Goal: Task Accomplishment & Management: Use online tool/utility

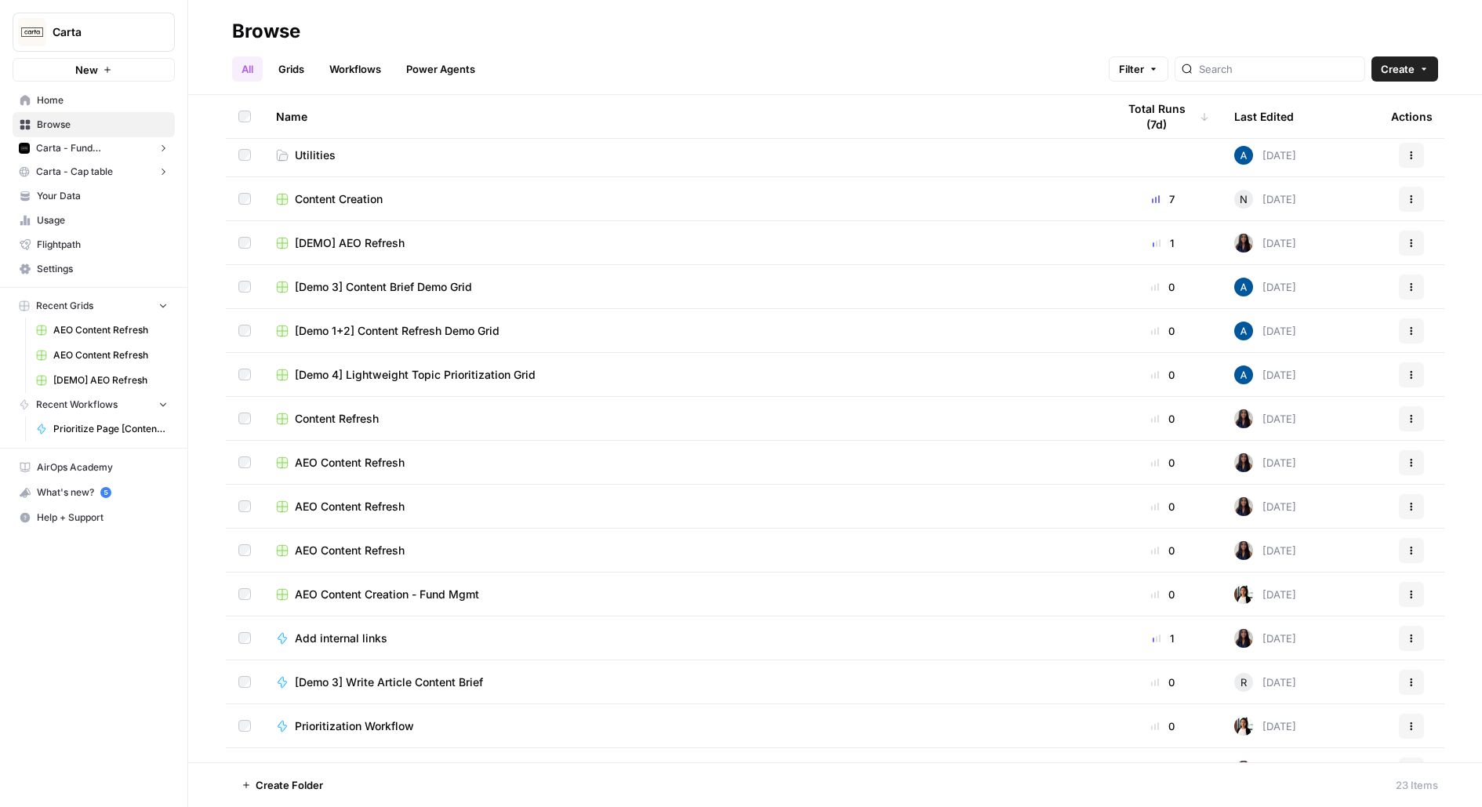
scroll to position [253, 0]
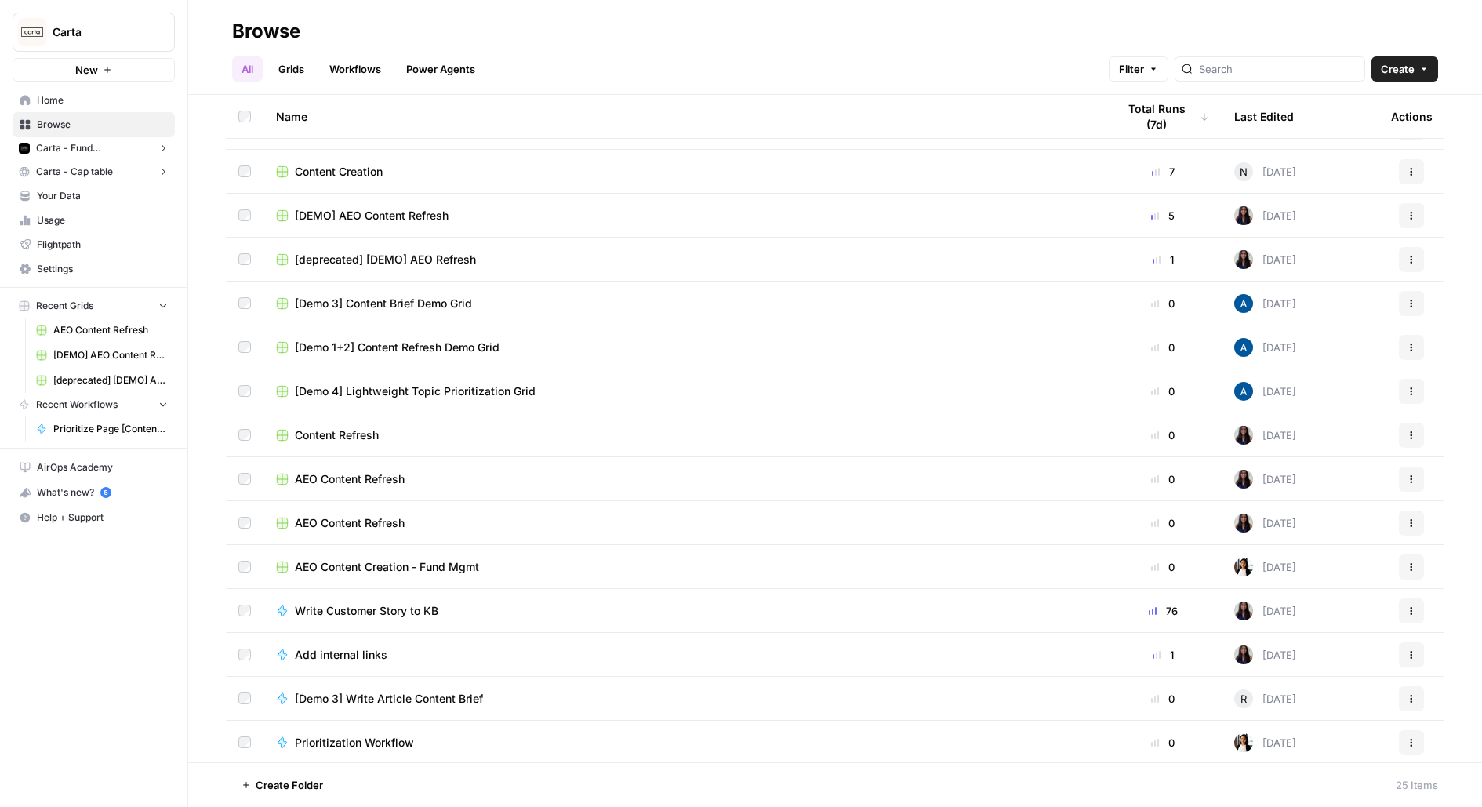
click at [396, 174] on div "Content Creation" at bounding box center [684, 172] width 816 height 16
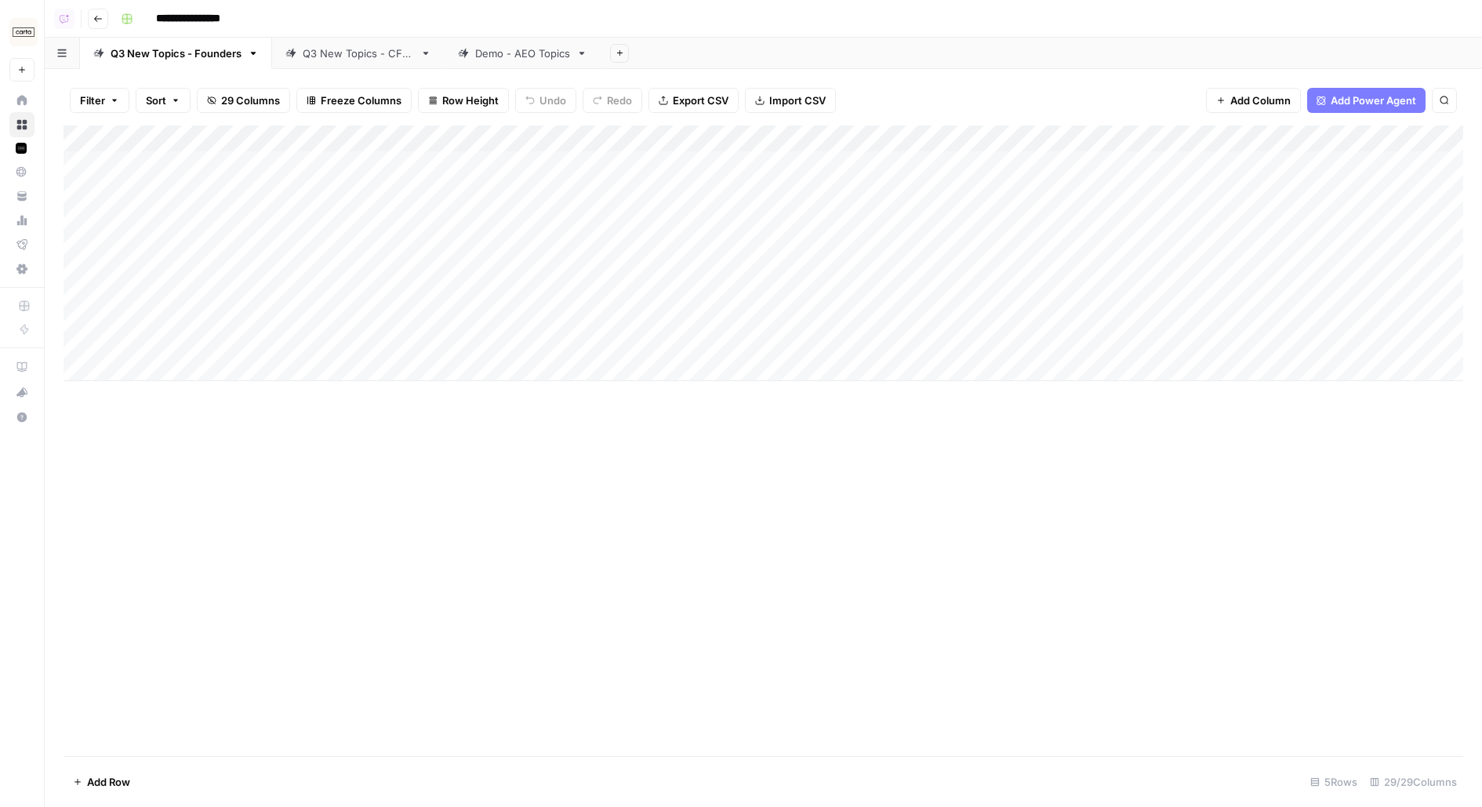
click at [506, 135] on div "Add Column" at bounding box center [764, 253] width 1400 height 256
click at [492, 269] on span "Configure Inputs" at bounding box center [496, 271] width 137 height 16
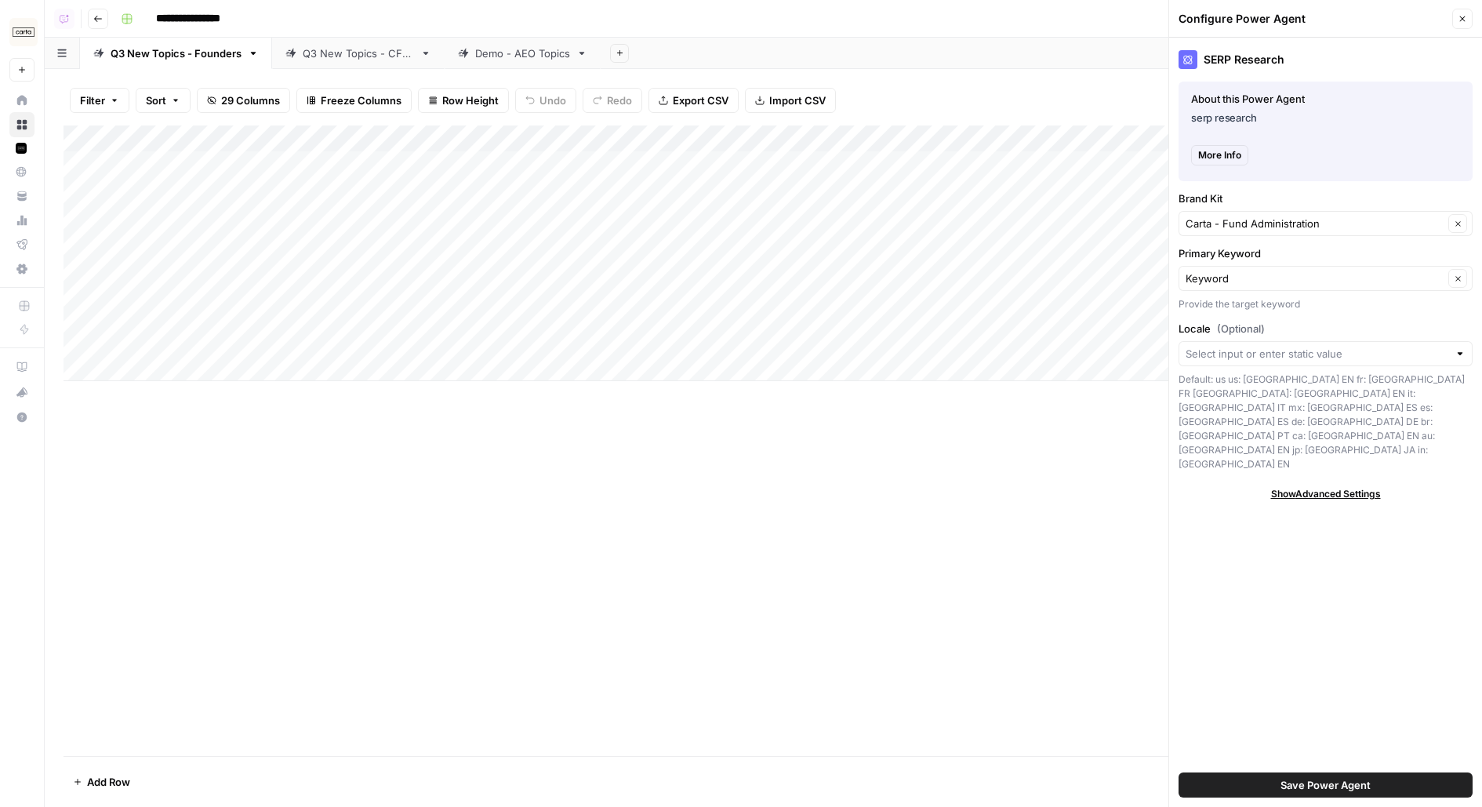
click at [1455, 21] on button "Close" at bounding box center [1462, 19] width 20 height 20
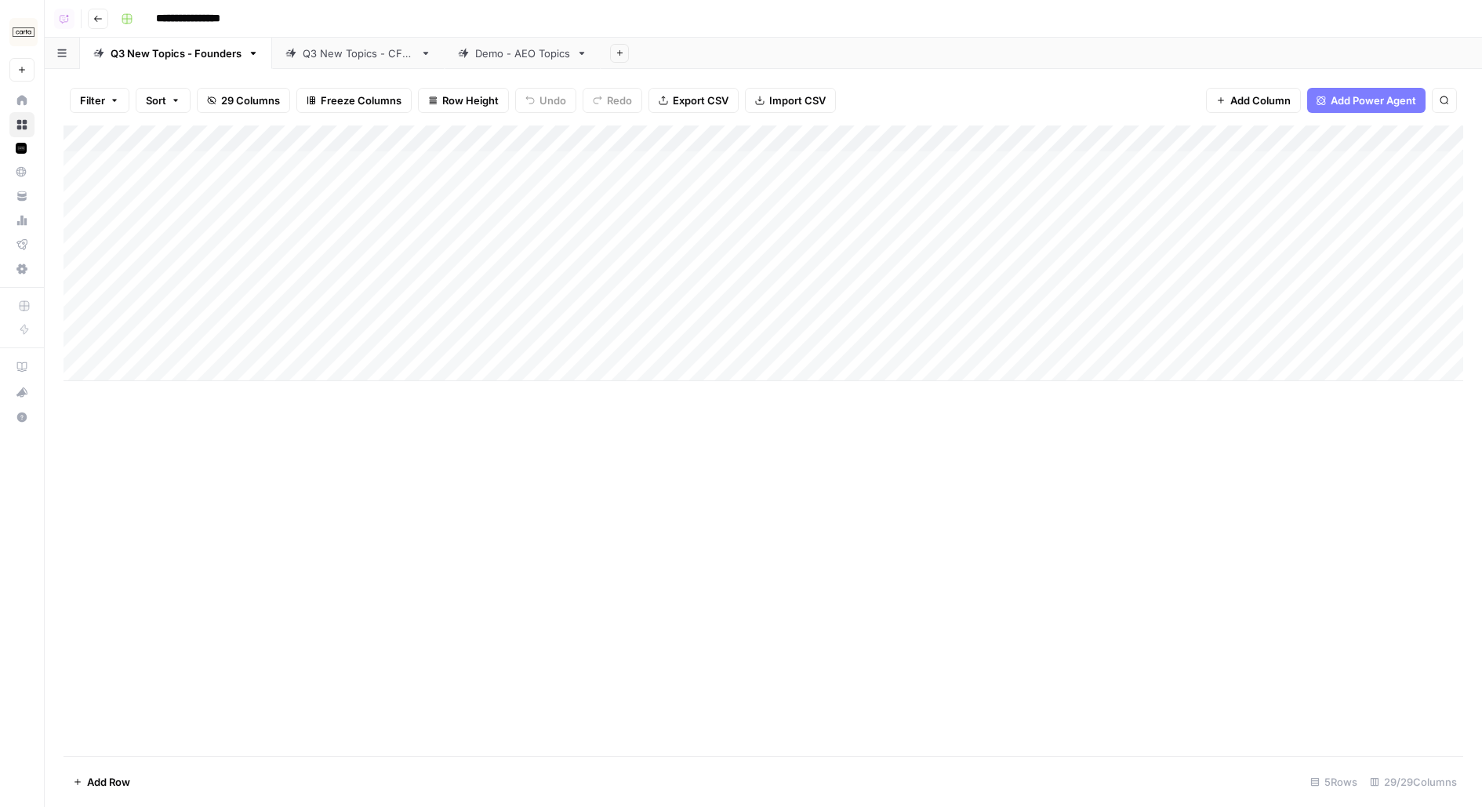
click at [1189, 152] on div "Add Column" at bounding box center [764, 253] width 1400 height 256
click at [1201, 142] on div "Add Column" at bounding box center [764, 253] width 1400 height 256
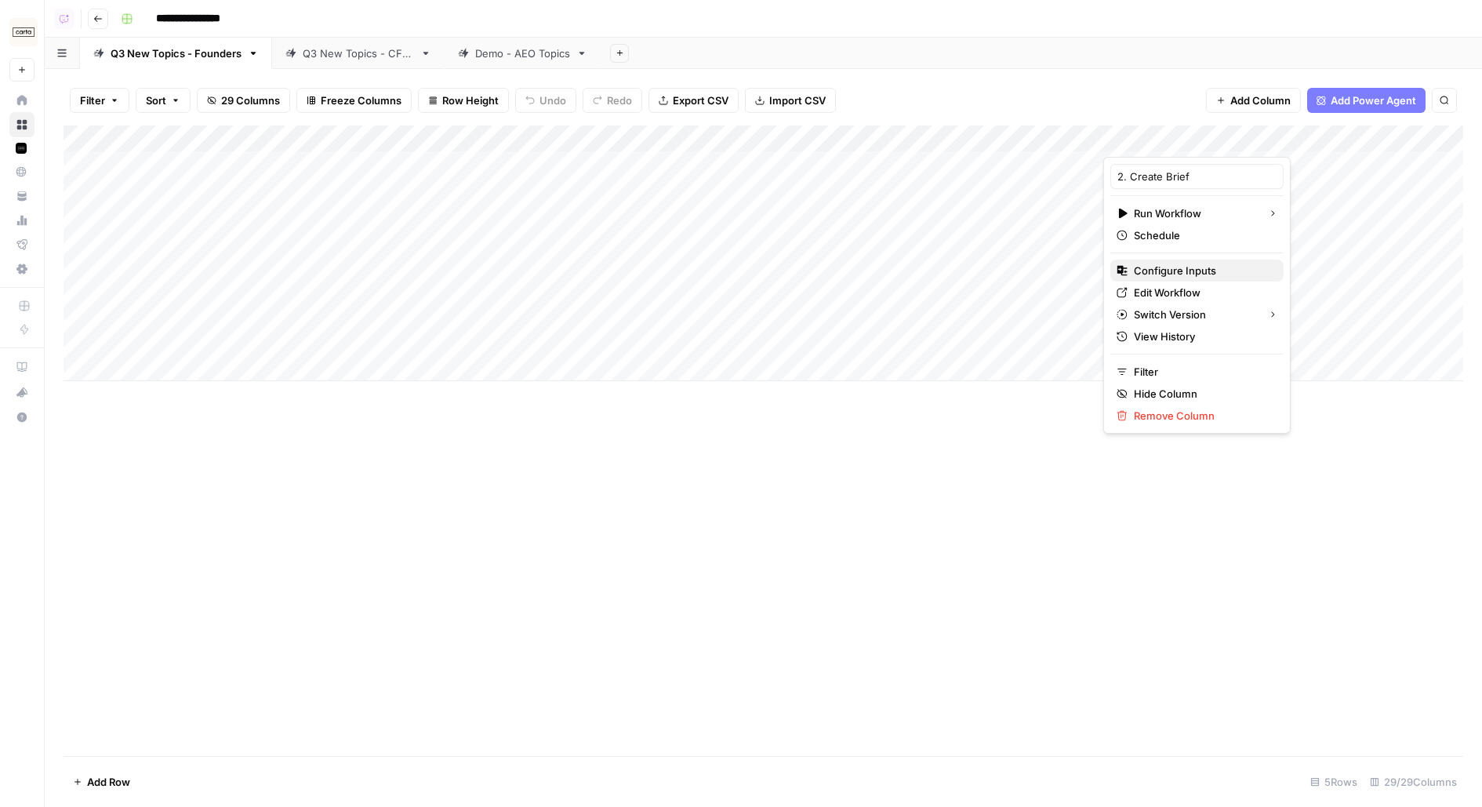
click at [1190, 270] on span "Configure Inputs" at bounding box center [1202, 271] width 137 height 16
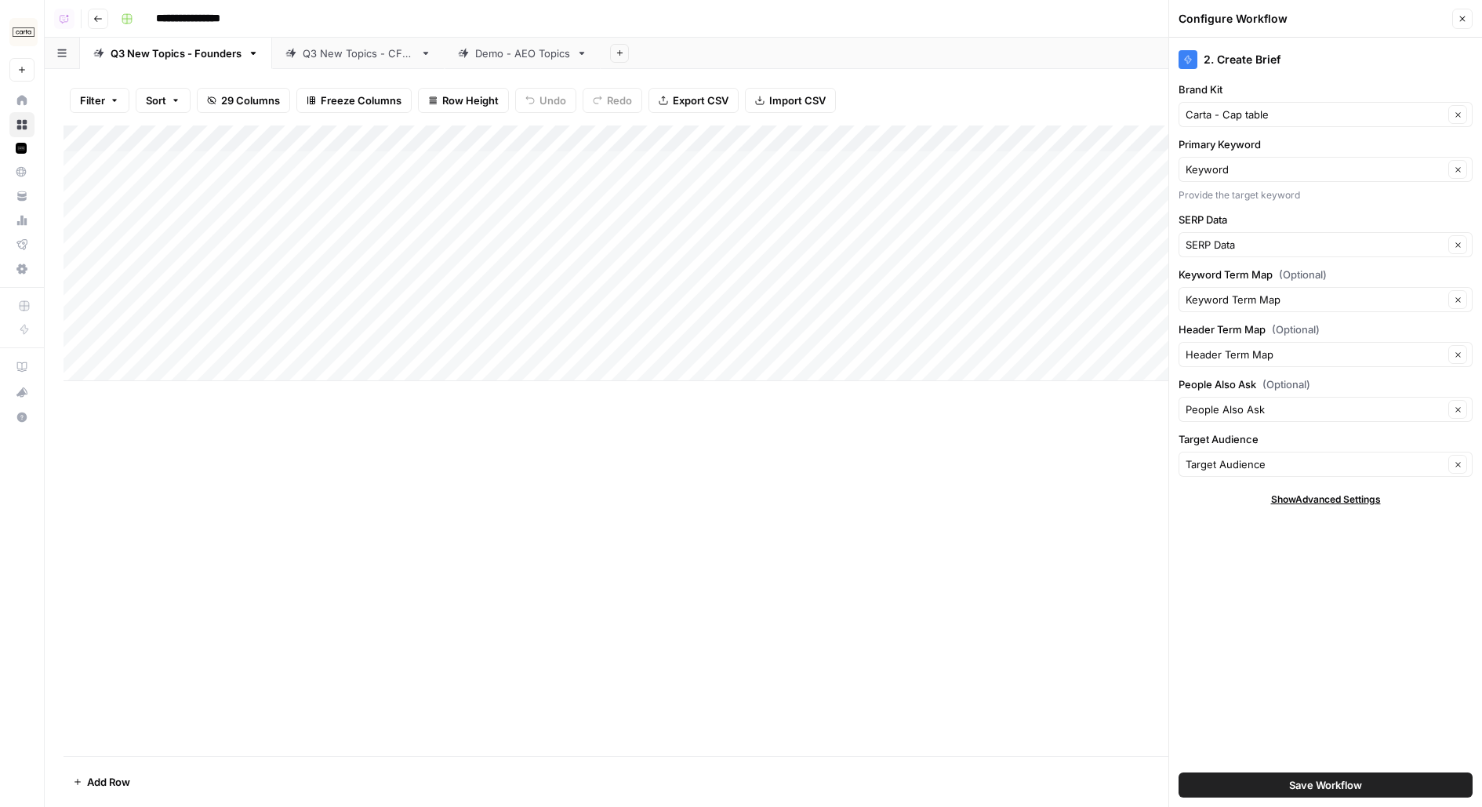
click at [1464, 19] on icon "button" at bounding box center [1462, 18] width 9 height 9
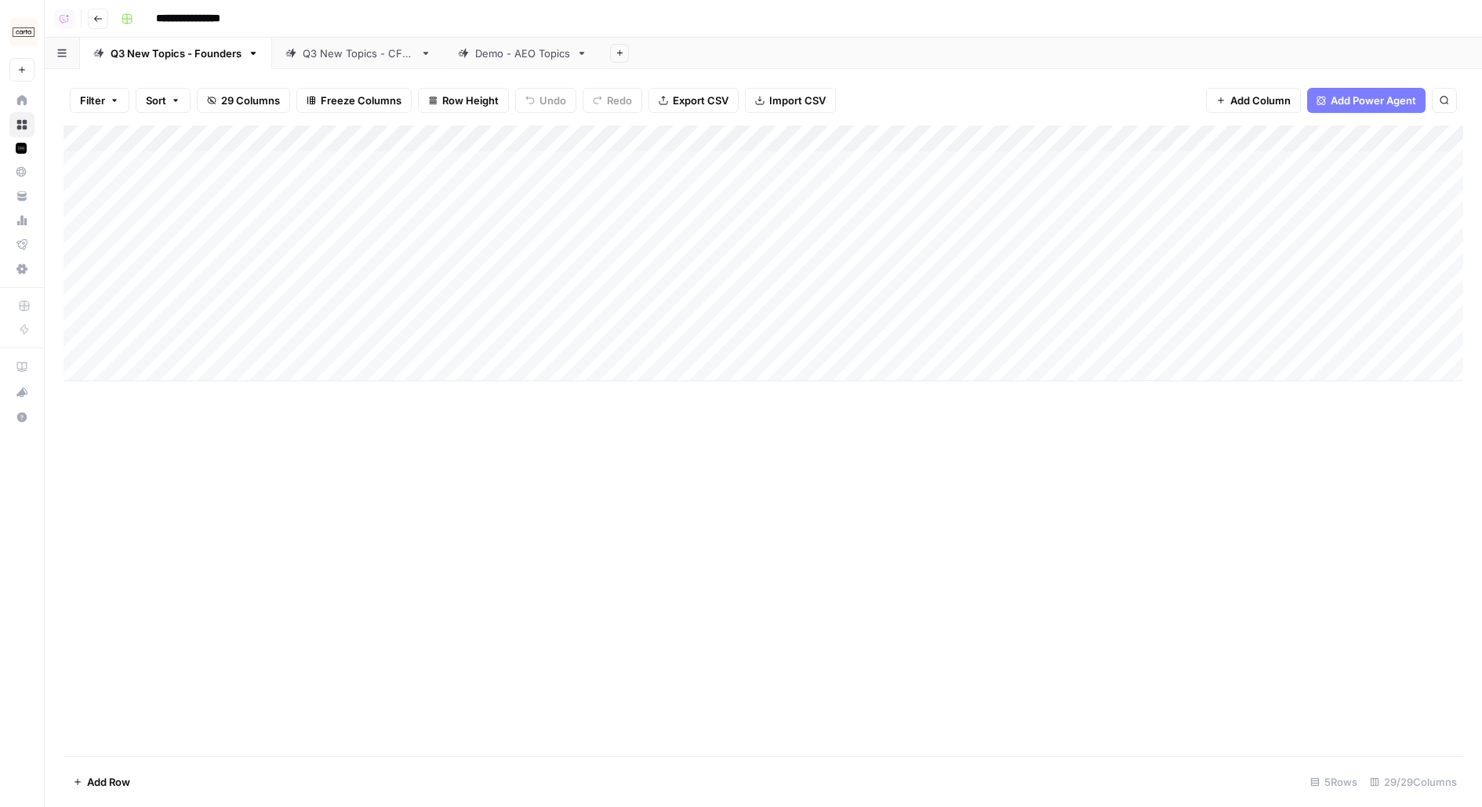
click at [320, 55] on div "Q3 New Topics - CFOs" at bounding box center [358, 53] width 111 height 16
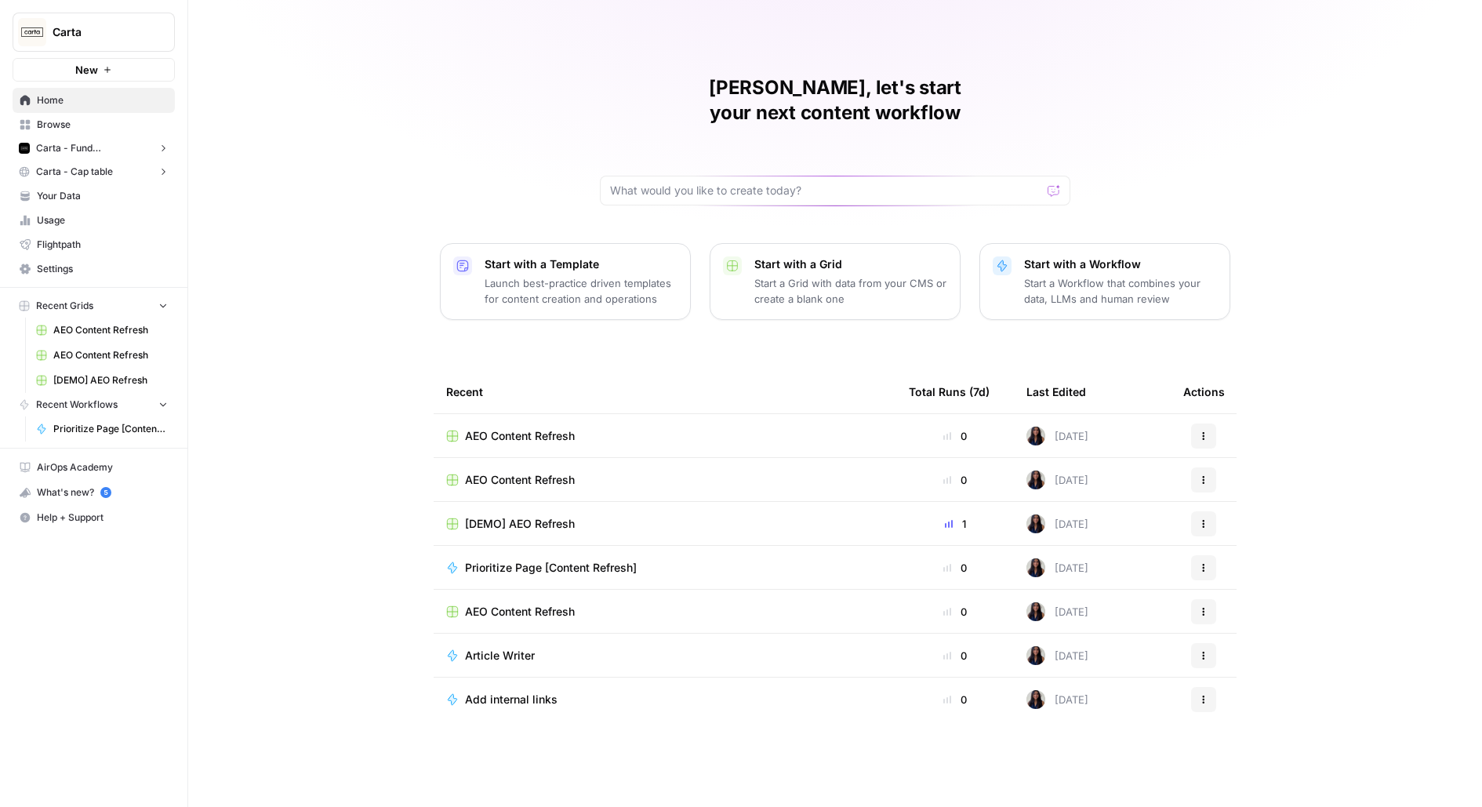
click at [112, 22] on button "Carta" at bounding box center [94, 32] width 162 height 39
type input "upw"
click button "Upwork" at bounding box center [141, 117] width 251 height 25
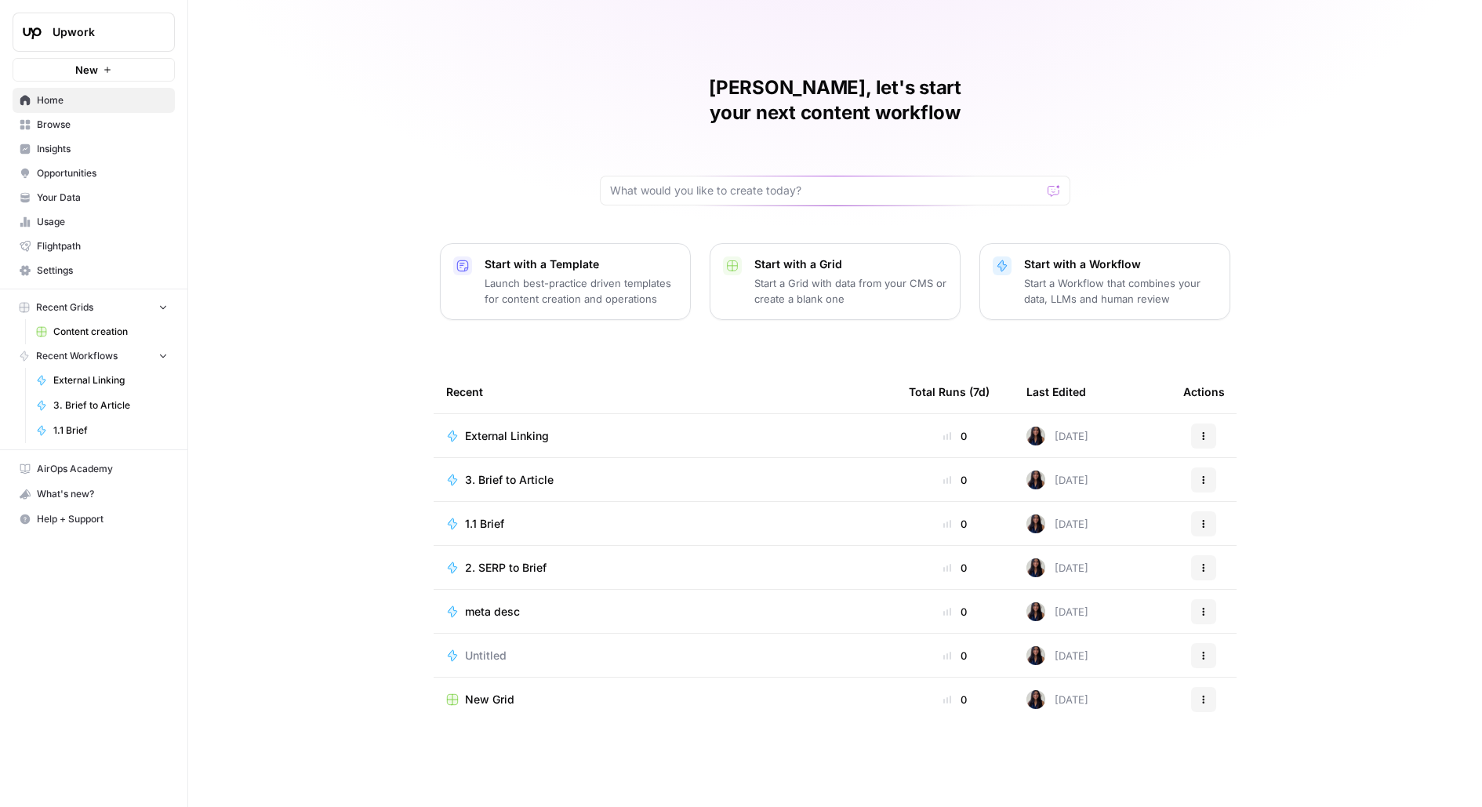
click at [99, 170] on span "Opportunities" at bounding box center [102, 173] width 131 height 14
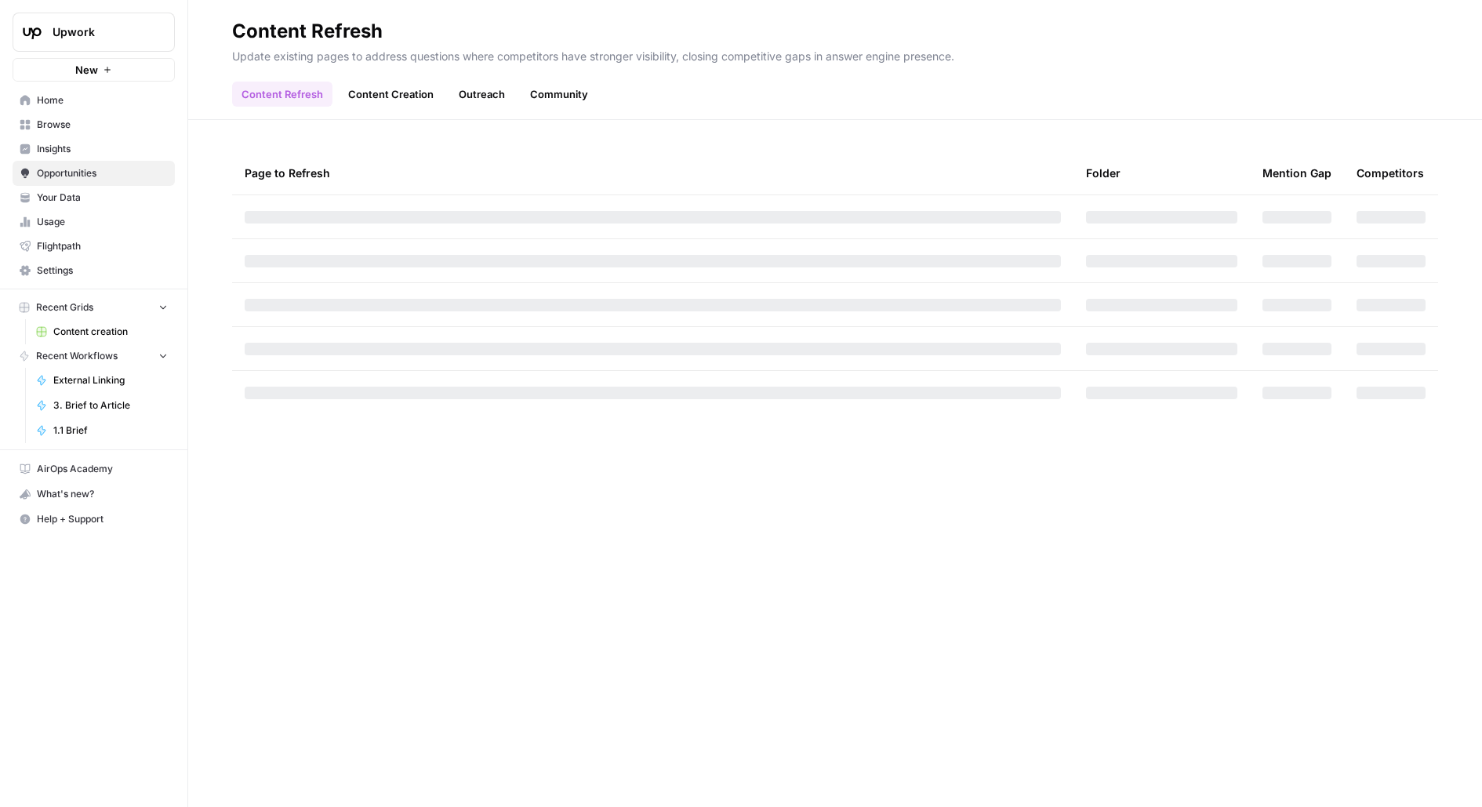
click at [93, 149] on span "Insights" at bounding box center [102, 149] width 131 height 14
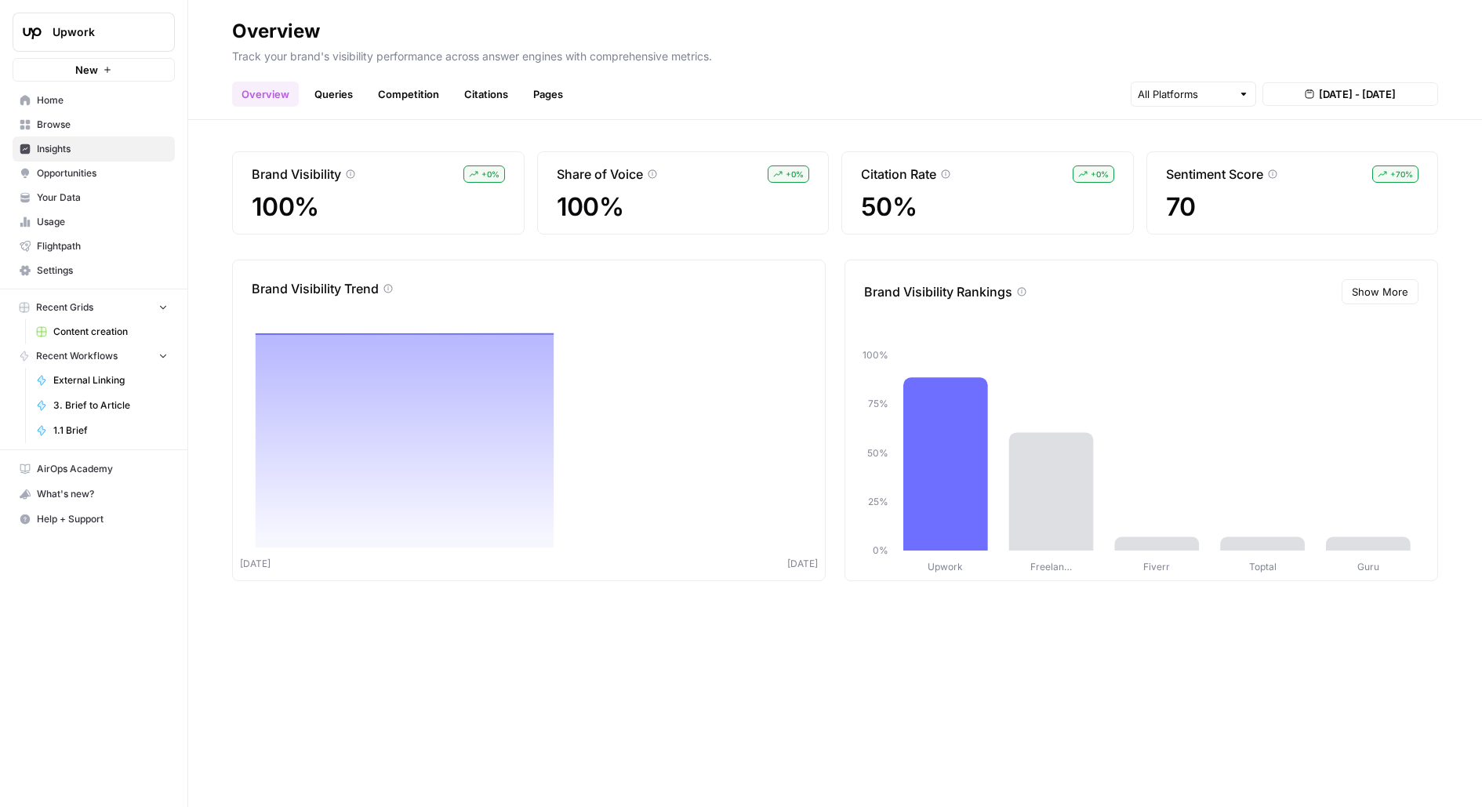
click at [86, 136] on link "Browse" at bounding box center [94, 124] width 162 height 25
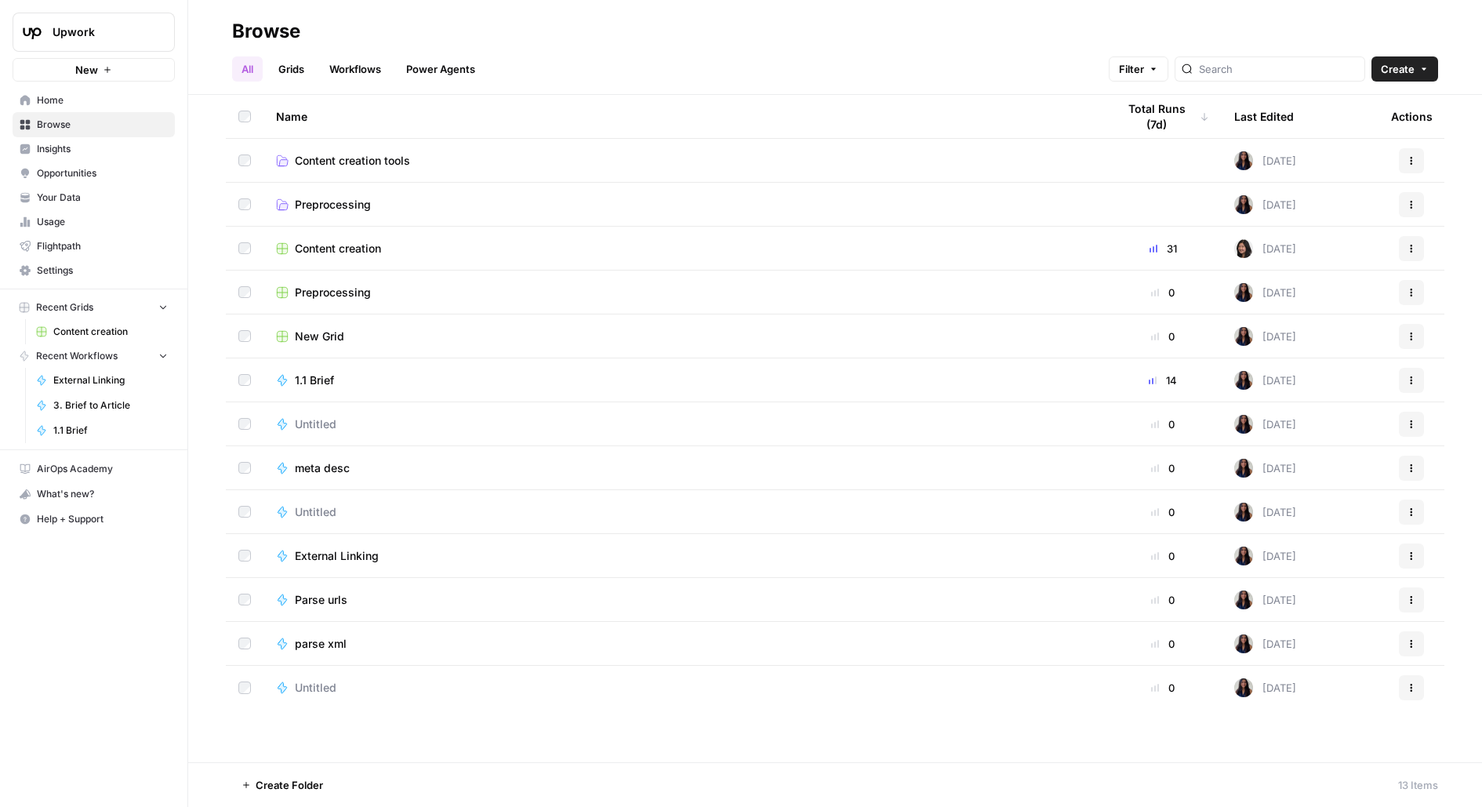
click at [316, 251] on span "Content creation" at bounding box center [338, 249] width 86 height 16
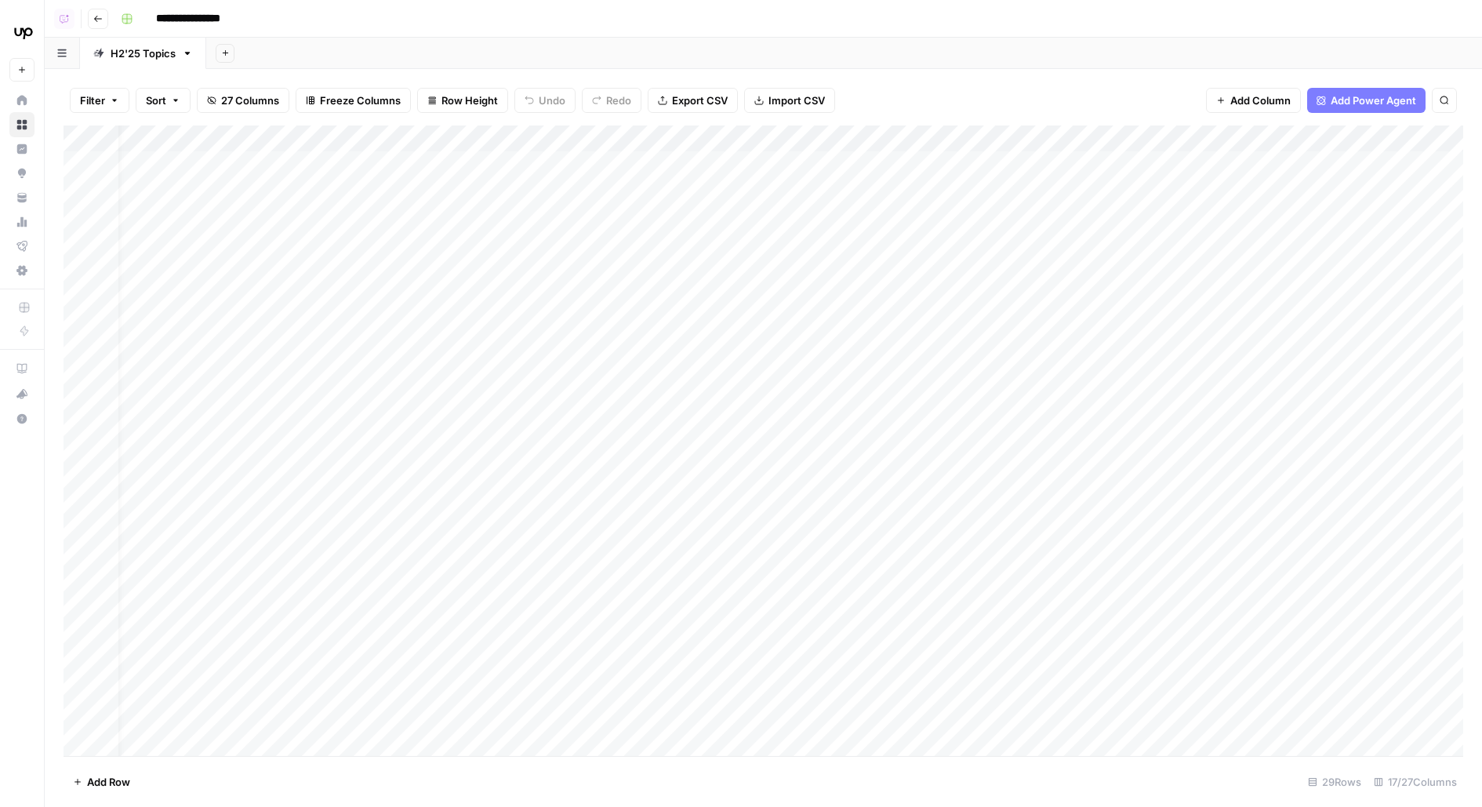
scroll to position [0, 1175]
click at [753, 138] on div "Add Column" at bounding box center [764, 440] width 1400 height 630
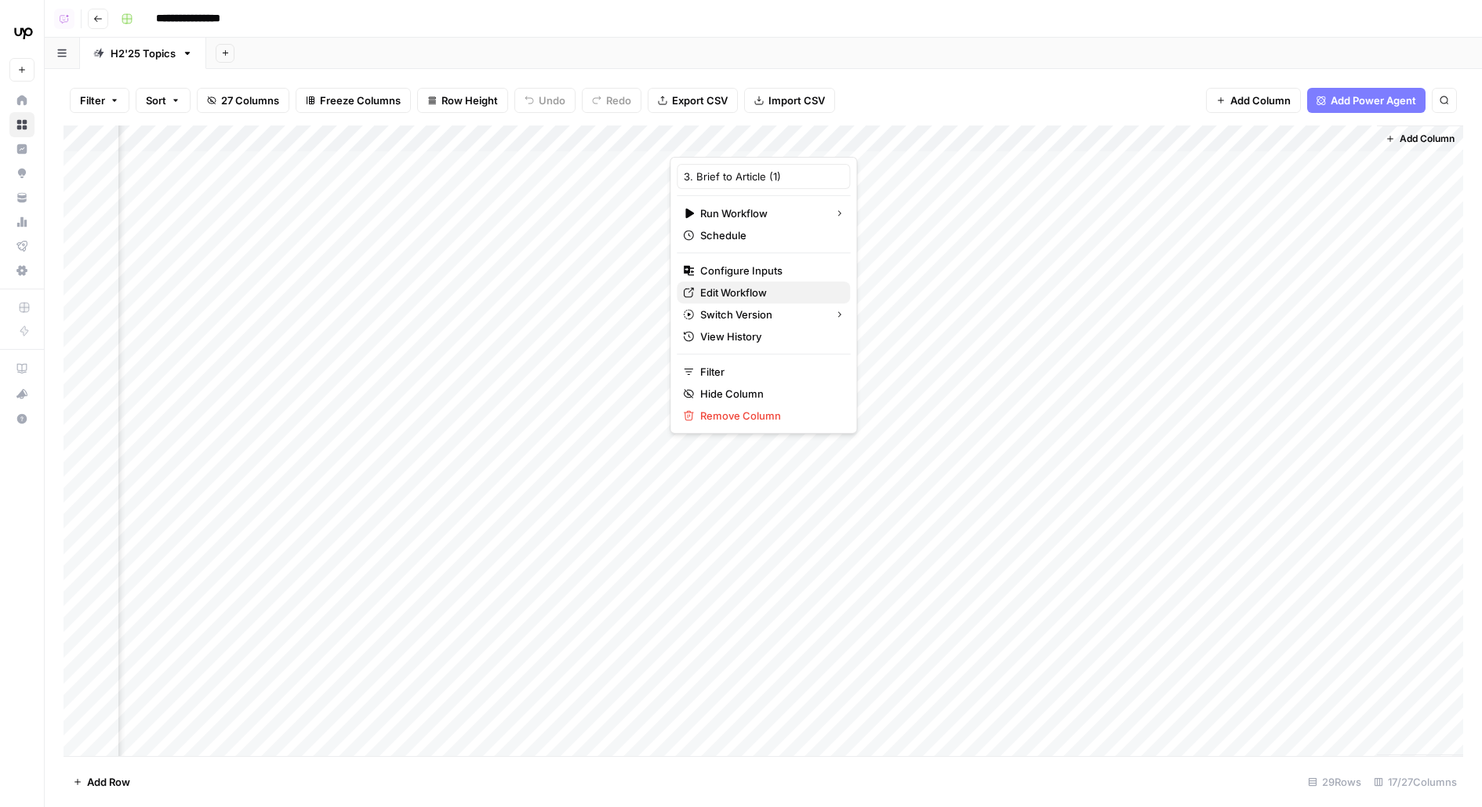
click at [720, 292] on span "Edit Workflow" at bounding box center [768, 293] width 137 height 16
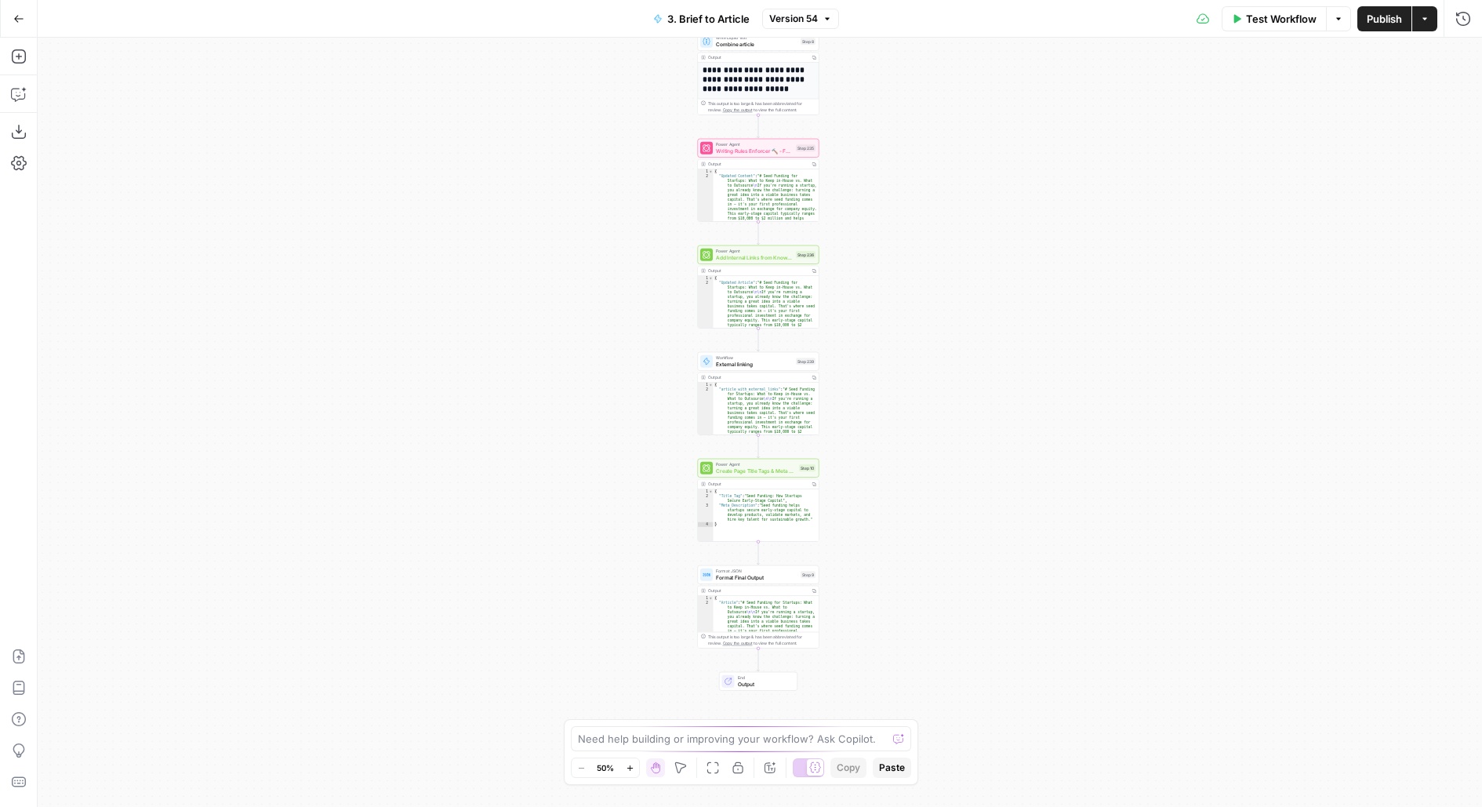
drag, startPoint x: 973, startPoint y: 231, endPoint x: 966, endPoint y: 111, distance: 120.2
click at [967, 111] on div "**********" at bounding box center [760, 422] width 1444 height 769
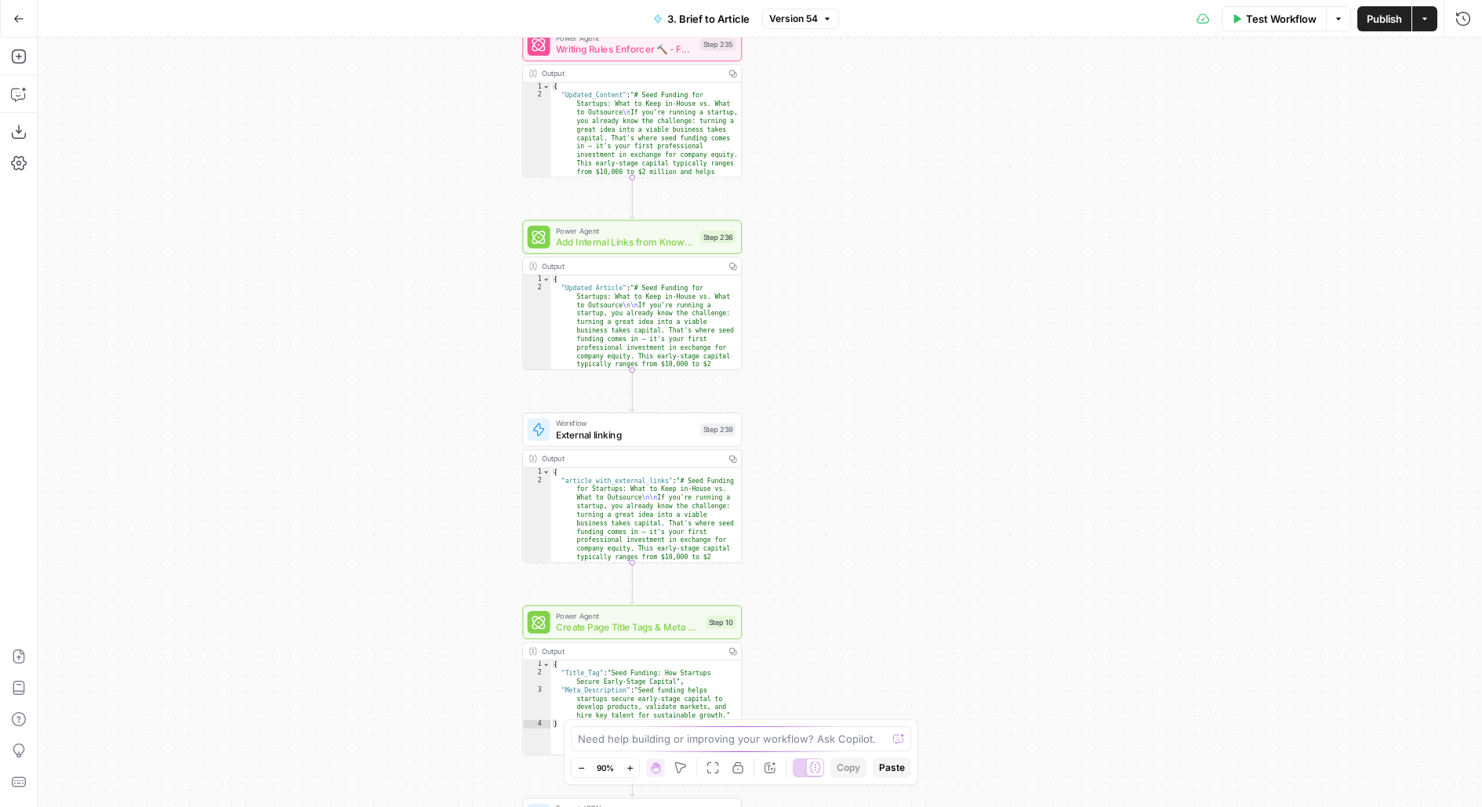
click at [667, 242] on span "Add Internal Links from Knowledge Base - Fork" at bounding box center [625, 241] width 139 height 14
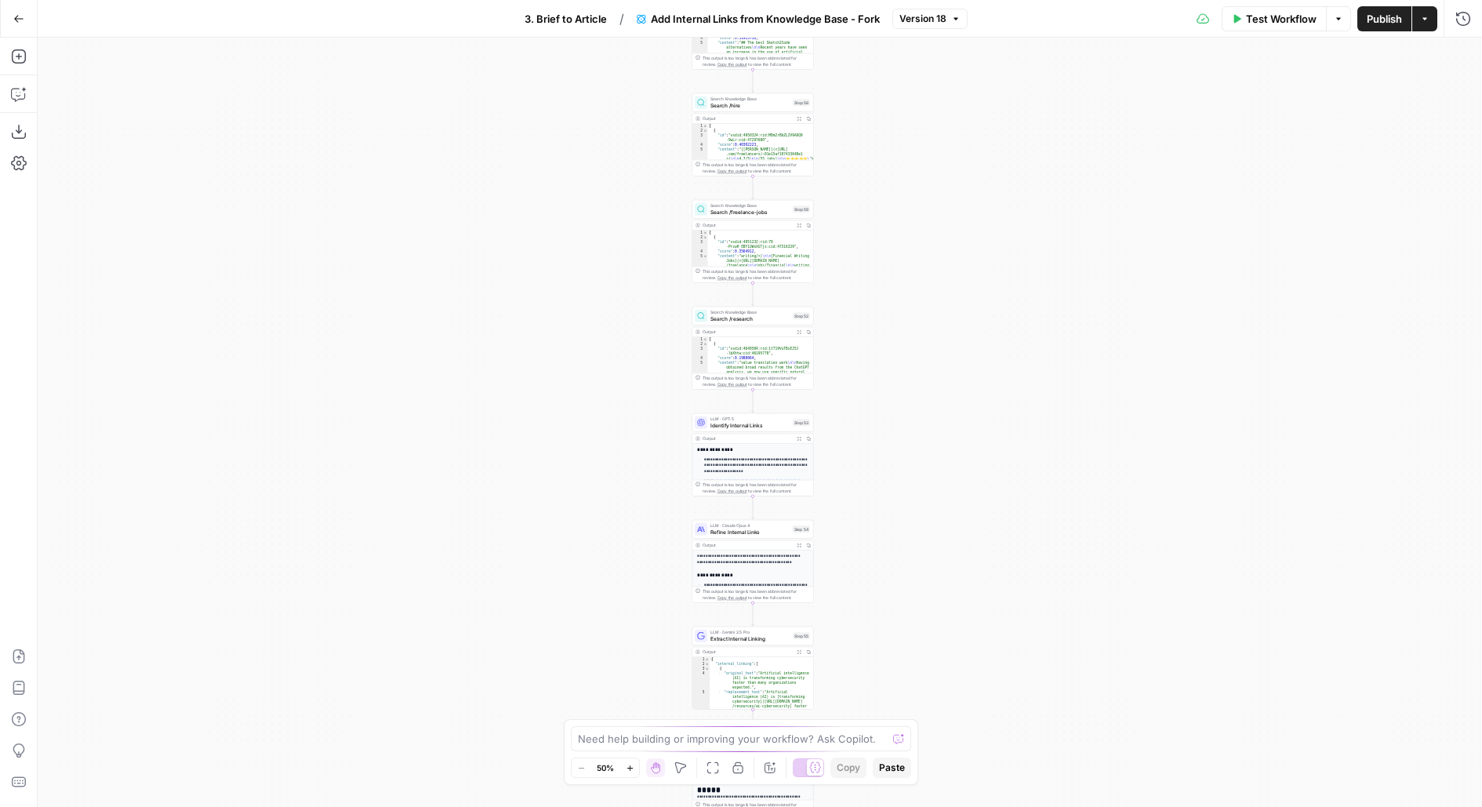
drag, startPoint x: 1046, startPoint y: 185, endPoint x: 859, endPoint y: 191, distance: 187.5
click at [859, 191] on div "Workflow Set Inputs Inputs Search Knowledge Base Search /resources Step 51 Outp…" at bounding box center [760, 422] width 1444 height 769
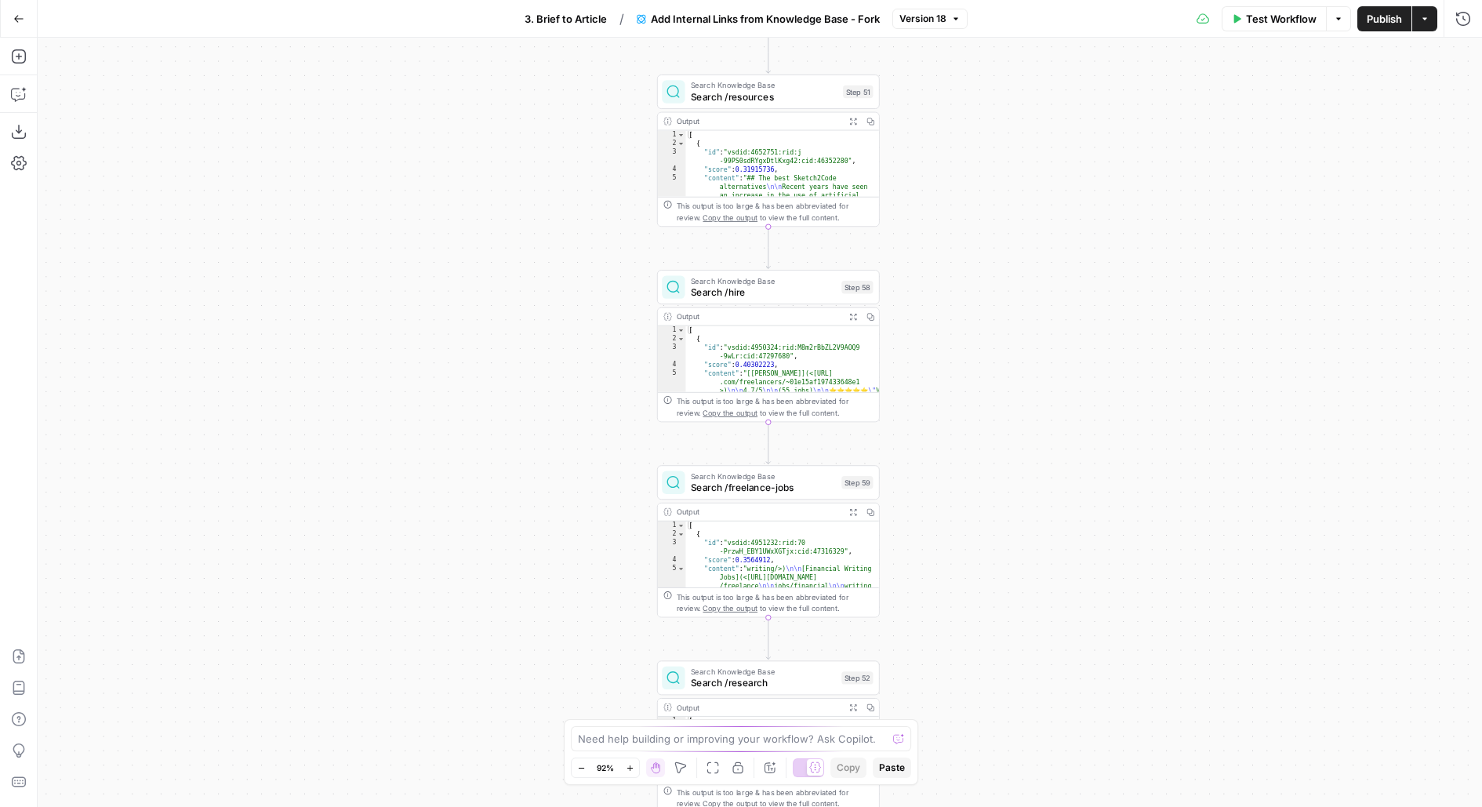
drag, startPoint x: 743, startPoint y: 481, endPoint x: 1061, endPoint y: 432, distance: 321.4
click at [1062, 432] on div "Workflow Set Inputs Inputs Search Knowledge Base Search /resources Step 51 Outp…" at bounding box center [760, 422] width 1444 height 769
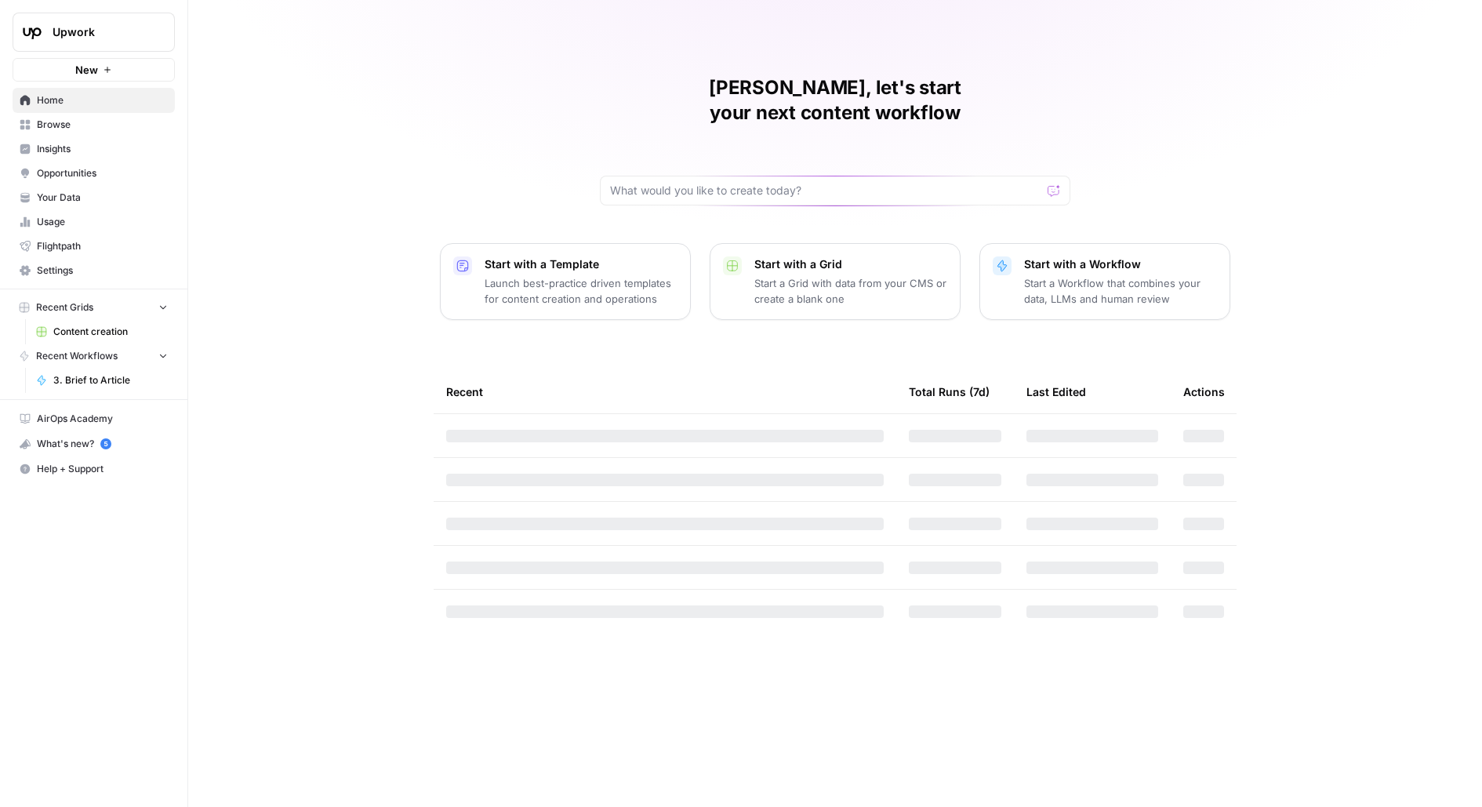
click at [135, 31] on span "Upwork" at bounding box center [100, 32] width 95 height 16
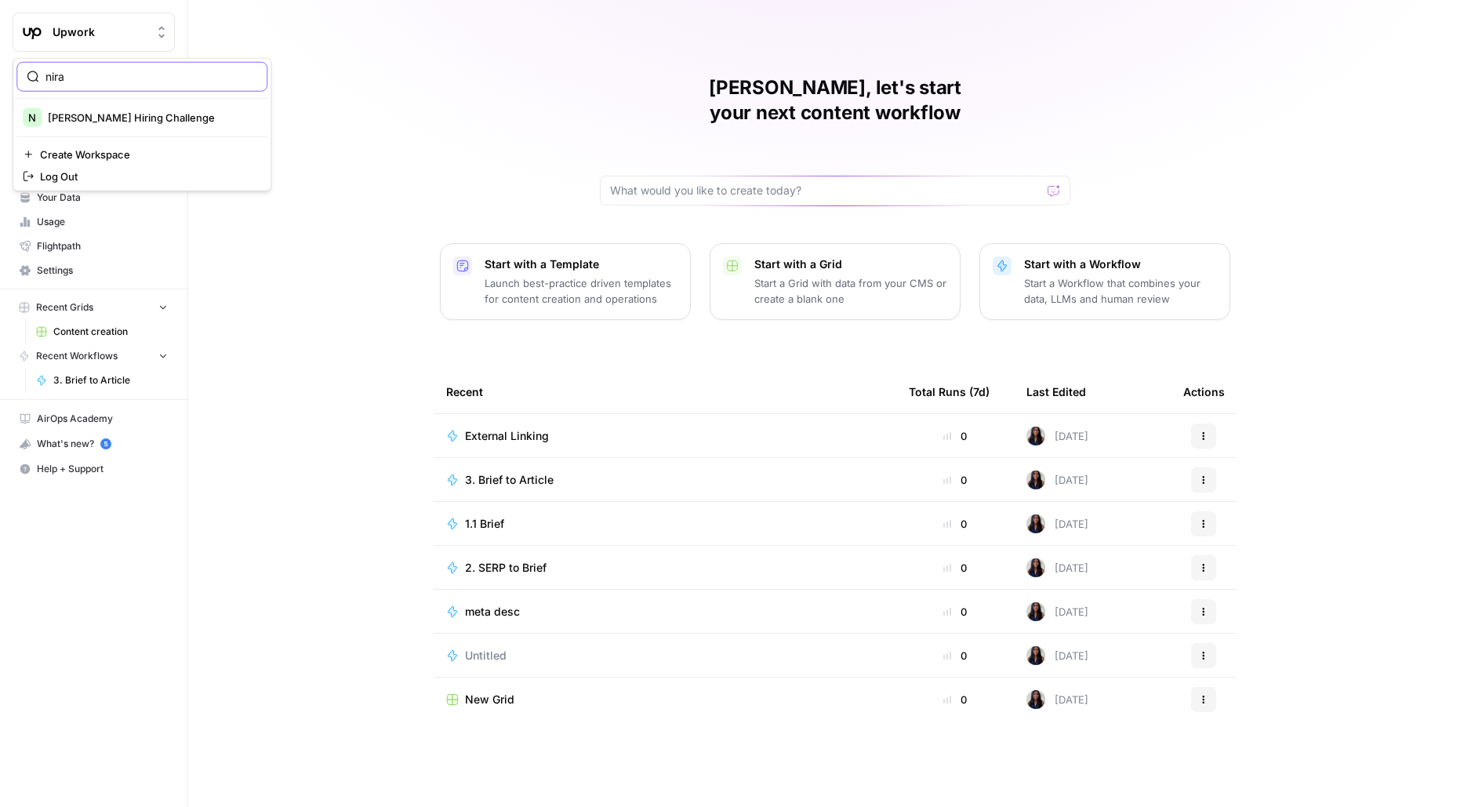
click at [59, 77] on input "nira" at bounding box center [151, 77] width 212 height 16
click at [113, 80] on input "pre" at bounding box center [151, 77] width 212 height 16
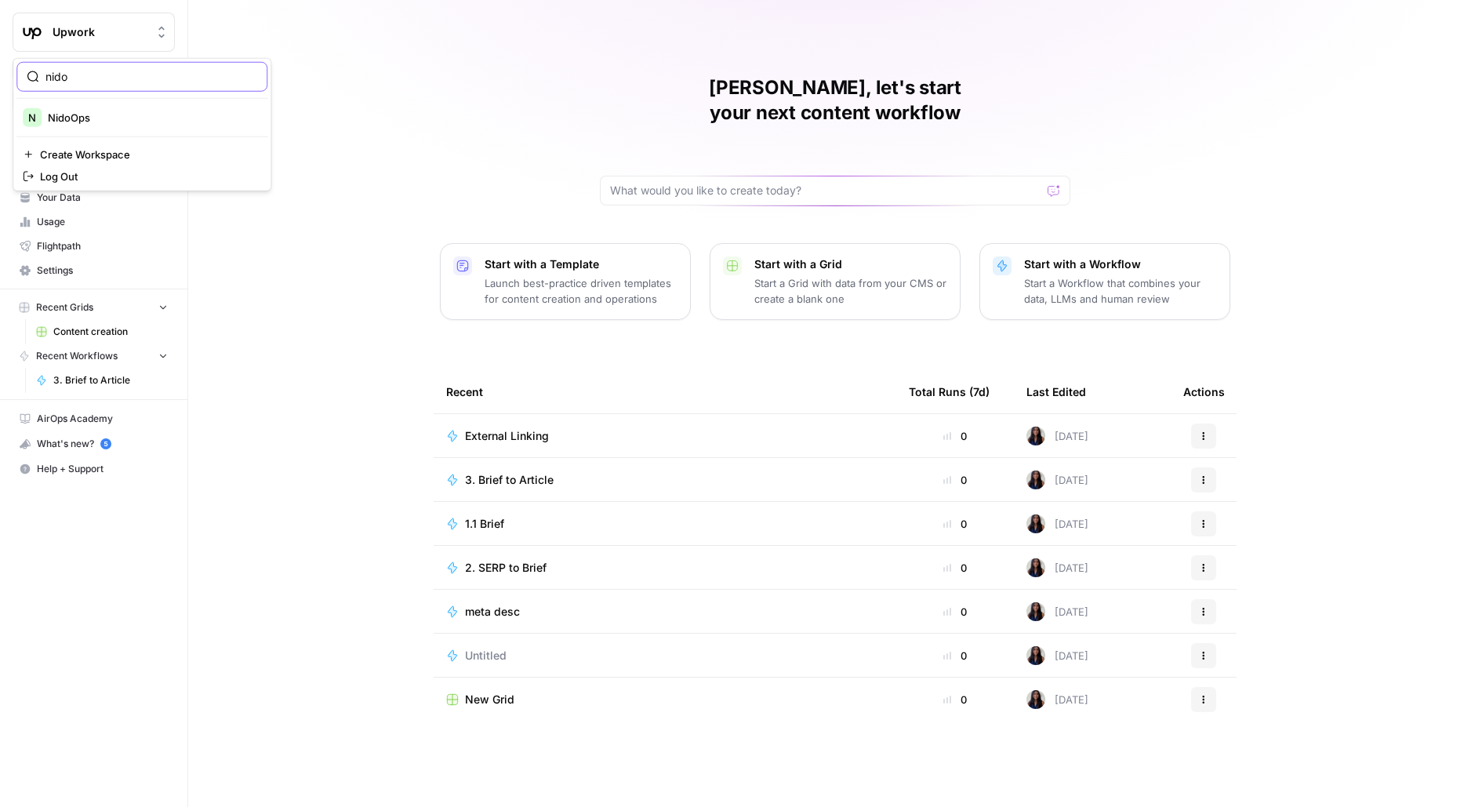
type input "nido"
click button "N NidoOps" at bounding box center [141, 117] width 251 height 25
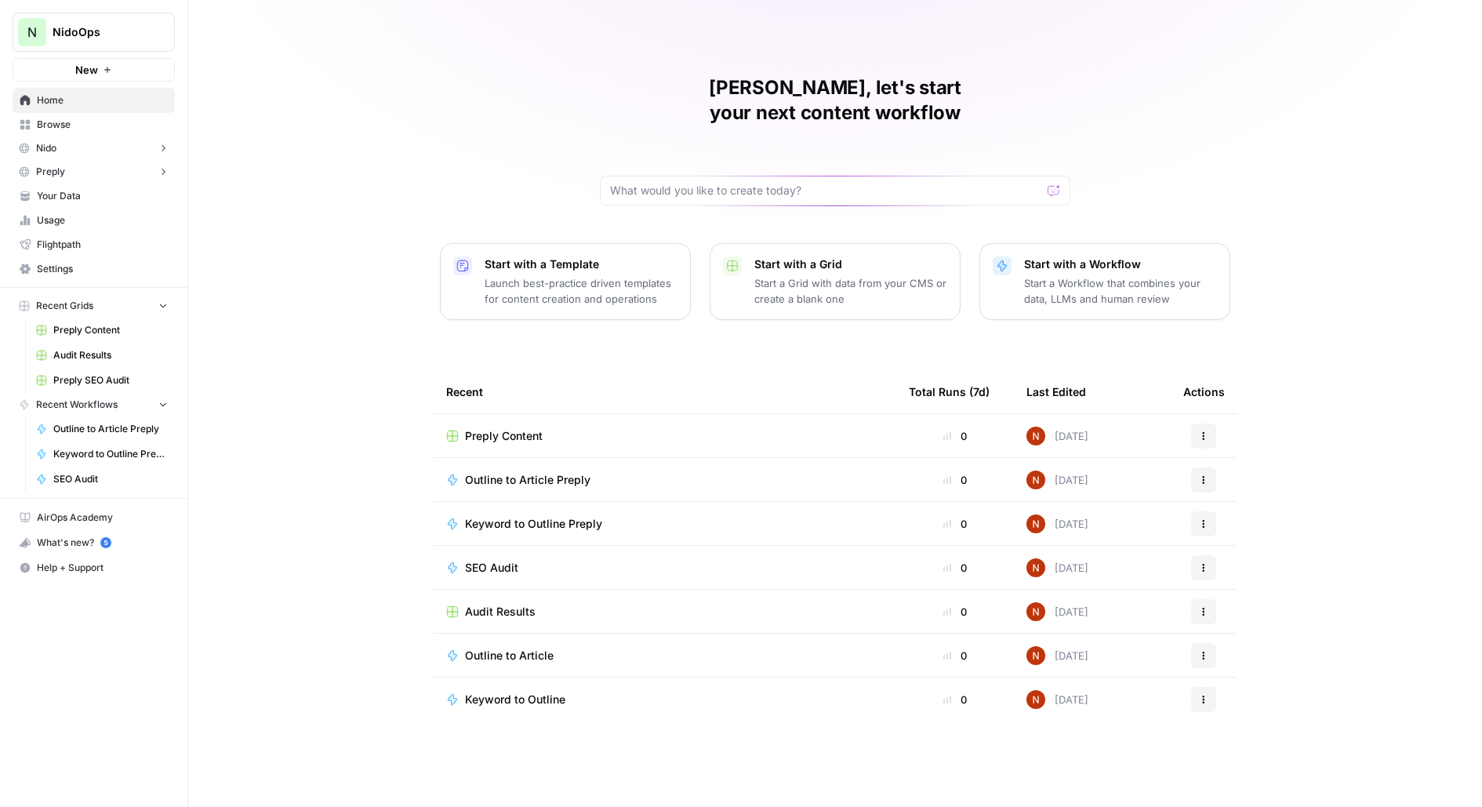
click at [91, 124] on span "Browse" at bounding box center [102, 125] width 131 height 14
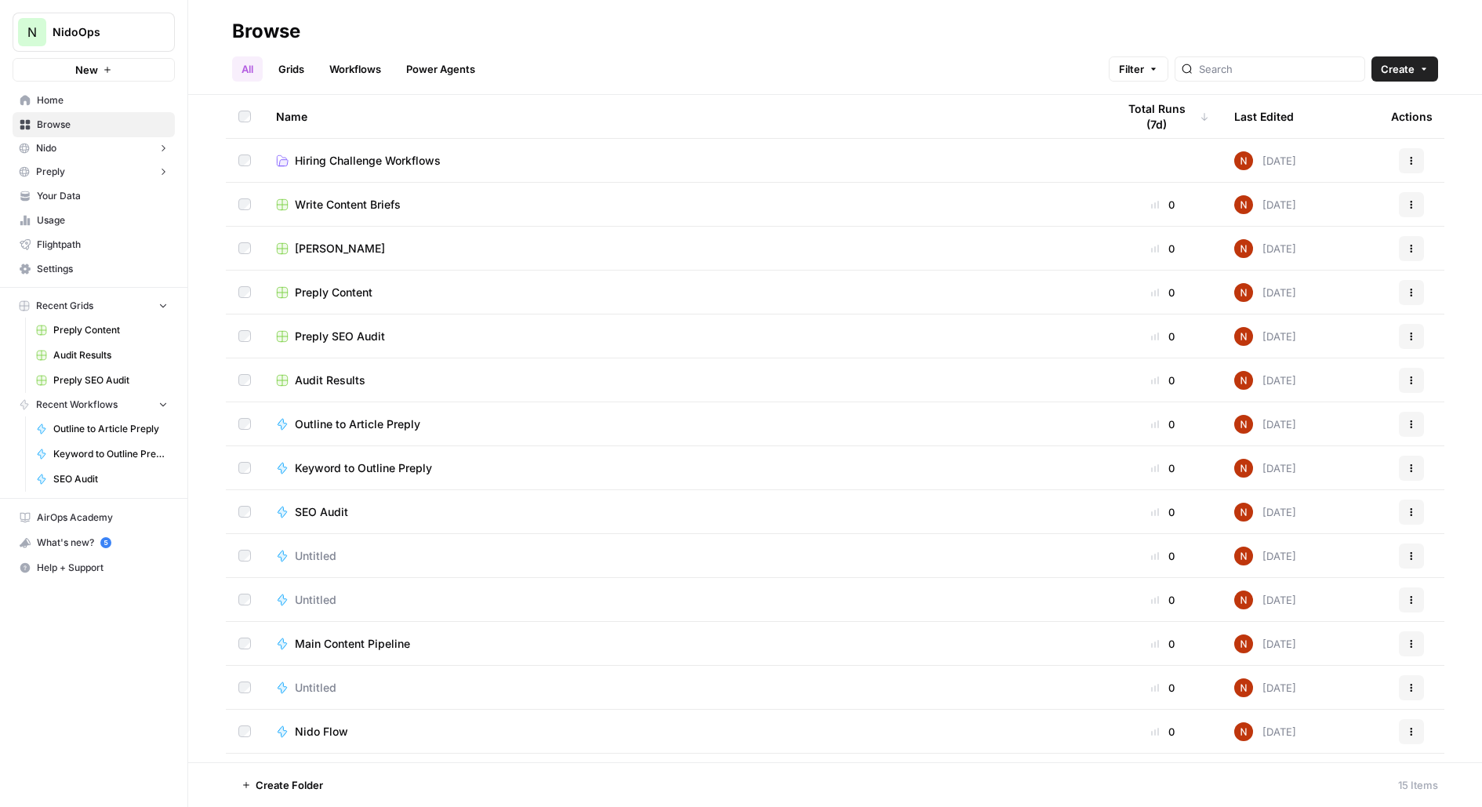
click at [140, 149] on button "Nido" at bounding box center [94, 148] width 162 height 24
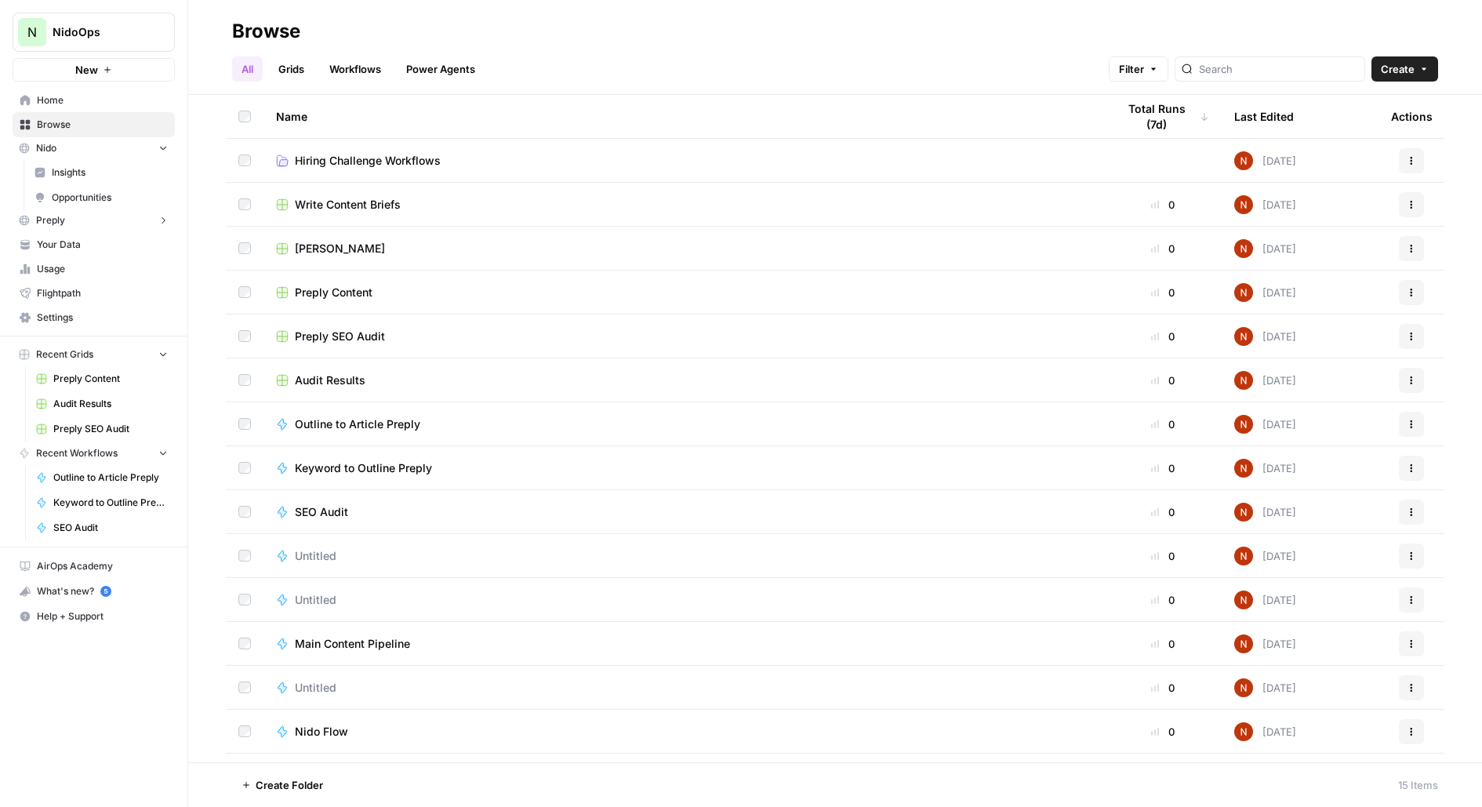
click at [141, 149] on button "Nido" at bounding box center [94, 148] width 162 height 24
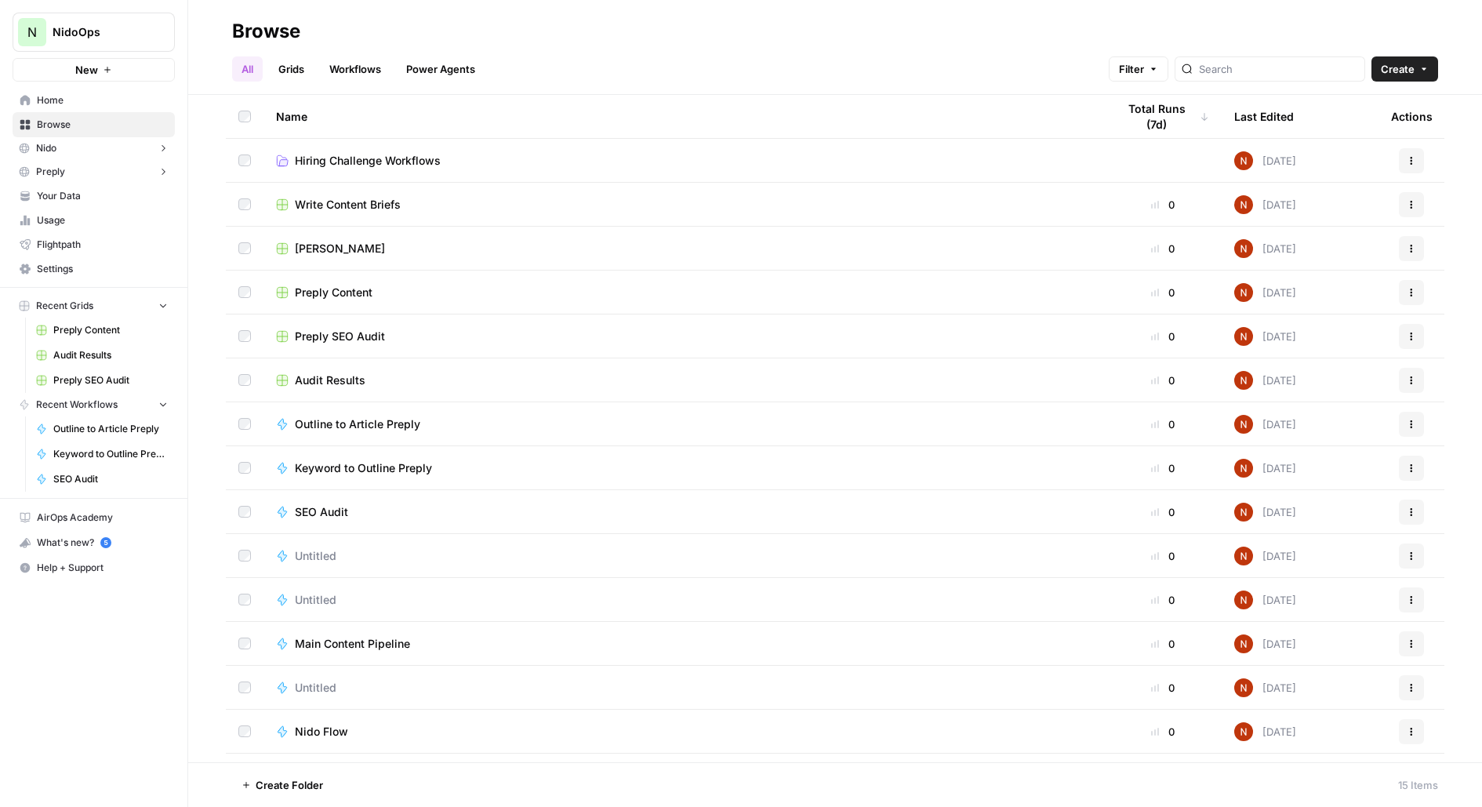
click at [316, 162] on span "Hiring Challenge Workflows" at bounding box center [368, 161] width 146 height 16
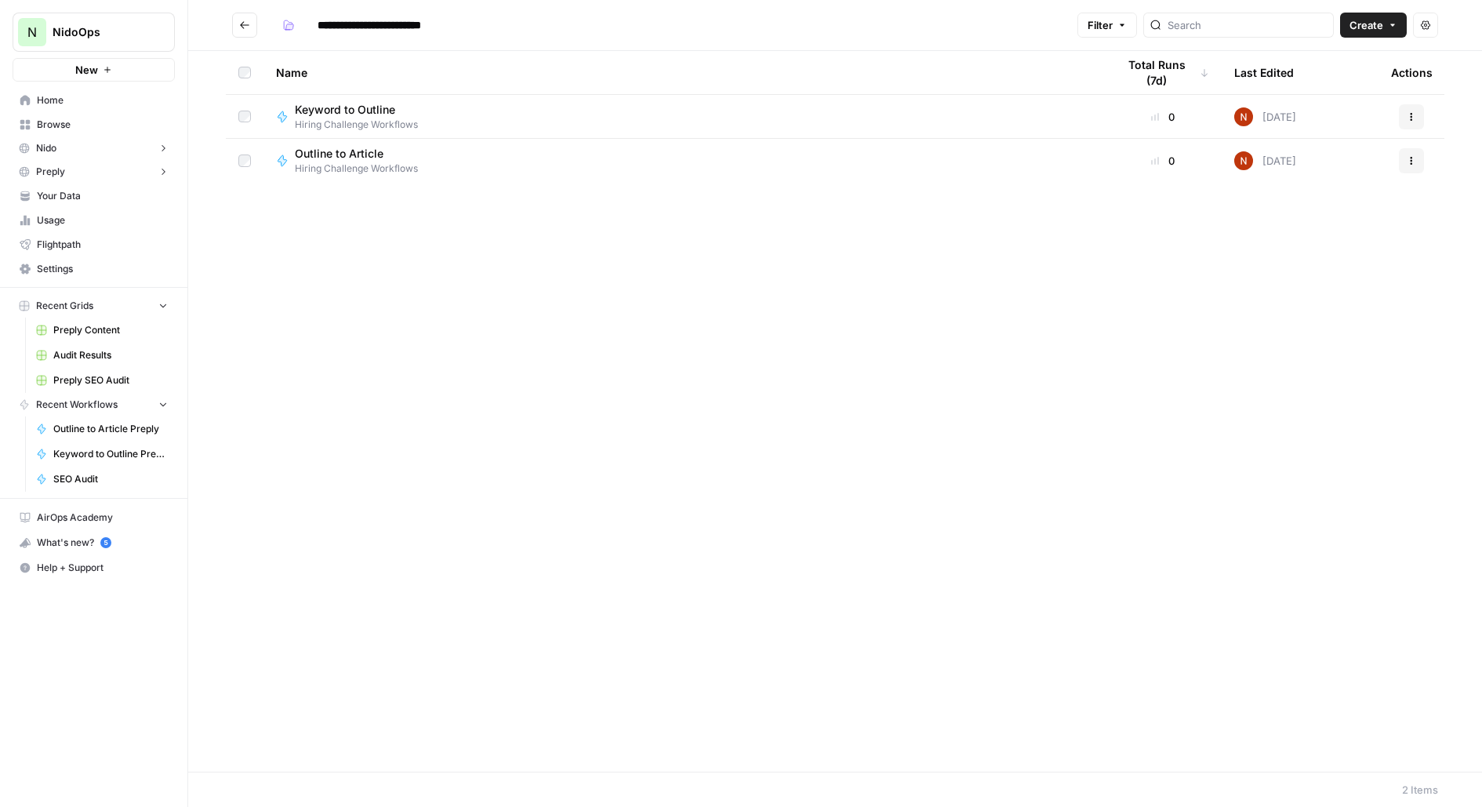
click at [256, 30] on button "Go back" at bounding box center [244, 25] width 25 height 25
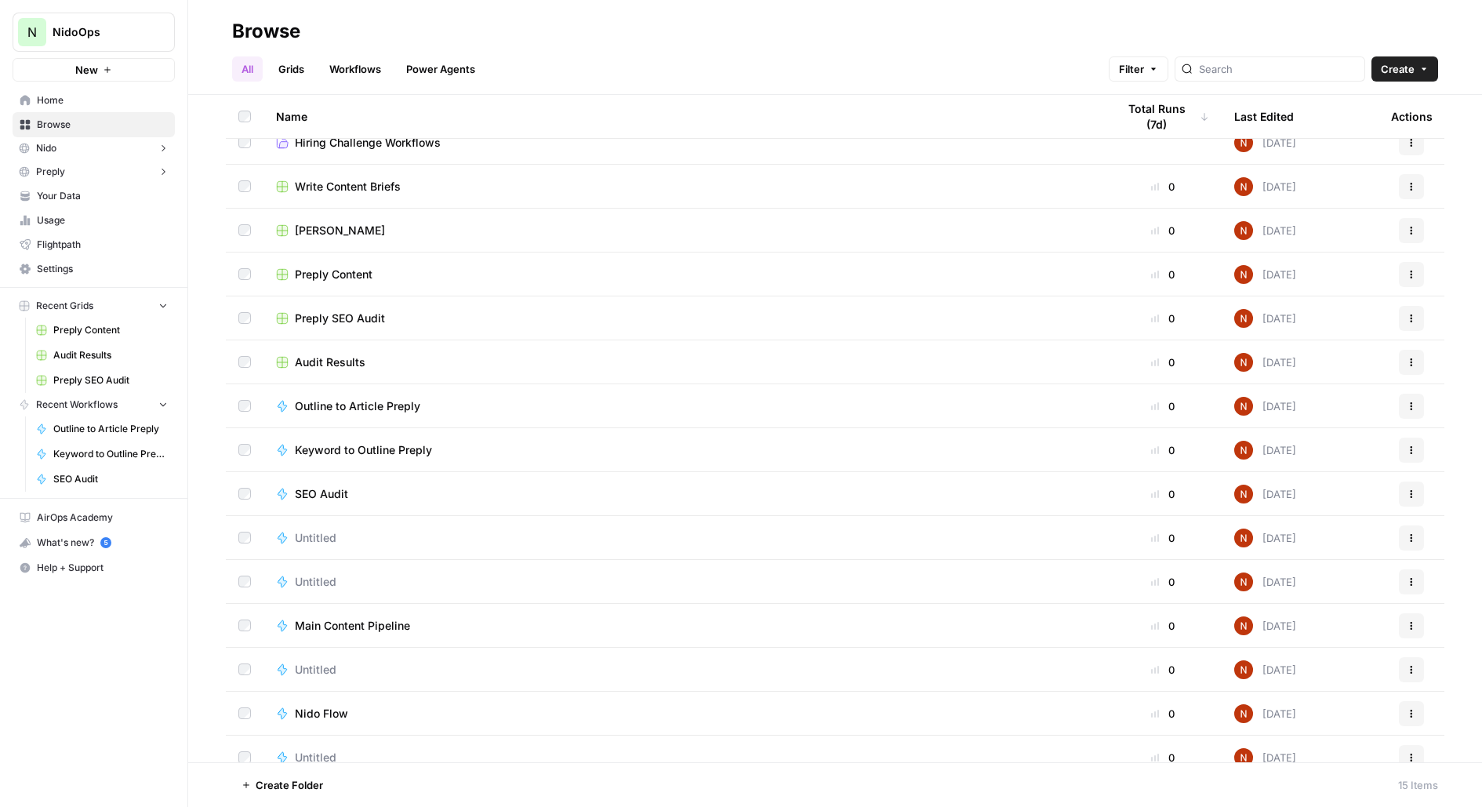
scroll to position [35, 0]
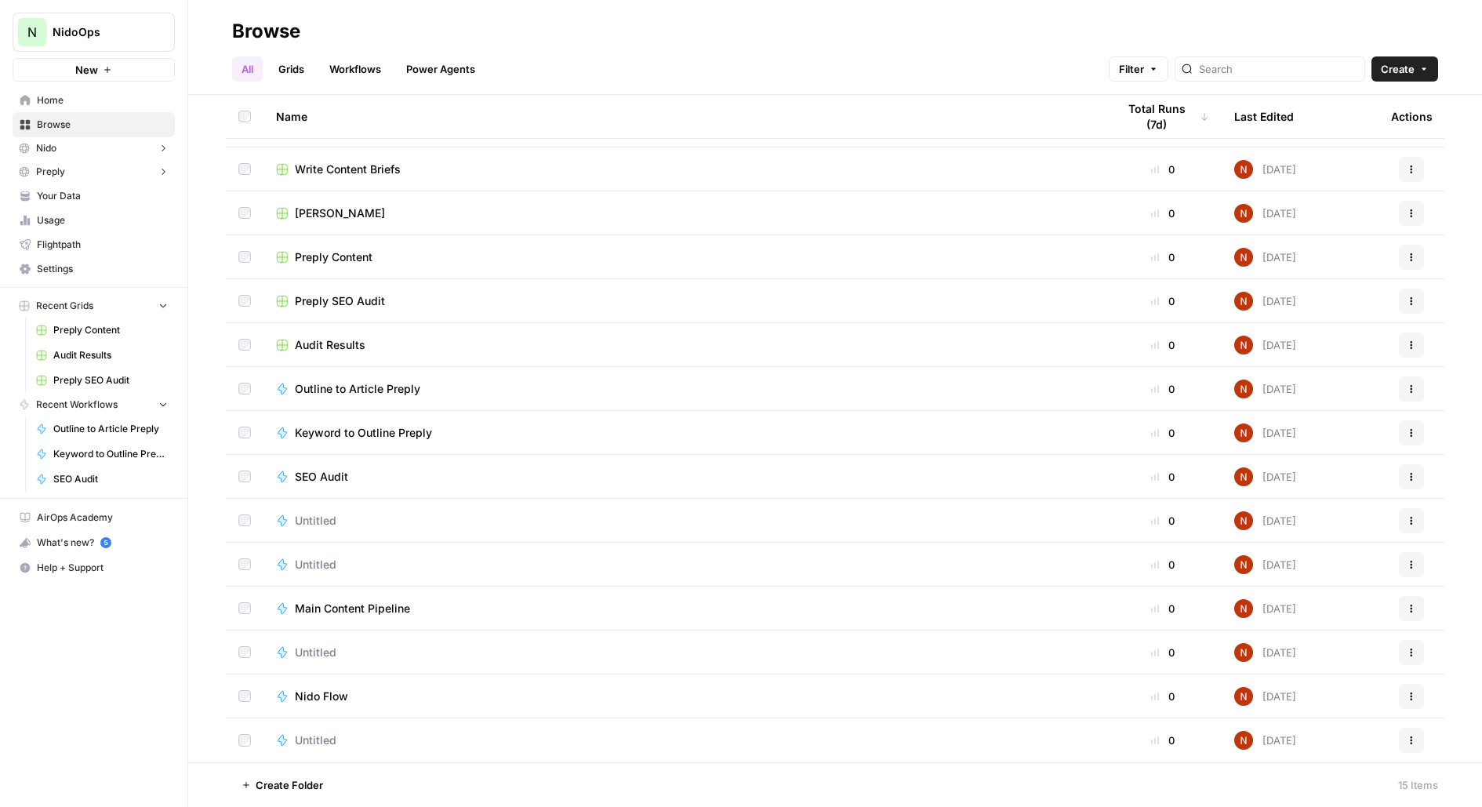
click at [323, 463] on td "SEO Audit" at bounding box center [683, 476] width 841 height 43
click at [334, 489] on td "SEO Audit" at bounding box center [683, 476] width 841 height 43
click at [322, 481] on span "SEO Audit" at bounding box center [321, 477] width 53 height 16
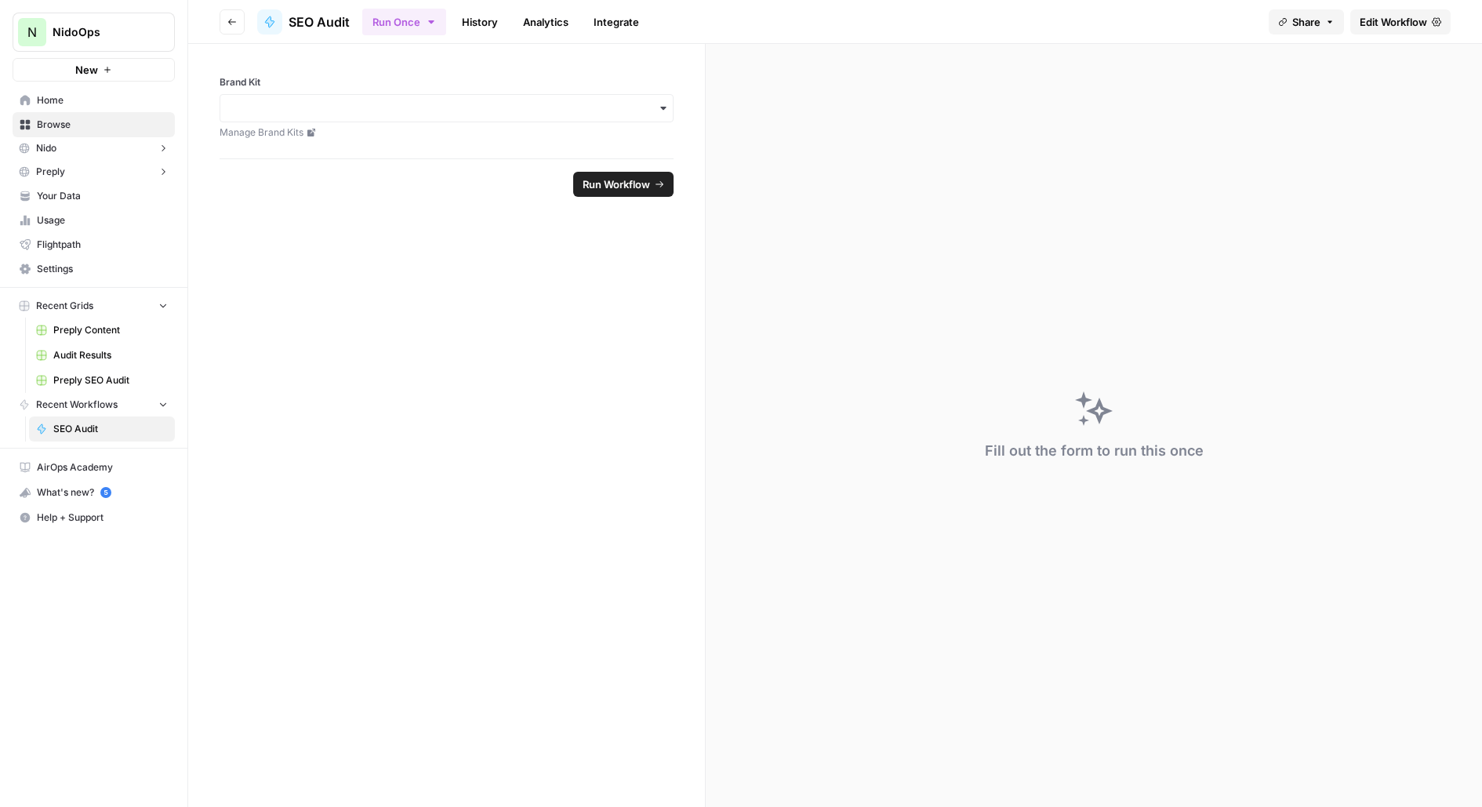
click at [1414, 34] on link "Edit Workflow" at bounding box center [1400, 21] width 100 height 25
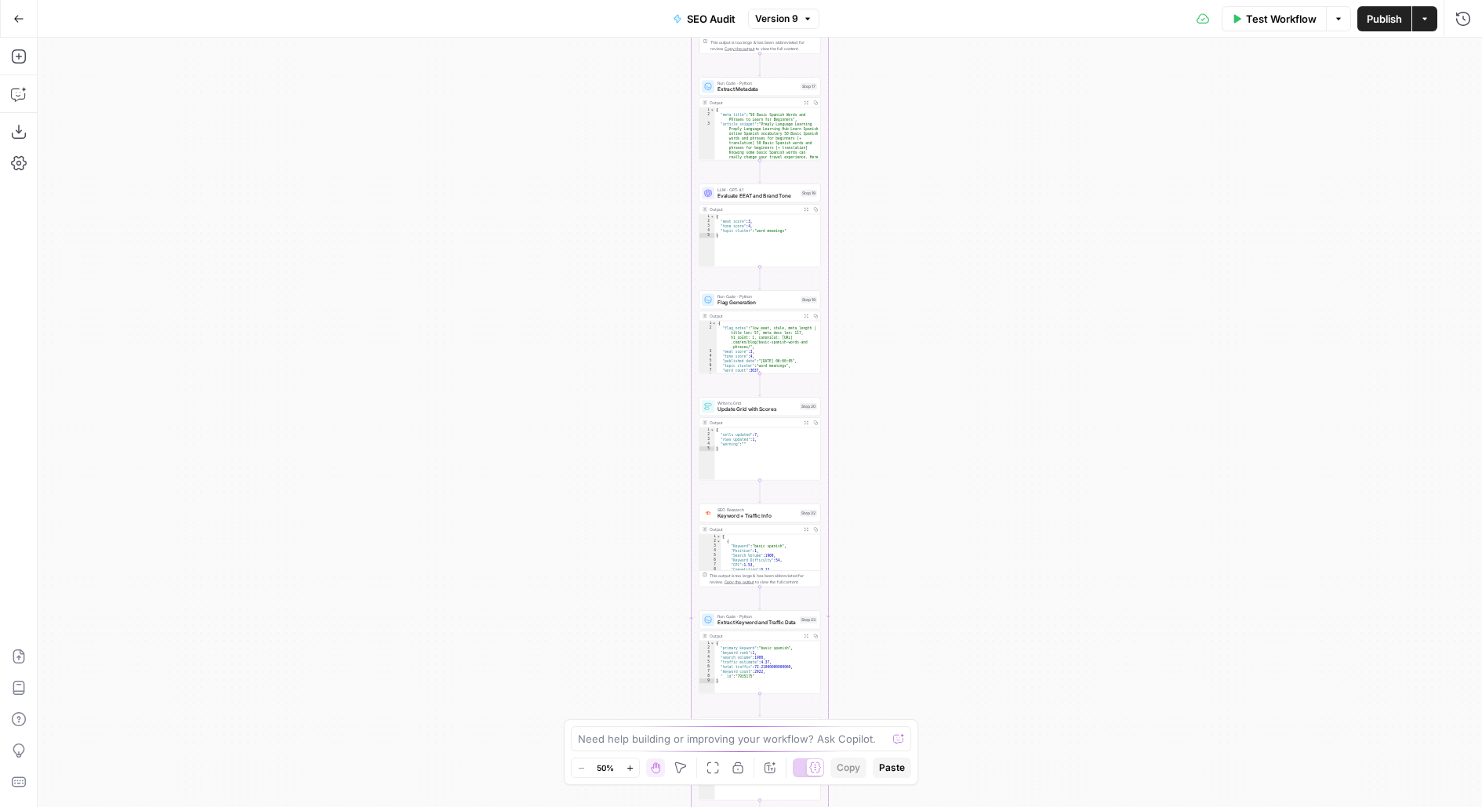
drag, startPoint x: 883, startPoint y: 2, endPoint x: 896, endPoint y: -117, distance: 119.9
click at [896, 0] on html "N NidoOps New Home Browse Nido Insights Opportunities Preply Insights Opportuni…" at bounding box center [741, 403] width 1482 height 807
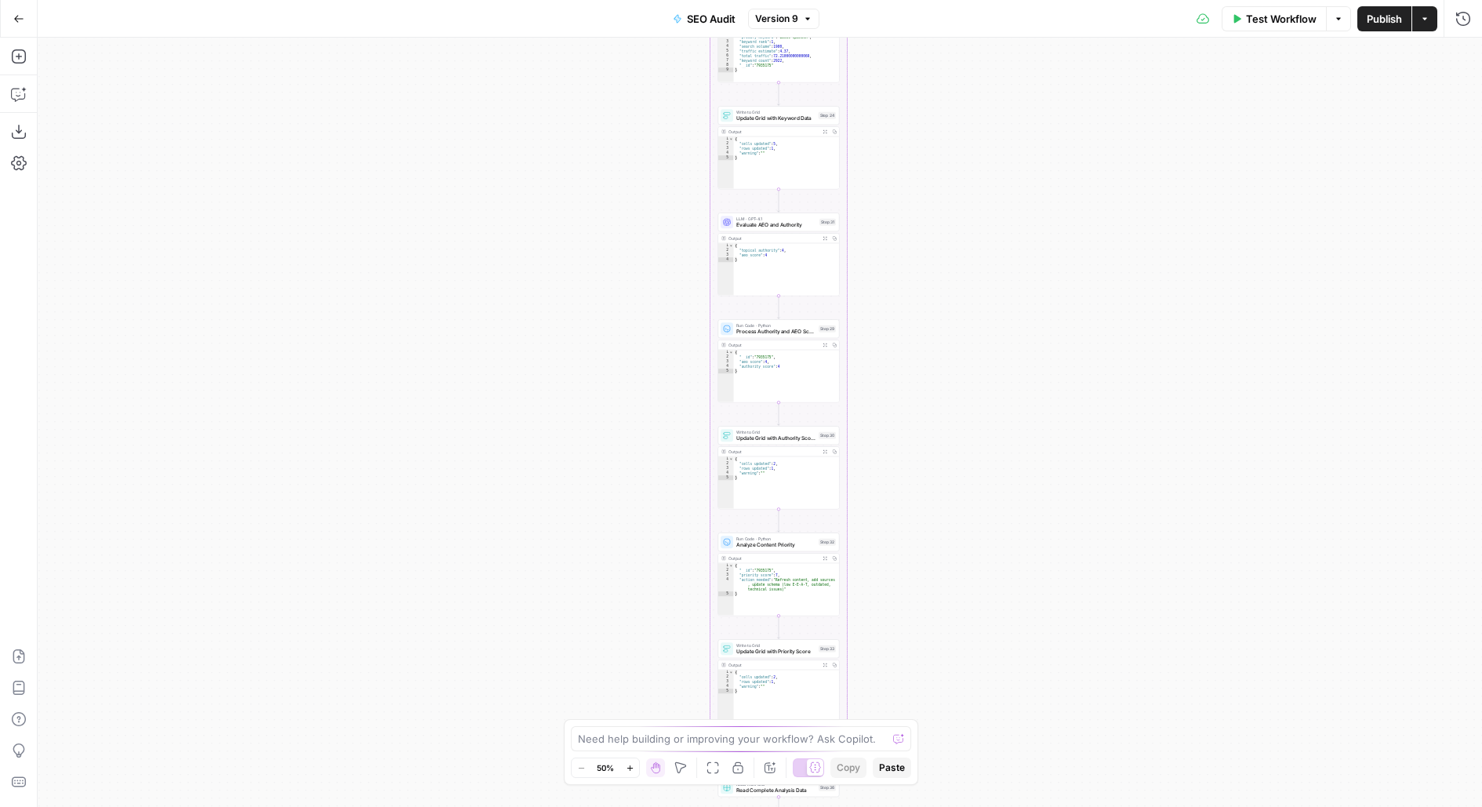
drag, startPoint x: 929, startPoint y: 531, endPoint x: 847, endPoint y: 261, distance: 282.0
click at [847, 261] on div "Workflow Set Inputs Inputs SEO Research Semrush Domain Organic Search Pages Ste…" at bounding box center [760, 422] width 1444 height 769
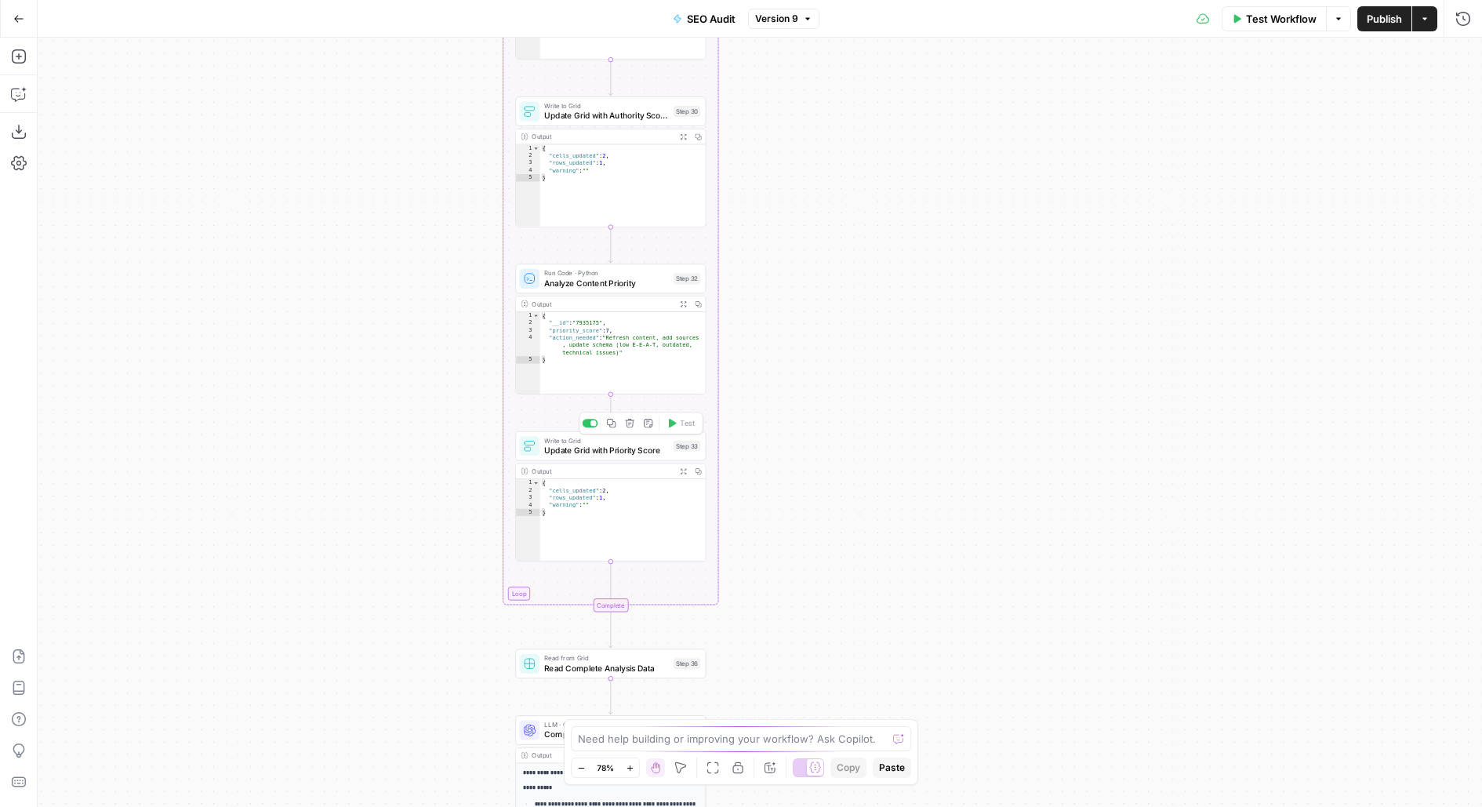
click at [641, 449] on span "Update Grid with Priority Score" at bounding box center [606, 450] width 124 height 13
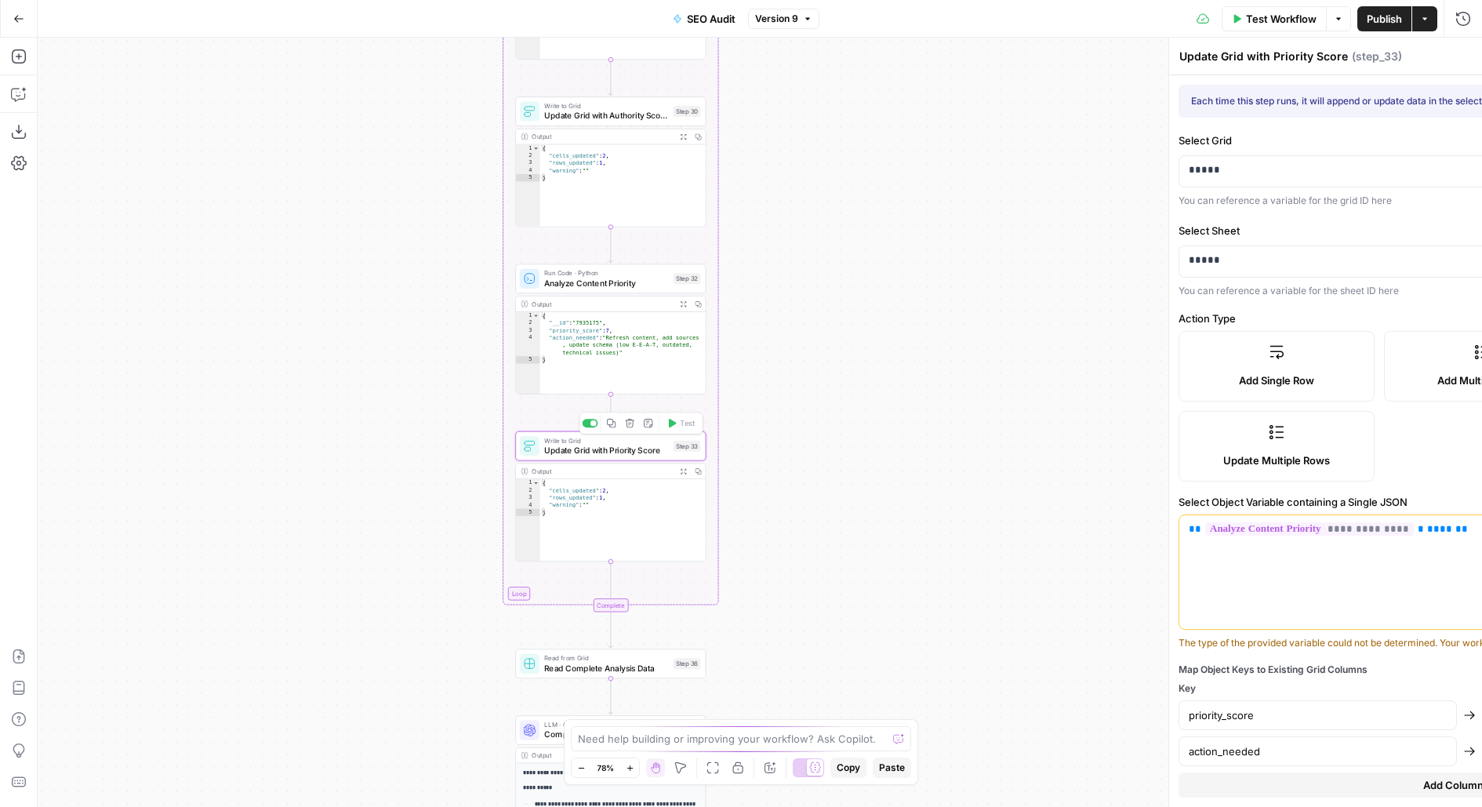
type input "priority_score"
type input "action_suggestion"
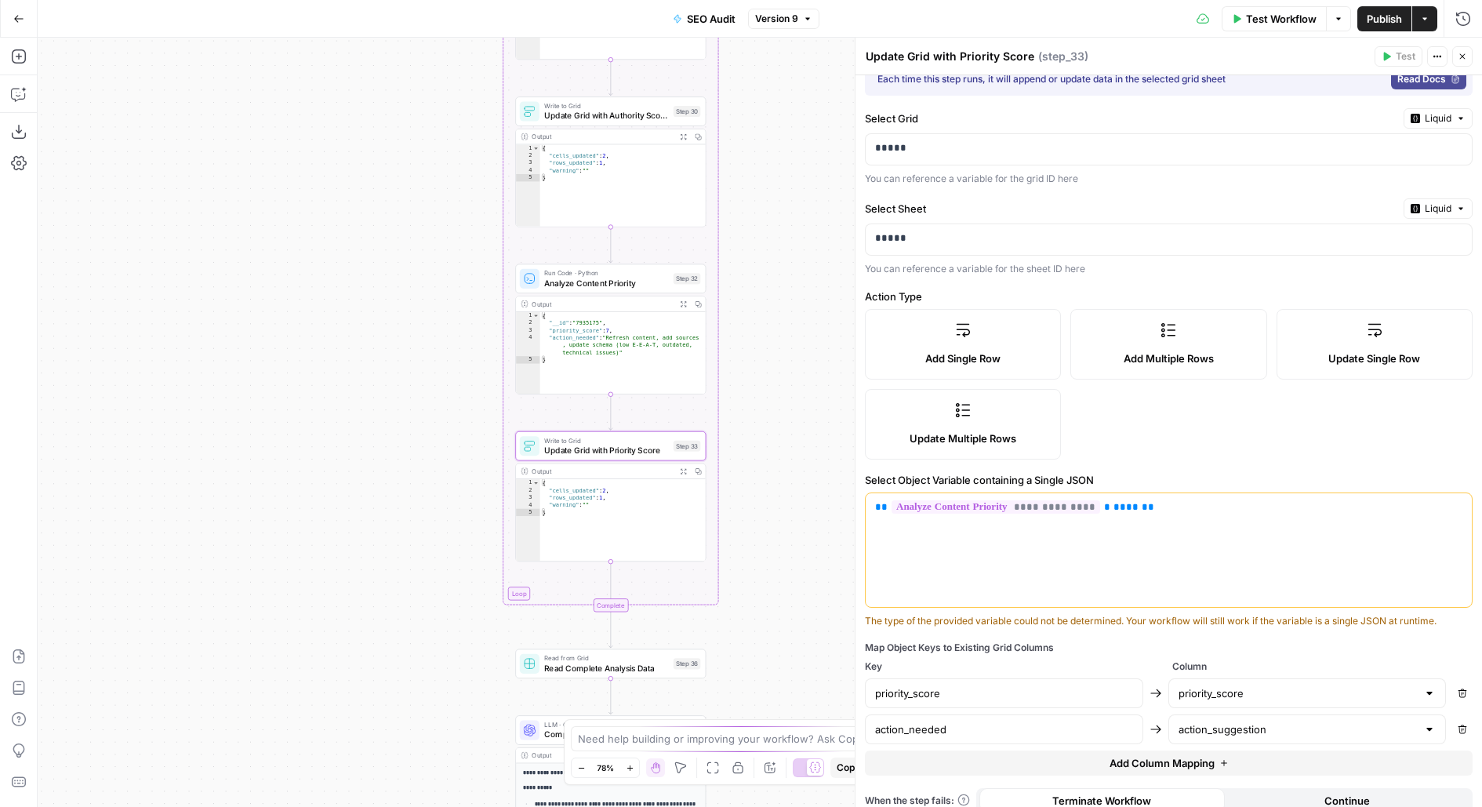
scroll to position [33, 0]
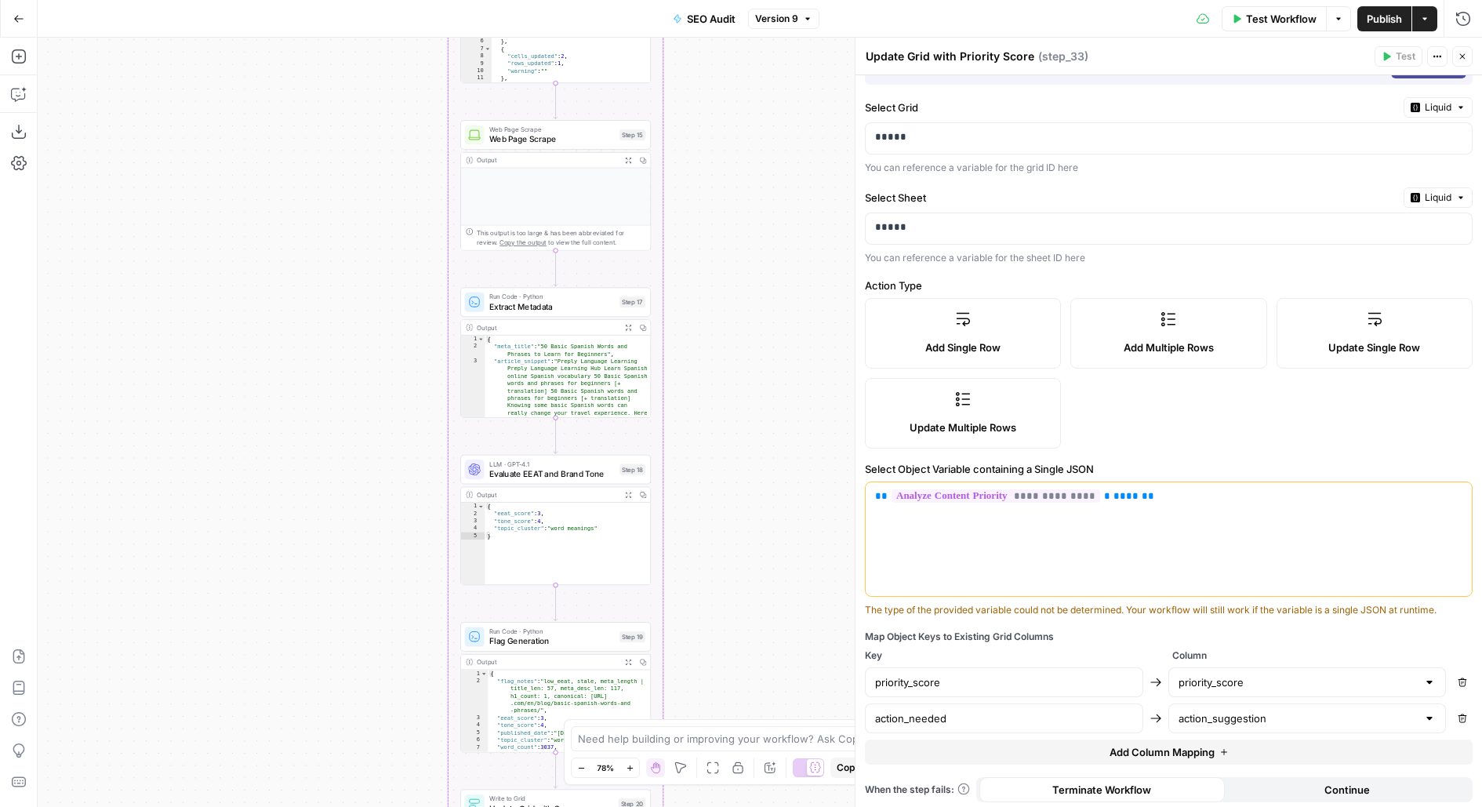
drag, startPoint x: 711, startPoint y: 641, endPoint x: 707, endPoint y: 465, distance: 175.7
click at [709, 469] on div "Workflow Set Inputs Inputs SEO Research Semrush Domain Organic Search Pages Ste…" at bounding box center [760, 422] width 1444 height 769
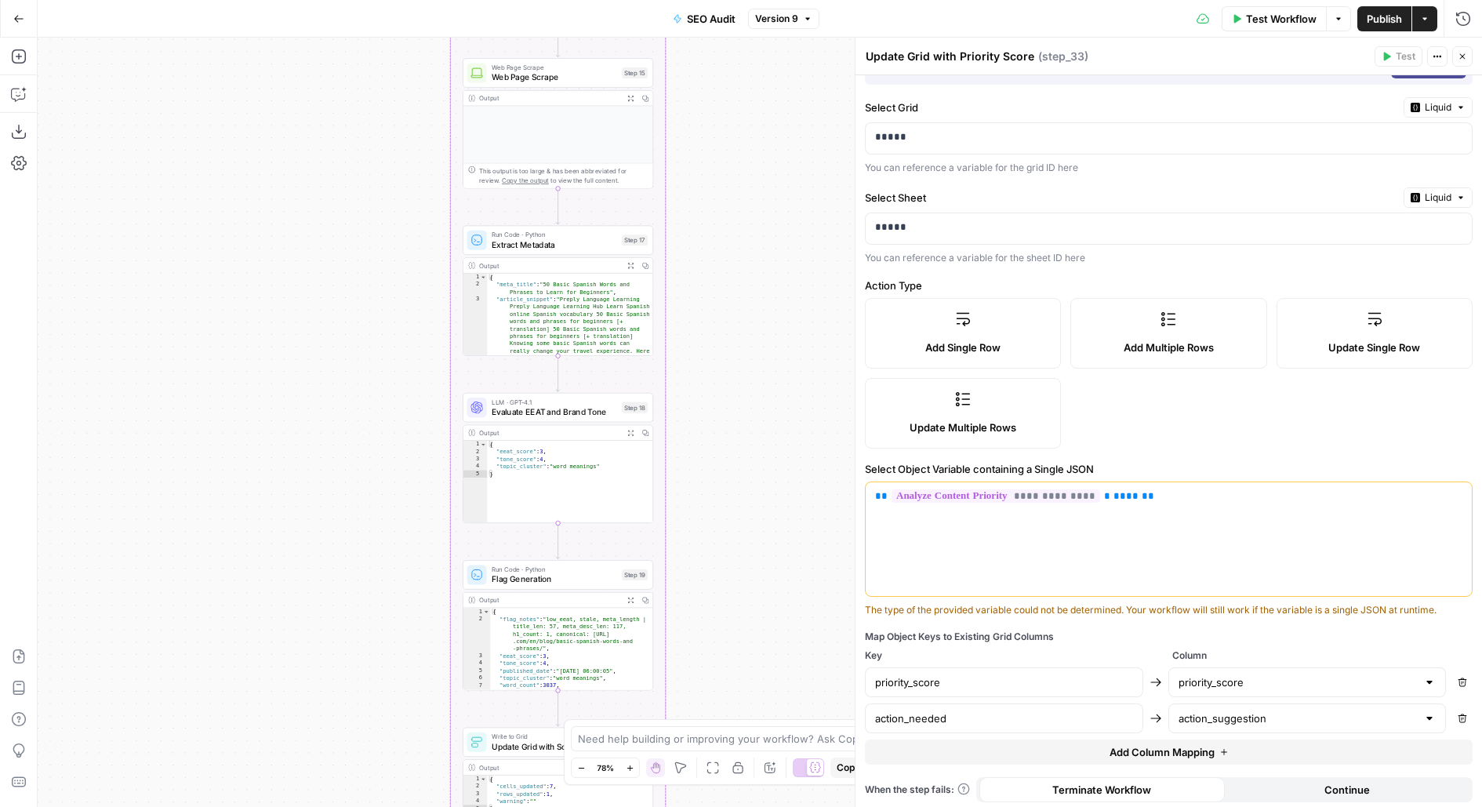
drag, startPoint x: 738, startPoint y: 592, endPoint x: 703, endPoint y: 449, distance: 146.8
click at [705, 451] on div "Workflow Set Inputs Inputs SEO Research Semrush Domain Organic Search Pages Ste…" at bounding box center [760, 422] width 1444 height 769
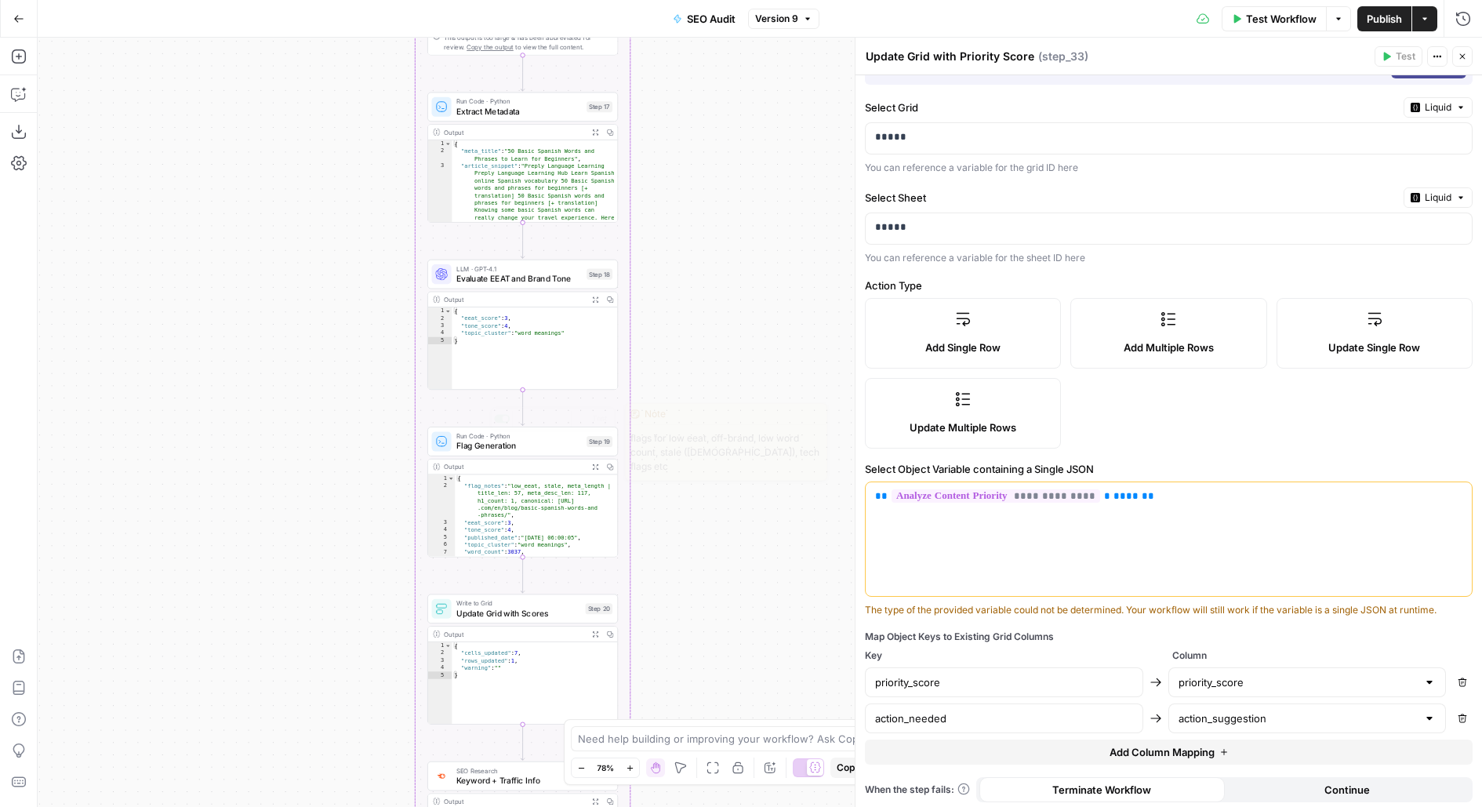
click at [532, 456] on div "Run Code · Python Flag Generation Step 19 Copy step Delete step Edit Note Test" at bounding box center [522, 442] width 191 height 30
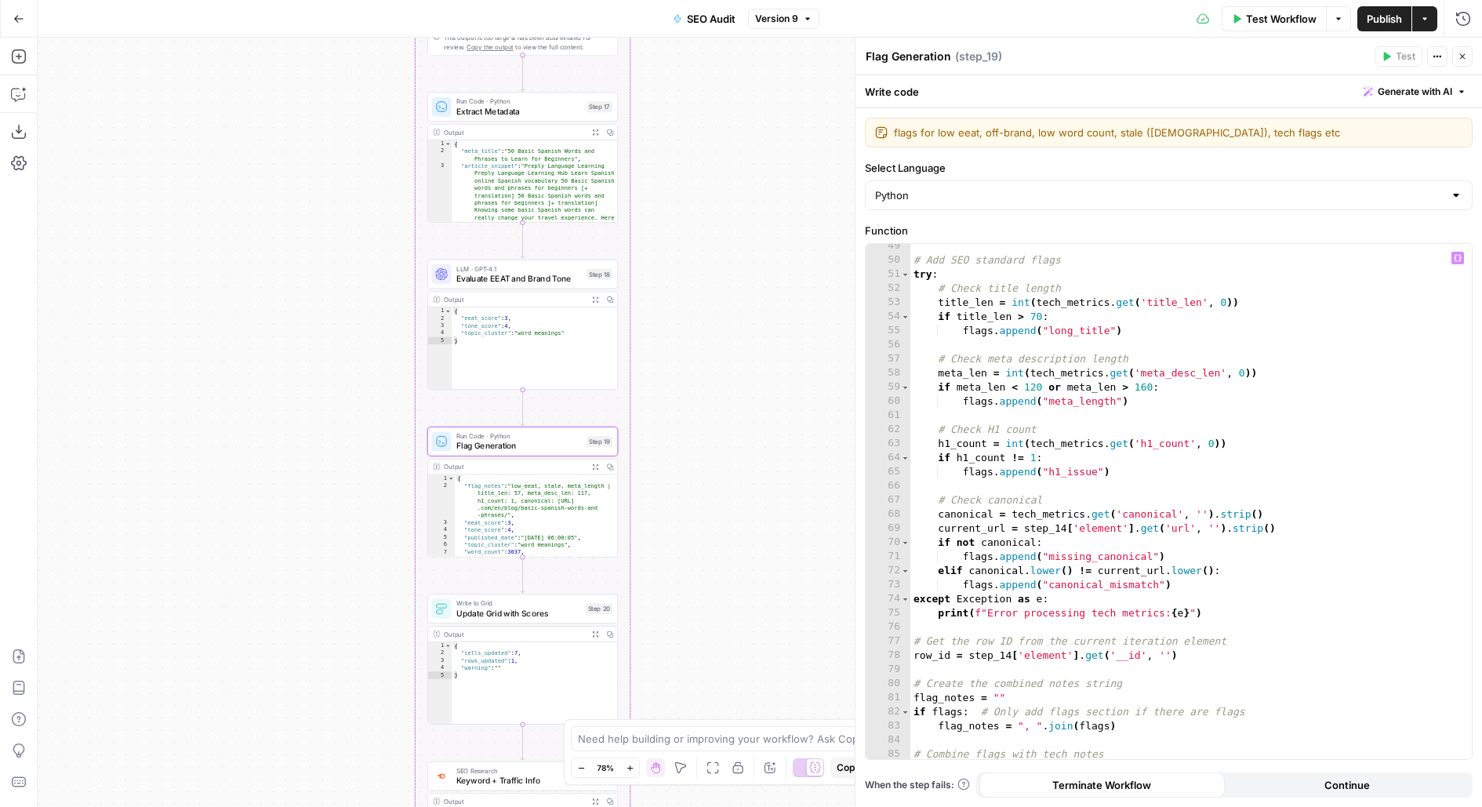
scroll to position [937, 0]
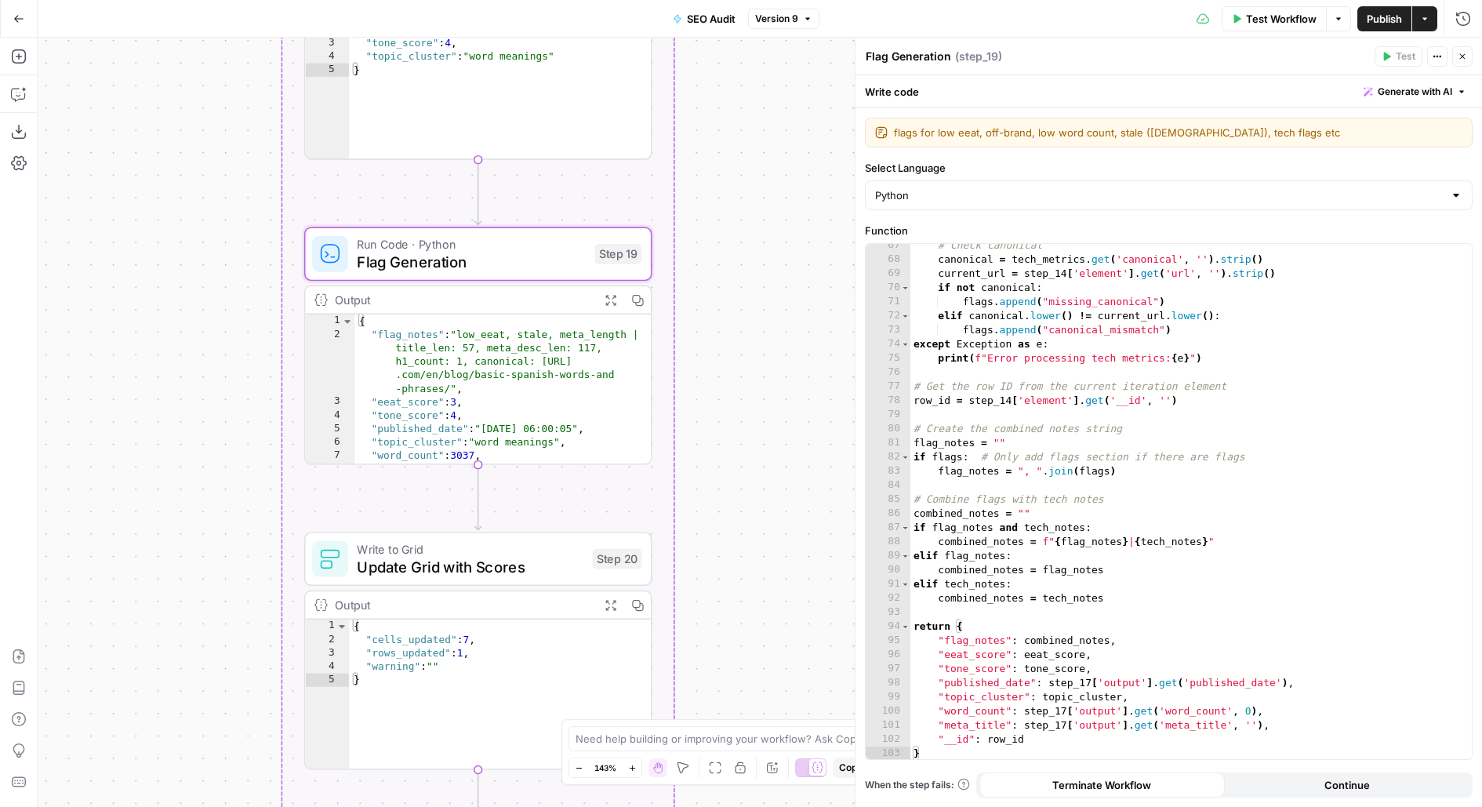
drag, startPoint x: 716, startPoint y: 507, endPoint x: 829, endPoint y: 367, distance: 180.2
click at [830, 367] on div "Workflow Set Inputs Inputs SEO Research Semrush Domain Organic Search Pages Ste…" at bounding box center [760, 422] width 1444 height 769
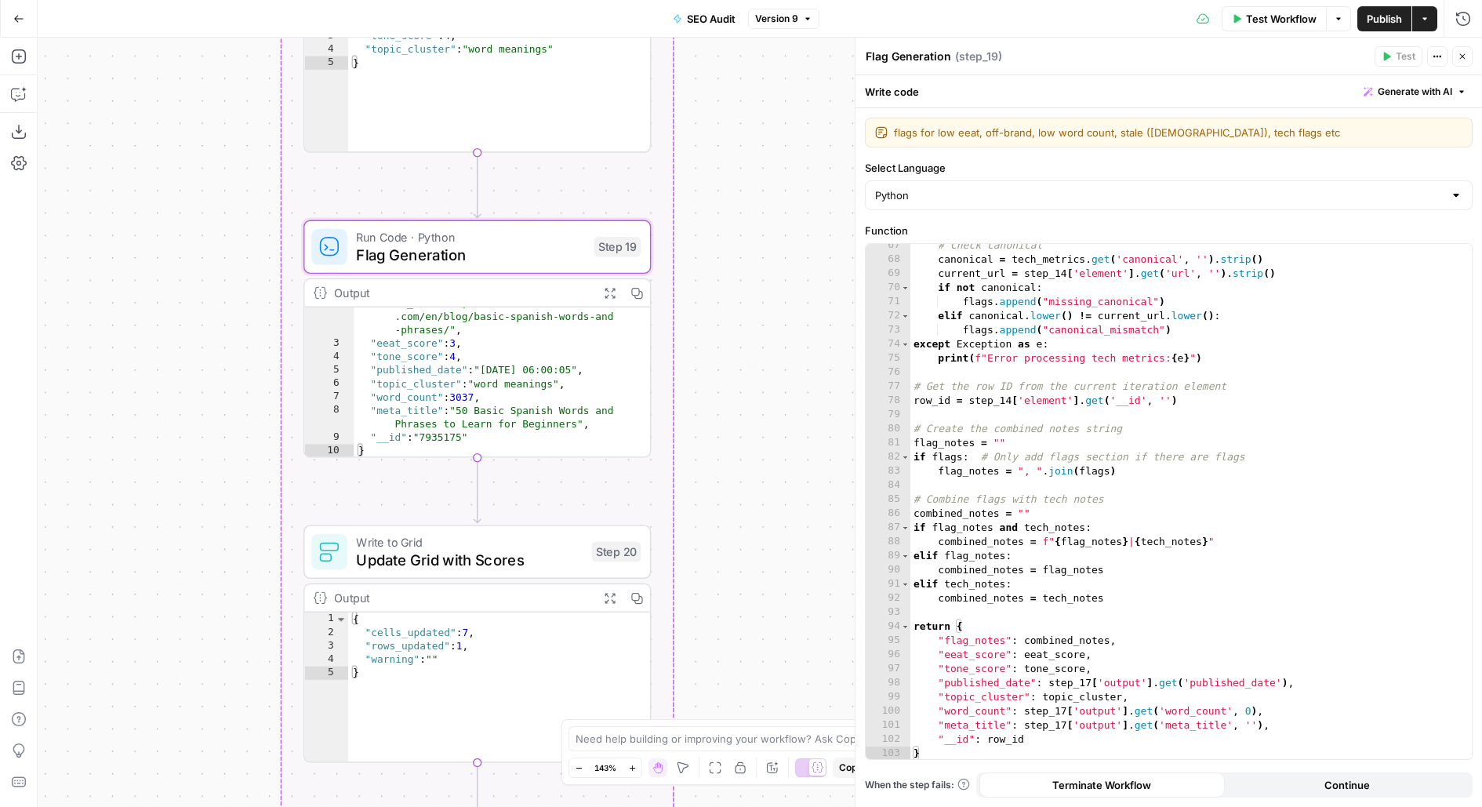
scroll to position [36, 0]
drag, startPoint x: 763, startPoint y: 509, endPoint x: 763, endPoint y: 261, distance: 247.8
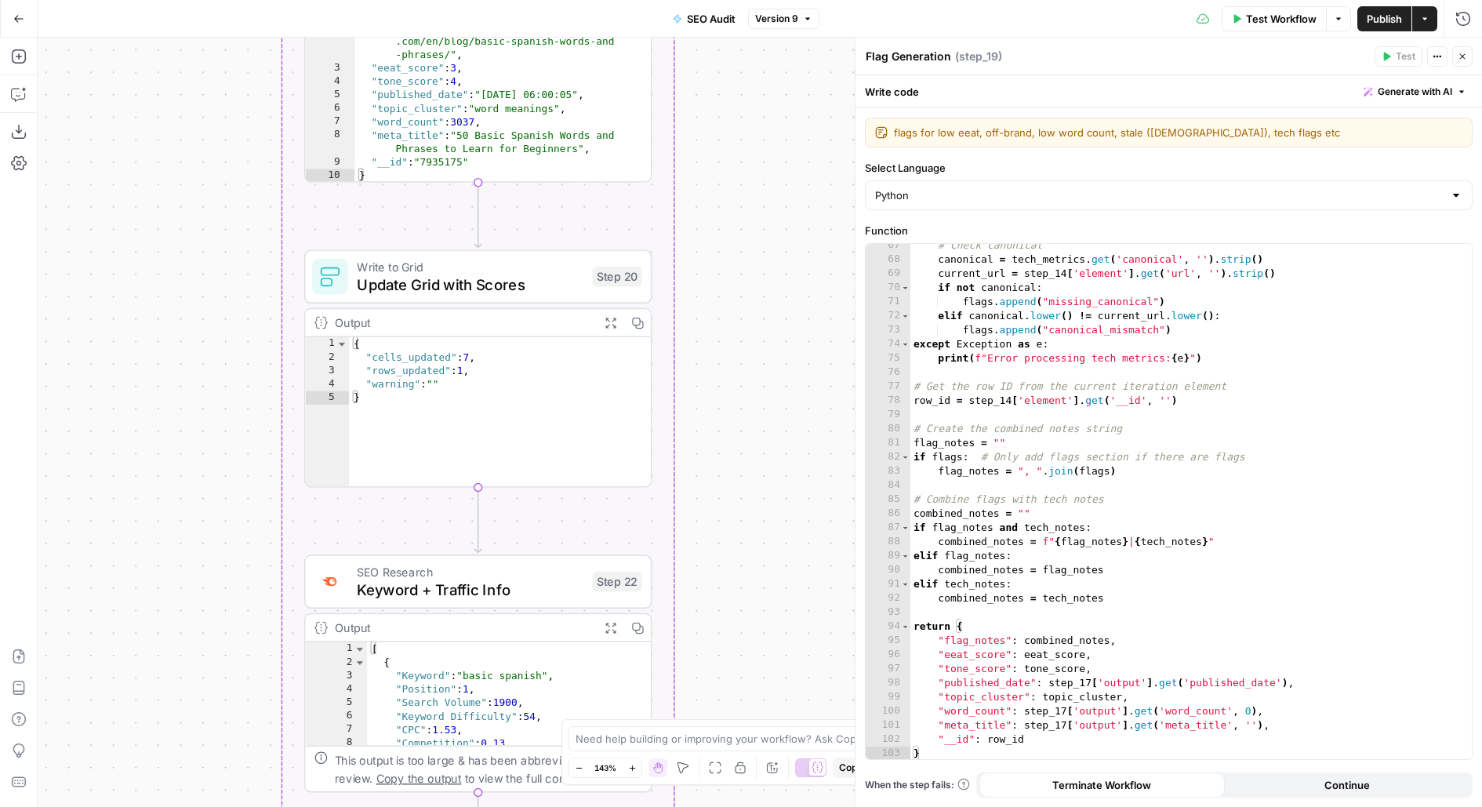
click at [763, 261] on div "Workflow Set Inputs Inputs SEO Research Semrush Domain Organic Search Pages Ste…" at bounding box center [760, 422] width 1444 height 769
click at [554, 280] on span "Update Grid with Scores" at bounding box center [470, 284] width 227 height 23
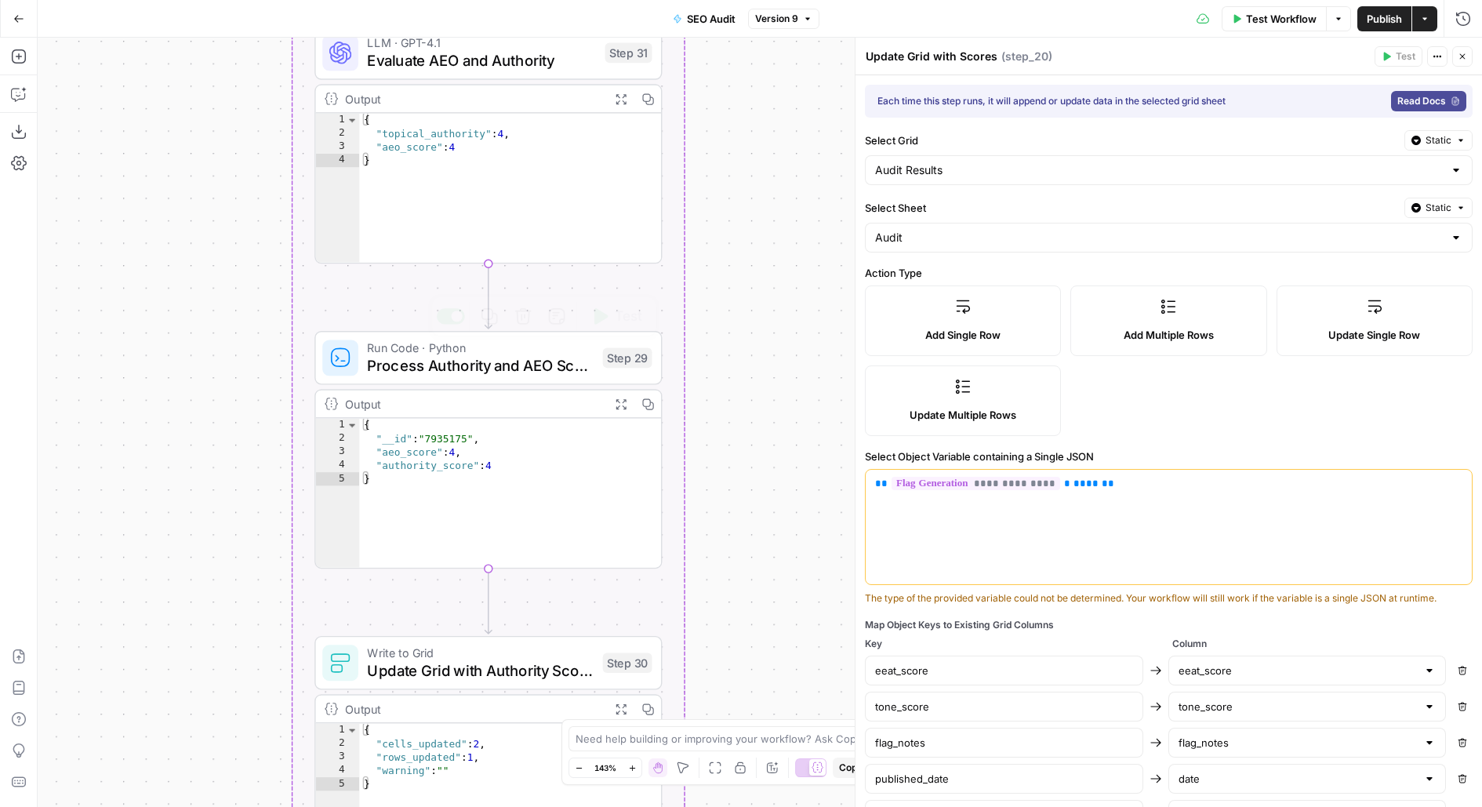
click at [507, 358] on span "Process Authority and AEO Scores" at bounding box center [480, 365] width 227 height 23
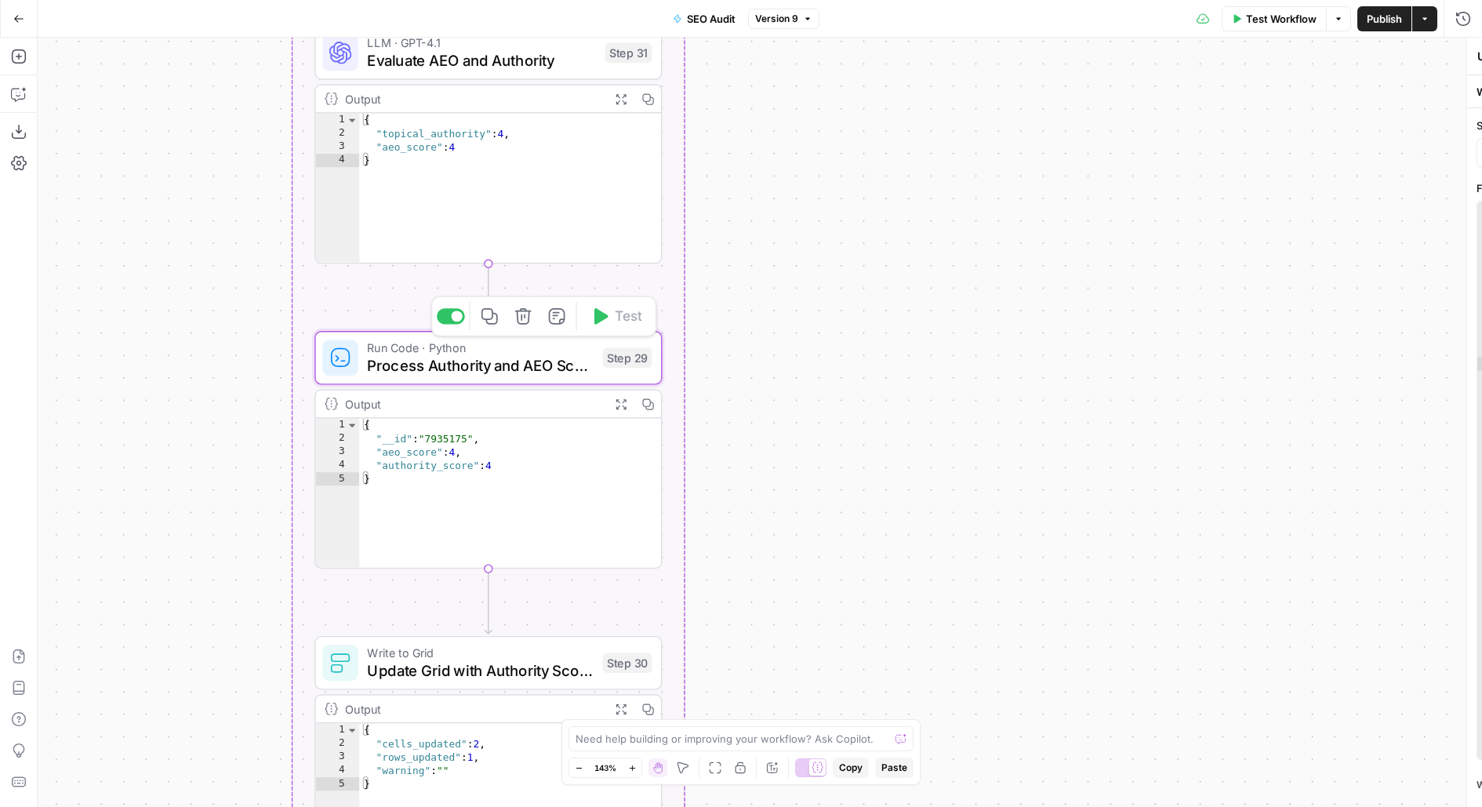
type textarea "Process Authority and AEO Scores"
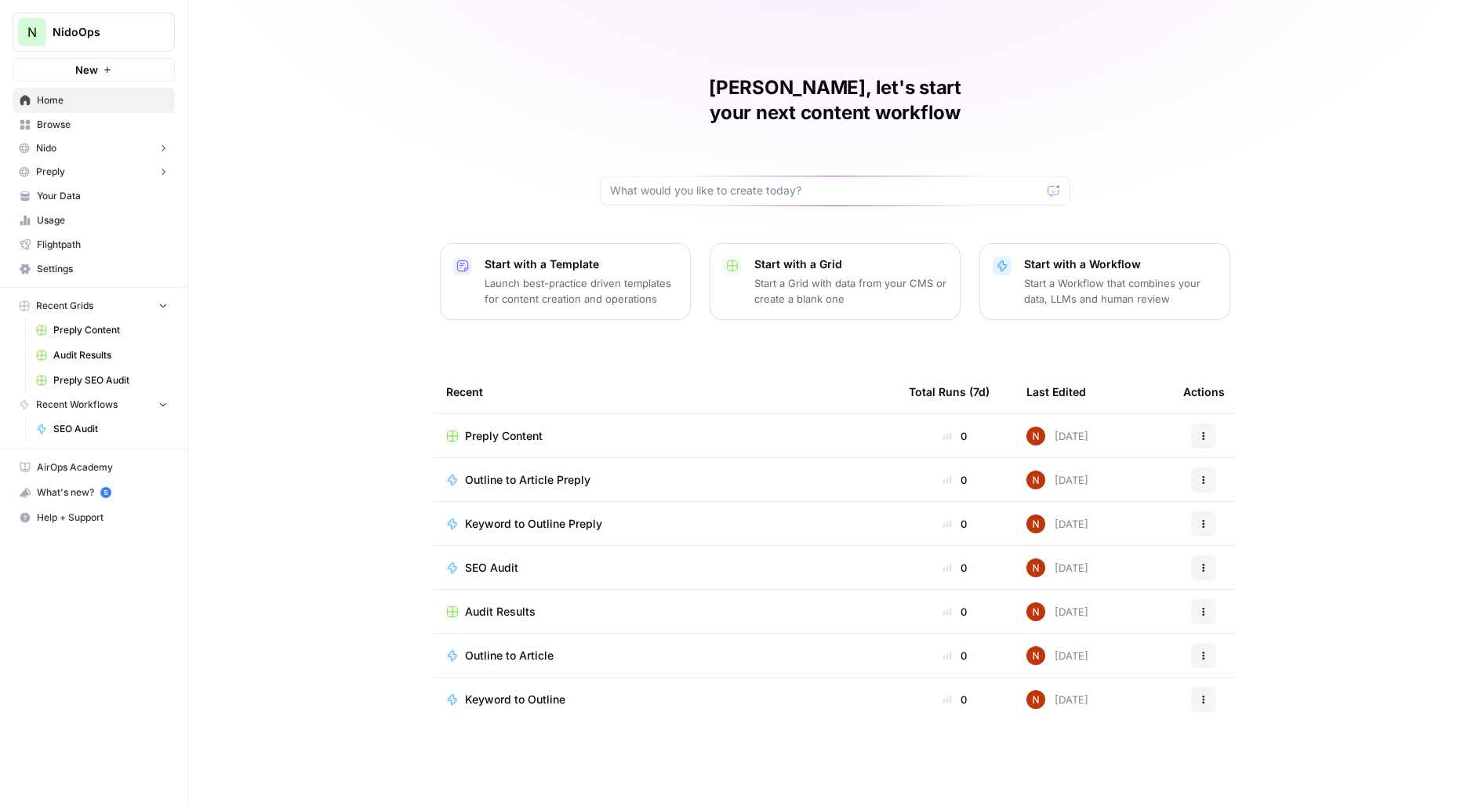
click at [98, 26] on span "NidoOps" at bounding box center [100, 32] width 95 height 16
click at [317, 40] on div "[PERSON_NAME], let's start your next content workflow Start with a Template Lau…" at bounding box center [835, 403] width 1294 height 807
click at [82, 271] on span "Settings" at bounding box center [102, 269] width 131 height 14
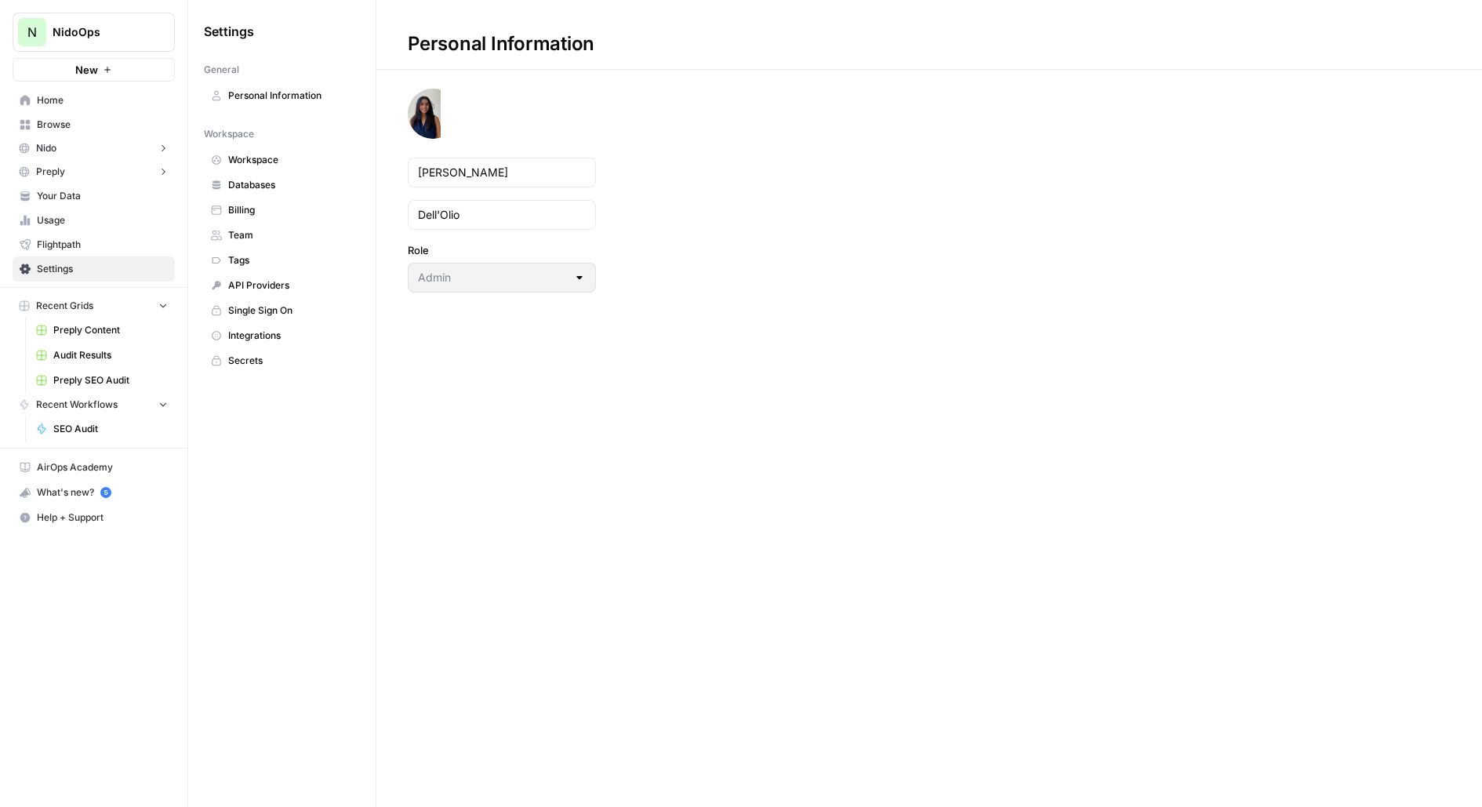
click at [281, 228] on span "Team" at bounding box center [290, 235] width 125 height 14
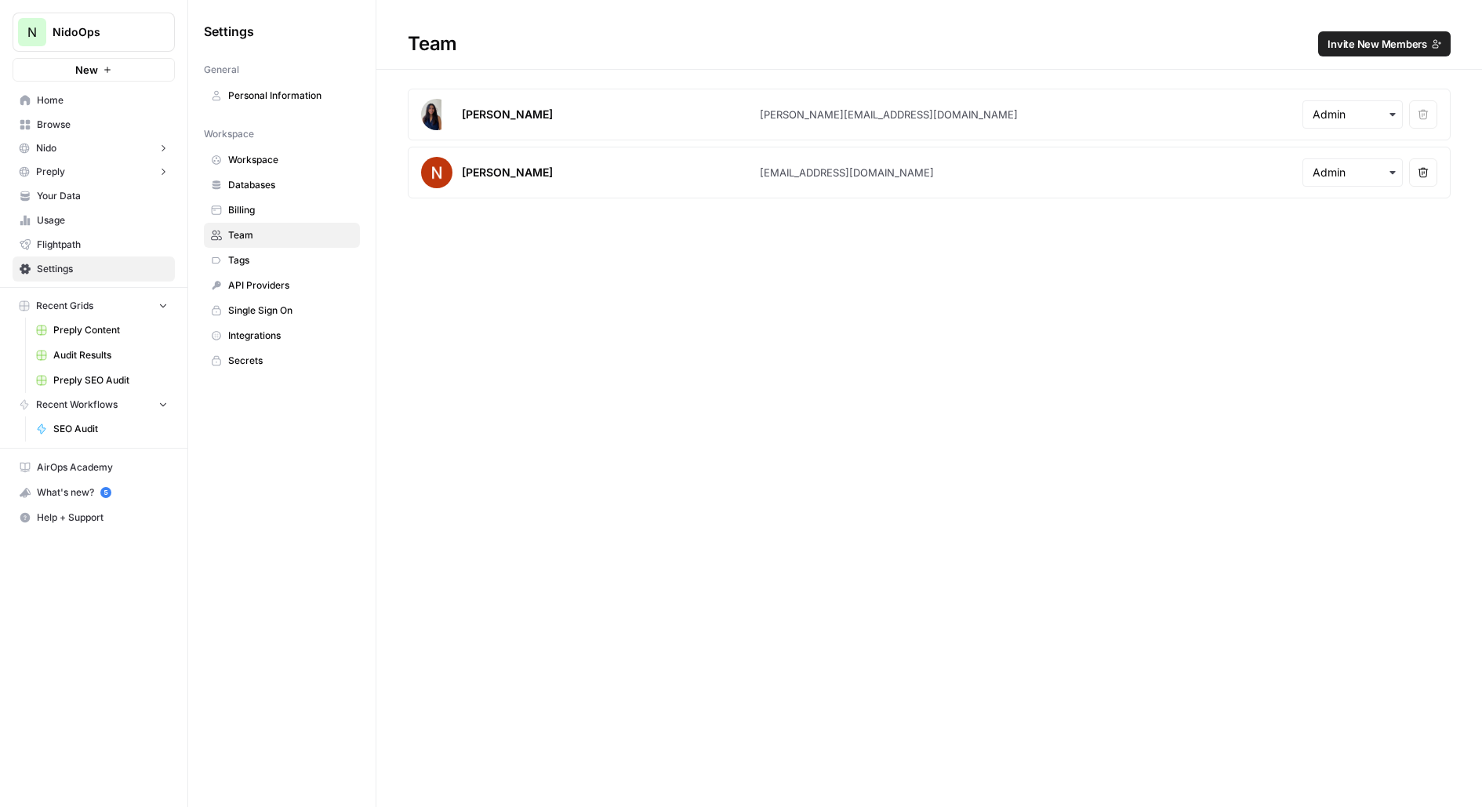
click at [1348, 45] on span "Invite New Members" at bounding box center [1378, 44] width 100 height 16
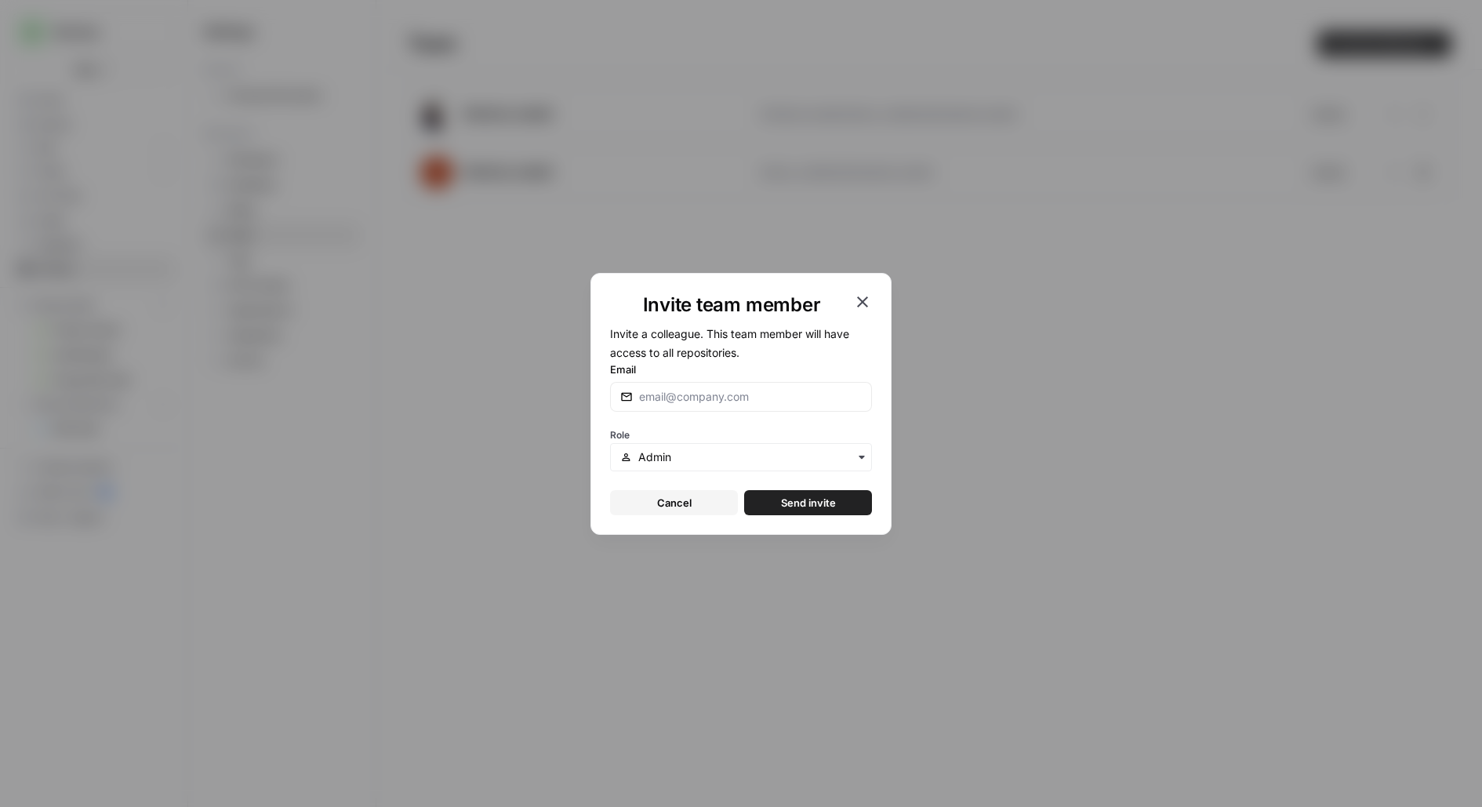
click at [794, 387] on div at bounding box center [741, 397] width 262 height 30
type input "[PERSON_NAME][EMAIL_ADDRESS][DOMAIN_NAME]"
click at [744, 490] on button "Send invite" at bounding box center [808, 502] width 128 height 25
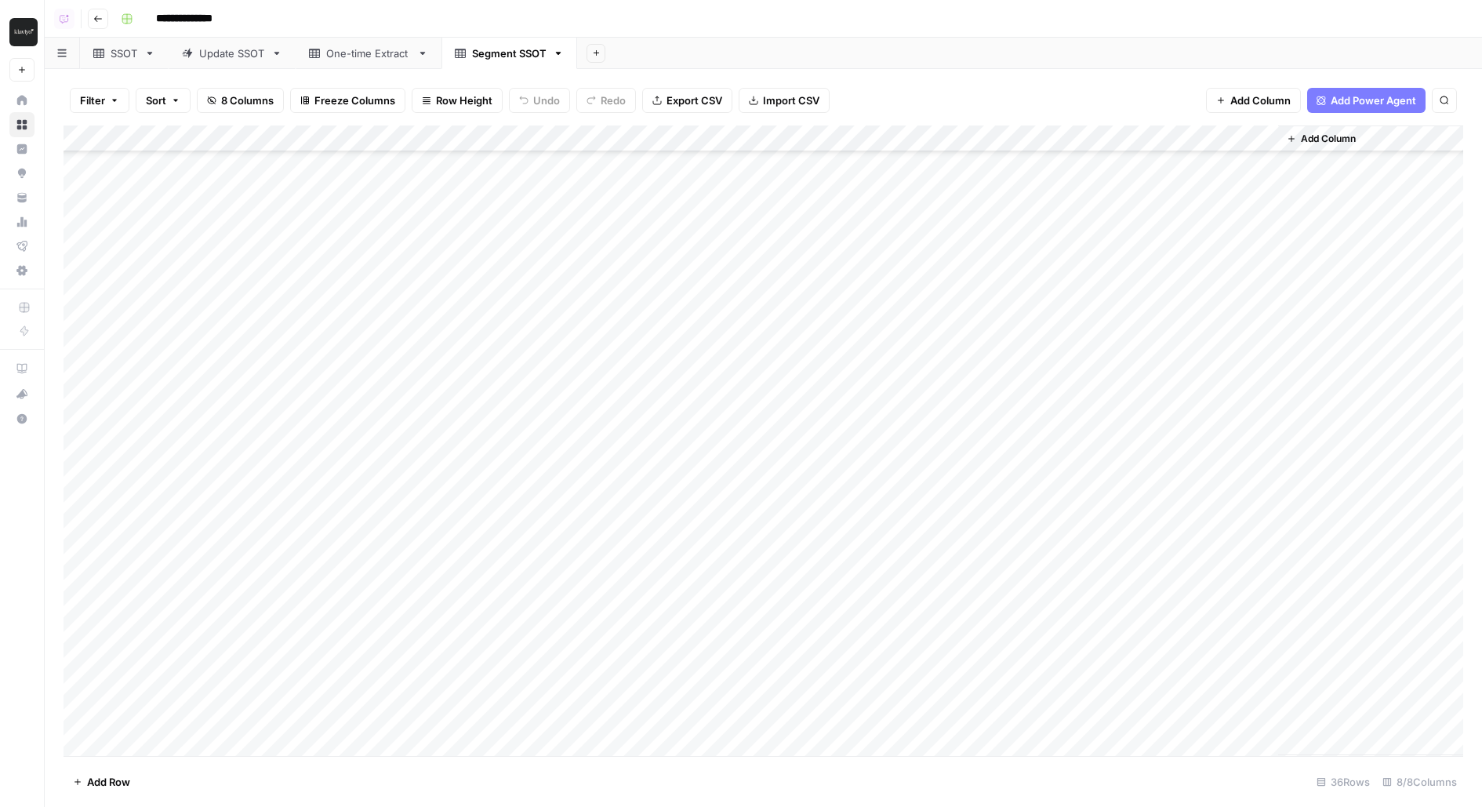
scroll to position [380, 0]
click at [237, 52] on div "Update SSOT" at bounding box center [232, 53] width 66 height 16
click at [103, 63] on link "SSOT" at bounding box center [124, 53] width 89 height 31
click at [913, 165] on div "Add Column" at bounding box center [764, 297] width 1400 height 345
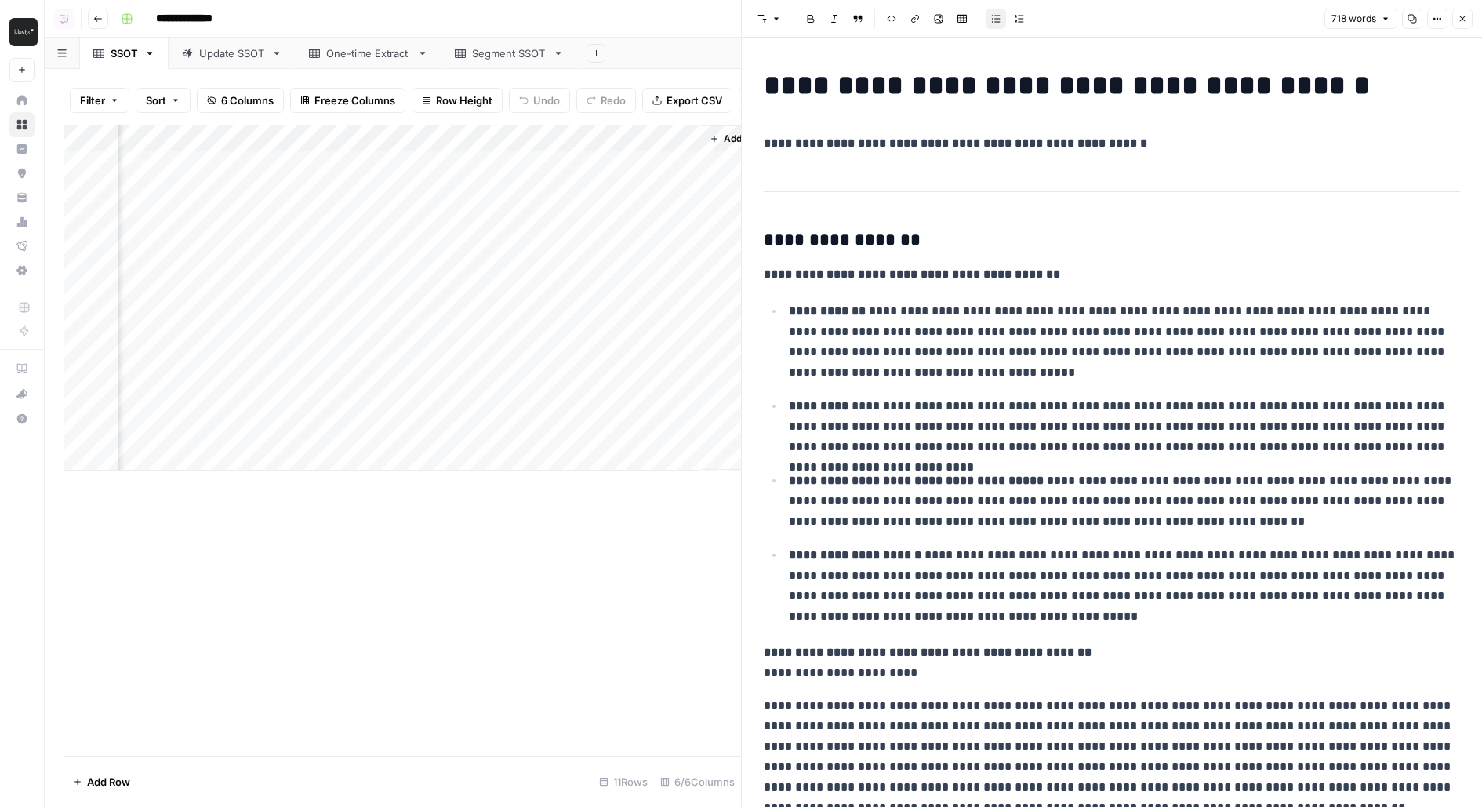
scroll to position [0, 276]
click at [1464, 13] on button "Close" at bounding box center [1462, 19] width 20 height 20
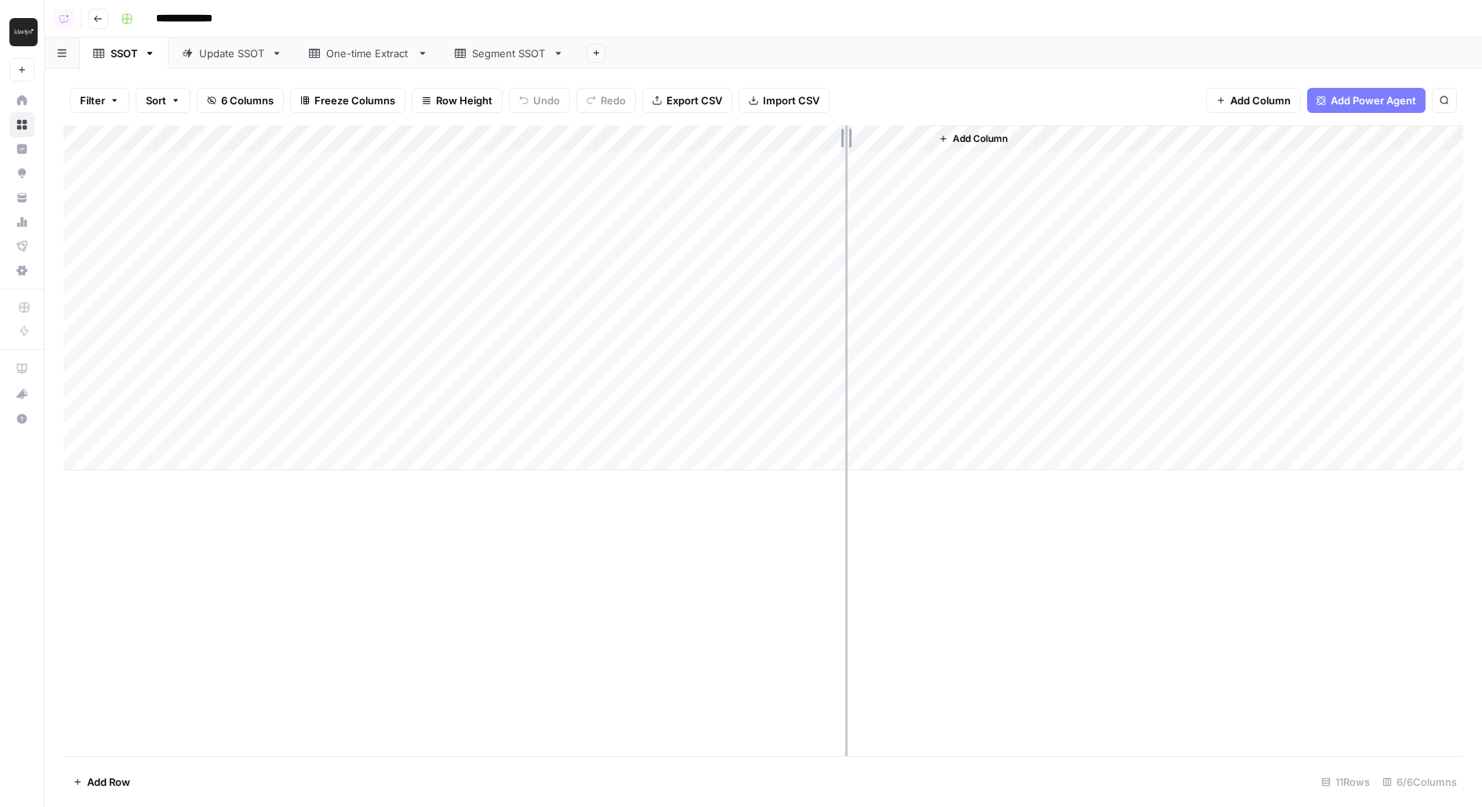
drag, startPoint x: 703, startPoint y: 143, endPoint x: 845, endPoint y: 134, distance: 142.2
click at [845, 134] on div "Add Column" at bounding box center [764, 297] width 1400 height 345
click at [218, 60] on div "Update SSOT" at bounding box center [232, 53] width 66 height 16
drag, startPoint x: 209, startPoint y: 156, endPoint x: 205, endPoint y: 263, distance: 107.5
click at [205, 263] on div "Add Column" at bounding box center [764, 217] width 1400 height 185
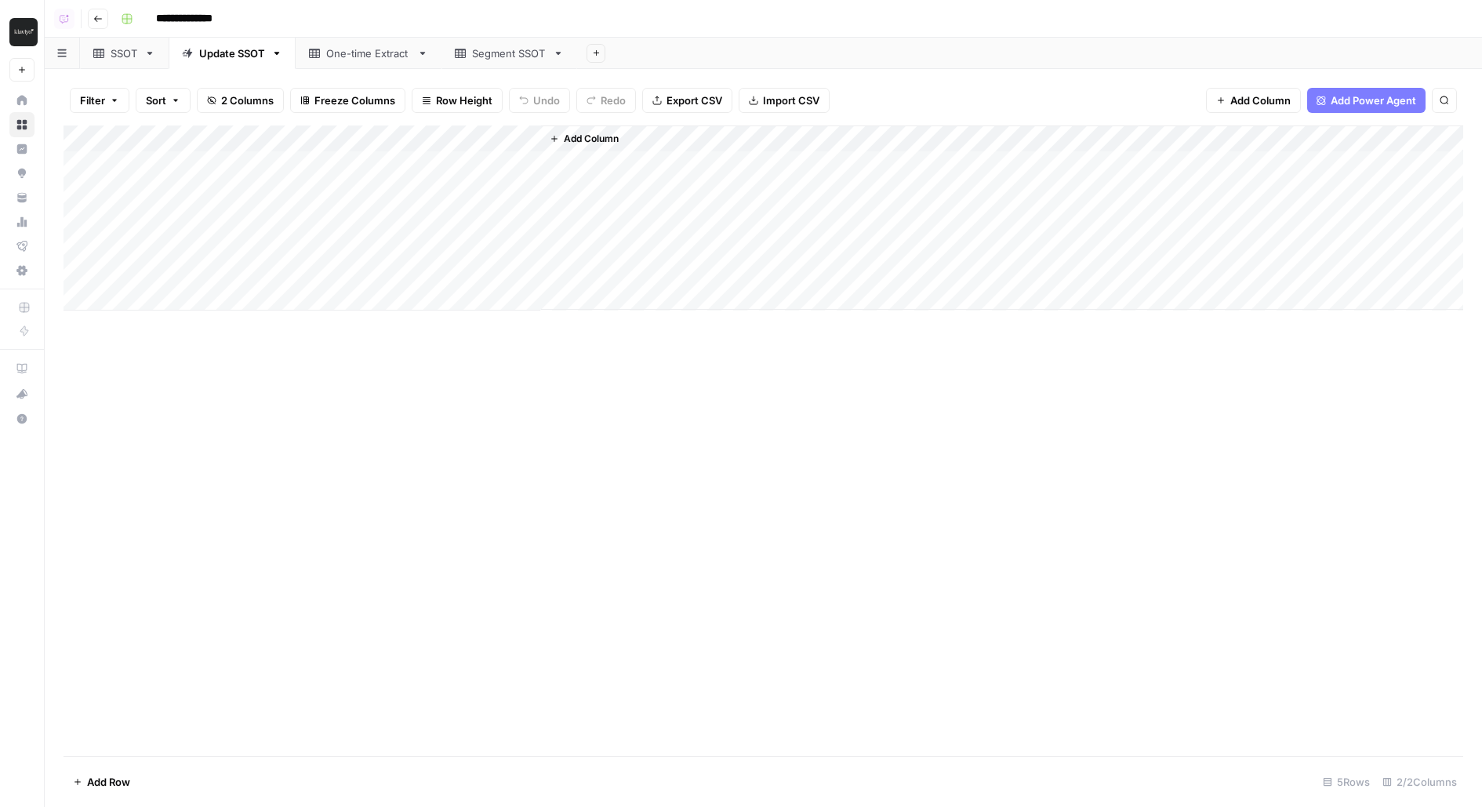
click at [324, 61] on link "One-time Extract" at bounding box center [369, 53] width 146 height 31
click at [470, 45] on link "Segment SSOT" at bounding box center [509, 53] width 136 height 31
drag, startPoint x: 514, startPoint y: 266, endPoint x: 820, endPoint y: 267, distance: 305.8
click at [820, 267] on div "Add Column" at bounding box center [764, 440] width 1400 height 630
click at [863, 267] on div "Add Column" at bounding box center [764, 440] width 1400 height 630
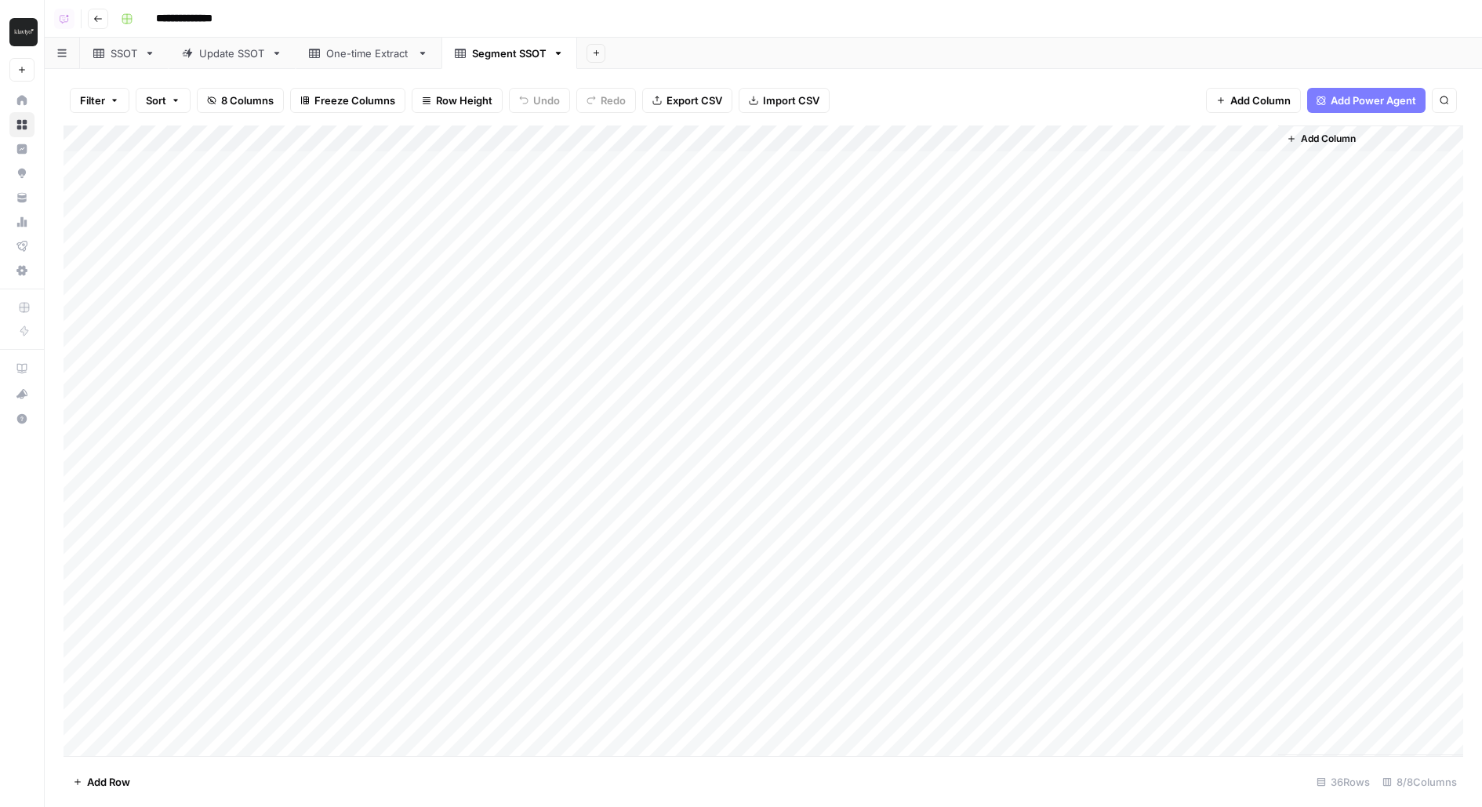
click at [714, 267] on div "Add Column" at bounding box center [764, 440] width 1400 height 630
click at [382, 49] on div "One-time Extract" at bounding box center [368, 53] width 85 height 16
click at [96, 63] on link "SSOT" at bounding box center [124, 53] width 89 height 31
click at [238, 45] on div "Update SSOT" at bounding box center [232, 53] width 66 height 16
click at [355, 58] on div "One-time Extract" at bounding box center [368, 53] width 85 height 16
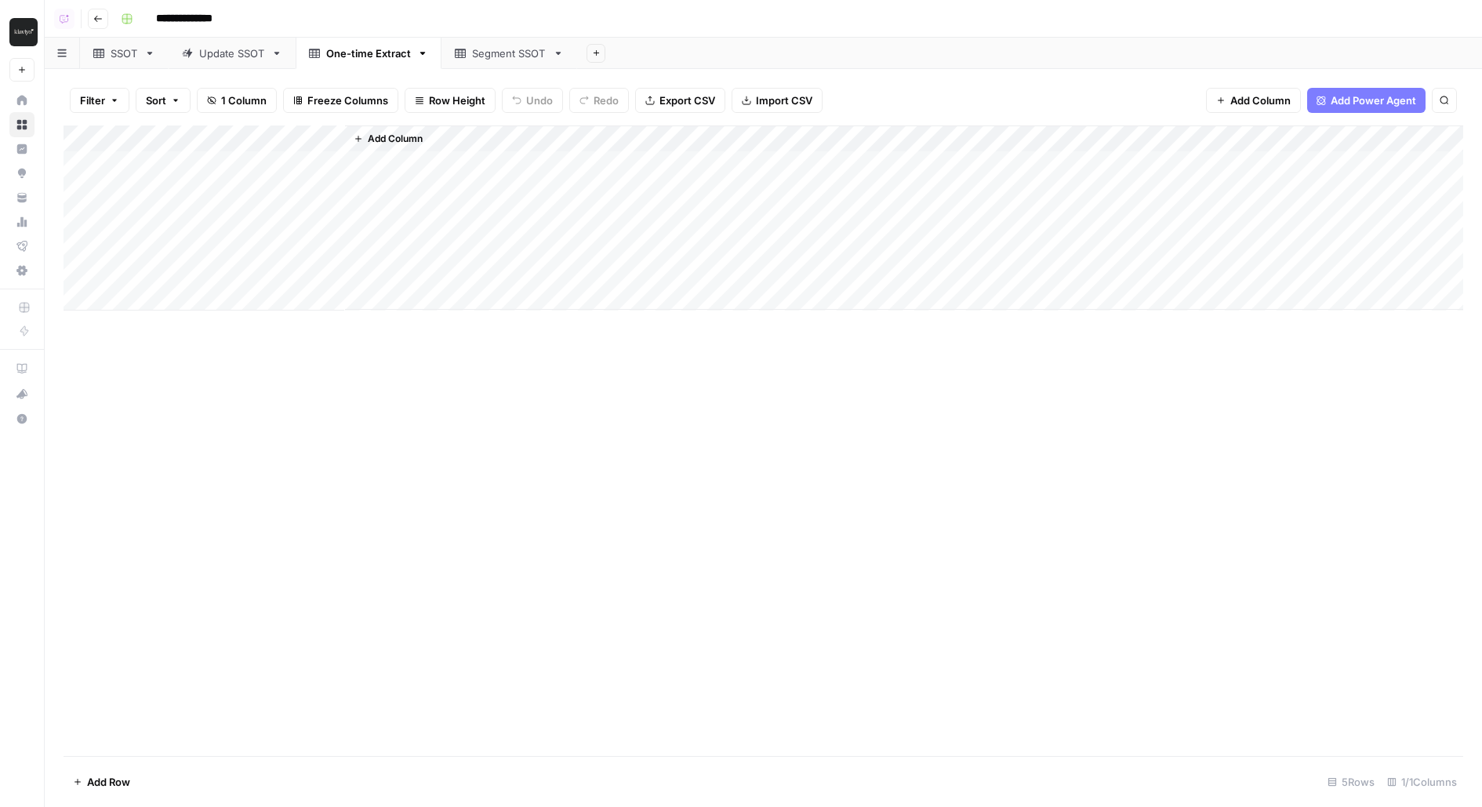
click at [514, 61] on link "Segment SSOT" at bounding box center [509, 53] width 136 height 31
click at [105, 53] on div "SSOT" at bounding box center [115, 53] width 45 height 16
drag, startPoint x: 469, startPoint y: 137, endPoint x: 574, endPoint y: 137, distance: 105.1
click at [574, 137] on div "Add Column" at bounding box center [764, 297] width 1400 height 345
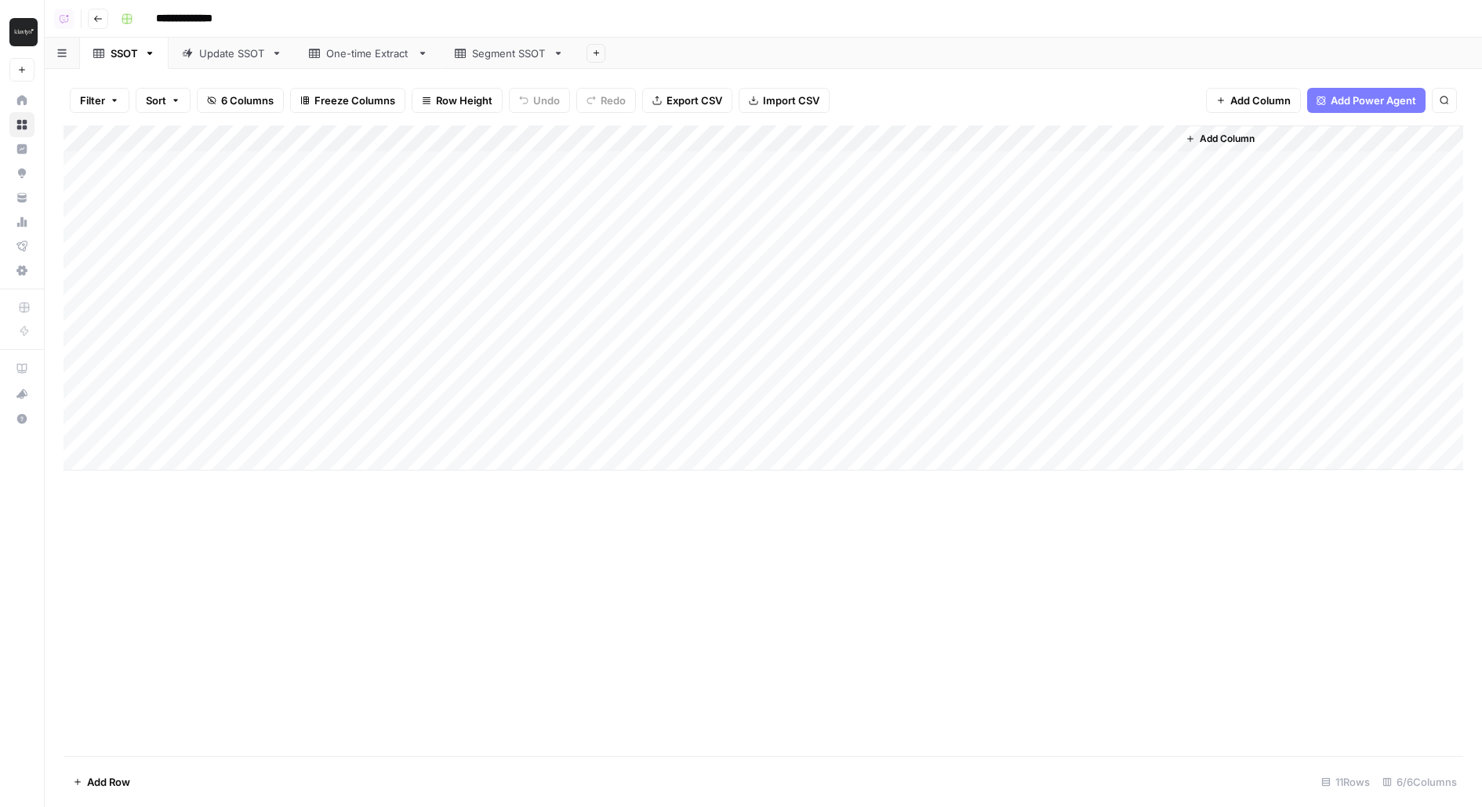
click at [194, 456] on div "Add Column" at bounding box center [764, 297] width 1400 height 345
click at [168, 481] on div "Add Column" at bounding box center [764, 311] width 1400 height 372
click at [478, 454] on div "Add Column" at bounding box center [764, 324] width 1400 height 398
type textarea "********"
type textarea "**********"
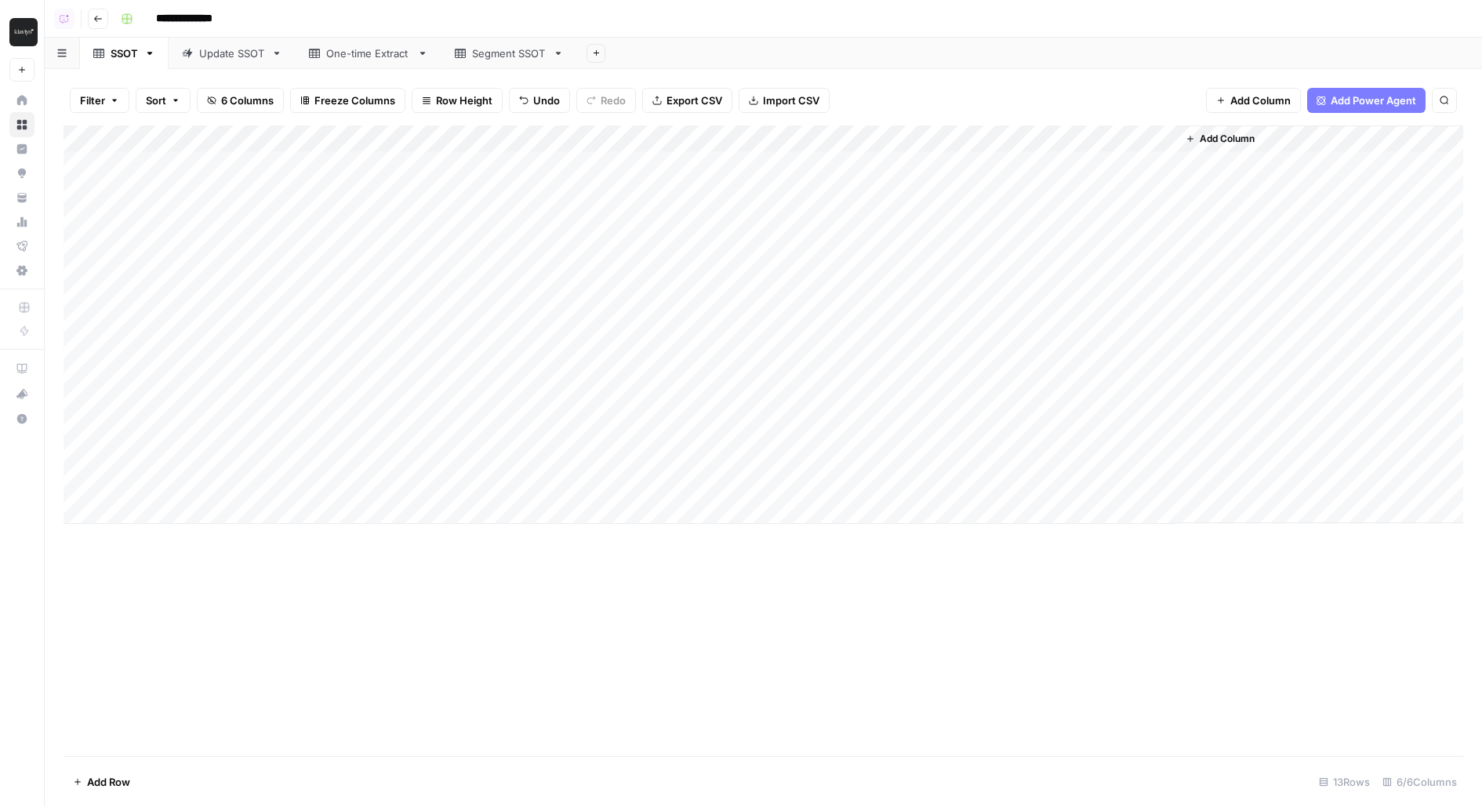
click at [301, 481] on div "Add Column" at bounding box center [764, 324] width 1400 height 398
type textarea "**"
click at [263, 445] on div "Add Column" at bounding box center [764, 324] width 1400 height 398
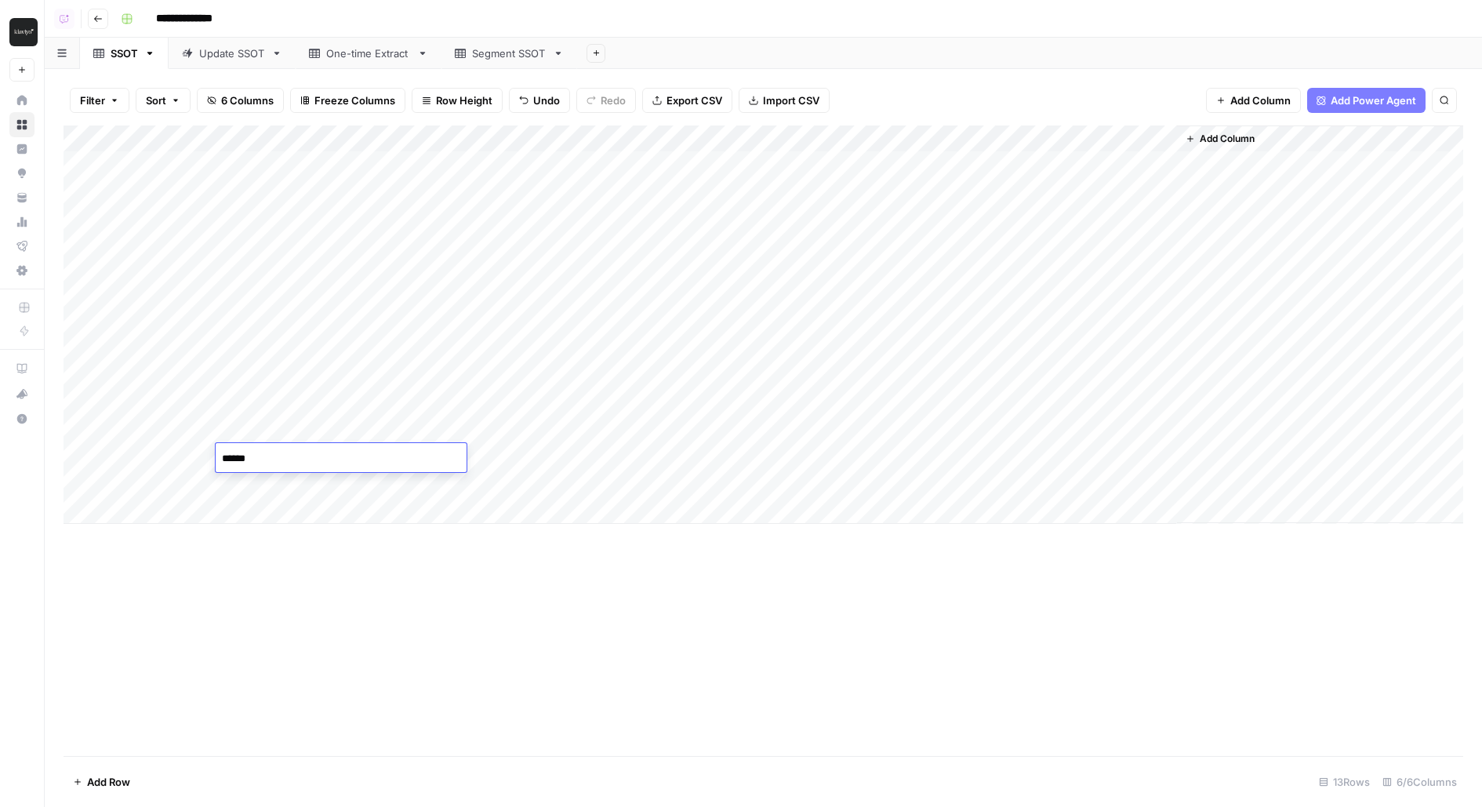
type textarea "*******"
click at [507, 60] on div "Segment SSOT" at bounding box center [509, 53] width 74 height 16
click at [98, 62] on link "SSOT" at bounding box center [124, 53] width 89 height 31
click at [1156, 350] on div "Add Column" at bounding box center [764, 324] width 1400 height 398
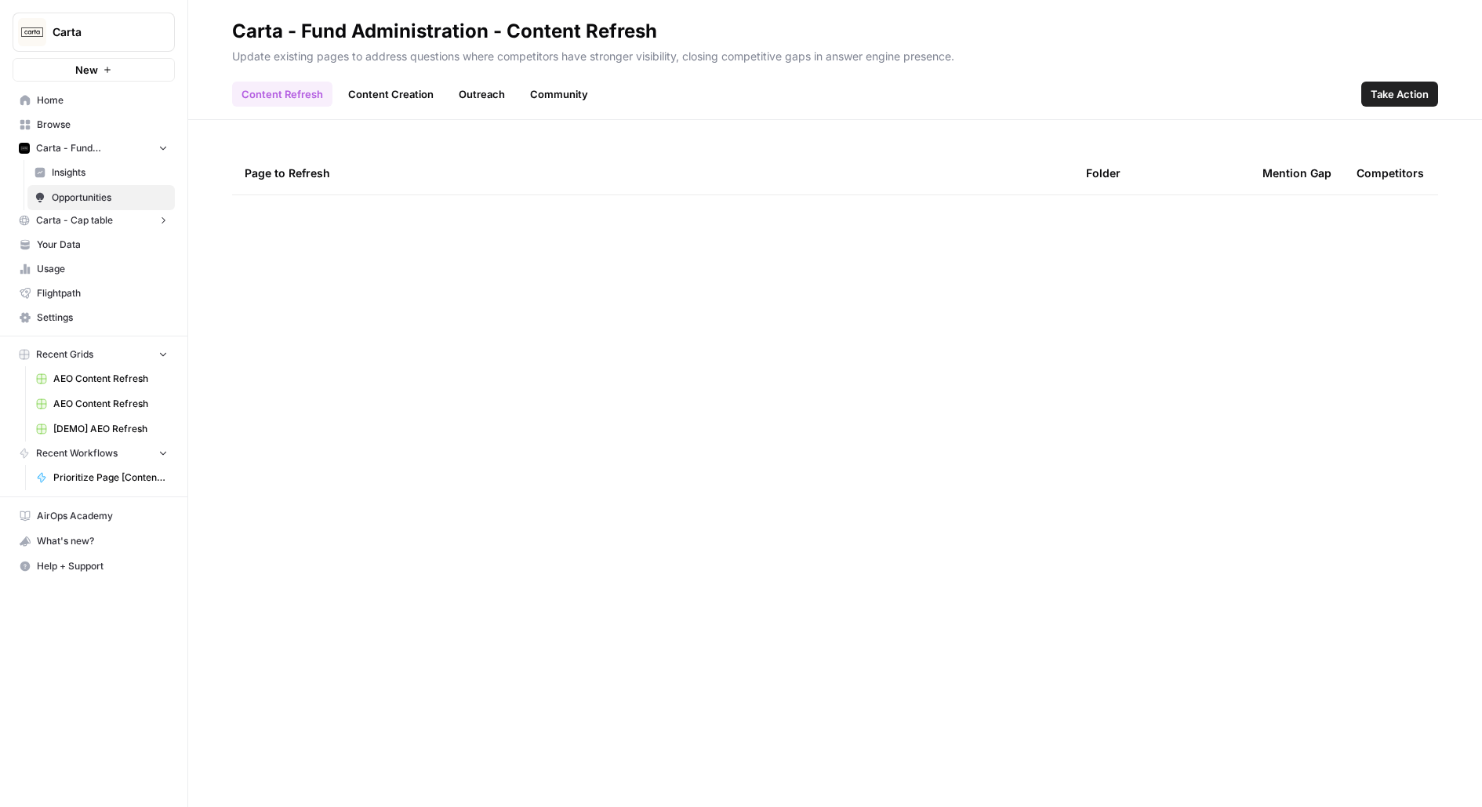
scroll to position [1264, 0]
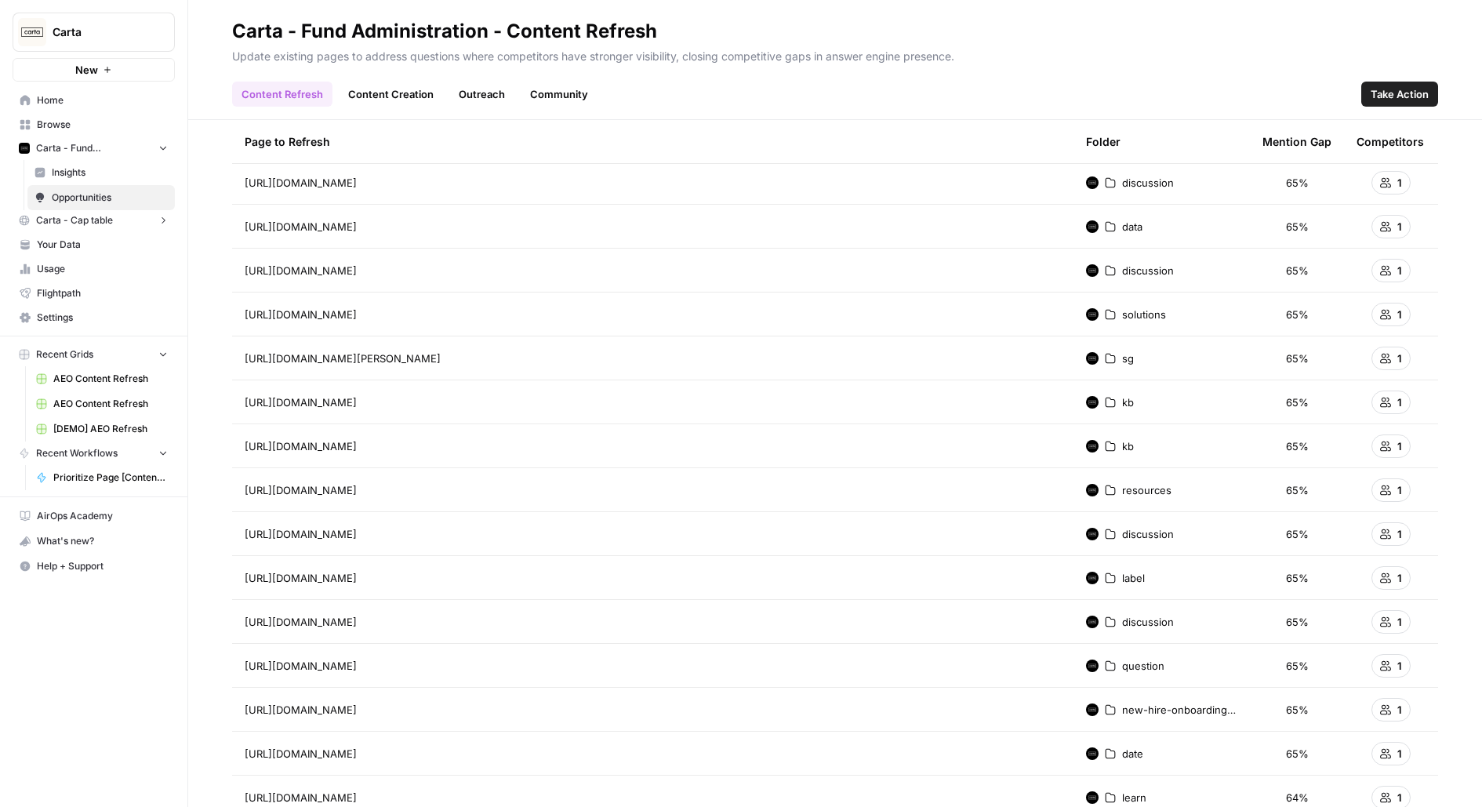
click at [111, 385] on link "AEO Content Refresh" at bounding box center [102, 378] width 146 height 25
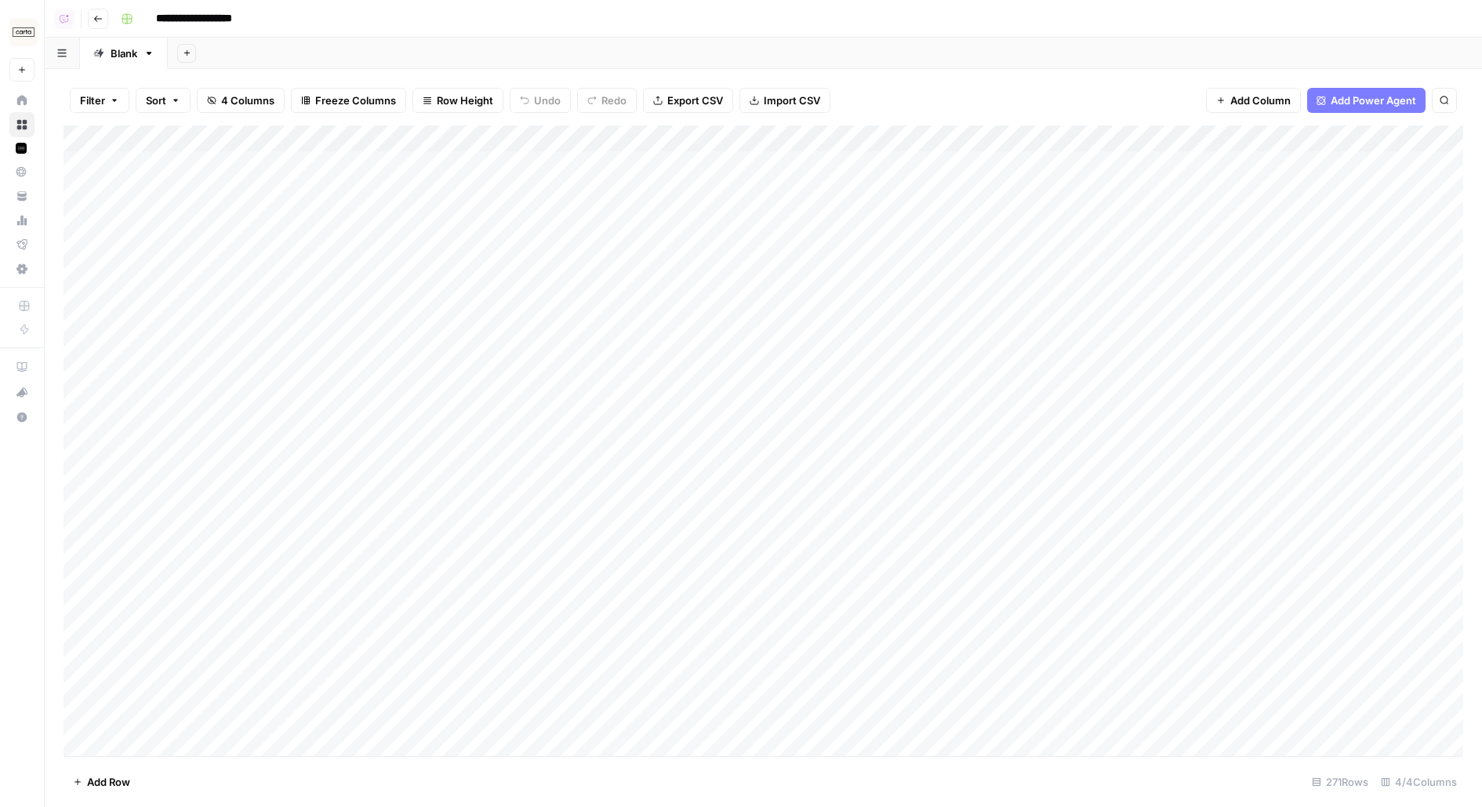
click at [95, 17] on icon "button" at bounding box center [98, 19] width 8 height 6
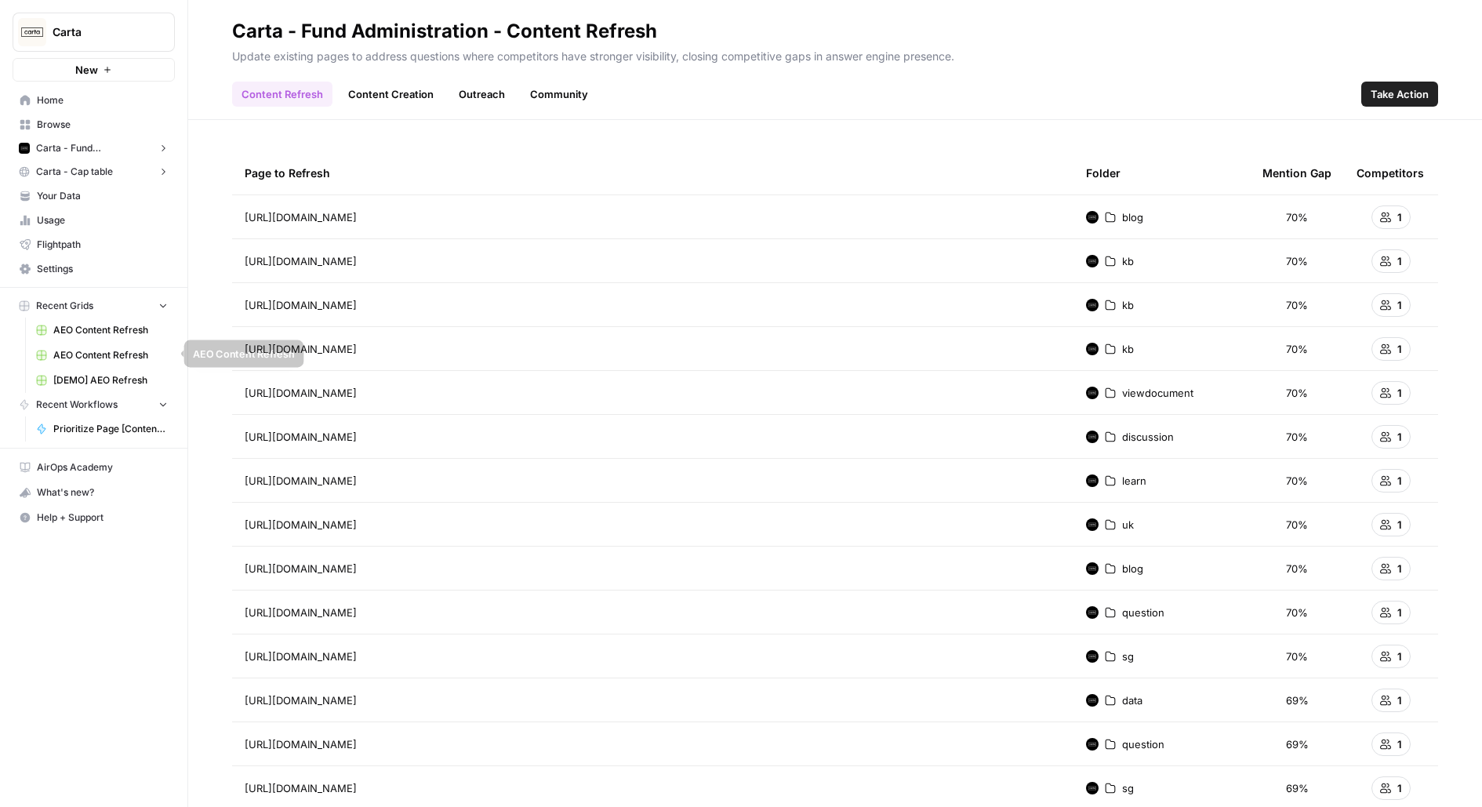
click at [96, 357] on span "AEO Content Refresh" at bounding box center [110, 355] width 114 height 14
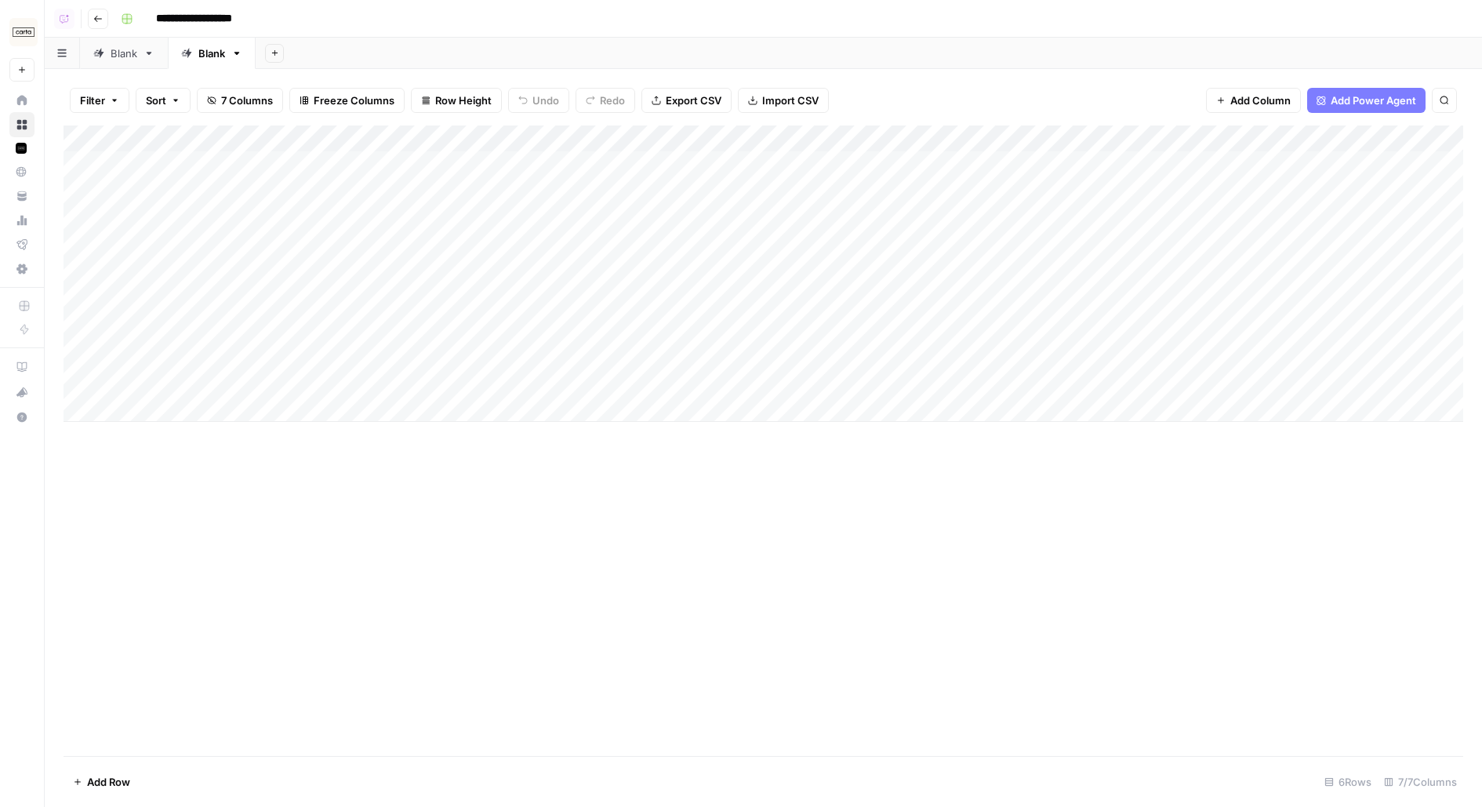
click at [148, 53] on icon at bounding box center [149, 53] width 5 height 3
click at [150, 55] on icon "button" at bounding box center [149, 53] width 11 height 11
click at [194, 141] on span "Delete Sheet" at bounding box center [211, 141] width 75 height 16
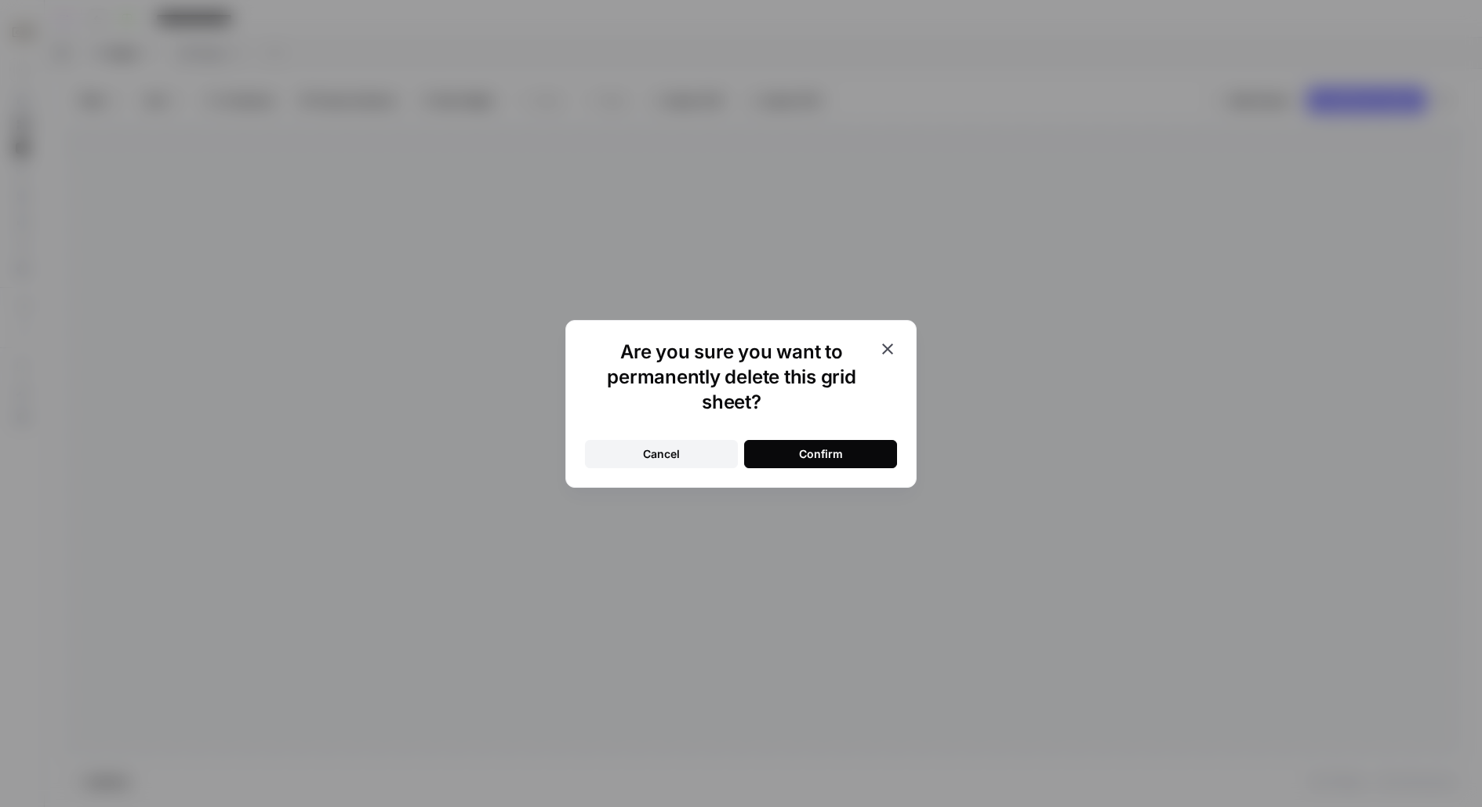
click at [798, 451] on button "Confirm" at bounding box center [820, 454] width 153 height 28
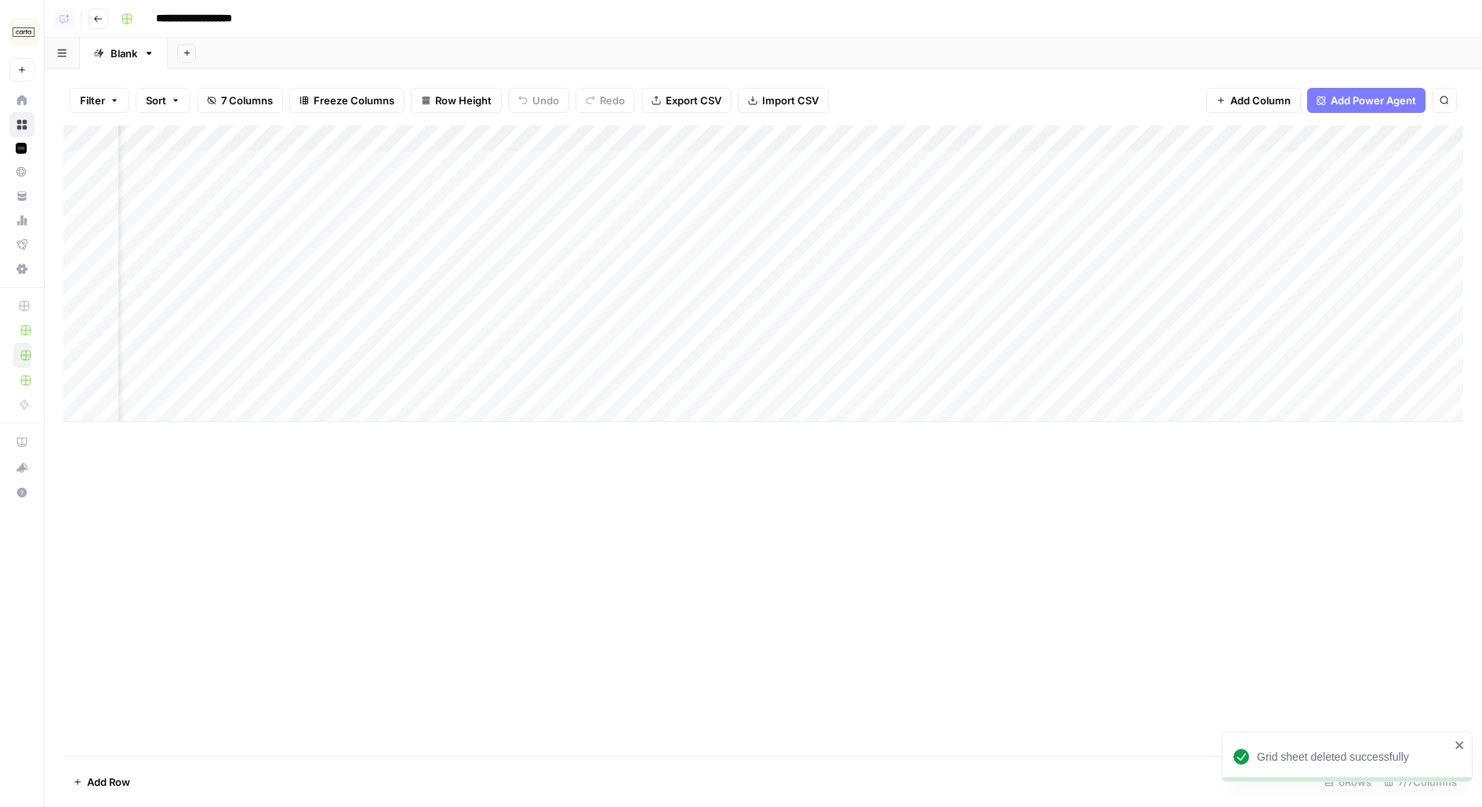
scroll to position [0, 83]
click at [157, 19] on input "**********" at bounding box center [212, 18] width 126 height 25
type input "**********"
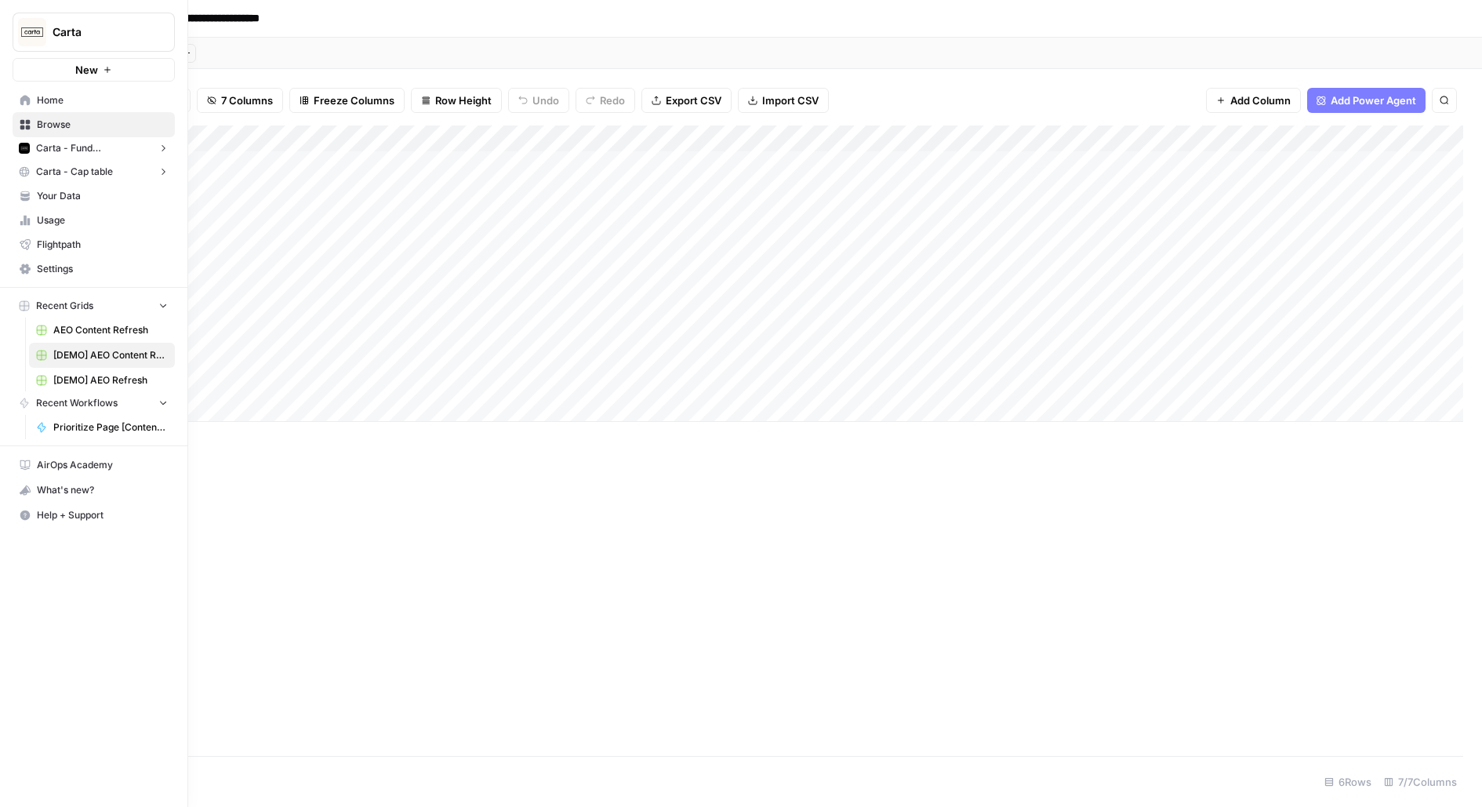
click at [23, 127] on icon at bounding box center [25, 125] width 10 height 10
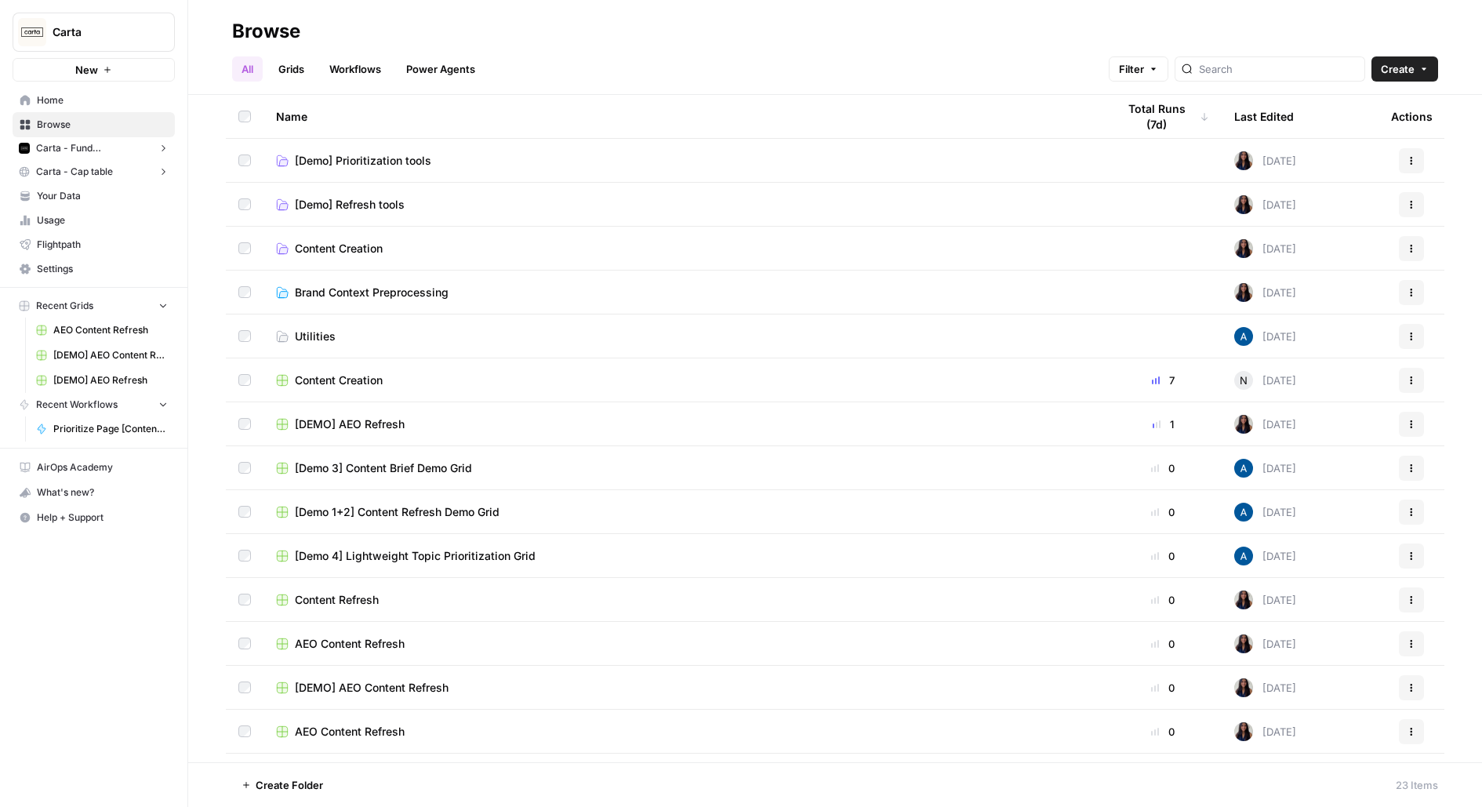
click at [422, 424] on div "[DEMO] AEO Refresh" at bounding box center [684, 424] width 816 height 16
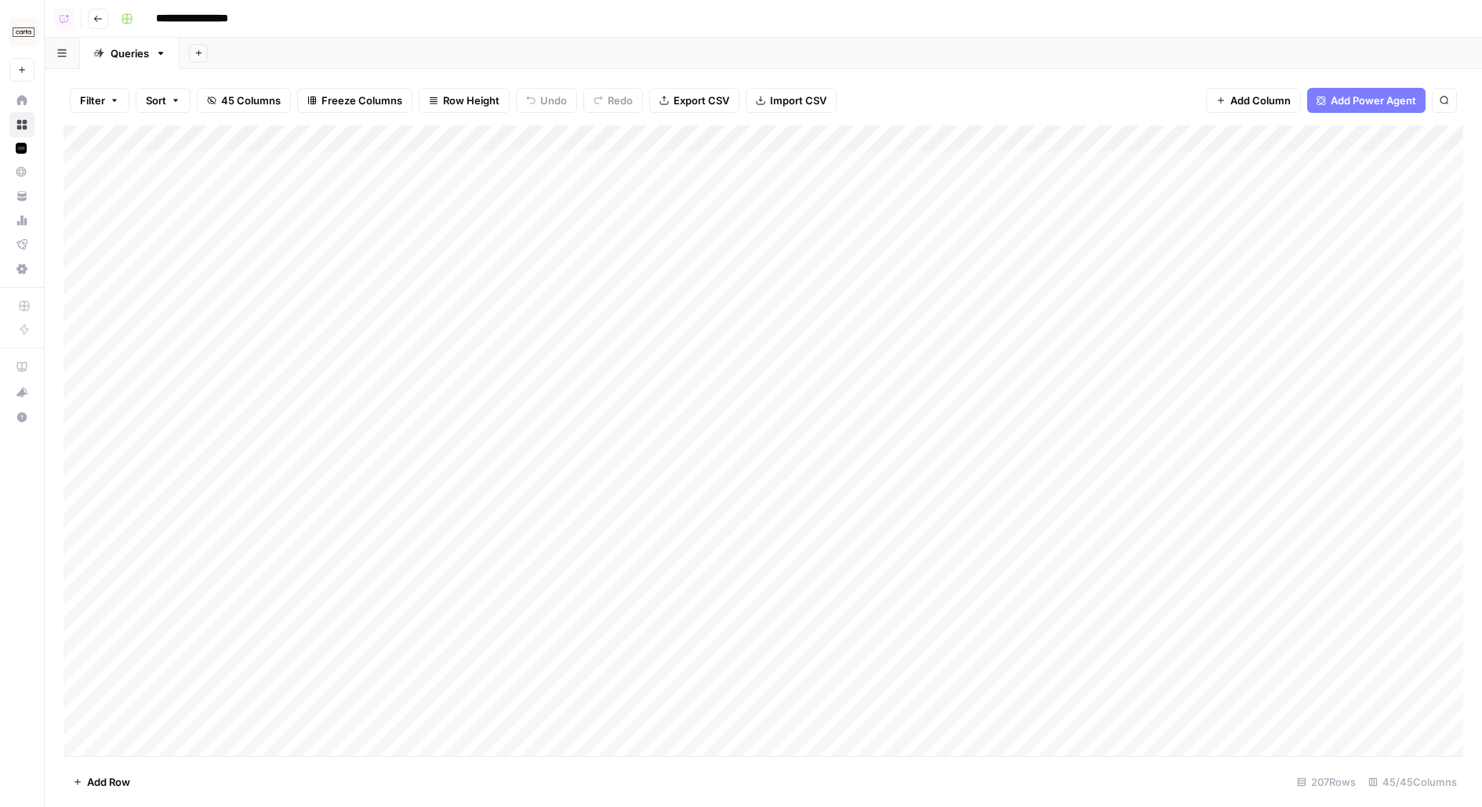
click at [227, 13] on input "**********" at bounding box center [211, 18] width 125 height 25
click at [262, 18] on input "**********" at bounding box center [211, 18] width 125 height 25
click at [159, 13] on input "**********" at bounding box center [213, 18] width 129 height 25
type input "**********"
click at [93, 12] on button "Go back" at bounding box center [98, 19] width 20 height 20
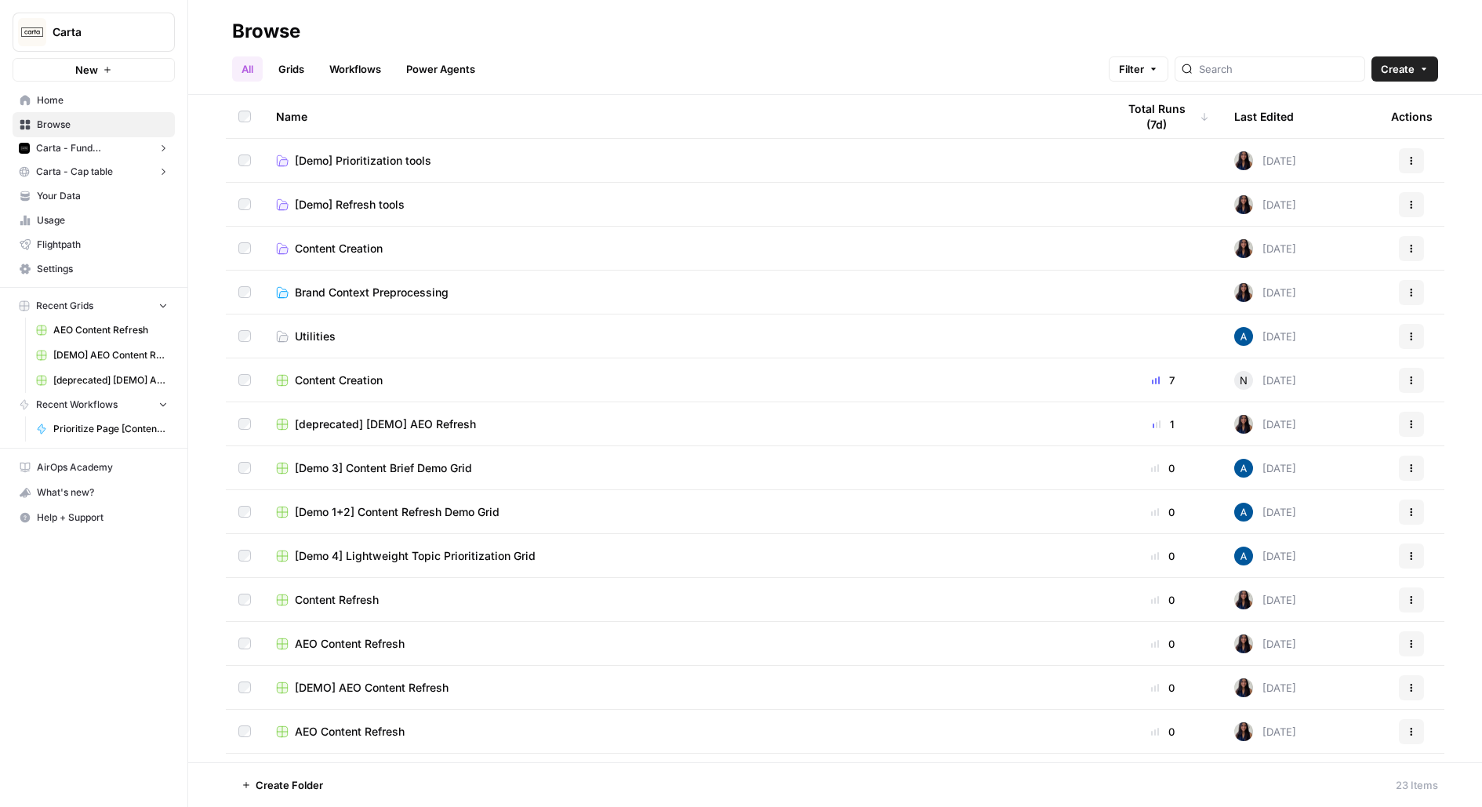
click at [363, 156] on span "[Demo] Prioritization tools" at bounding box center [363, 161] width 136 height 16
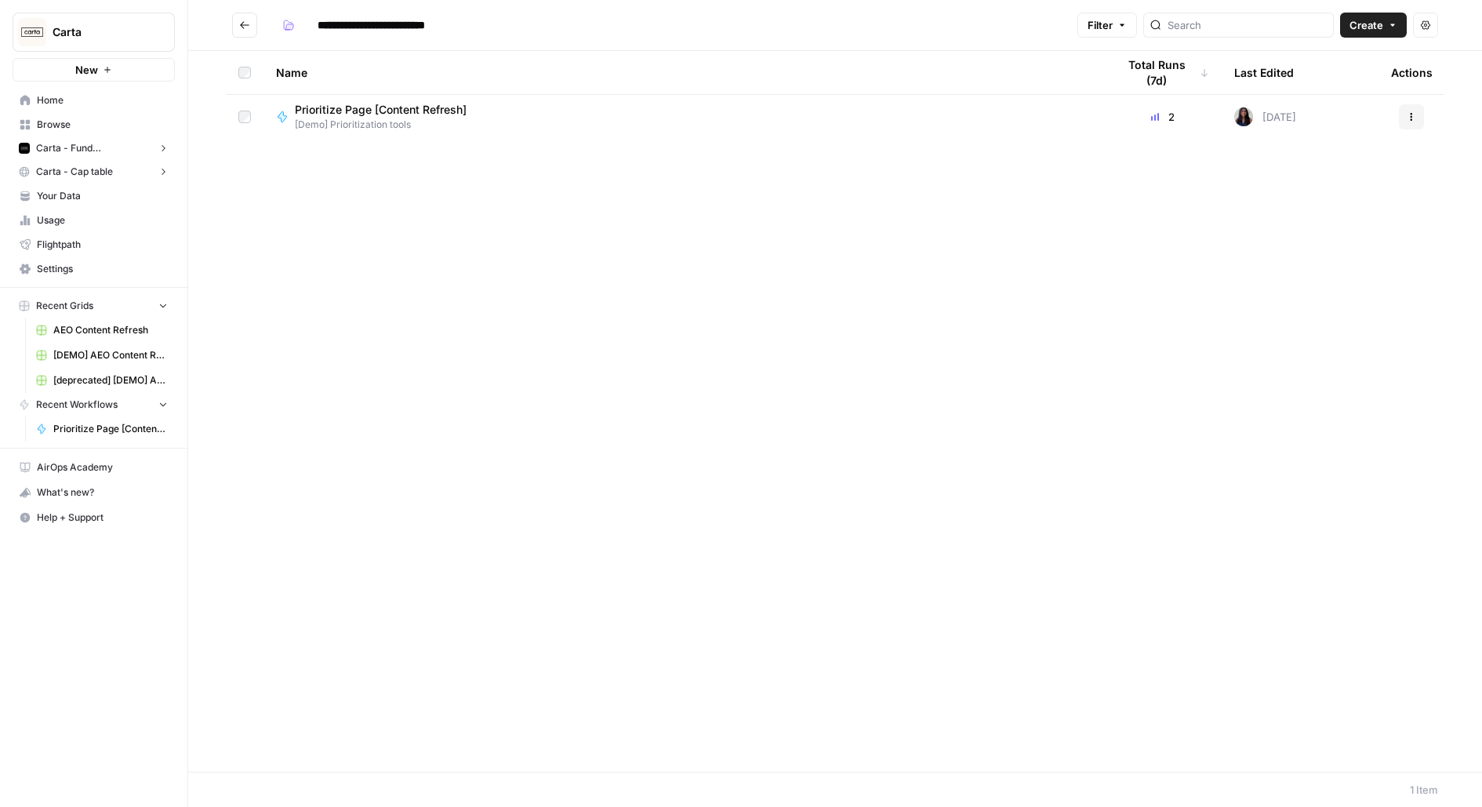
click at [250, 21] on button "Go back" at bounding box center [244, 25] width 25 height 25
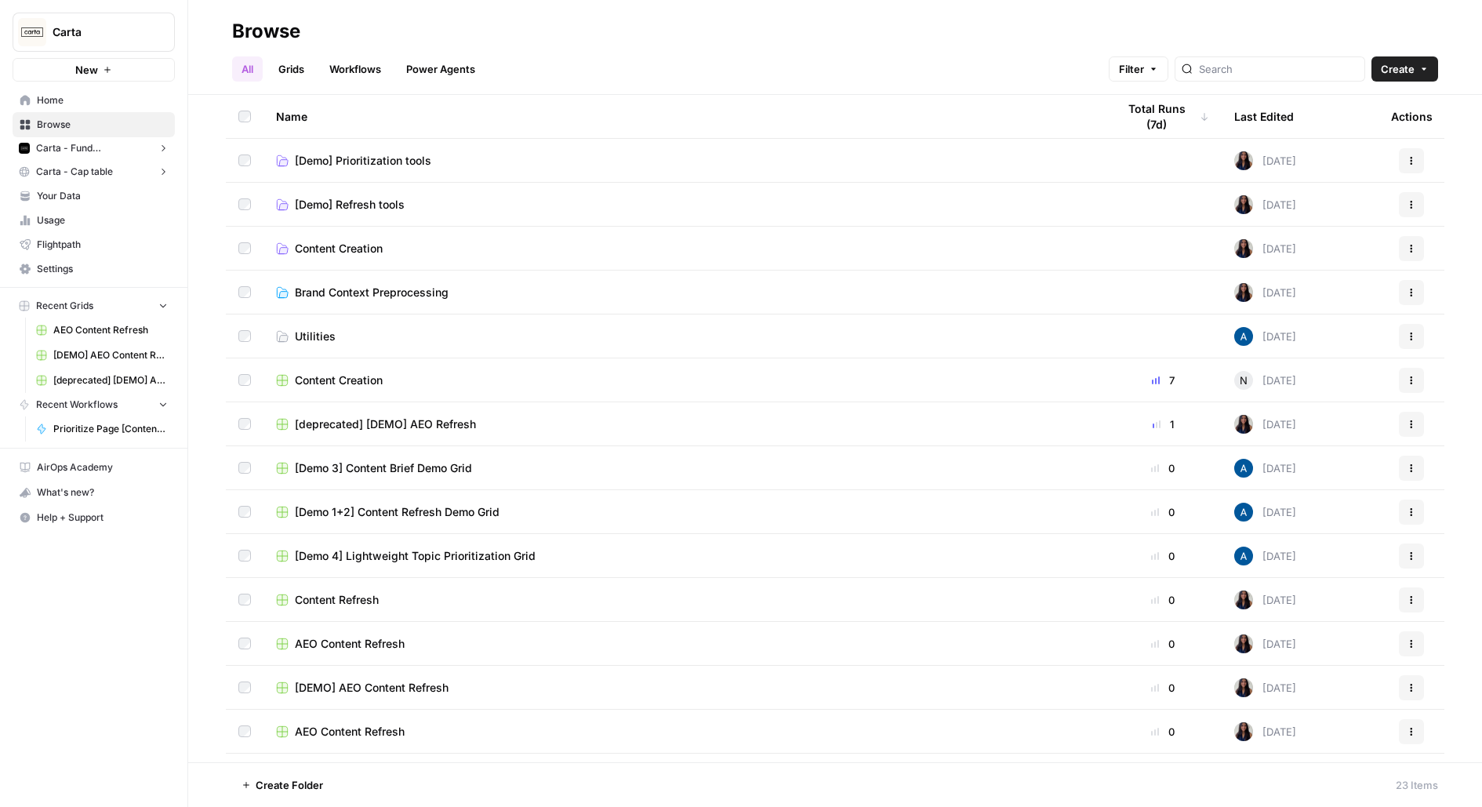
click at [354, 684] on span "[DEMO] AEO Content Refresh" at bounding box center [372, 688] width 154 height 16
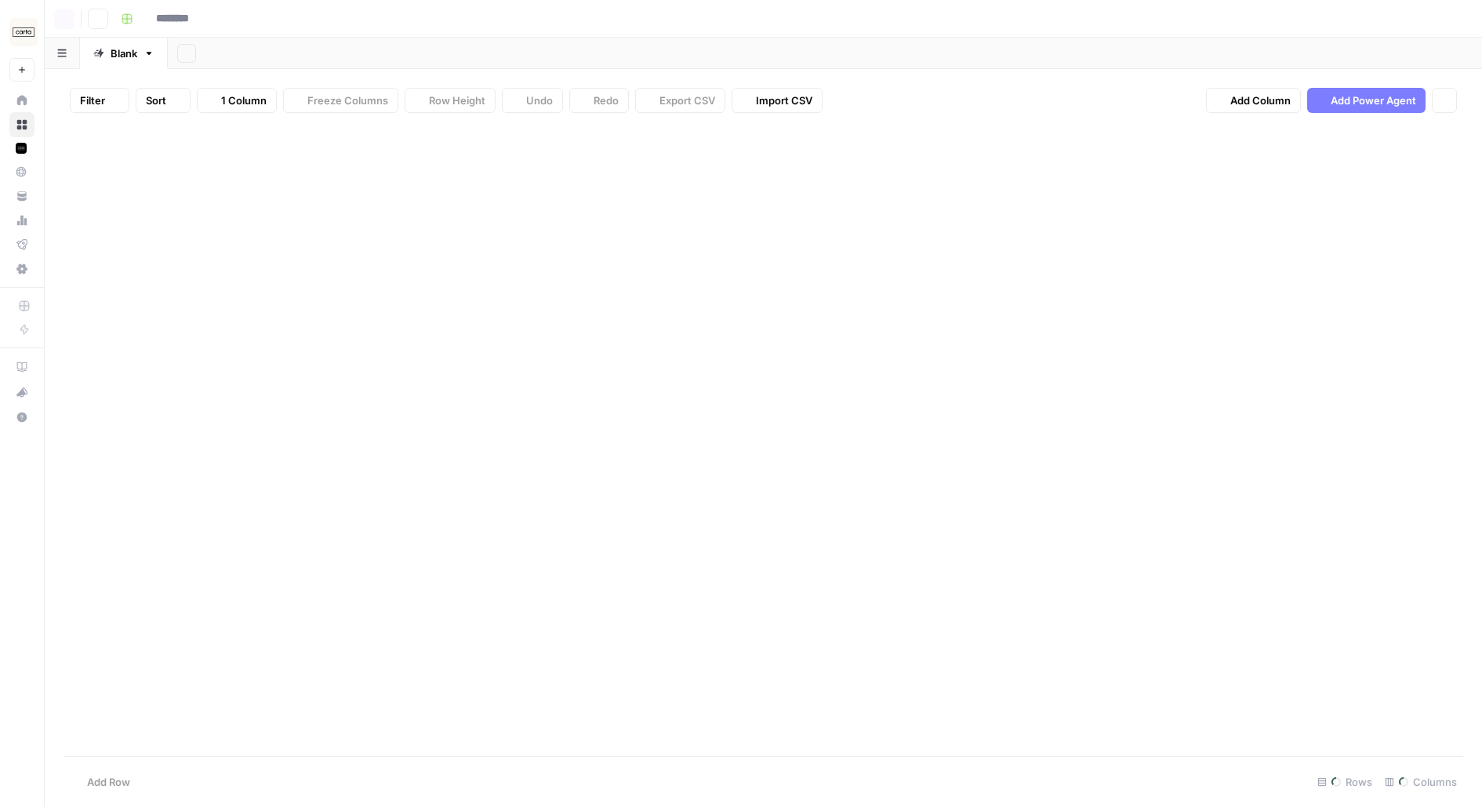
type input "**********"
click at [1221, 133] on div "Add Column" at bounding box center [764, 273] width 1400 height 296
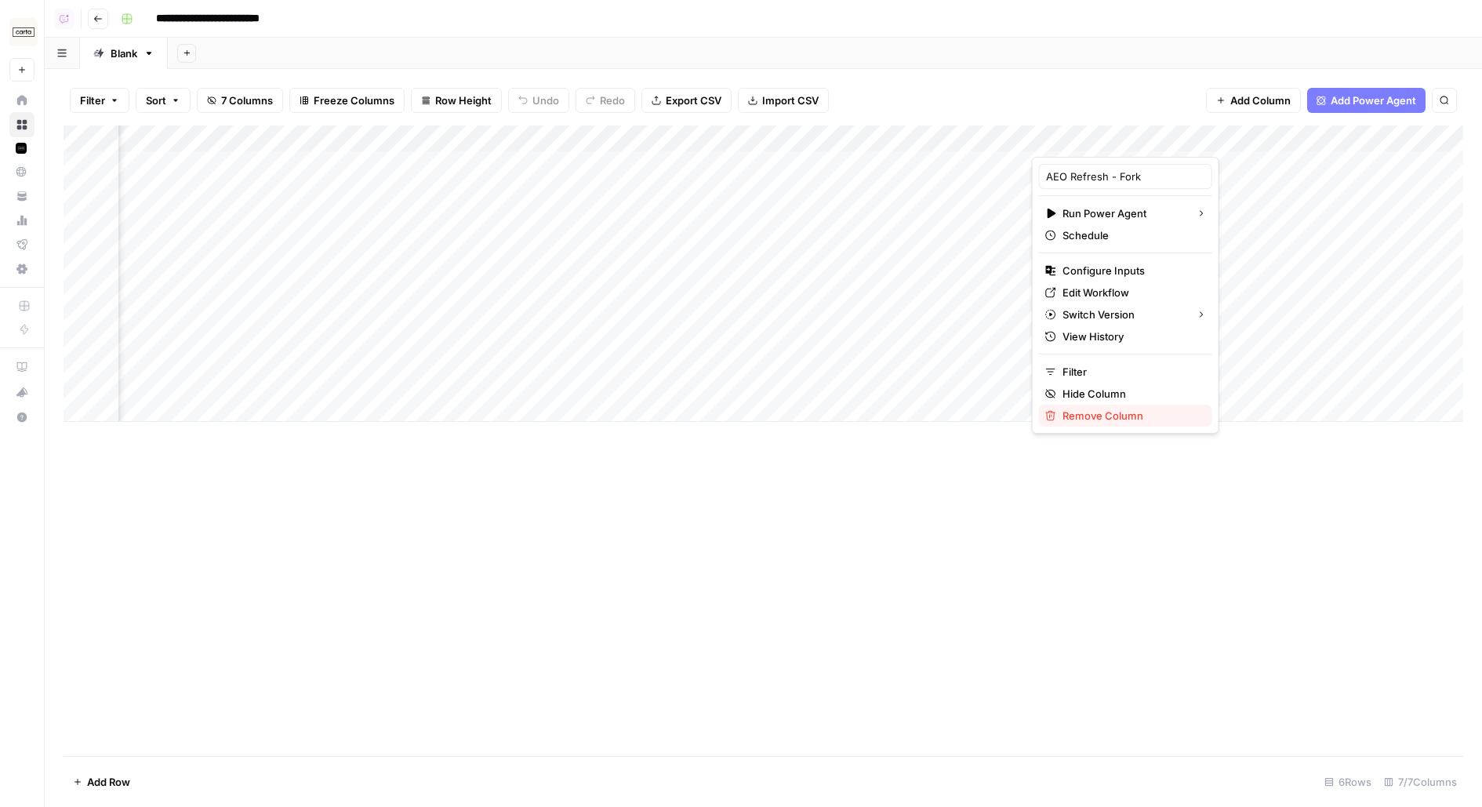
click at [1087, 411] on span "Remove Column" at bounding box center [1131, 416] width 137 height 16
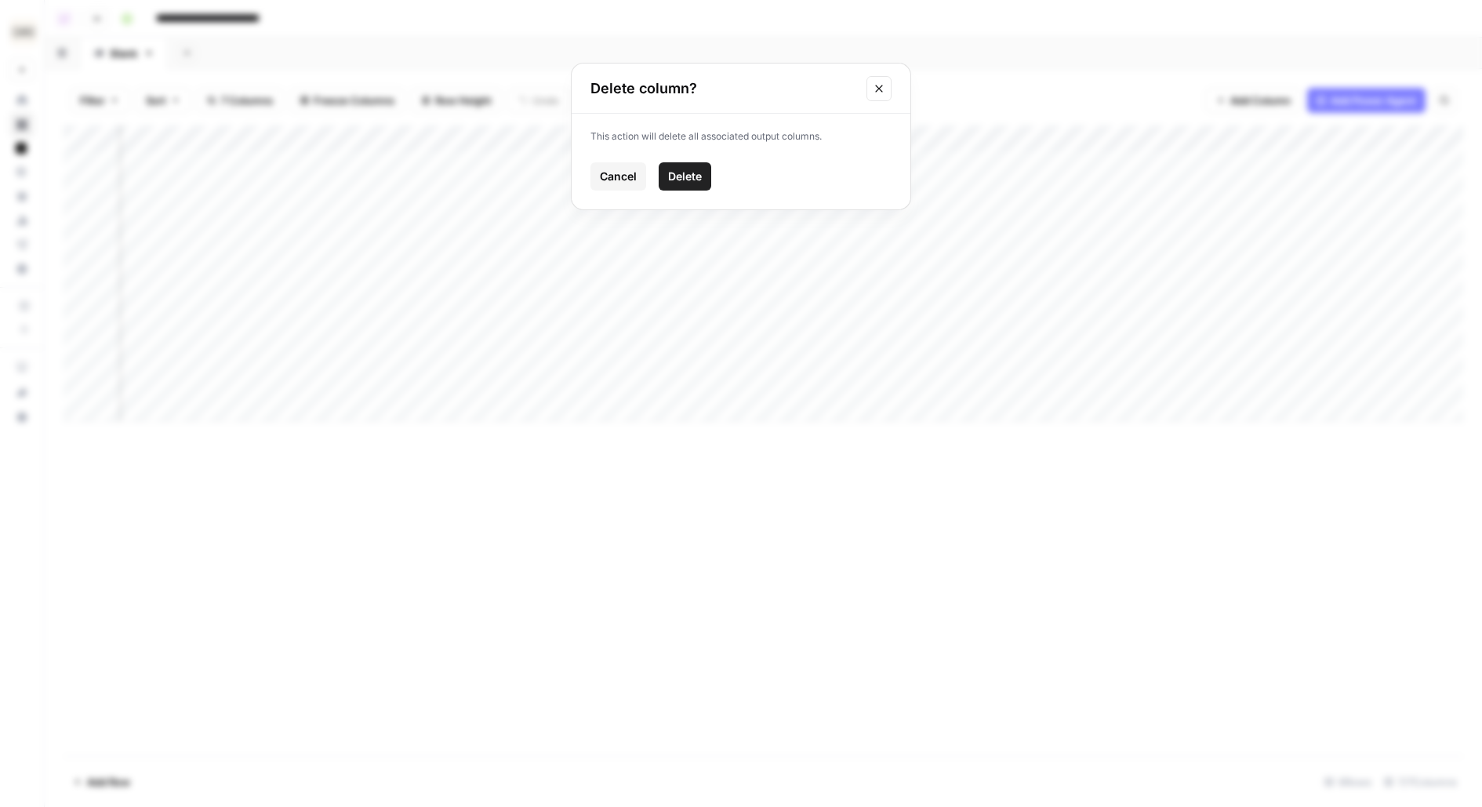
click at [707, 173] on button "Delete" at bounding box center [685, 176] width 53 height 28
drag, startPoint x: 684, startPoint y: 173, endPoint x: 664, endPoint y: 376, distance: 204.0
click at [664, 377] on div "Add Column" at bounding box center [764, 273] width 1400 height 296
click at [659, 345] on div "Add Column" at bounding box center [764, 273] width 1400 height 296
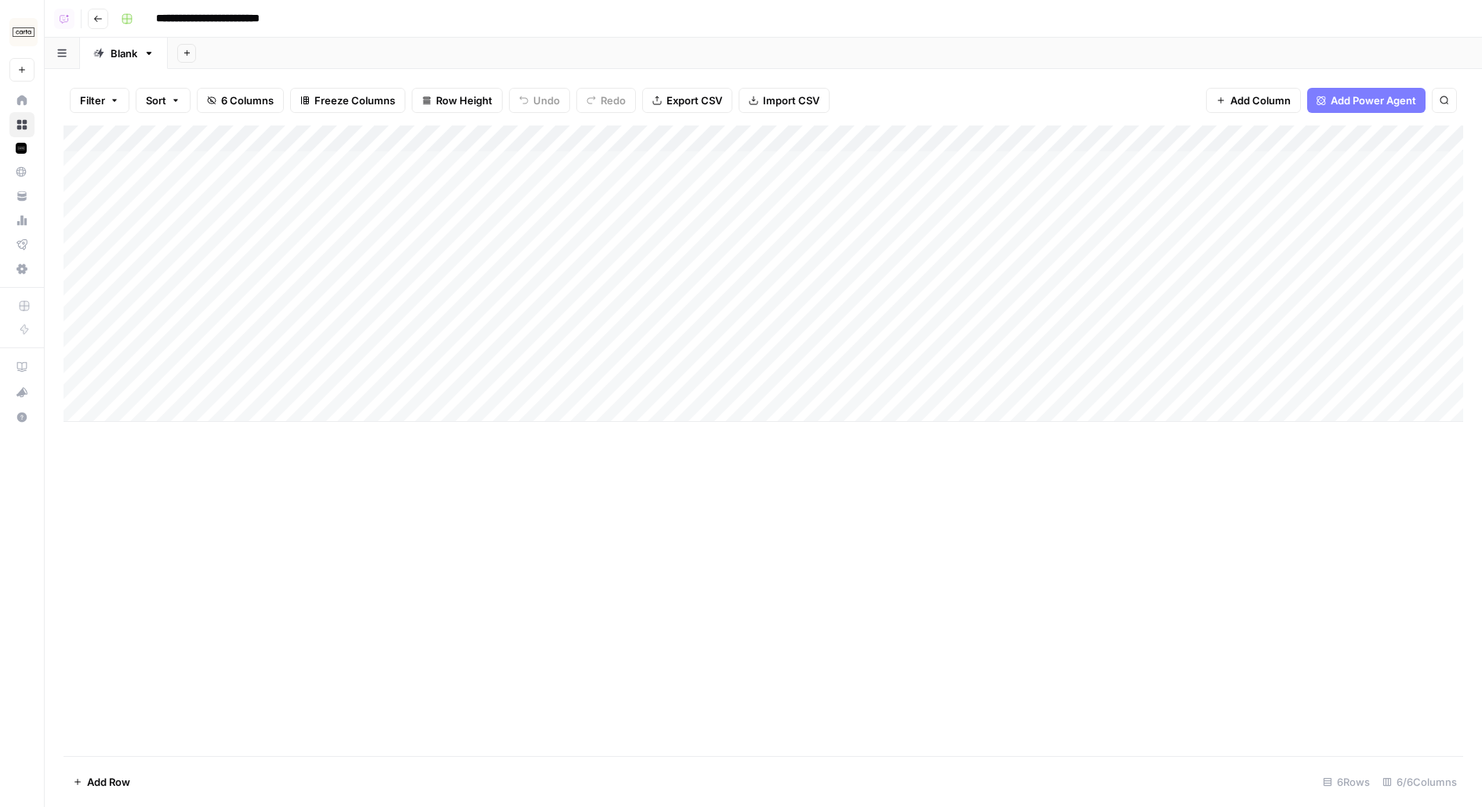
click at [427, 173] on div "Add Column" at bounding box center [764, 273] width 1400 height 296
click at [427, 173] on textarea "**********" at bounding box center [315, 165] width 395 height 22
click at [430, 171] on textarea "**********" at bounding box center [315, 165] width 395 height 22
click at [622, 40] on div "Add Sheet" at bounding box center [825, 53] width 1314 height 31
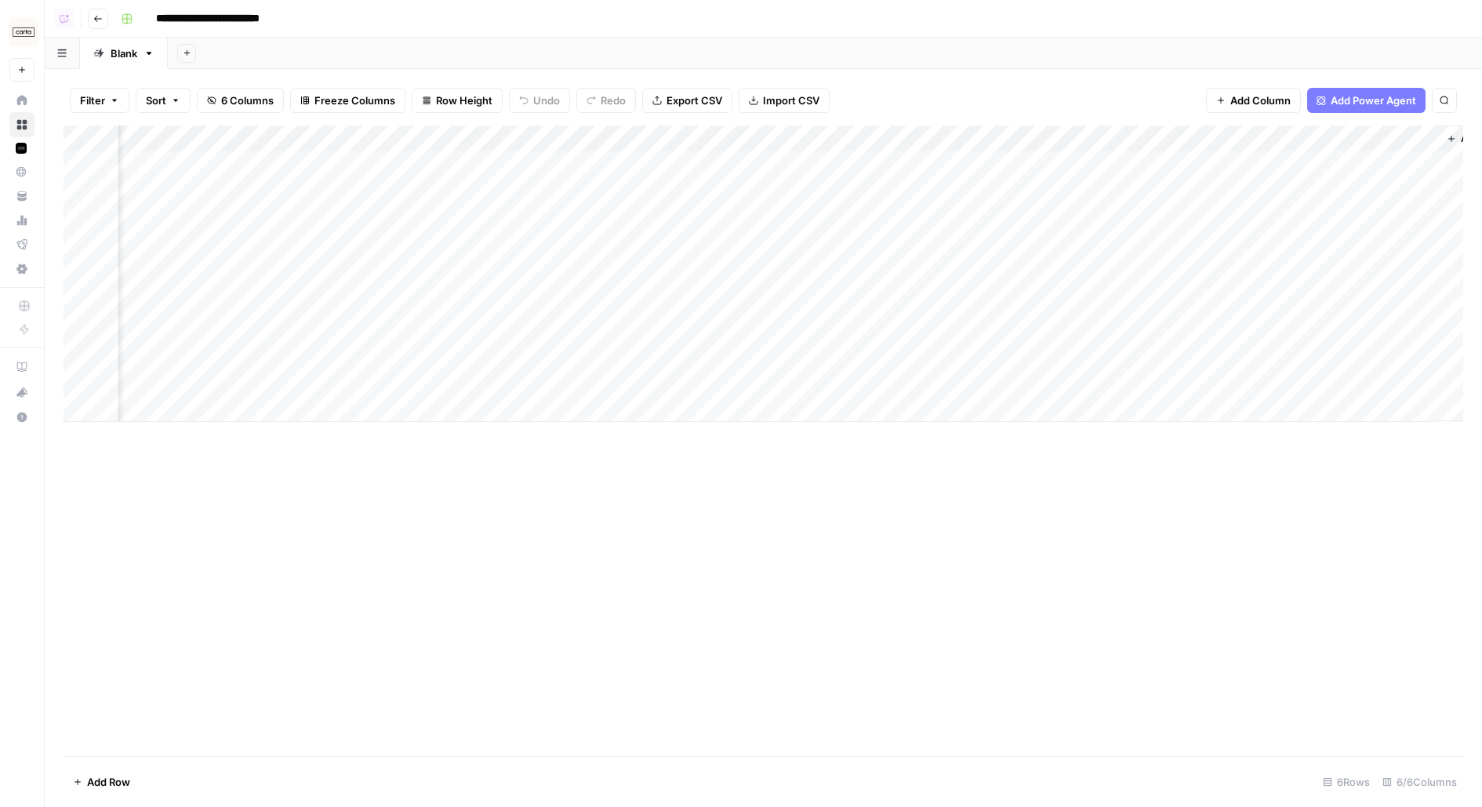
scroll to position [0, 460]
click at [1254, 146] on div "Add Column" at bounding box center [764, 273] width 1400 height 296
click at [1204, 342] on span "Remove Column" at bounding box center [1248, 350] width 137 height 16
click at [696, 161] on span "Delete" at bounding box center [685, 162] width 34 height 16
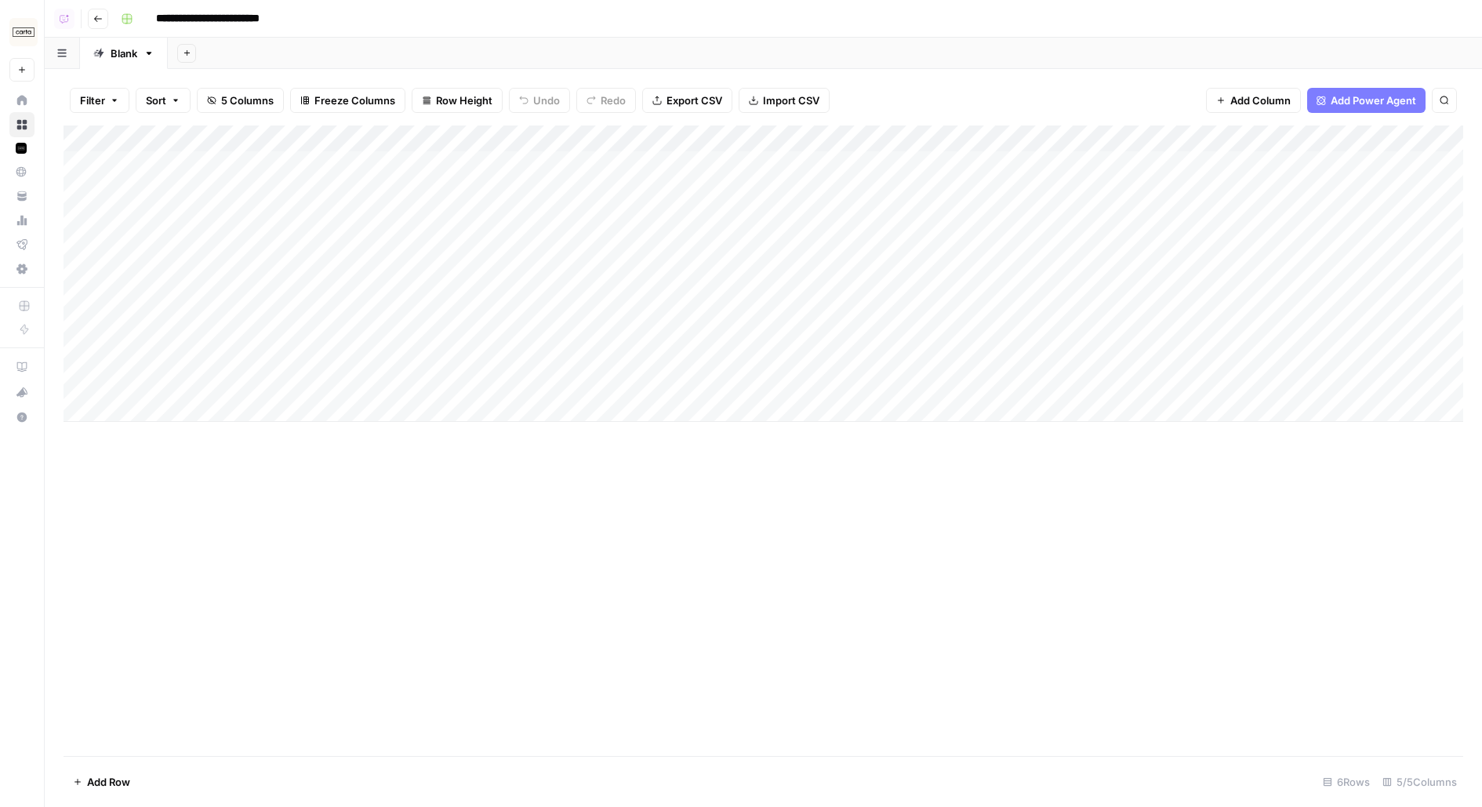
click at [345, 141] on div "Add Column" at bounding box center [764, 273] width 1400 height 296
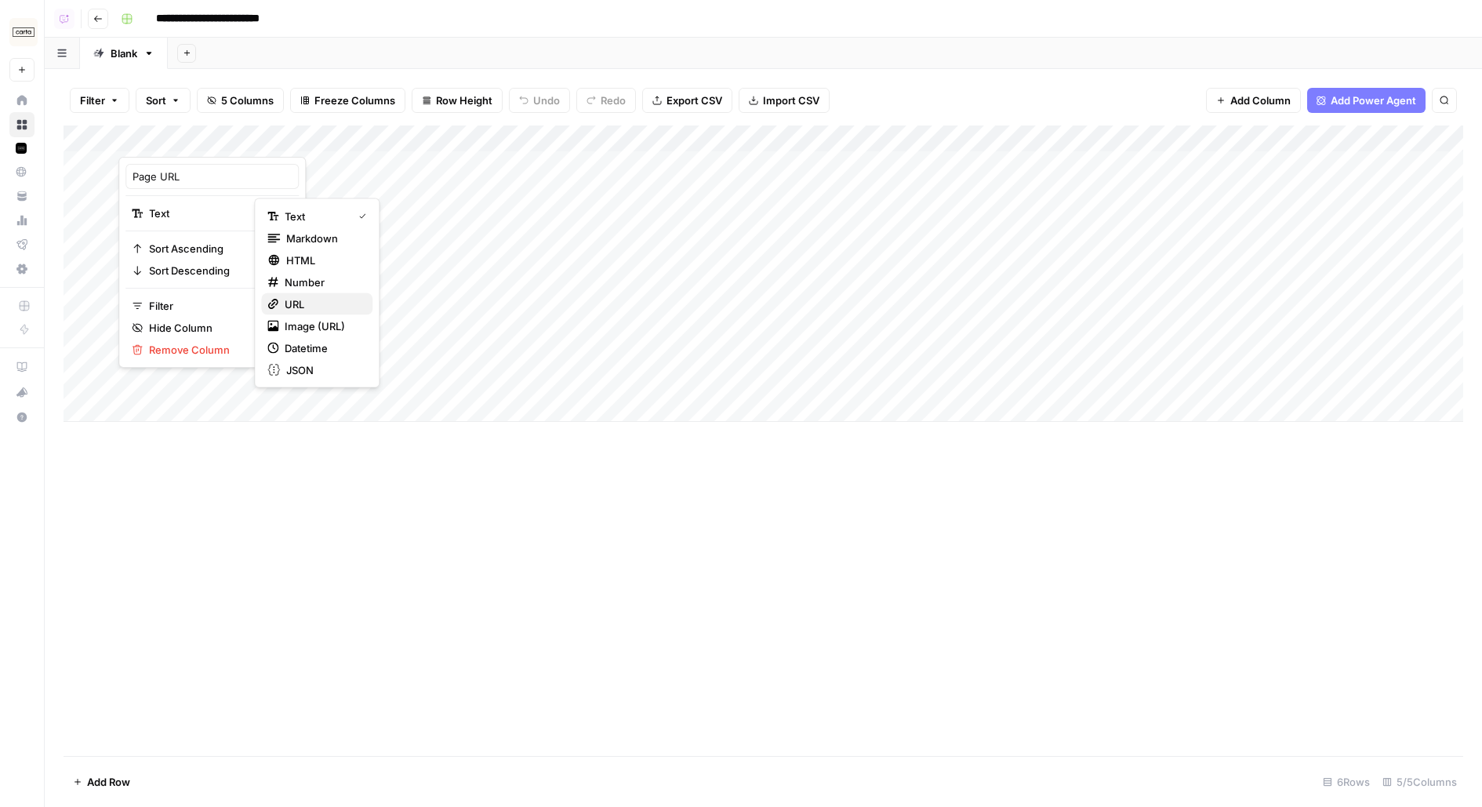
click at [311, 307] on span "URL" at bounding box center [322, 304] width 75 height 16
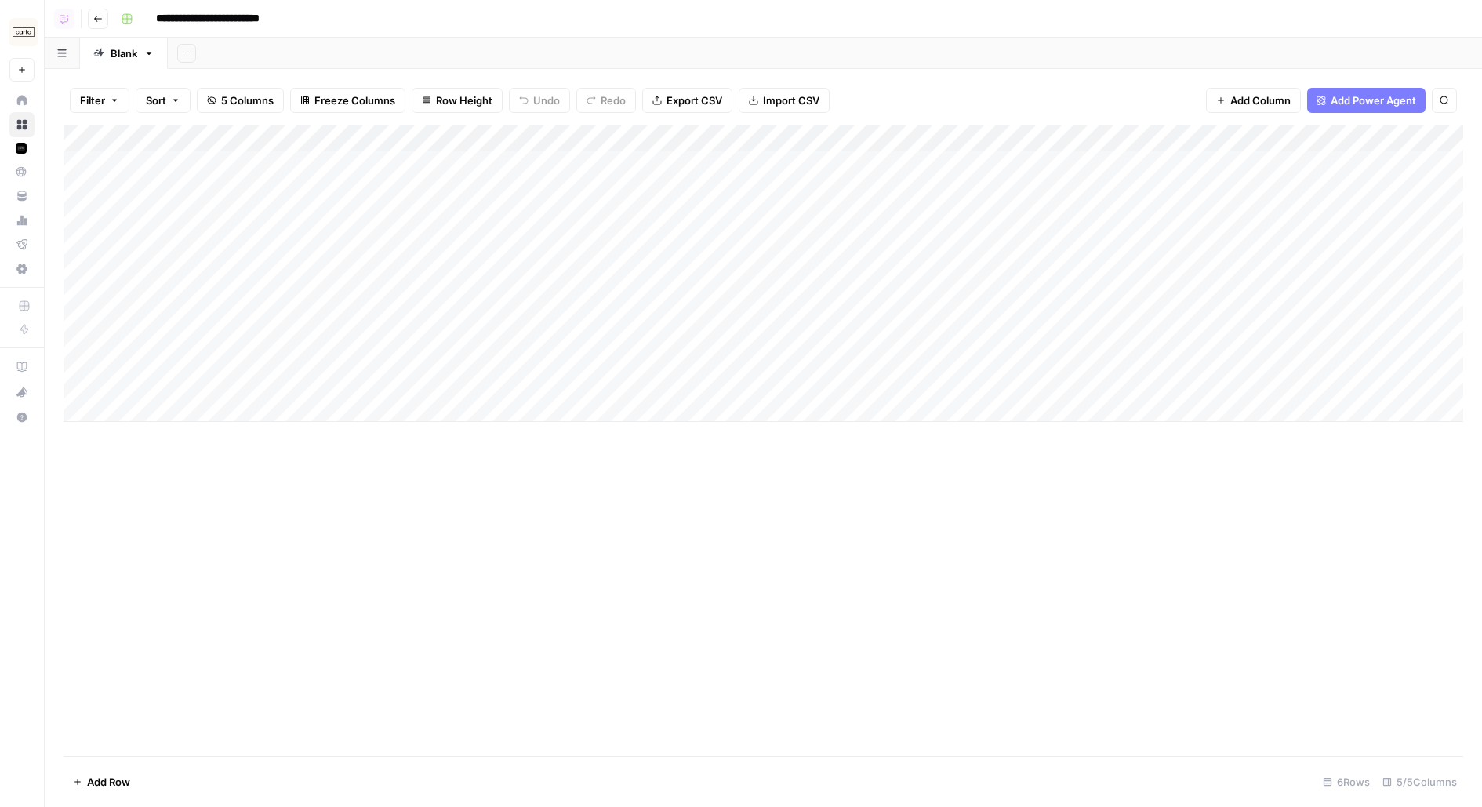
click at [998, 180] on div "Add Column" at bounding box center [764, 273] width 1400 height 296
click at [1415, 140] on span "Add Column" at bounding box center [1427, 139] width 55 height 14
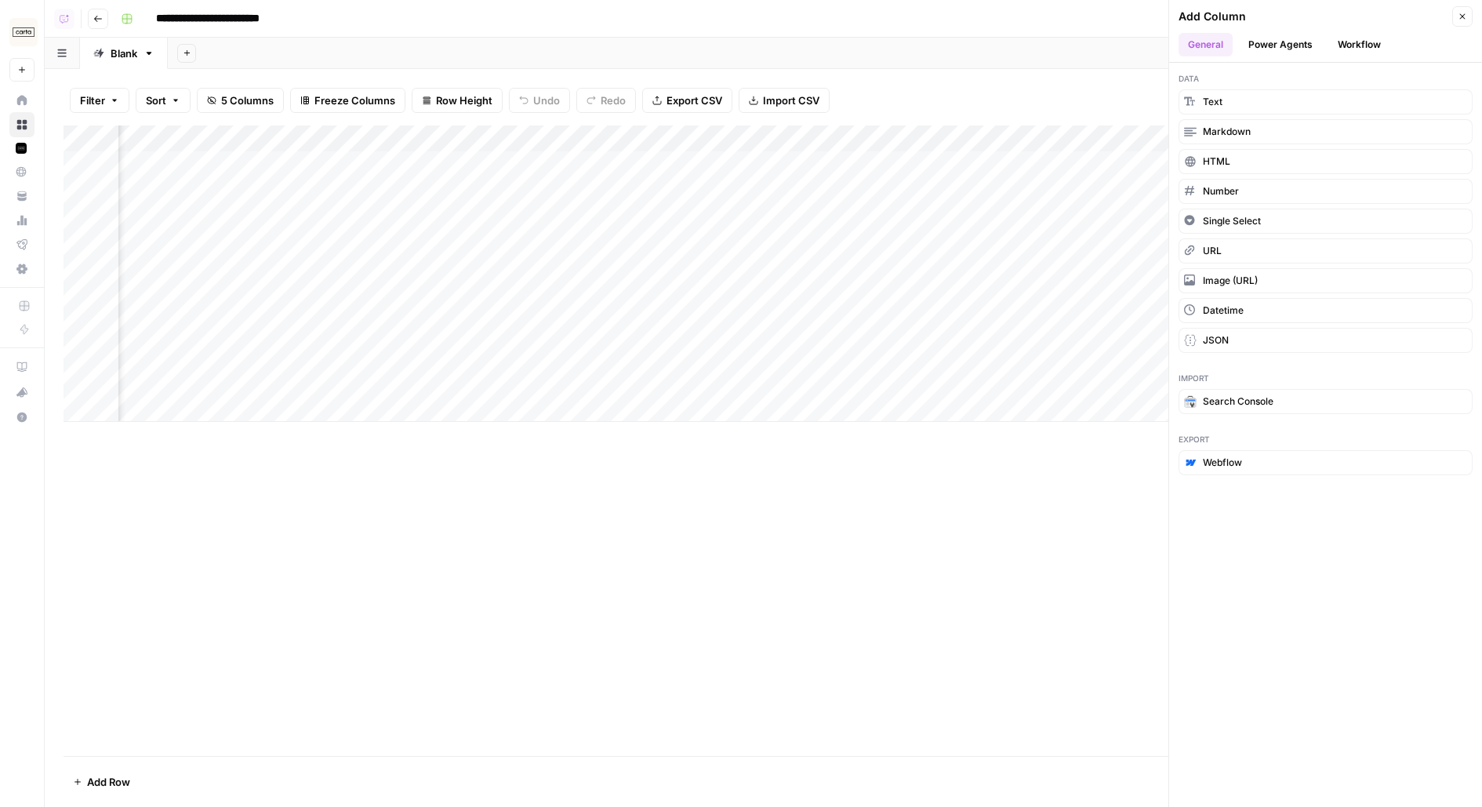
click at [1003, 256] on div "Add Column" at bounding box center [764, 273] width 1400 height 296
click at [1372, 40] on button "Workflow" at bounding box center [1359, 45] width 62 height 24
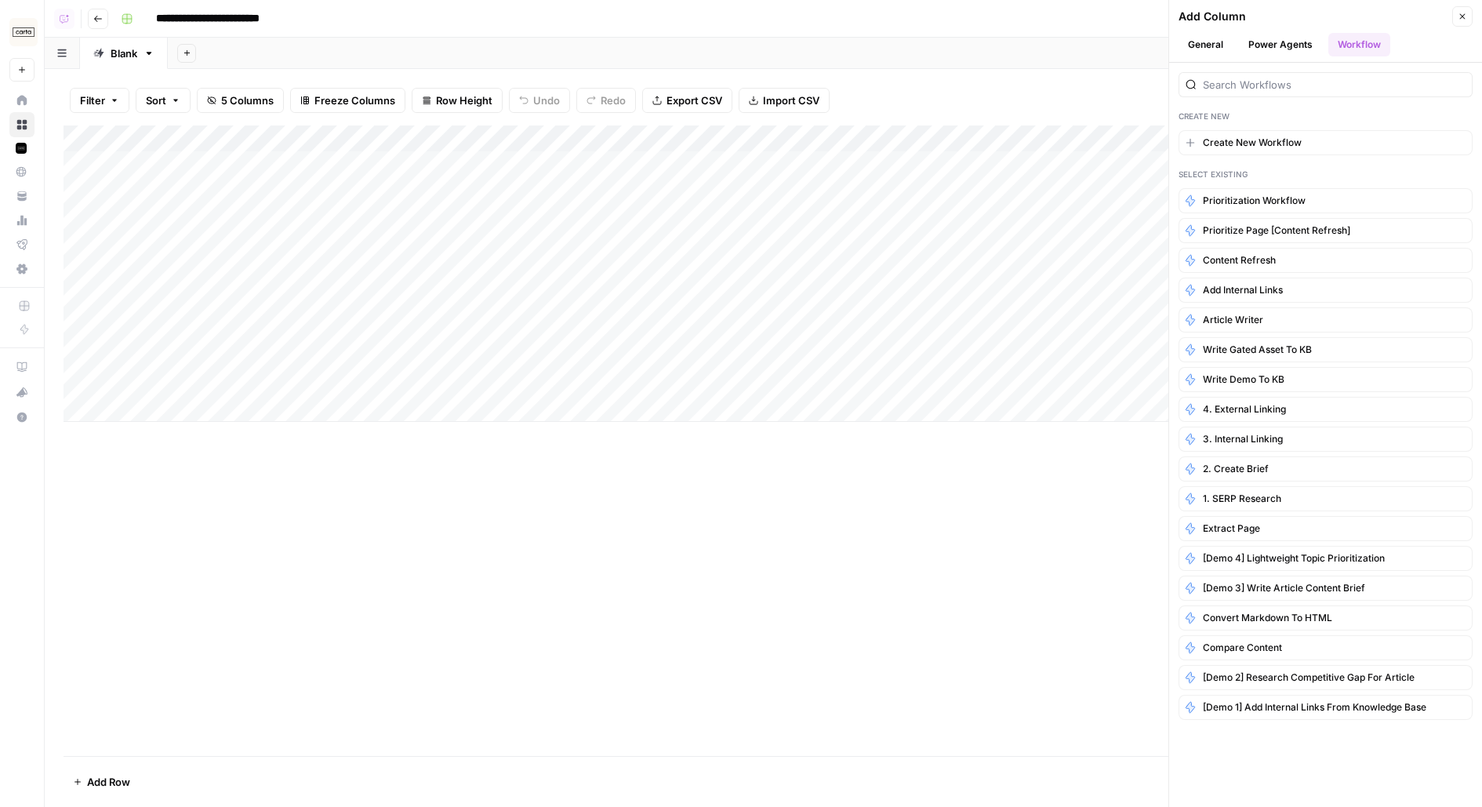
click at [1266, 59] on header "Add Column Close General Power Agents Workflow" at bounding box center [1325, 31] width 313 height 63
click at [1183, 50] on button "General" at bounding box center [1206, 45] width 54 height 24
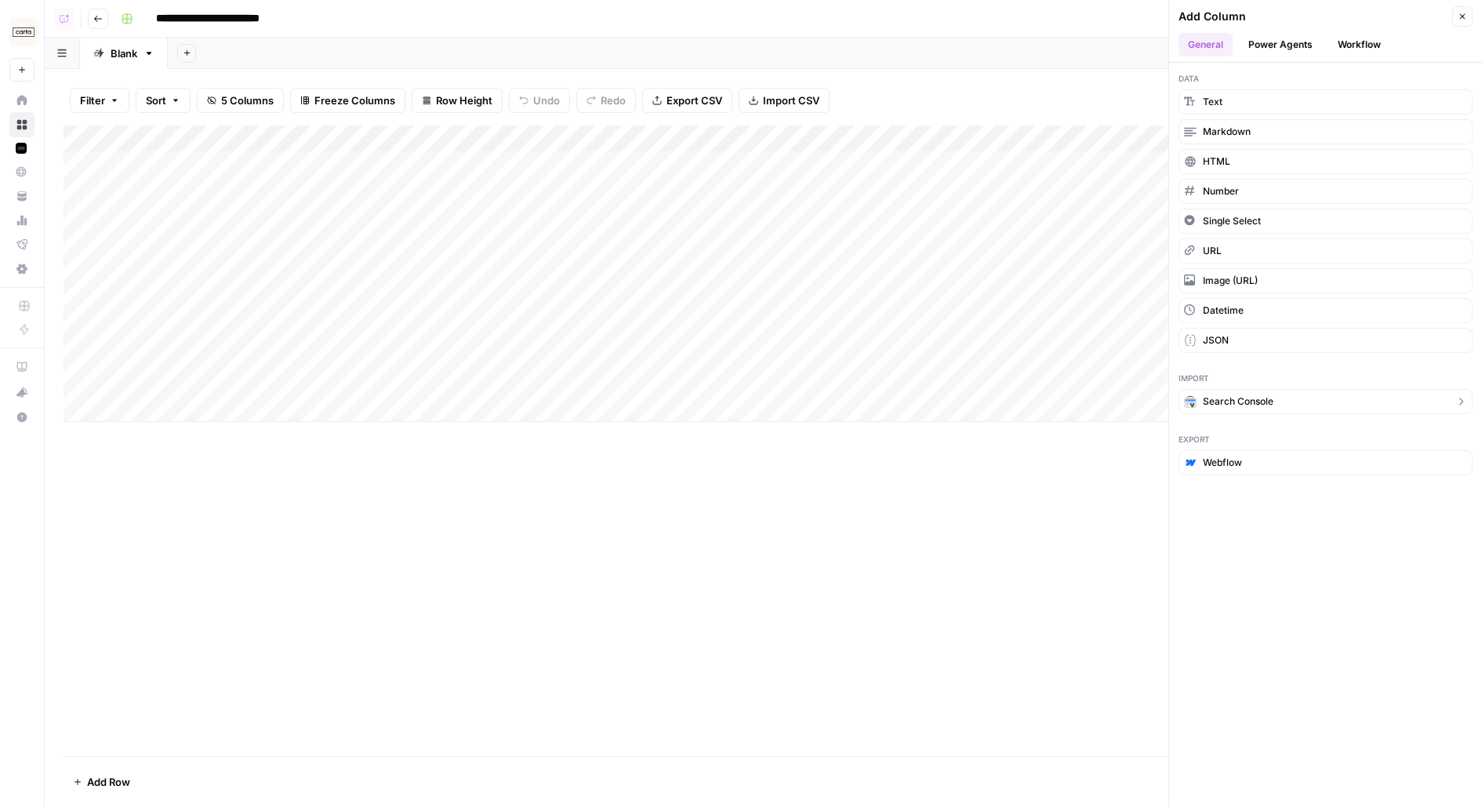
click at [1214, 389] on button "Search Console" at bounding box center [1326, 401] width 294 height 25
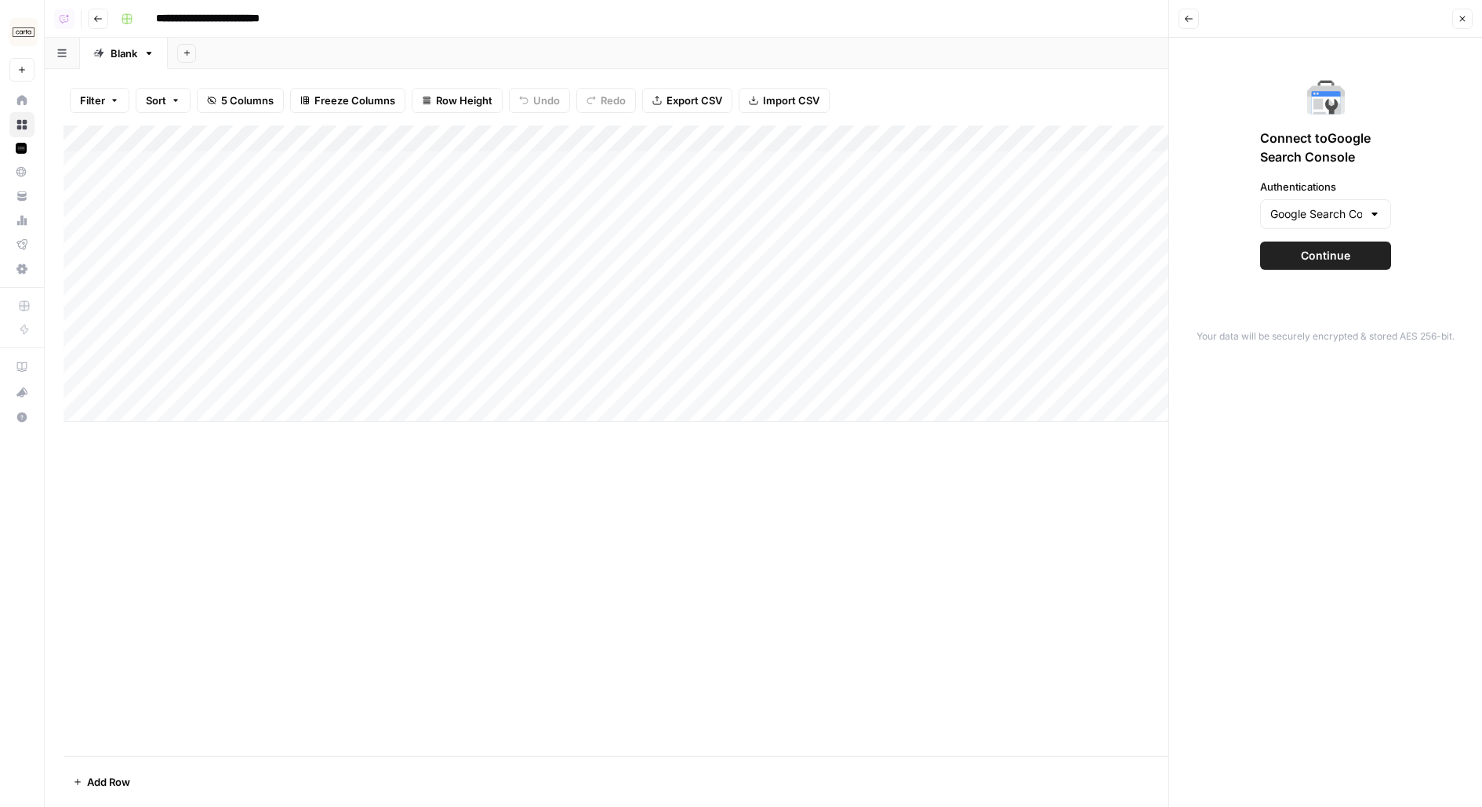
click at [1310, 254] on span "Continue" at bounding box center [1325, 256] width 49 height 16
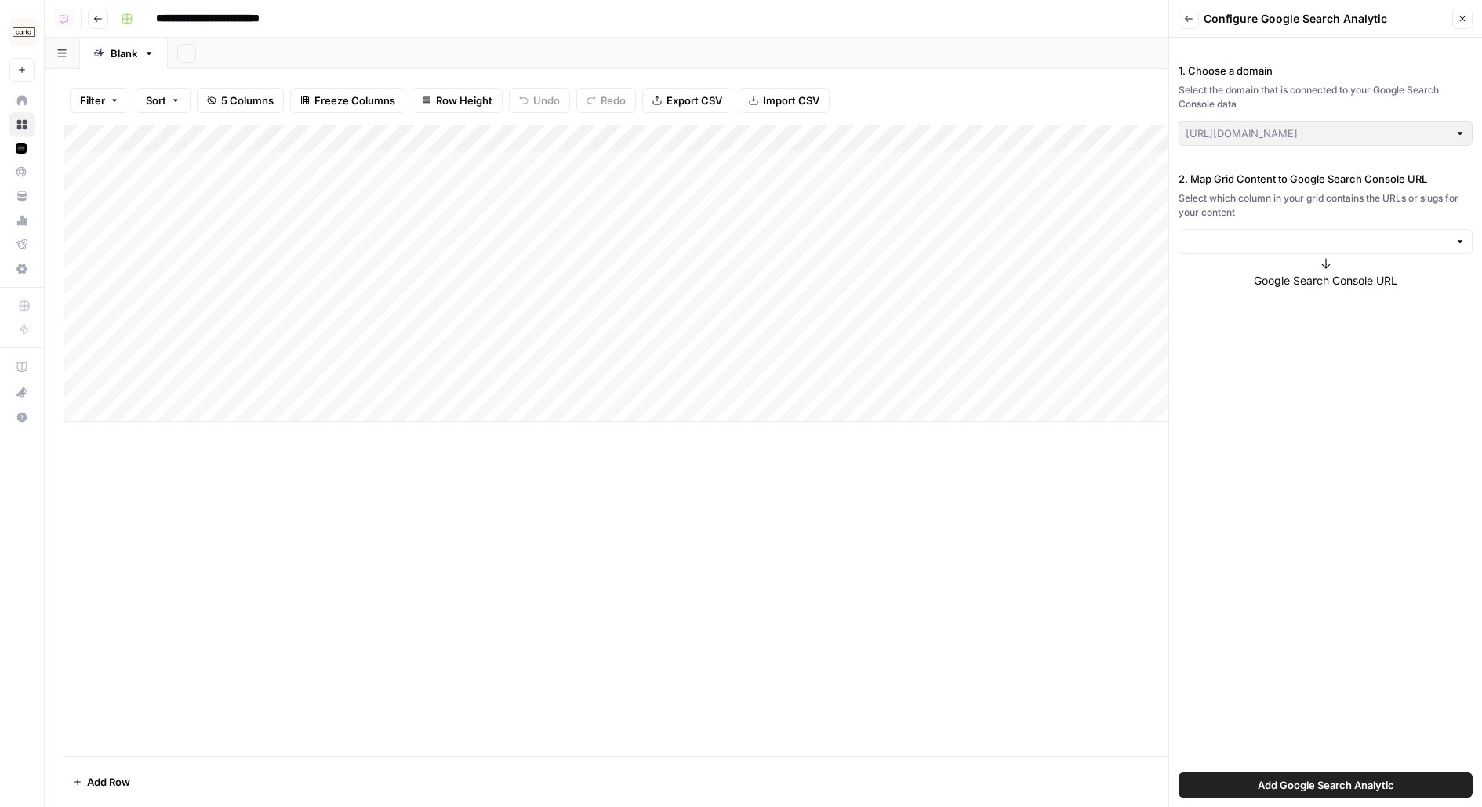
click at [1212, 143] on div "https://carta.com/" at bounding box center [1326, 133] width 294 height 25
click at [1219, 243] on input "2. Map Grid Content to Google Search Console URL" at bounding box center [1317, 242] width 263 height 16
click at [1217, 278] on span "Page URL" at bounding box center [1322, 278] width 261 height 16
type input "Page URL"
click at [1248, 784] on button "Add Google Search Analytic" at bounding box center [1326, 784] width 294 height 25
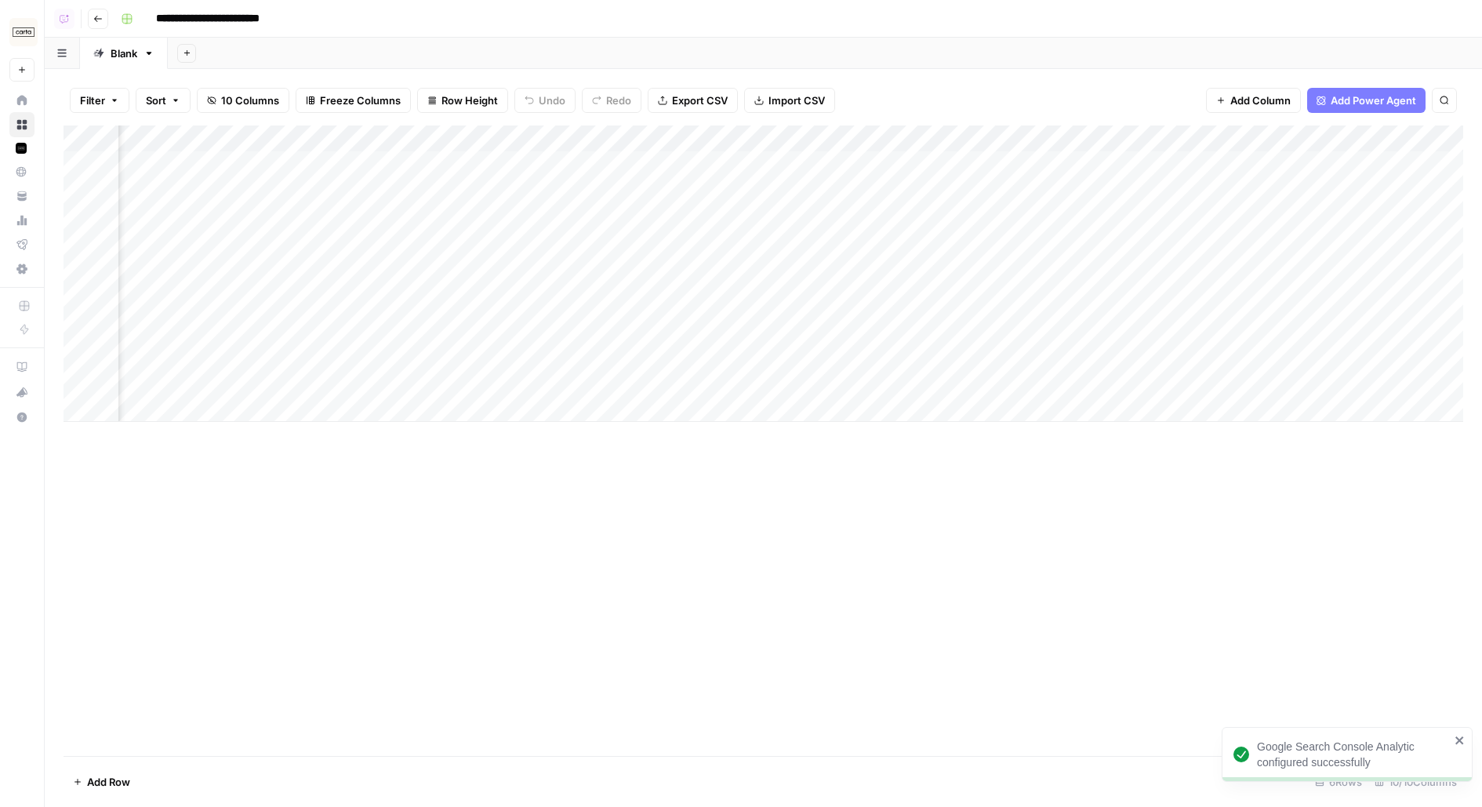
scroll to position [0, 806]
click at [901, 130] on div "Add Column" at bounding box center [764, 273] width 1400 height 296
click at [1020, 209] on span "All Rows" at bounding box center [1001, 217] width 99 height 16
click at [89, 377] on div "Add Column" at bounding box center [764, 273] width 1400 height 296
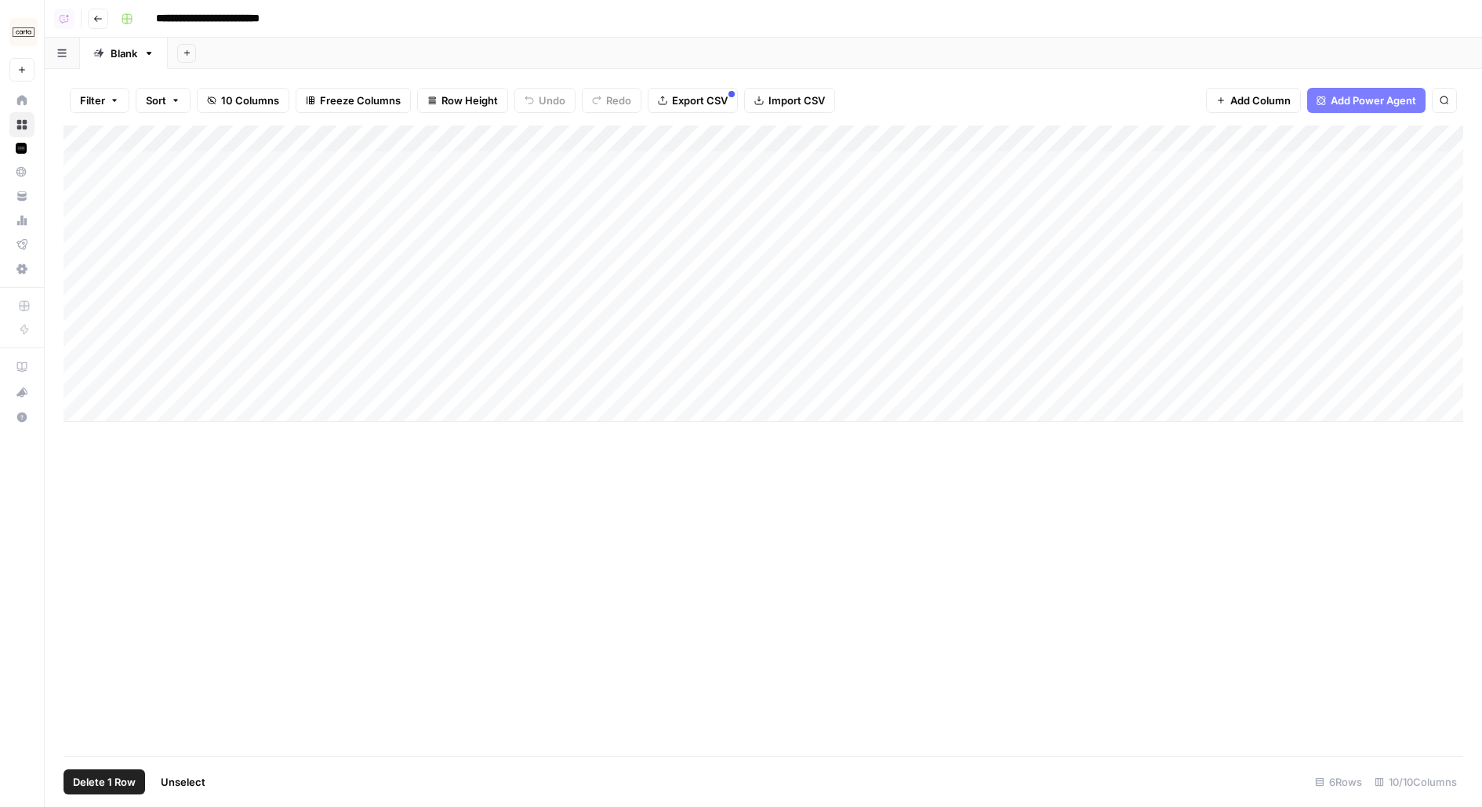
click at [106, 779] on span "Delete 1 Row" at bounding box center [104, 782] width 63 height 16
click at [678, 191] on button "Delete" at bounding box center [685, 181] width 53 height 28
drag, startPoint x: 802, startPoint y: 142, endPoint x: 735, endPoint y: 147, distance: 67.7
click at [735, 147] on div "Add Column" at bounding box center [764, 253] width 1400 height 256
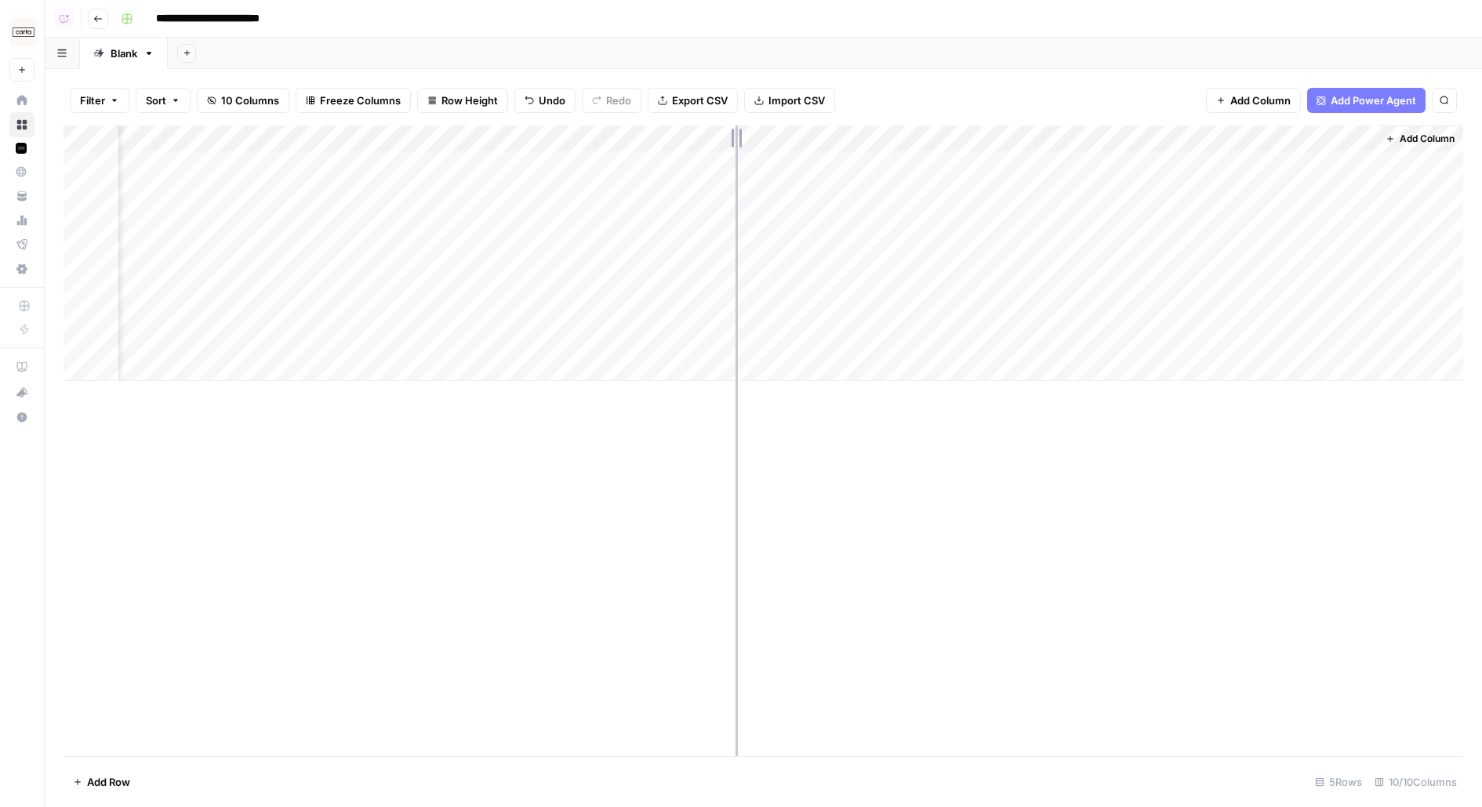
scroll to position [0, 738]
drag, startPoint x: 803, startPoint y: 136, endPoint x: 840, endPoint y: 136, distance: 36.9
click at [840, 136] on div "Add Column" at bounding box center [764, 253] width 1400 height 256
drag, startPoint x: 735, startPoint y: 136, endPoint x: 650, endPoint y: 151, distance: 86.1
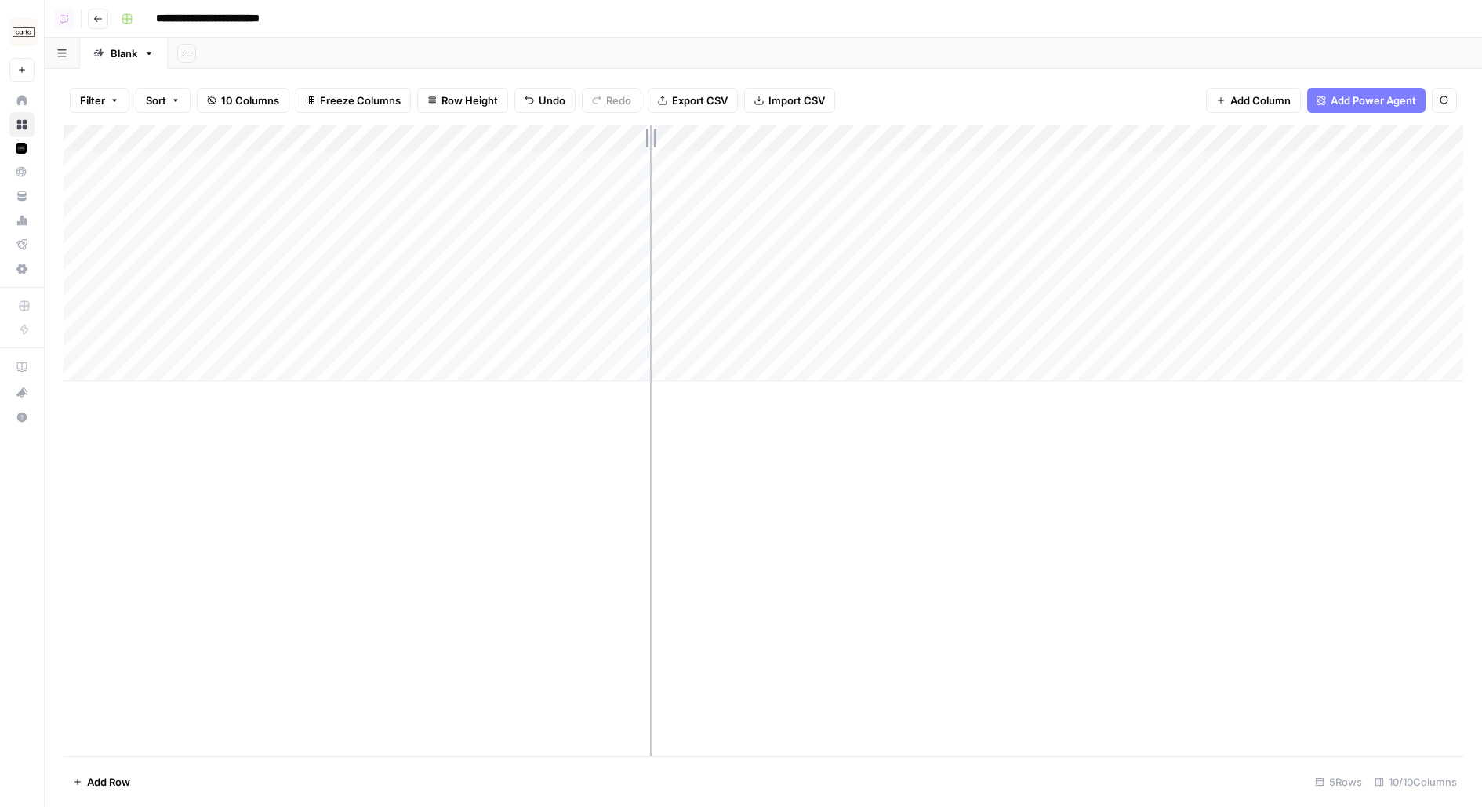
click at [650, 151] on div "Add Column" at bounding box center [764, 253] width 1400 height 256
drag, startPoint x: 964, startPoint y: 134, endPoint x: 896, endPoint y: 138, distance: 68.3
click at [896, 139] on div "Add Column" at bounding box center [764, 253] width 1400 height 256
drag, startPoint x: 754, startPoint y: 320, endPoint x: 754, endPoint y: 151, distance: 168.6
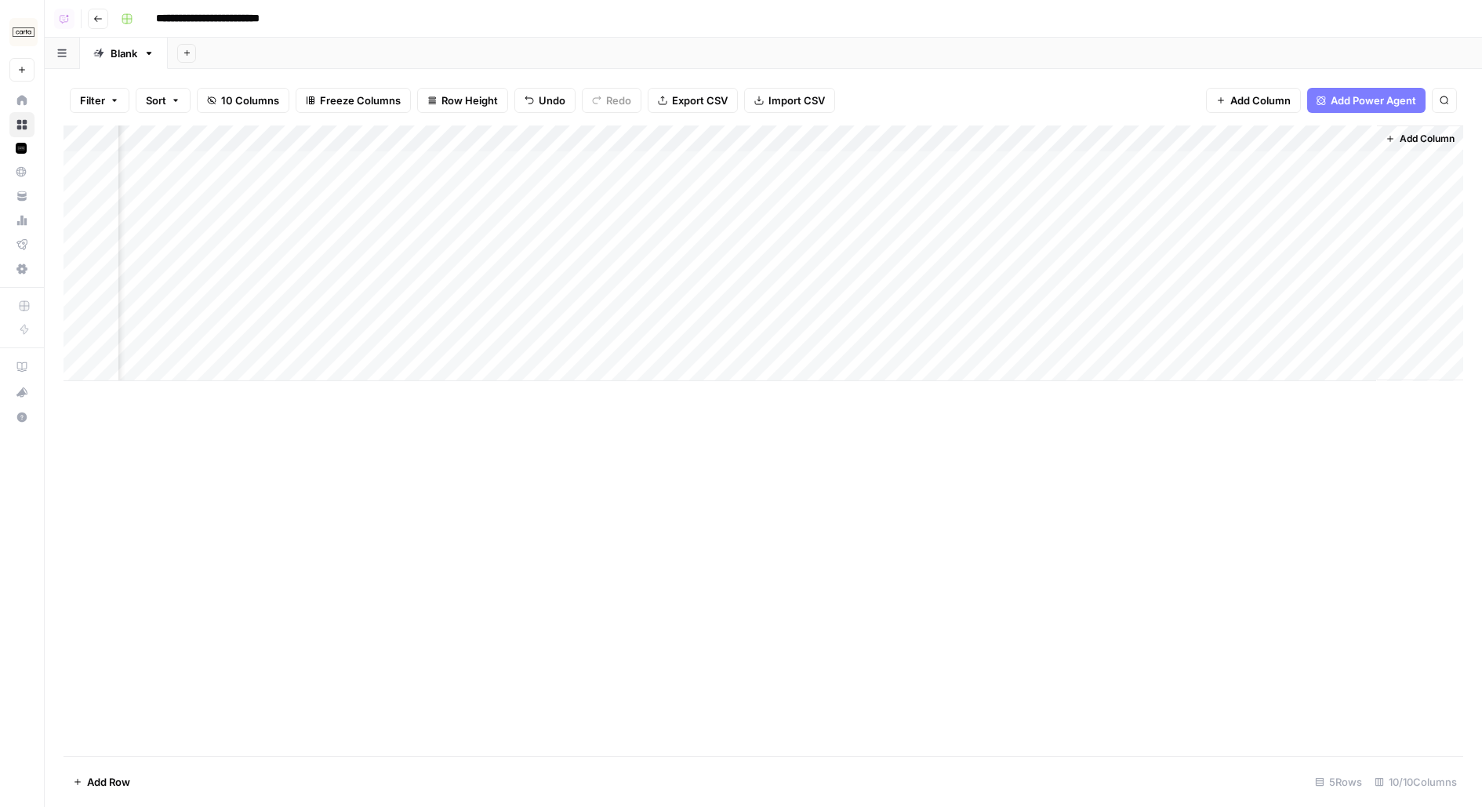
click at [754, 151] on div "Add Column" at bounding box center [764, 253] width 1400 height 256
click at [384, 173] on div "Add Column" at bounding box center [764, 253] width 1400 height 256
click at [318, 180] on div "Add Column" at bounding box center [764, 253] width 1400 height 256
click at [318, 180] on textarea "**********" at bounding box center [442, 173] width 336 height 38
drag, startPoint x: 311, startPoint y: 180, endPoint x: 291, endPoint y: 162, distance: 27.2
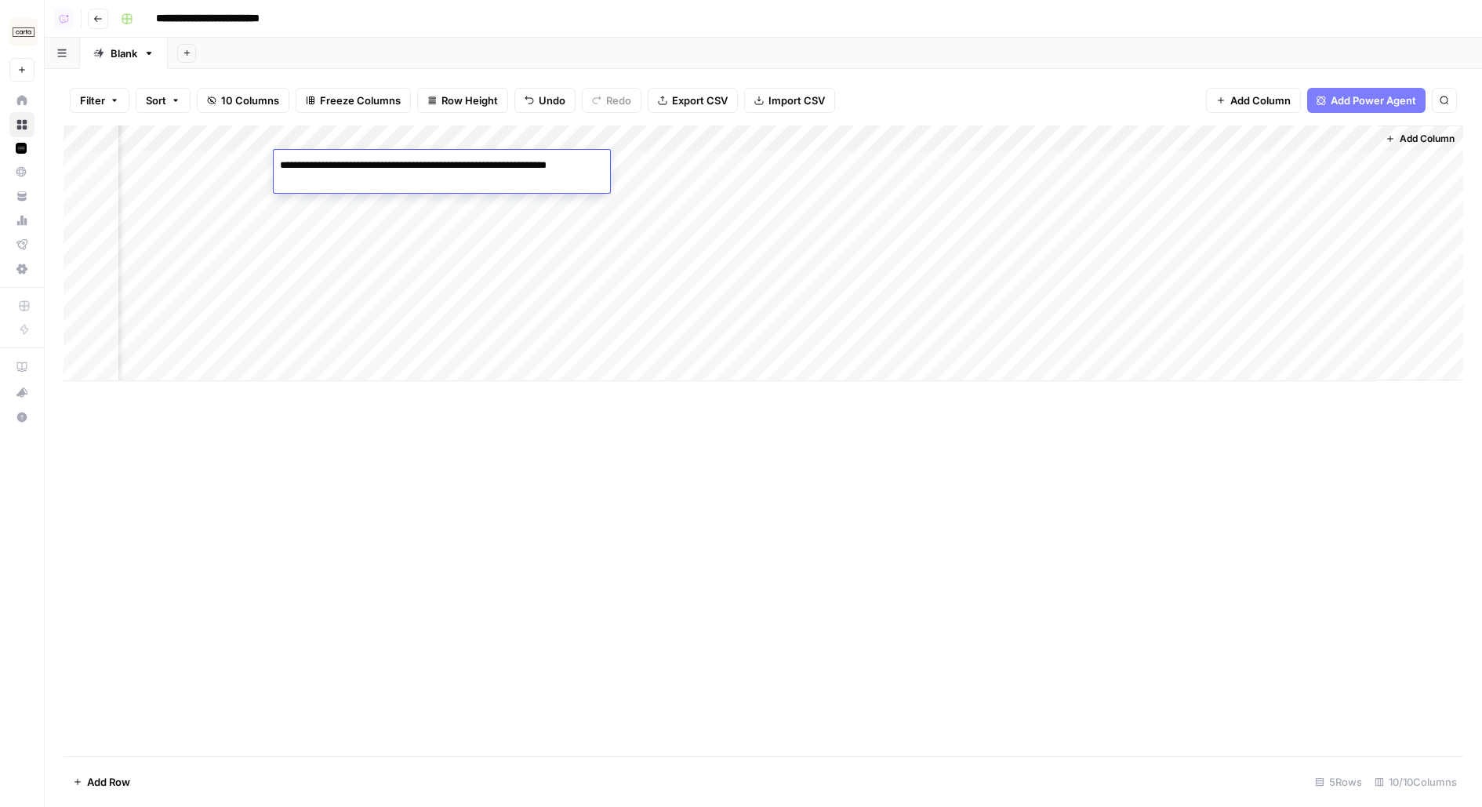
click at [291, 162] on textarea "**********" at bounding box center [442, 173] width 336 height 38
click at [330, 218] on div "Add Column" at bounding box center [764, 253] width 1400 height 256
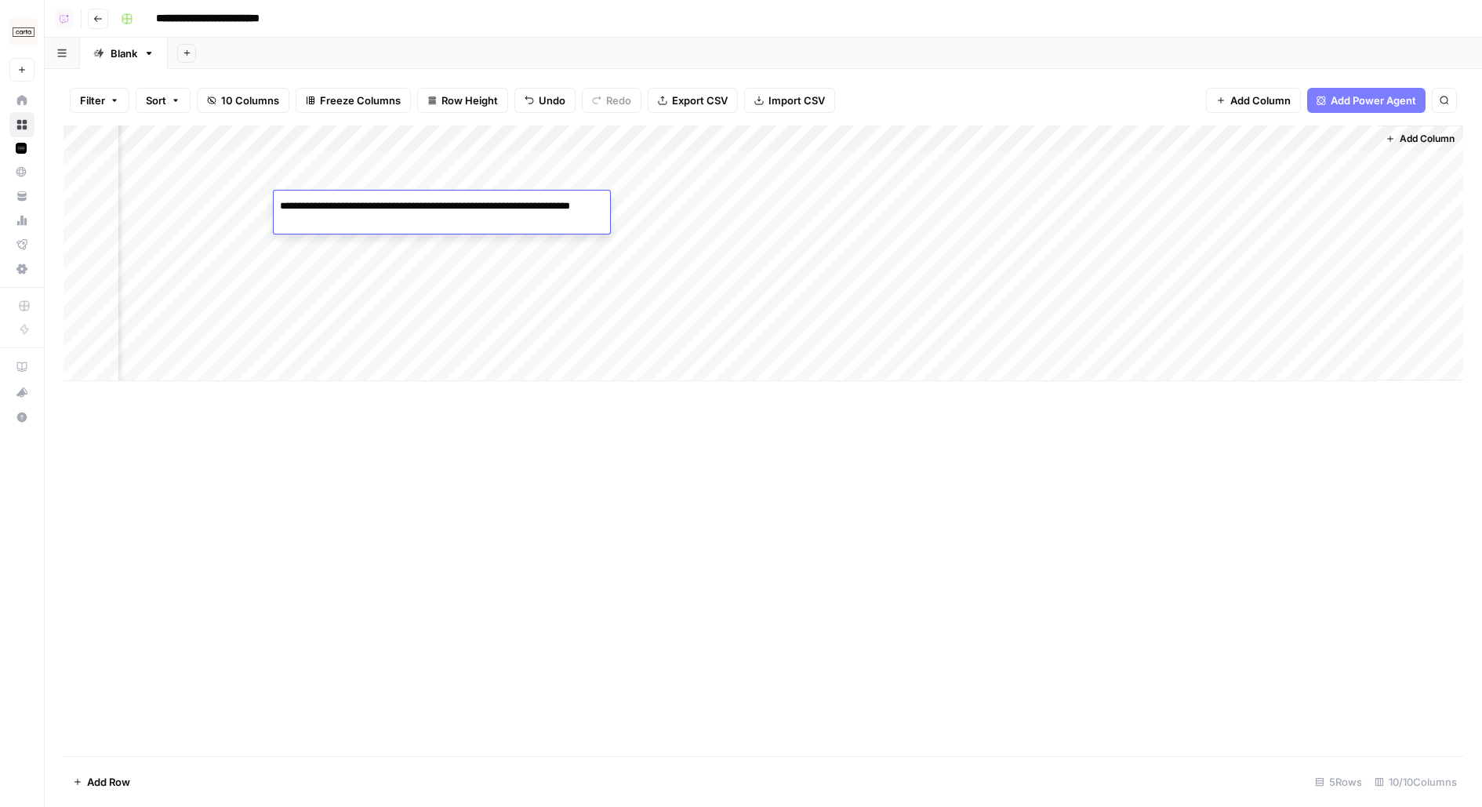
click at [313, 220] on textarea "**********" at bounding box center [442, 214] width 336 height 38
drag, startPoint x: 342, startPoint y: 220, endPoint x: 290, endPoint y: 206, distance: 53.6
click at [290, 206] on textarea "**********" at bounding box center [442, 214] width 336 height 38
click at [751, 535] on div "Add Column" at bounding box center [764, 440] width 1400 height 630
drag, startPoint x: 1095, startPoint y: 170, endPoint x: 1095, endPoint y: 384, distance: 214.1
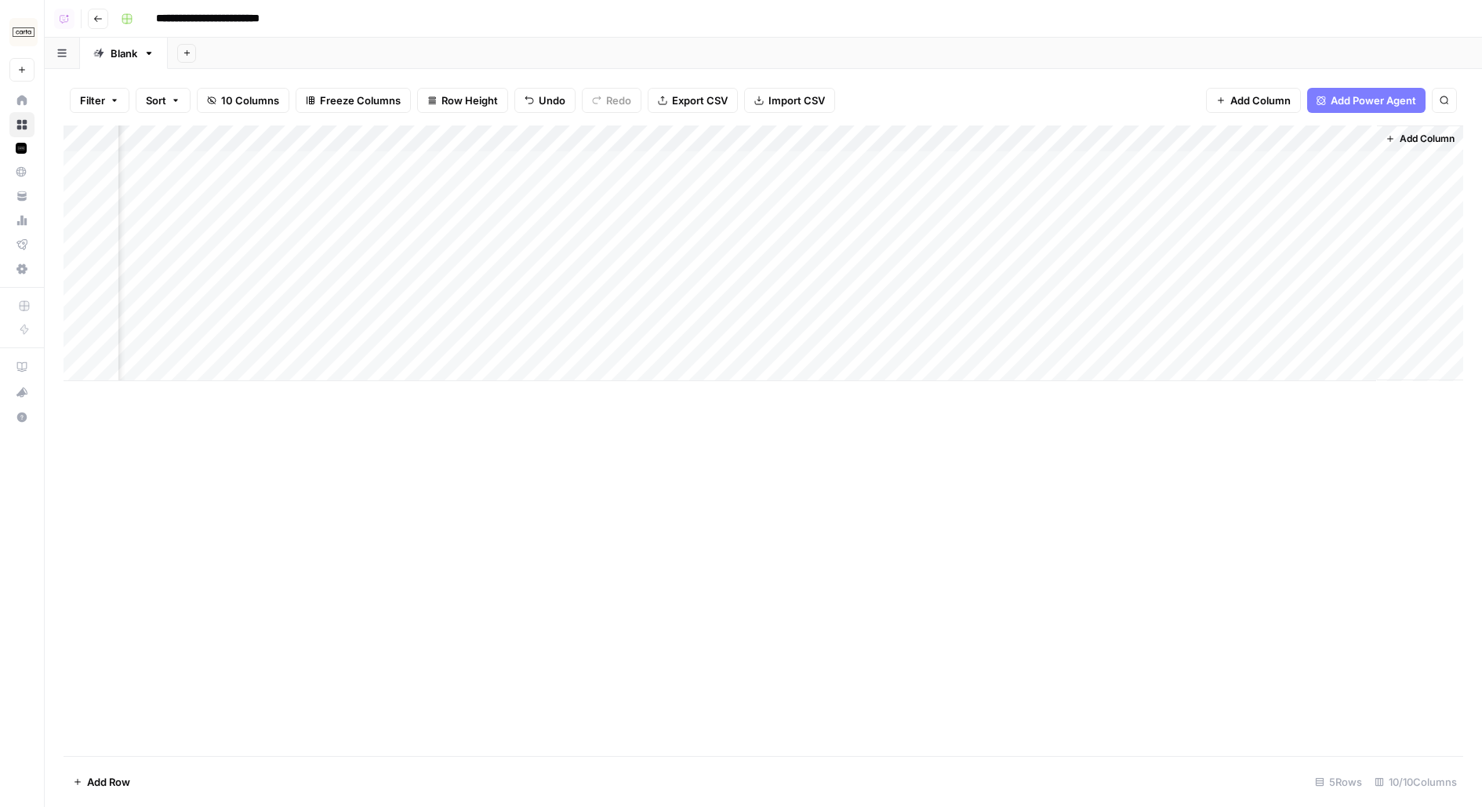
click at [1095, 386] on div "Add Column" at bounding box center [764, 440] width 1400 height 630
click at [1074, 491] on div "Add Column" at bounding box center [764, 440] width 1400 height 630
click at [1148, 52] on div "Add Sheet" at bounding box center [825, 53] width 1314 height 31
click at [1206, 185] on div "Add Column" at bounding box center [764, 253] width 1400 height 256
click at [1419, 140] on span "Add Column" at bounding box center [1427, 139] width 55 height 14
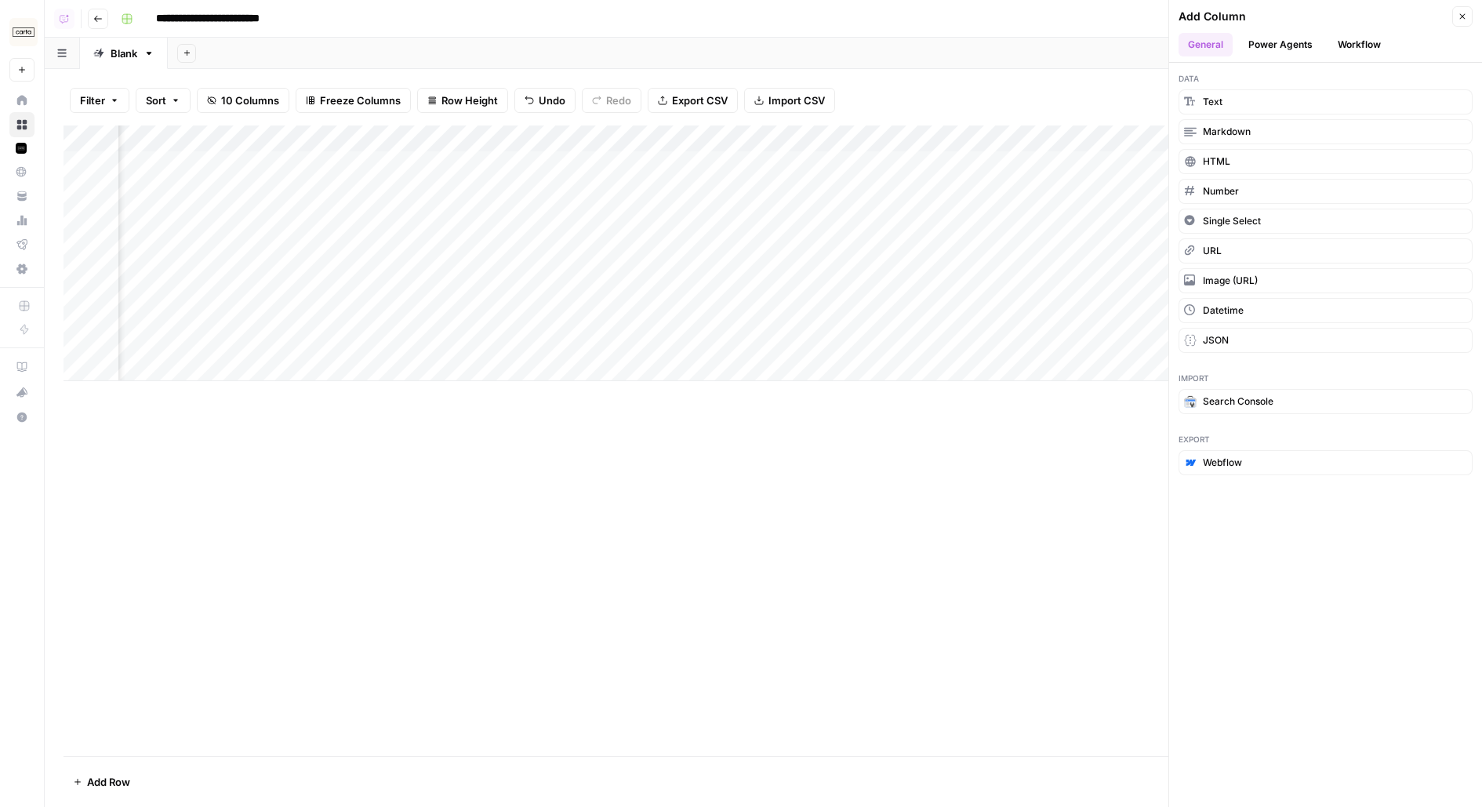
click at [1332, 43] on button "Workflow" at bounding box center [1359, 45] width 62 height 24
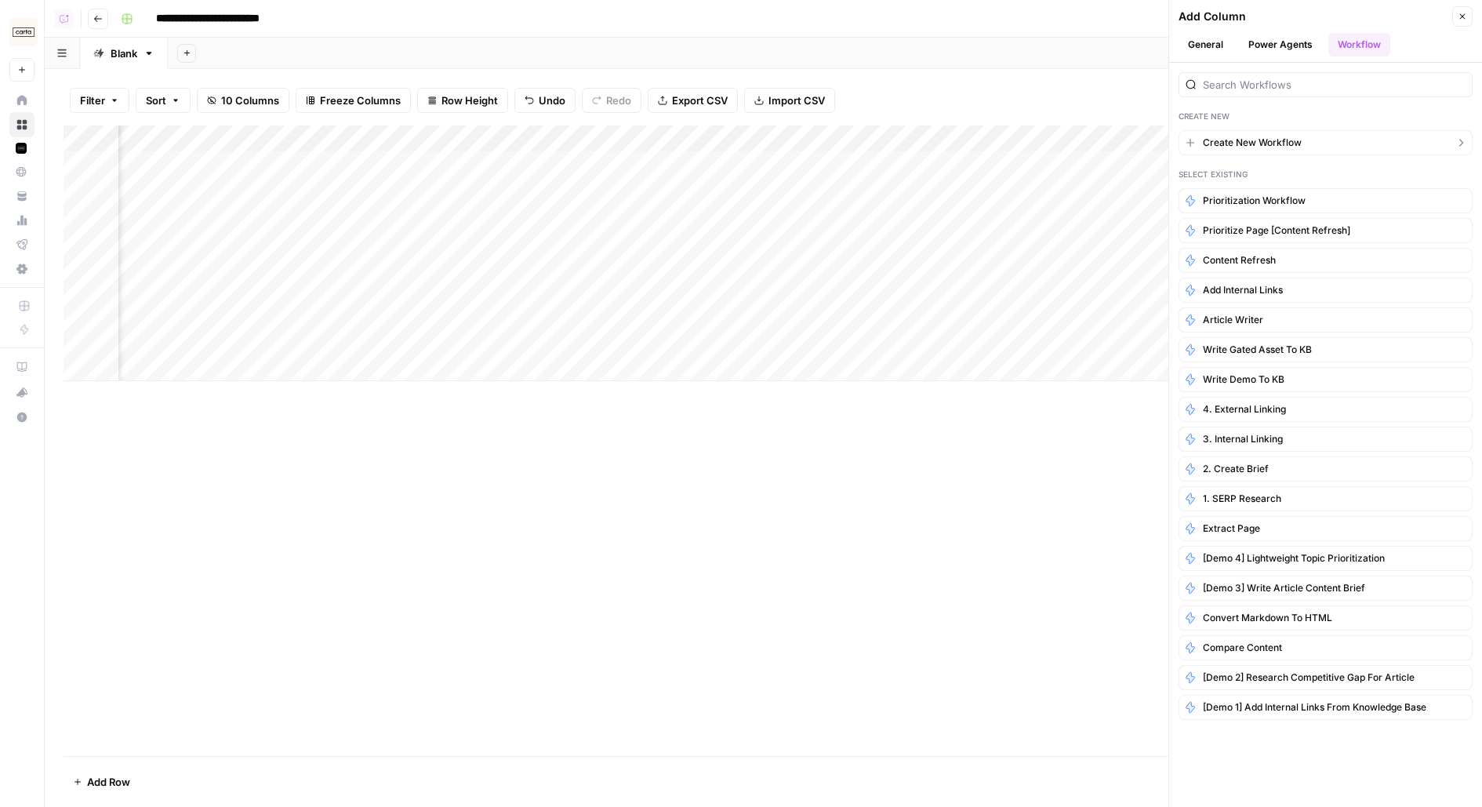
click at [1288, 140] on span "Create New Workflow" at bounding box center [1252, 143] width 99 height 14
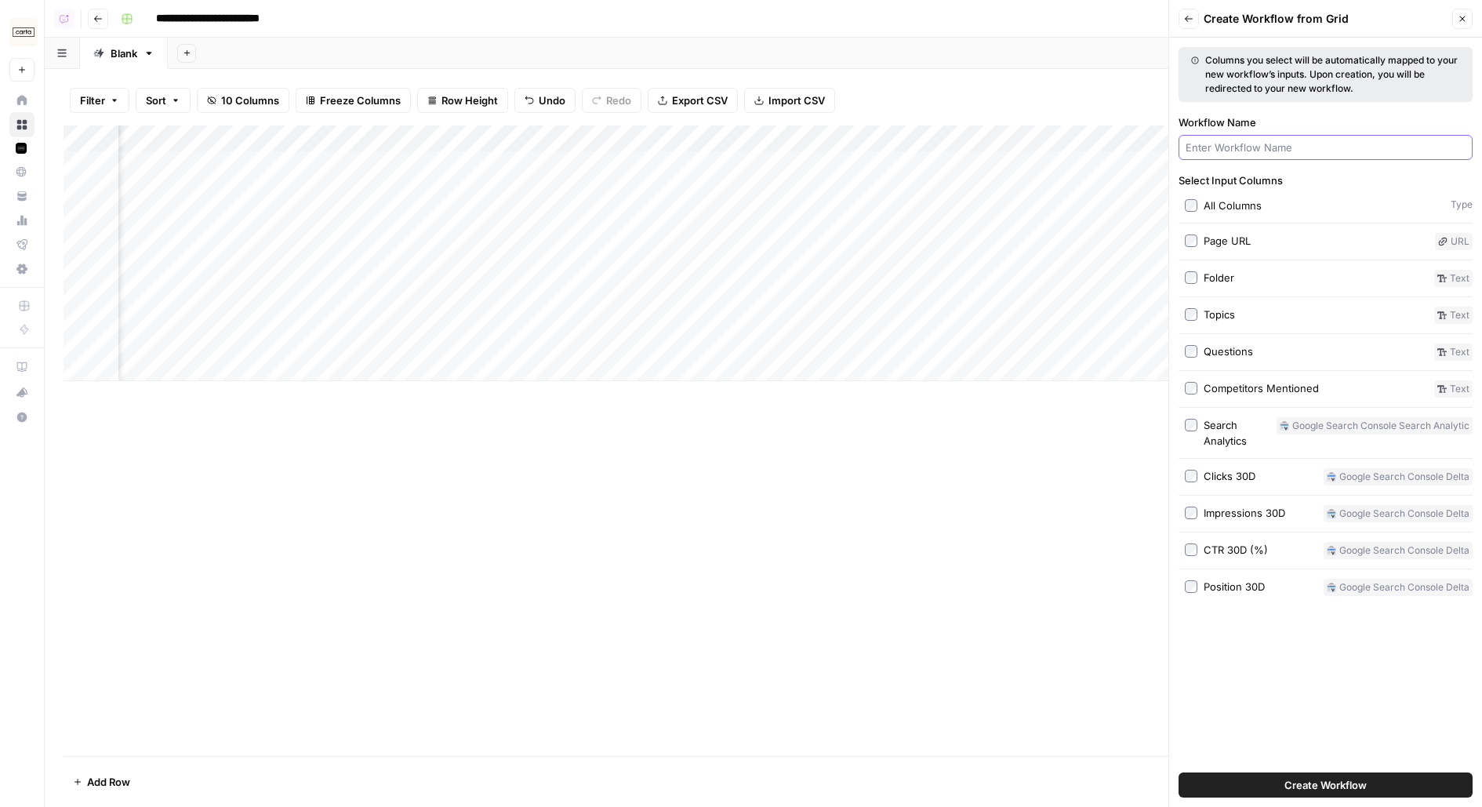
click at [1277, 143] on input "Workflow Name" at bounding box center [1326, 148] width 280 height 16
click at [1183, 145] on div "Prioritization" at bounding box center [1326, 147] width 294 height 25
click at [1191, 146] on input "Prioritization" at bounding box center [1326, 148] width 280 height 16
click at [1271, 146] on input "Prioritization" at bounding box center [1326, 148] width 280 height 16
type input "Prioritization [Refresh]"
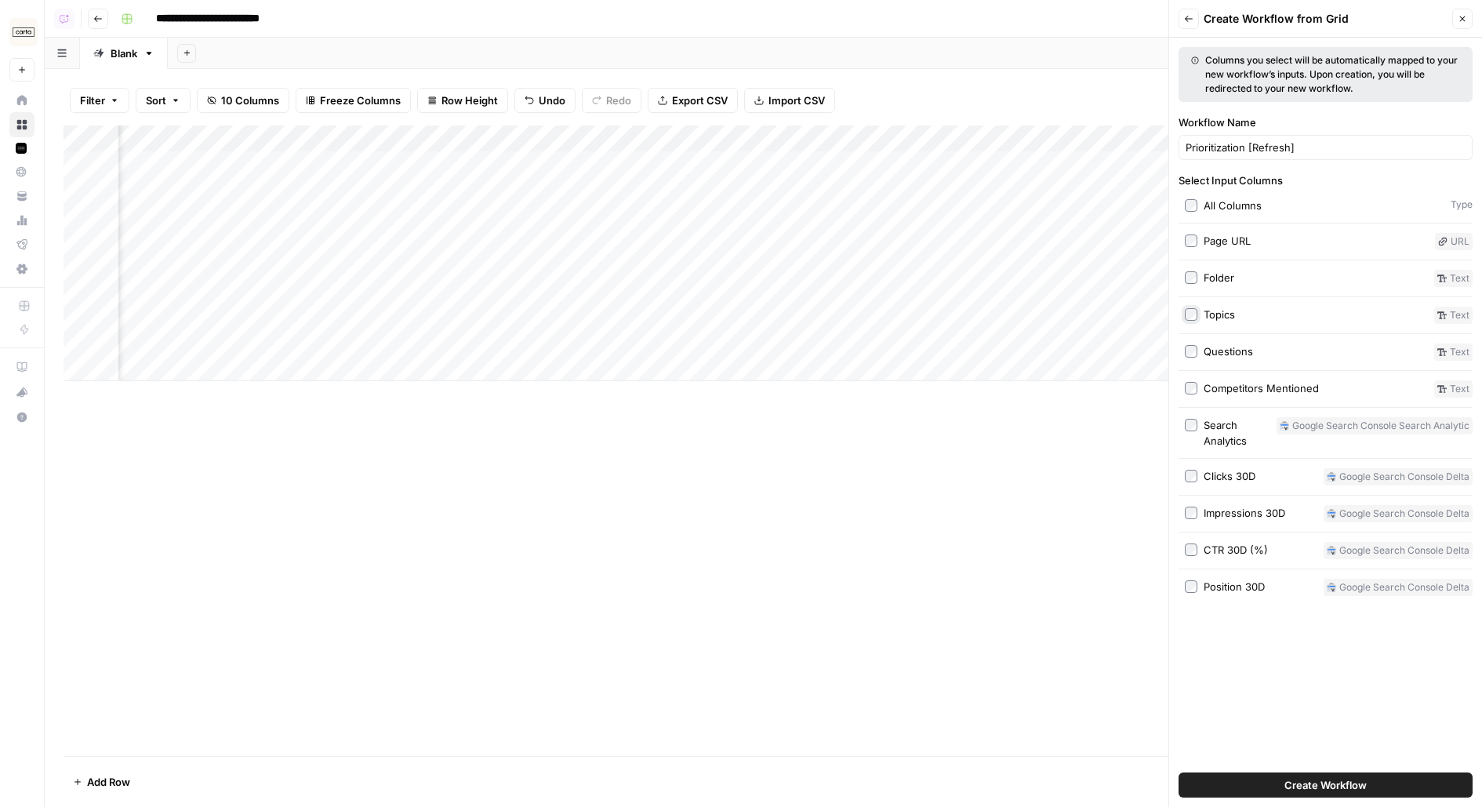
scroll to position [0, 0]
click at [1456, 21] on button "Close" at bounding box center [1462, 19] width 20 height 20
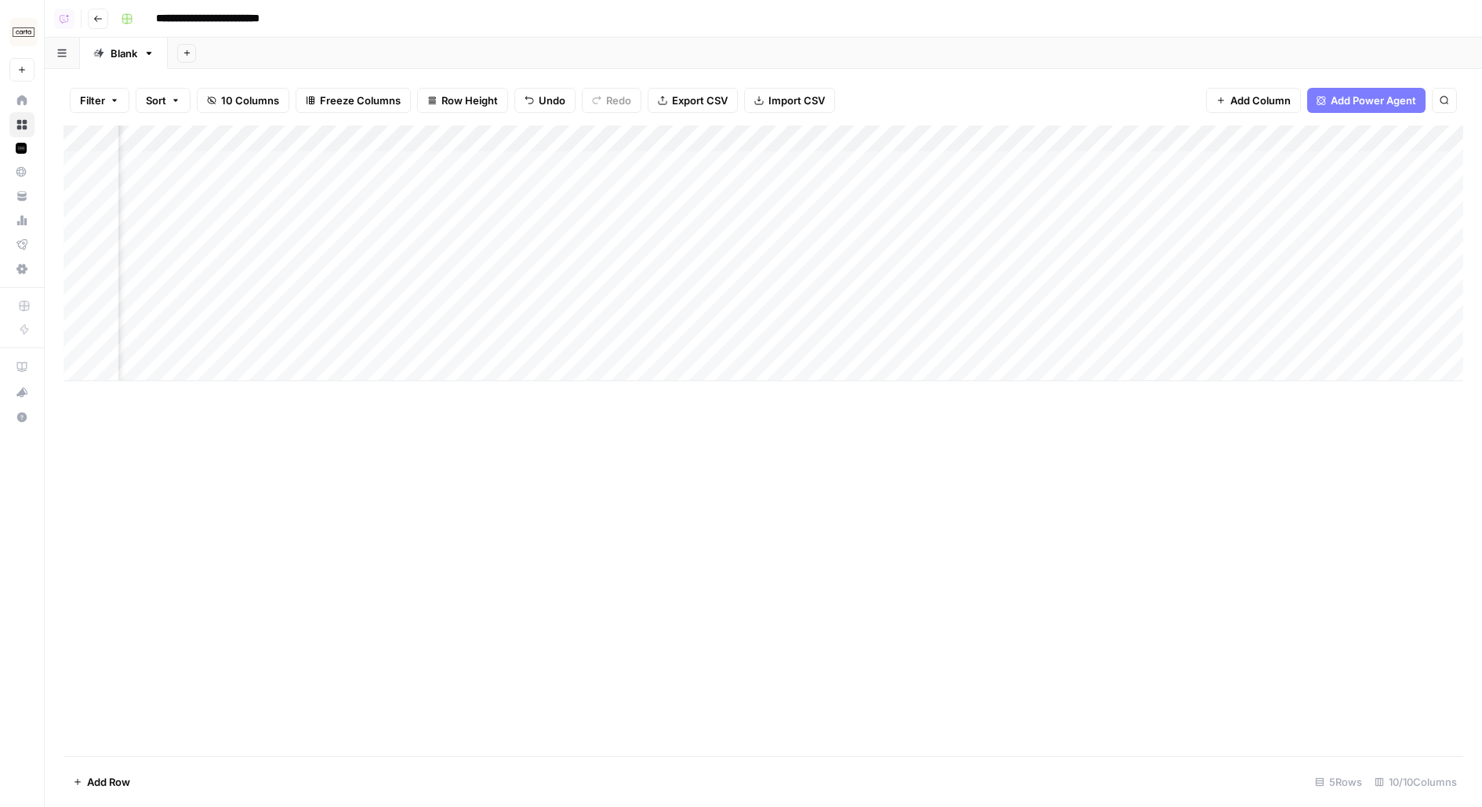
scroll to position [0, 622]
click at [1409, 143] on span "Add Column" at bounding box center [1427, 139] width 55 height 14
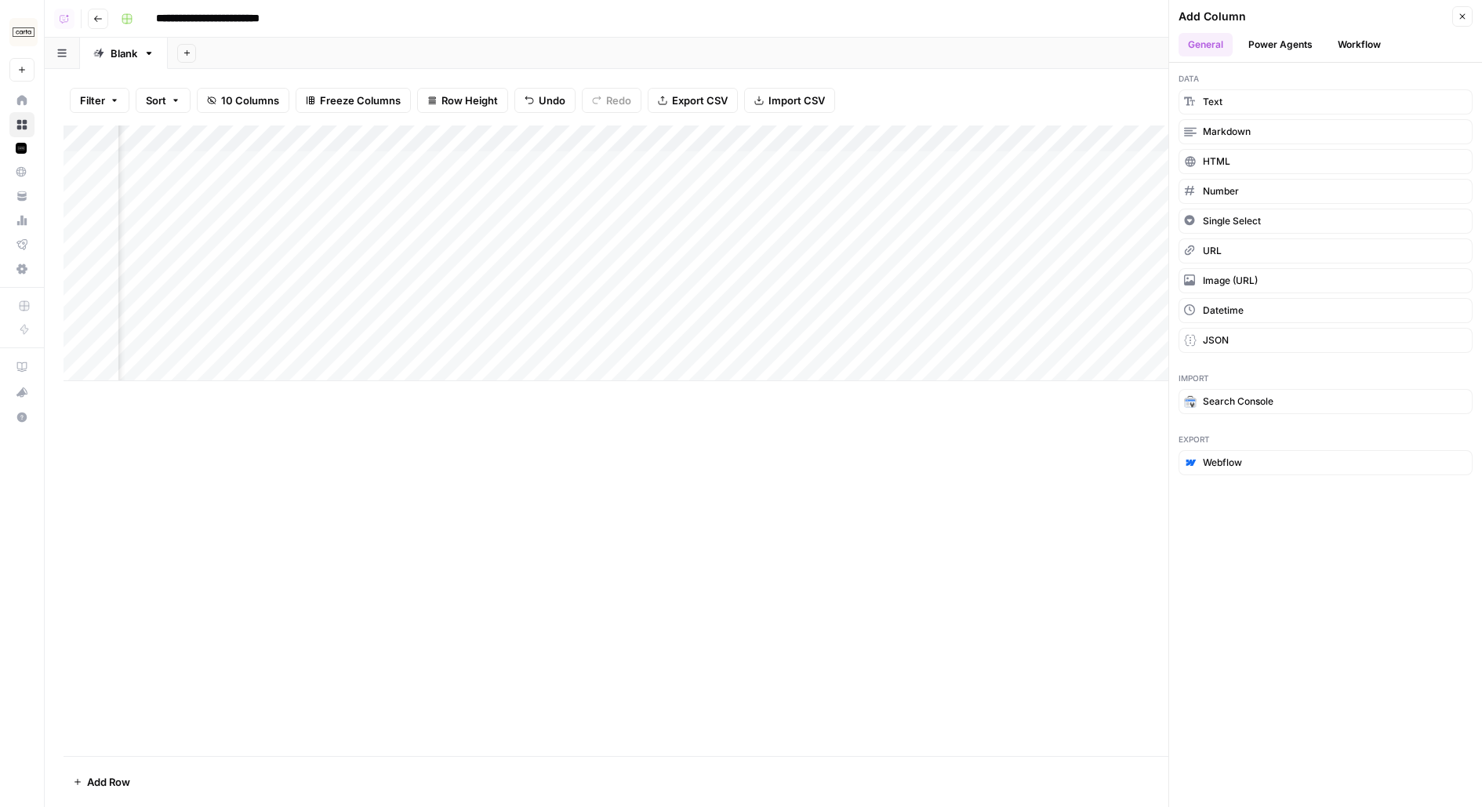
click at [1337, 38] on button "Workflow" at bounding box center [1359, 45] width 62 height 24
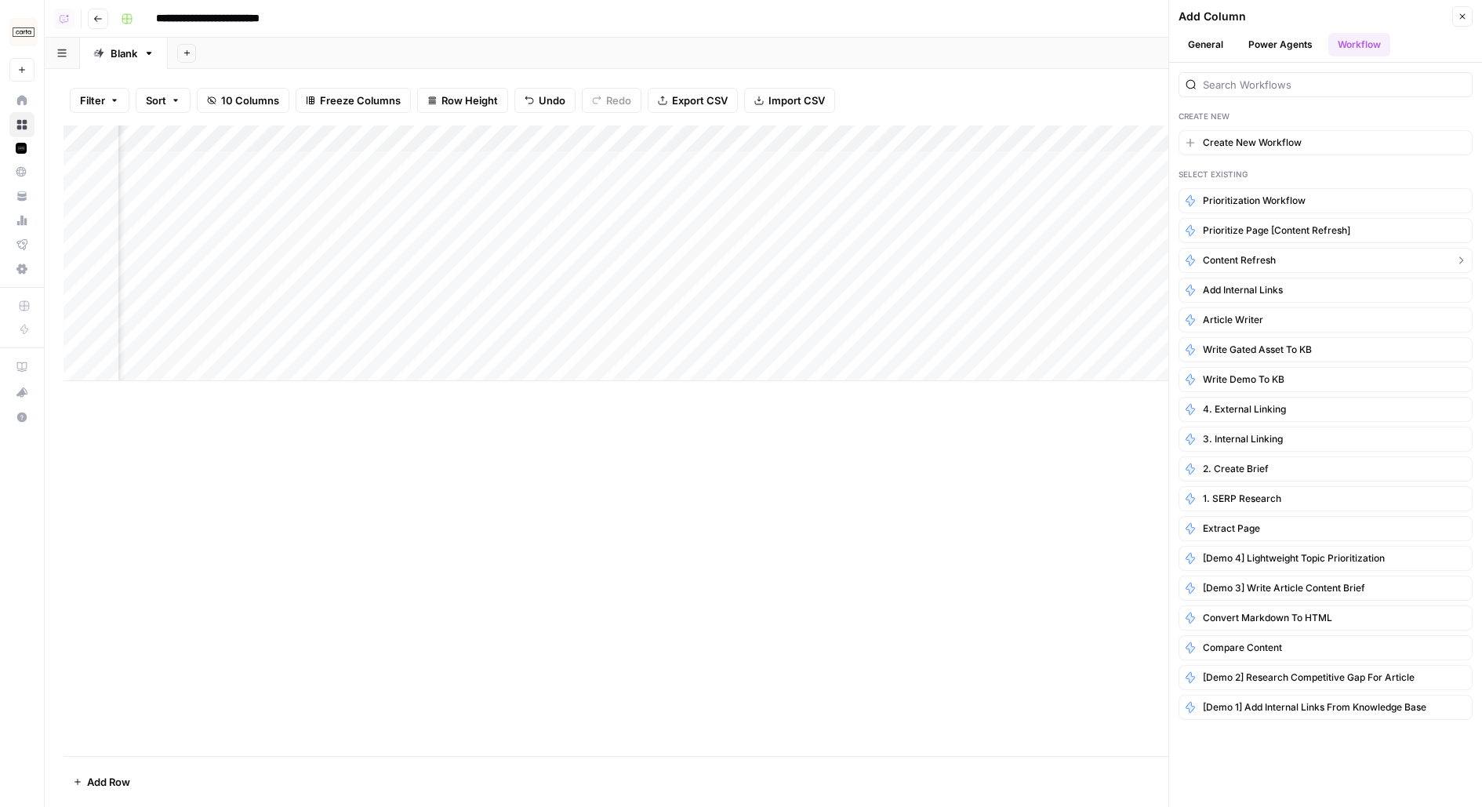
click at [1274, 256] on span "Content refresh" at bounding box center [1239, 260] width 73 height 14
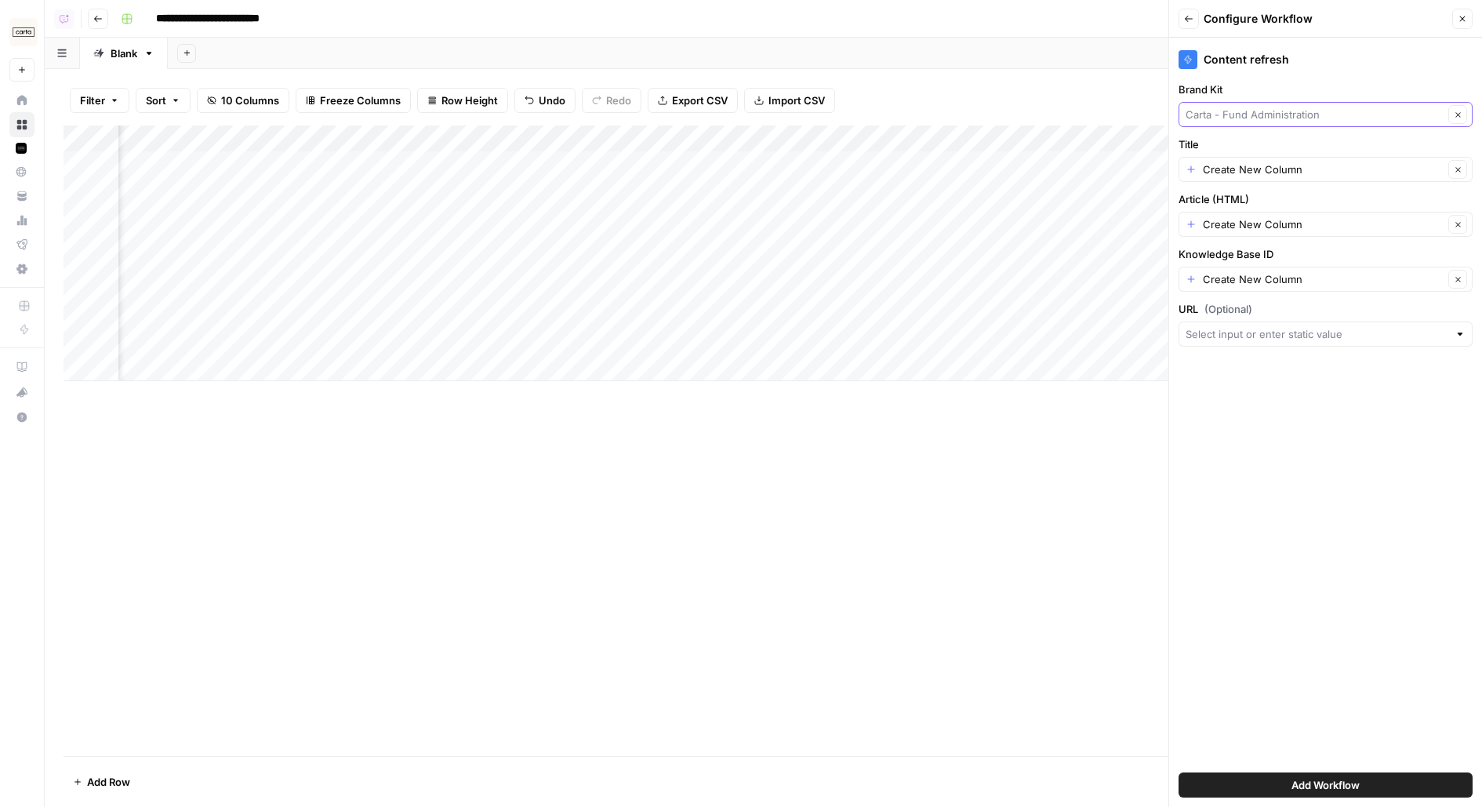
click at [1234, 113] on input "Brand Kit" at bounding box center [1315, 115] width 258 height 16
click at [1252, 150] on span "Carta - Fund Administration" at bounding box center [1315, 151] width 247 height 16
type input "Carta - Fund Administration"
click at [1259, 177] on div "Create New Column Clear" at bounding box center [1326, 169] width 294 height 25
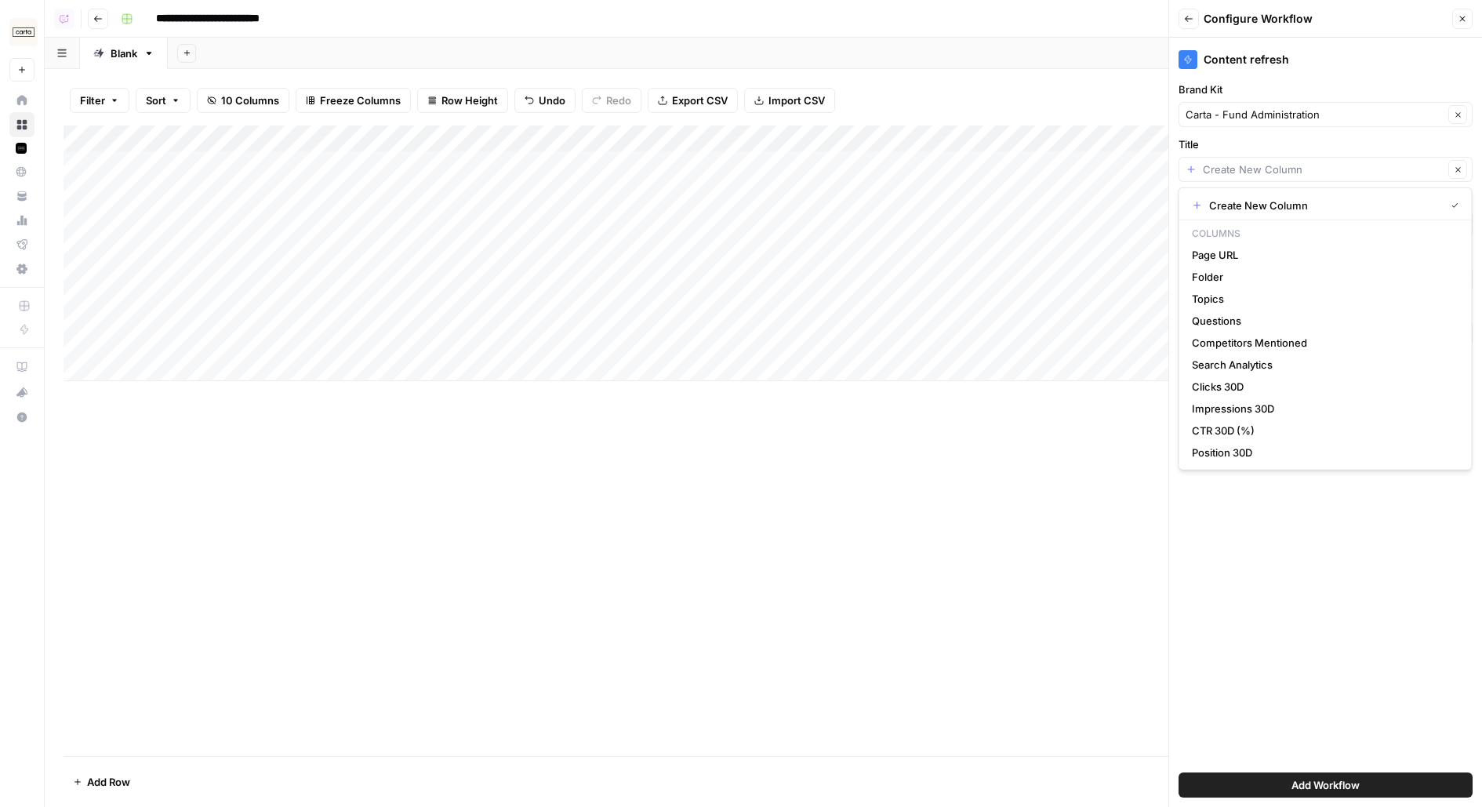
type input "Create New Column"
click at [1262, 130] on div "Content refresh Brand Kit Carta - Fund Administration Clear Title Create New Co…" at bounding box center [1325, 422] width 313 height 769
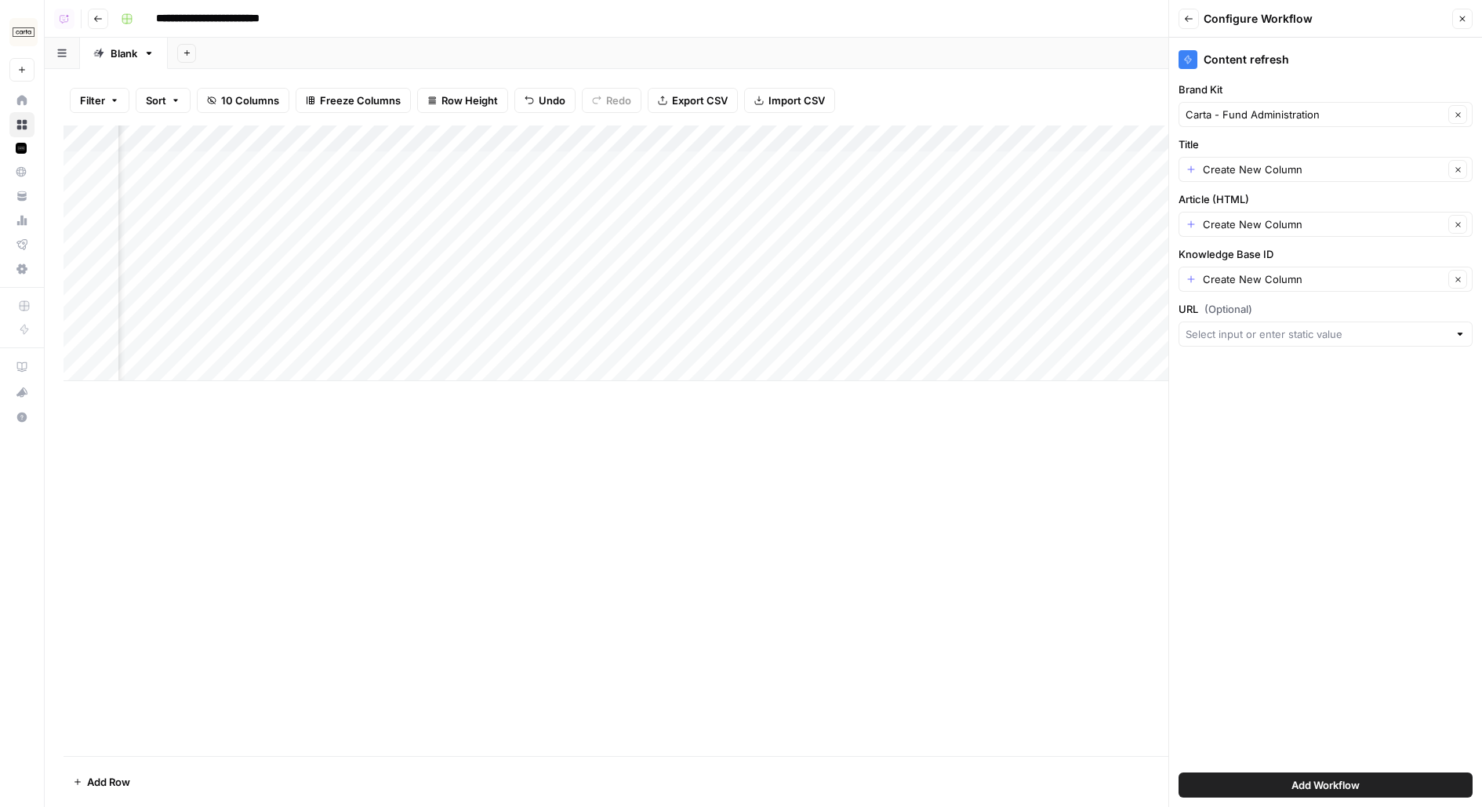
scroll to position [0, 848]
click at [1186, 22] on icon "button" at bounding box center [1188, 18] width 9 height 9
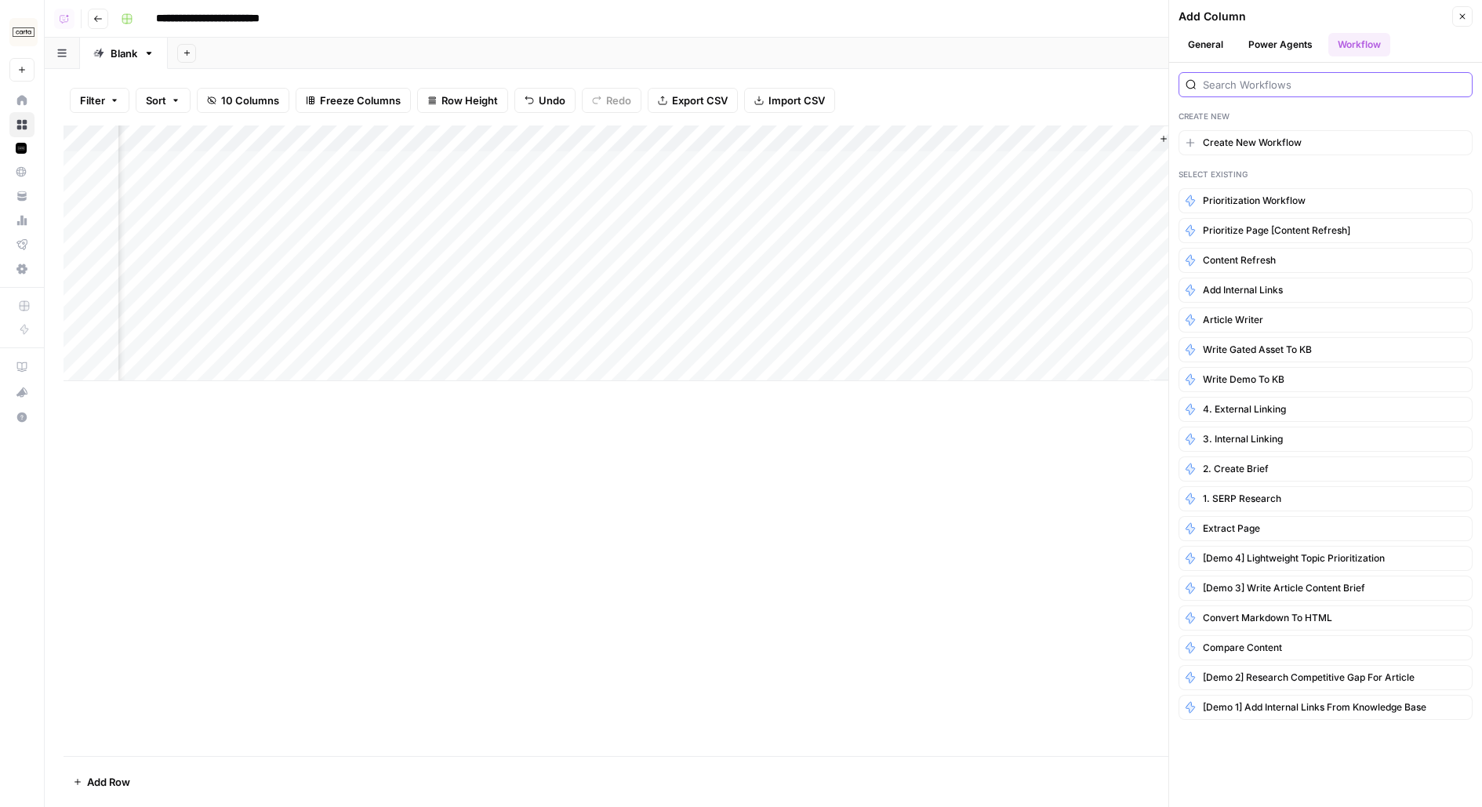
click at [1275, 85] on input "search" at bounding box center [1334, 85] width 263 height 16
click at [1275, 41] on button "Power Agents" at bounding box center [1280, 45] width 83 height 24
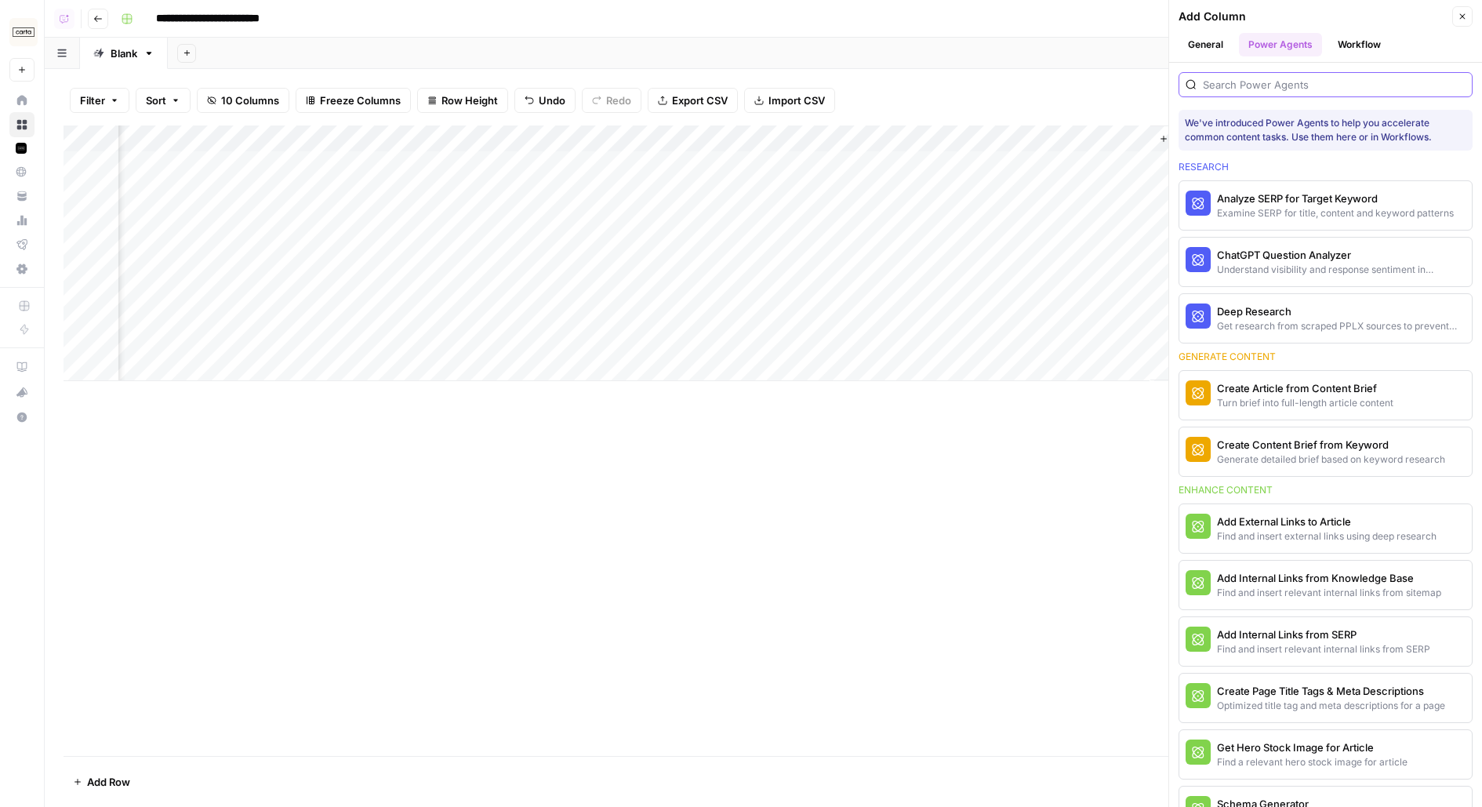
click at [1271, 87] on input "search" at bounding box center [1334, 85] width 263 height 16
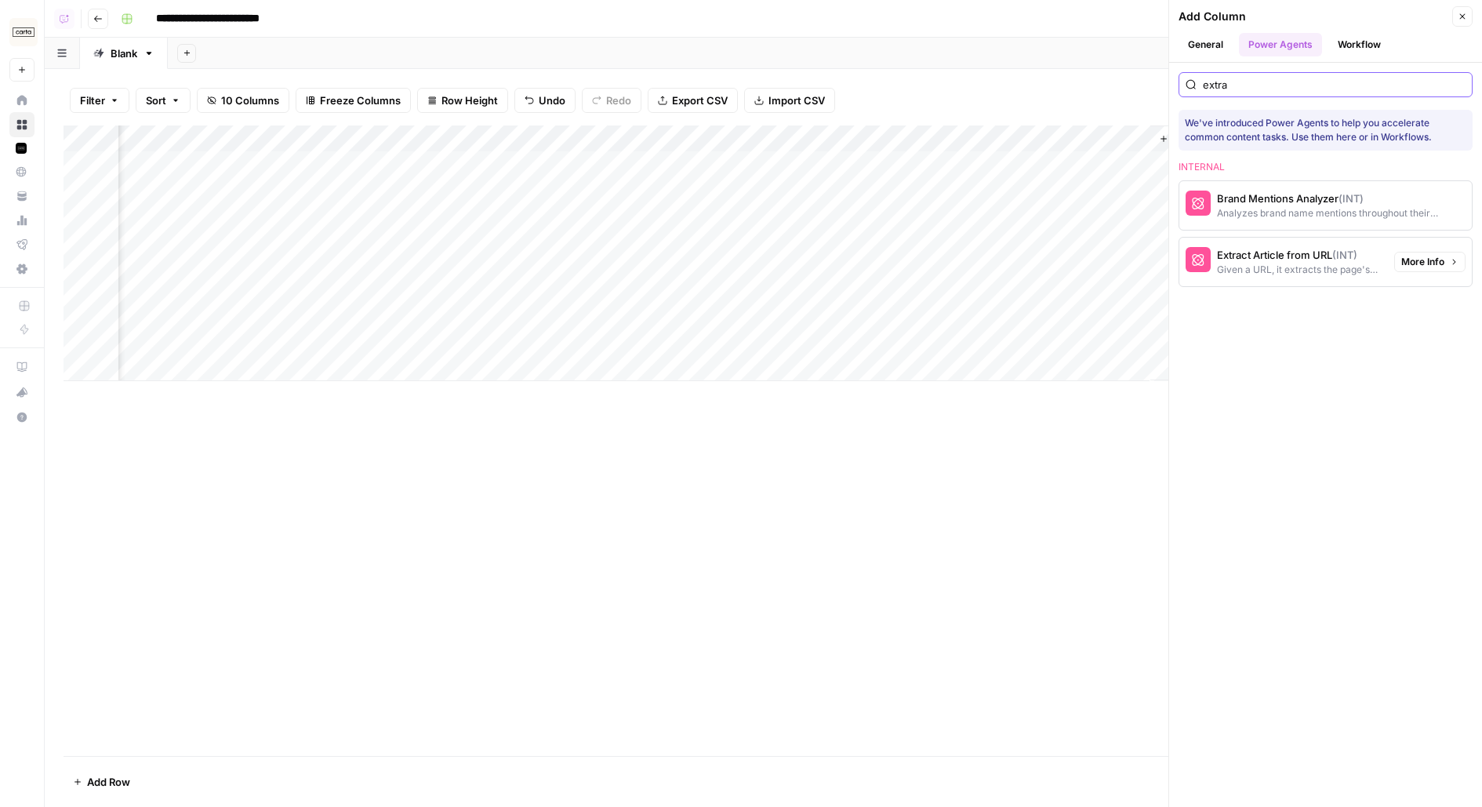
type input "extra"
click at [1329, 274] on button "Extract Article from URL (INT) Given a URL, it extracts the page's title, descr…" at bounding box center [1283, 262] width 209 height 49
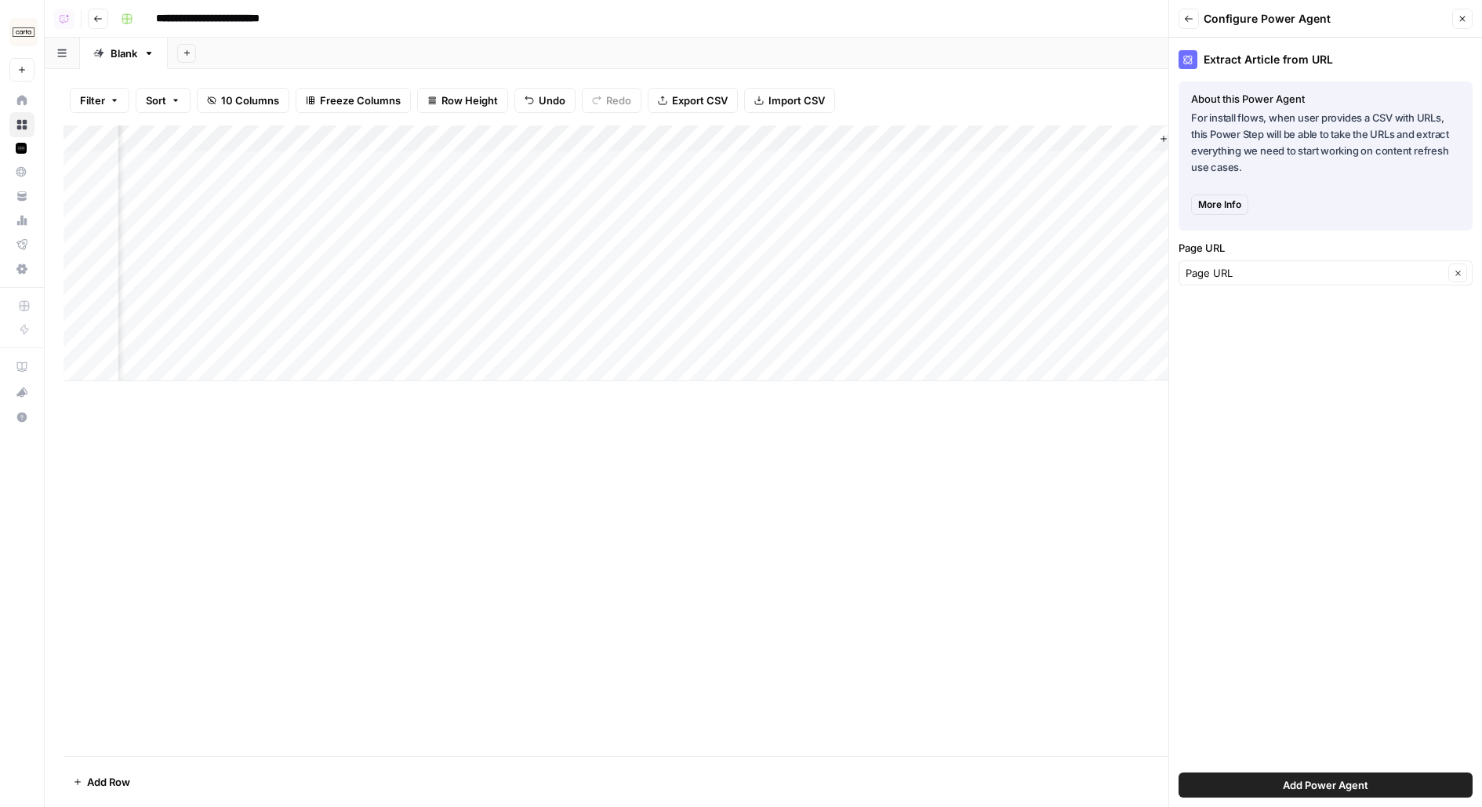
click at [1251, 783] on button "Add Power Agent" at bounding box center [1326, 784] width 294 height 25
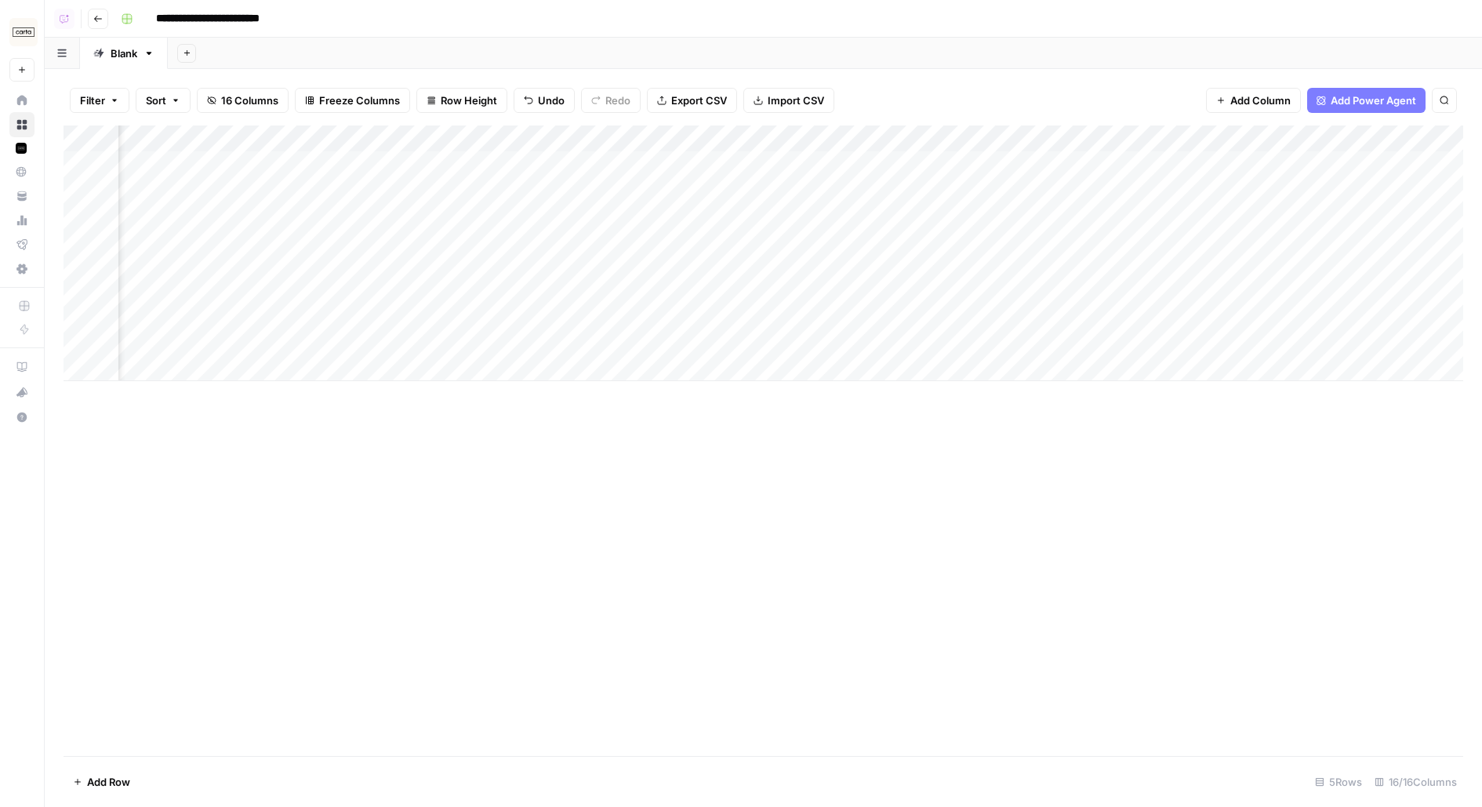
scroll to position [0, 844]
click at [1288, 166] on div "Add Column" at bounding box center [764, 253] width 1400 height 256
click at [1282, 209] on div "Add Column" at bounding box center [764, 253] width 1400 height 256
click at [1259, 238] on div "Add Column" at bounding box center [764, 253] width 1400 height 256
click at [1244, 290] on div "Add Column" at bounding box center [764, 253] width 1400 height 256
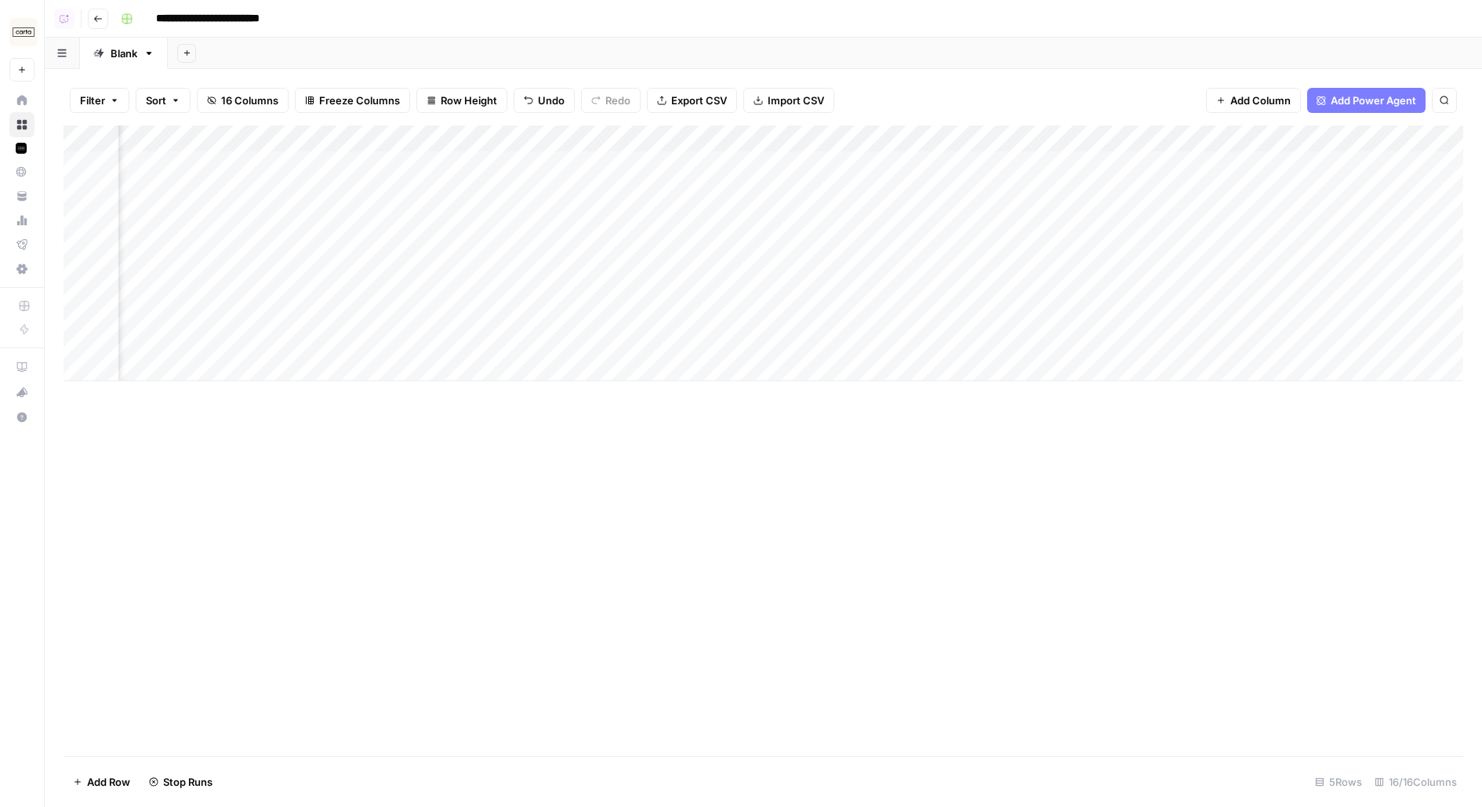
click at [1232, 335] on div "Add Column" at bounding box center [764, 253] width 1400 height 256
click at [1003, 128] on div "Add Column" at bounding box center [764, 253] width 1400 height 256
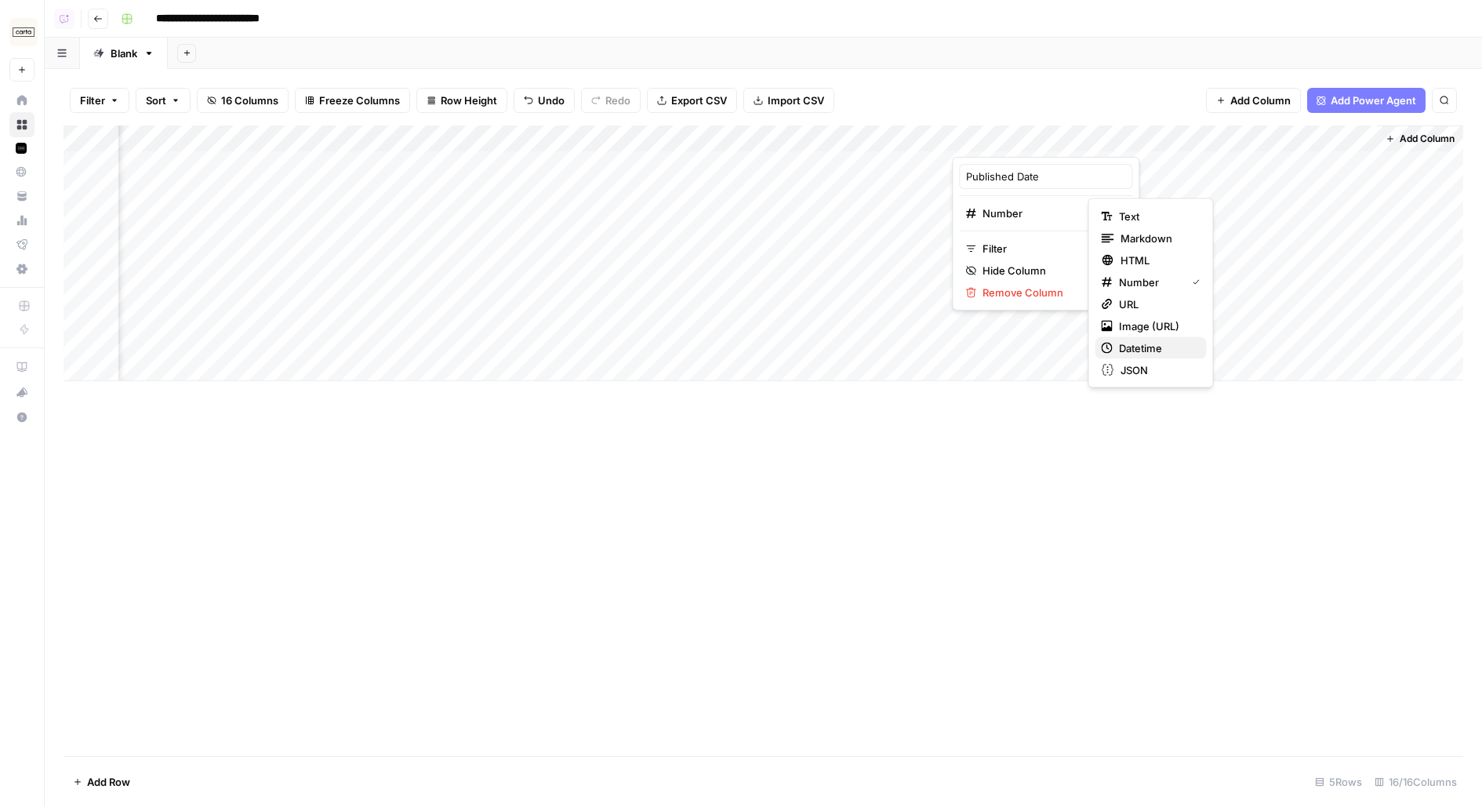
click at [1116, 347] on div "Datetime" at bounding box center [1151, 348] width 99 height 16
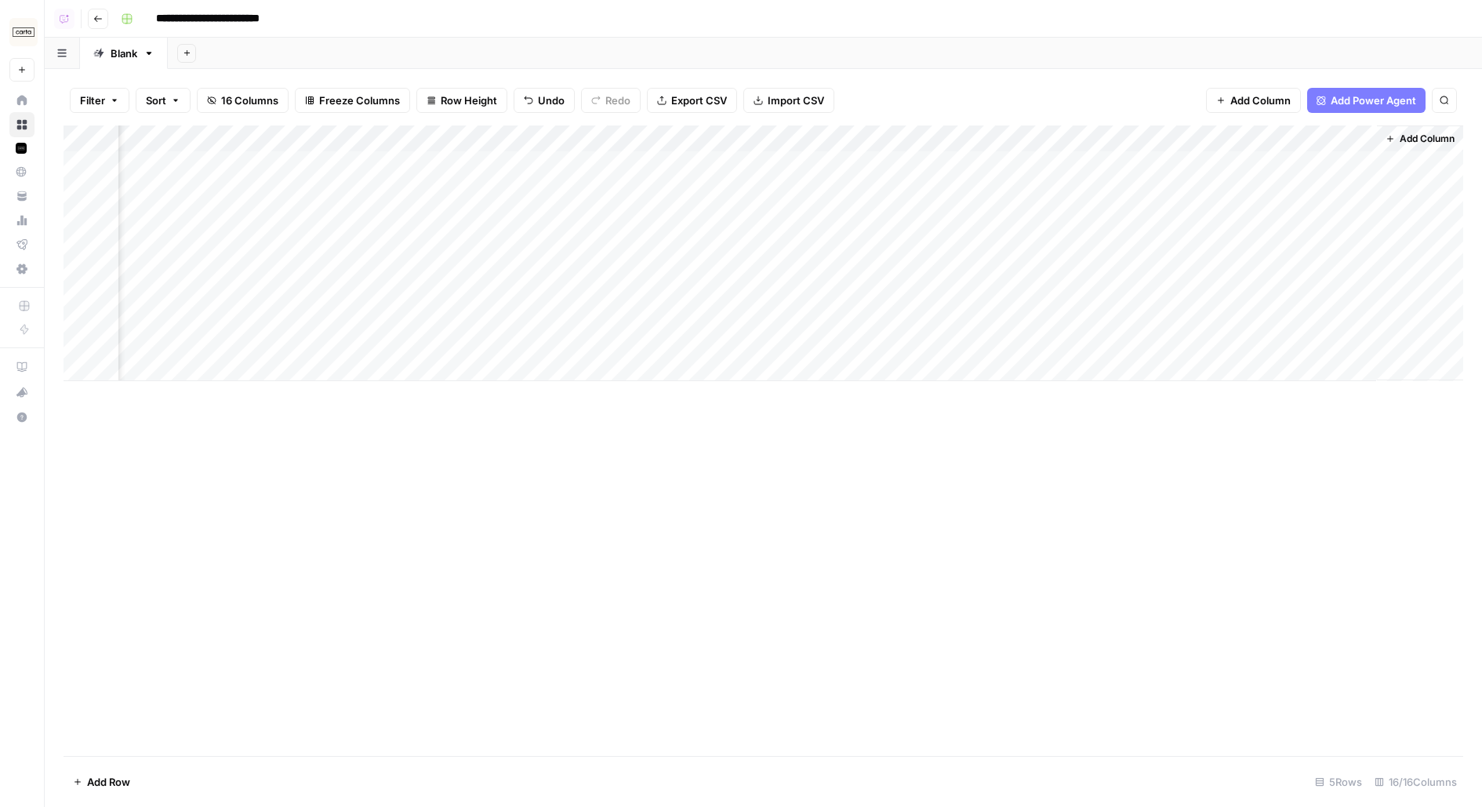
click at [1170, 144] on div "Add Column" at bounding box center [764, 253] width 1400 height 256
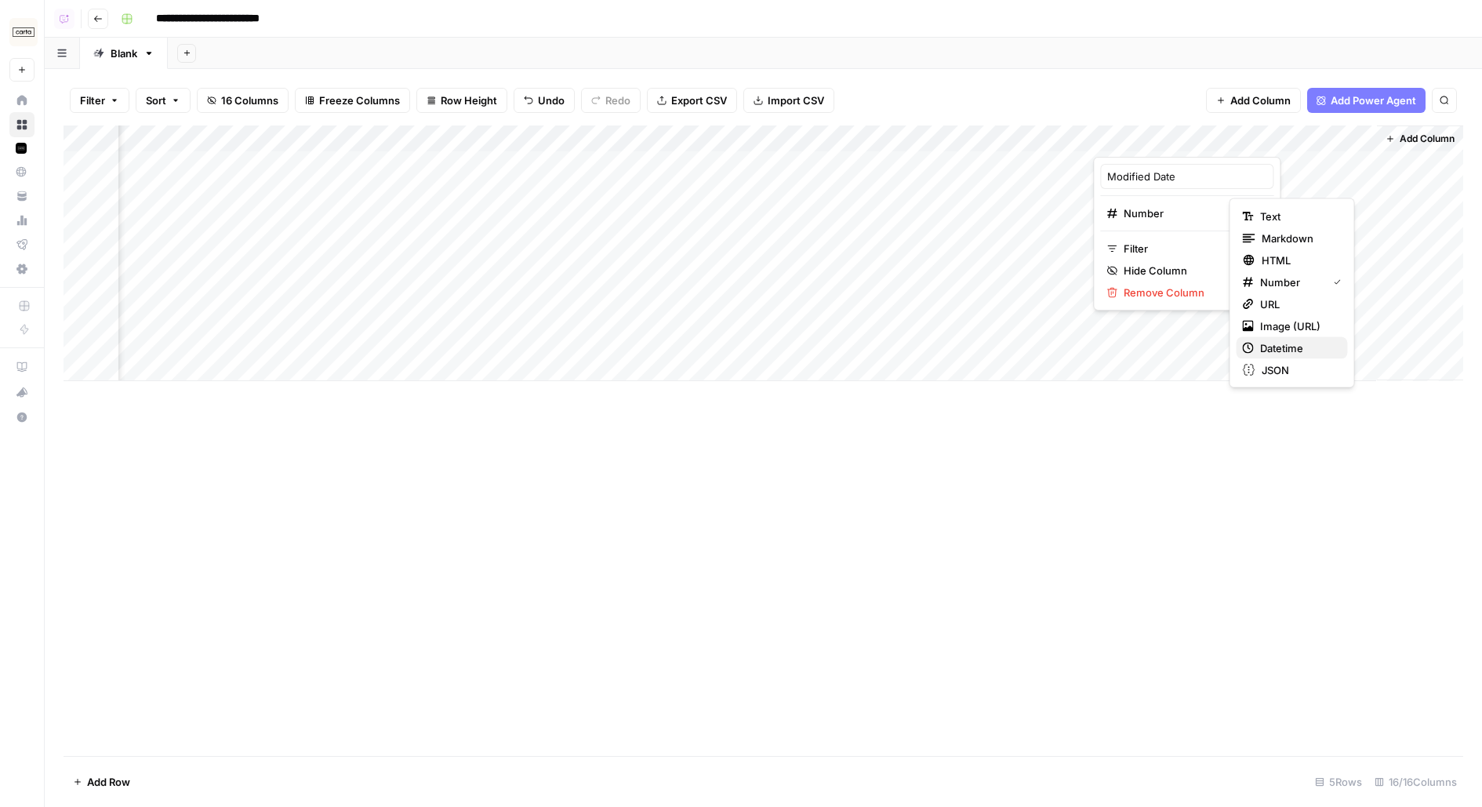
click at [1301, 343] on span "Datetime" at bounding box center [1297, 348] width 75 height 16
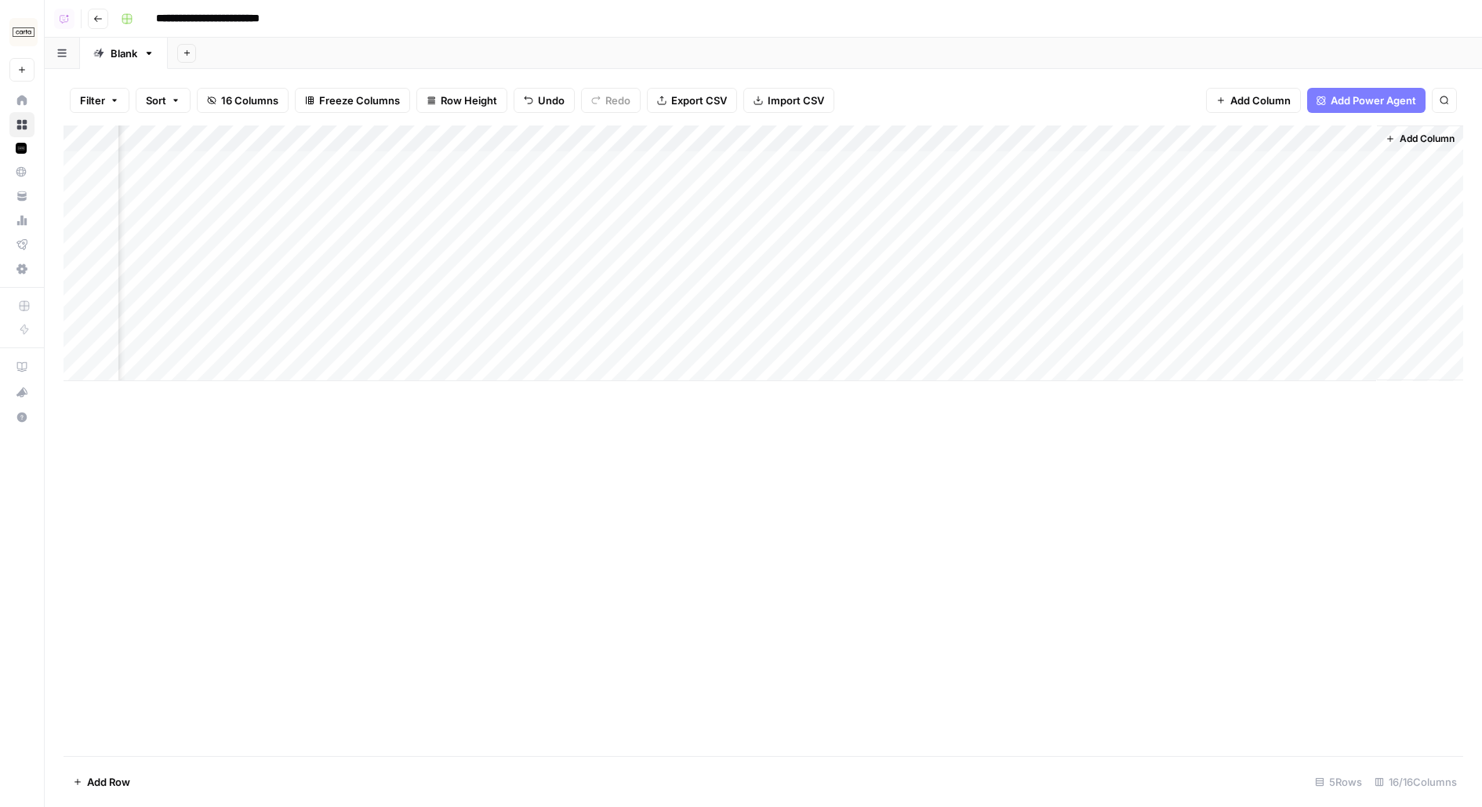
click at [1186, 11] on div "**********" at bounding box center [790, 18] width 1352 height 25
click at [1359, 165] on div "Add Column" at bounding box center [764, 253] width 1400 height 256
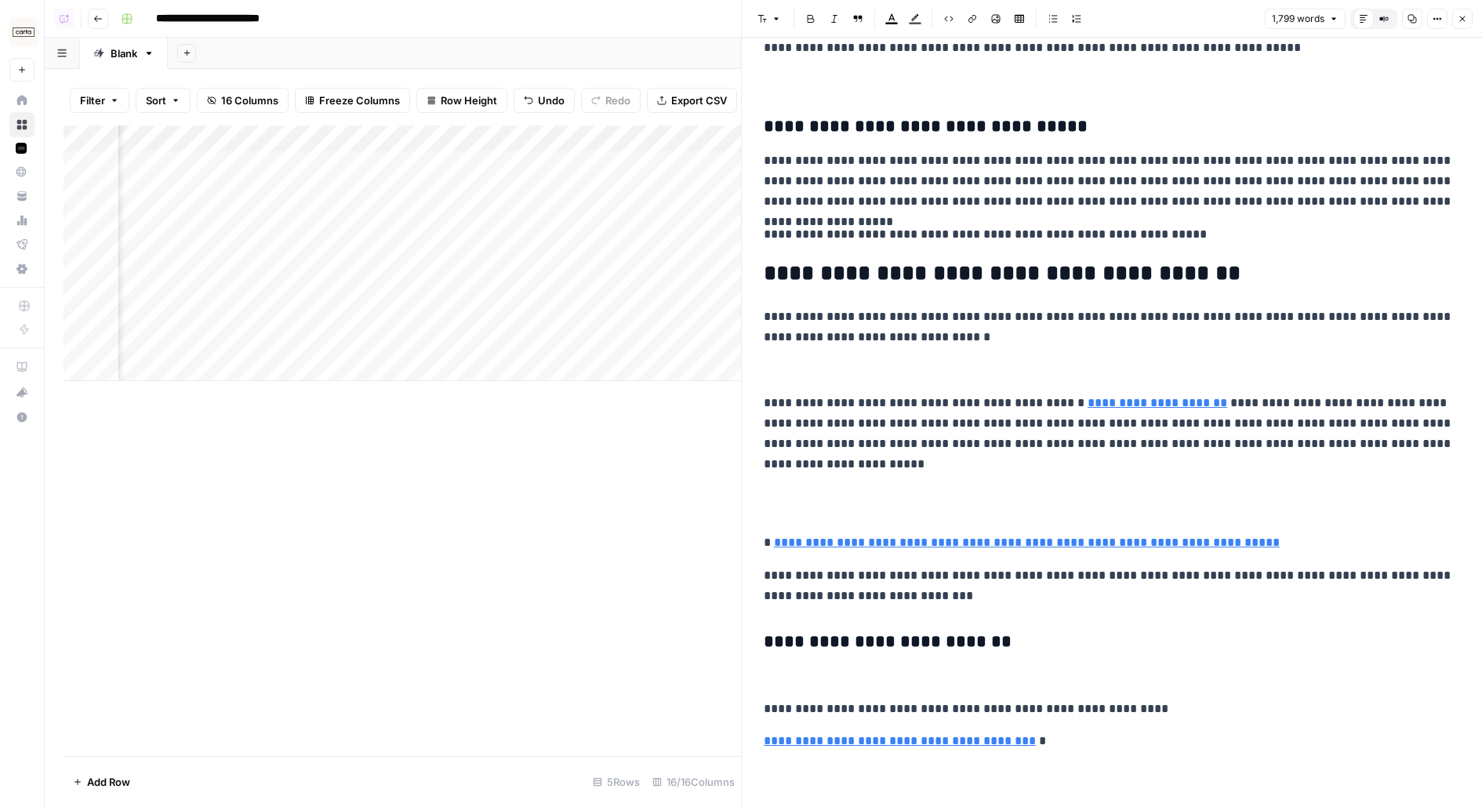
scroll to position [5111, 0]
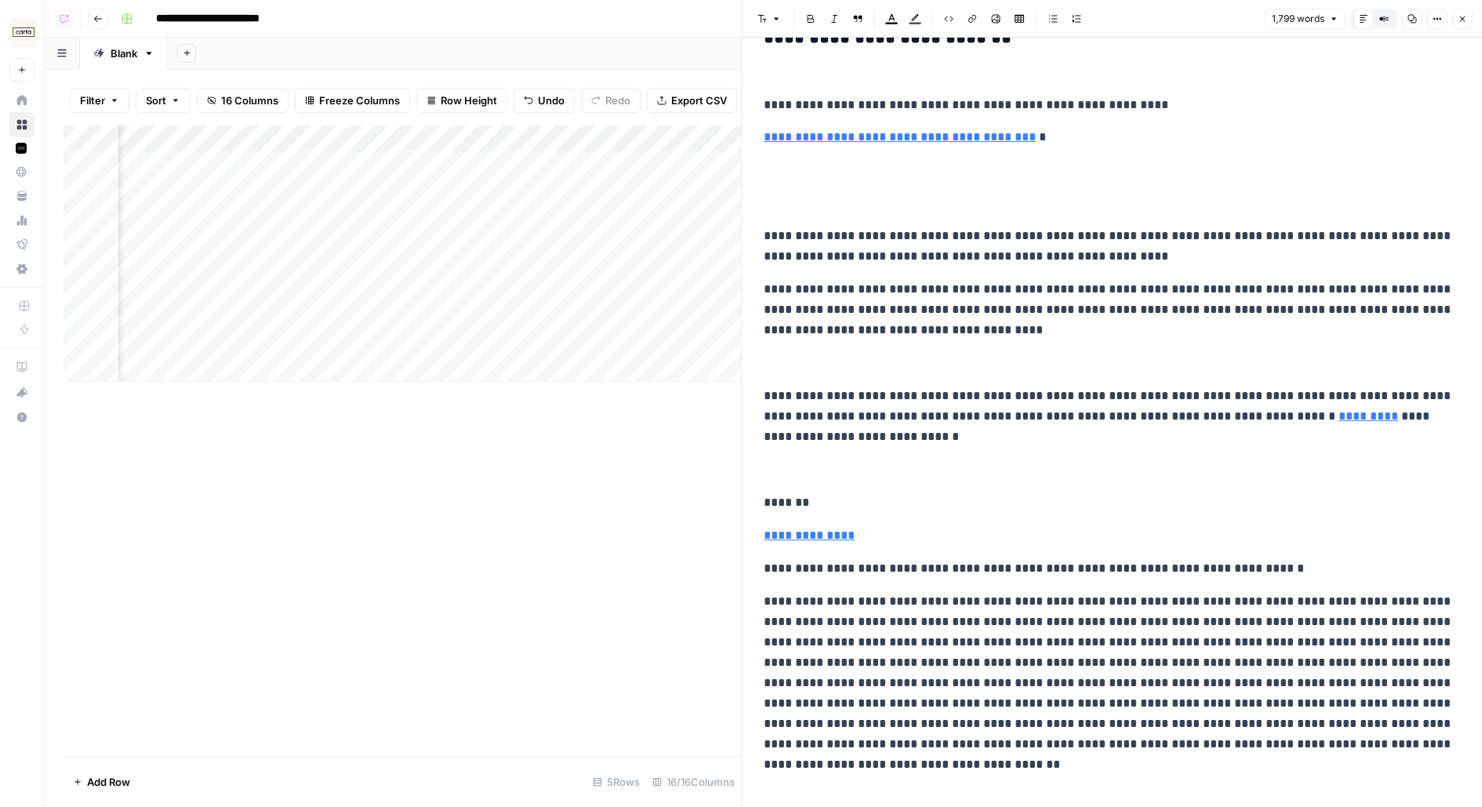
click at [1465, 10] on button "Close" at bounding box center [1462, 19] width 20 height 20
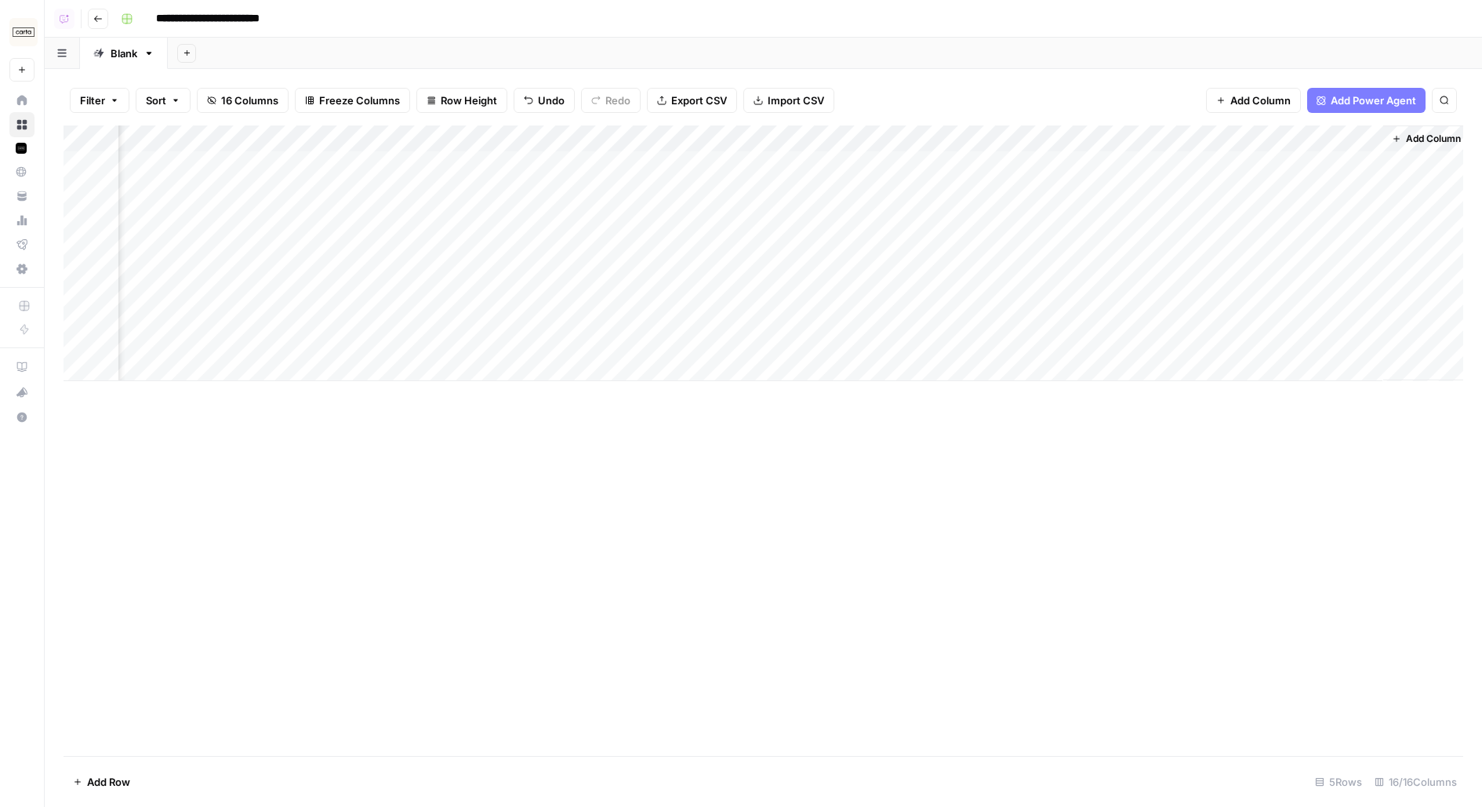
scroll to position [0, 1500]
click at [1381, 244] on div "Add Column" at bounding box center [764, 253] width 1400 height 256
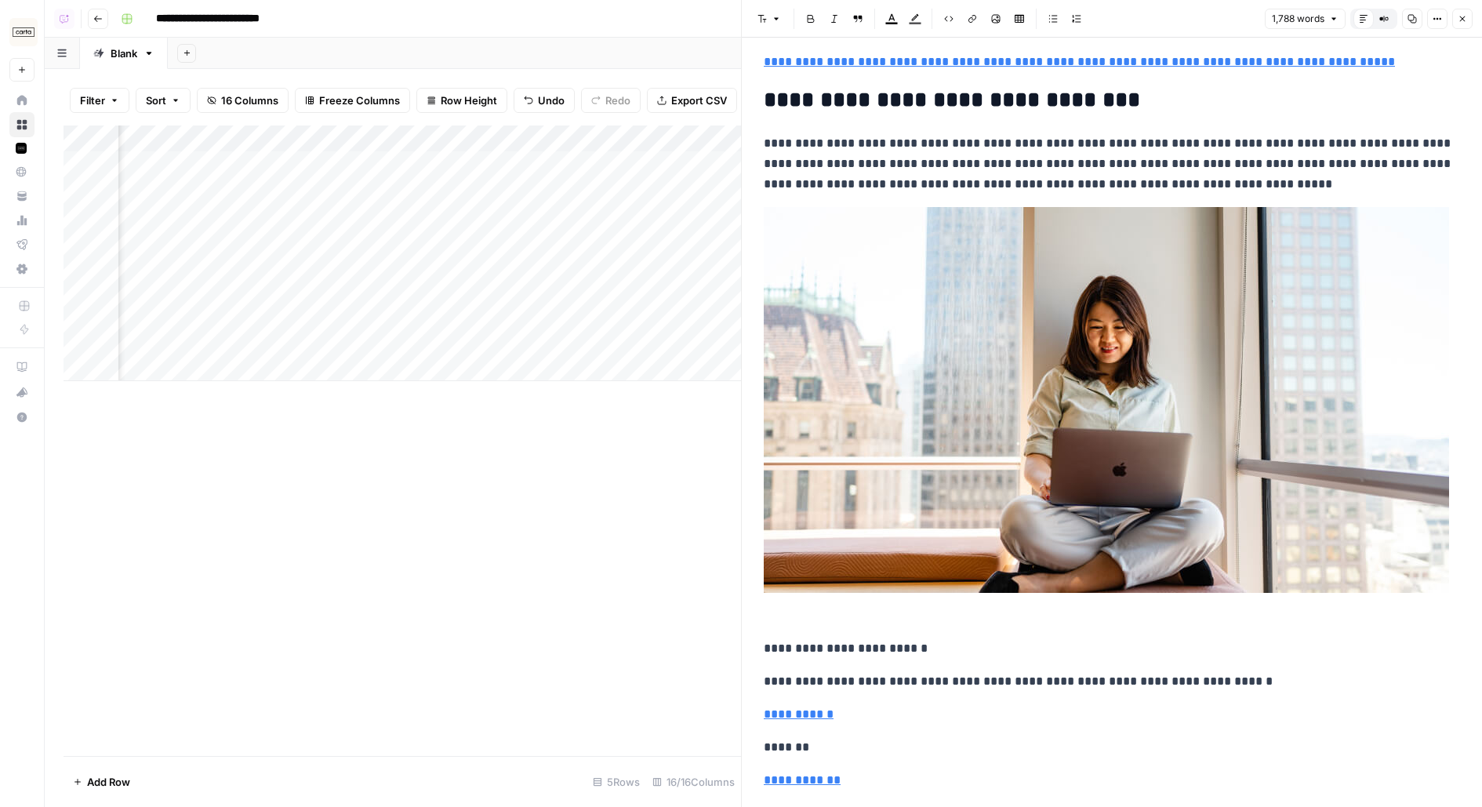
scroll to position [6562, 0]
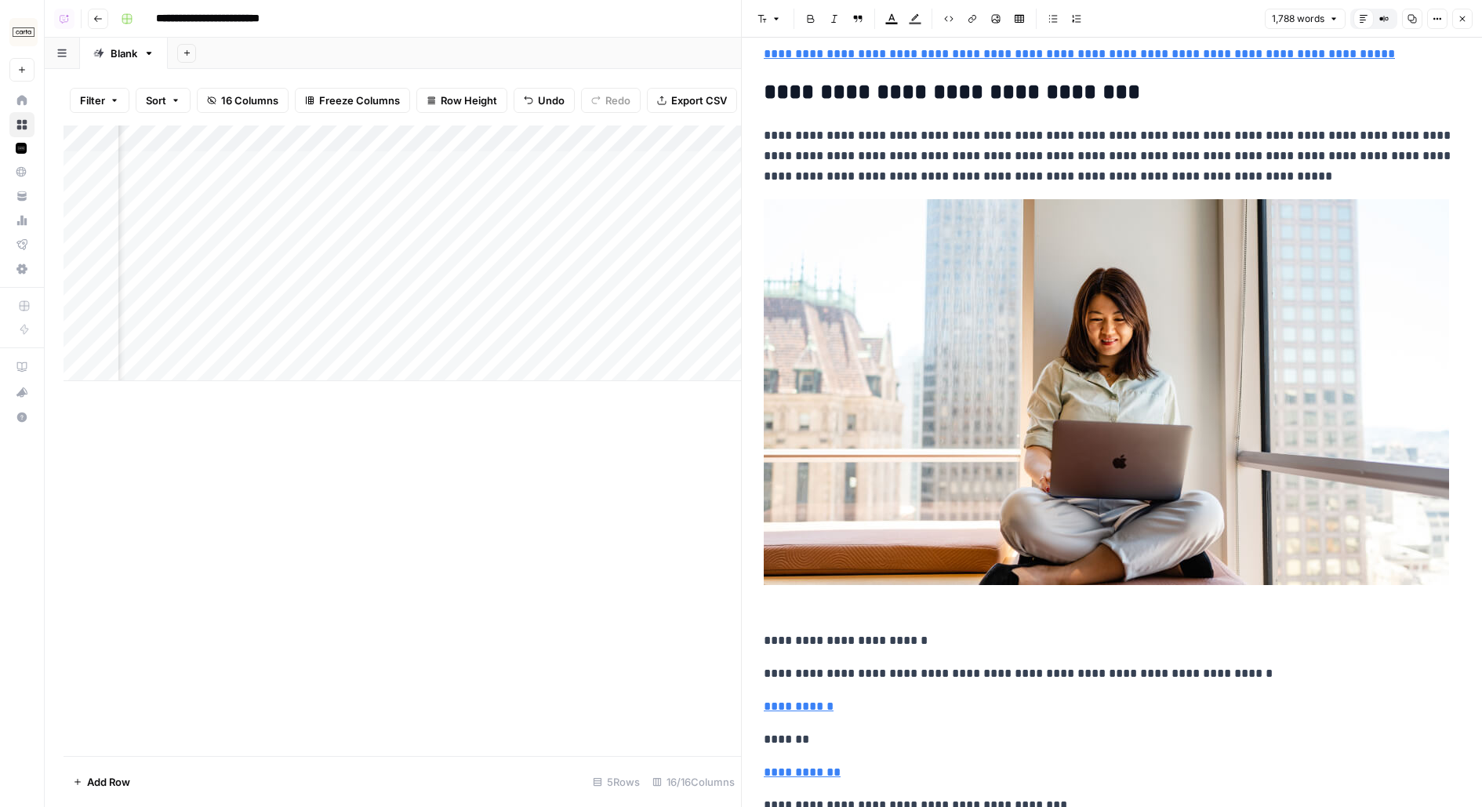
click at [1466, 24] on button "Close" at bounding box center [1462, 19] width 20 height 20
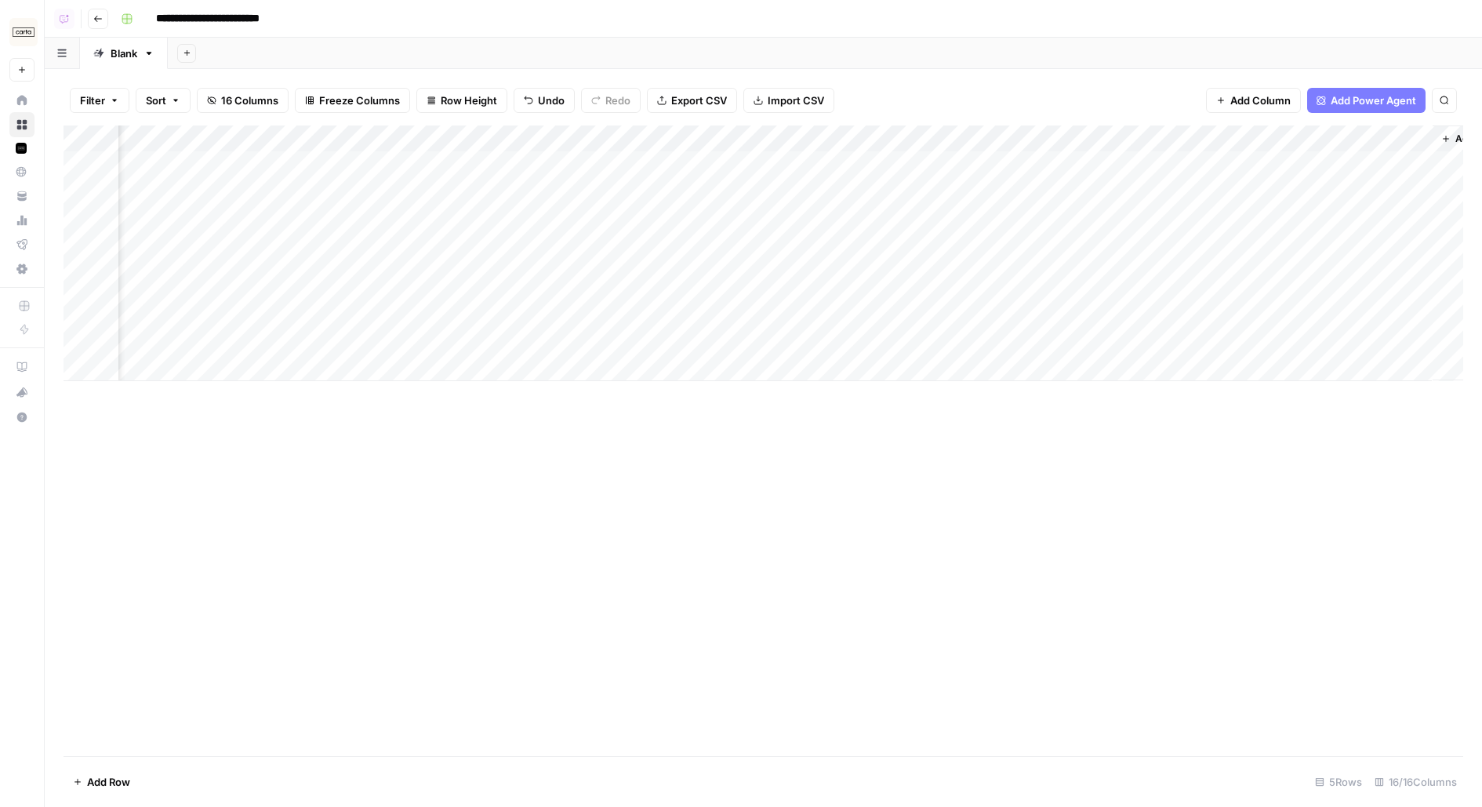
scroll to position [0, 1449]
click at [1430, 284] on div "Add Column" at bounding box center [764, 253] width 1400 height 256
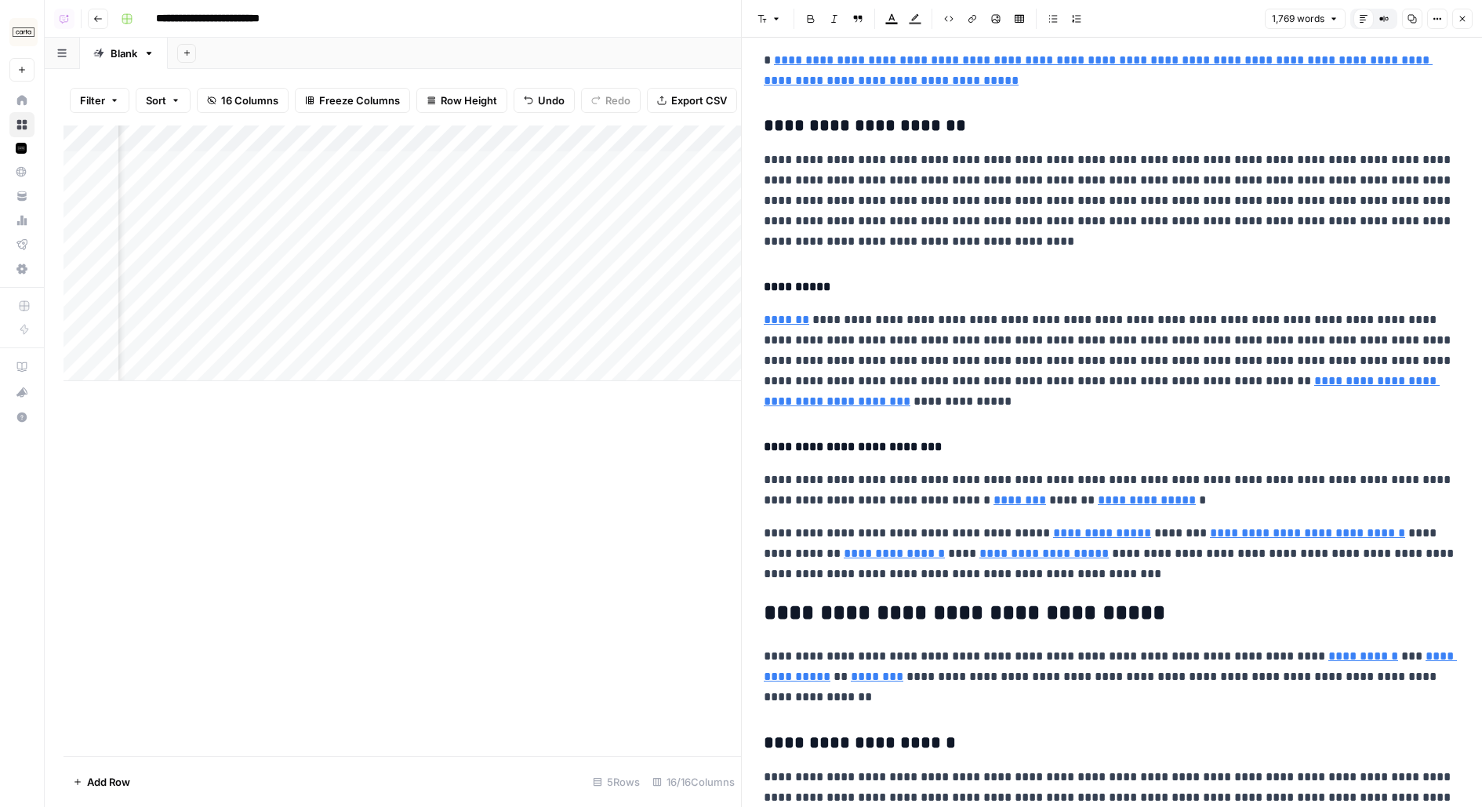
scroll to position [1867, 0]
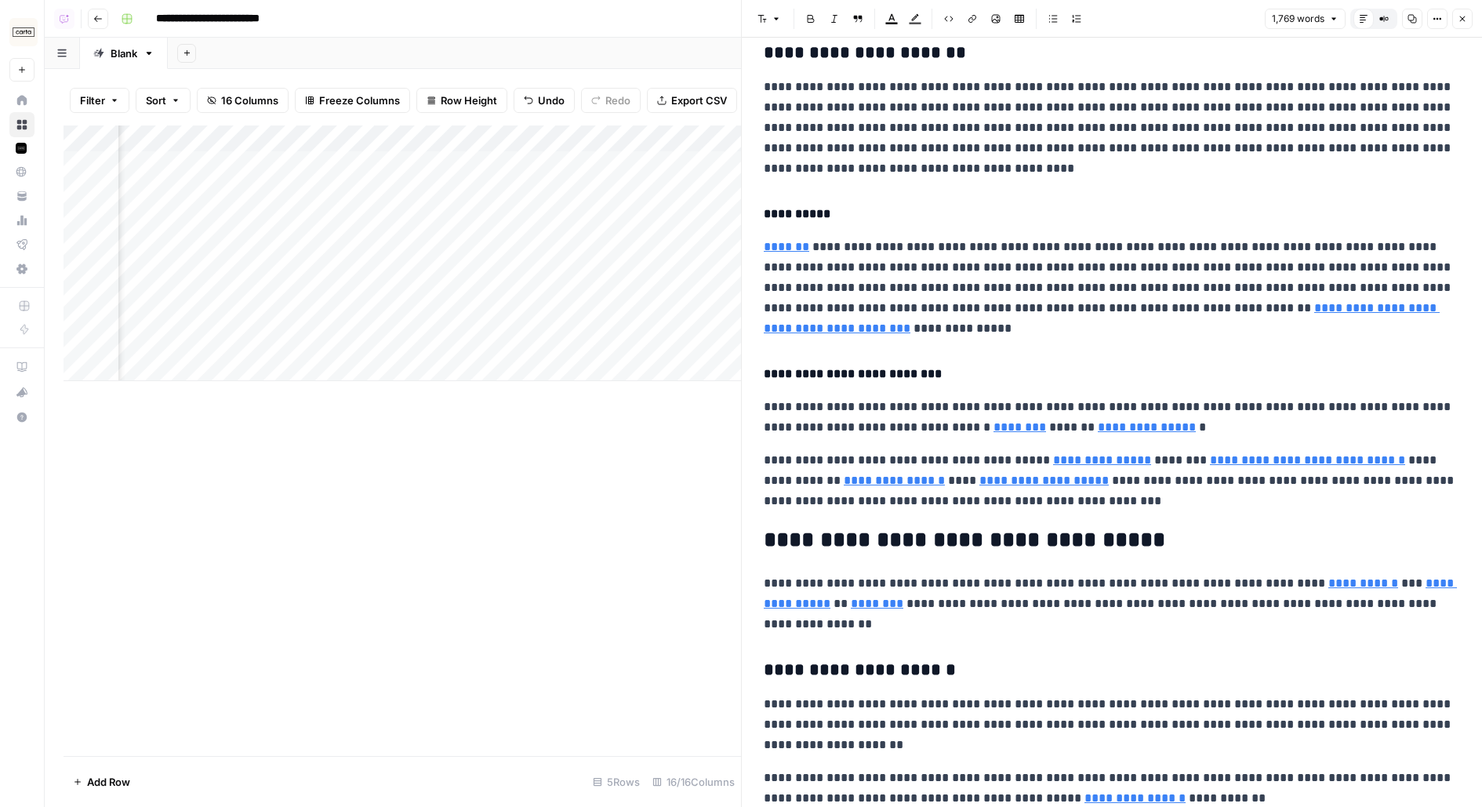
click at [1466, 17] on icon "button" at bounding box center [1462, 18] width 9 height 9
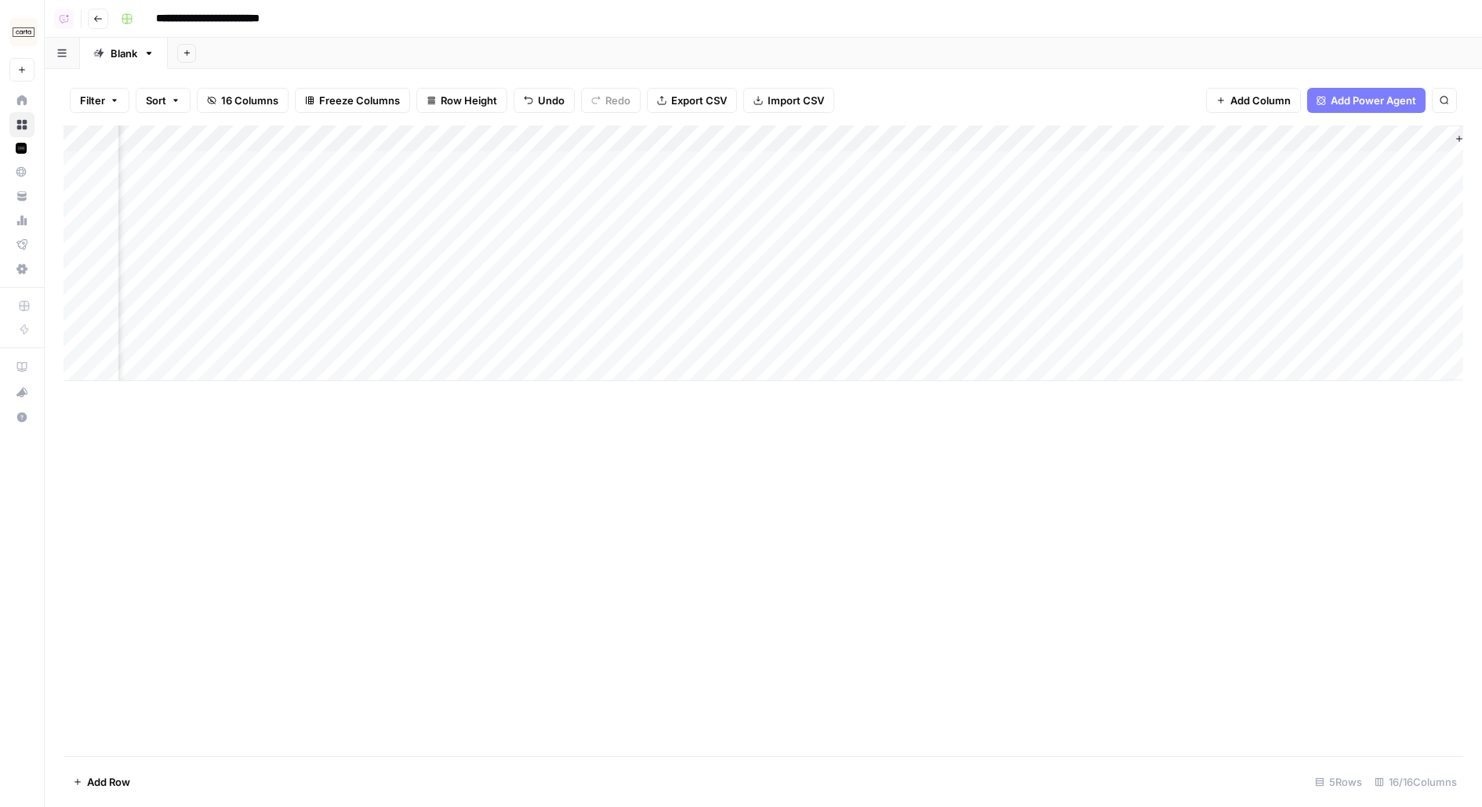
scroll to position [0, 1518]
click at [1416, 144] on span "Add Column" at bounding box center [1427, 139] width 55 height 14
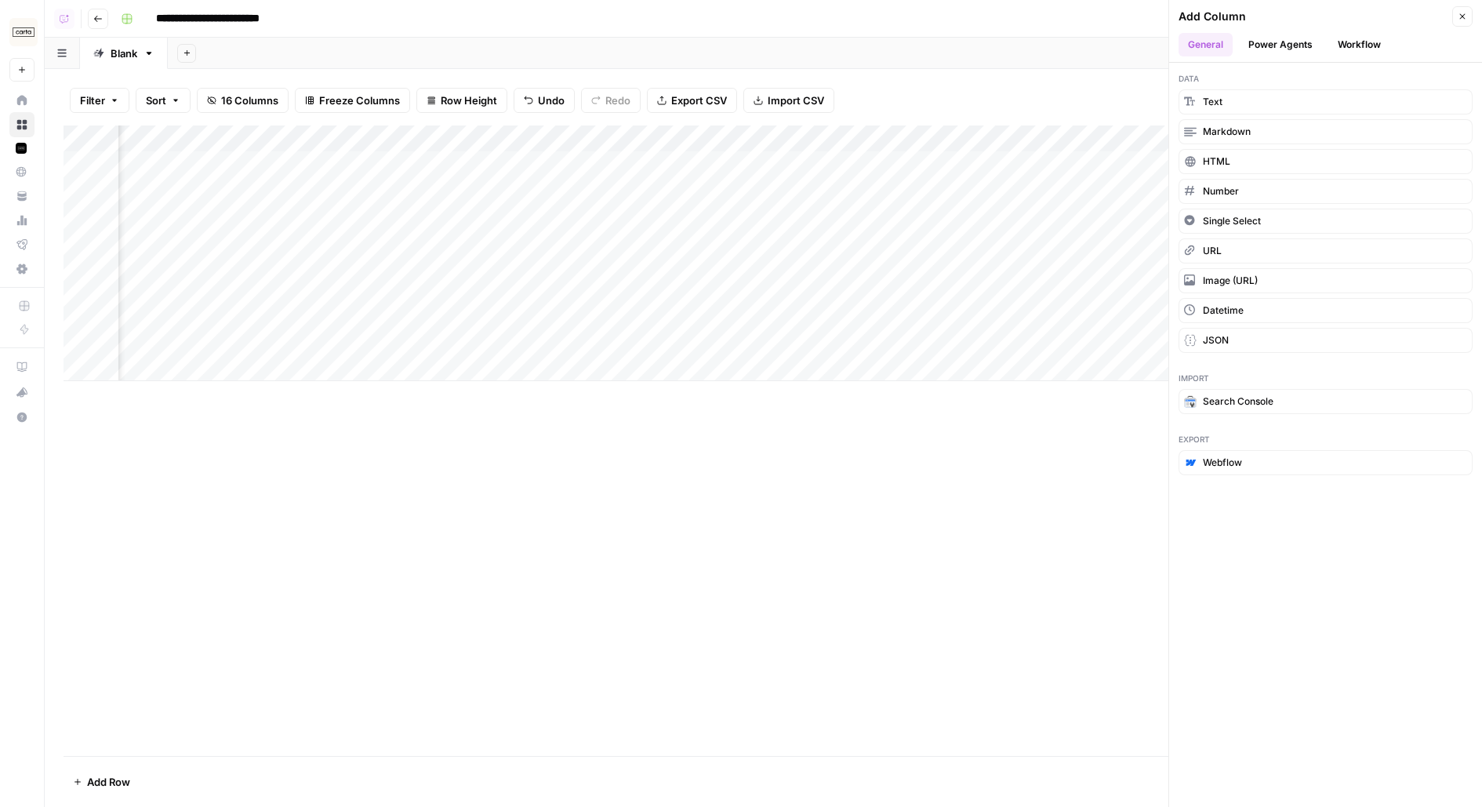
click at [929, 73] on div "Filter Sort 16 Columns Freeze Columns Row Height Undo Redo Export CSV Import CS…" at bounding box center [763, 438] width 1437 height 738
click at [1470, 9] on button "Close" at bounding box center [1462, 16] width 20 height 20
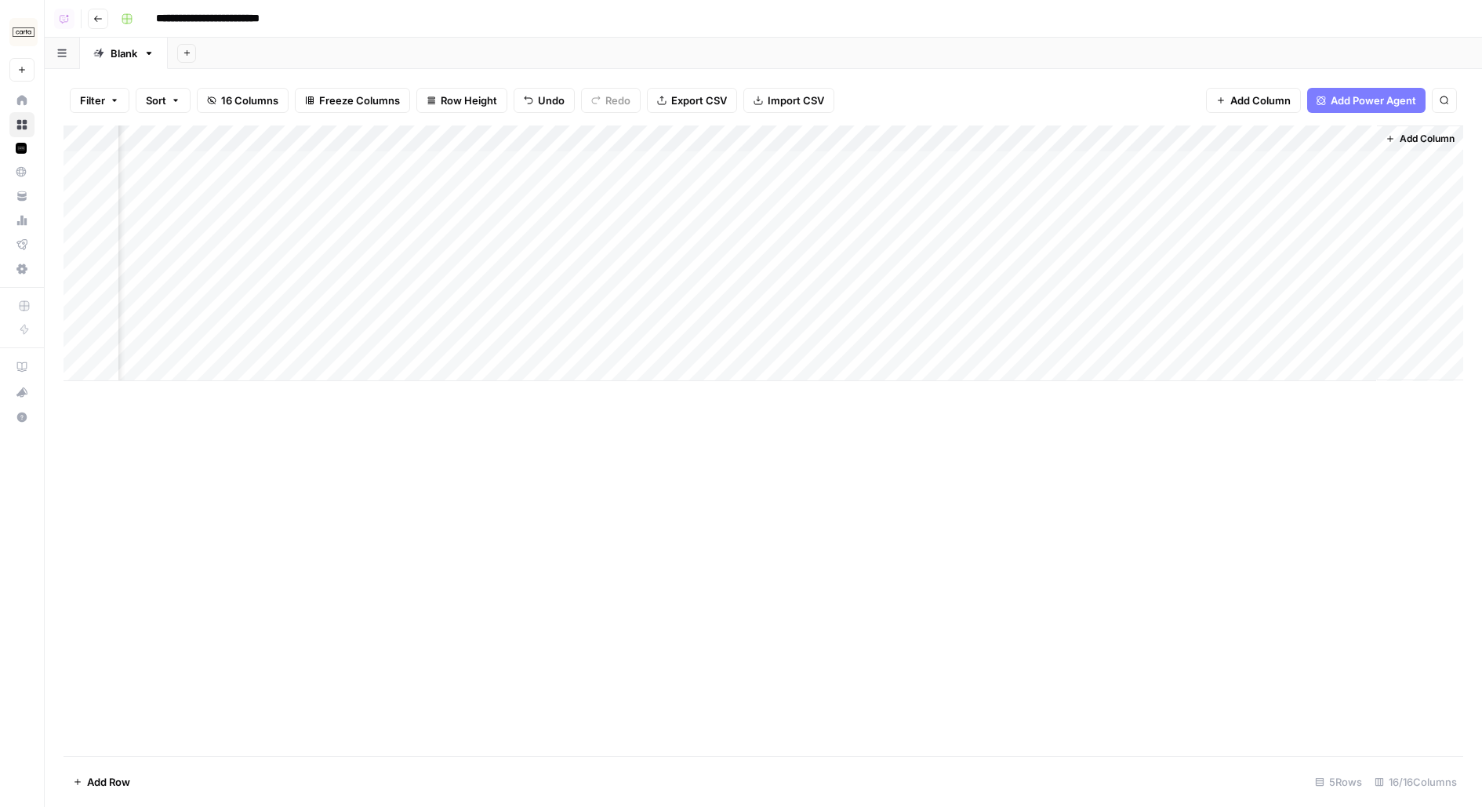
click at [1420, 144] on span "Add Column" at bounding box center [1427, 139] width 55 height 14
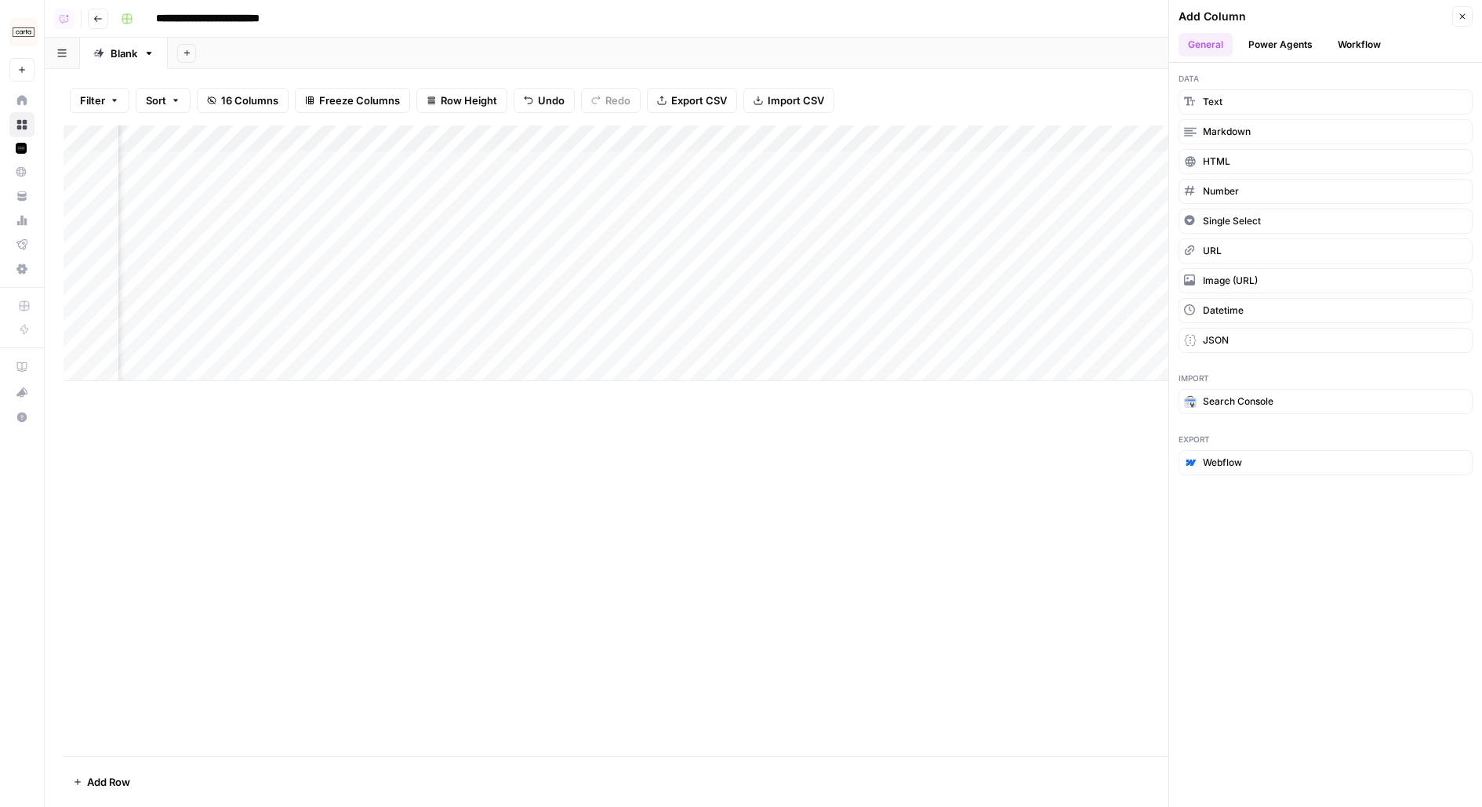
click at [1353, 47] on button "Workflow" at bounding box center [1359, 45] width 62 height 24
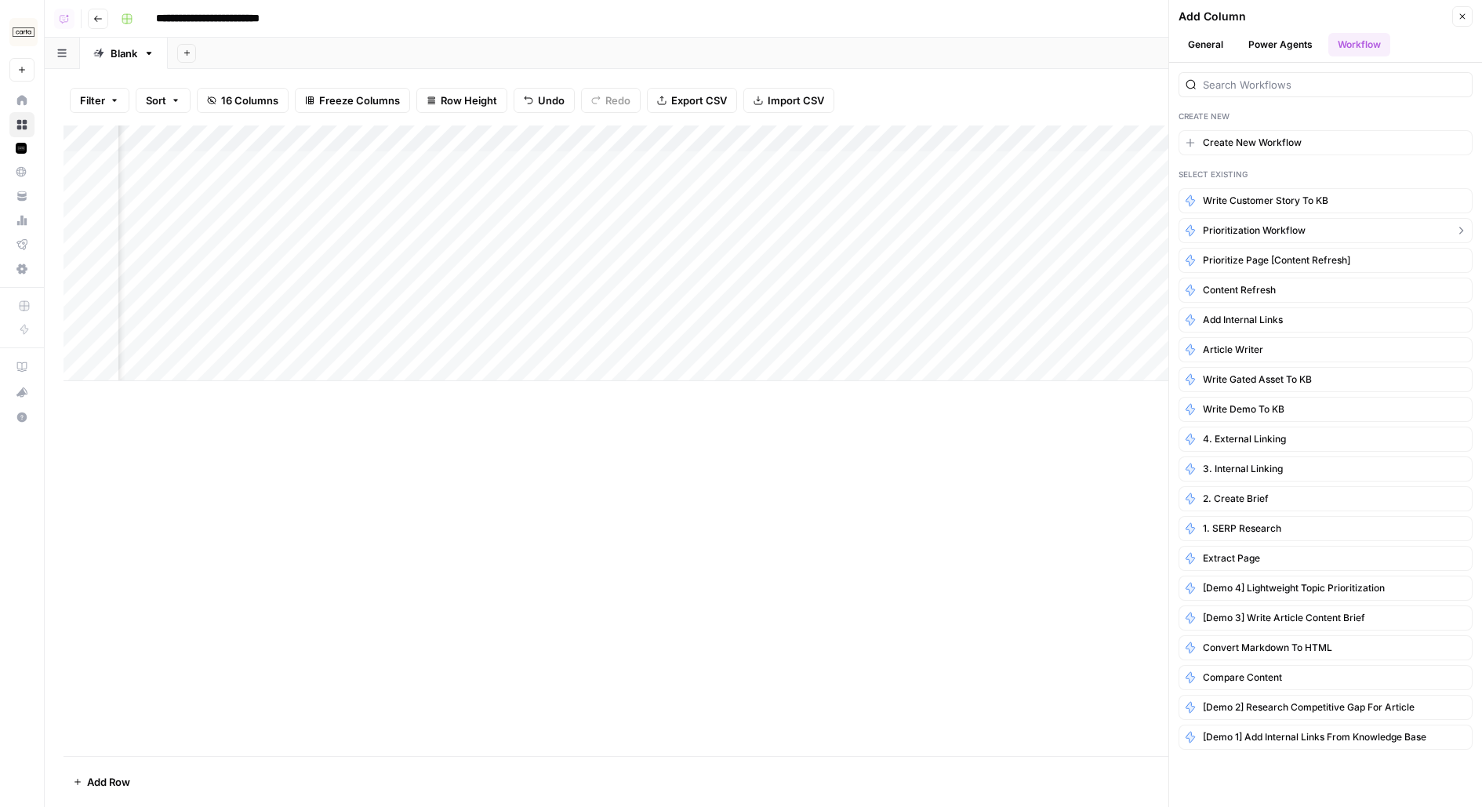
click at [1268, 227] on span "Prioritization Workflow" at bounding box center [1254, 230] width 103 height 14
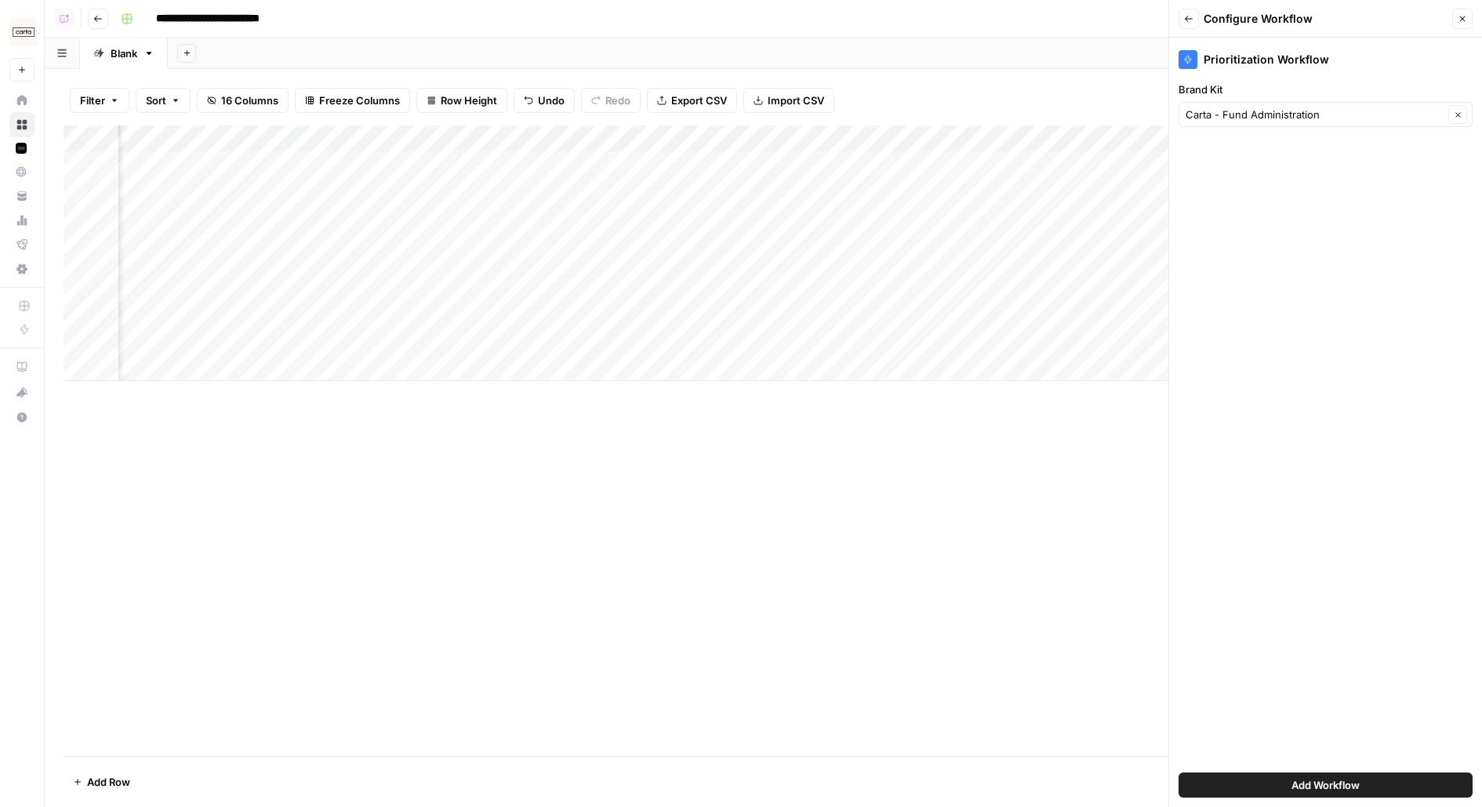
click at [1293, 796] on button "Add Workflow" at bounding box center [1326, 784] width 294 height 25
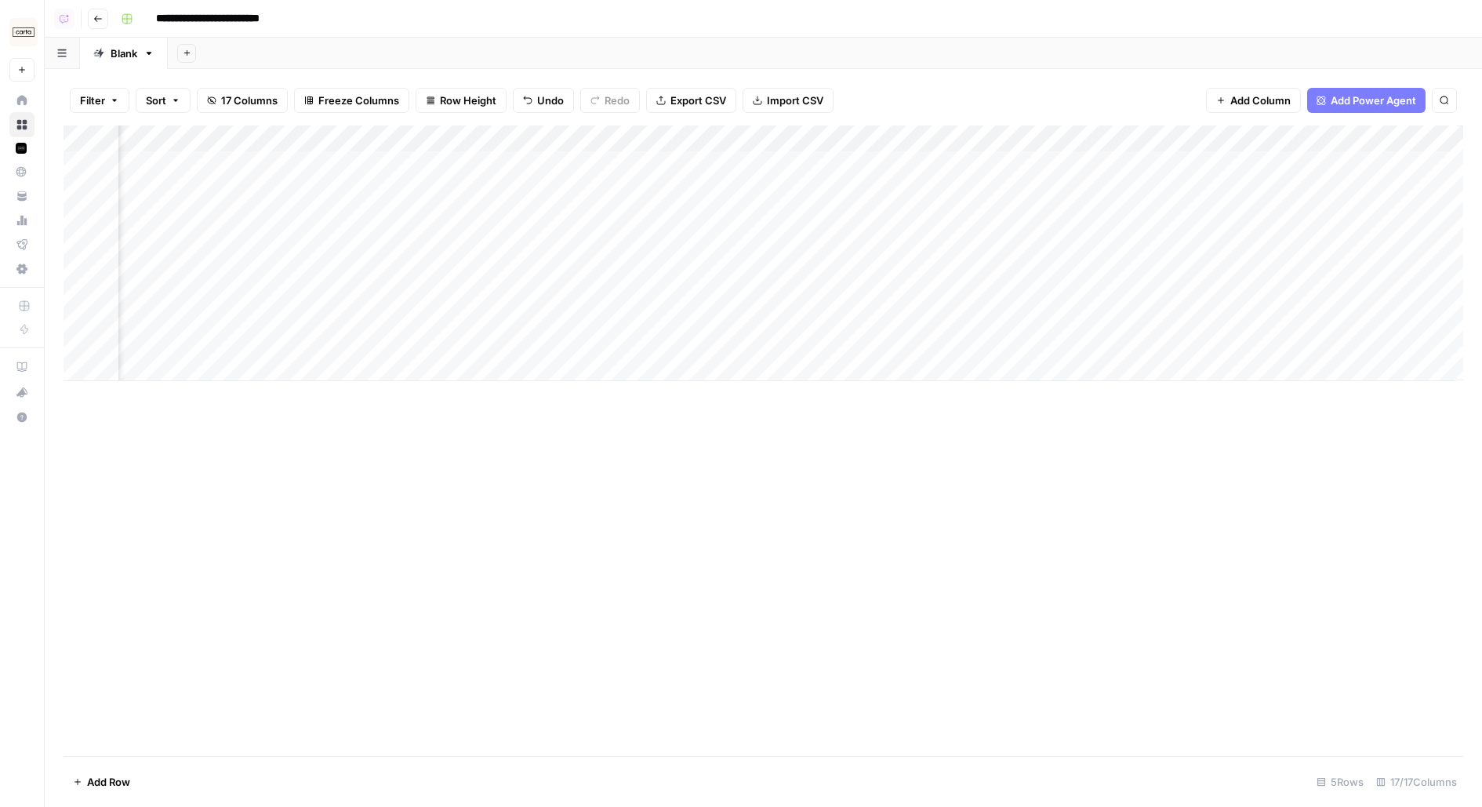
scroll to position [0, 1704]
click at [1292, 144] on div "Add Column" at bounding box center [764, 253] width 1400 height 256
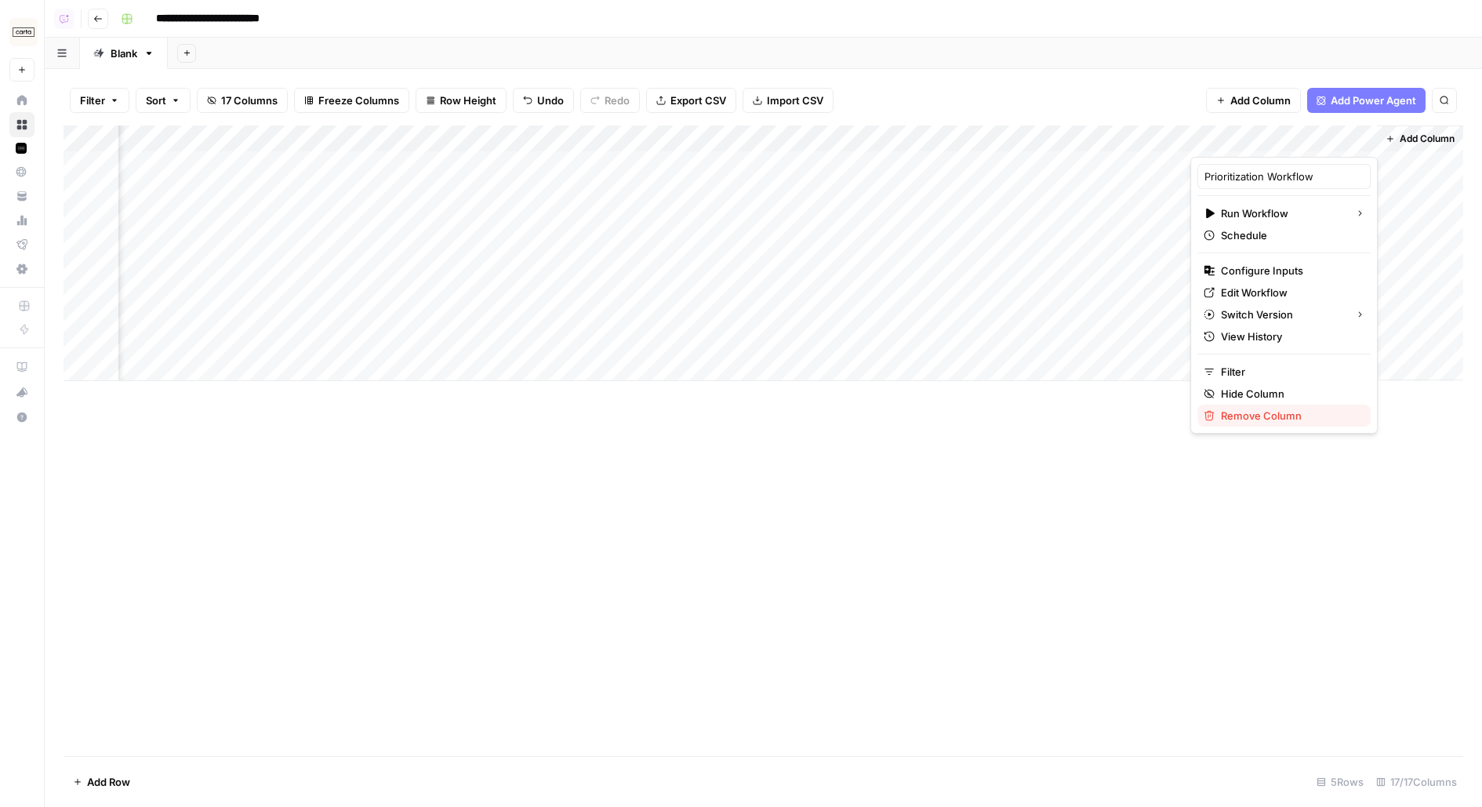
click at [1237, 412] on span "Remove Column" at bounding box center [1289, 416] width 137 height 16
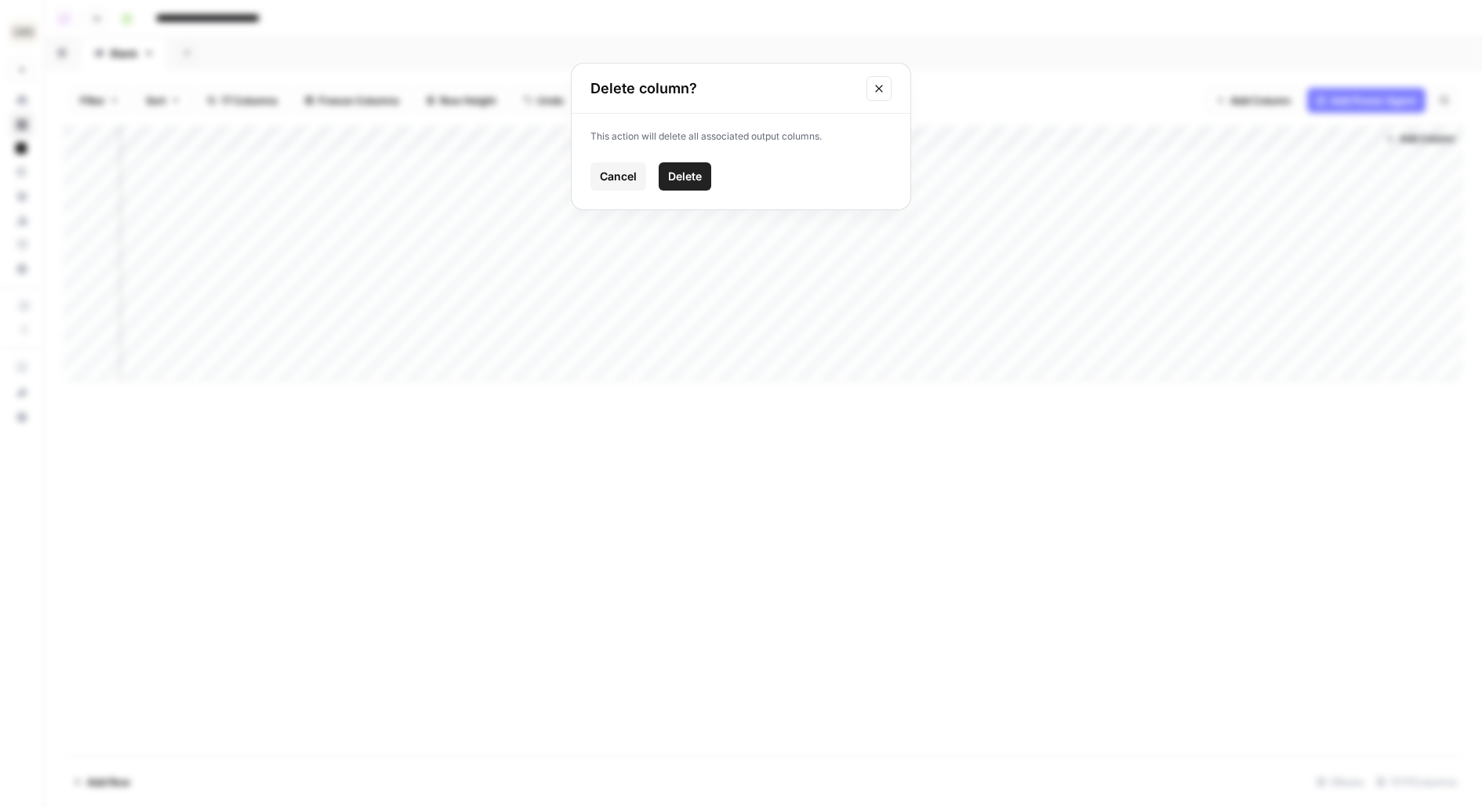
click at [685, 169] on span "Delete" at bounding box center [685, 177] width 34 height 16
click at [1408, 133] on span "Add Column" at bounding box center [1427, 139] width 55 height 14
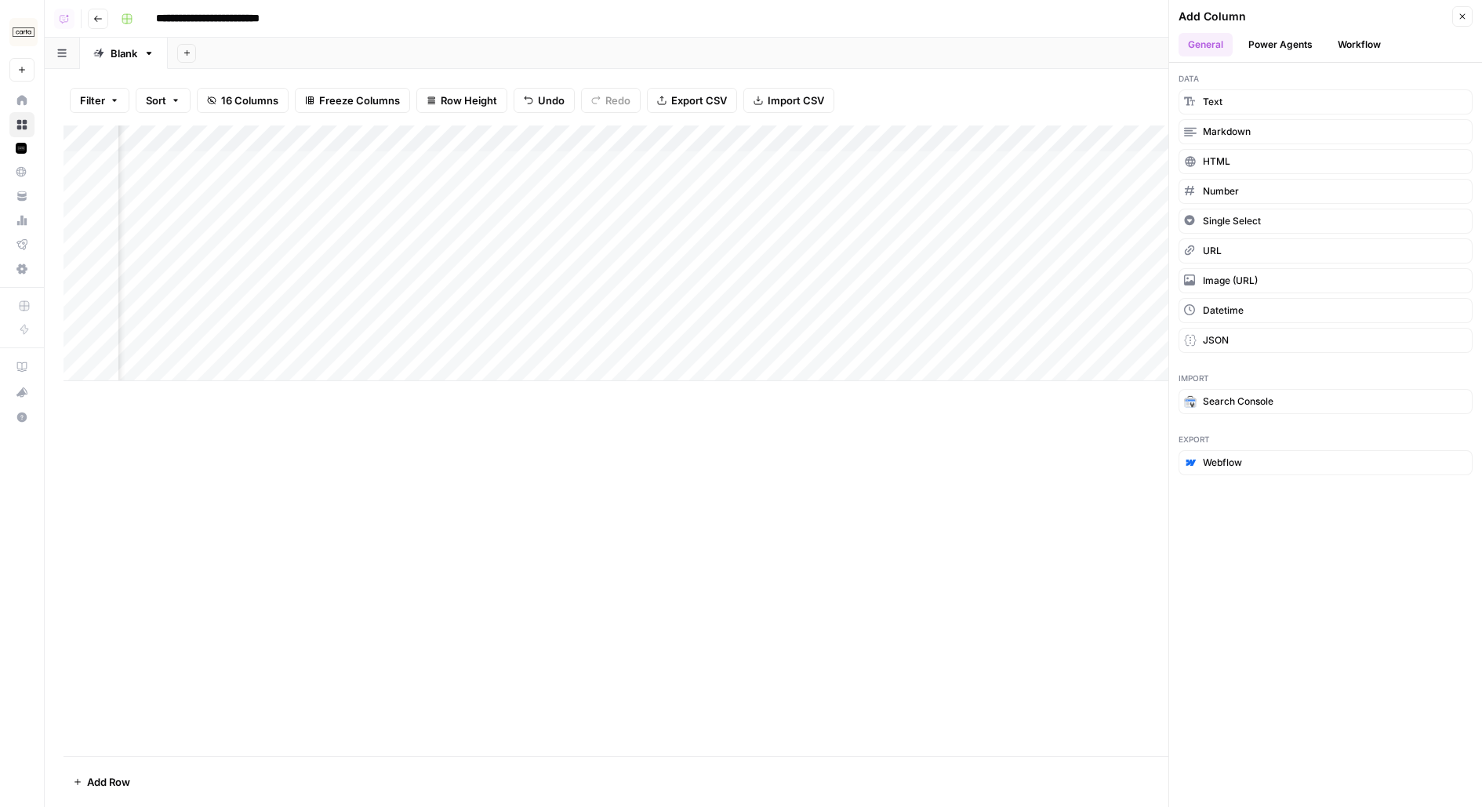
click at [1361, 43] on button "Workflow" at bounding box center [1359, 45] width 62 height 24
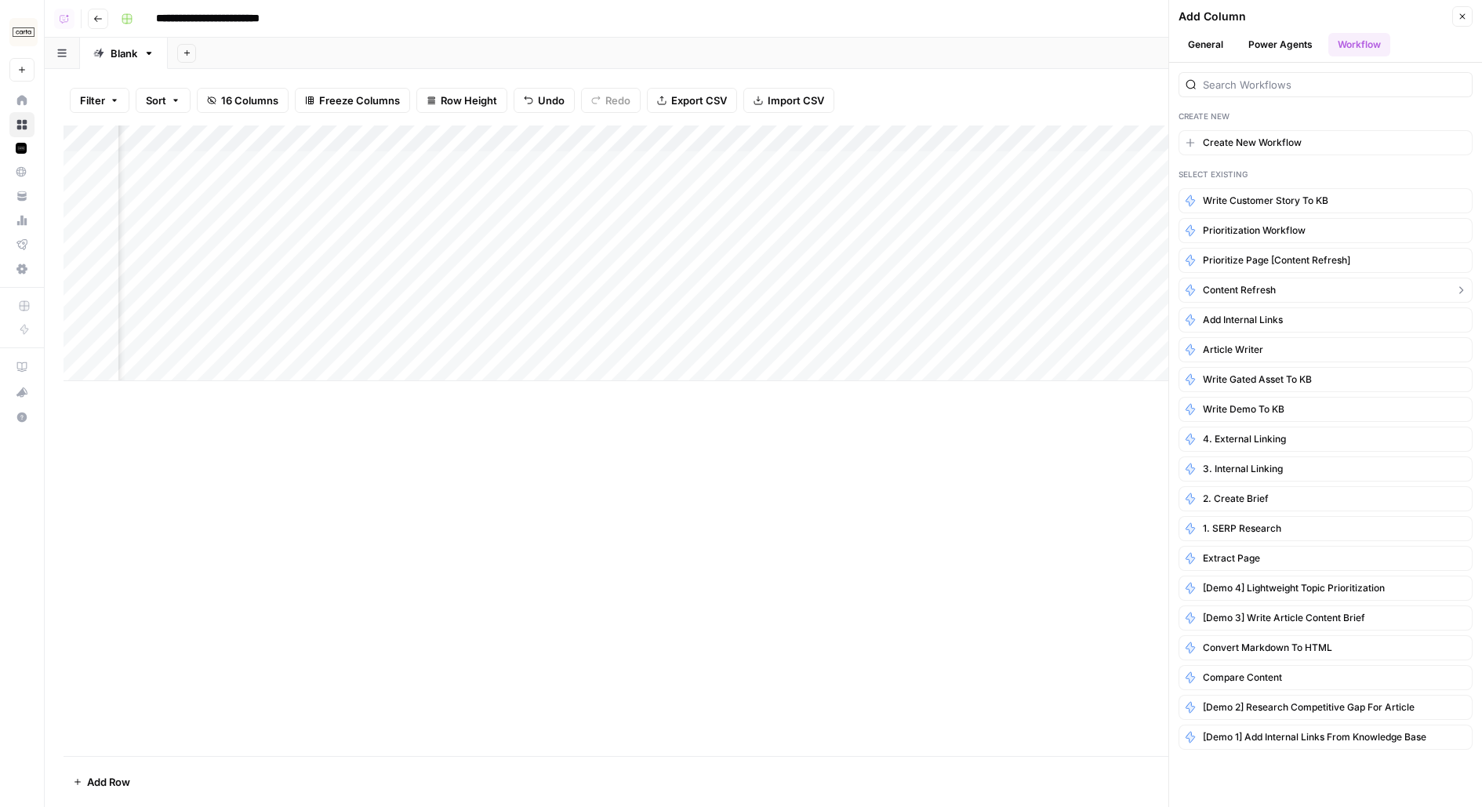
click at [1247, 283] on span "Content refresh" at bounding box center [1239, 290] width 73 height 14
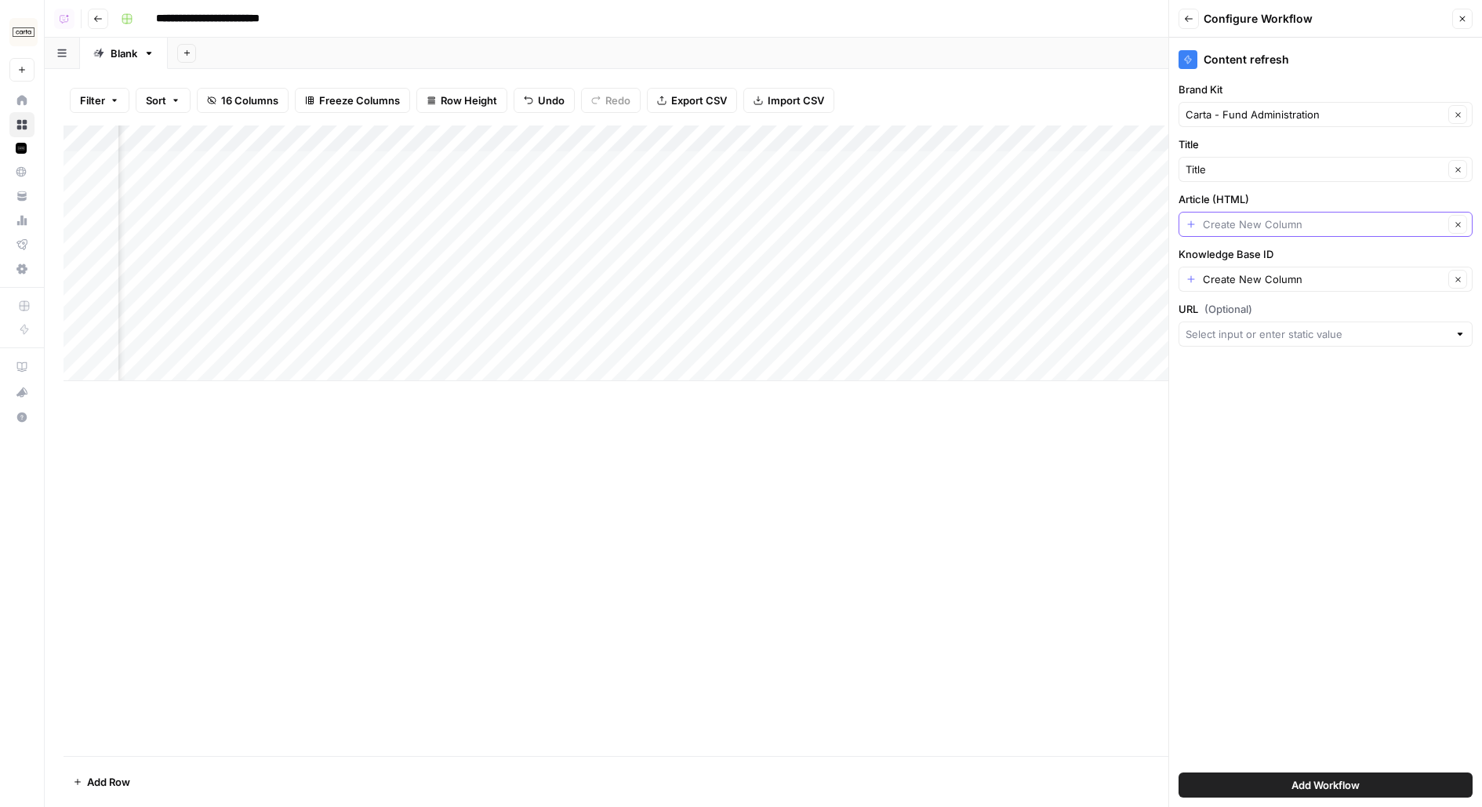
click at [1241, 223] on input "Article (HTML)" at bounding box center [1323, 224] width 241 height 16
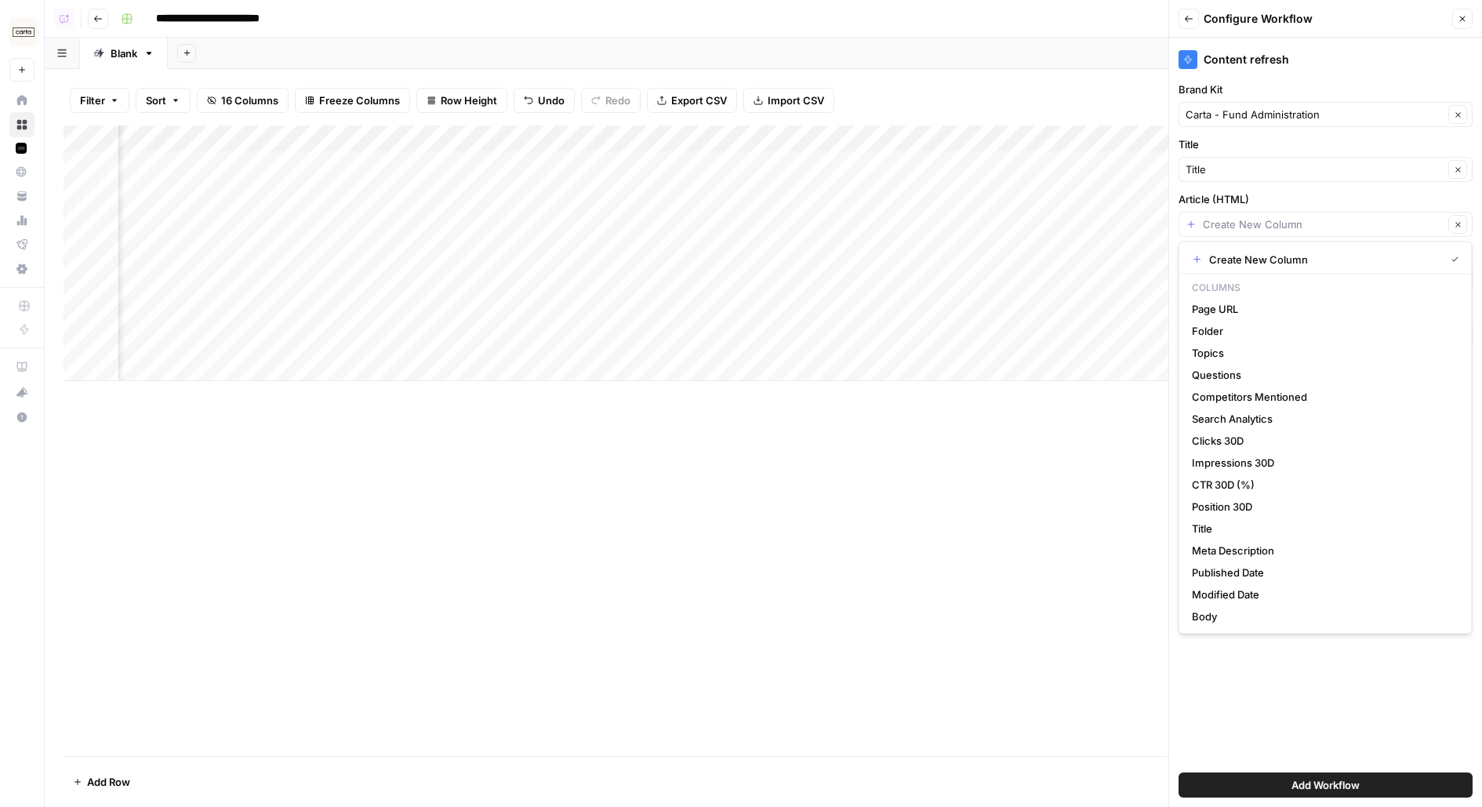
scroll to position [0, 1745]
click at [1263, 618] on span "Body" at bounding box center [1322, 617] width 261 height 16
type input "Body"
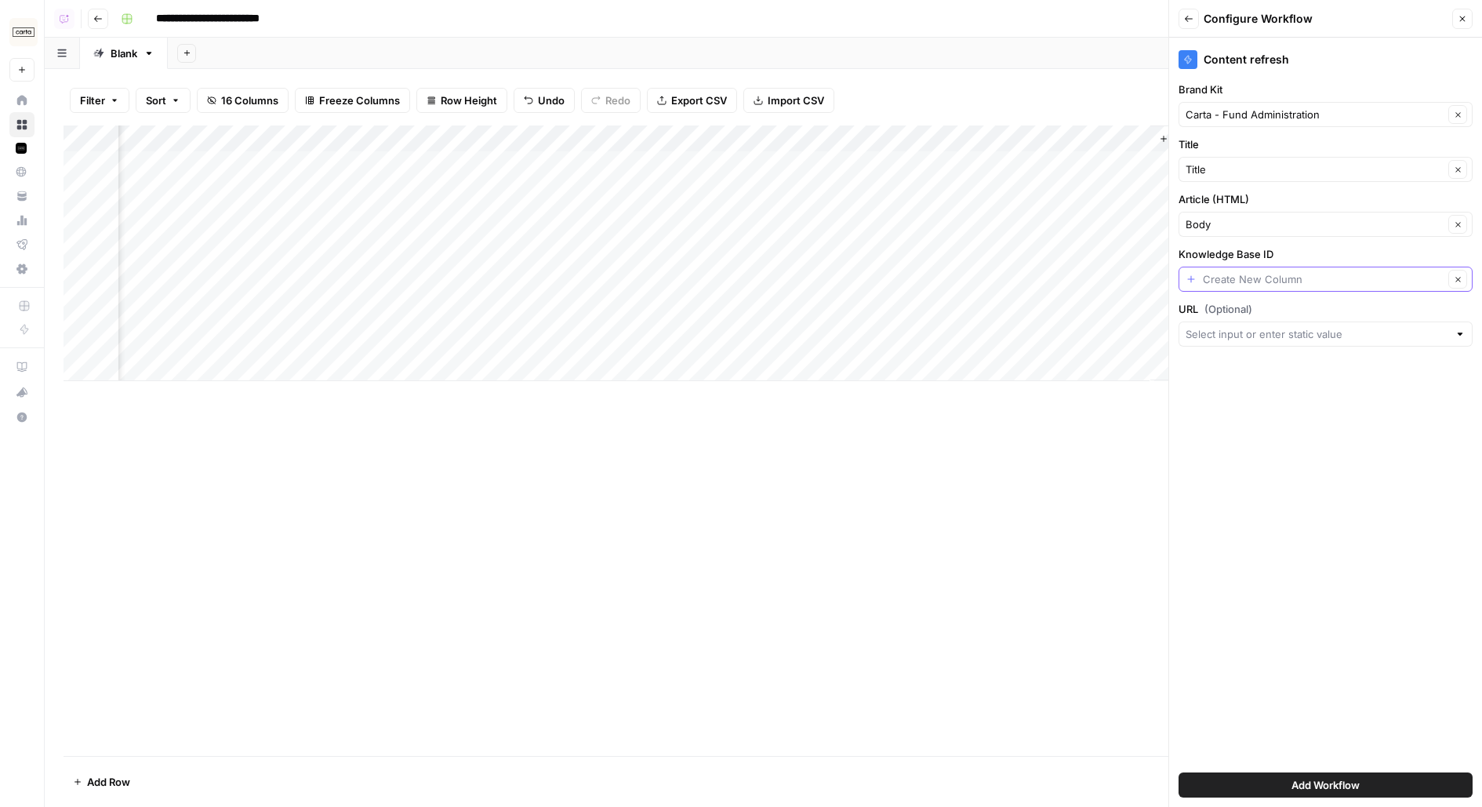
click at [1285, 281] on input "Knowledge Base ID" at bounding box center [1323, 279] width 241 height 16
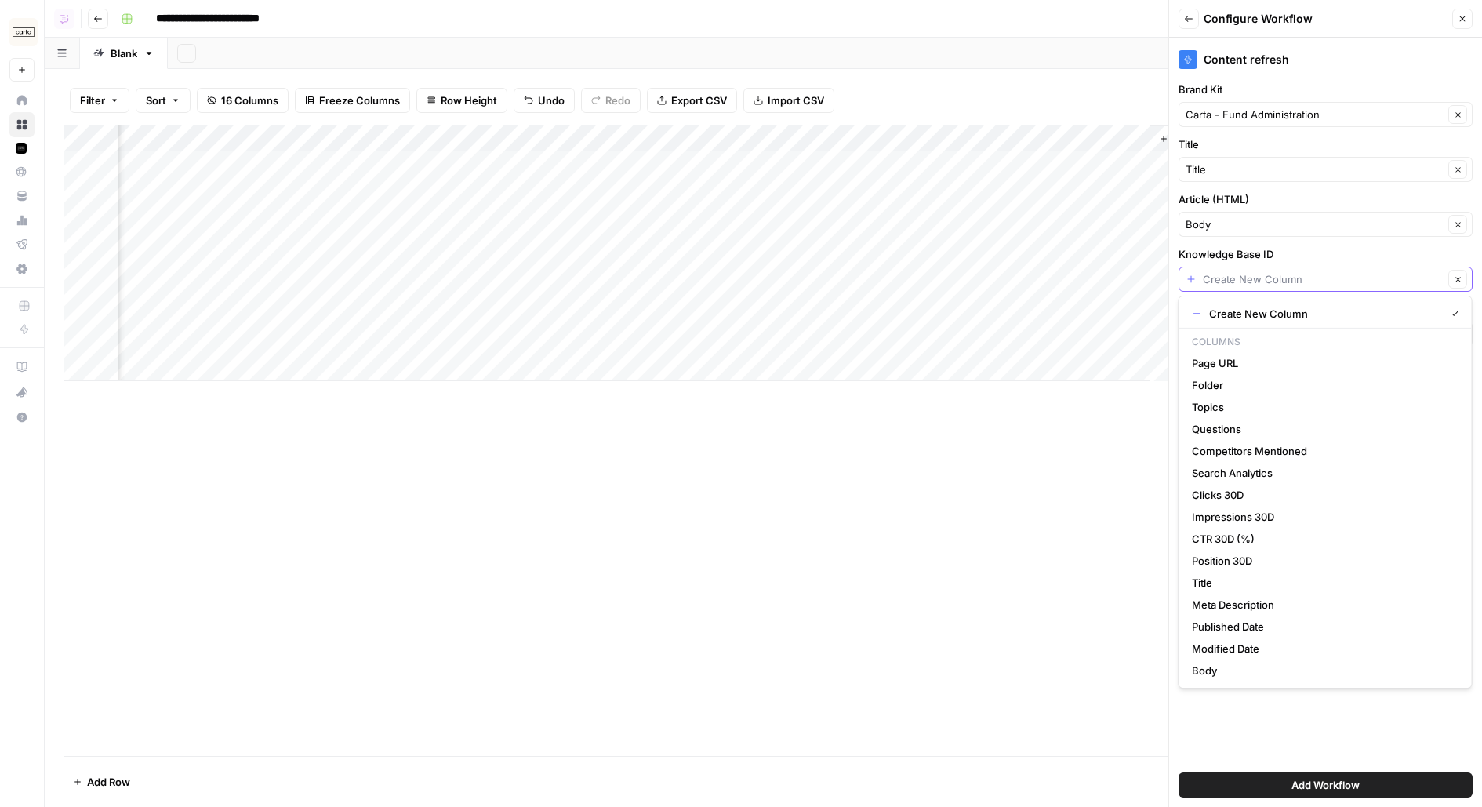
click at [1284, 277] on input "Knowledge Base ID" at bounding box center [1323, 279] width 241 height 16
click at [1252, 281] on input "Knowledge Base ID" at bounding box center [1323, 279] width 241 height 16
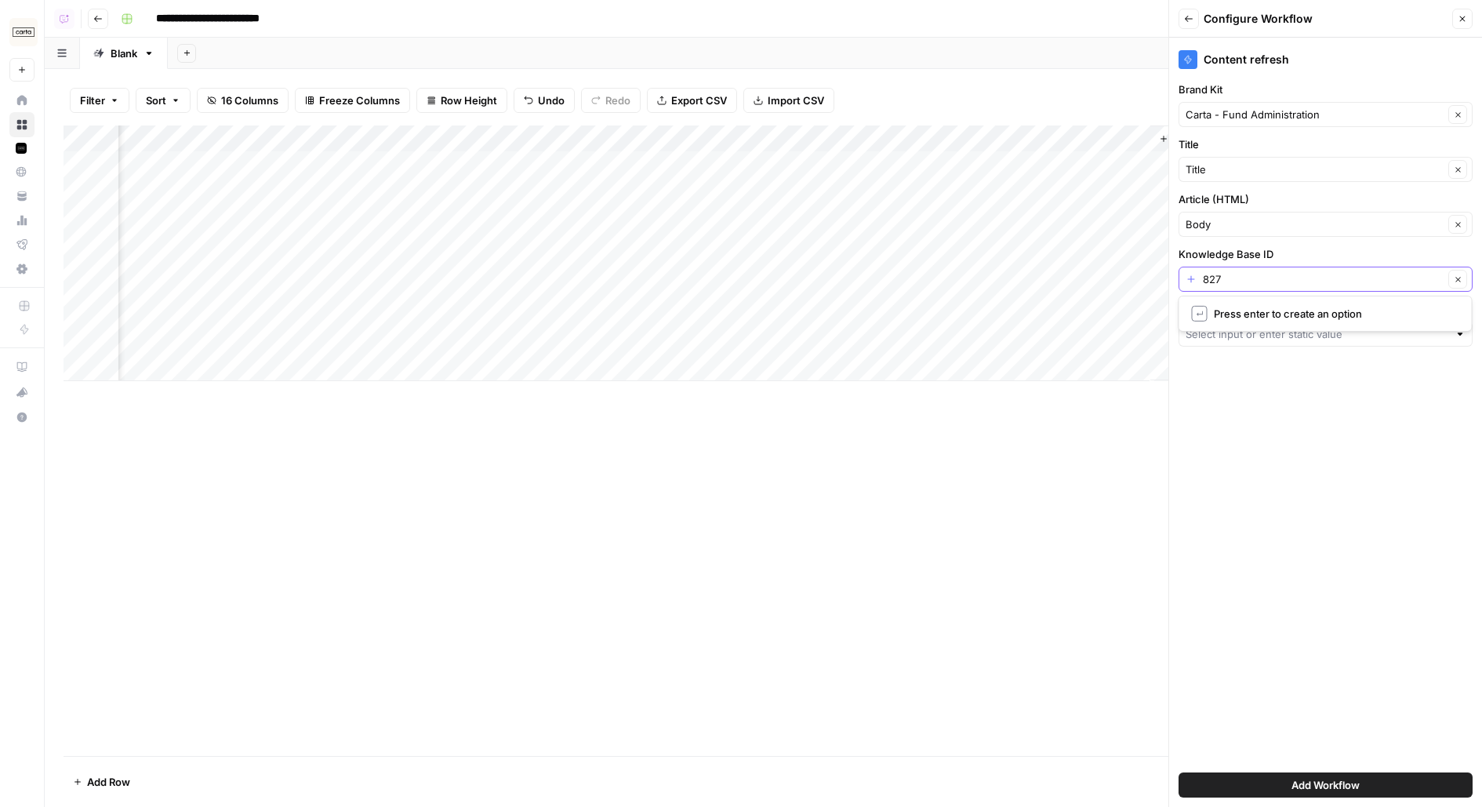
type input "8277"
click at [1271, 331] on input "URL (Optional)" at bounding box center [1317, 334] width 263 height 16
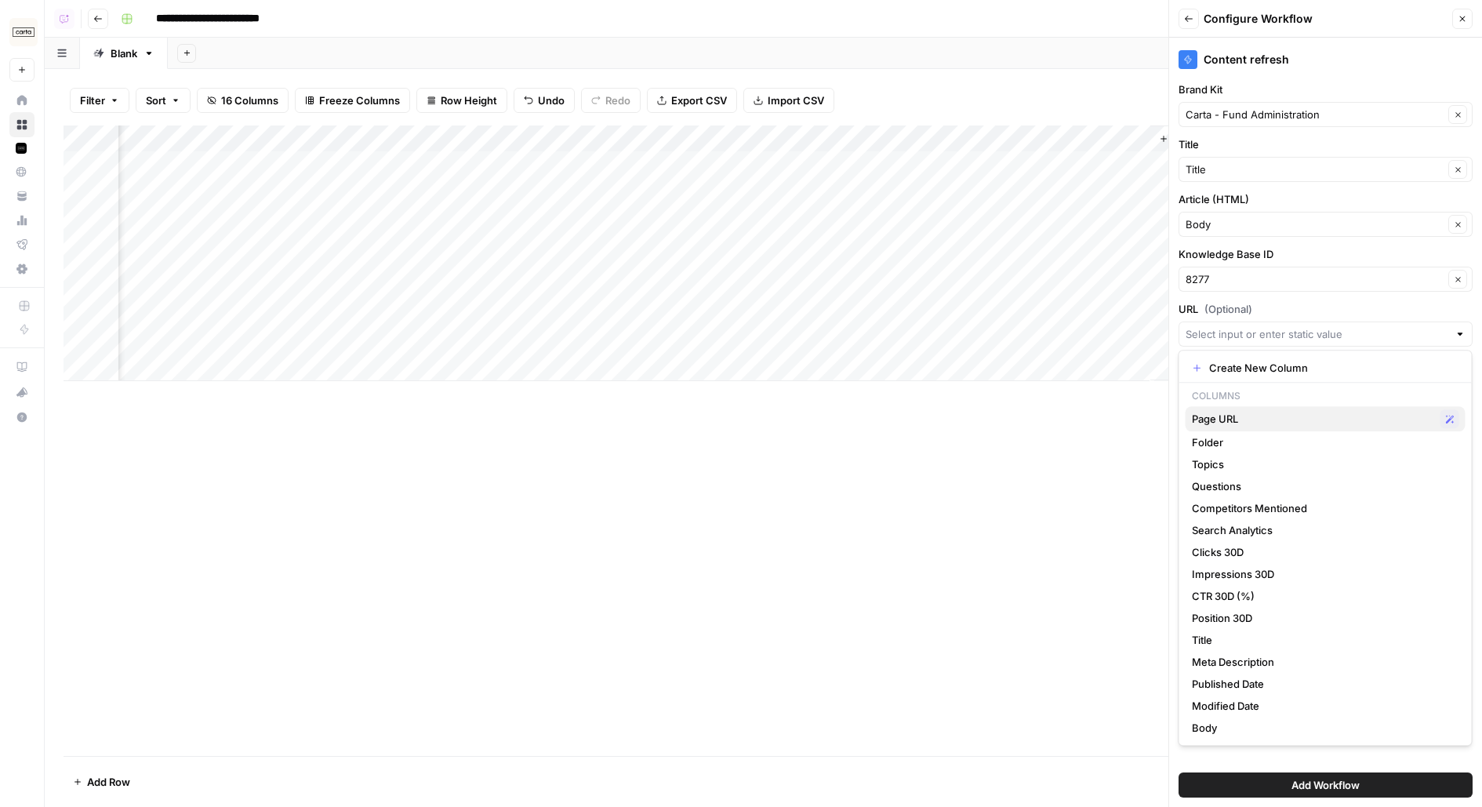
click at [1267, 419] on span "Page URL" at bounding box center [1313, 419] width 242 height 16
type input "Page URL"
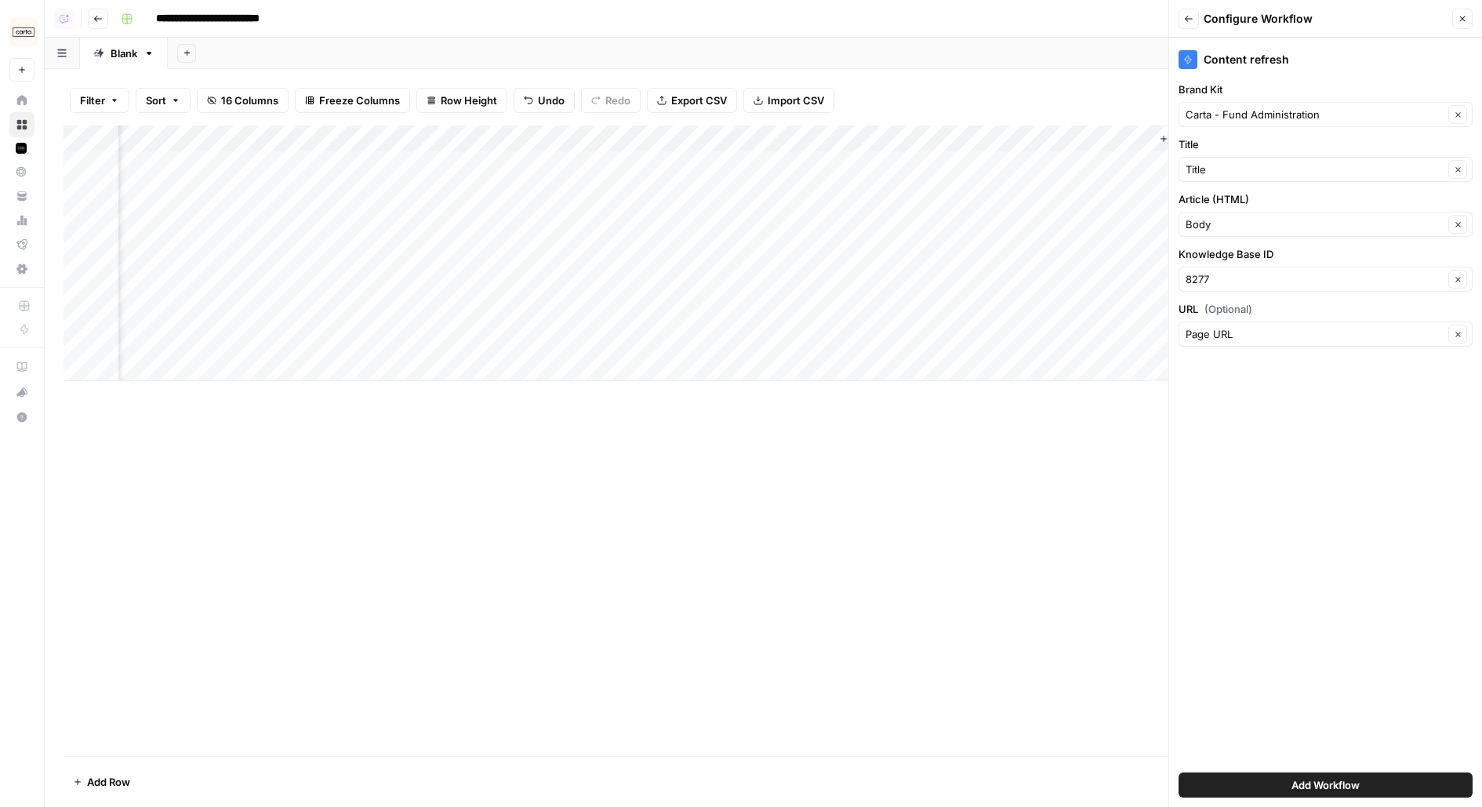
click at [1315, 792] on span "Add Workflow" at bounding box center [1326, 785] width 68 height 16
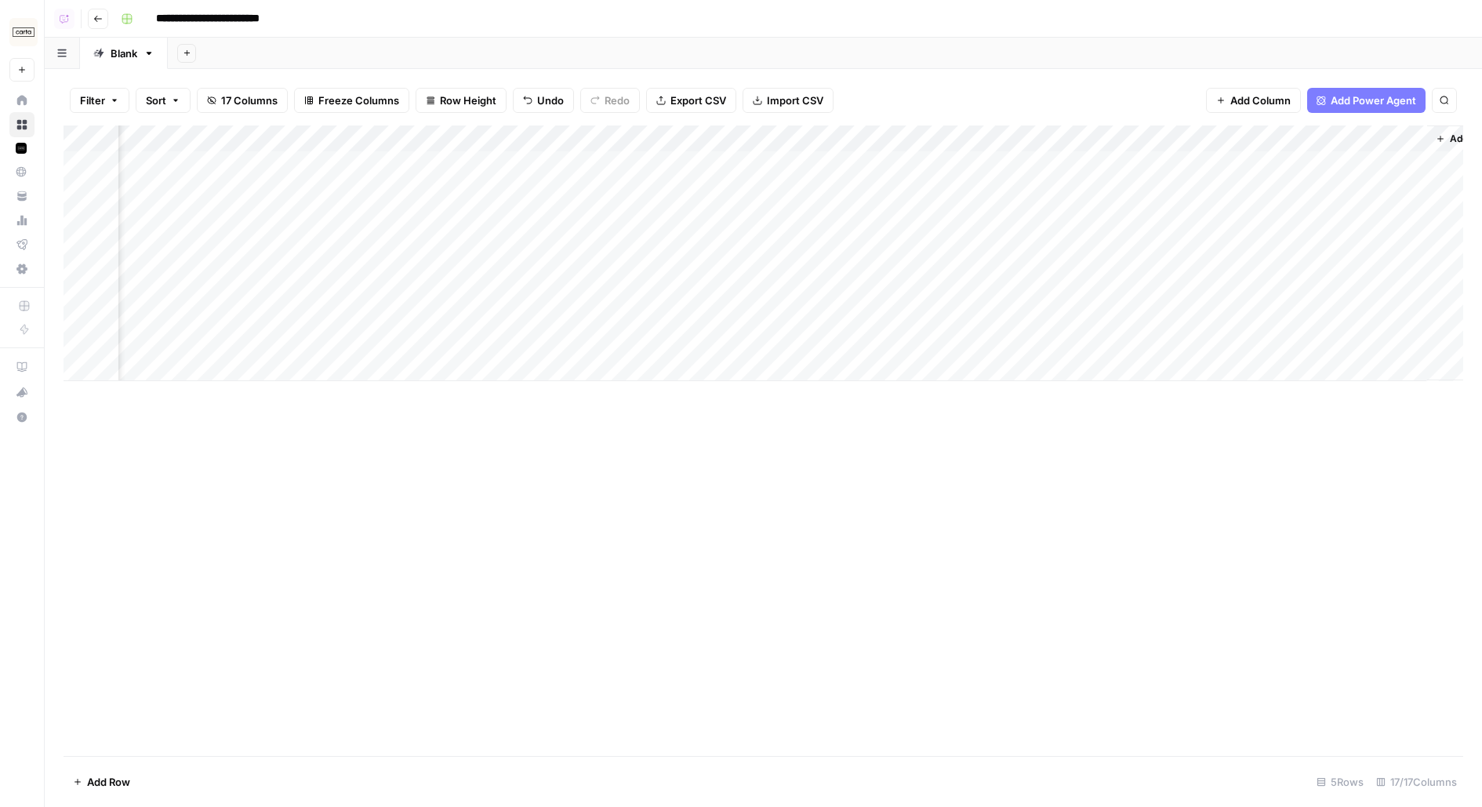
scroll to position [0, 1670]
click at [1332, 128] on div "Add Column" at bounding box center [764, 253] width 1400 height 256
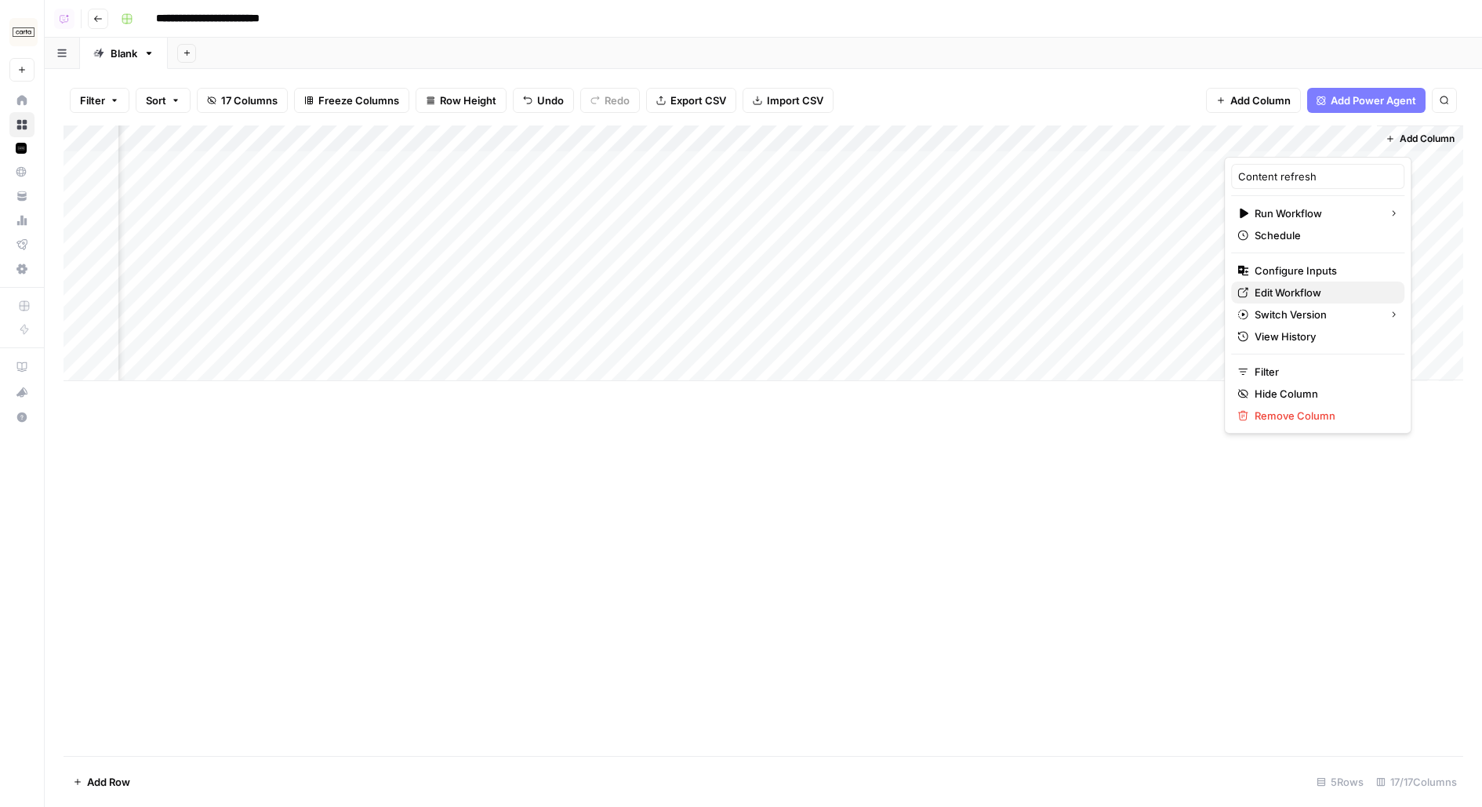
click at [1286, 292] on span "Edit Workflow" at bounding box center [1323, 293] width 137 height 16
click at [623, 165] on div "Add Column" at bounding box center [764, 253] width 1400 height 256
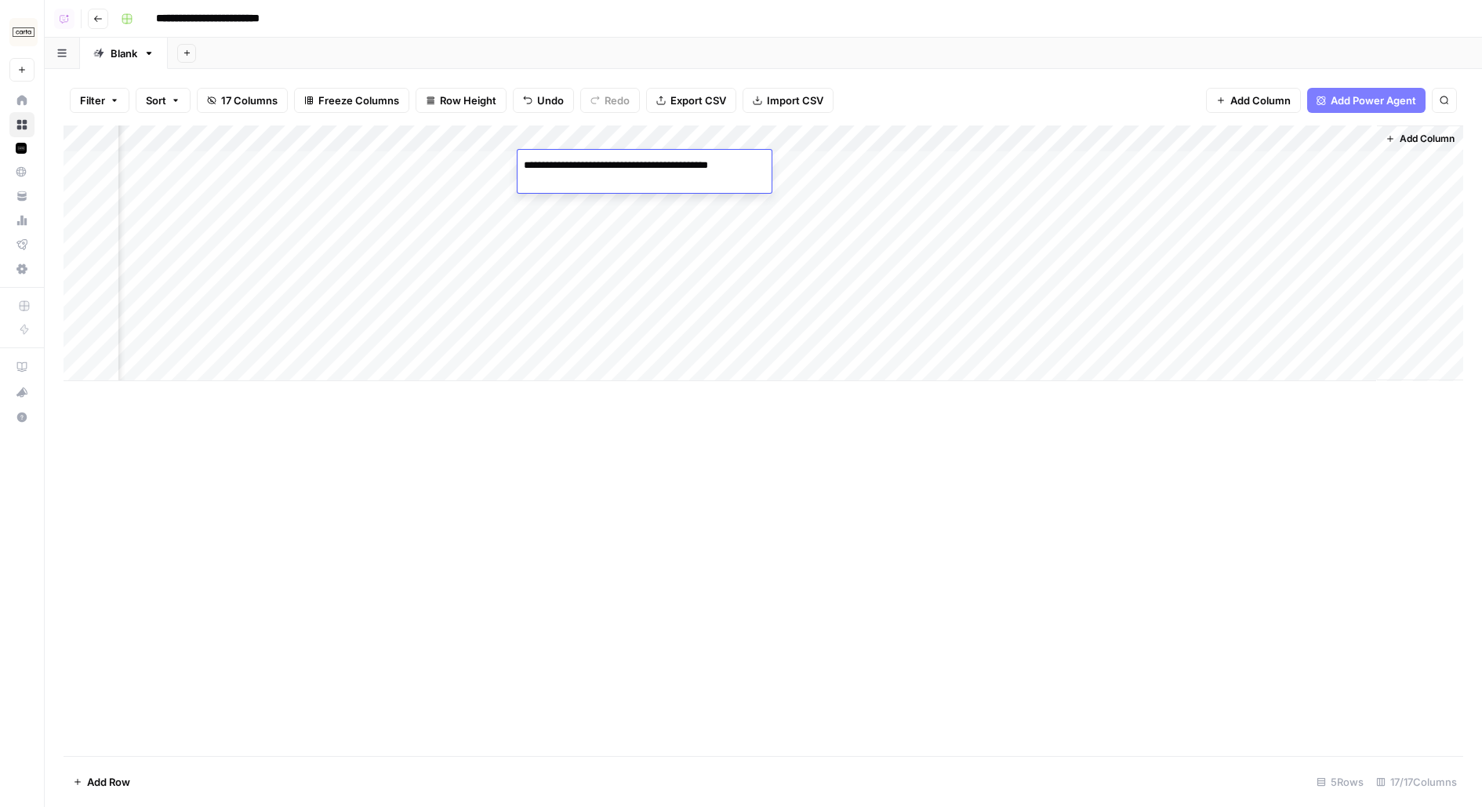
click at [623, 165] on textarea "**********" at bounding box center [643, 165] width 251 height 22
click at [834, 68] on div "Add Sheet" at bounding box center [825, 53] width 1314 height 31
click at [778, 157] on div "Add Column" at bounding box center [764, 253] width 1400 height 256
click at [1053, 165] on div "Add Column" at bounding box center [764, 253] width 1400 height 256
click at [1212, 164] on div "Add Column" at bounding box center [764, 253] width 1400 height 256
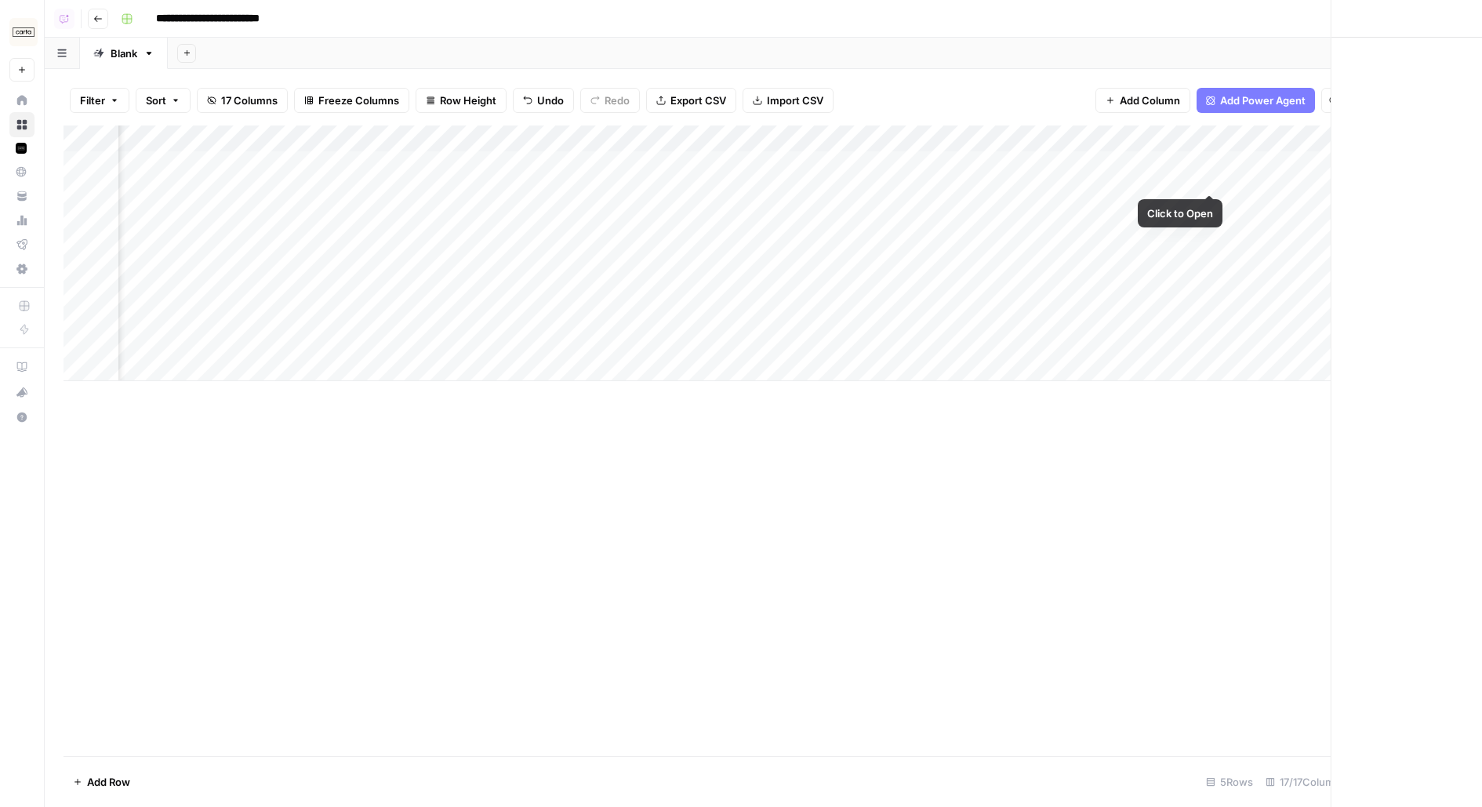
scroll to position [0, 1663]
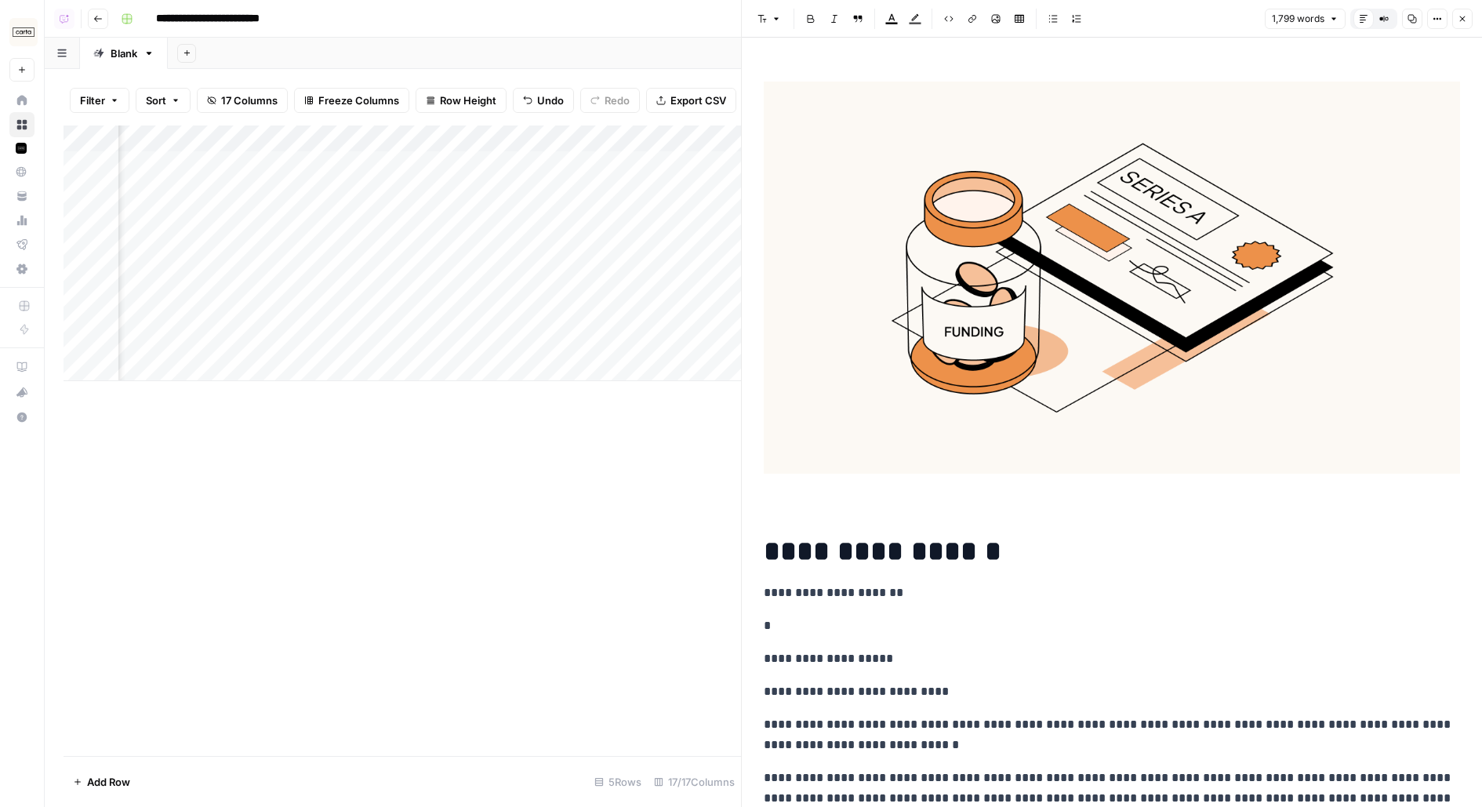
click at [1432, 20] on button "Options" at bounding box center [1437, 19] width 20 height 20
click at [1388, 164] on span "Code" at bounding box center [1390, 166] width 75 height 16
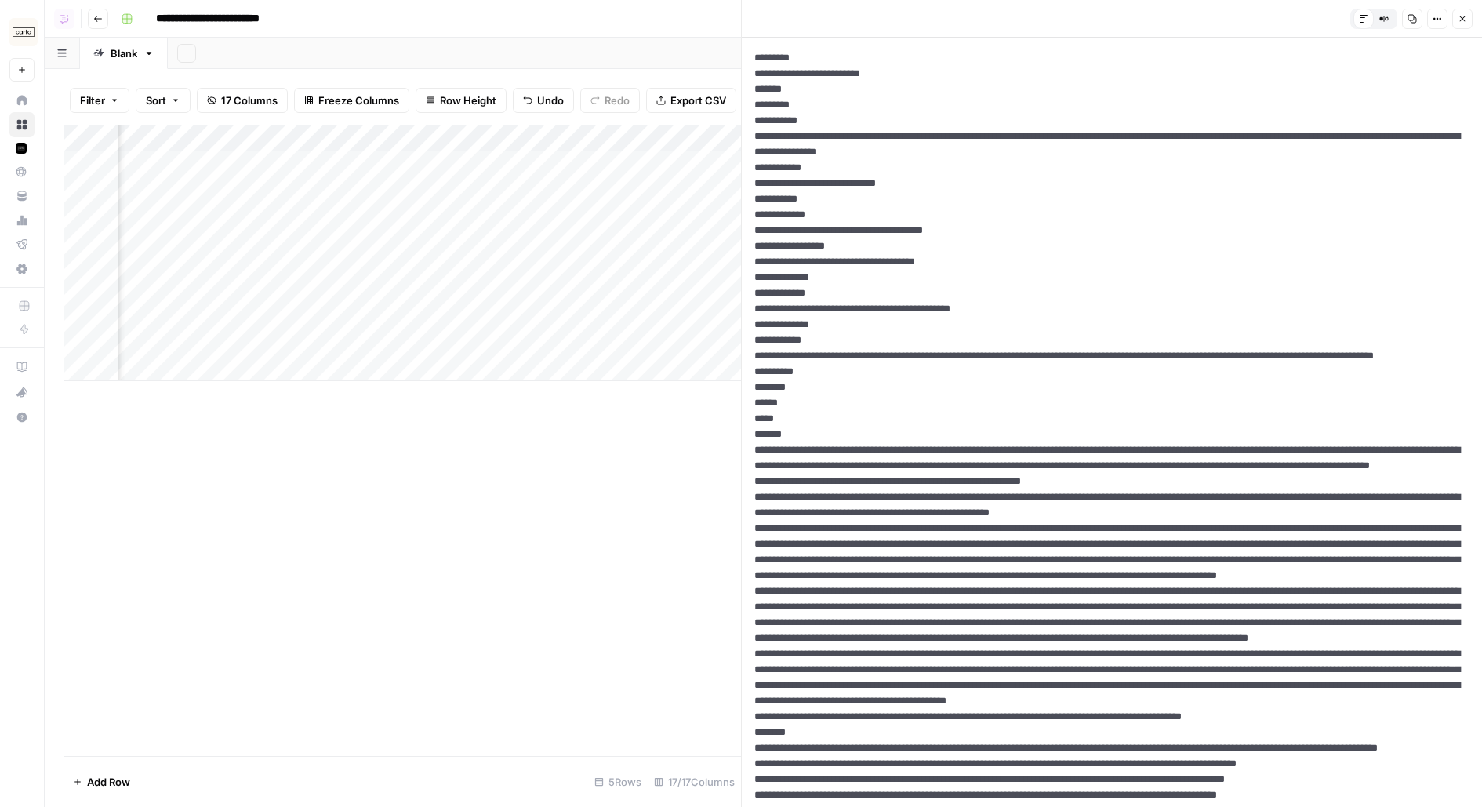
click at [1408, 17] on icon "button" at bounding box center [1412, 18] width 9 height 9
click at [1461, 30] on header "Default Editor Compare Old vs New Content Copy Options Close" at bounding box center [1112, 19] width 740 height 38
click at [1460, 16] on icon "button" at bounding box center [1462, 18] width 9 height 9
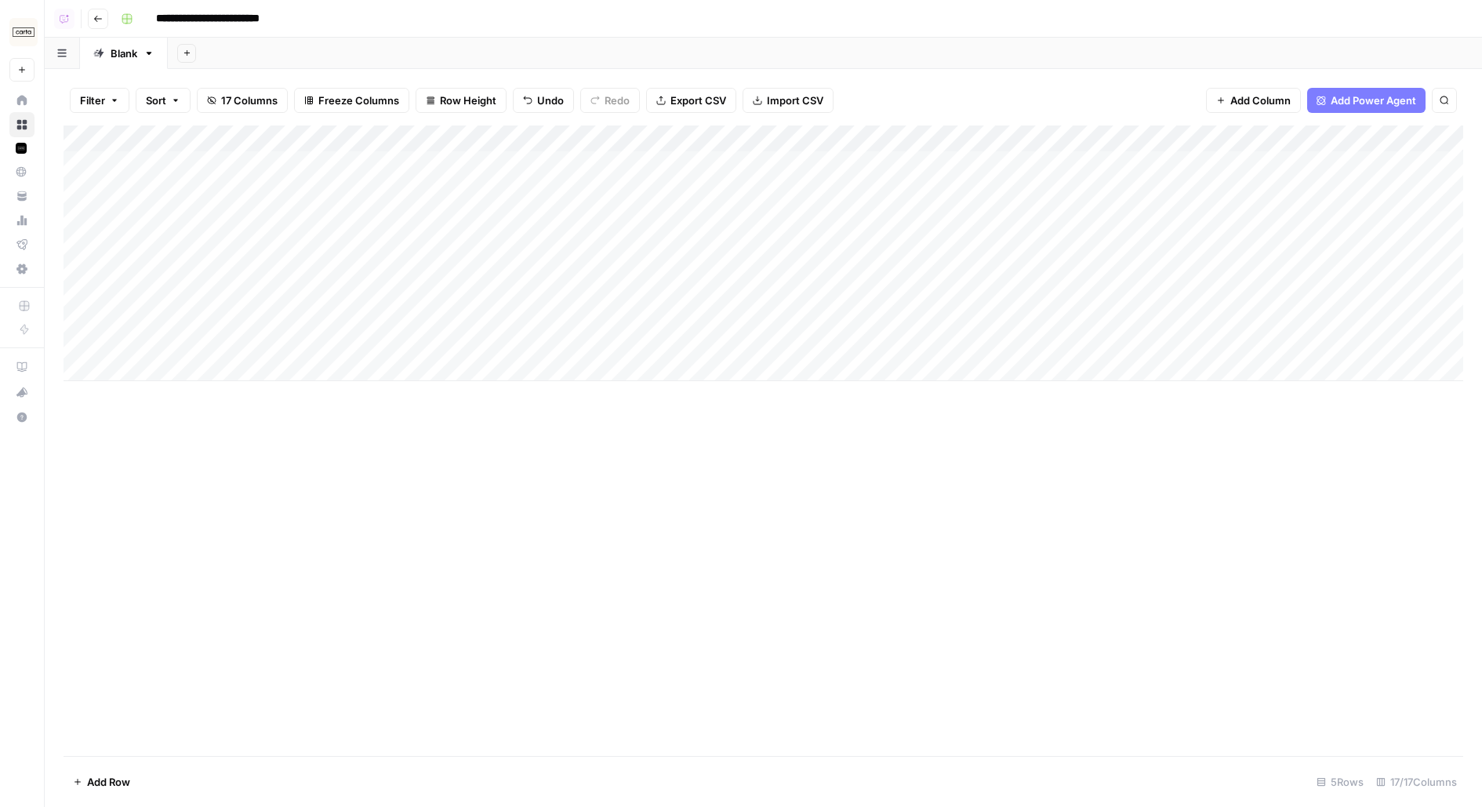
drag, startPoint x: 755, startPoint y: 169, endPoint x: 749, endPoint y: 308, distance: 139.7
click at [749, 309] on div "Add Column" at bounding box center [764, 253] width 1400 height 256
drag, startPoint x: 1019, startPoint y: 165, endPoint x: 1012, endPoint y: 321, distance: 155.5
click at [1012, 321] on div "Add Column" at bounding box center [764, 253] width 1400 height 256
click at [979, 179] on div "Add Column" at bounding box center [764, 253] width 1400 height 256
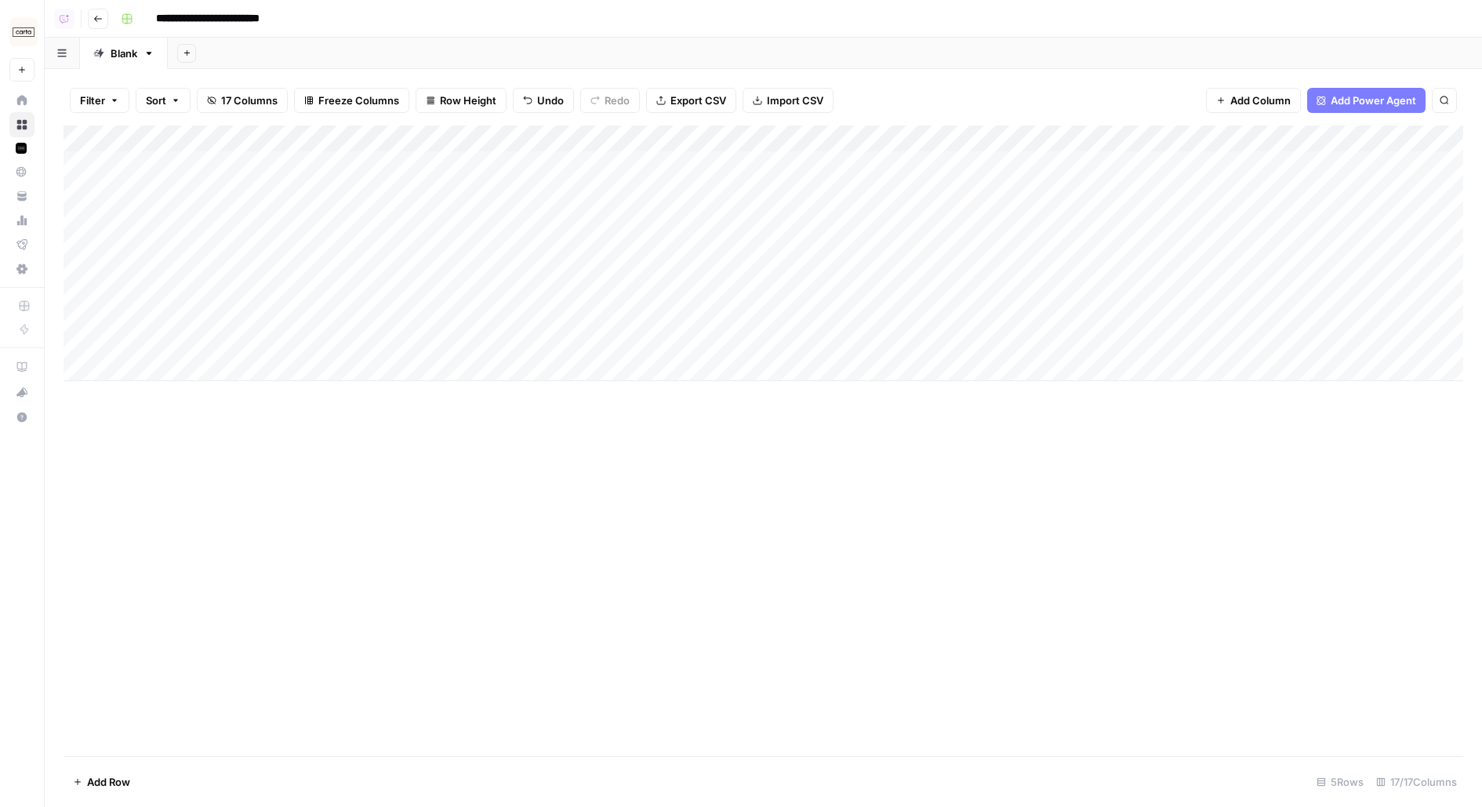
click at [964, 194] on div "Add Column" at bounding box center [764, 253] width 1400 height 256
click at [472, 181] on div "Add Column" at bounding box center [764, 253] width 1400 height 256
drag, startPoint x: 301, startPoint y: 175, endPoint x: 101, endPoint y: 139, distance: 203.2
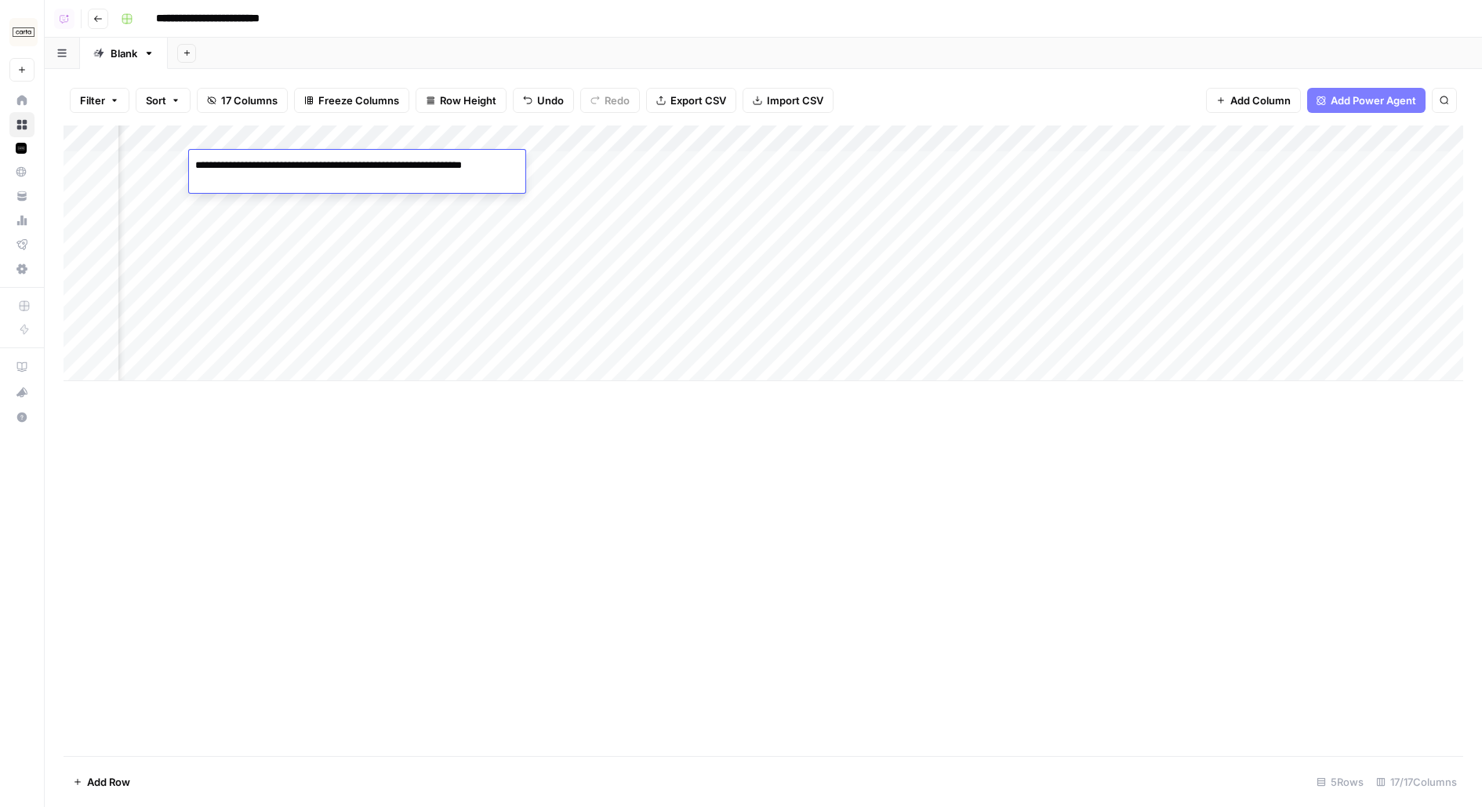
click at [101, 139] on body "**********" at bounding box center [741, 403] width 1482 height 807
click at [619, 19] on div "**********" at bounding box center [790, 18] width 1352 height 25
click at [1299, 138] on div "Add Column" at bounding box center [764, 253] width 1400 height 256
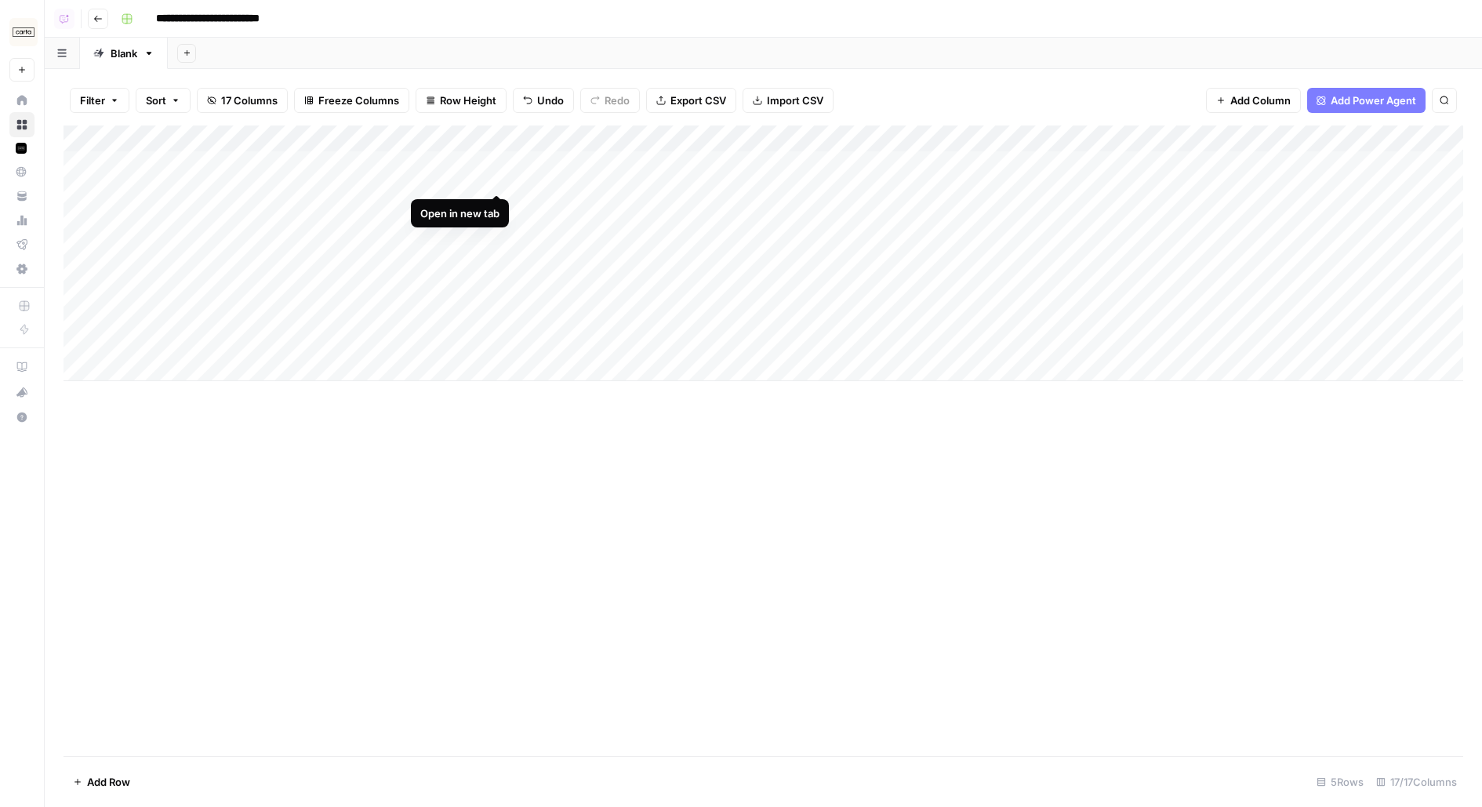
click at [496, 165] on div "Add Column" at bounding box center [764, 253] width 1400 height 256
click at [998, 173] on div "Add Column" at bounding box center [764, 253] width 1400 height 256
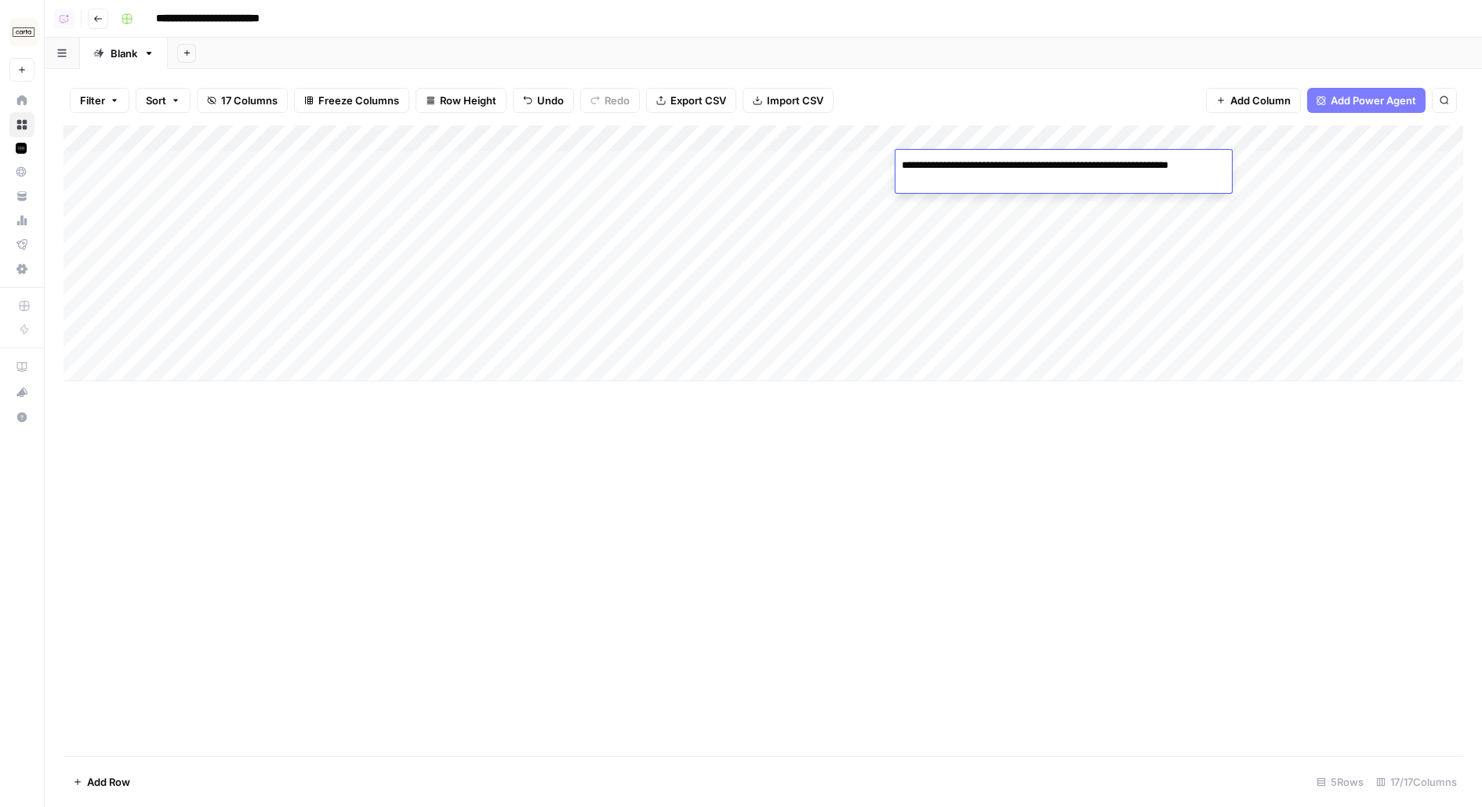
click at [998, 173] on textarea "**********" at bounding box center [1064, 173] width 336 height 38
click at [975, 247] on div "Add Column" at bounding box center [764, 253] width 1400 height 256
click at [727, 220] on div "Add Column" at bounding box center [764, 253] width 1400 height 256
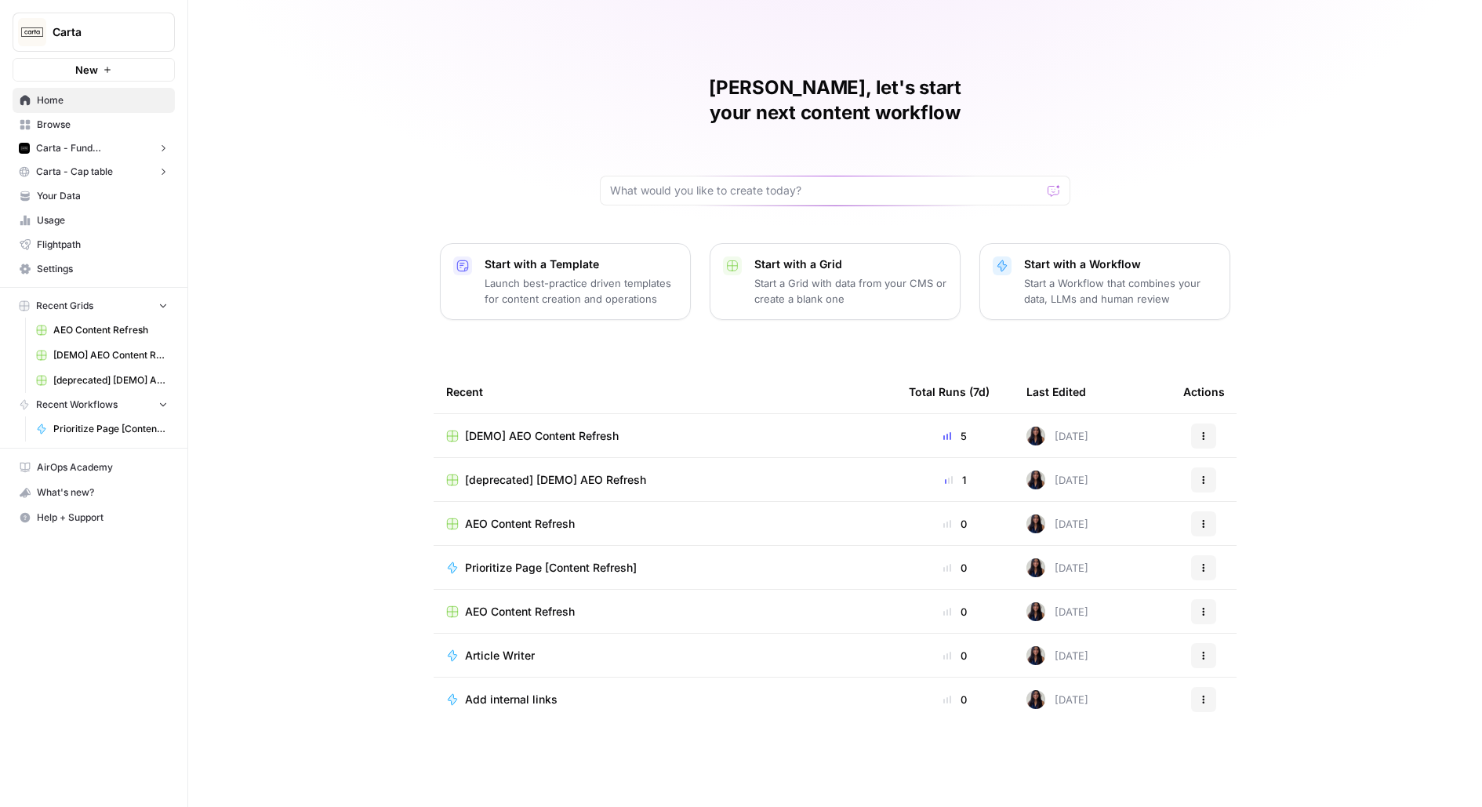
click at [92, 70] on span "New" at bounding box center [86, 70] width 23 height 16
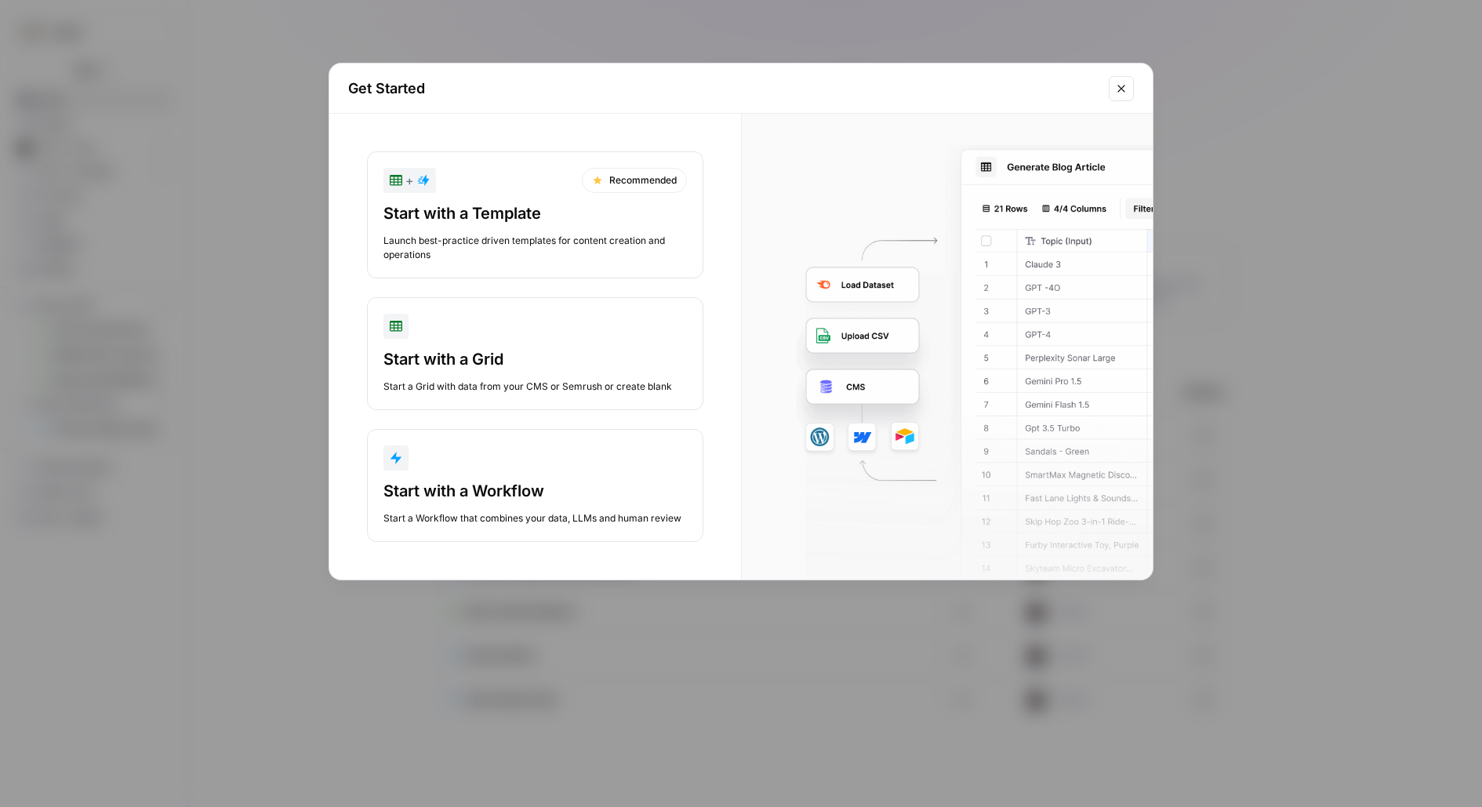
click at [485, 391] on div "Start a Grid with data from your CMS or Semrush or create blank" at bounding box center [534, 387] width 303 height 14
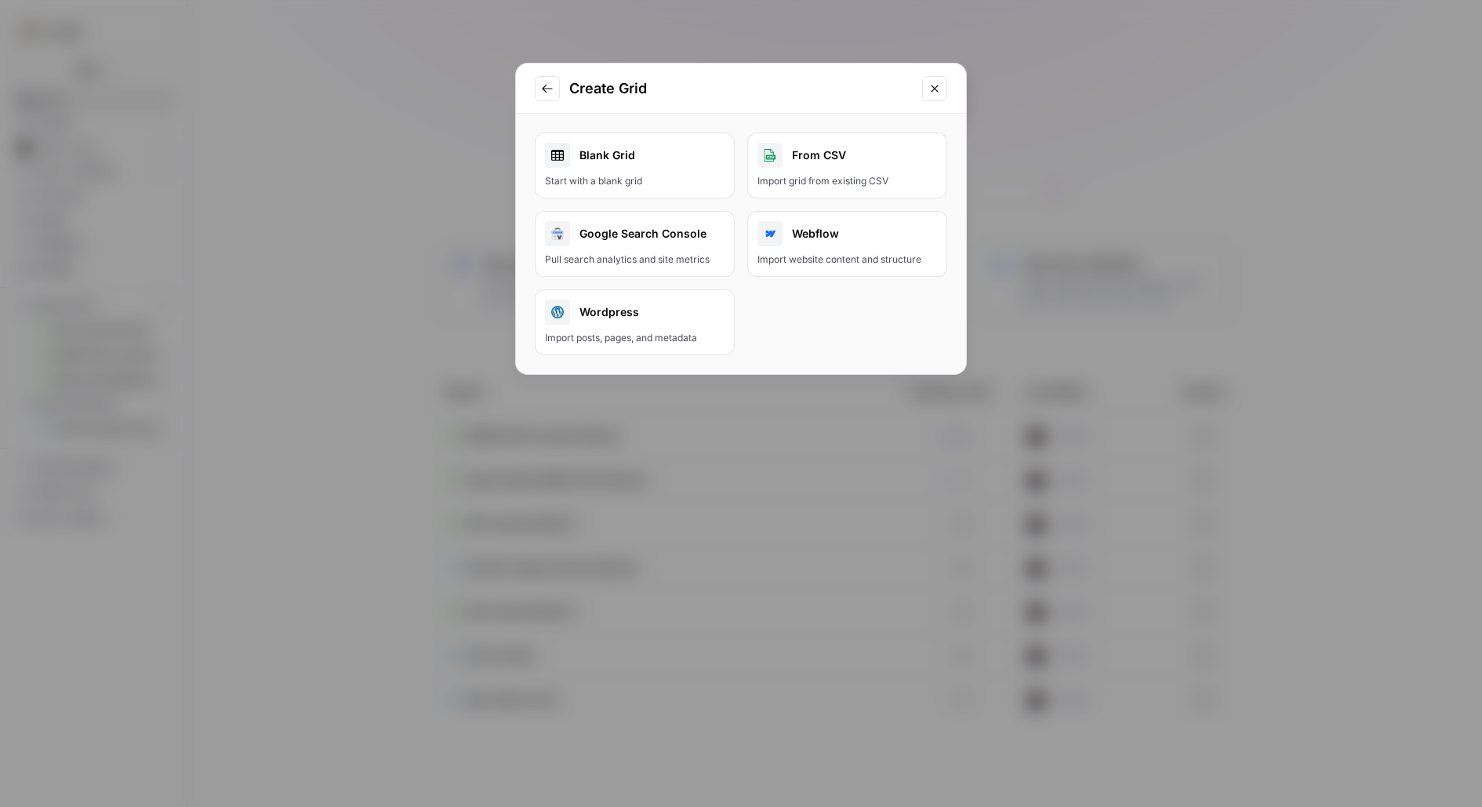
click at [672, 150] on div "Blank Grid" at bounding box center [635, 155] width 180 height 25
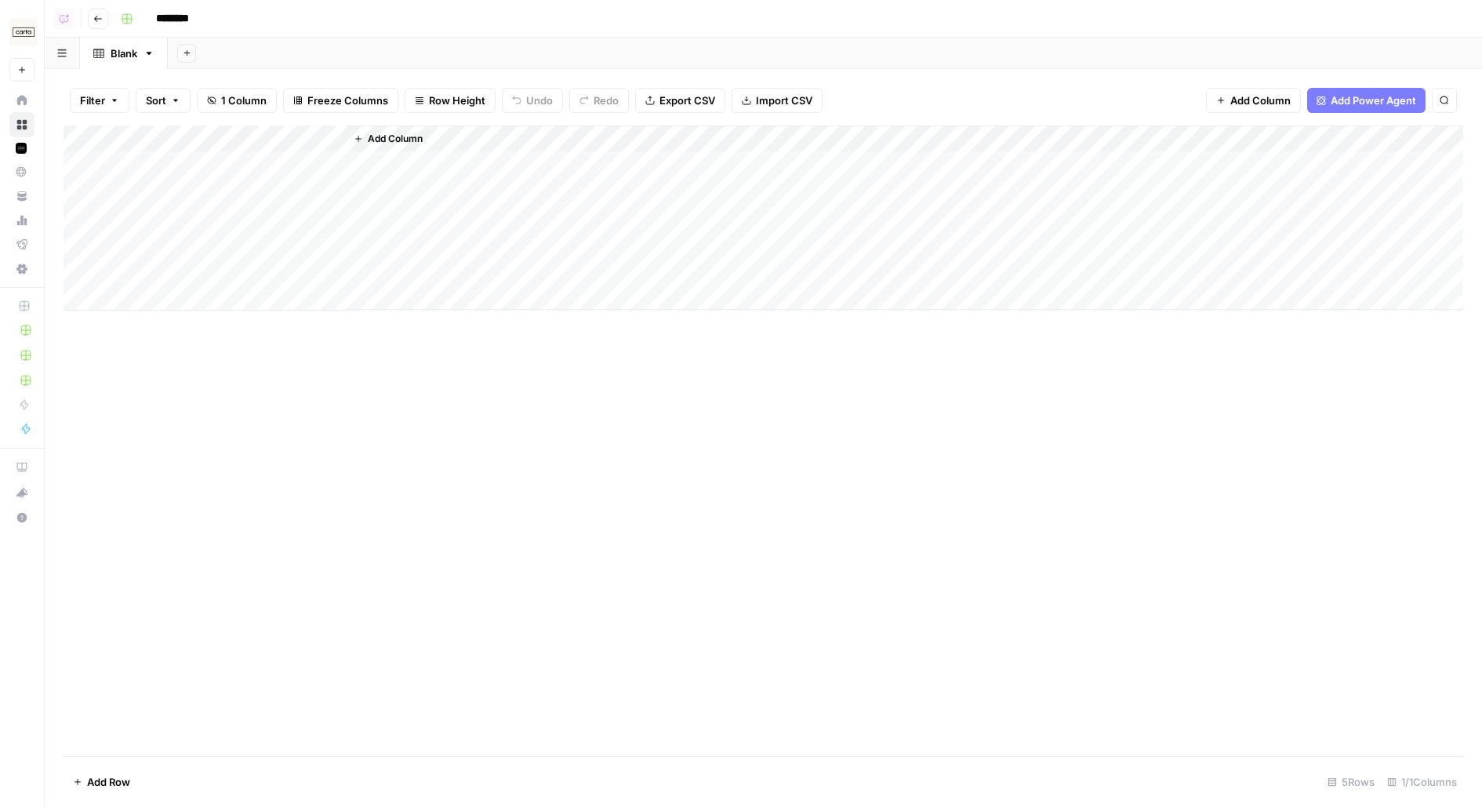
click at [190, 22] on input "********" at bounding box center [193, 18] width 88 height 25
type input "**********"
click at [156, 166] on div "Add Column" at bounding box center [764, 217] width 1400 height 185
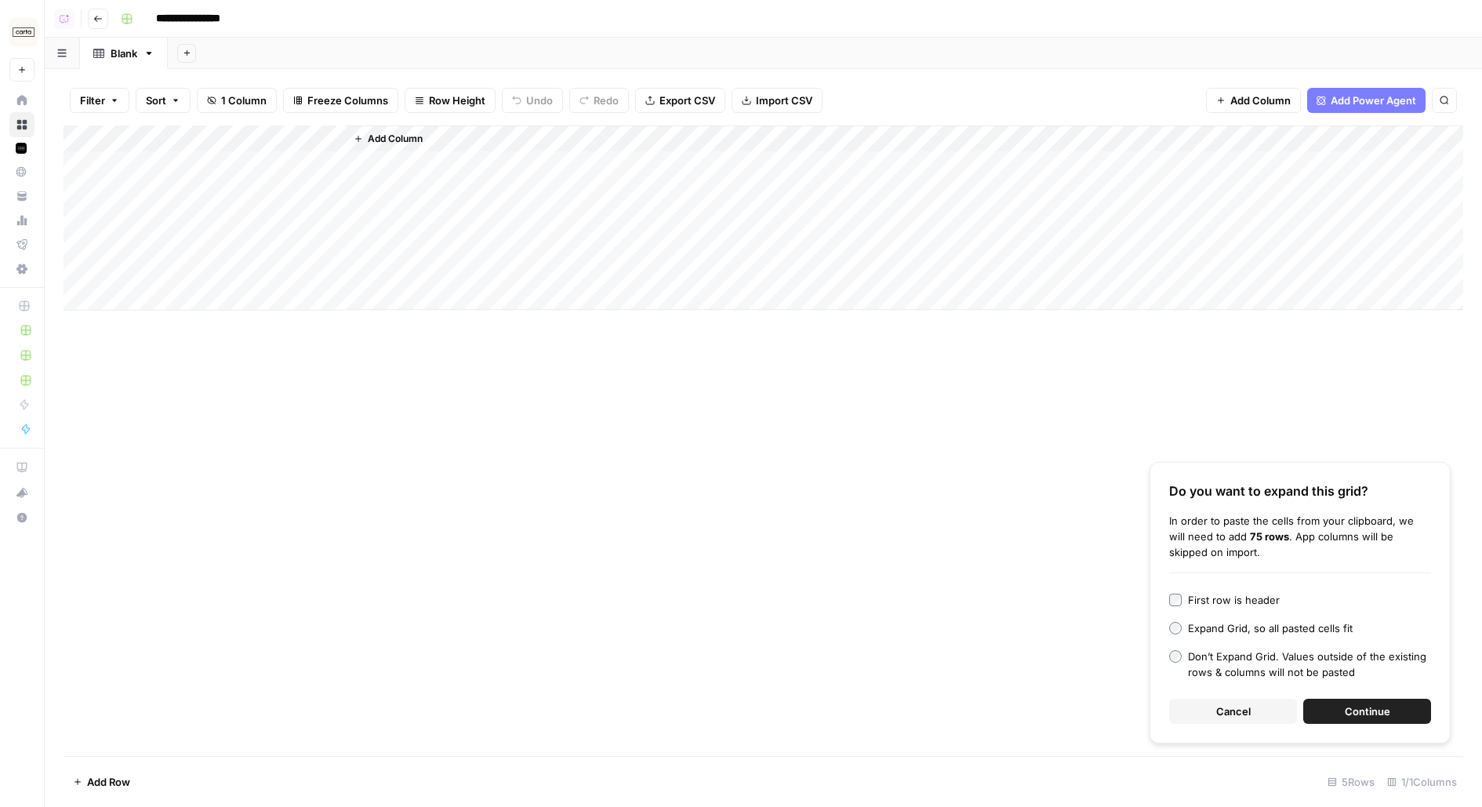
click at [1267, 601] on div "First row is header" at bounding box center [1234, 600] width 92 height 16
click at [1334, 712] on button "Continue" at bounding box center [1367, 711] width 128 height 25
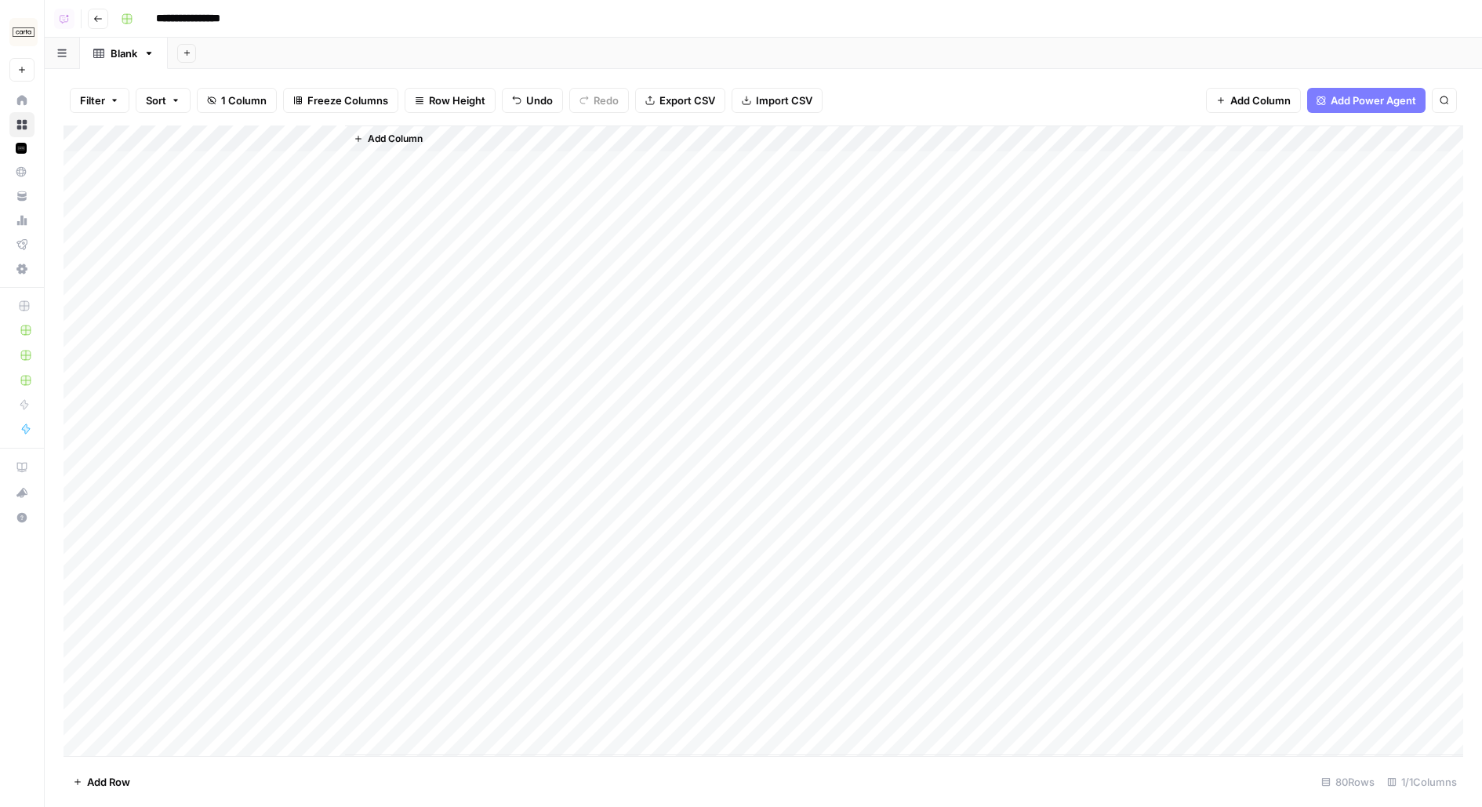
click at [211, 142] on div "Add Column" at bounding box center [764, 440] width 1400 height 630
click at [173, 181] on input "Title" at bounding box center [212, 177] width 159 height 16
type input "Customer Story URL"
click at [267, 134] on div "Add Column" at bounding box center [764, 440] width 1400 height 630
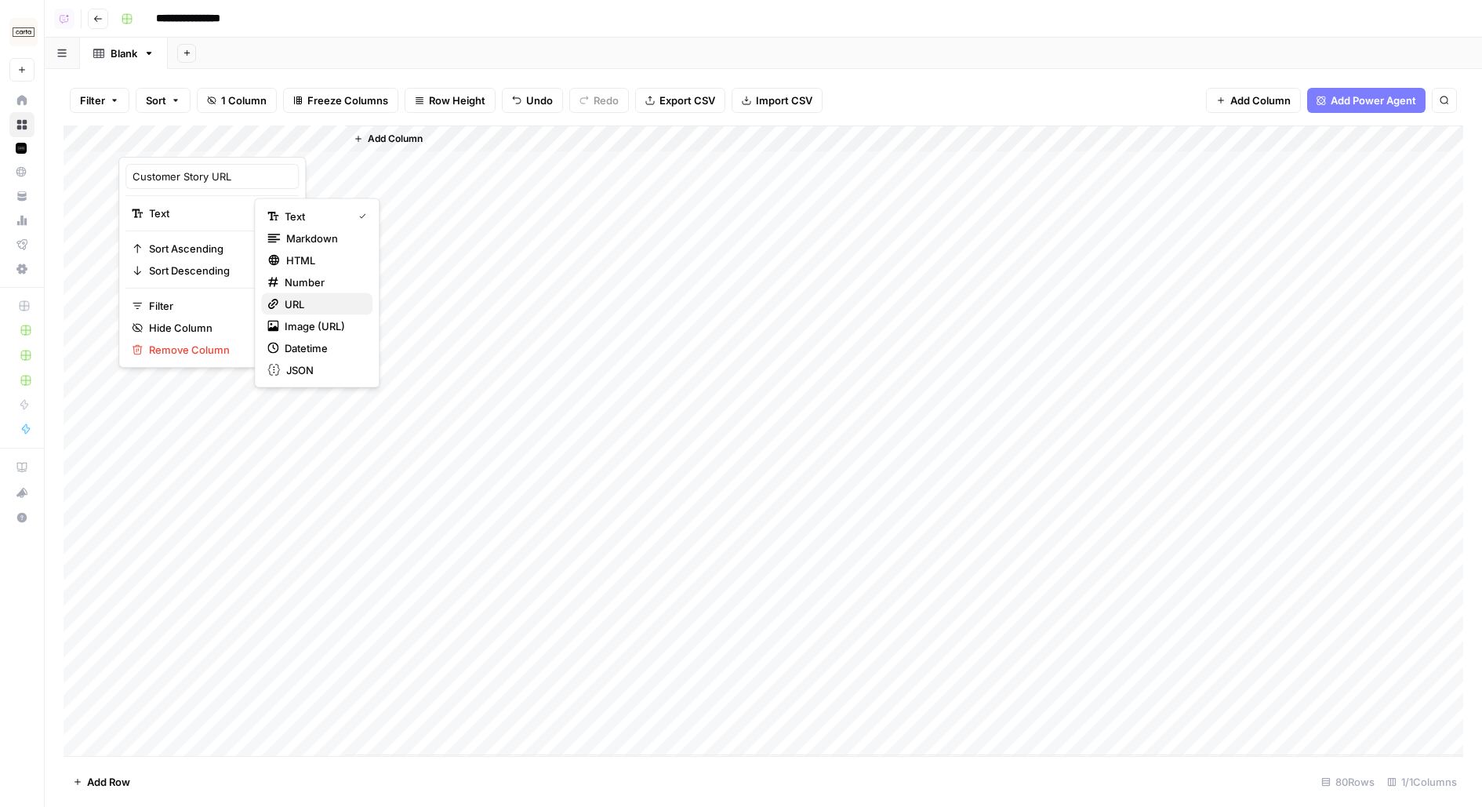
click at [327, 306] on span "URL" at bounding box center [322, 304] width 75 height 16
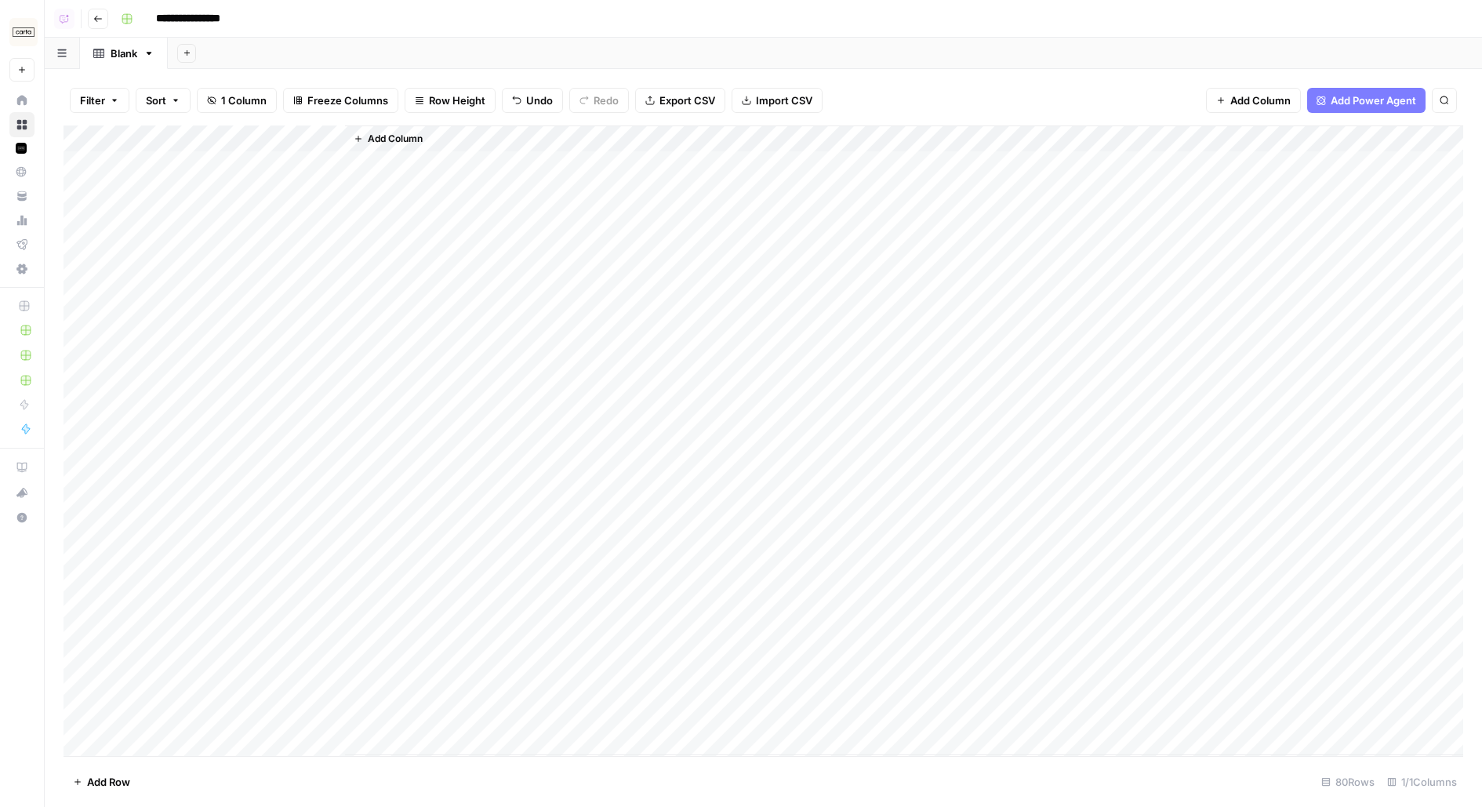
click at [339, 140] on div "Add Column" at bounding box center [764, 440] width 1400 height 630
click at [345, 140] on div "Add Column" at bounding box center [904, 440] width 1118 height 630
drag, startPoint x: 342, startPoint y: 140, endPoint x: 372, endPoint y: 140, distance: 29.8
click at [367, 140] on div "Add Column" at bounding box center [764, 440] width 1400 height 630
click at [415, 142] on span "Add Column" at bounding box center [418, 139] width 55 height 14
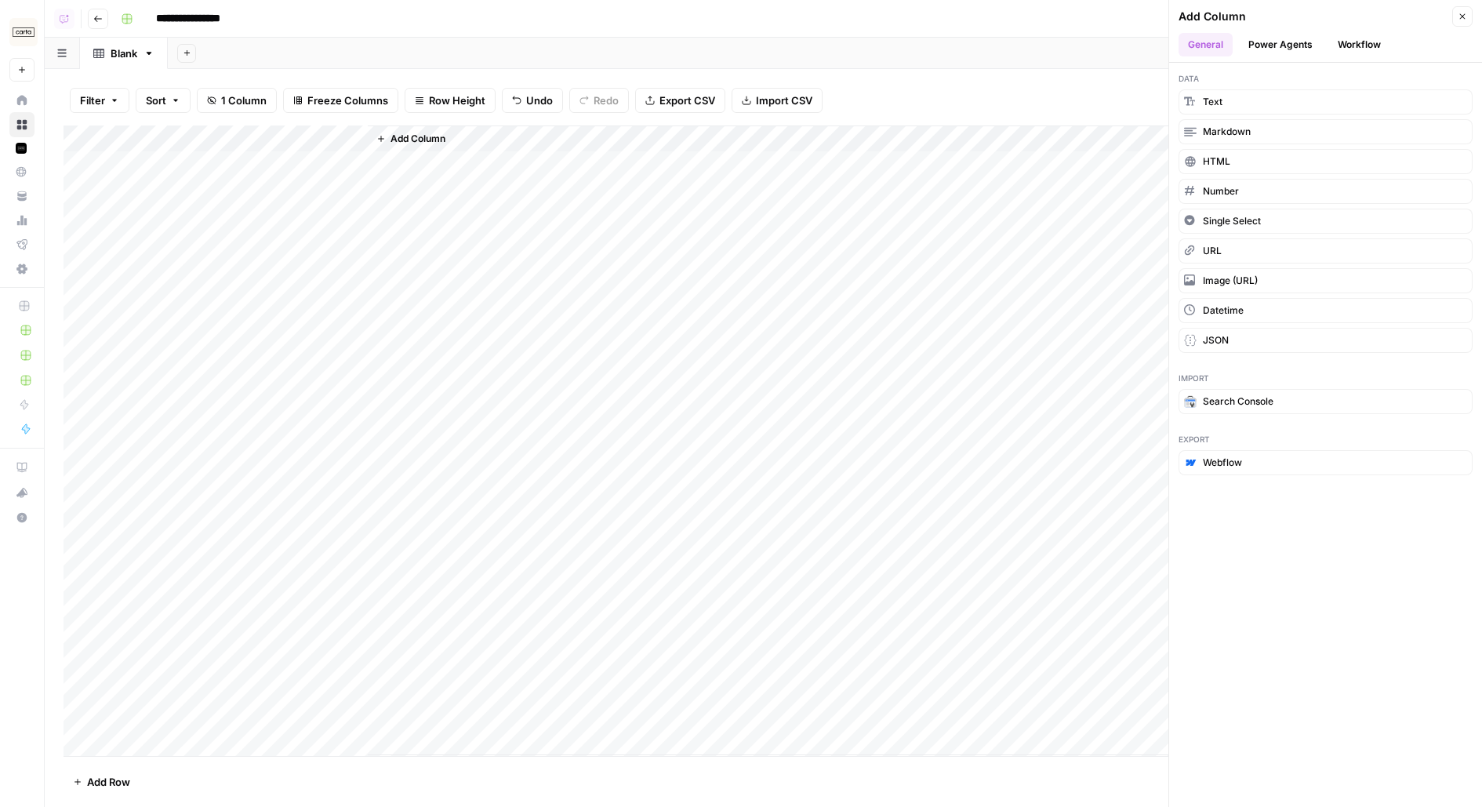
click at [1361, 35] on button "Workflow" at bounding box center [1359, 45] width 62 height 24
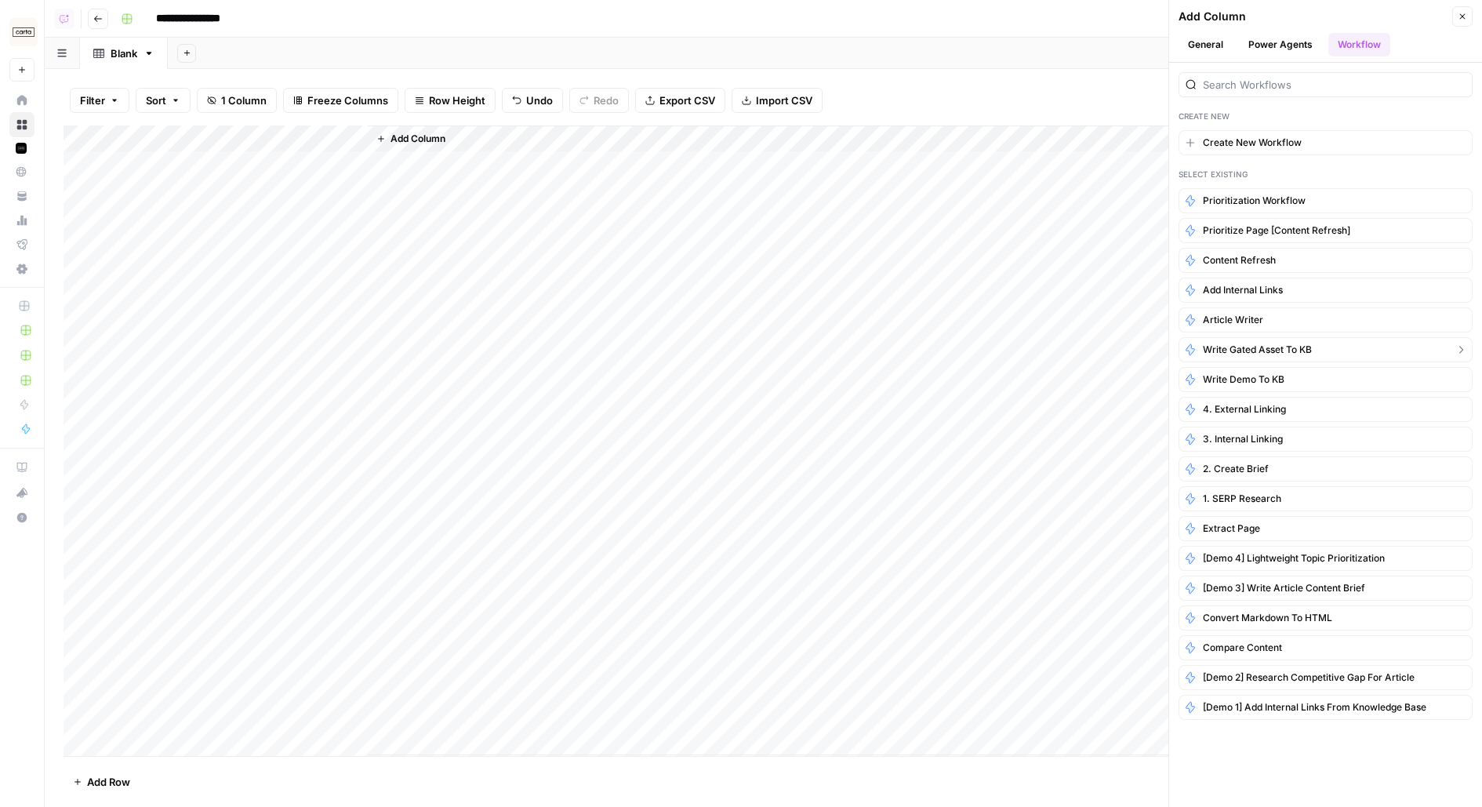
click at [1257, 343] on span "Write Gated Asset to KB" at bounding box center [1257, 350] width 109 height 14
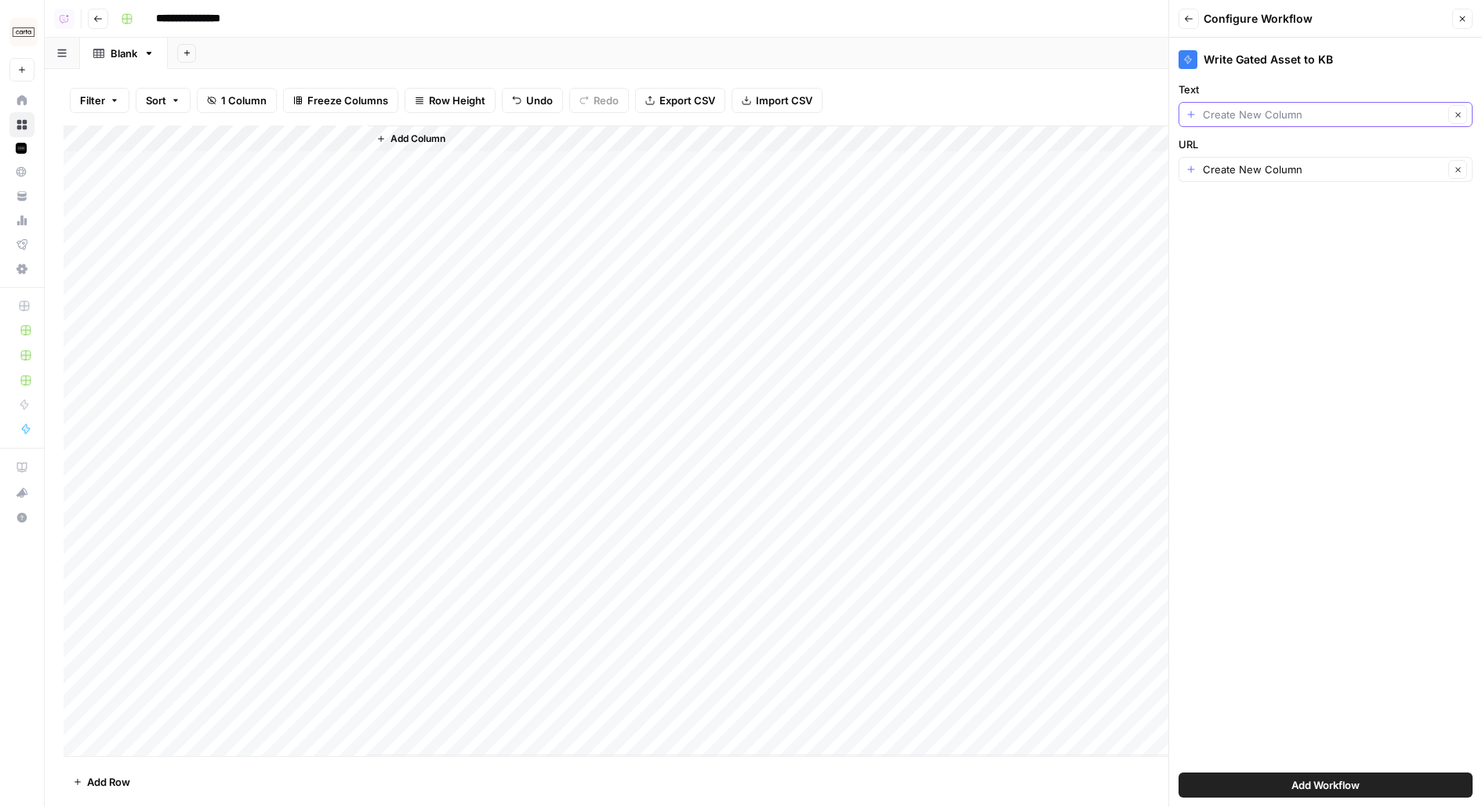
click at [1259, 107] on input "Text" at bounding box center [1323, 115] width 241 height 16
type input "Create New Column"
click at [1246, 92] on label "Text" at bounding box center [1326, 90] width 294 height 16
click at [1246, 107] on input "Create New Column" at bounding box center [1323, 115] width 241 height 16
type input "Create New Column"
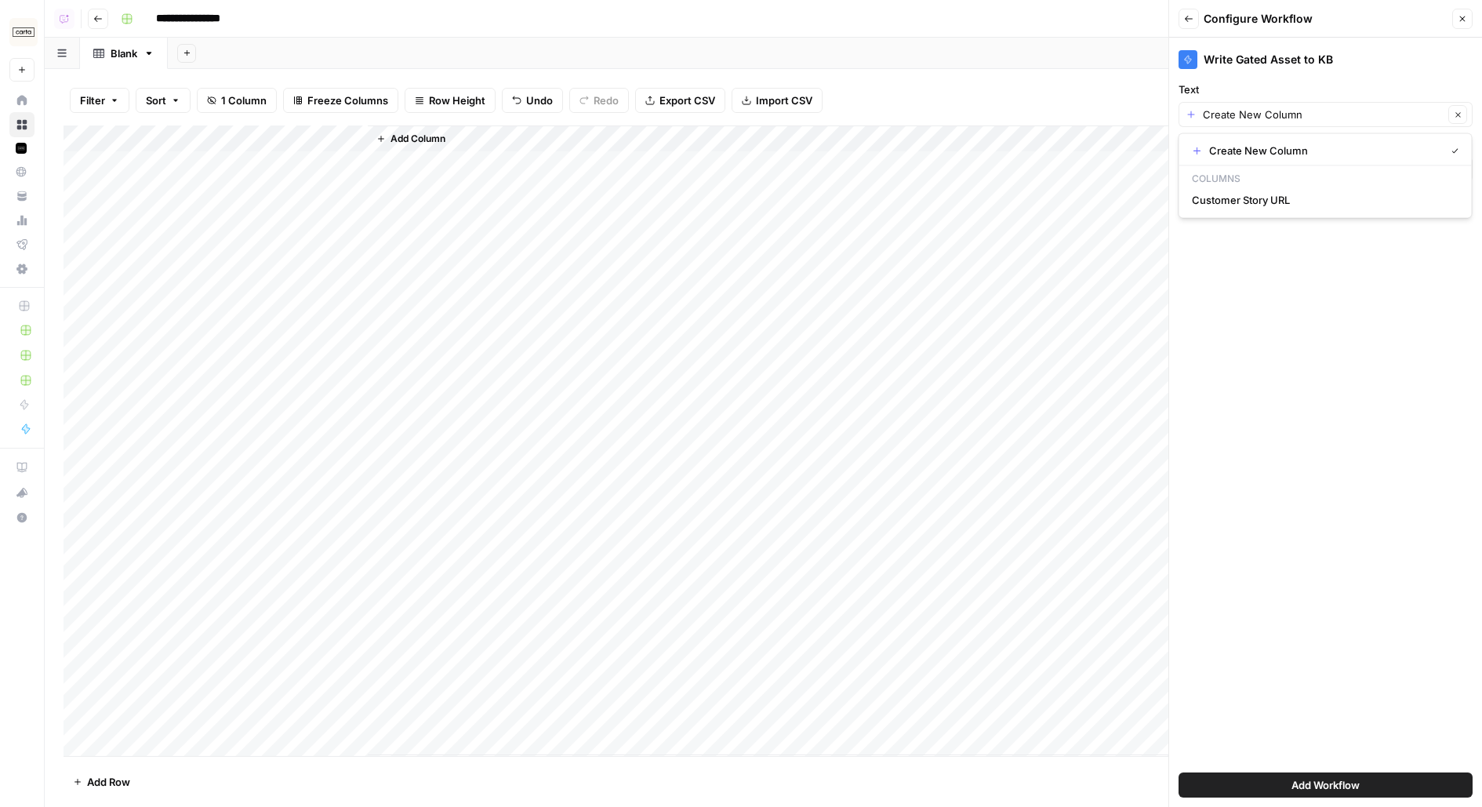
click at [1256, 69] on div "Write Gated Asset to KB" at bounding box center [1326, 55] width 294 height 35
click at [1462, 20] on icon "button" at bounding box center [1462, 18] width 9 height 9
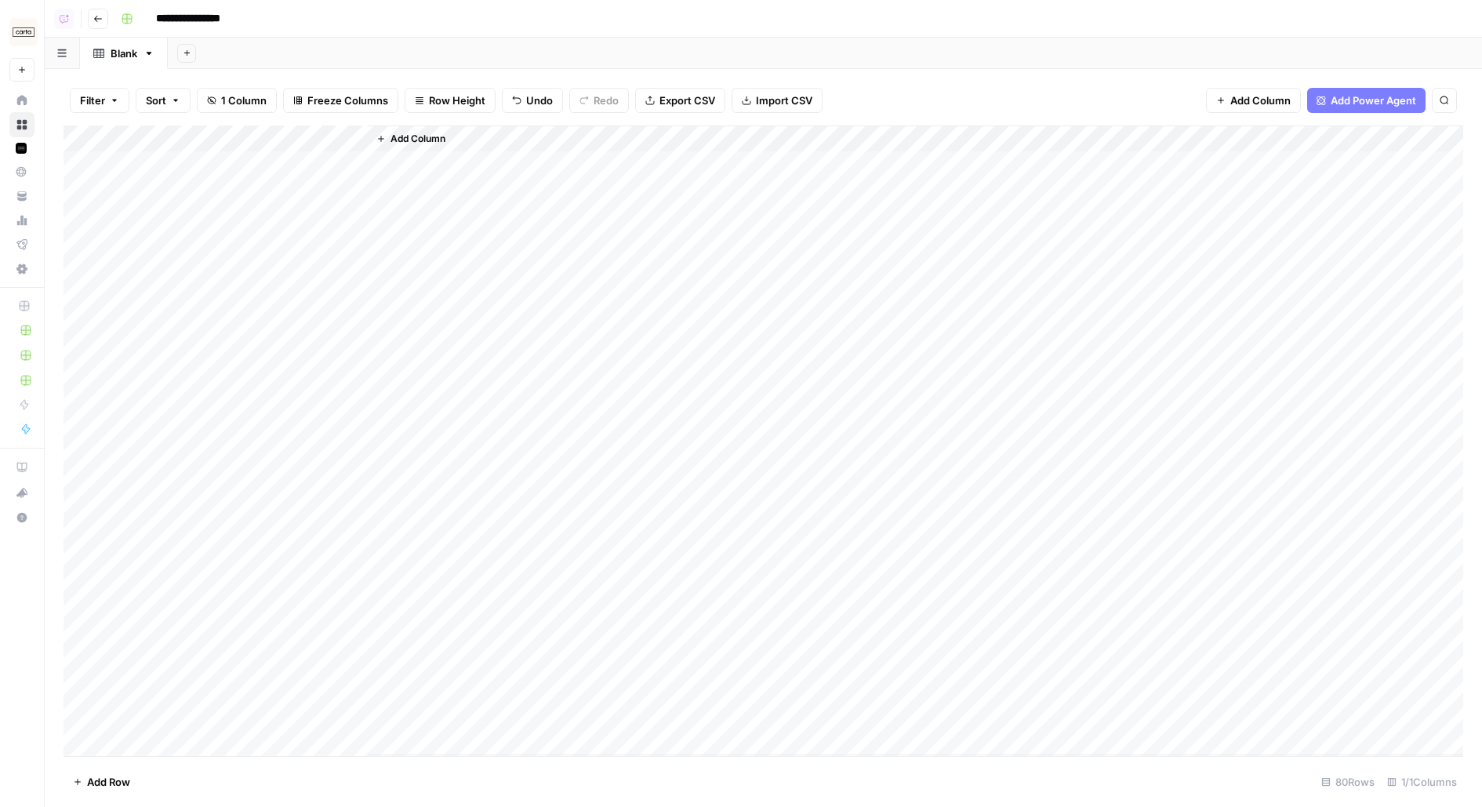
click at [443, 136] on span "Add Column" at bounding box center [418, 139] width 55 height 14
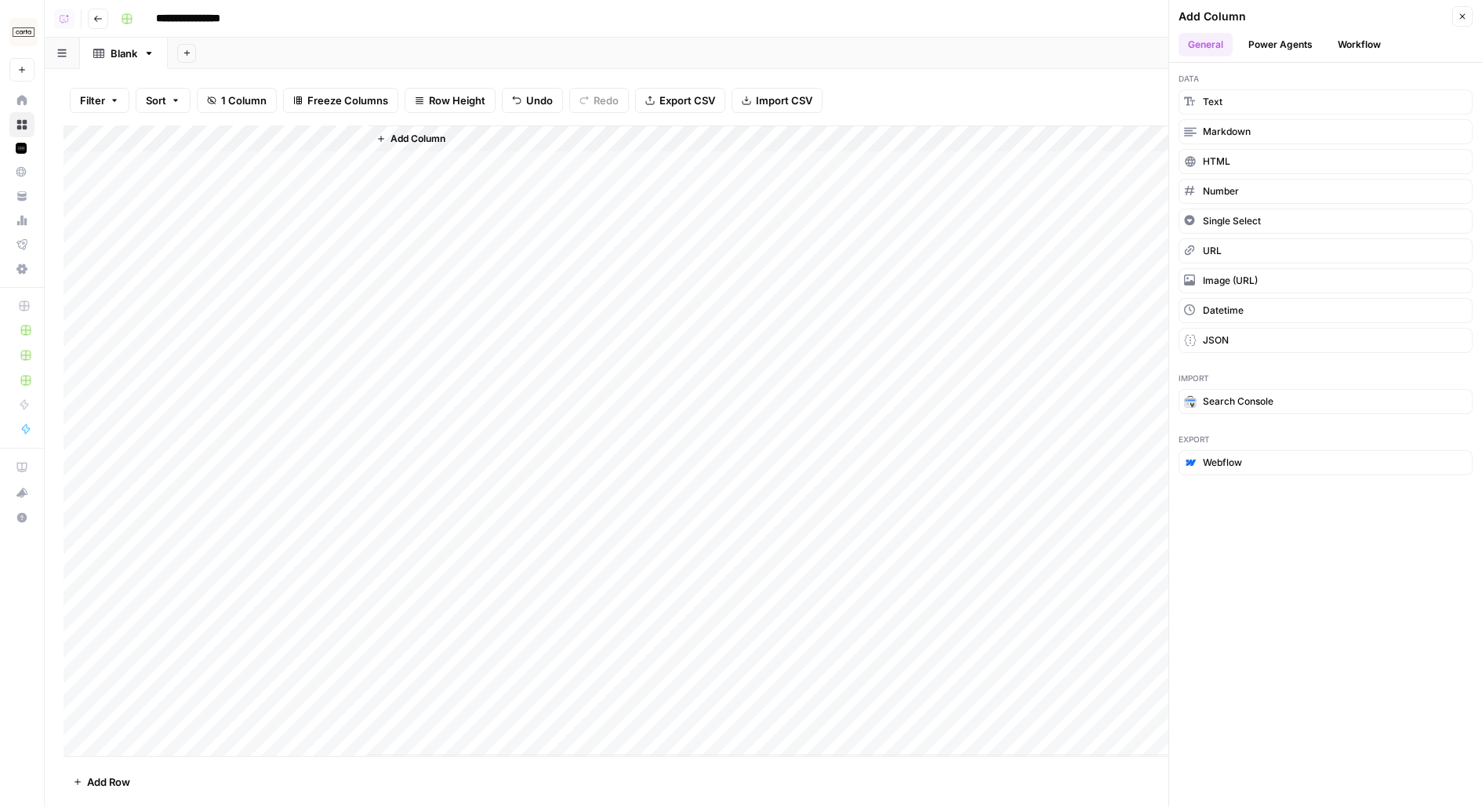
click at [1359, 49] on button "Workflow" at bounding box center [1359, 45] width 62 height 24
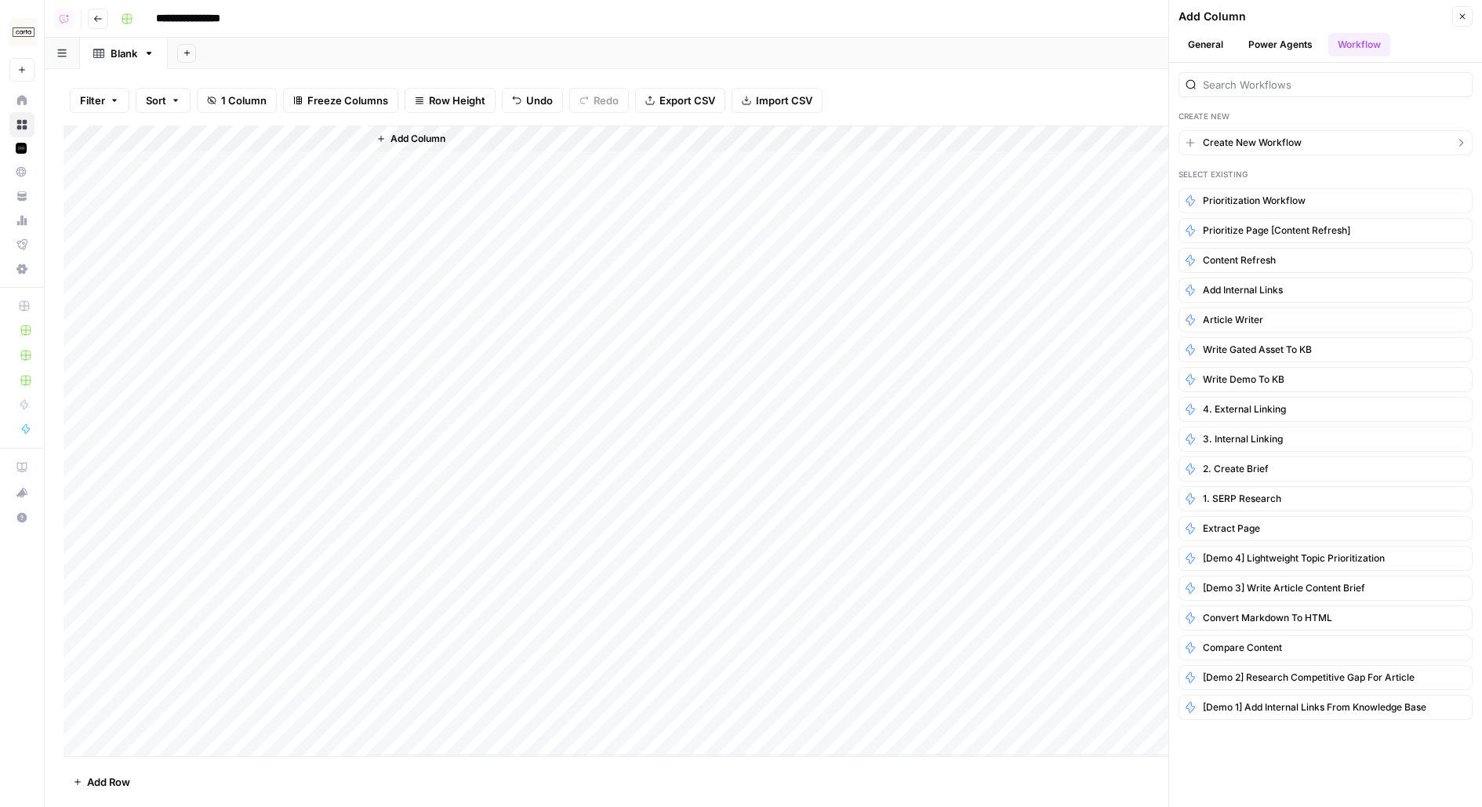
click at [1256, 140] on span "Create New Workflow" at bounding box center [1252, 143] width 99 height 14
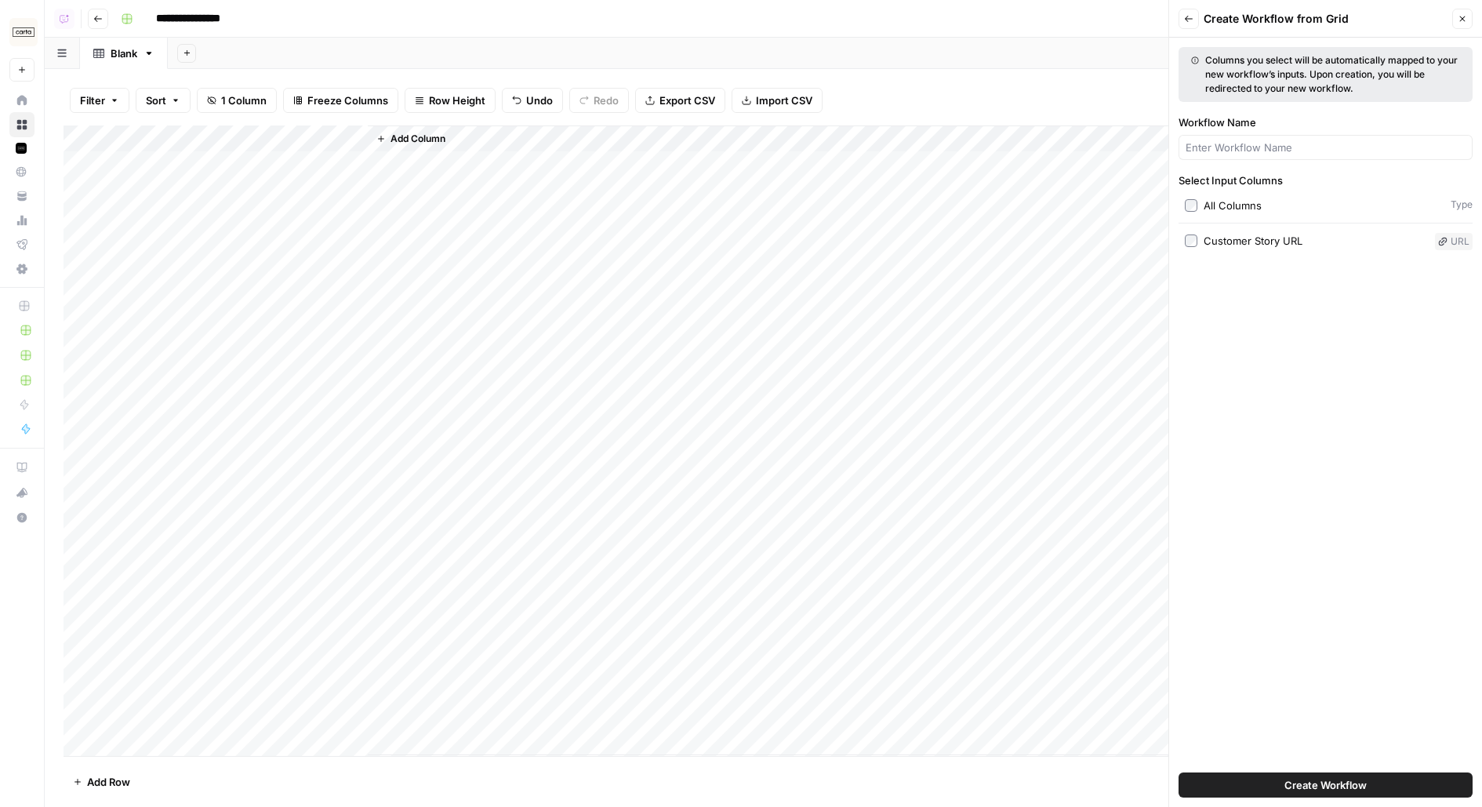
click at [1237, 231] on div "Select Input Columns All Columns Type Customer Story URL URL" at bounding box center [1326, 212] width 294 height 78
click at [1244, 249] on div "Columns you select will be automatically mapped to your new workflow’s inputs. …" at bounding box center [1325, 422] width 313 height 769
click at [1237, 245] on div "Customer Story URL" at bounding box center [1253, 241] width 99 height 16
click at [1245, 787] on button "Create Workflow" at bounding box center [1326, 784] width 294 height 25
click at [1292, 144] on input "Workflow Name" at bounding box center [1326, 148] width 280 height 16
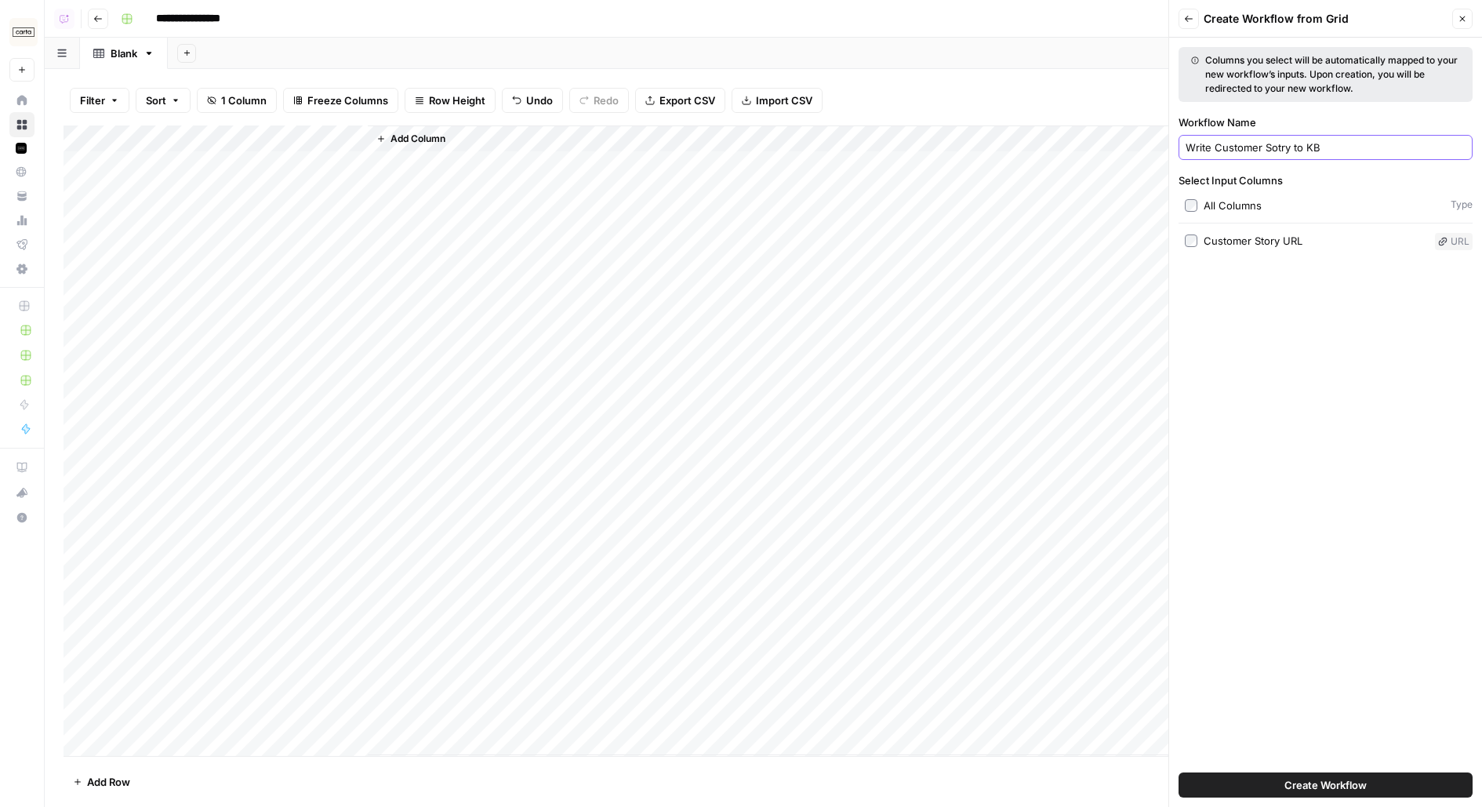
click at [1267, 146] on input "Write Customer Sotry to KB" at bounding box center [1326, 148] width 280 height 16
type input "Write Customer Story to KB"
click at [1373, 776] on button "Create Workflow" at bounding box center [1326, 784] width 294 height 25
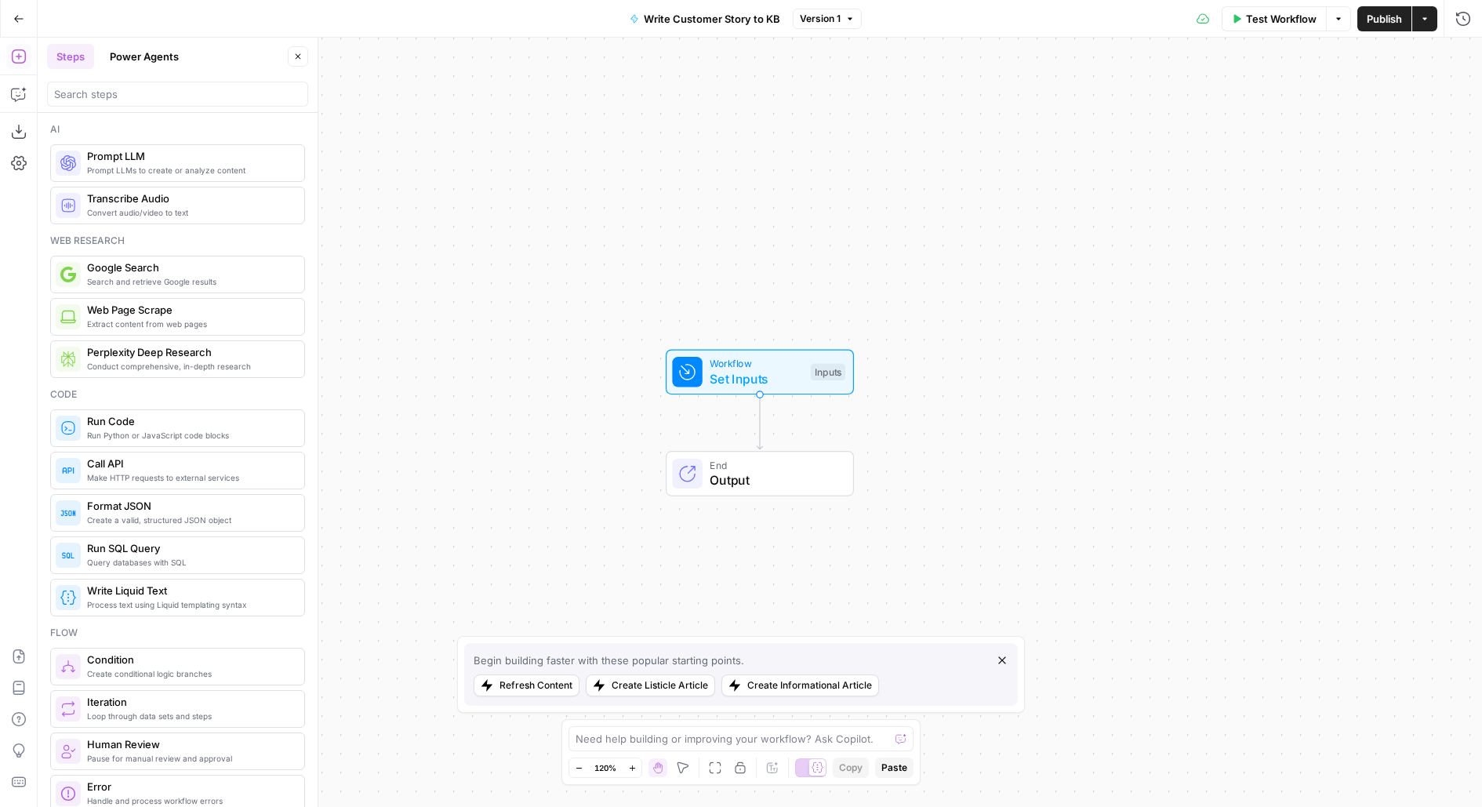
drag, startPoint x: 1085, startPoint y: 283, endPoint x: 1027, endPoint y: 157, distance: 138.6
click at [1027, 157] on div "Workflow Set Inputs Inputs End Output" at bounding box center [760, 422] width 1444 height 769
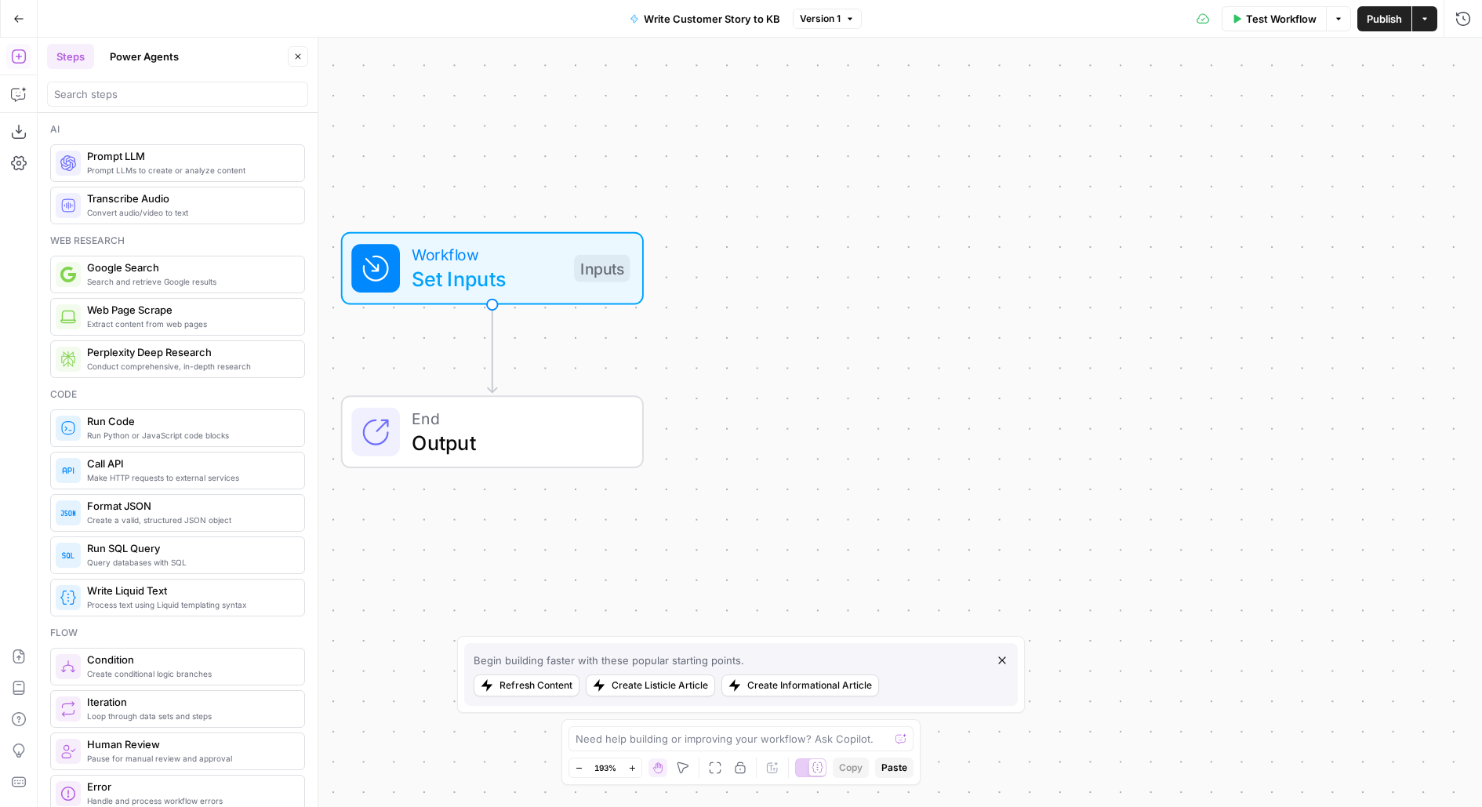
drag, startPoint x: 876, startPoint y: 329, endPoint x: 1092, endPoint y: 279, distance: 221.2
click at [1087, 279] on div "Workflow Set Inputs Inputs End Output" at bounding box center [760, 422] width 1444 height 769
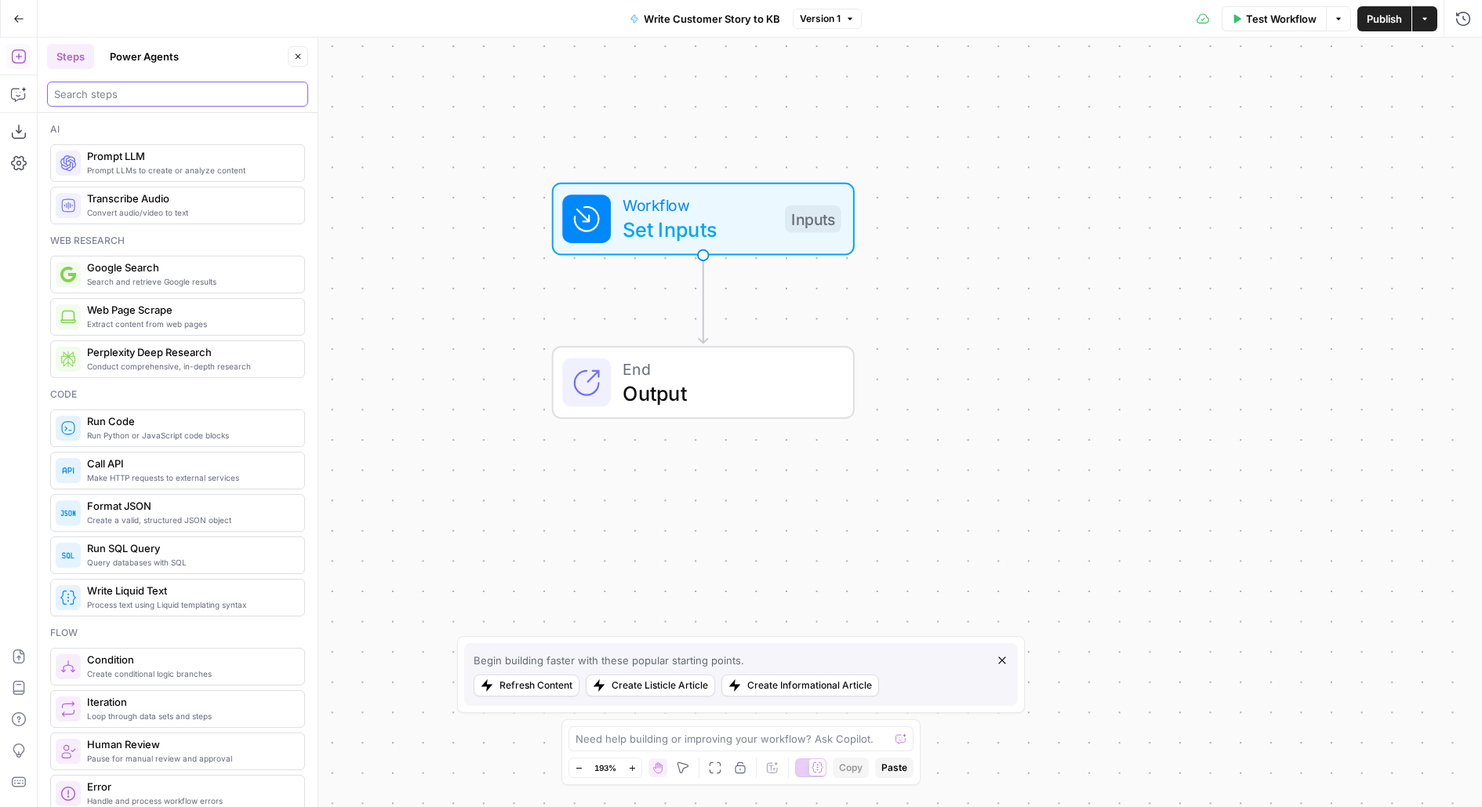
click at [121, 89] on input "search" at bounding box center [177, 94] width 247 height 16
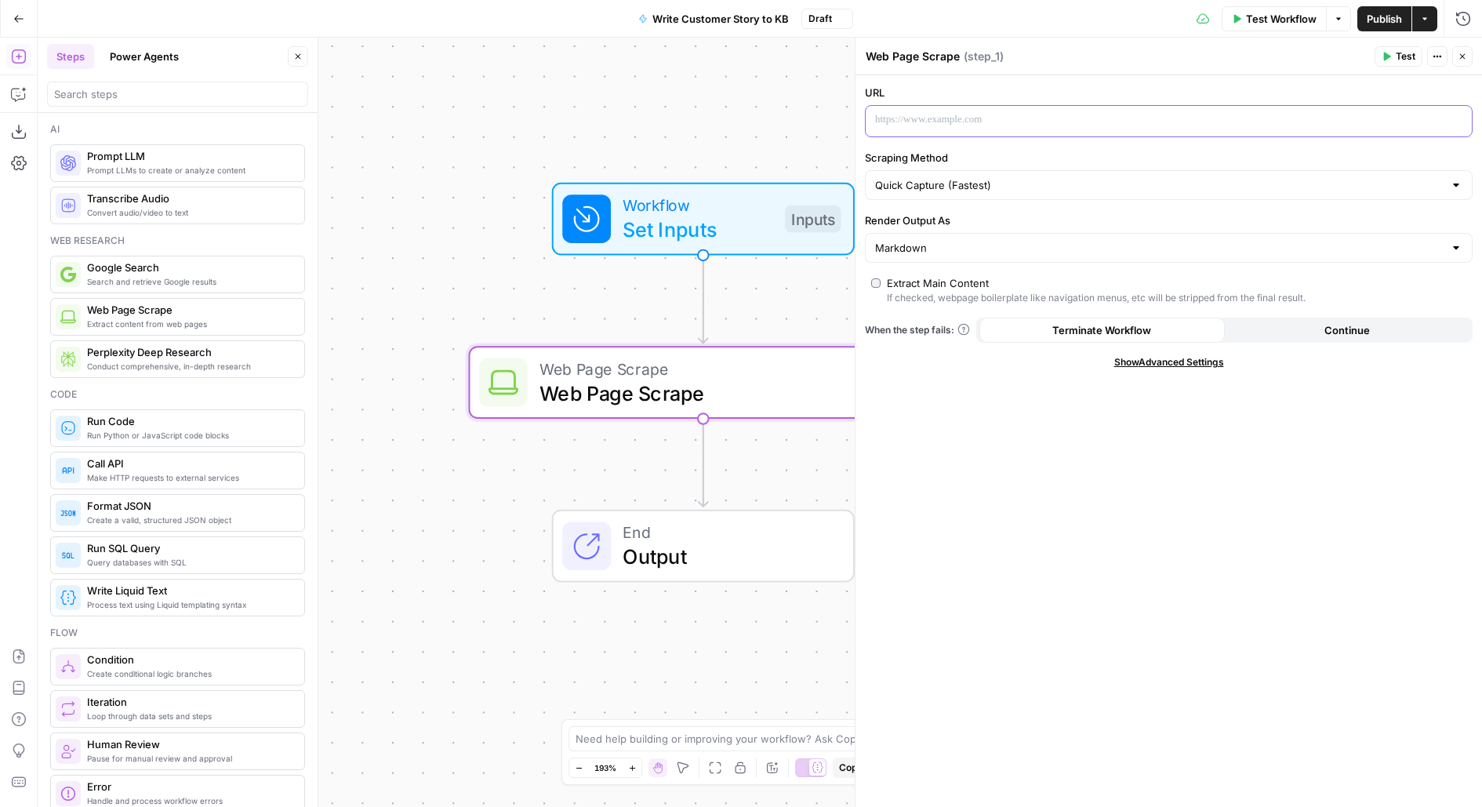
click at [907, 121] on p at bounding box center [1156, 120] width 562 height 16
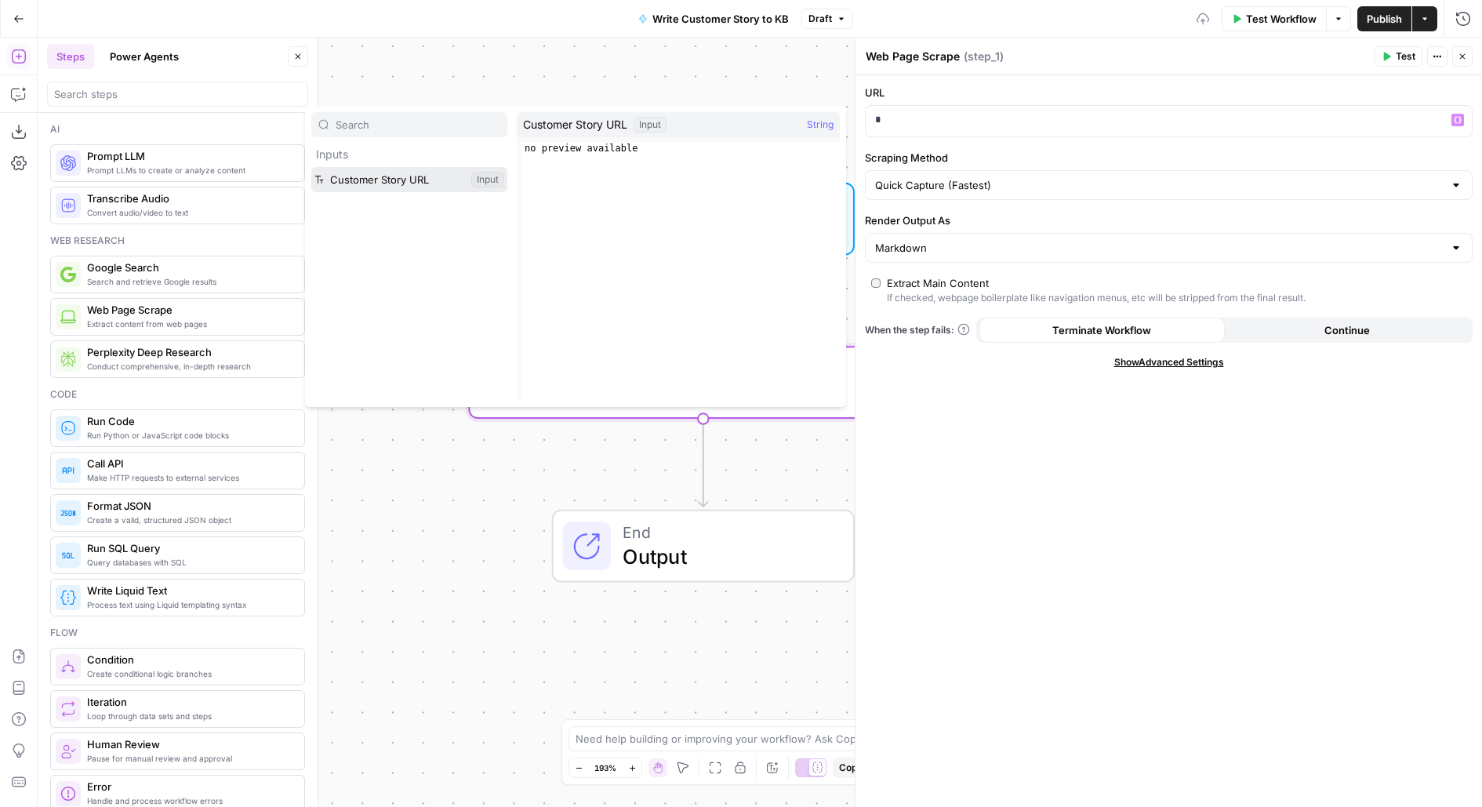
click at [311, 167] on button "Select variable Customer Story URL" at bounding box center [409, 179] width 196 height 25
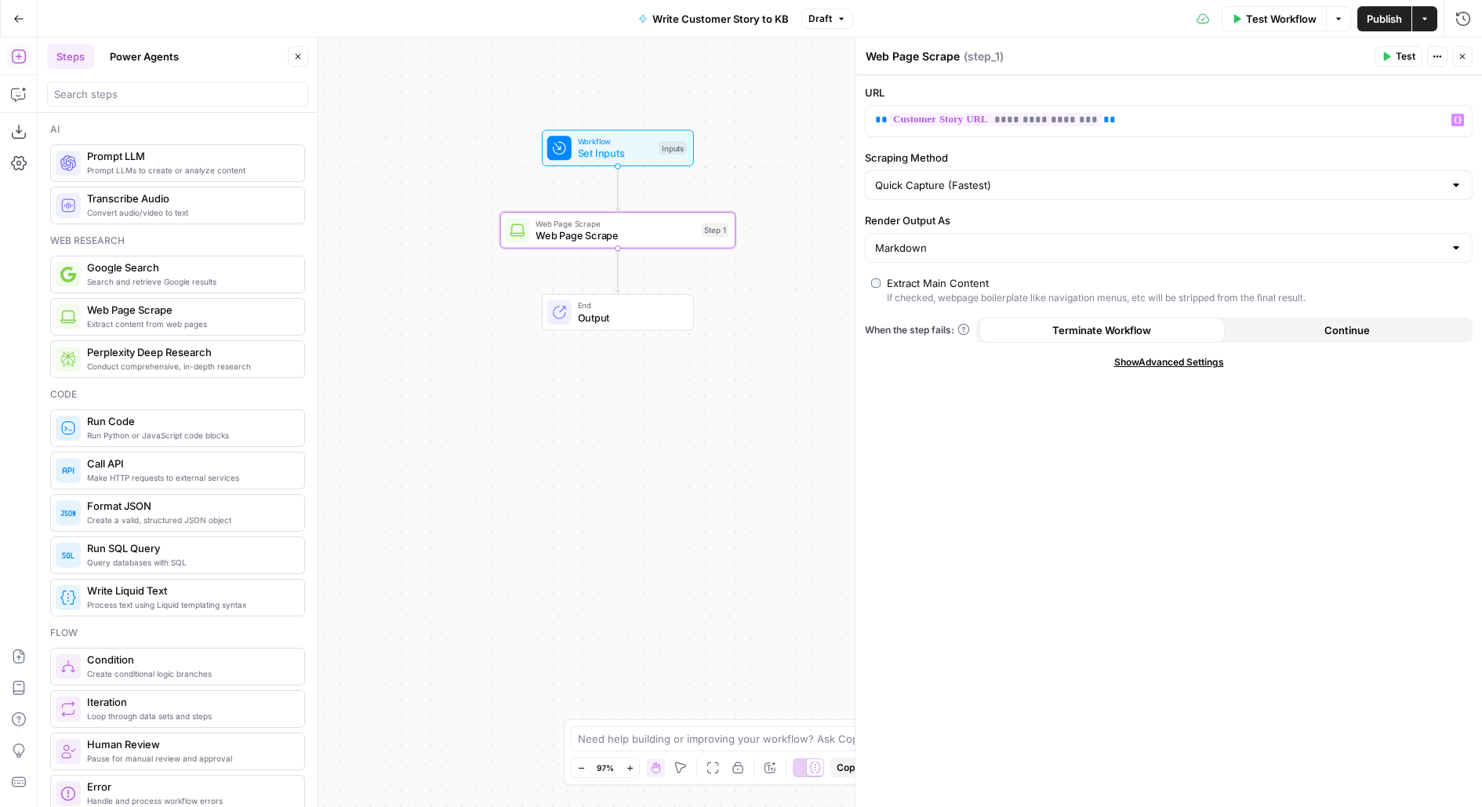
drag, startPoint x: 825, startPoint y: 136, endPoint x: 729, endPoint y: 99, distance: 103.3
click at [729, 99] on div "Workflow Set Inputs Inputs Web Page Scrape Web Page Scrape Step 1 End Output" at bounding box center [760, 422] width 1444 height 769
click at [117, 96] on input "search" at bounding box center [177, 94] width 247 height 16
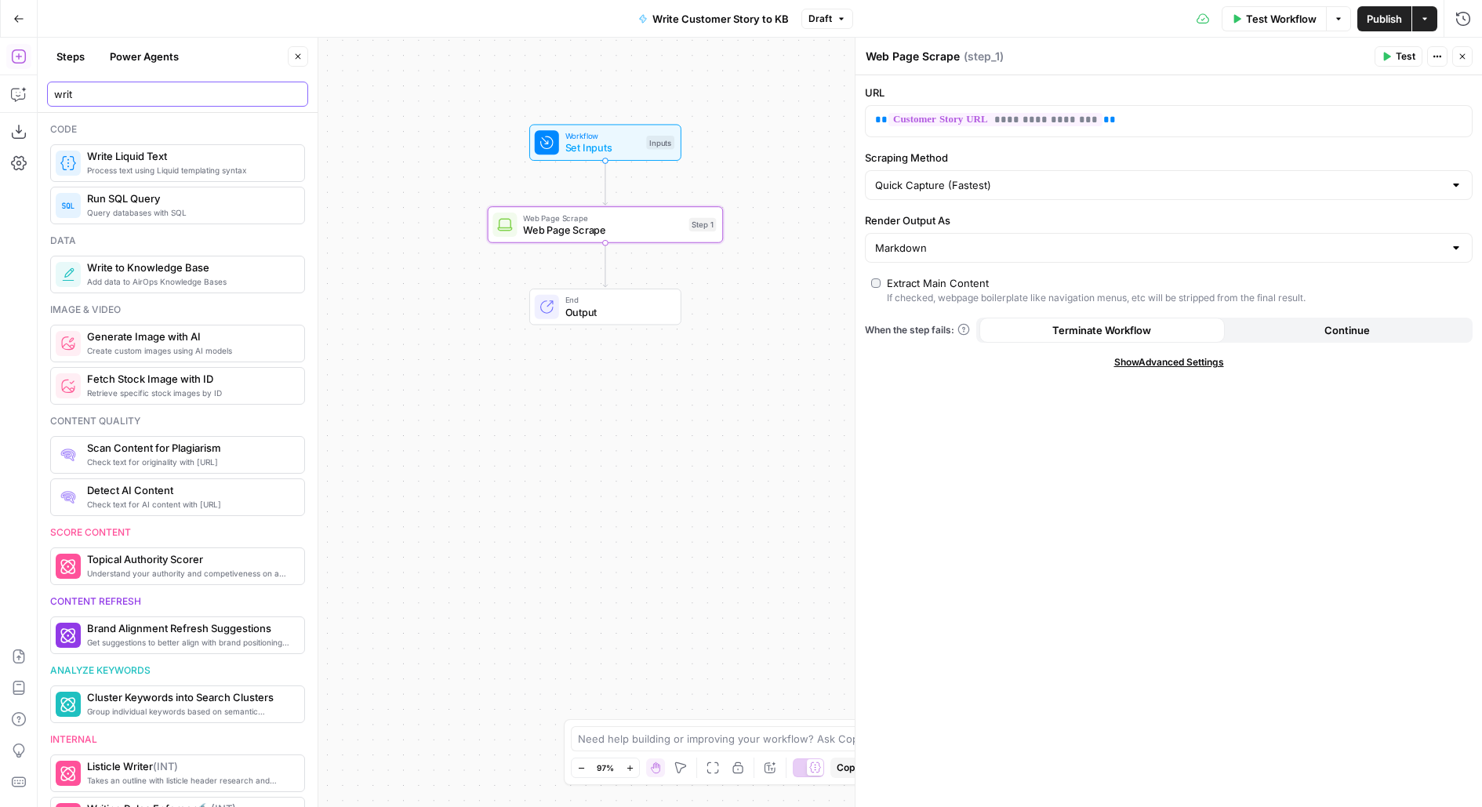
type input "writ"
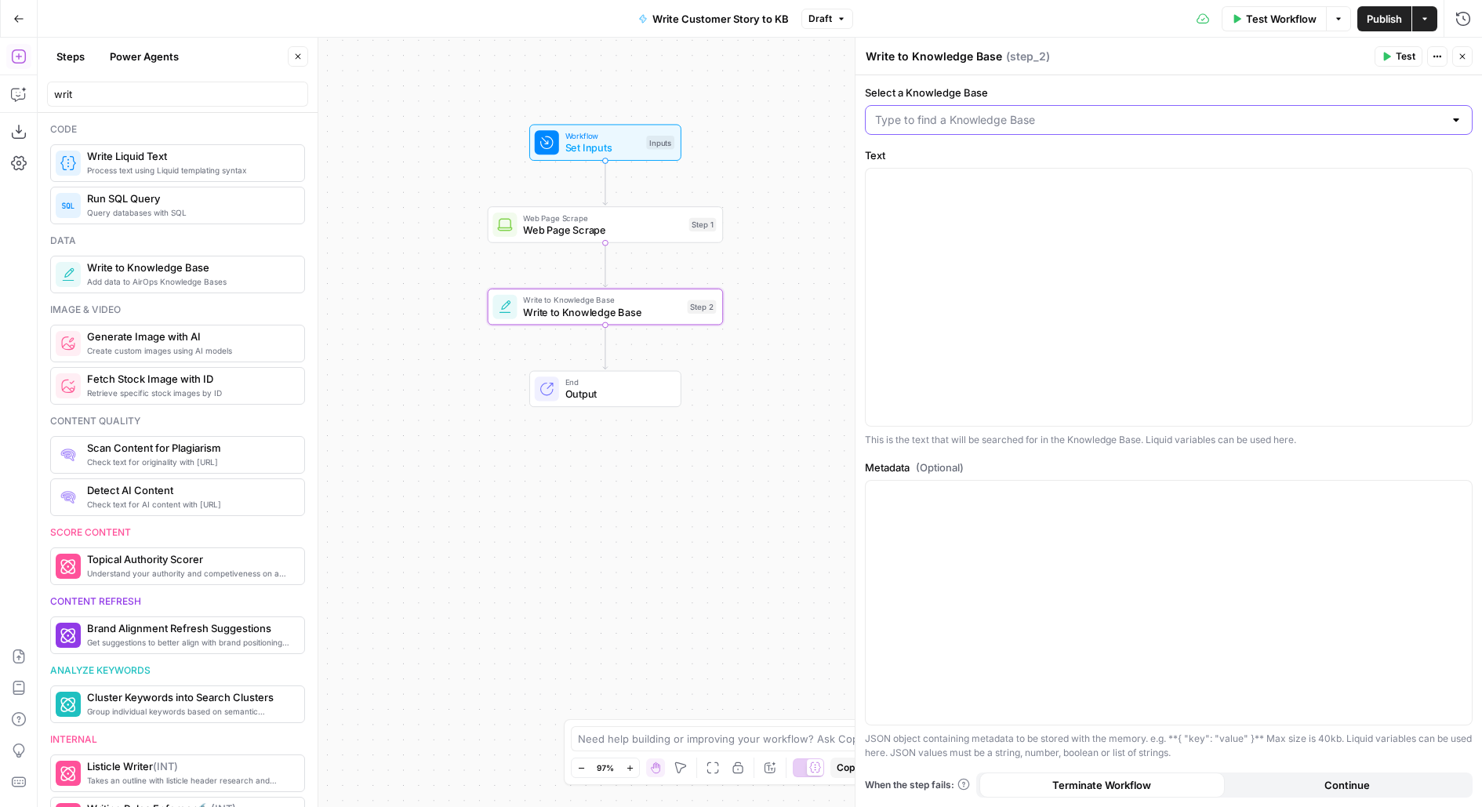
click at [945, 119] on input "Select a Knowledge Base" at bounding box center [1159, 120] width 569 height 16
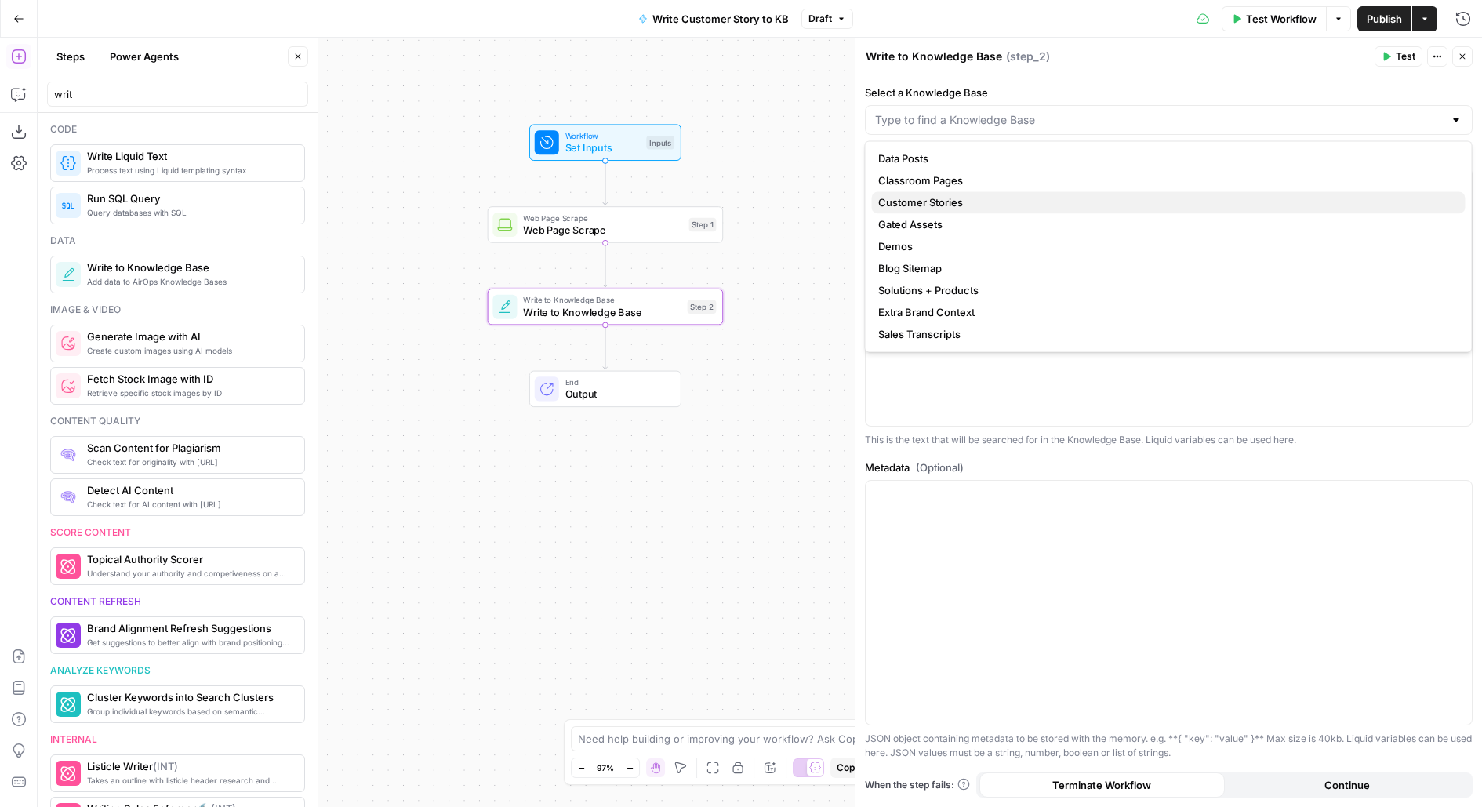
click at [935, 205] on span "Customer Stories" at bounding box center [1165, 202] width 575 height 16
type input "Customer Stories"
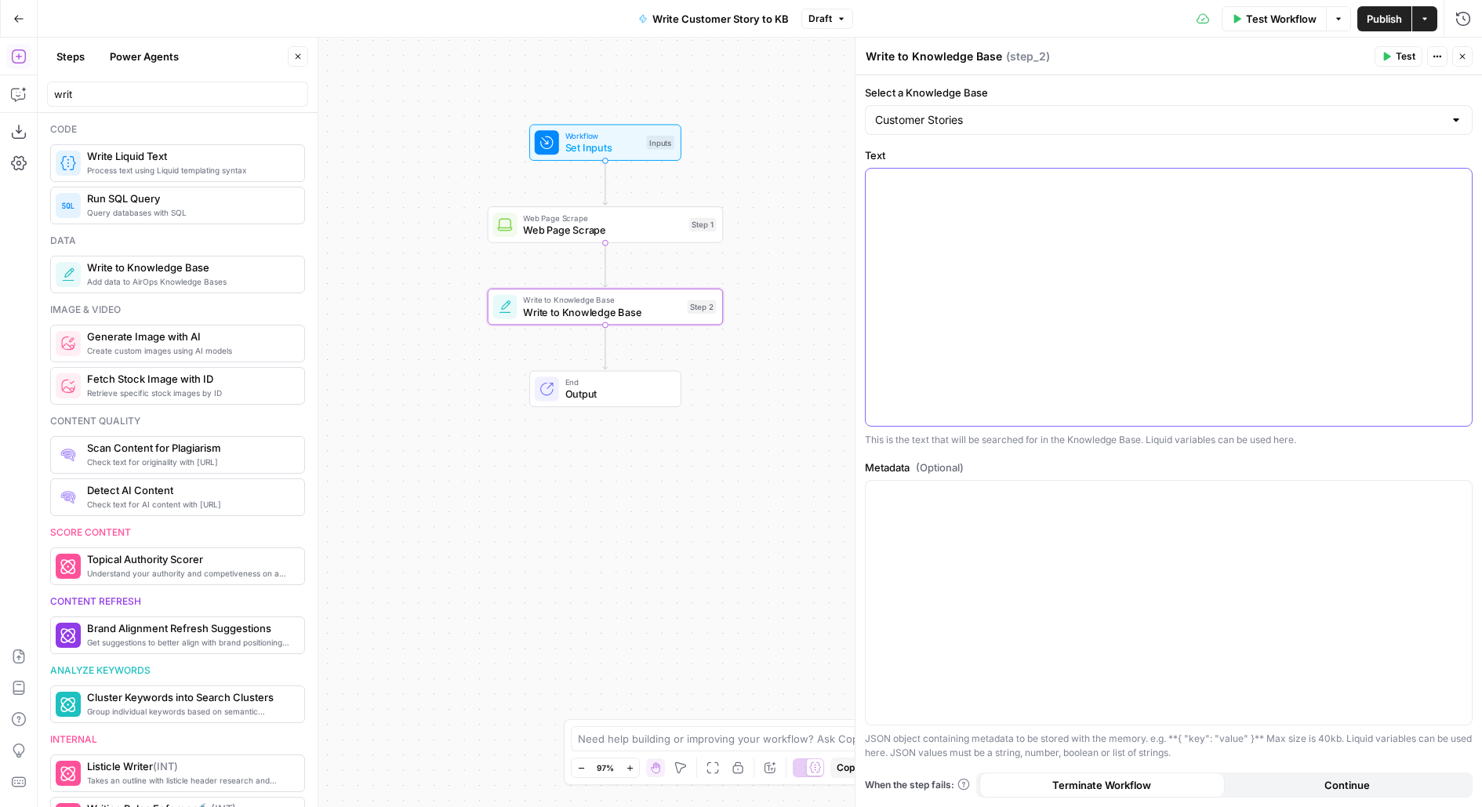
click at [920, 205] on div at bounding box center [1169, 297] width 606 height 257
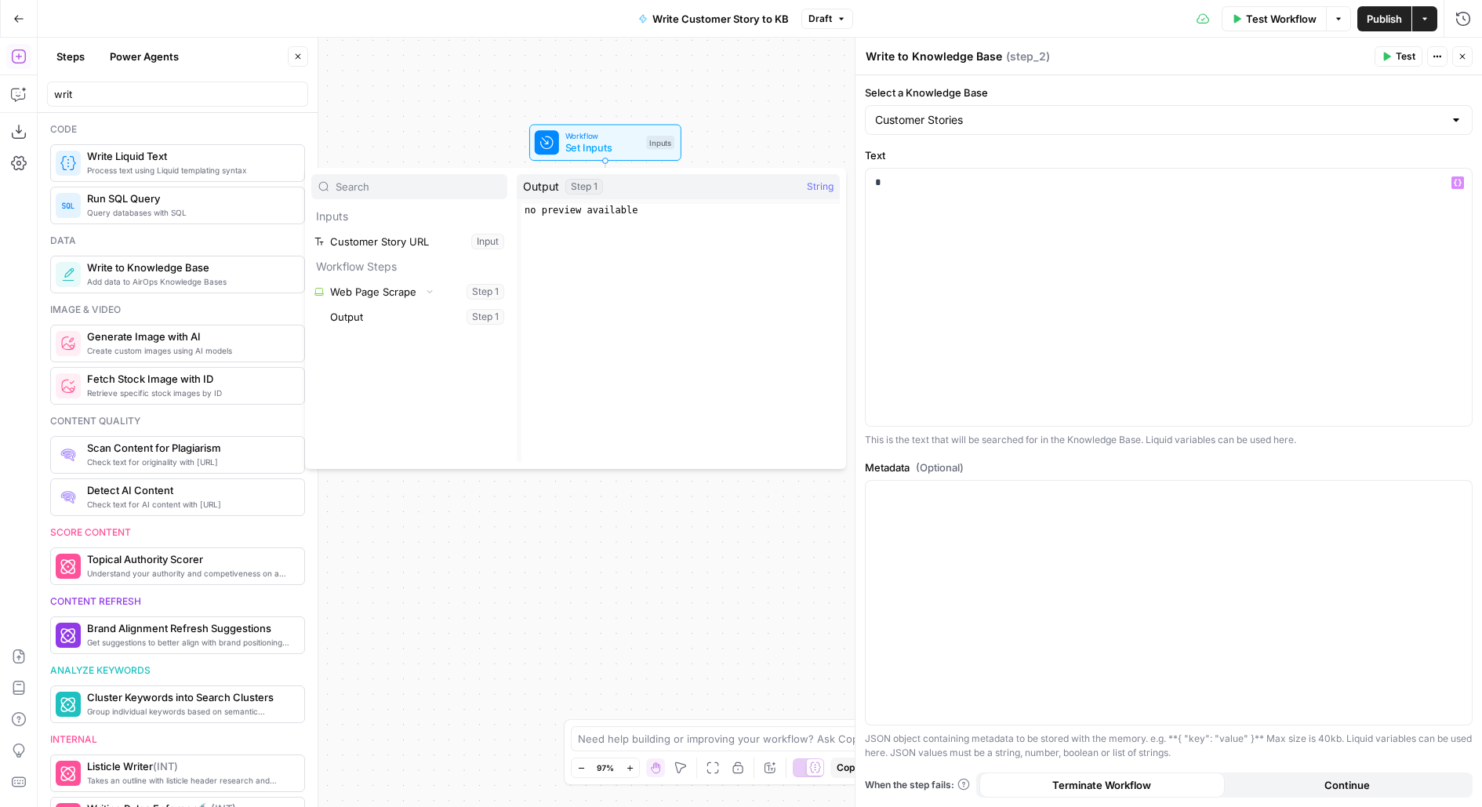
click at [327, 304] on button "Select variable Output" at bounding box center [417, 316] width 180 height 25
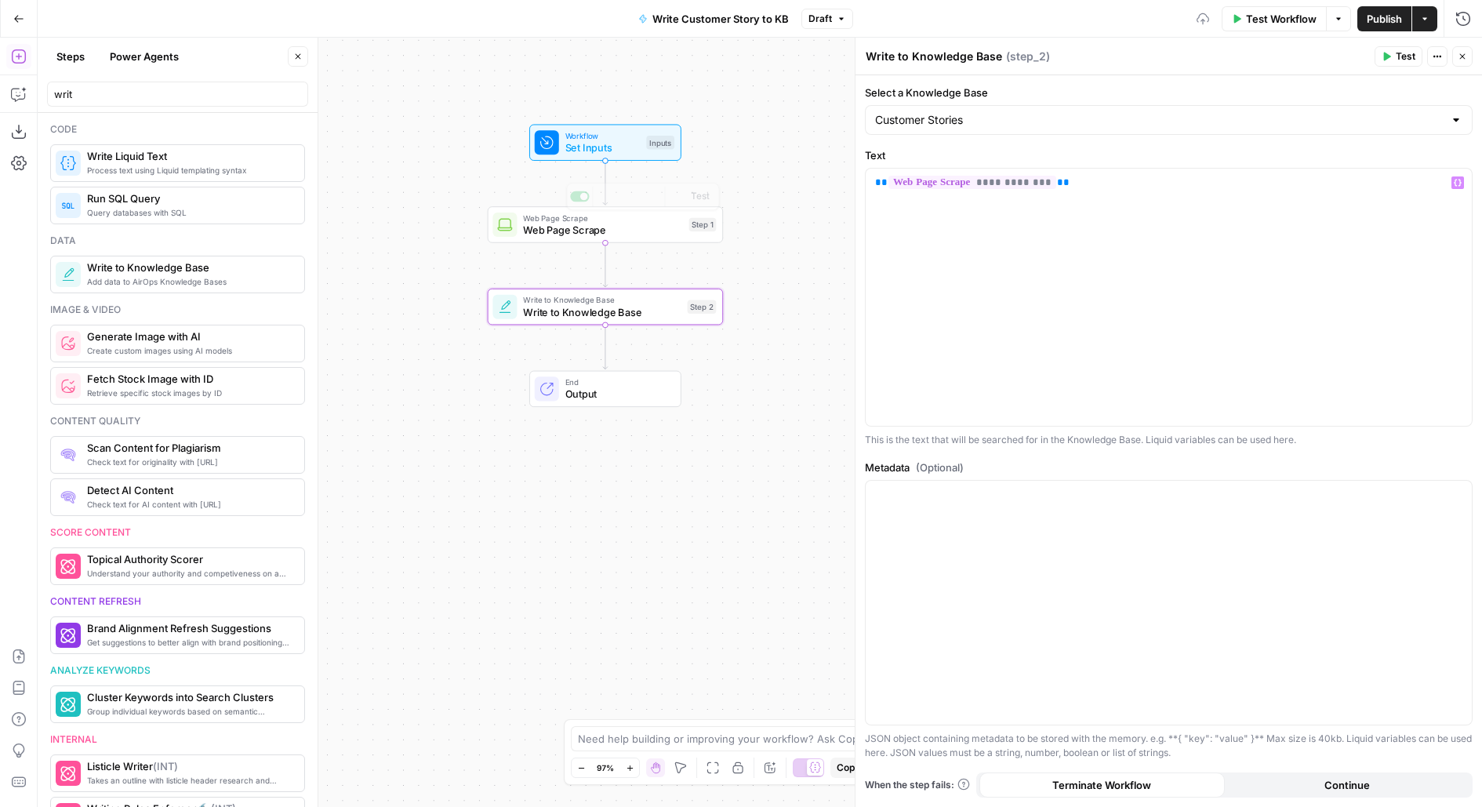
click at [590, 235] on span "Web Page Scrape" at bounding box center [603, 230] width 160 height 15
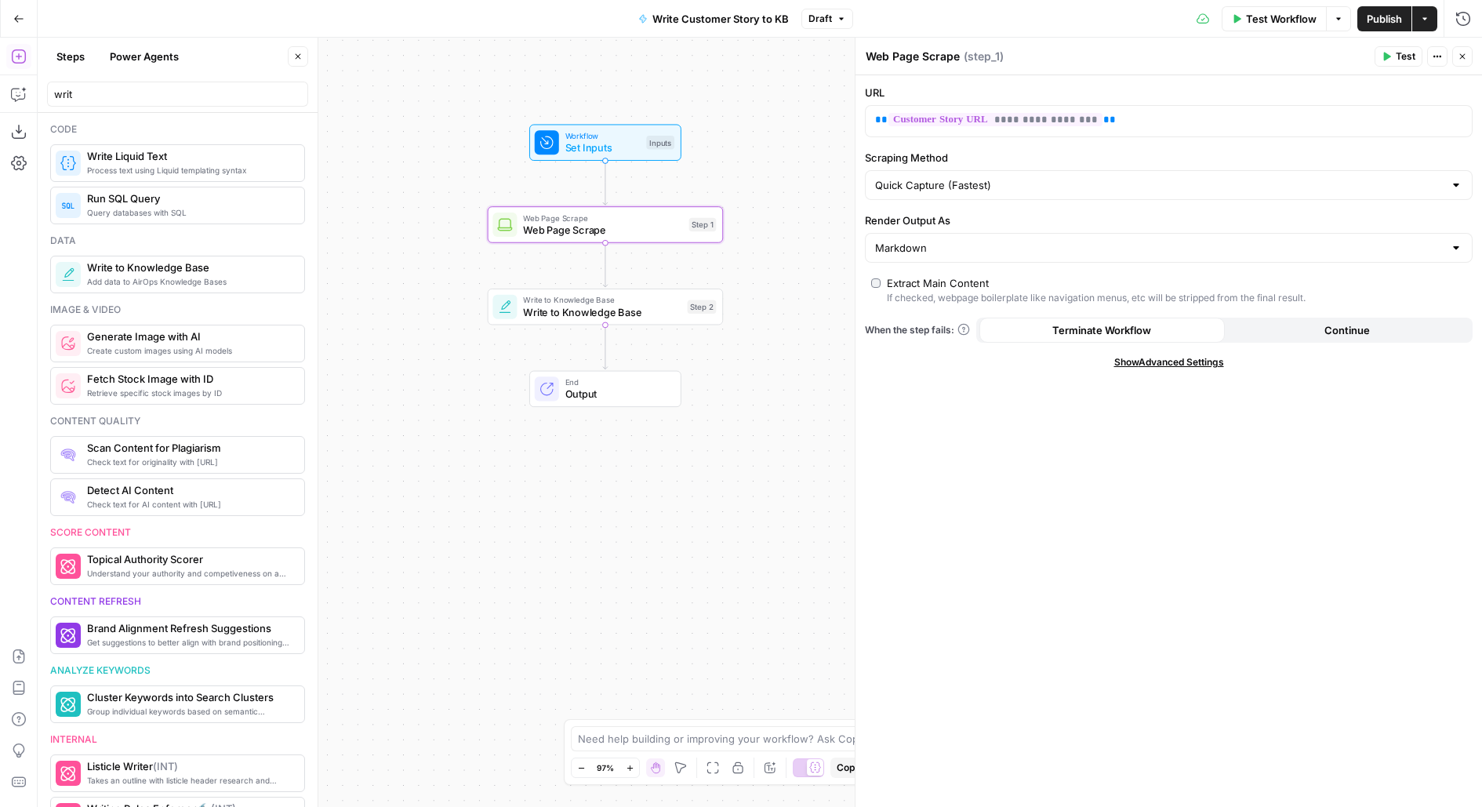
click at [663, 310] on span "Write to Knowledge Base" at bounding box center [602, 311] width 158 height 15
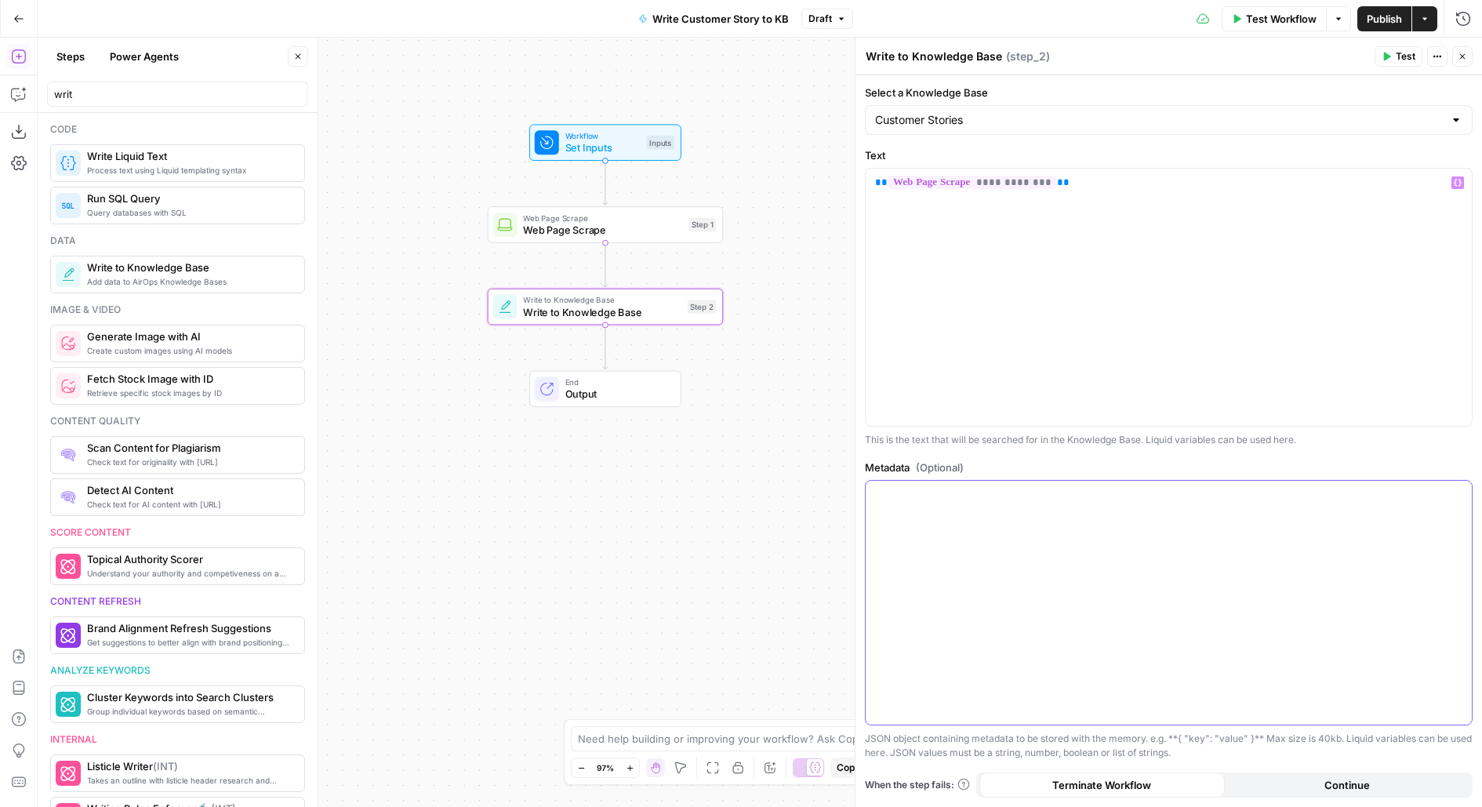
click at [950, 542] on div at bounding box center [1169, 602] width 606 height 243
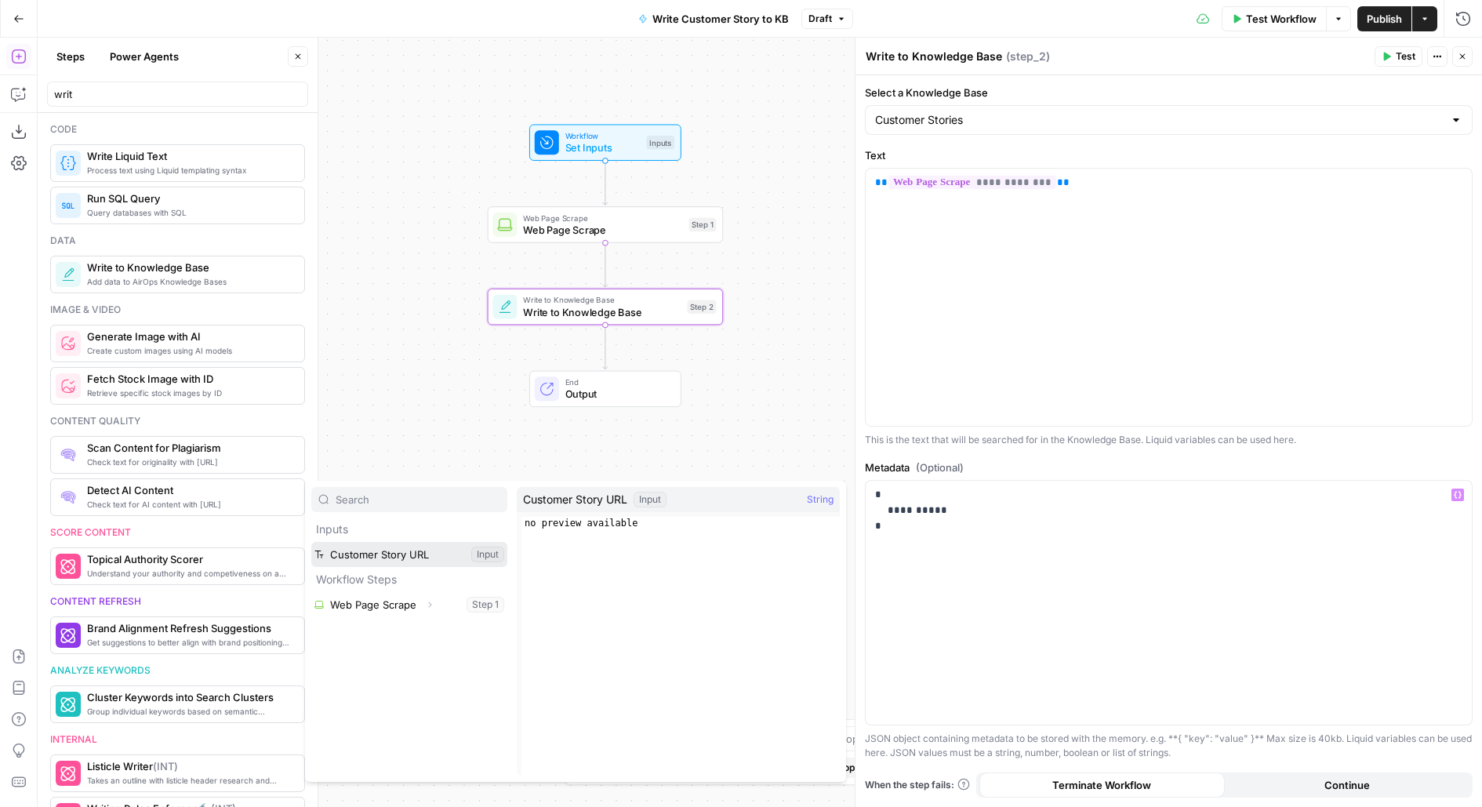
click at [311, 542] on button "Select variable Customer Story URL" at bounding box center [409, 554] width 196 height 25
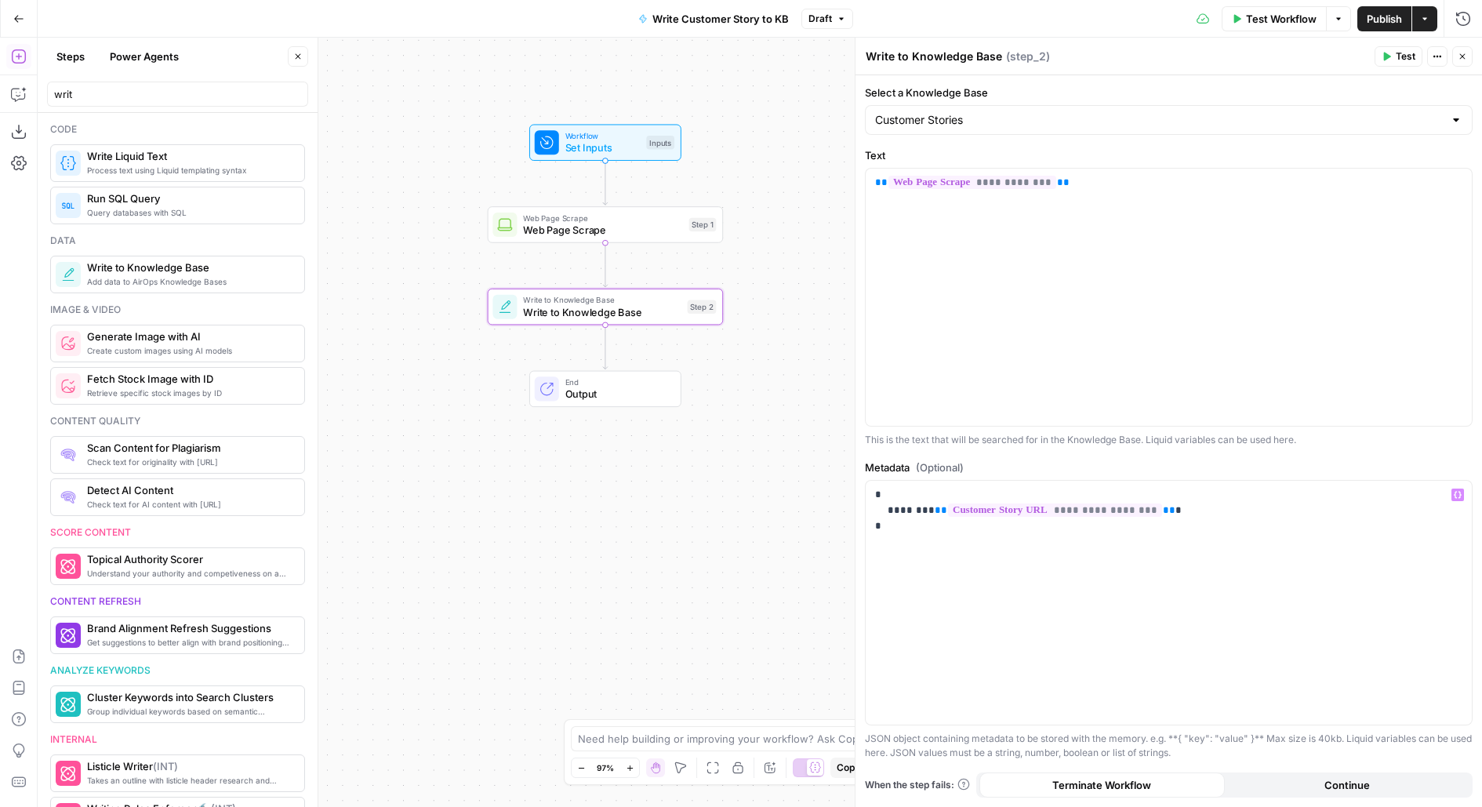
click at [1385, 16] on span "Publish" at bounding box center [1384, 19] width 35 height 16
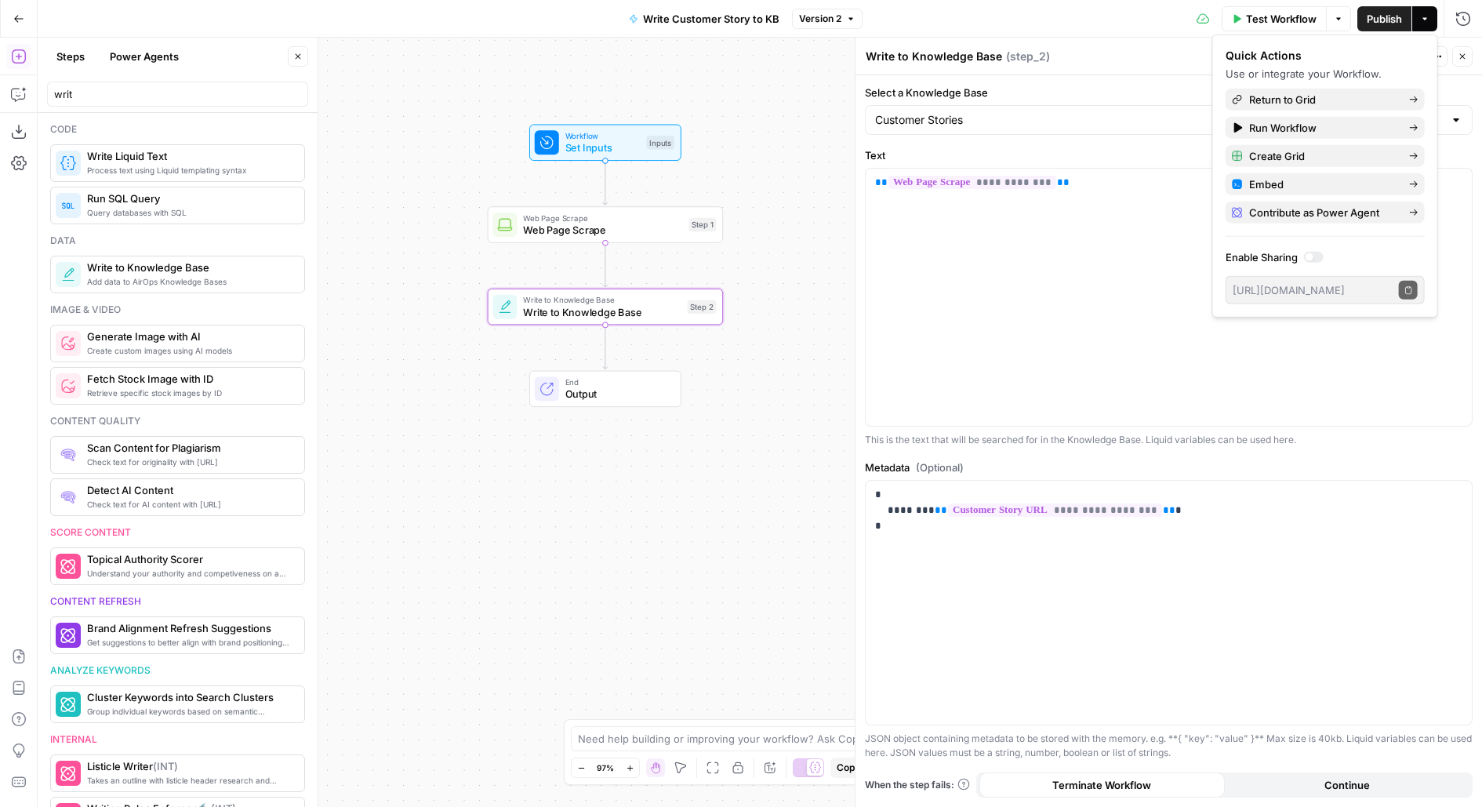
click at [22, 13] on icon "button" at bounding box center [18, 18] width 11 height 11
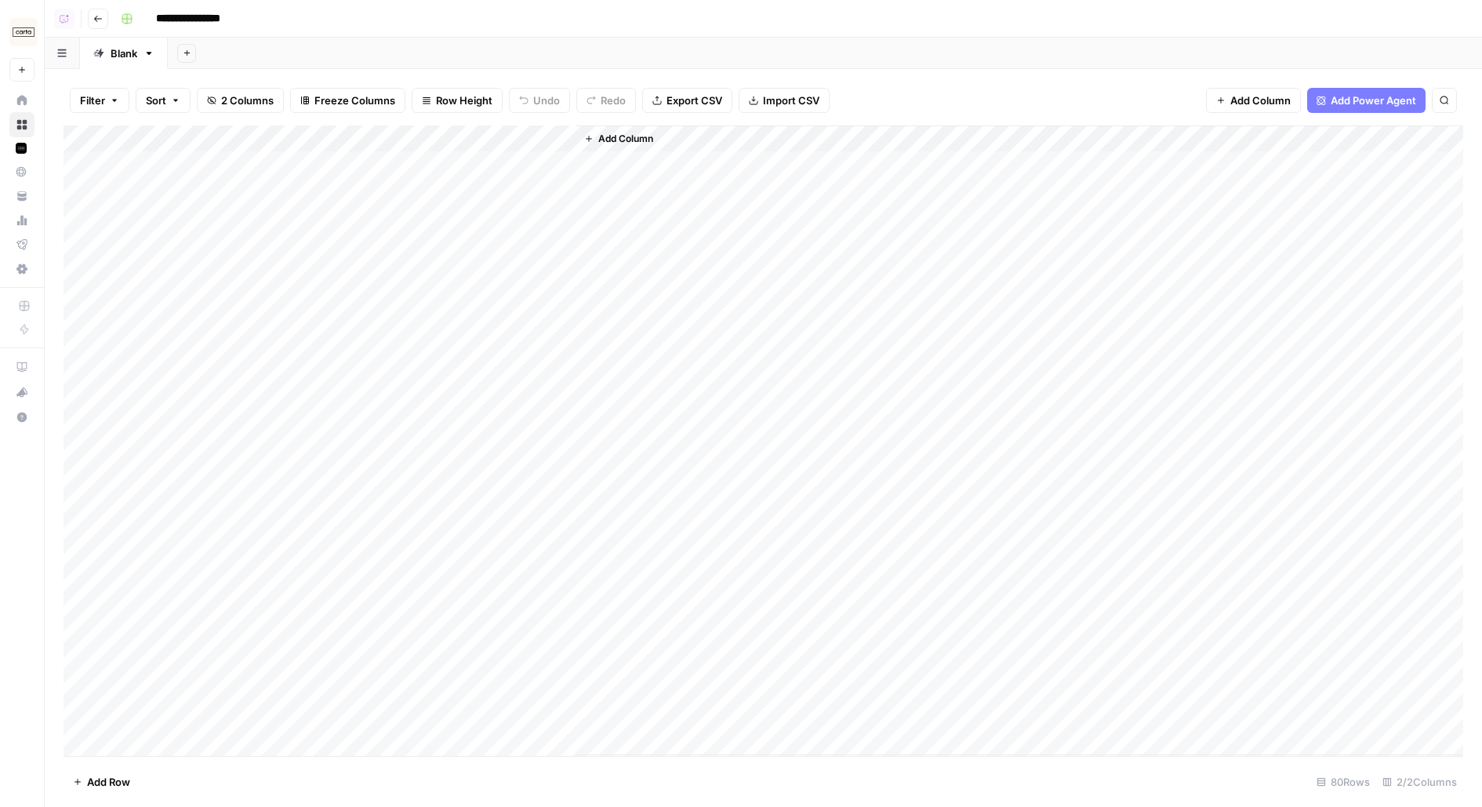
click at [503, 166] on div "Add Column" at bounding box center [764, 440] width 1400 height 630
click at [82, 637] on div "Add Column" at bounding box center [764, 440] width 1400 height 630
click at [81, 717] on div "Add Column" at bounding box center [764, 440] width 1400 height 630
click at [100, 774] on span "Delete 4 Rows" at bounding box center [108, 782] width 71 height 16
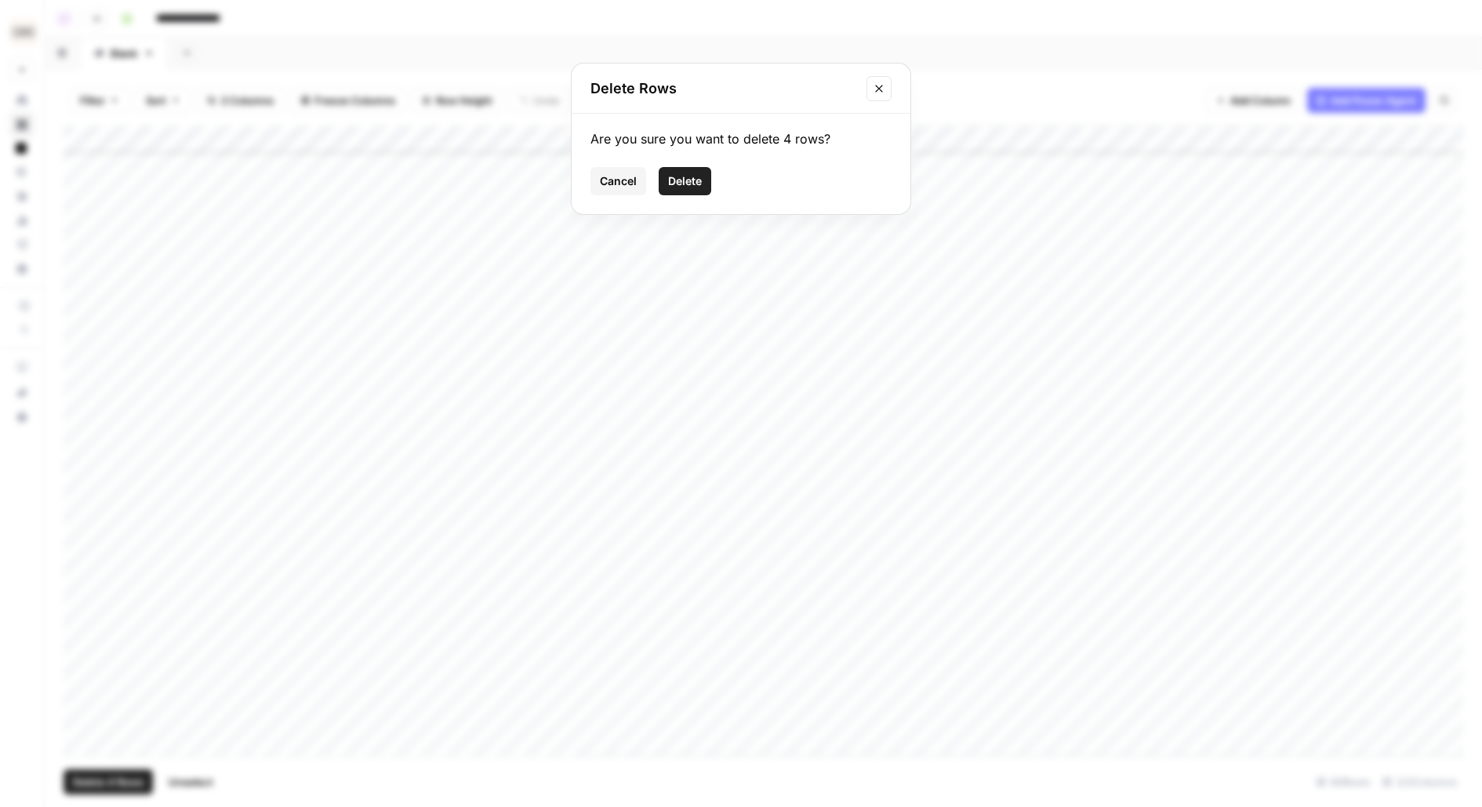
click at [697, 173] on span "Delete" at bounding box center [685, 181] width 34 height 16
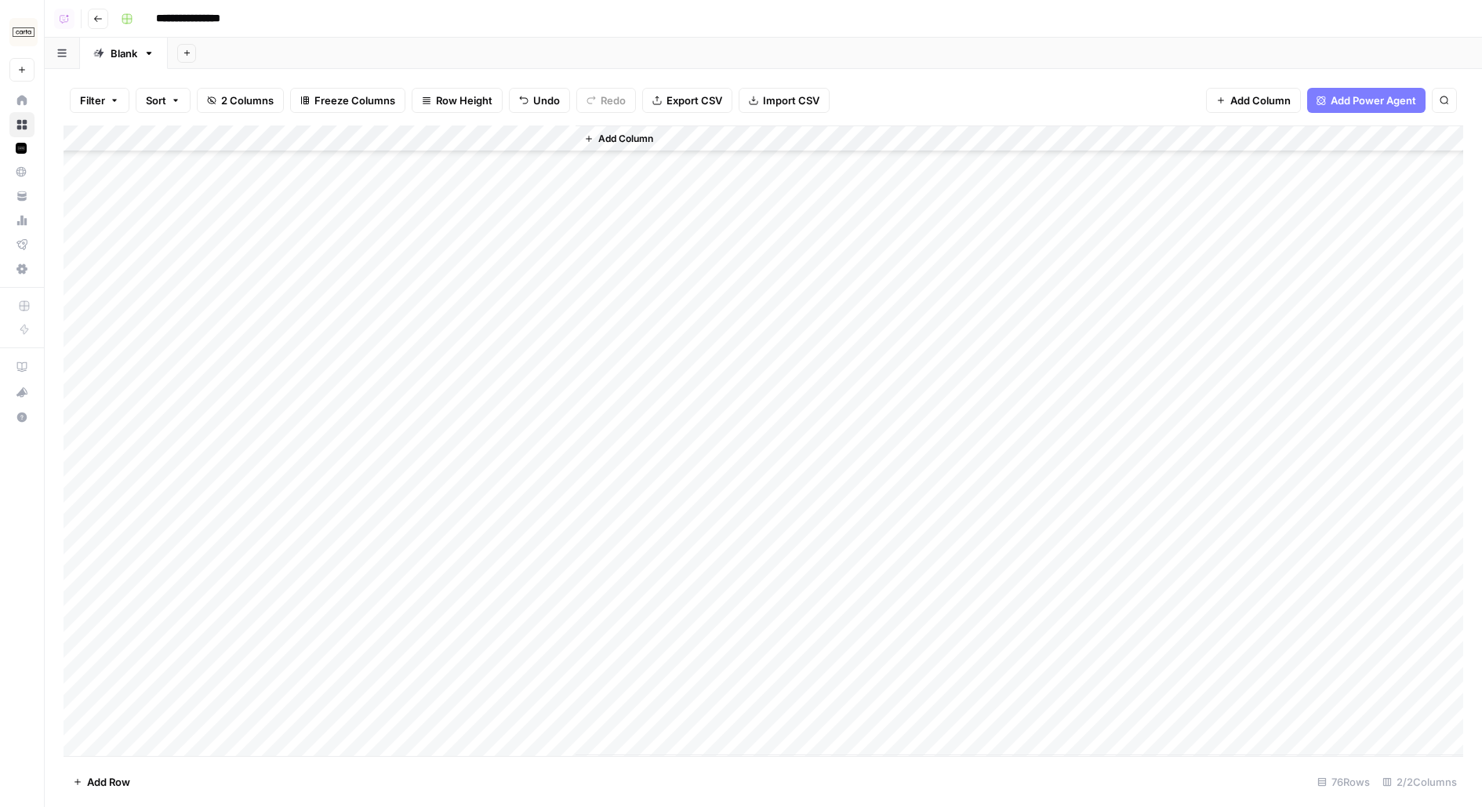
scroll to position [0, 0]
drag, startPoint x: 574, startPoint y: 142, endPoint x: 536, endPoint y: 143, distance: 37.6
click at [536, 143] on div "Add Column" at bounding box center [764, 440] width 1400 height 630
click at [536, 164] on div "Add Column" at bounding box center [764, 440] width 1400 height 630
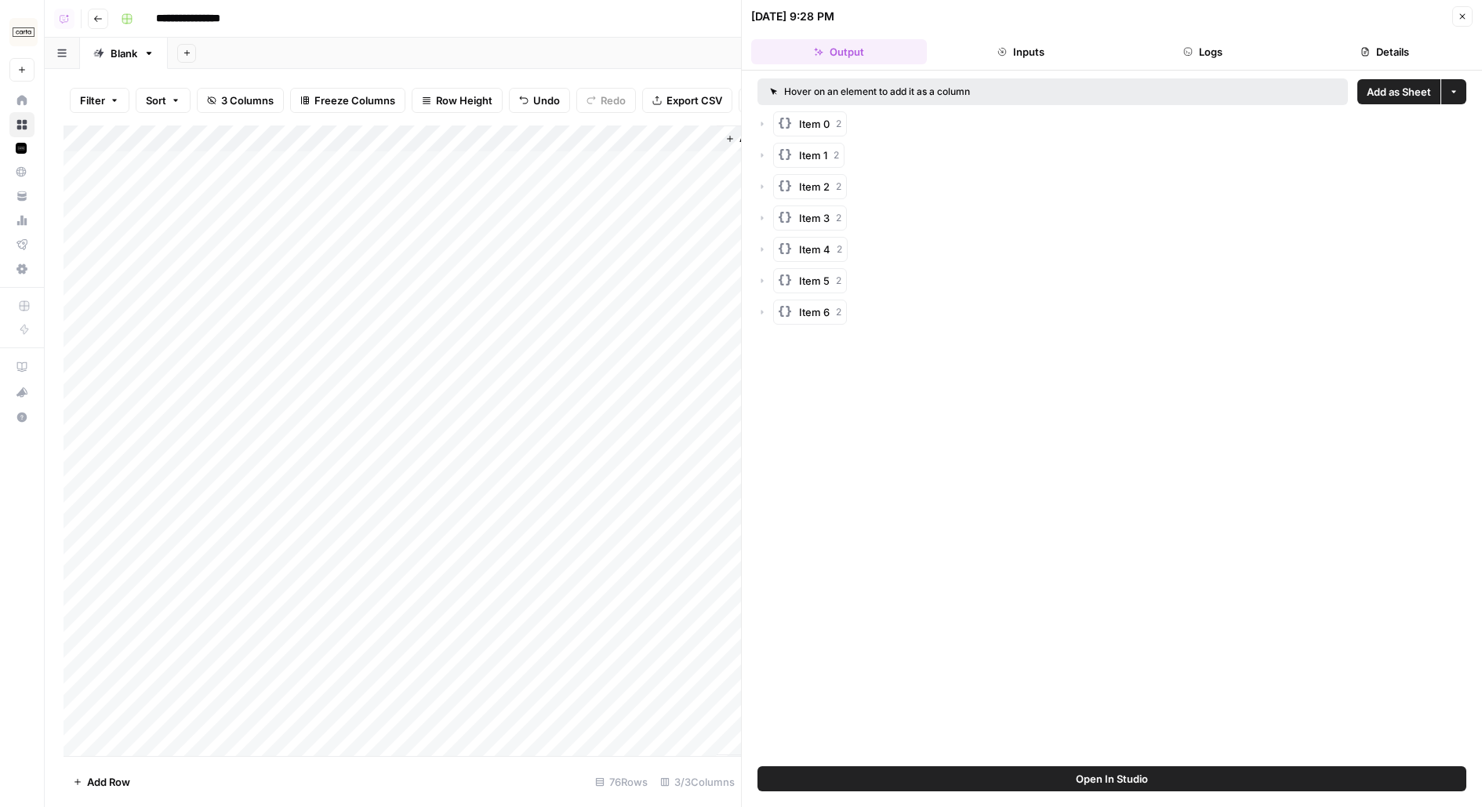
click at [1046, 779] on button "Open In Studio" at bounding box center [1112, 778] width 709 height 25
drag, startPoint x: 369, startPoint y: 139, endPoint x: 500, endPoint y: 139, distance: 131.0
click at [497, 139] on div "Add Column" at bounding box center [403, 440] width 678 height 630
click at [77, 165] on div "Add Column" at bounding box center [403, 440] width 678 height 630
click at [116, 780] on span "Delete 1 Row" at bounding box center [104, 782] width 63 height 16
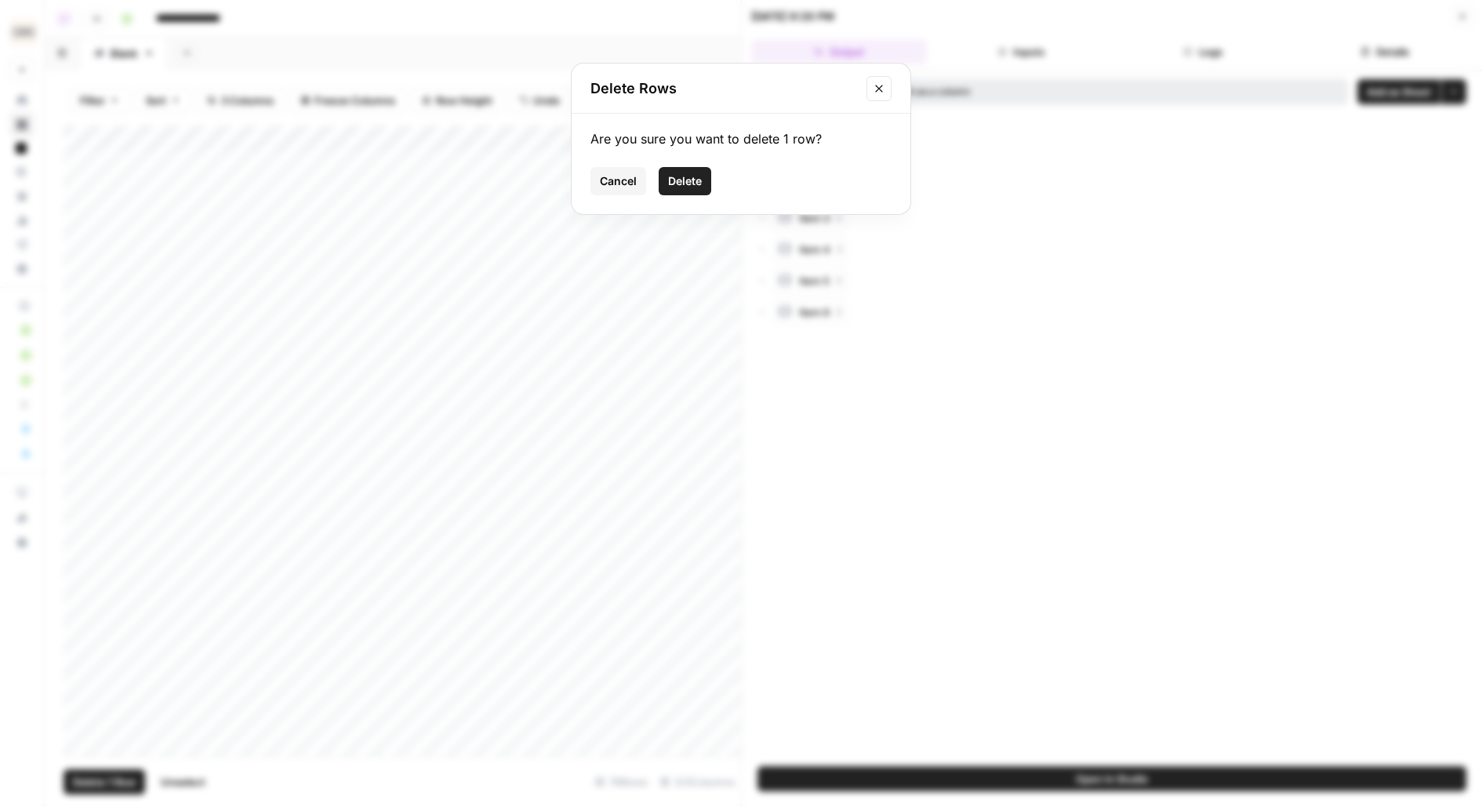
click at [690, 176] on span "Delete" at bounding box center [685, 181] width 34 height 16
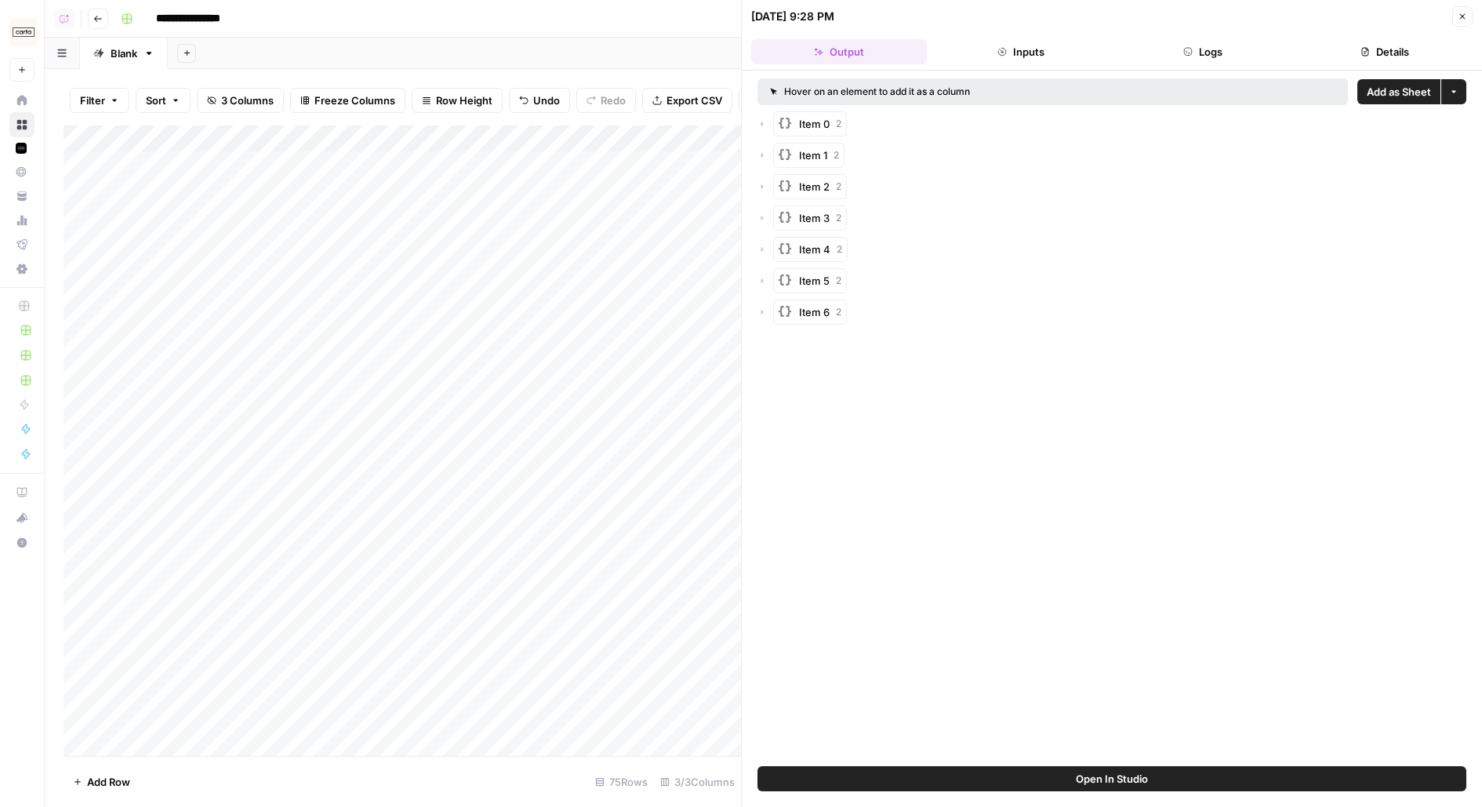
click at [480, 162] on div "Add Column" at bounding box center [403, 440] width 678 height 630
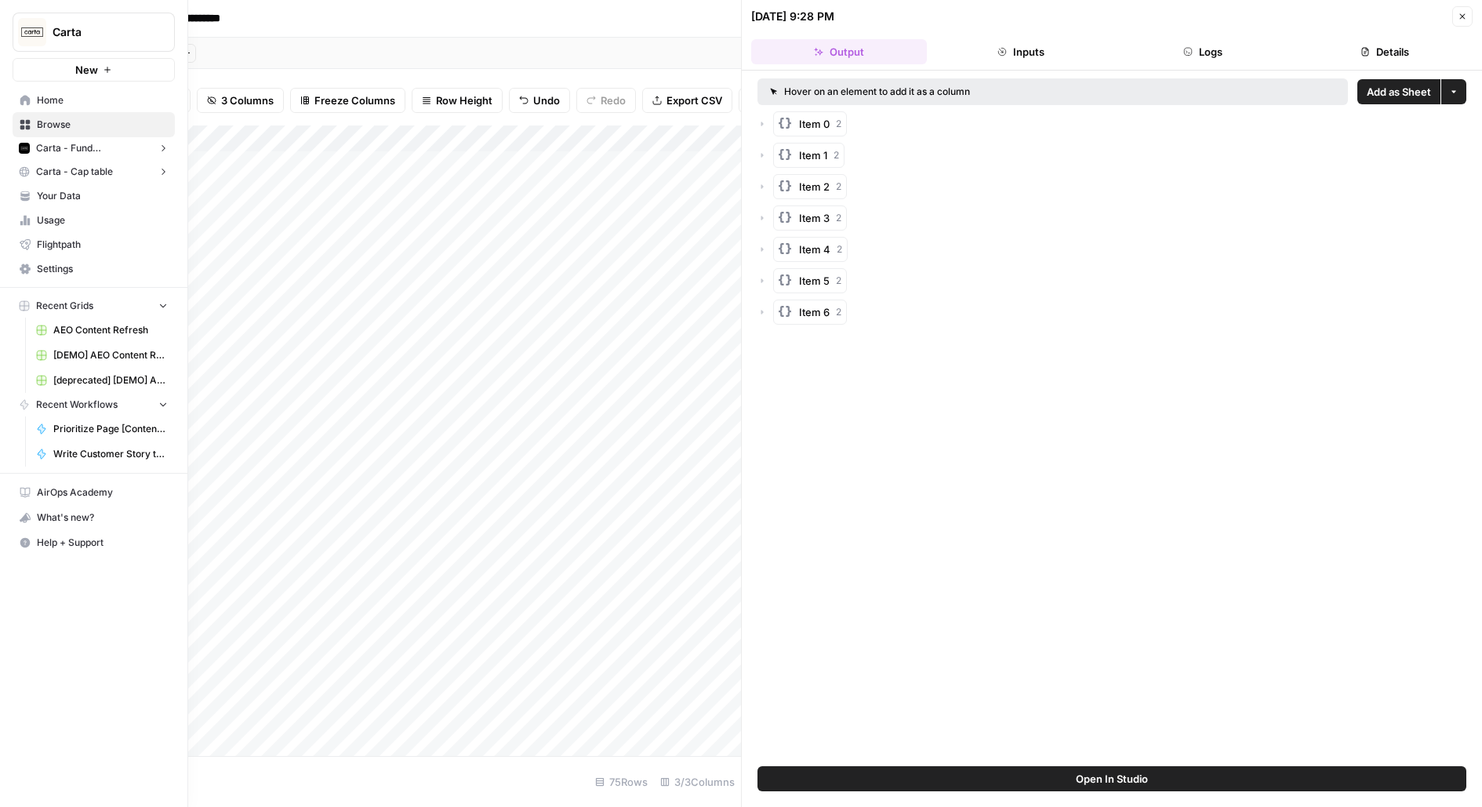
click at [47, 200] on span "Your Data" at bounding box center [102, 196] width 131 height 14
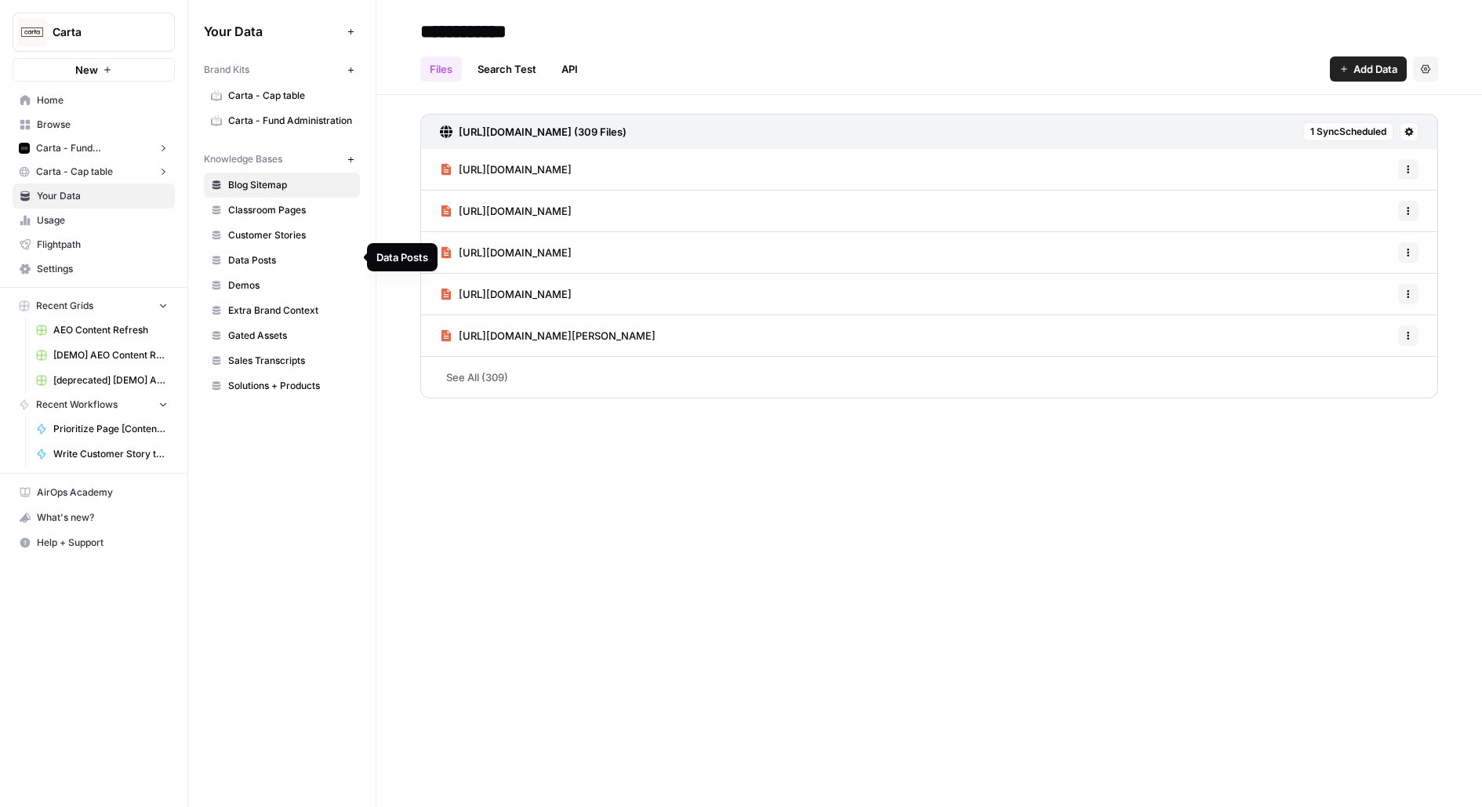
click at [256, 239] on span "Customer Stories" at bounding box center [290, 235] width 125 height 14
click at [114, 118] on span "Browse" at bounding box center [102, 125] width 131 height 14
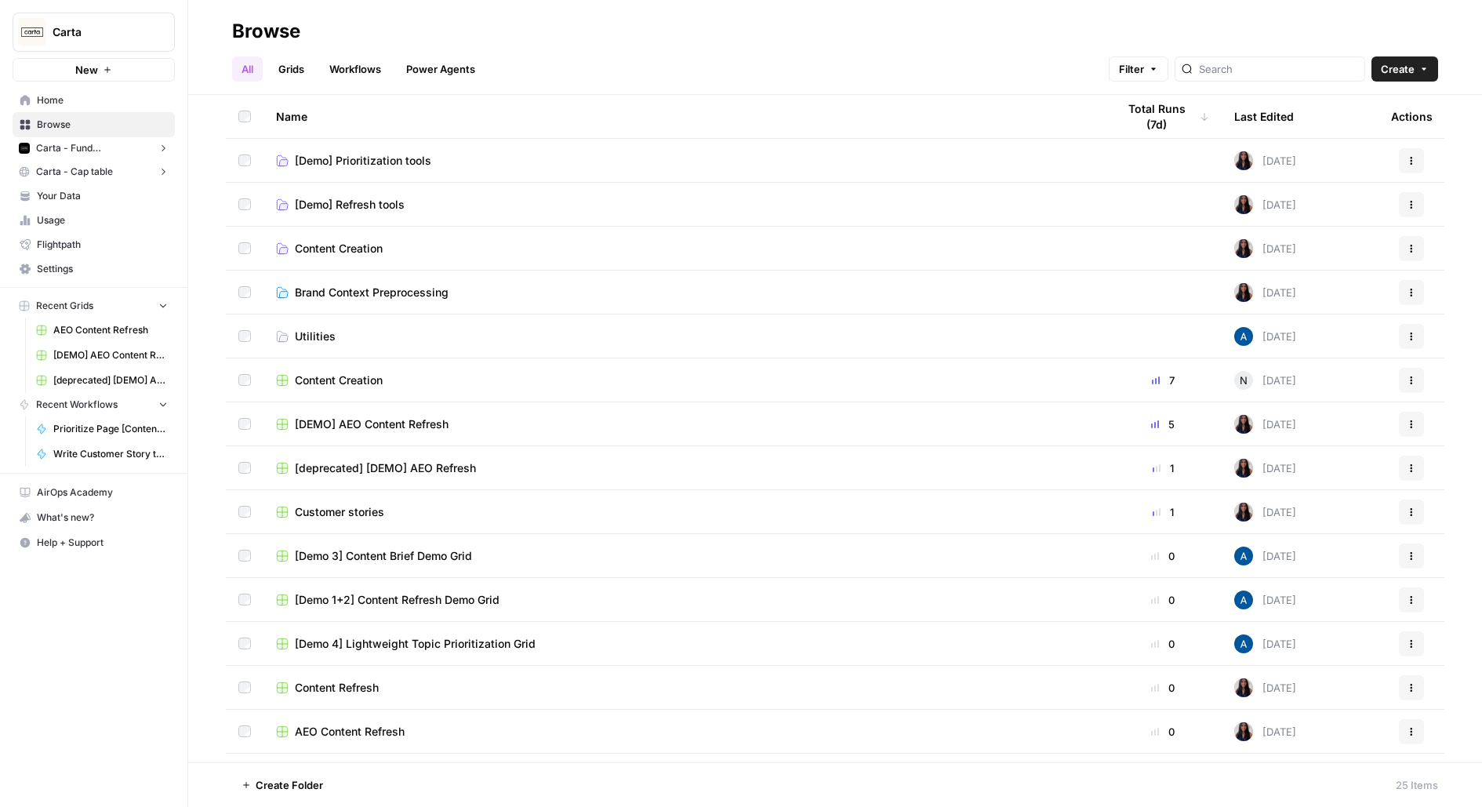
click at [337, 428] on span "[DEMO] AEO Content Refresh" at bounding box center [372, 424] width 154 height 16
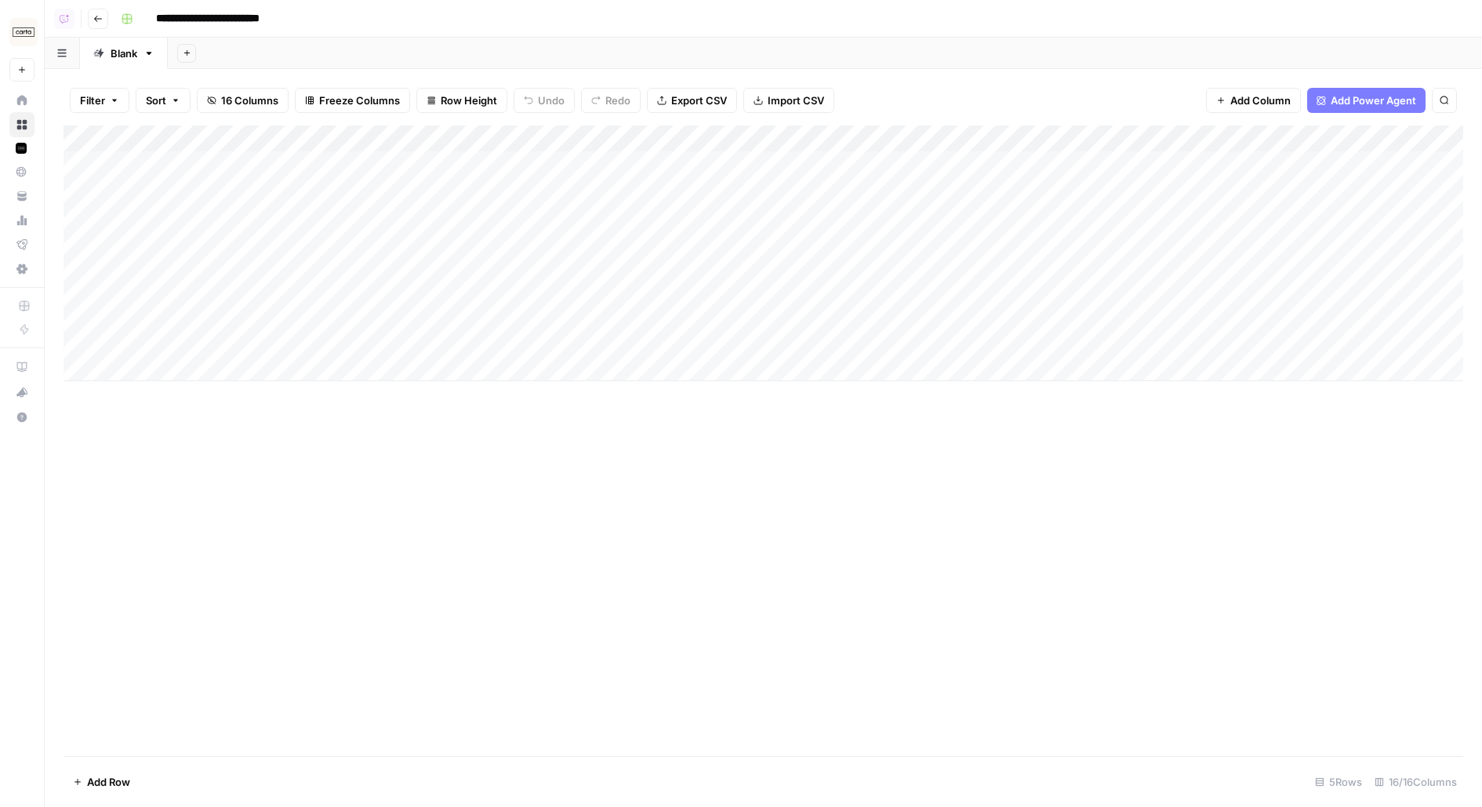
click at [98, 12] on button "Go back" at bounding box center [98, 19] width 20 height 20
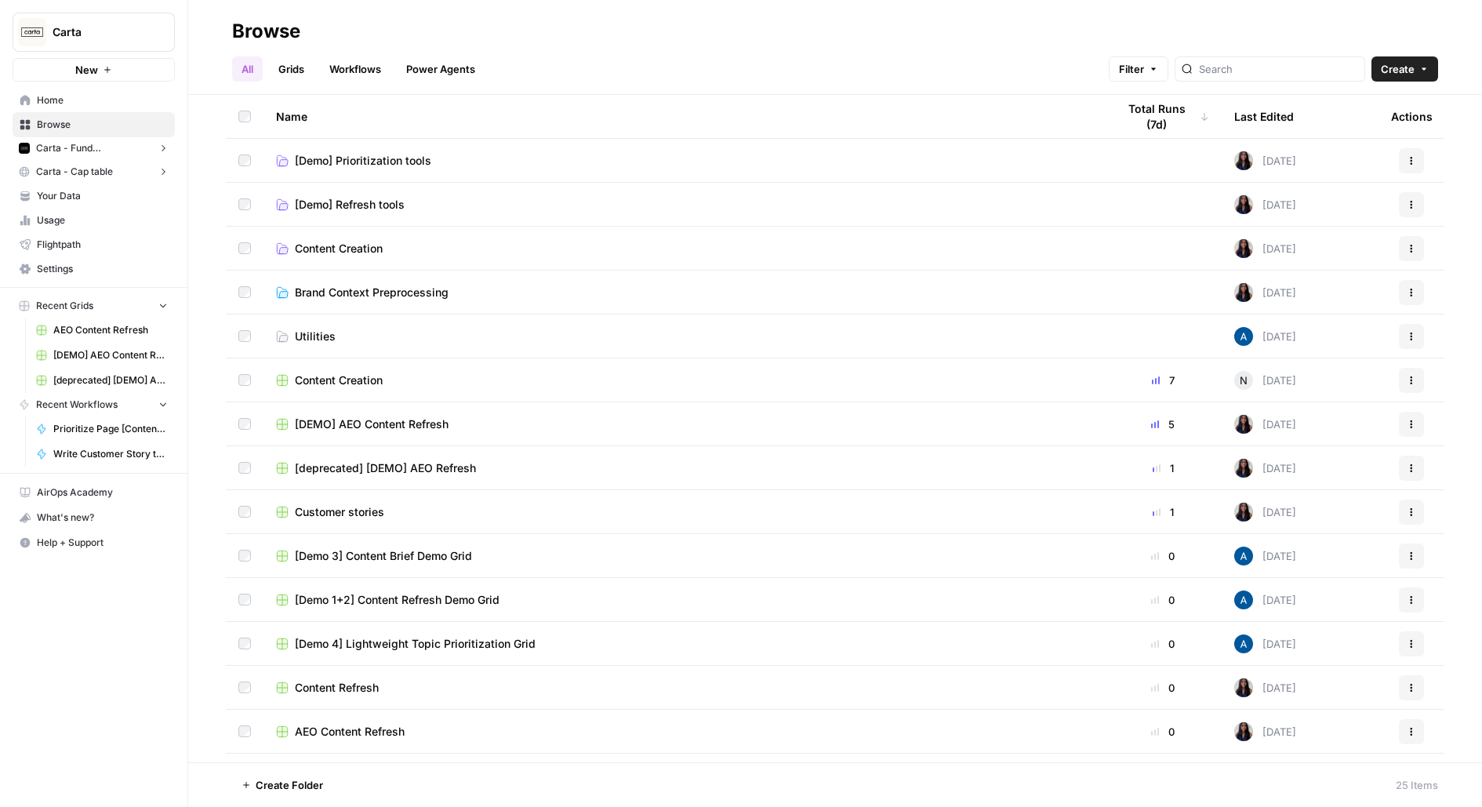
scroll to position [20, 0]
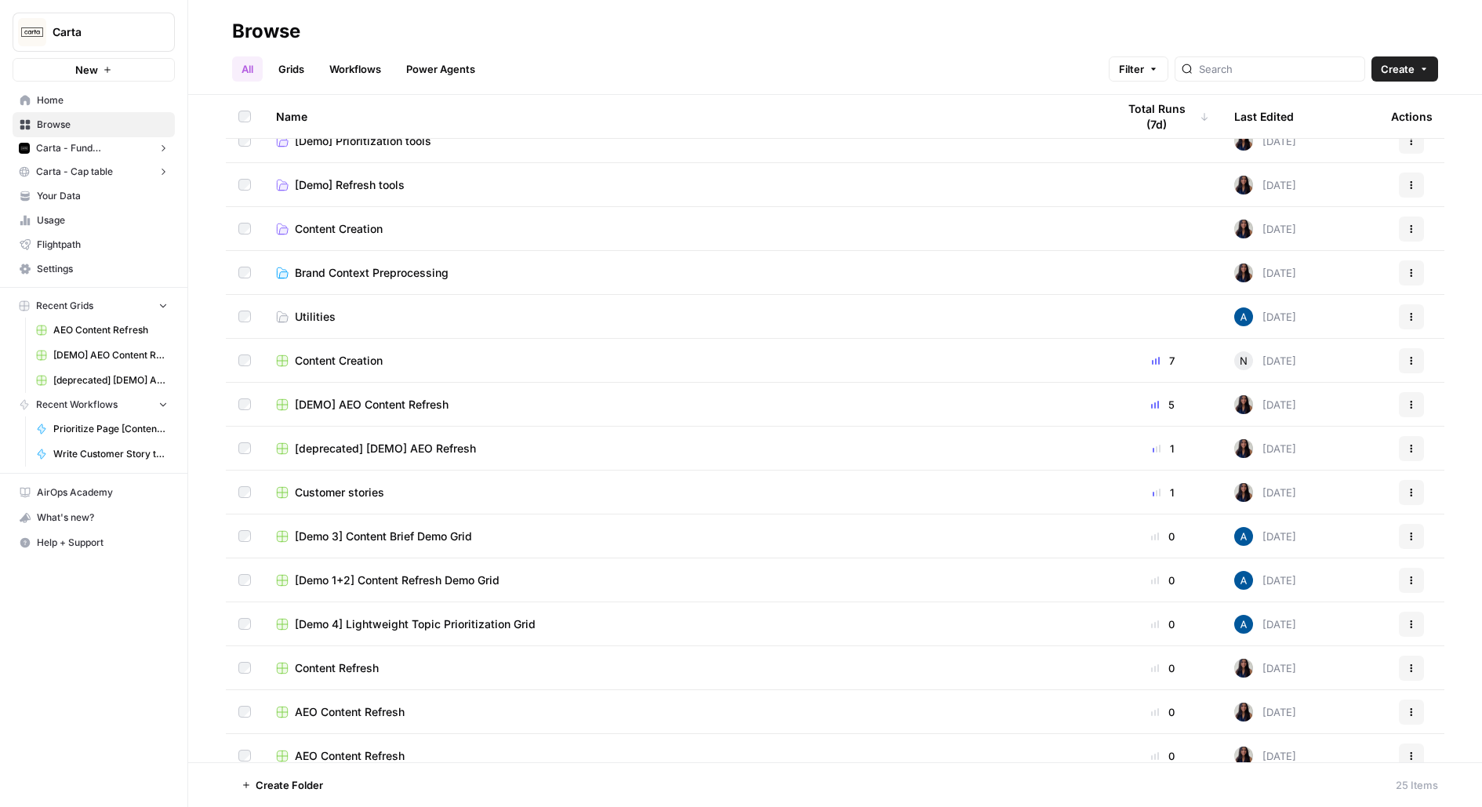
click at [379, 497] on span "Customer stories" at bounding box center [339, 493] width 89 height 16
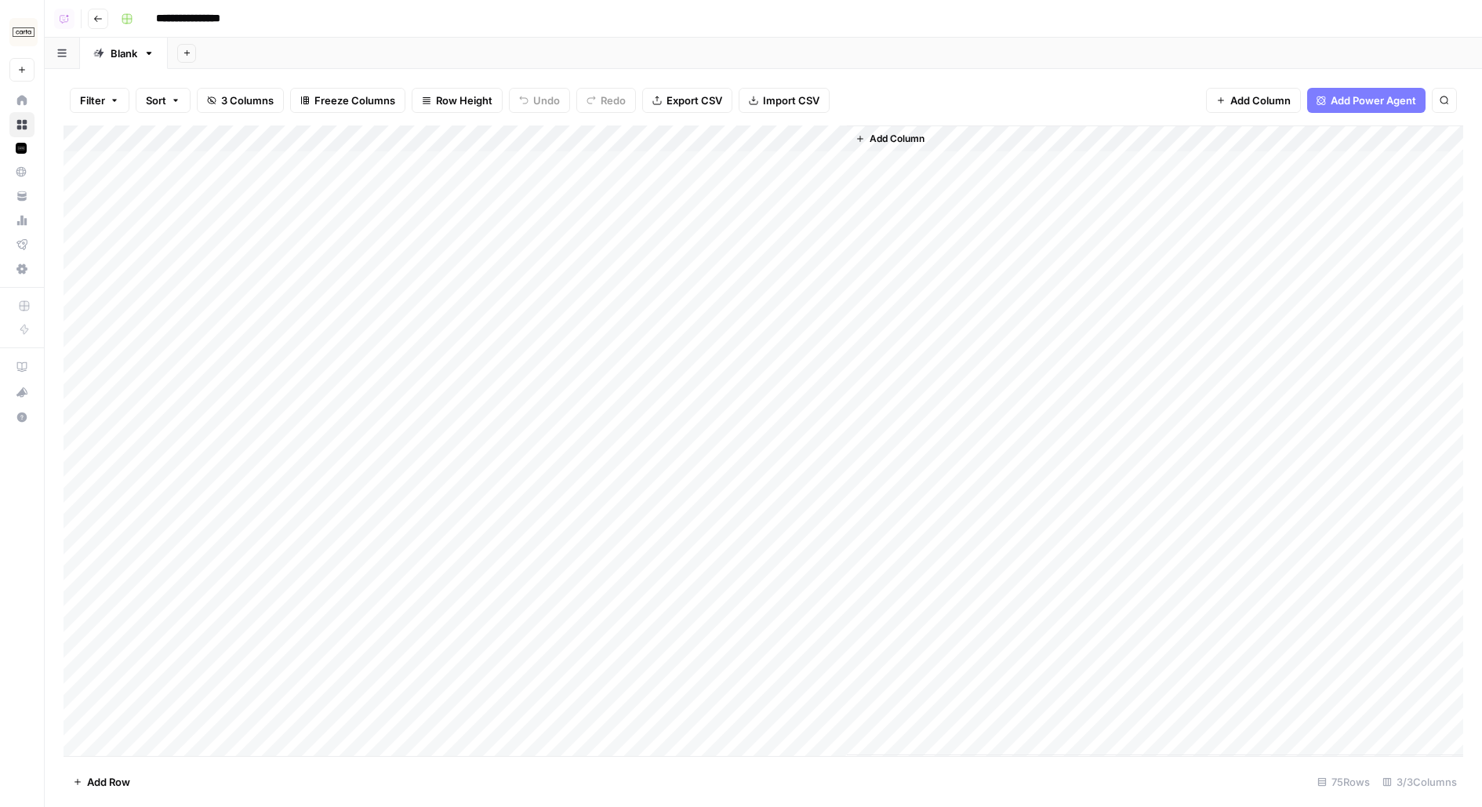
click at [570, 169] on div "Add Column" at bounding box center [764, 440] width 1400 height 630
click at [657, 133] on div "Add Column" at bounding box center [764, 440] width 1400 height 630
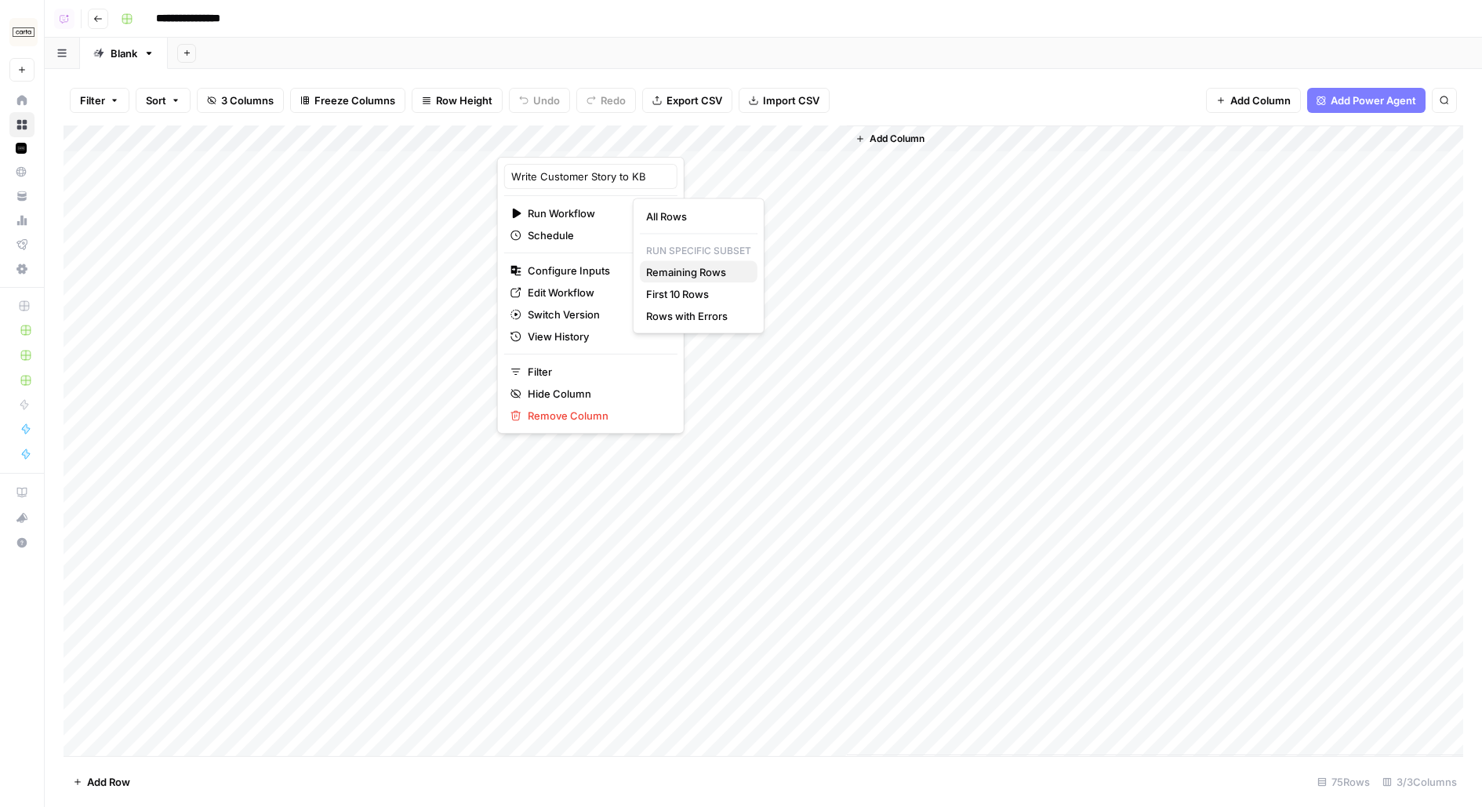
click at [678, 278] on span "Remaining Rows" at bounding box center [695, 272] width 99 height 16
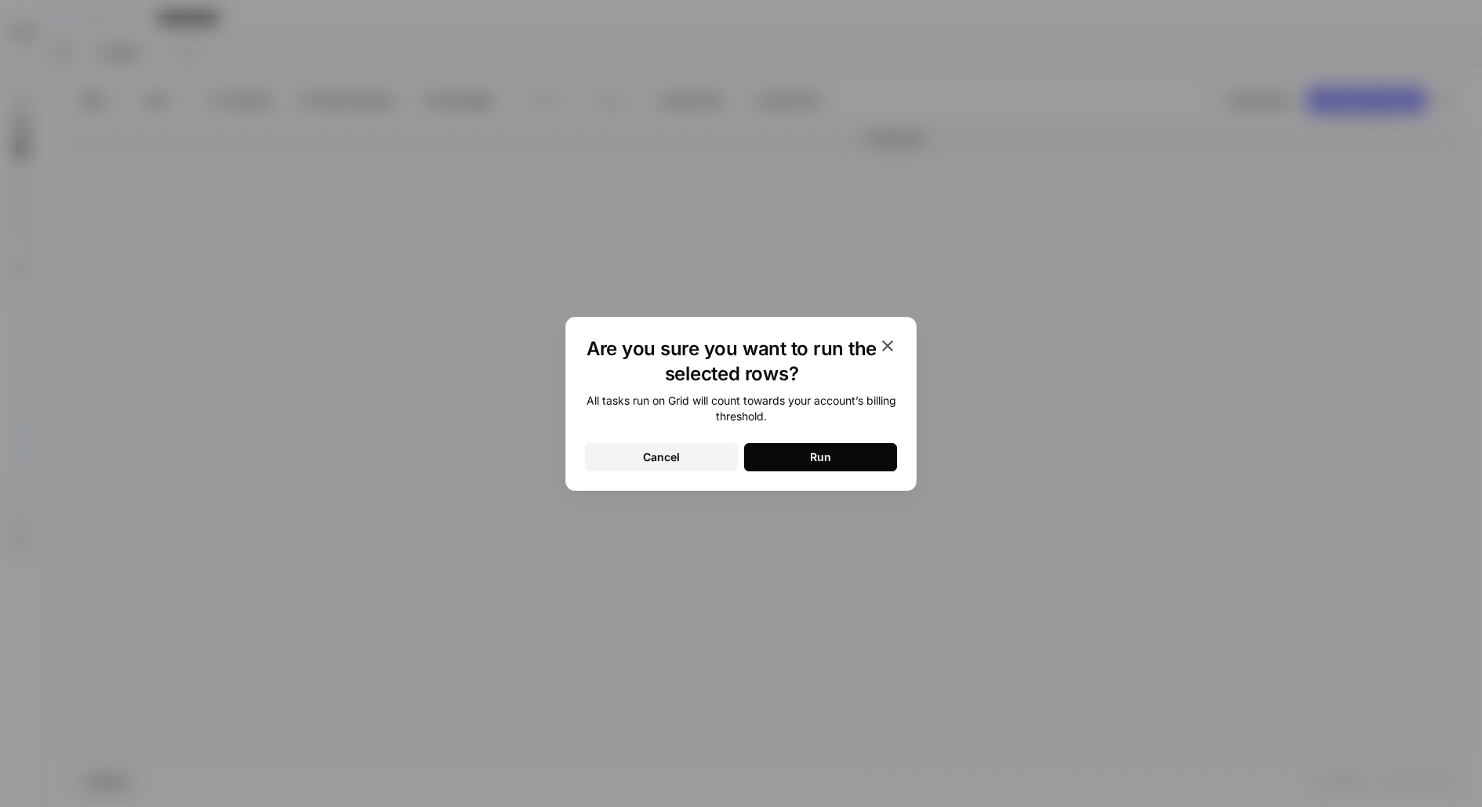
click at [802, 452] on button "Run" at bounding box center [820, 457] width 153 height 28
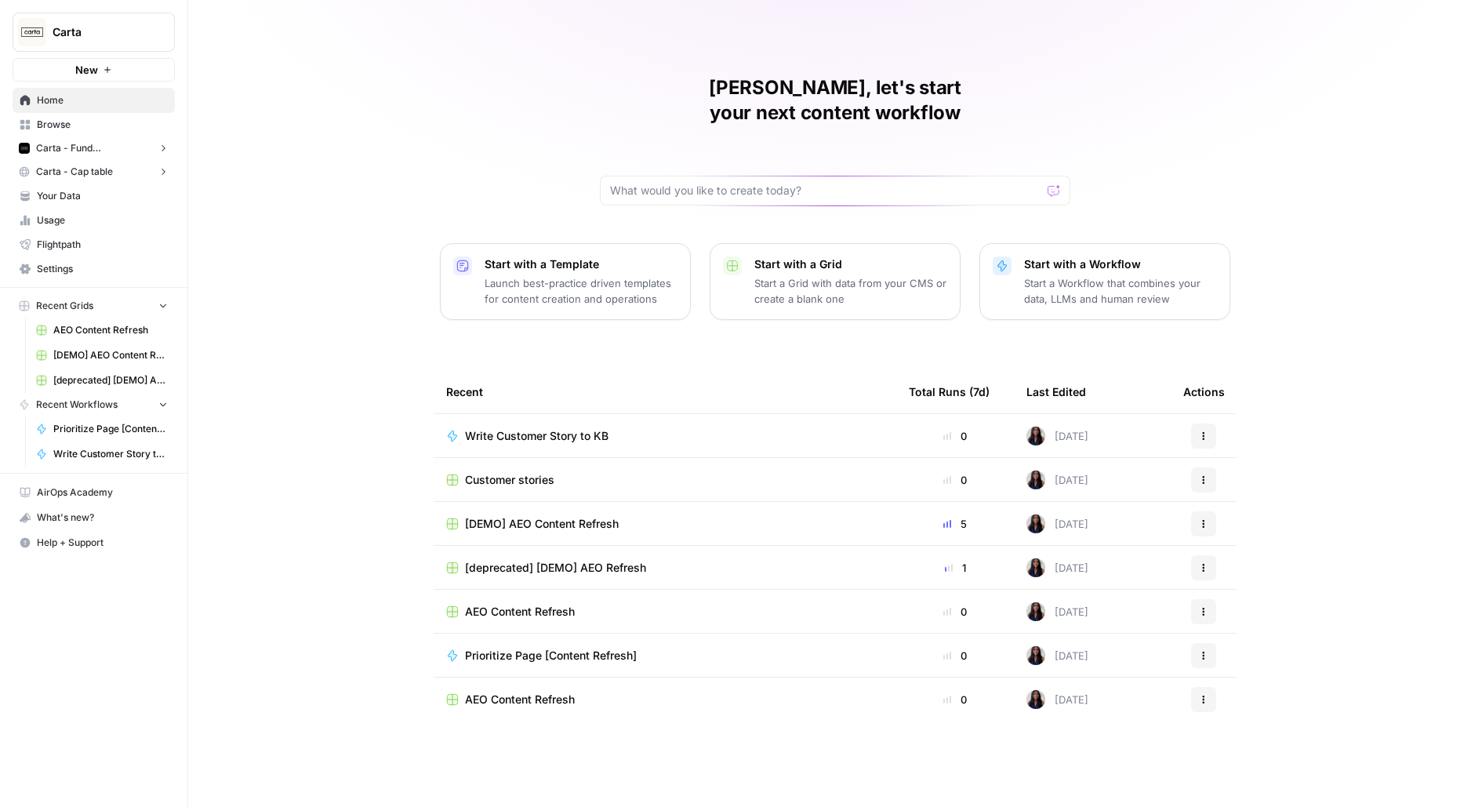
click at [70, 202] on link "Your Data" at bounding box center [94, 195] width 162 height 25
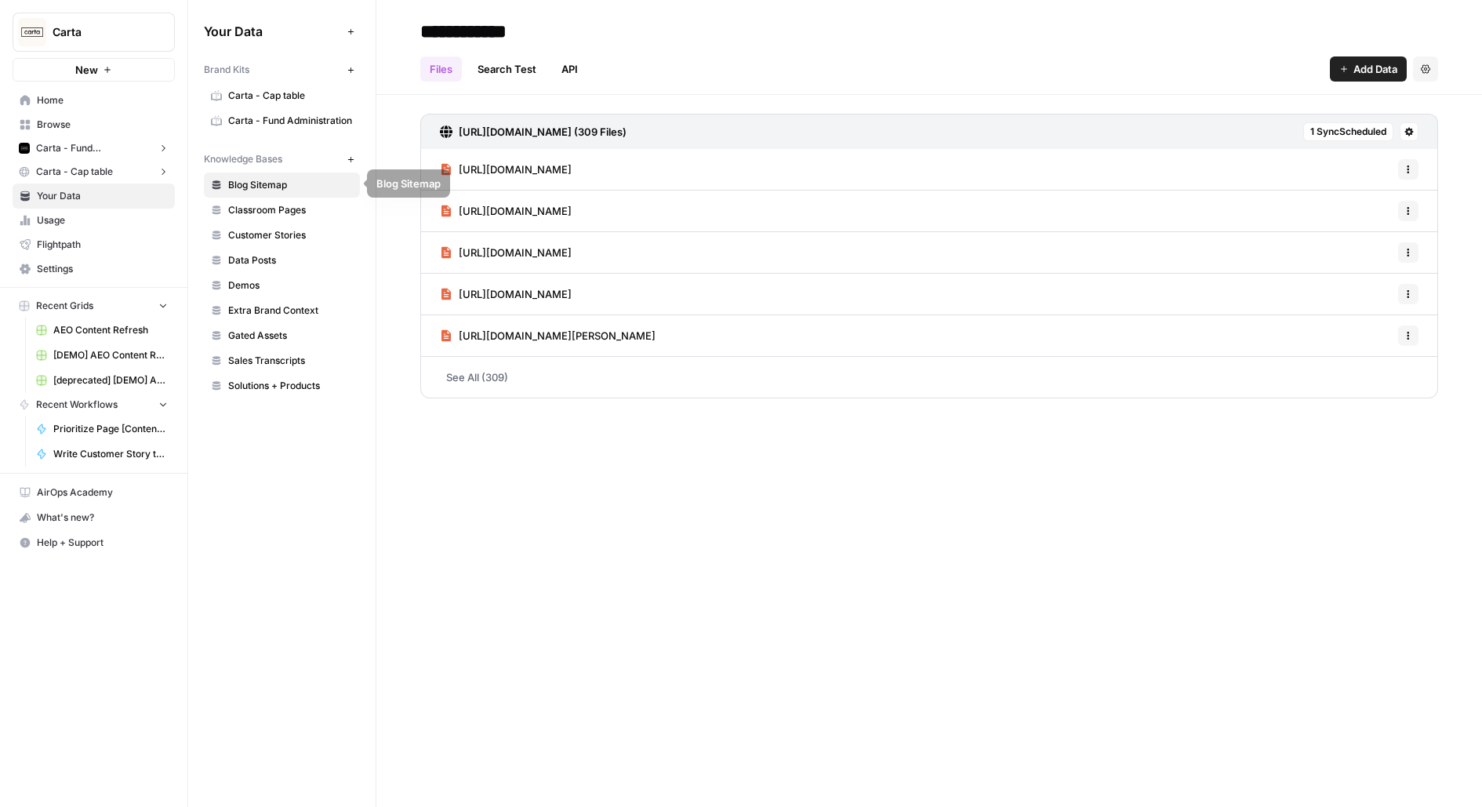
click at [255, 234] on span "Customer Stories" at bounding box center [290, 235] width 125 height 14
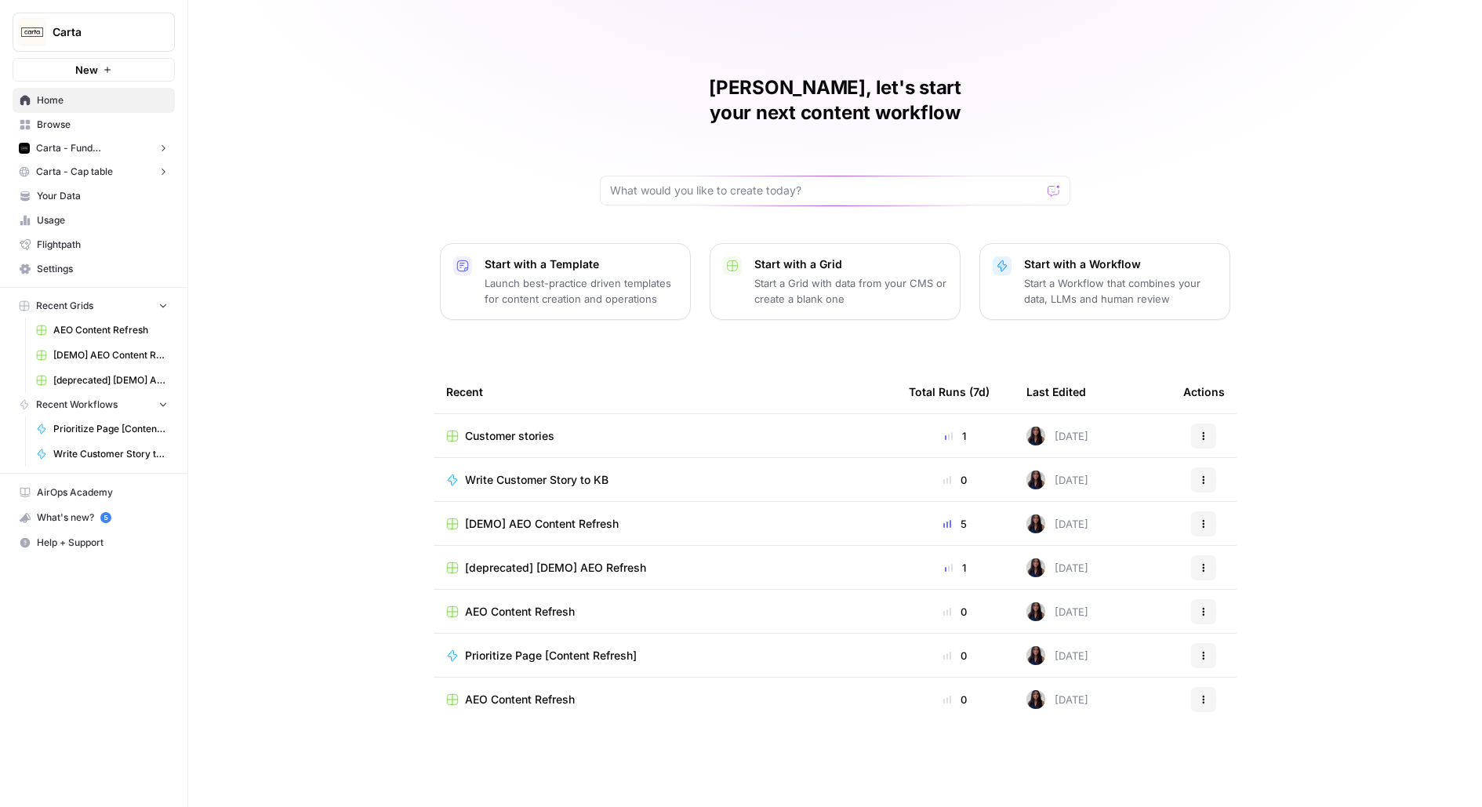
click at [73, 202] on span "Your Data" at bounding box center [102, 196] width 131 height 14
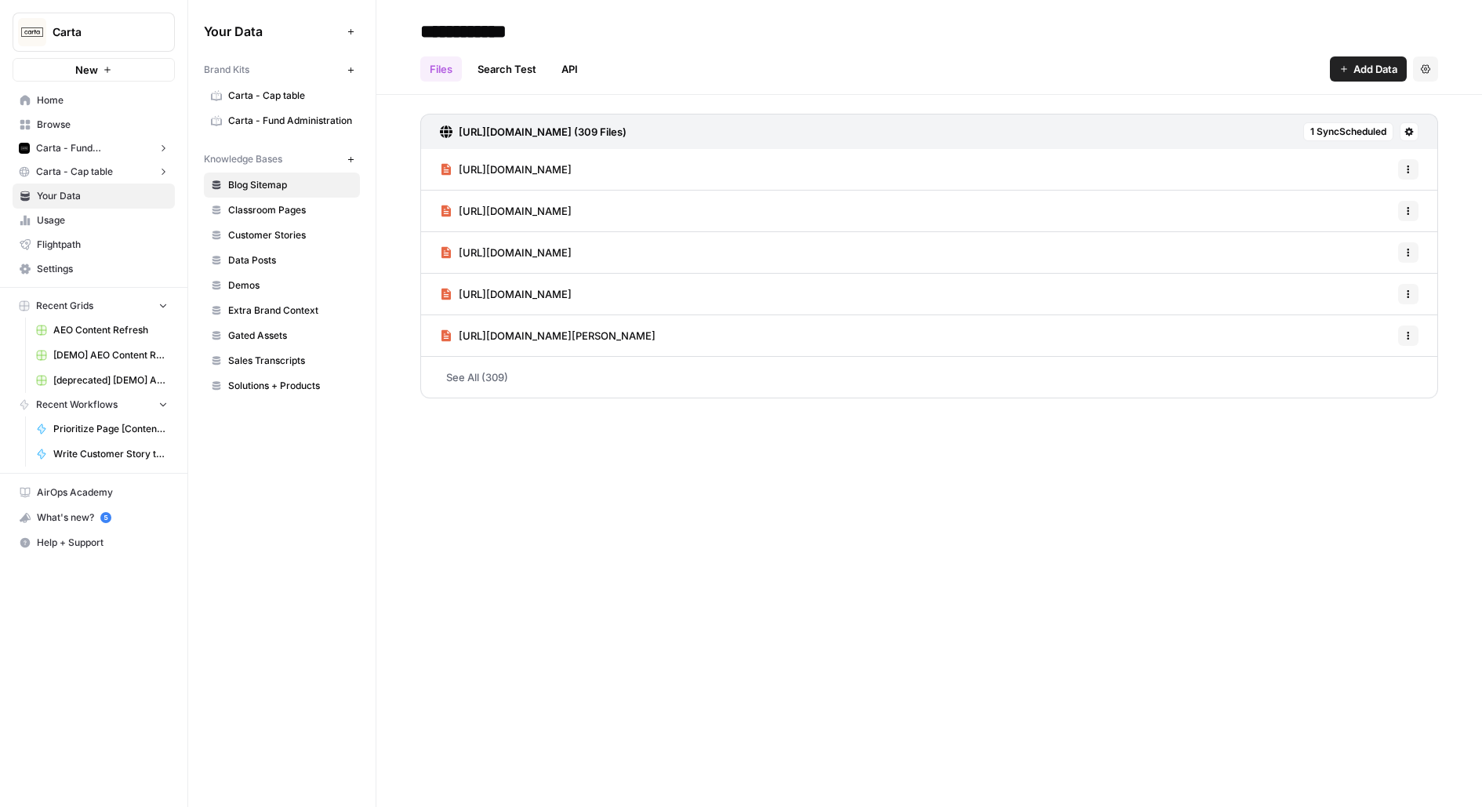
click at [286, 248] on link "Data Posts" at bounding box center [282, 260] width 156 height 25
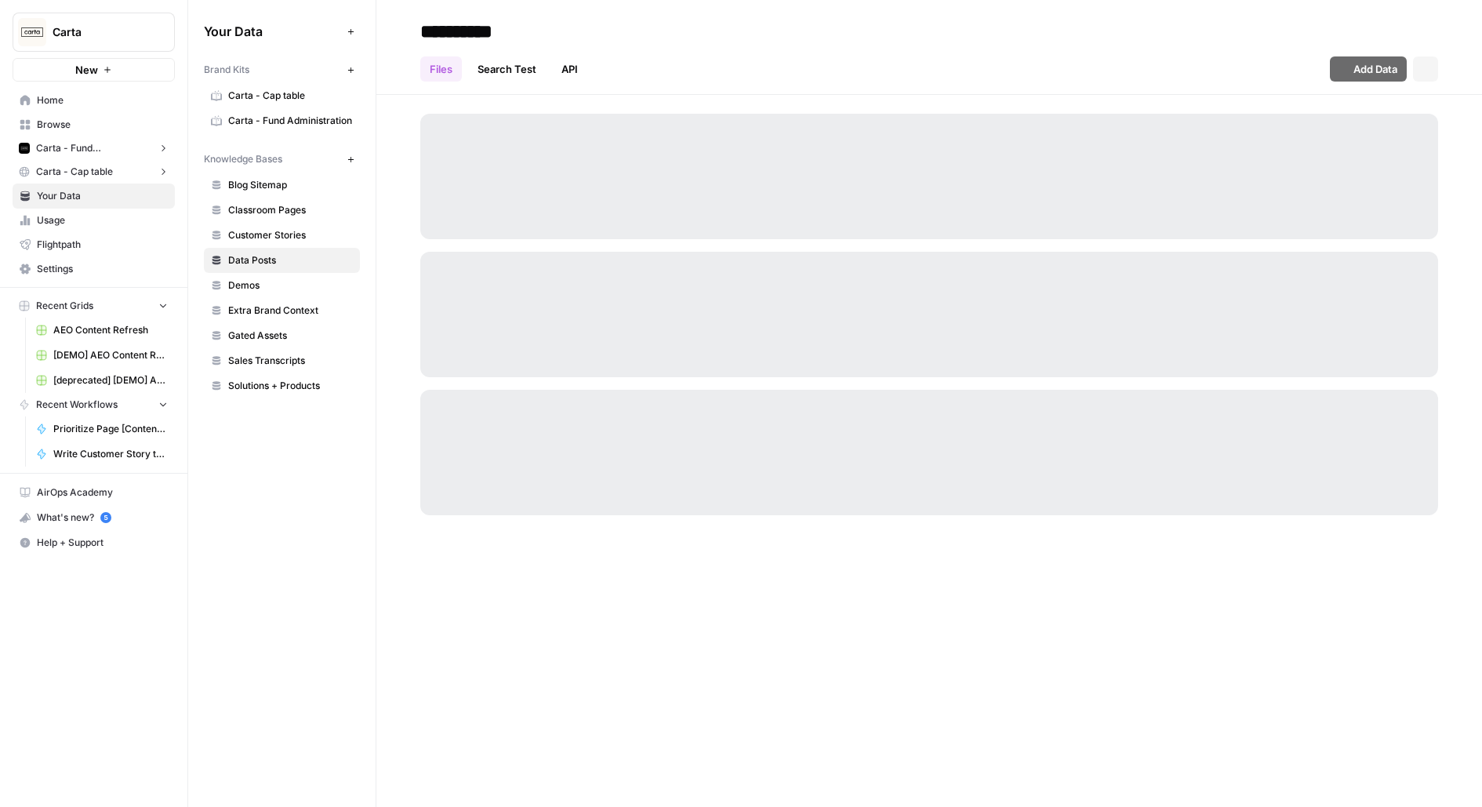
click at [285, 240] on link "Customer Stories" at bounding box center [282, 235] width 156 height 25
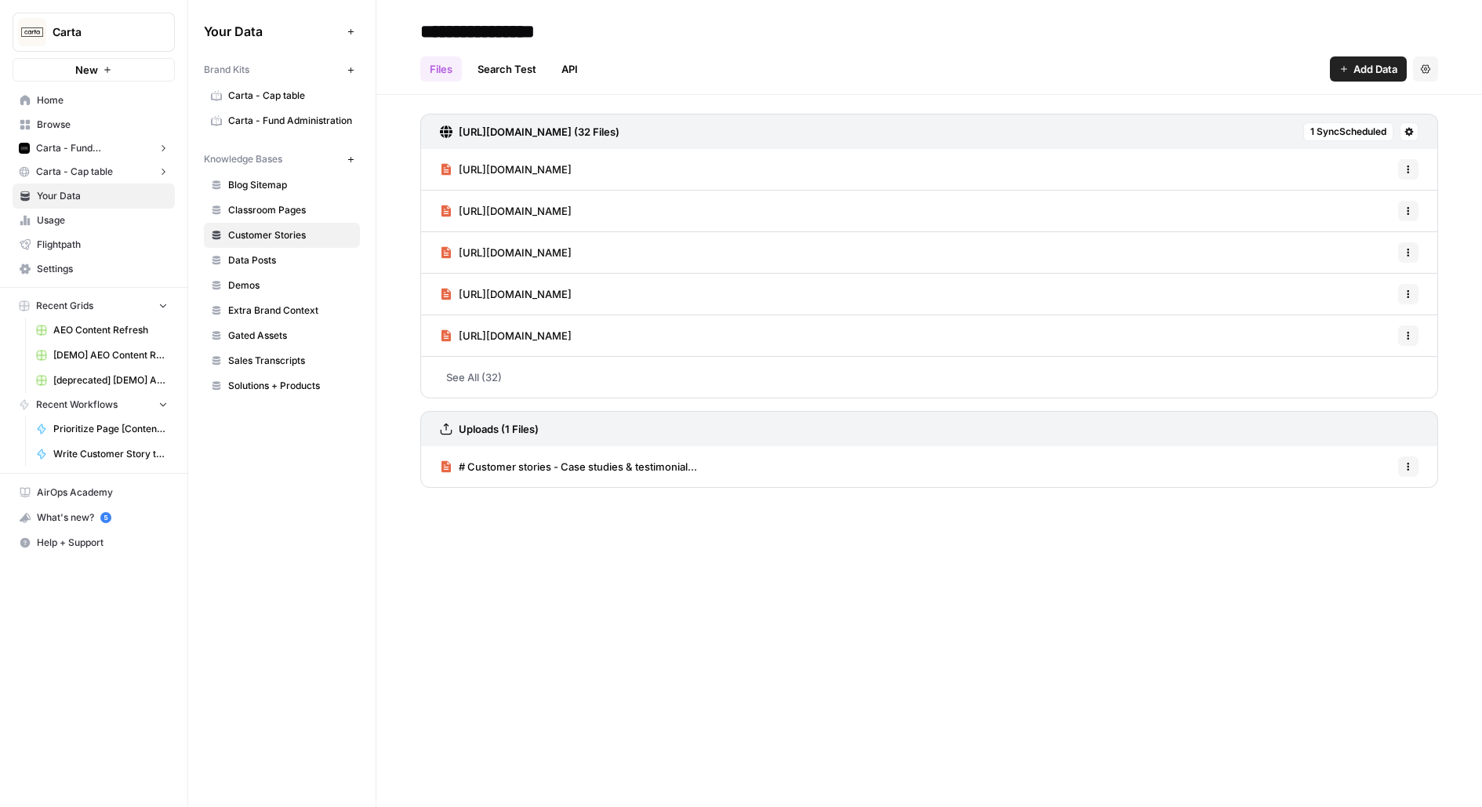
click at [519, 452] on link "# Customer stories - Case studies & testimonial..." at bounding box center [568, 466] width 257 height 41
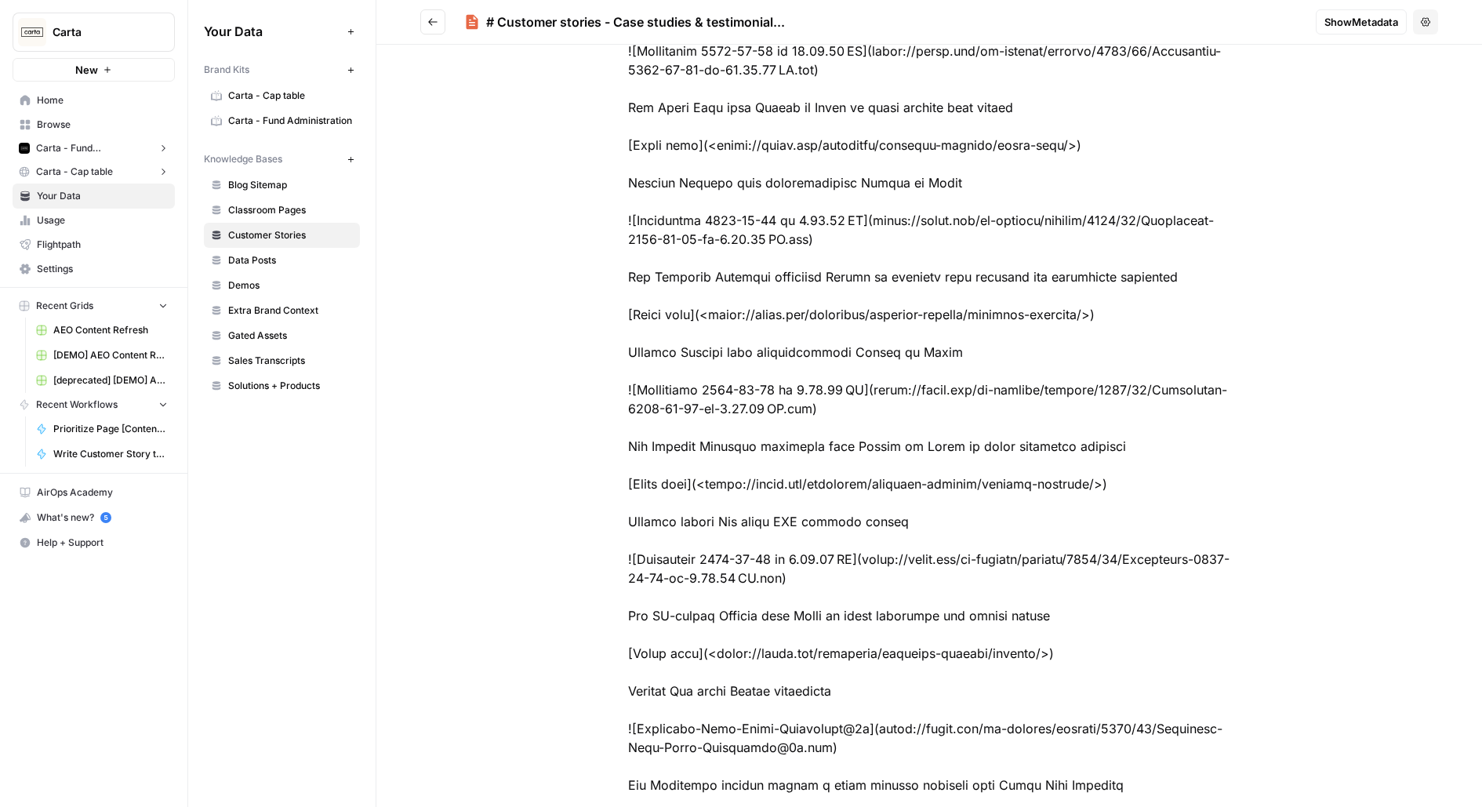
scroll to position [2789, 0]
click at [436, 20] on icon "Go back" at bounding box center [432, 21] width 11 height 11
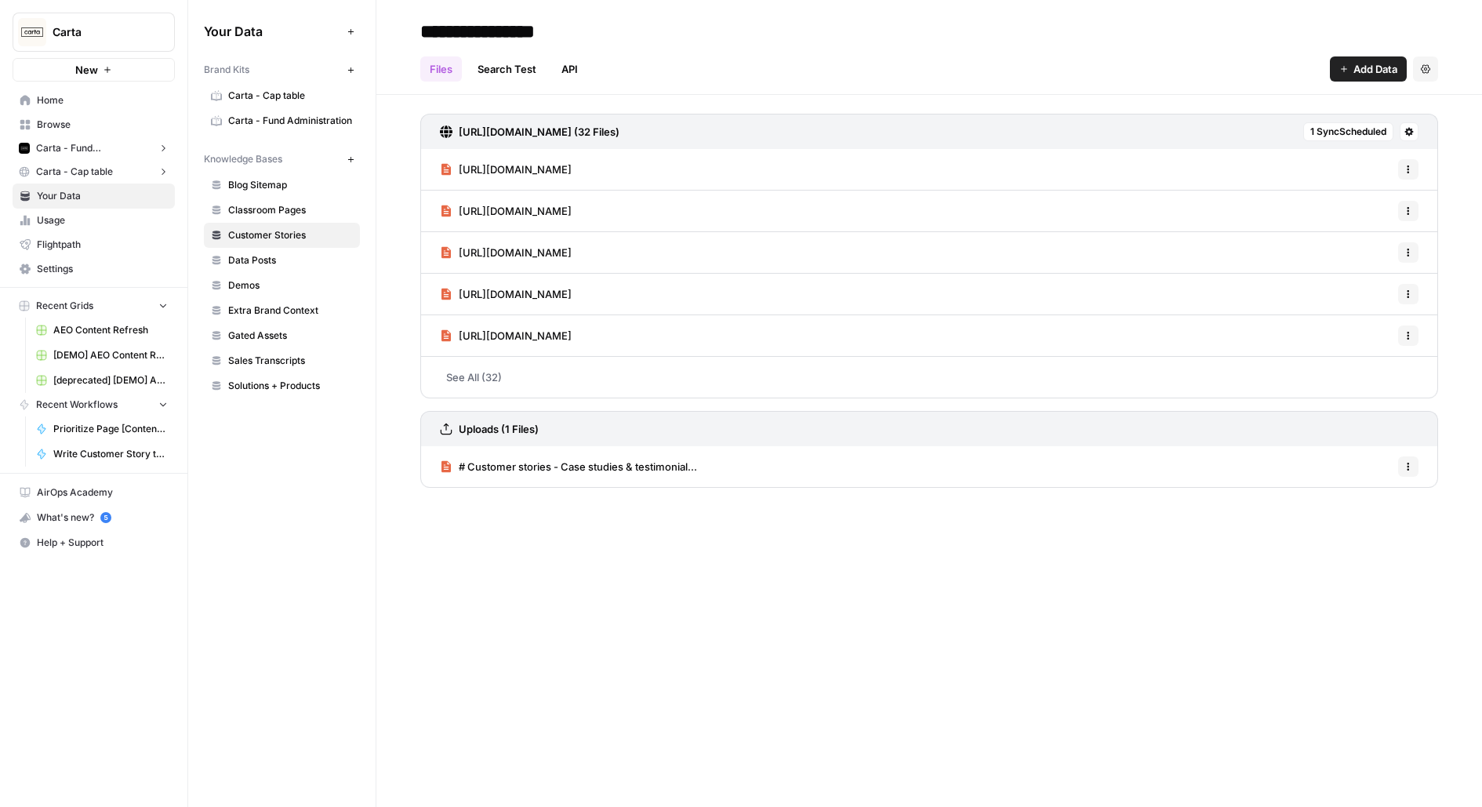
click at [556, 162] on span "[URL][DOMAIN_NAME]" at bounding box center [515, 170] width 113 height 16
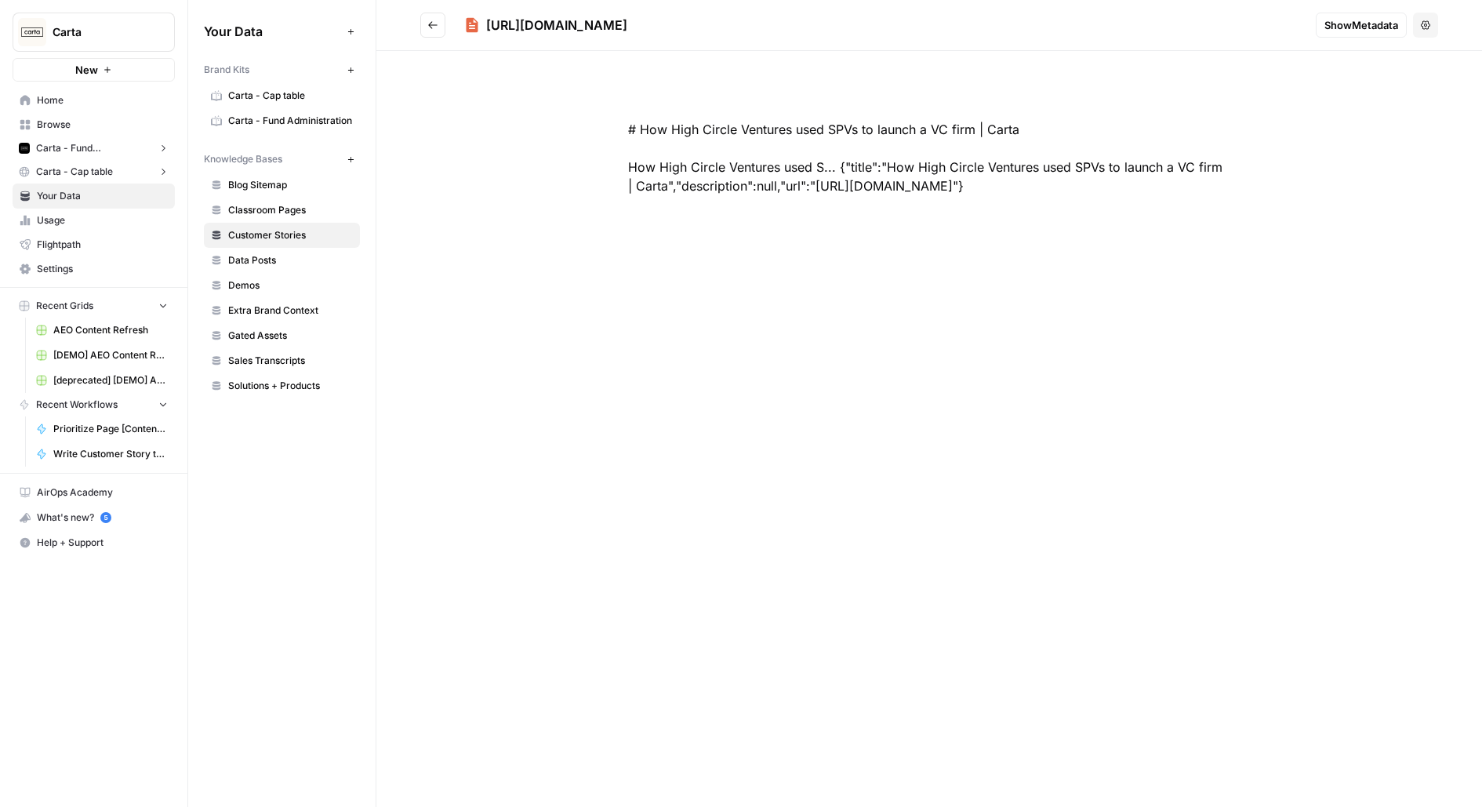
click at [438, 24] on icon "Go back" at bounding box center [432, 25] width 11 height 11
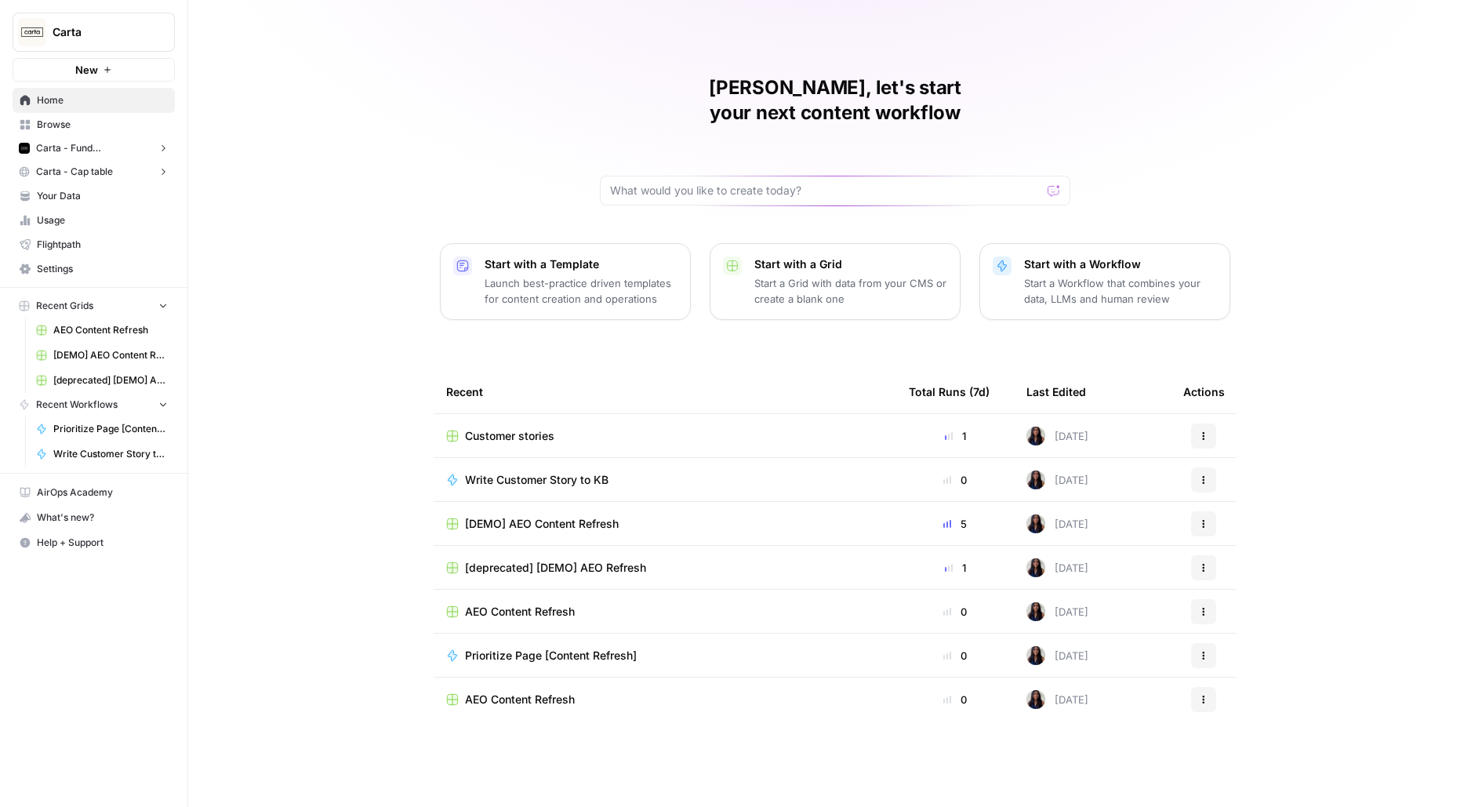
click at [64, 196] on span "Your Data" at bounding box center [102, 196] width 131 height 14
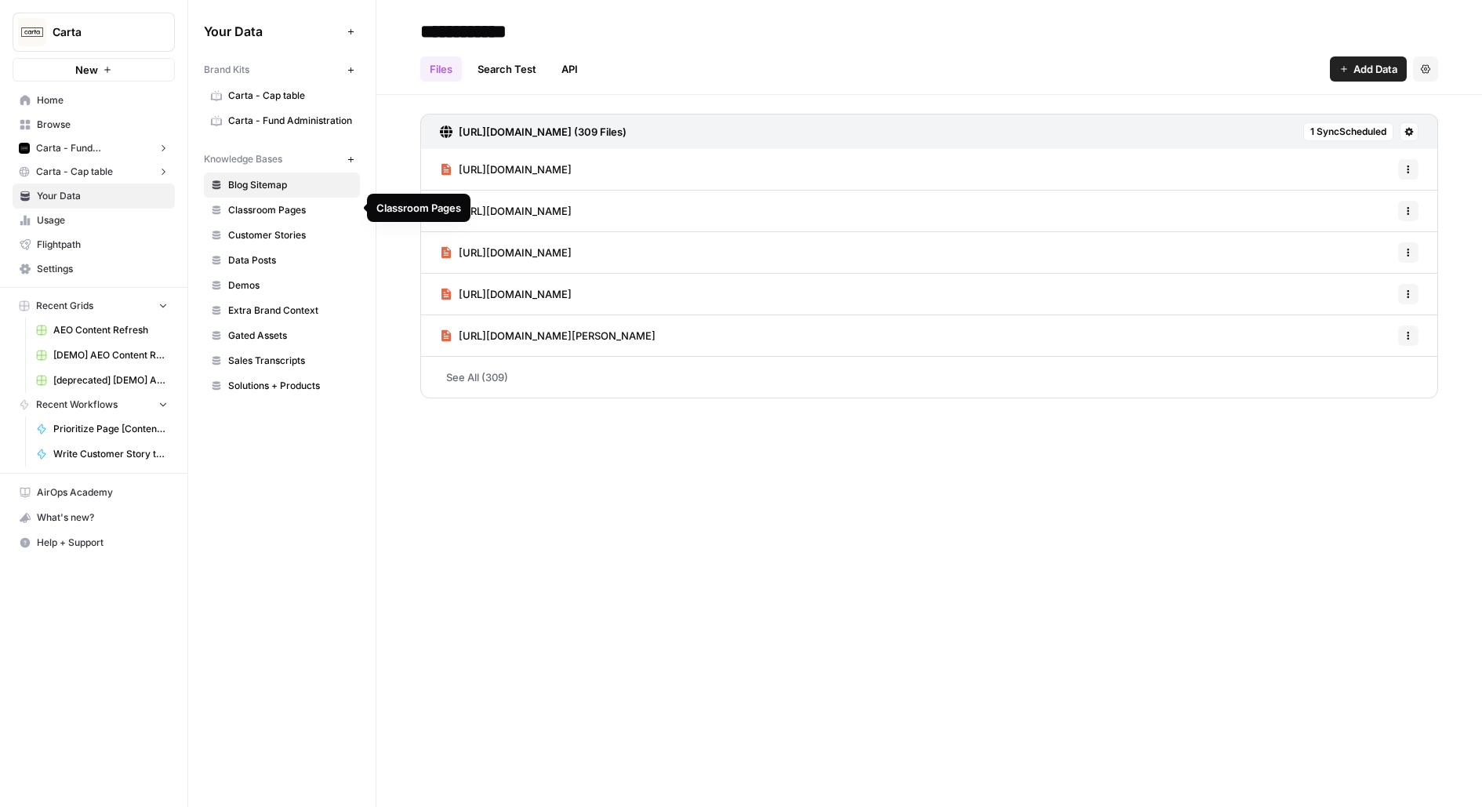
click at [296, 234] on span "Customer Stories" at bounding box center [290, 235] width 125 height 14
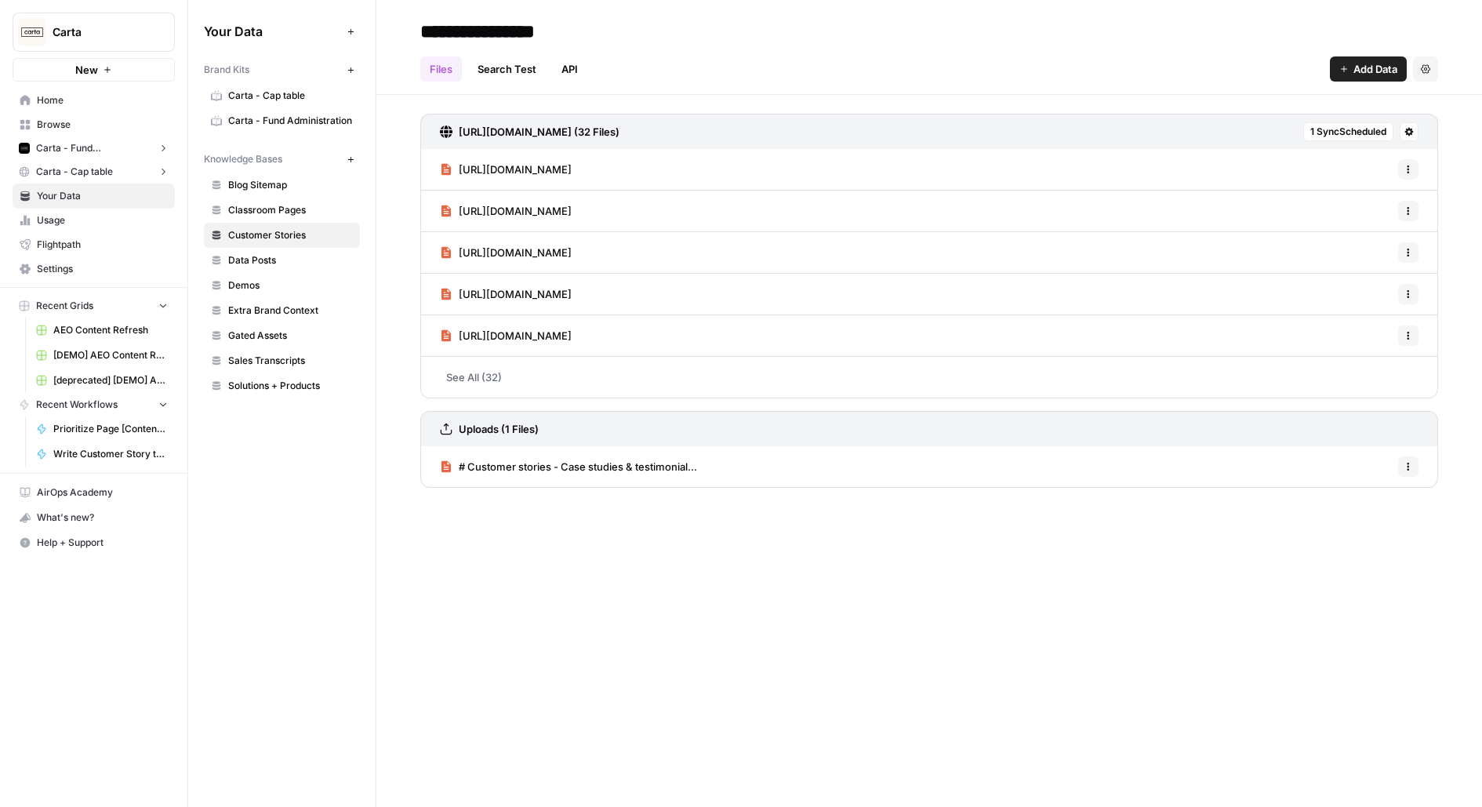
click at [627, 480] on link "# Customer stories - Case studies & testimonial..." at bounding box center [568, 466] width 257 height 41
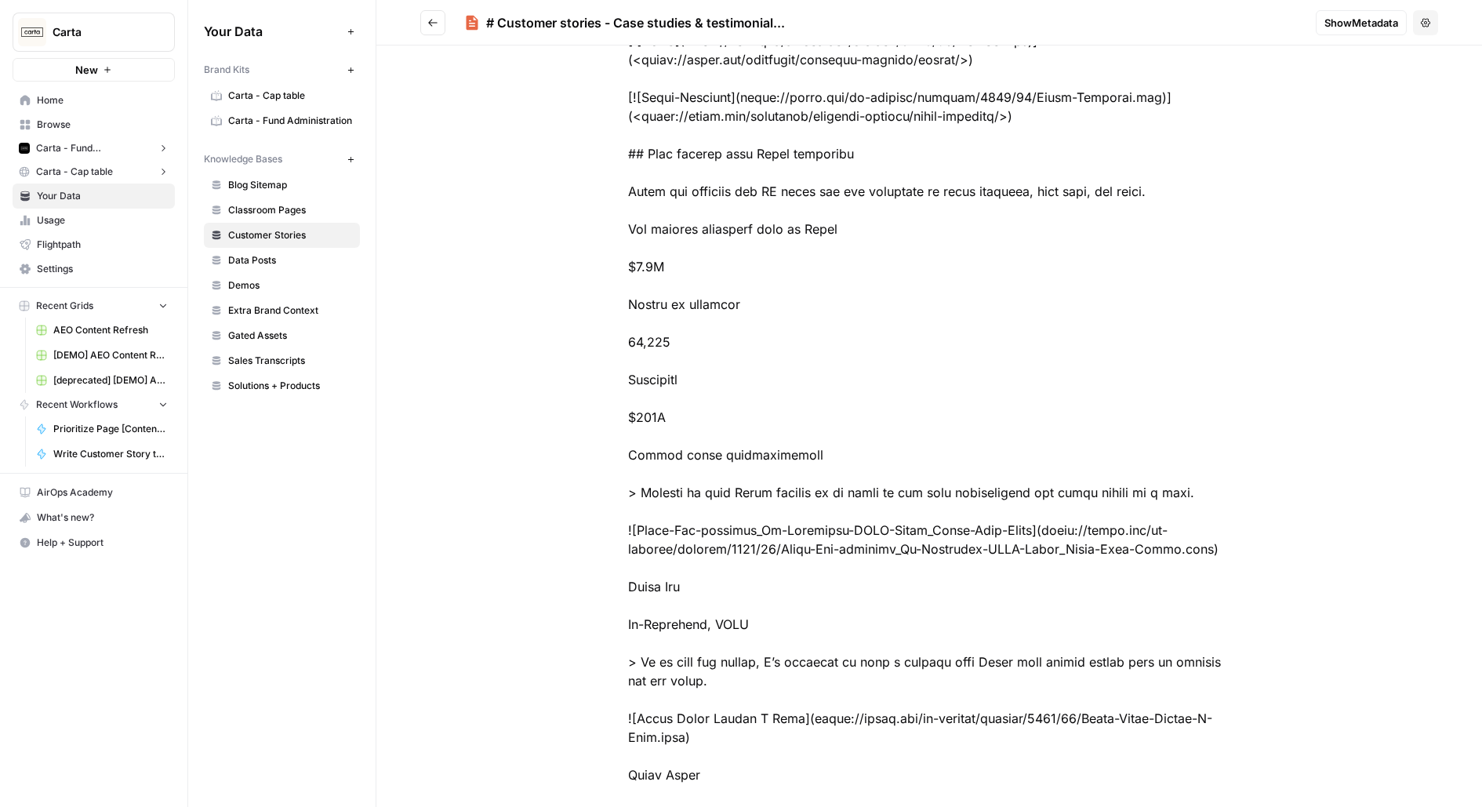
scroll to position [457, 0]
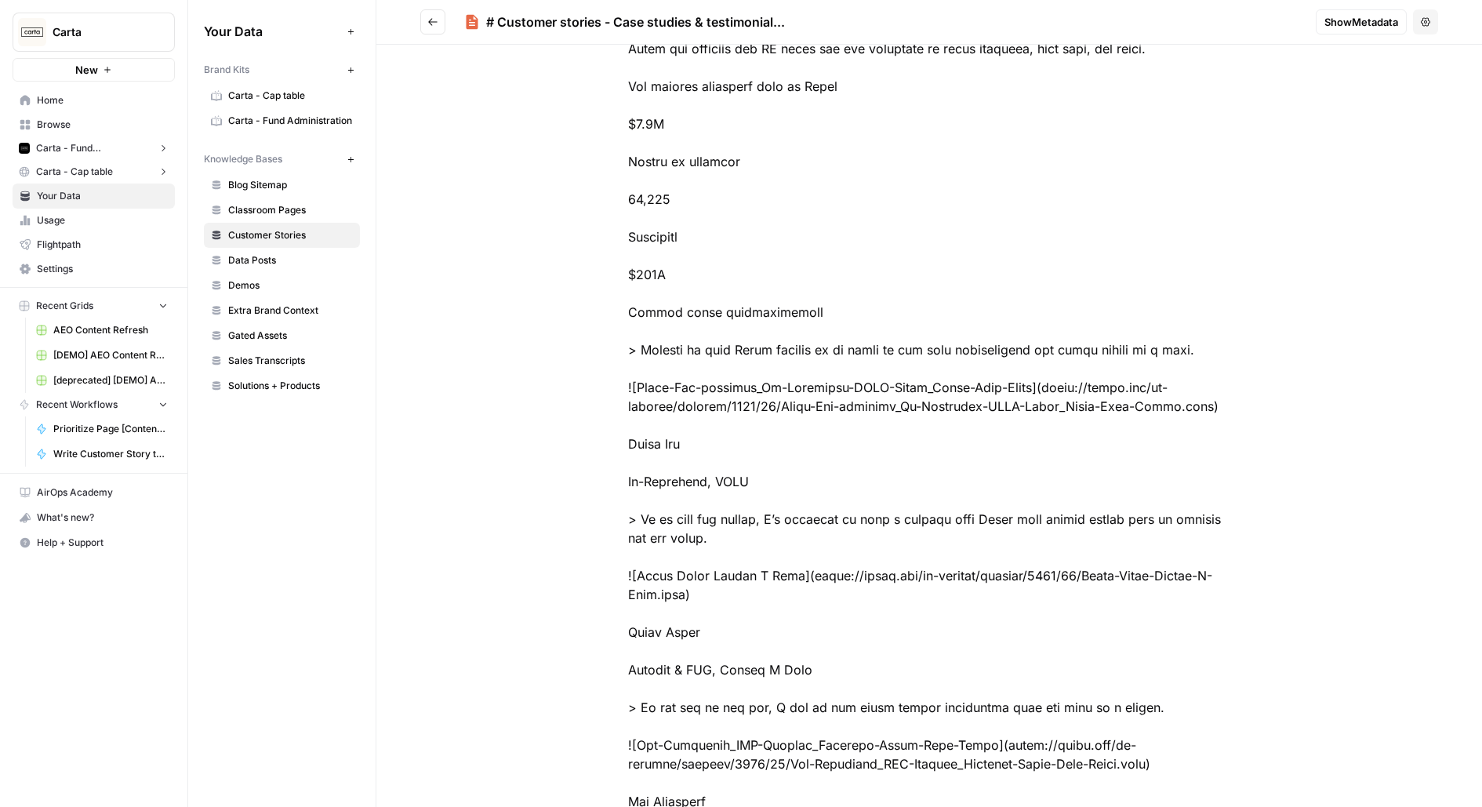
click at [1426, 21] on icon "button" at bounding box center [1425, 21] width 9 height 9
click at [1357, 60] on icon "button" at bounding box center [1356, 58] width 11 height 11
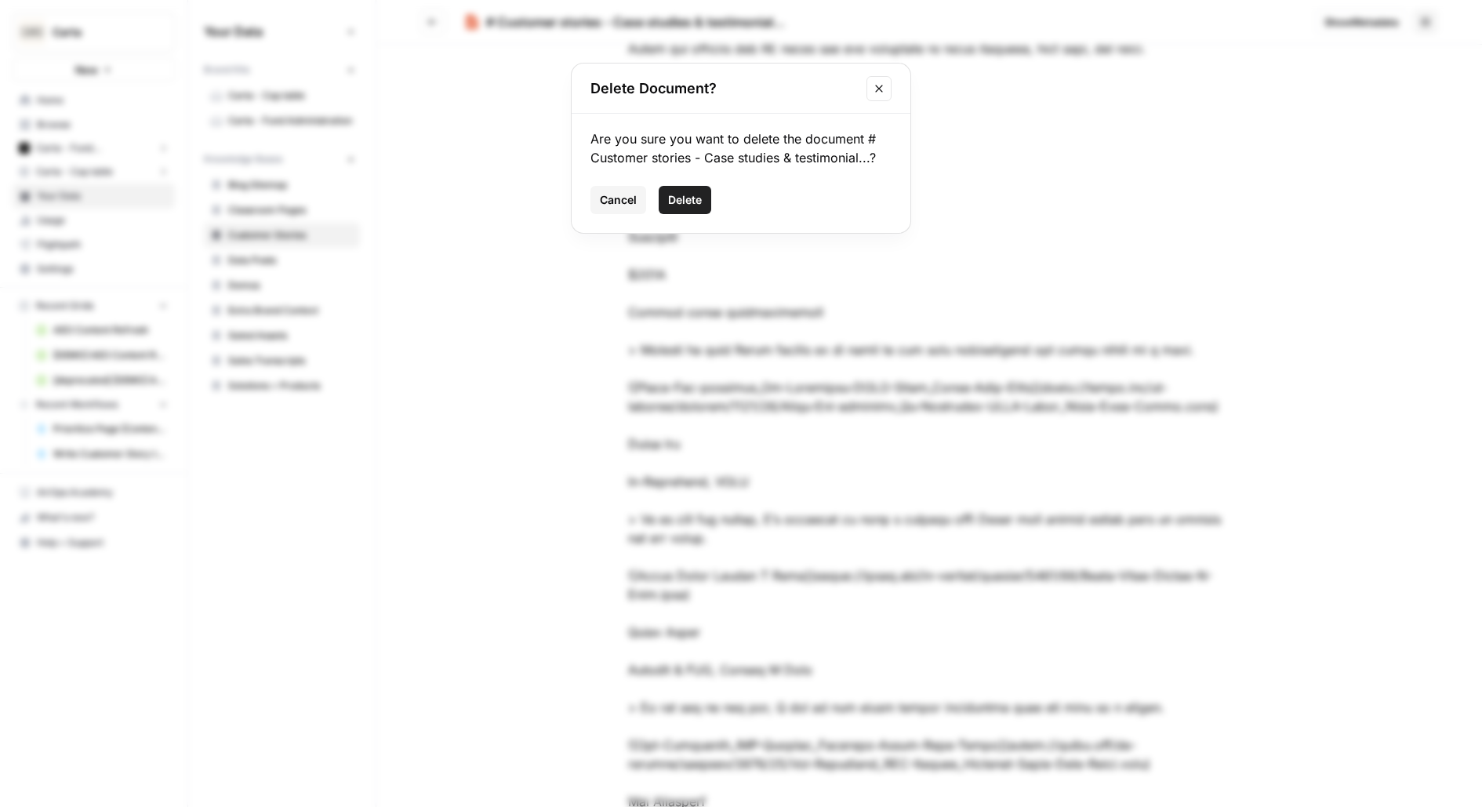
click at [699, 198] on span "Delete" at bounding box center [685, 200] width 34 height 16
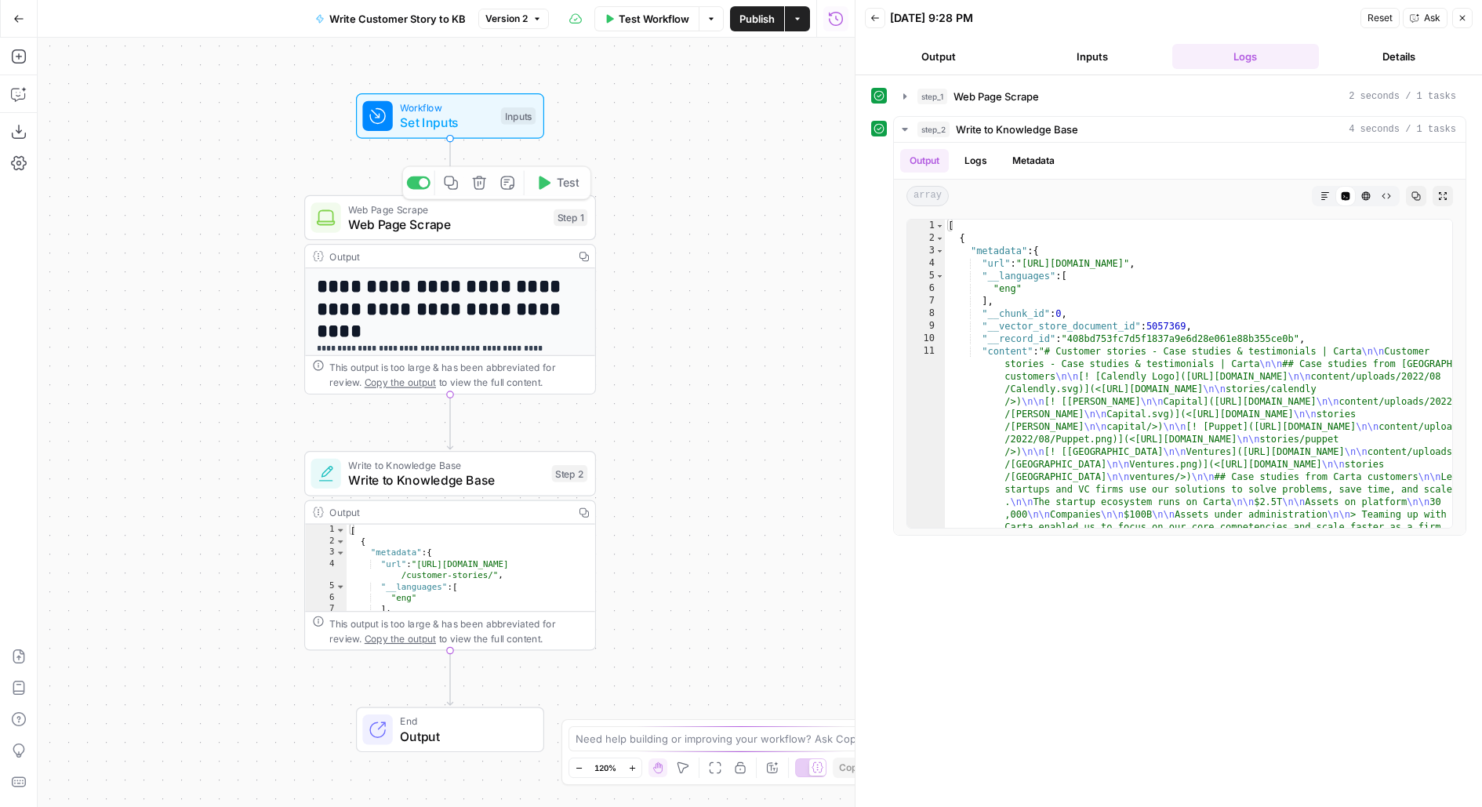
drag, startPoint x: 599, startPoint y: 158, endPoint x: 810, endPoint y: 150, distance: 211.1
click at [811, 150] on div "**********" at bounding box center [446, 422] width 817 height 769
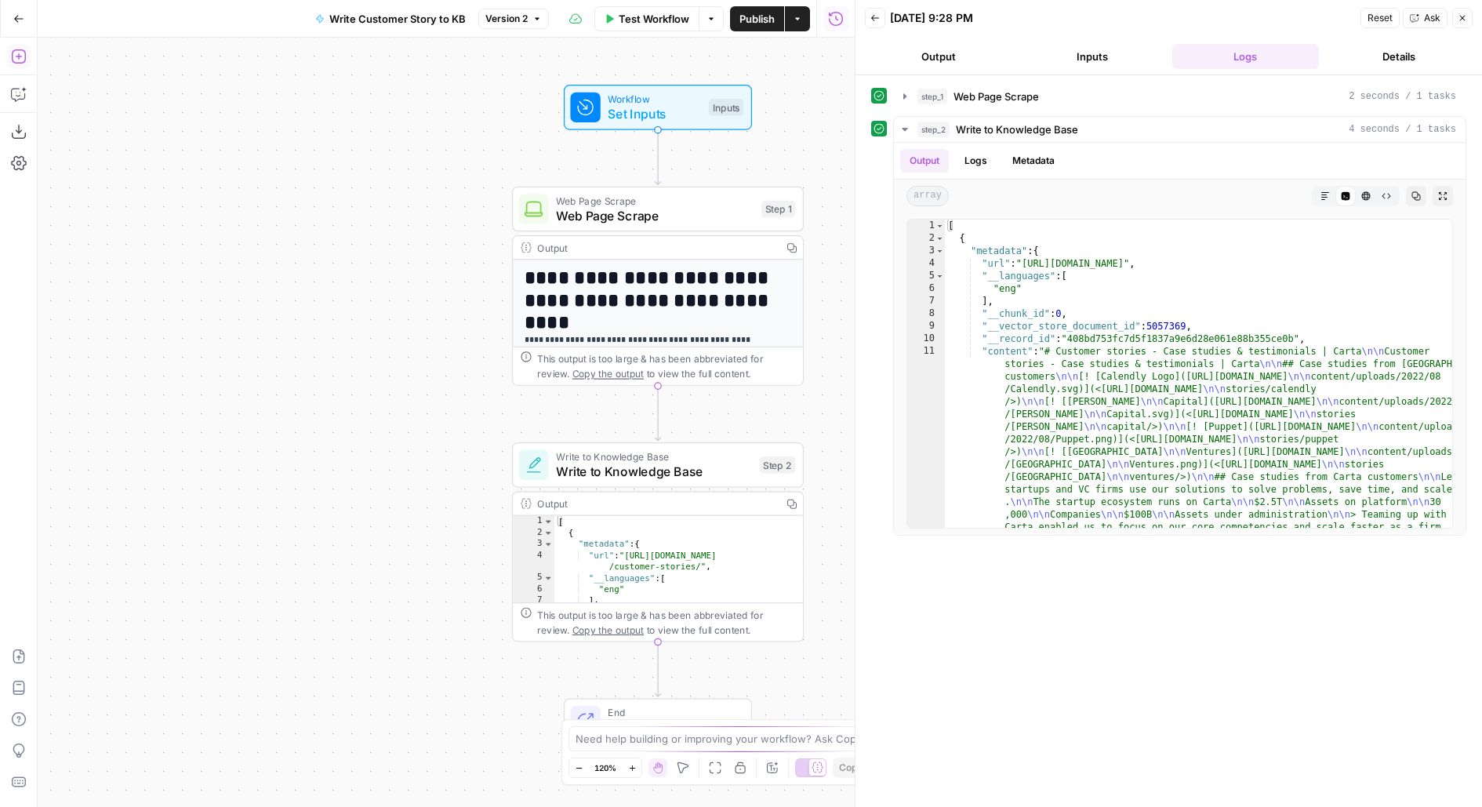
click at [9, 56] on button "Add Steps" at bounding box center [18, 56] width 25 height 25
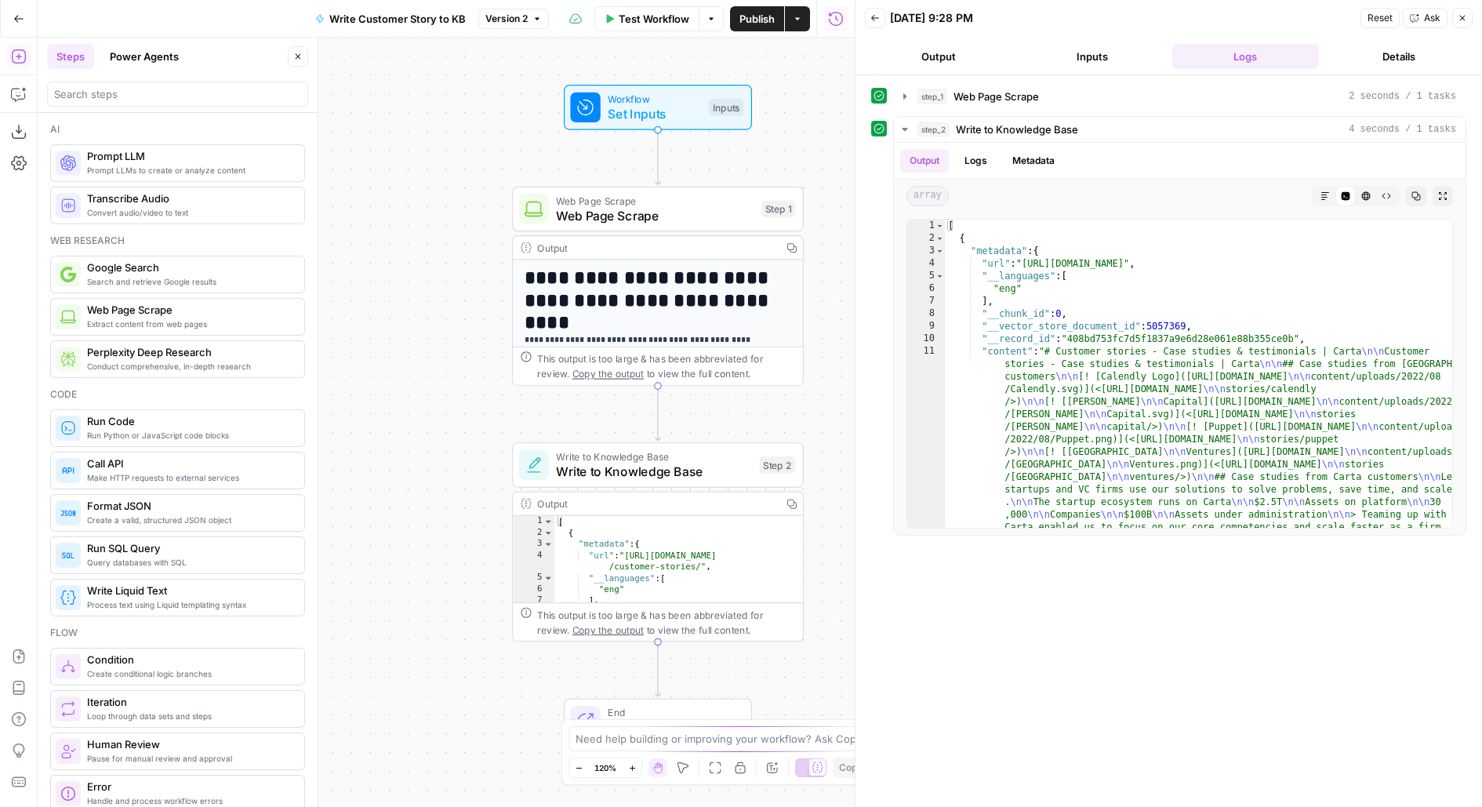
click at [595, 215] on span "Web Page Scrape" at bounding box center [655, 215] width 198 height 19
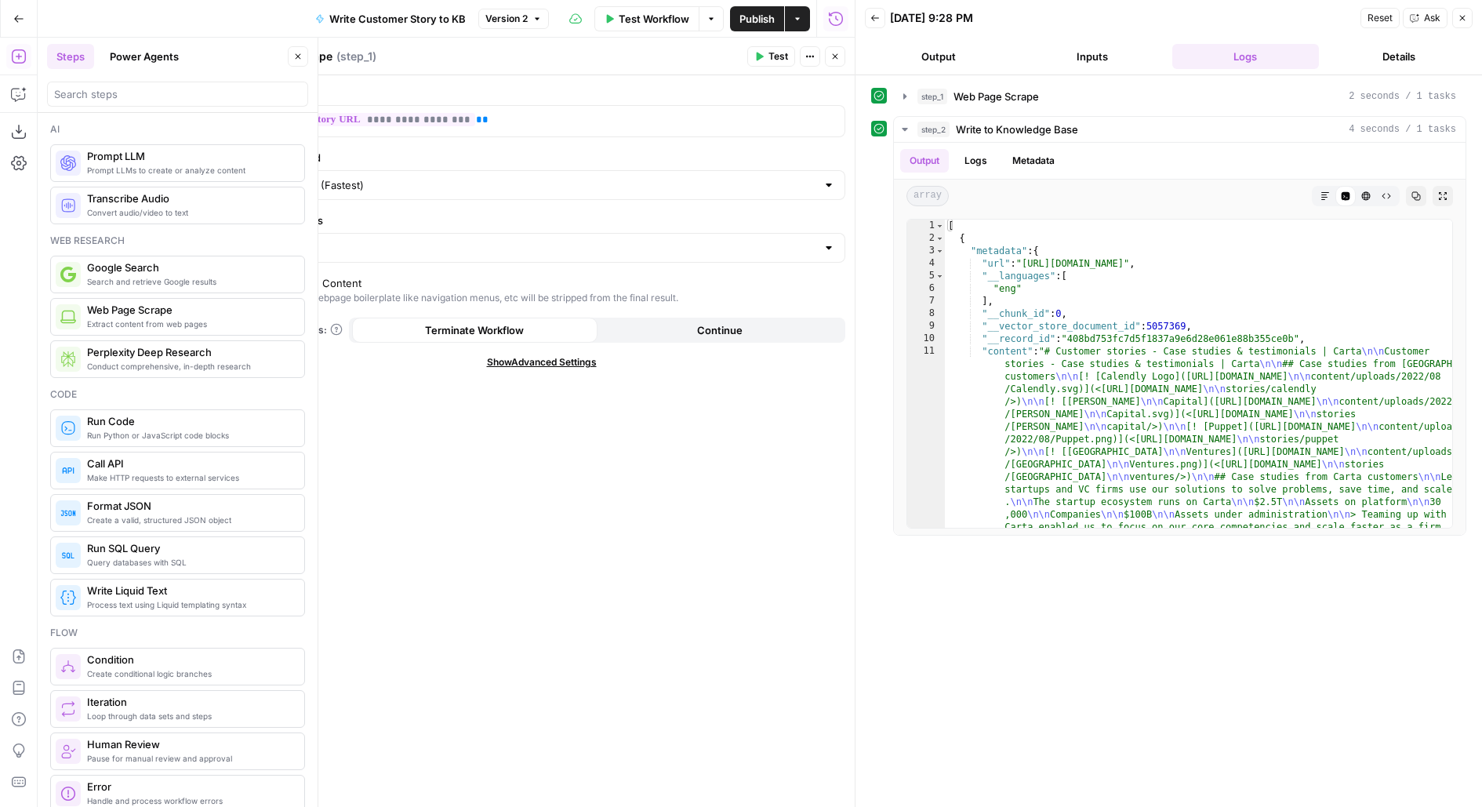
click at [532, 355] on span "Show Advanced Settings" at bounding box center [542, 362] width 110 height 14
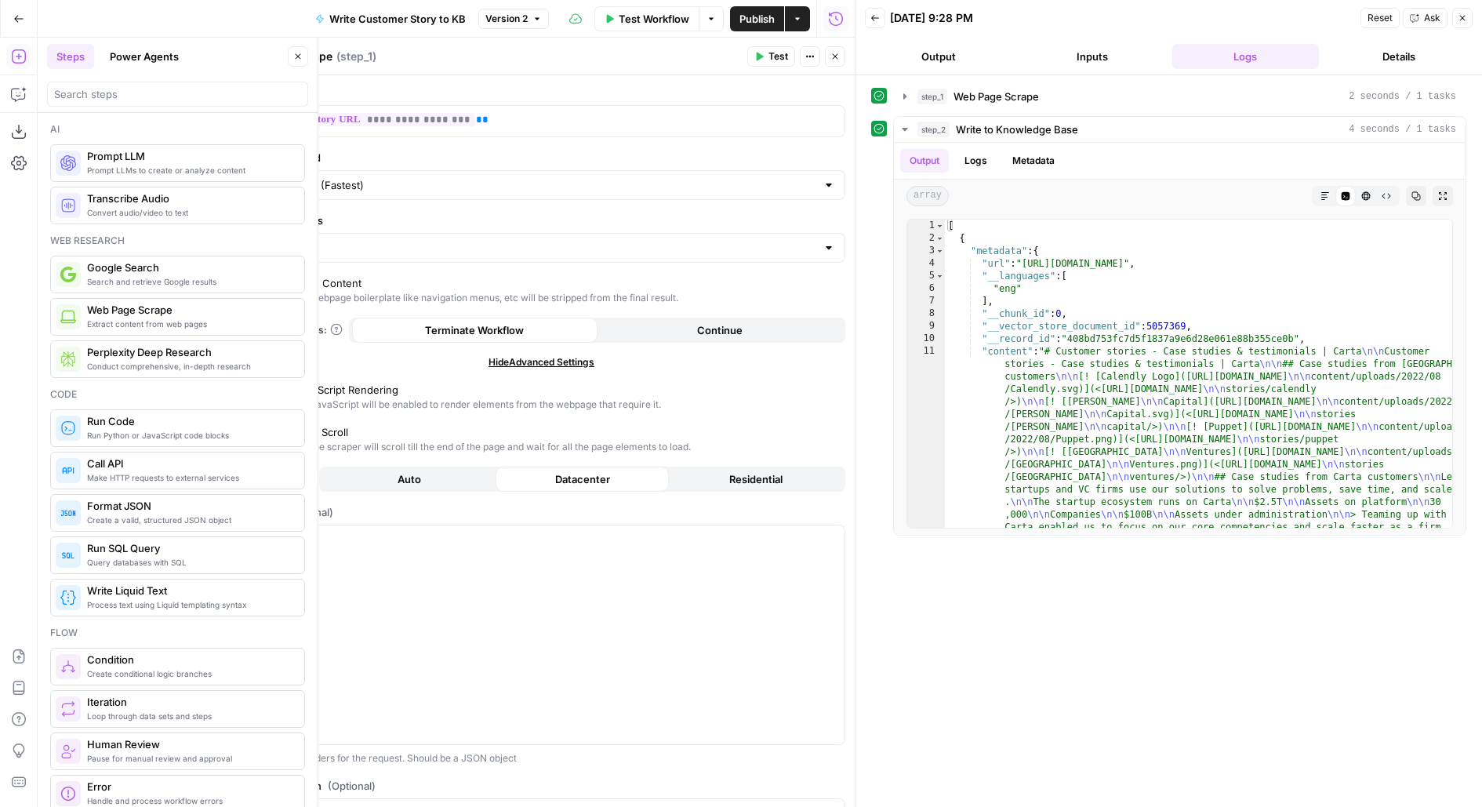
click at [417, 479] on span "Auto" at bounding box center [410, 479] width 24 height 16
type input "Custom"
click at [786, 59] on span "Test" at bounding box center [778, 56] width 20 height 14
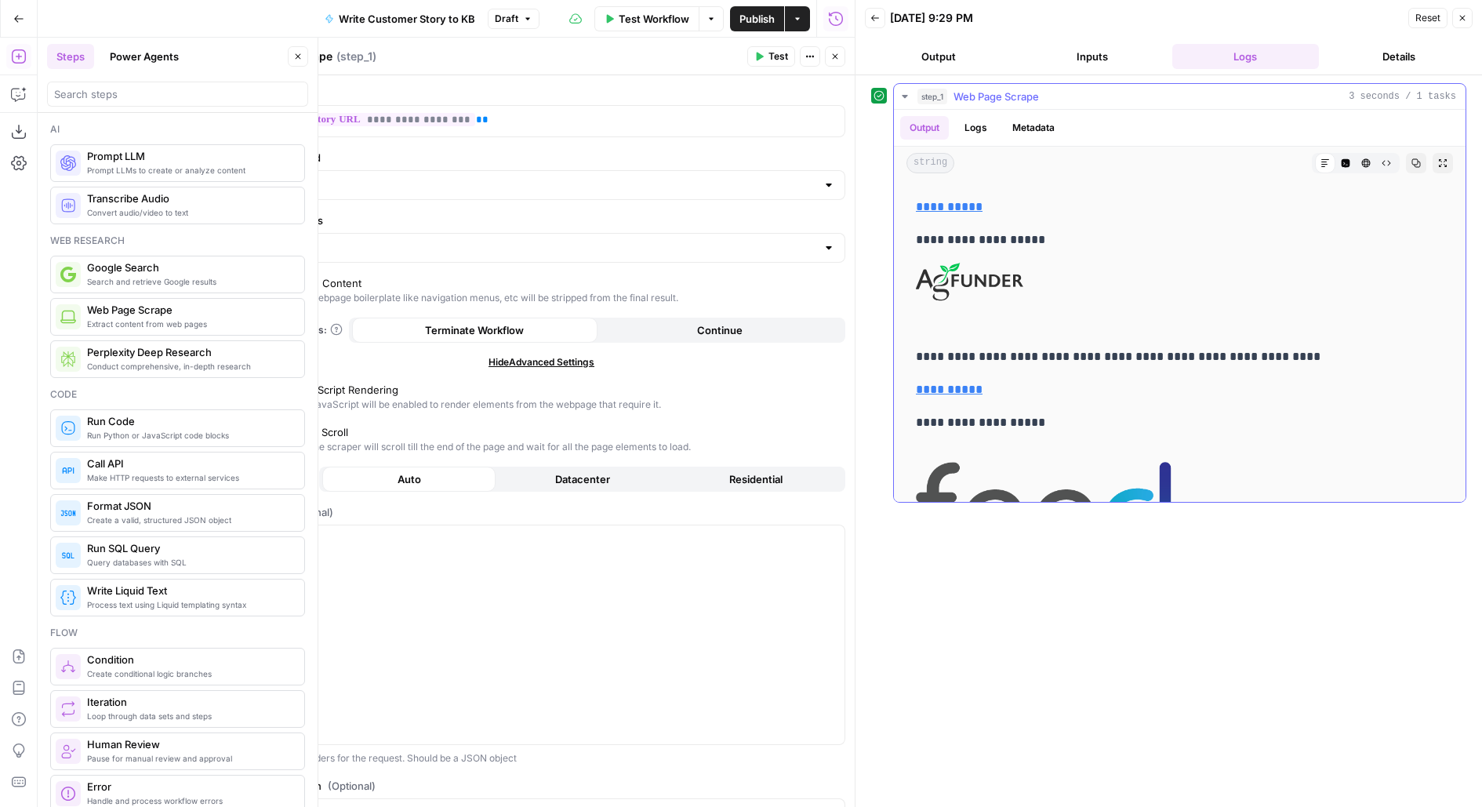
scroll to position [7380, 0]
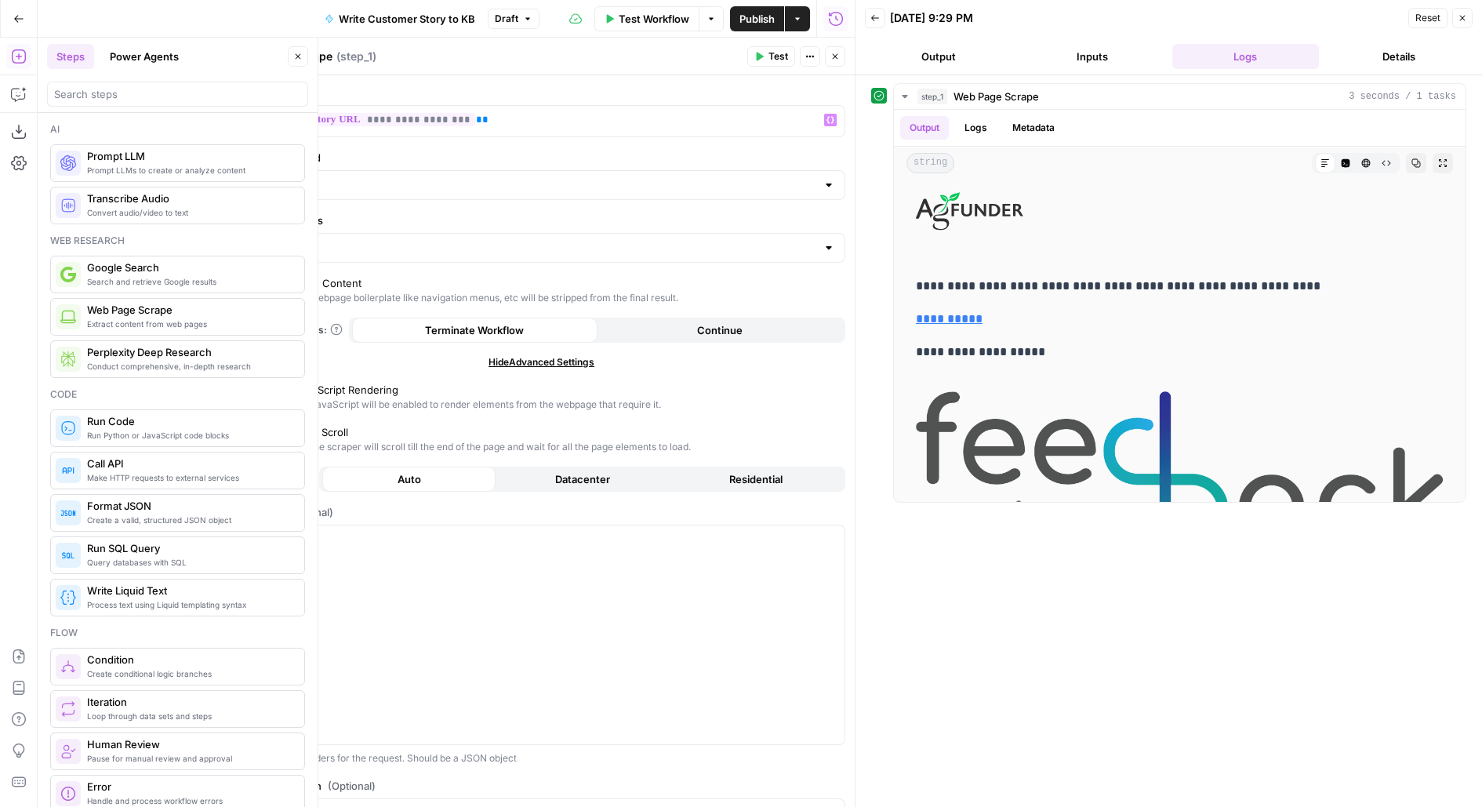
click at [1137, 49] on button "Inputs" at bounding box center [1092, 56] width 147 height 25
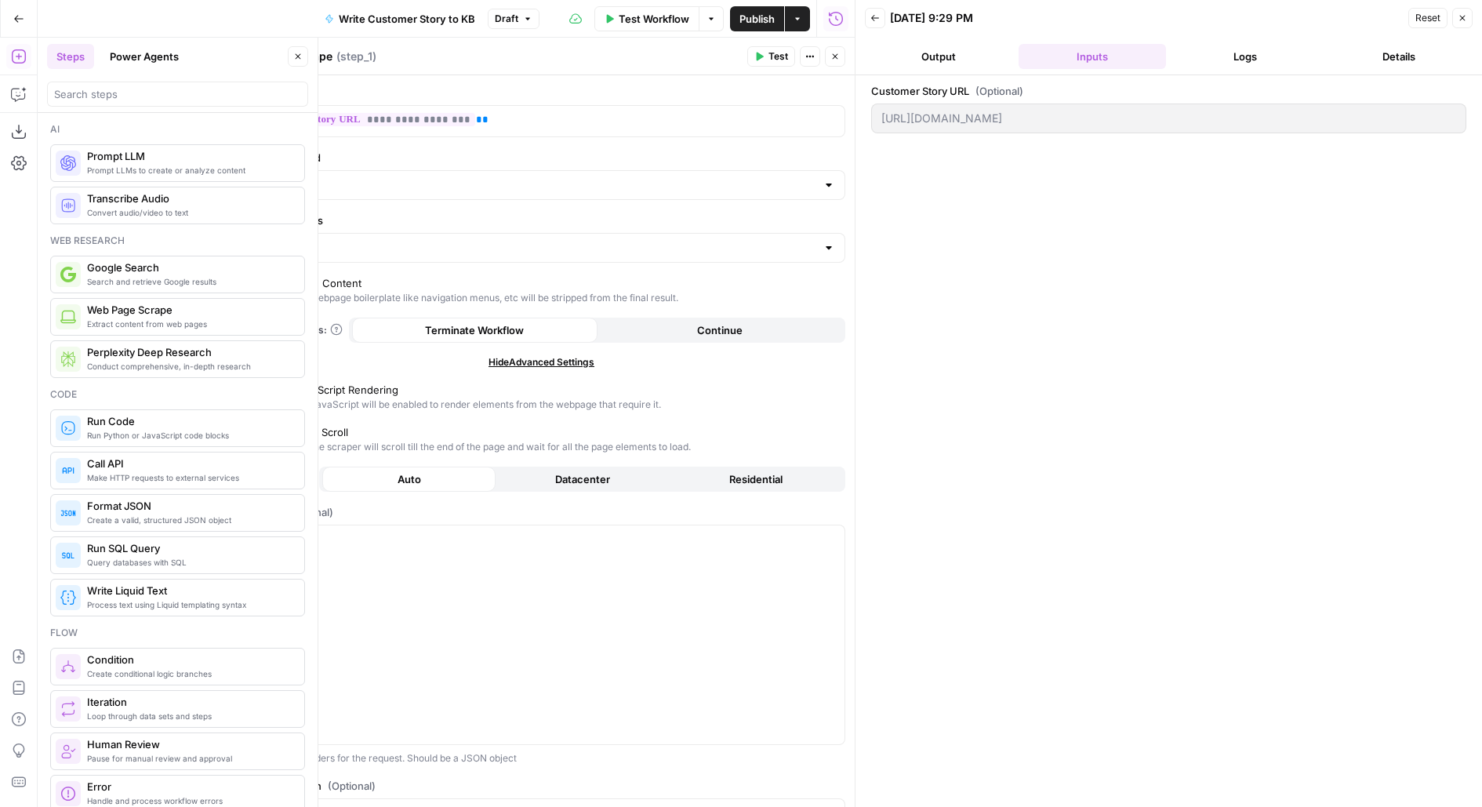
click at [678, 14] on span "Test Workflow" at bounding box center [654, 19] width 71 height 16
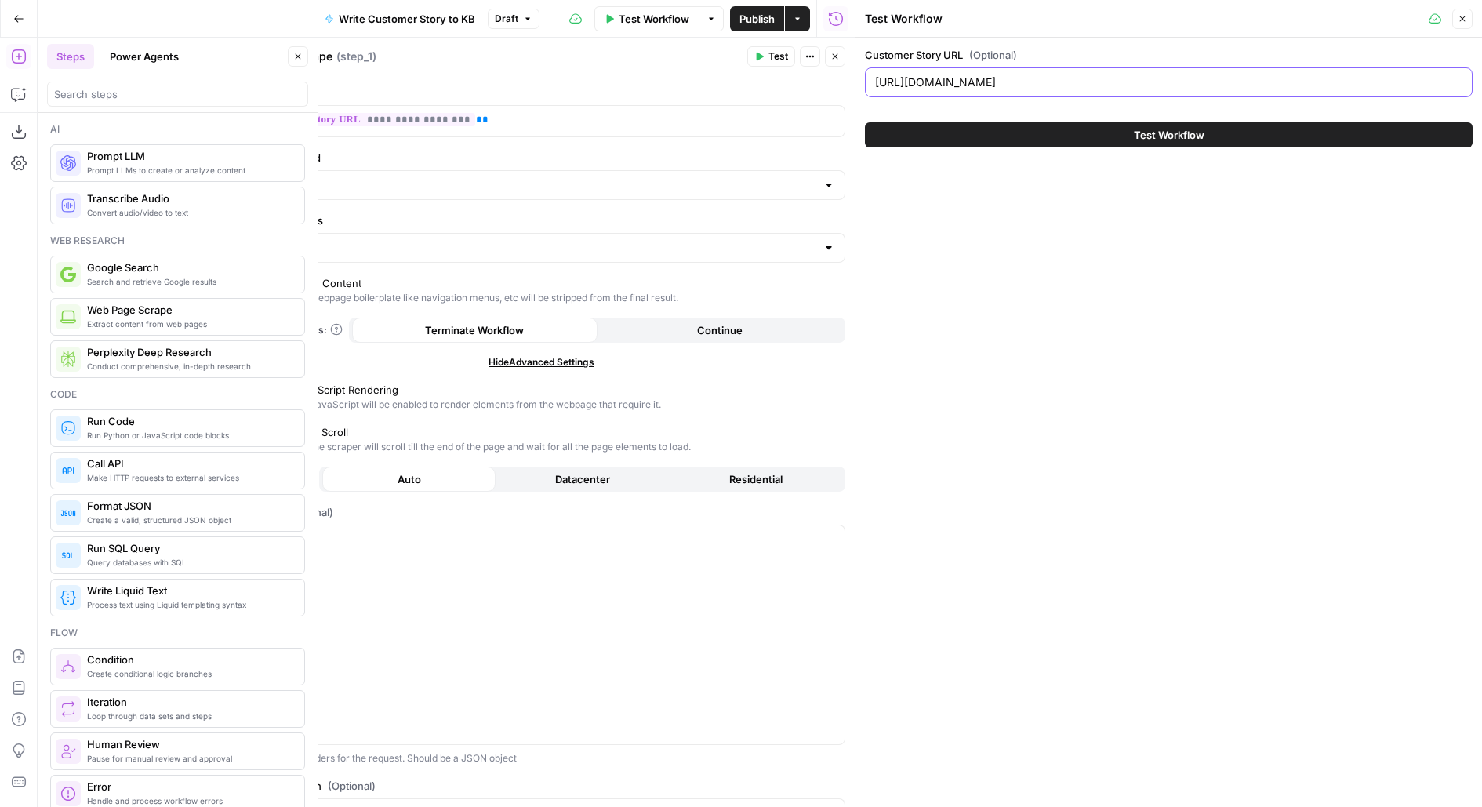
click at [1043, 80] on input "https://carta.com/resources/customer-stories/" at bounding box center [1168, 82] width 587 height 16
paste input "kayne-anderson/"
type input "https://carta.com/resources/customer-stories/kayne-anderson/"
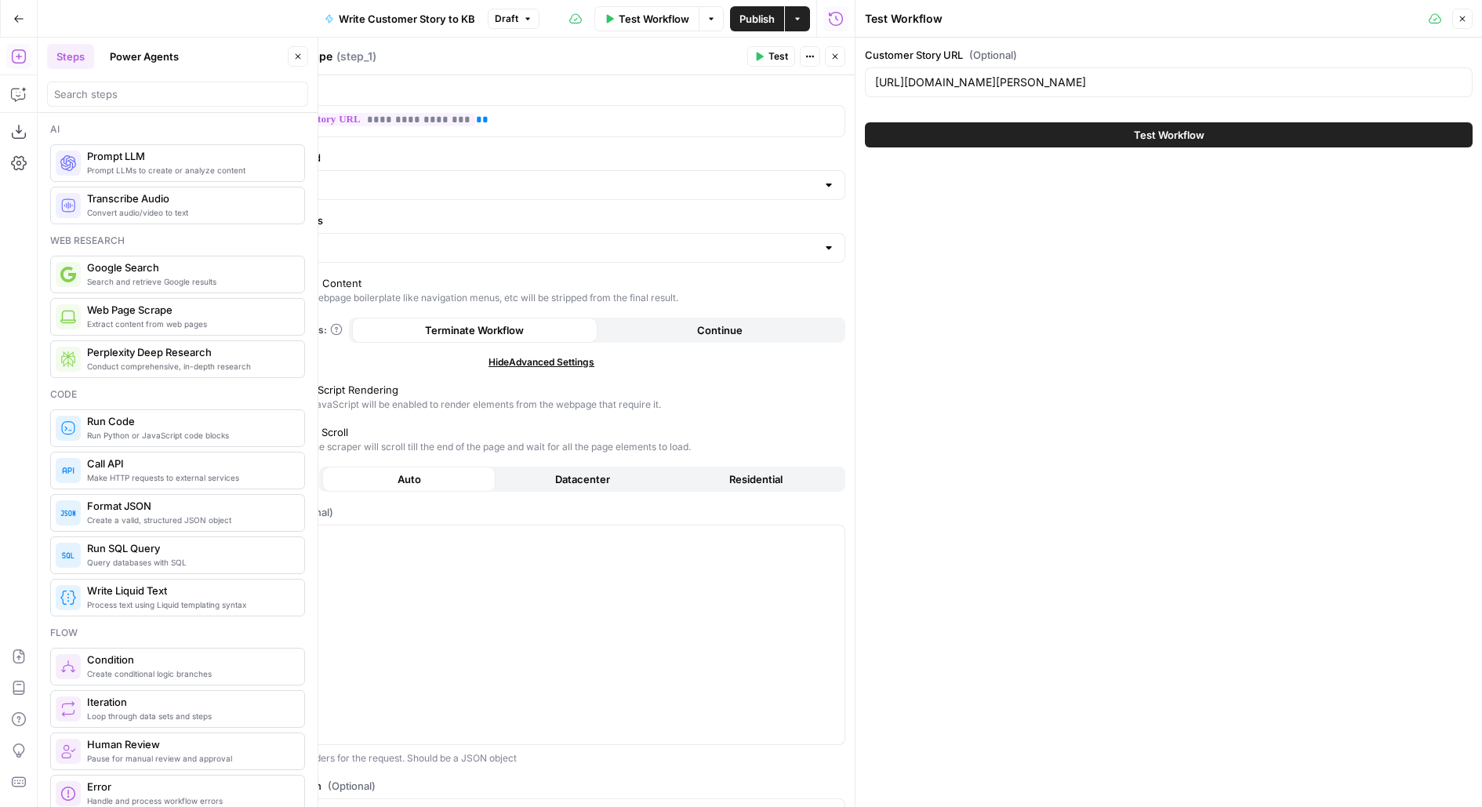
click at [768, 56] on button "Test" at bounding box center [771, 56] width 48 height 20
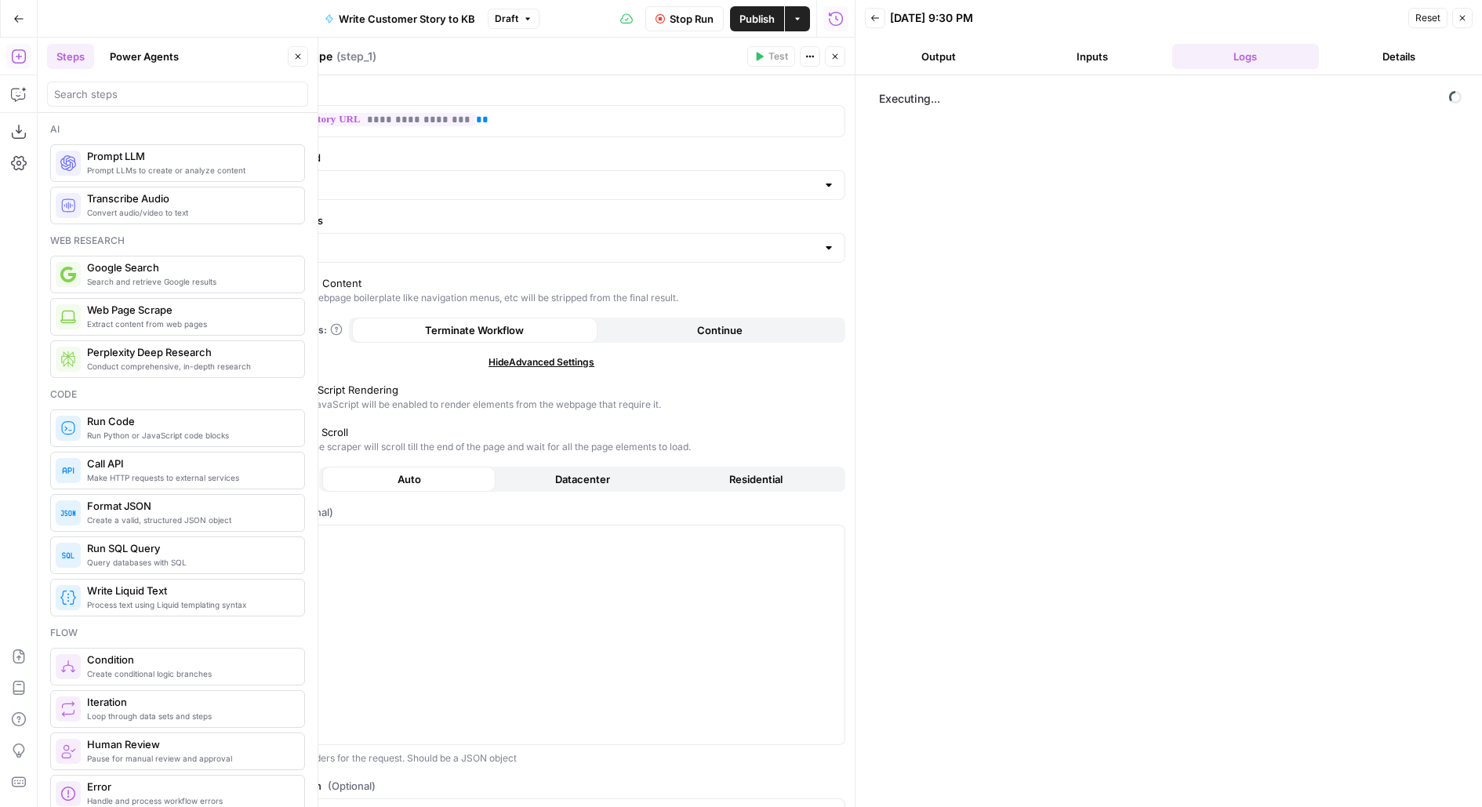
click at [1039, 48] on button "Inputs" at bounding box center [1092, 56] width 147 height 25
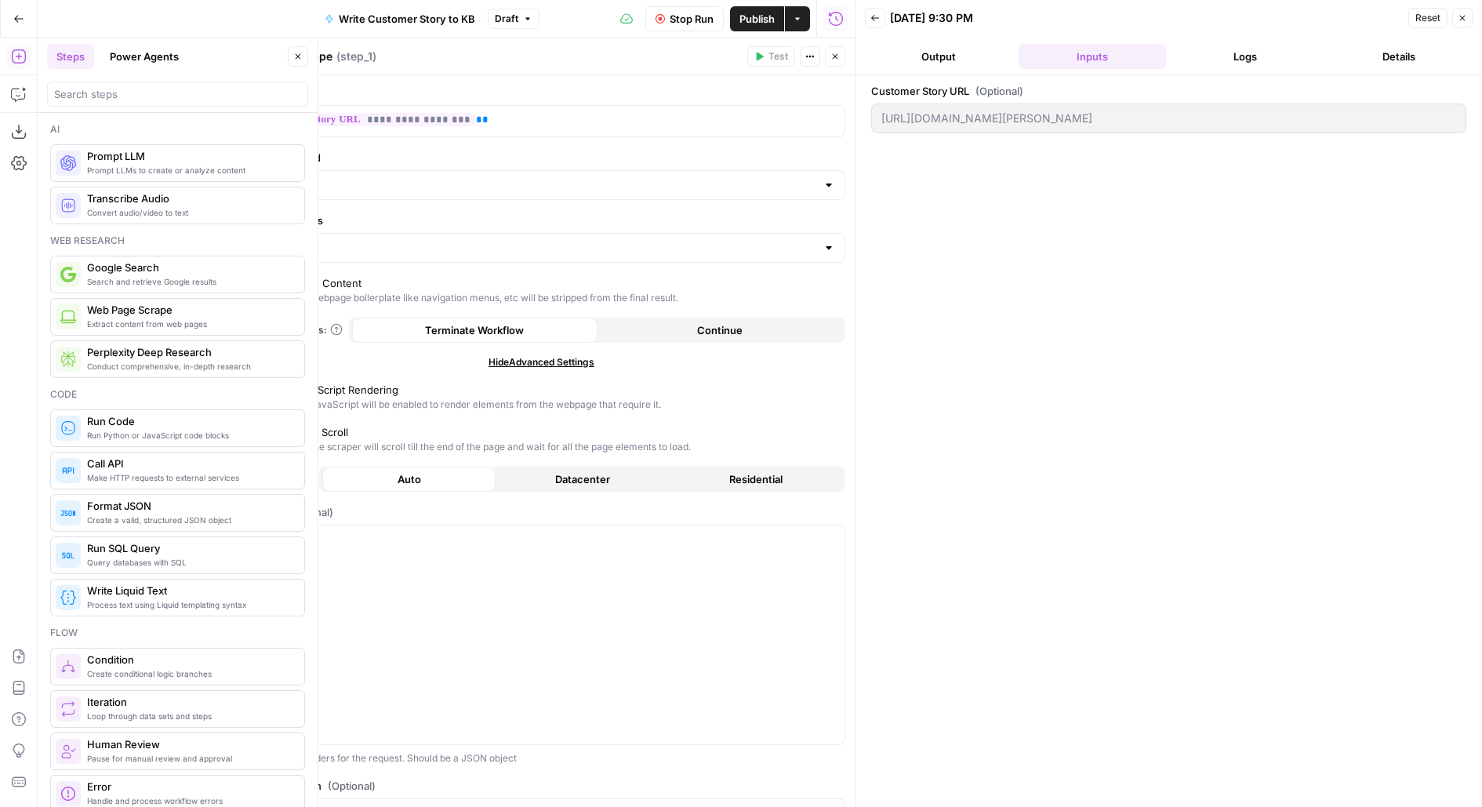
click at [1261, 53] on button "Logs" at bounding box center [1245, 56] width 147 height 25
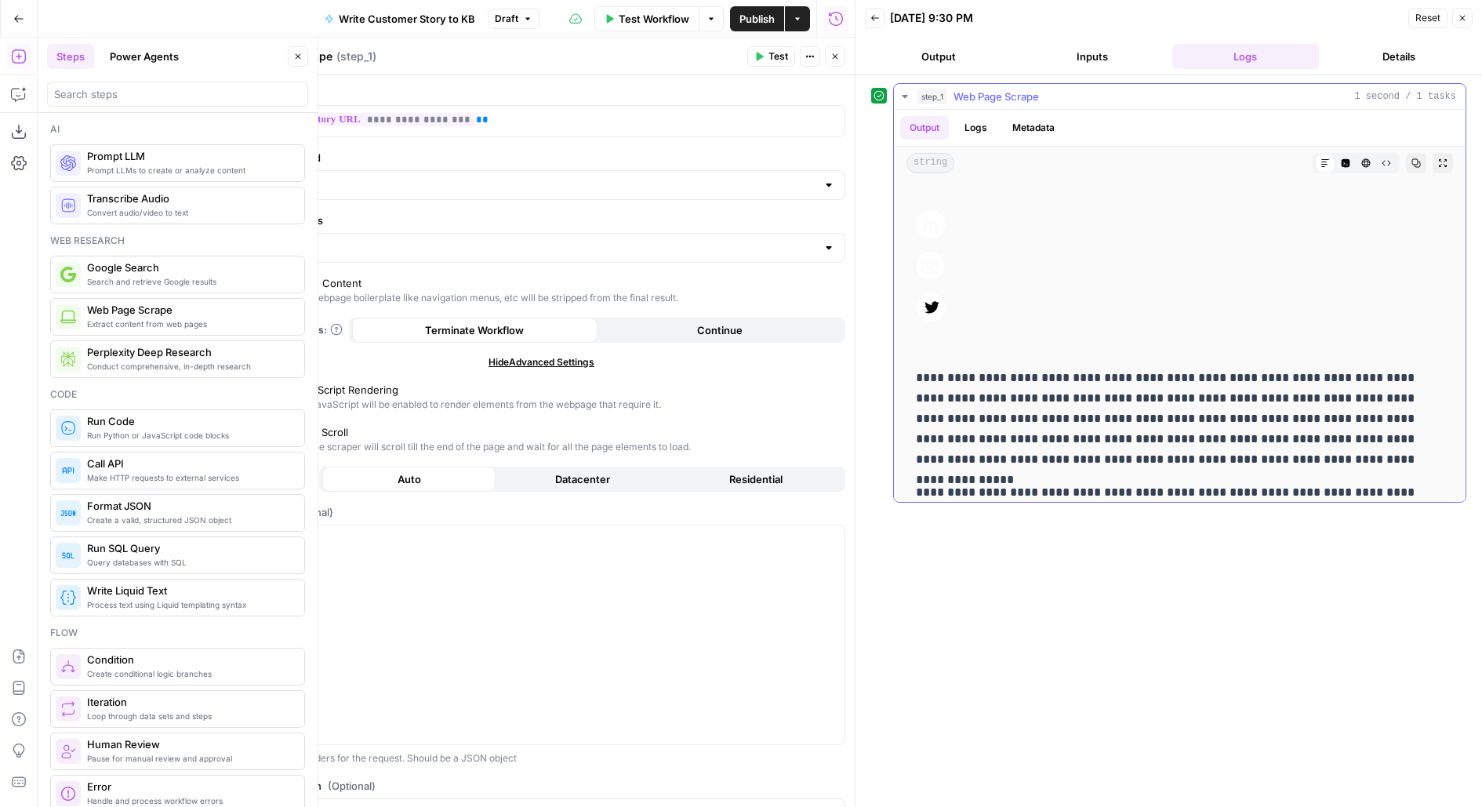
scroll to position [8729, 0]
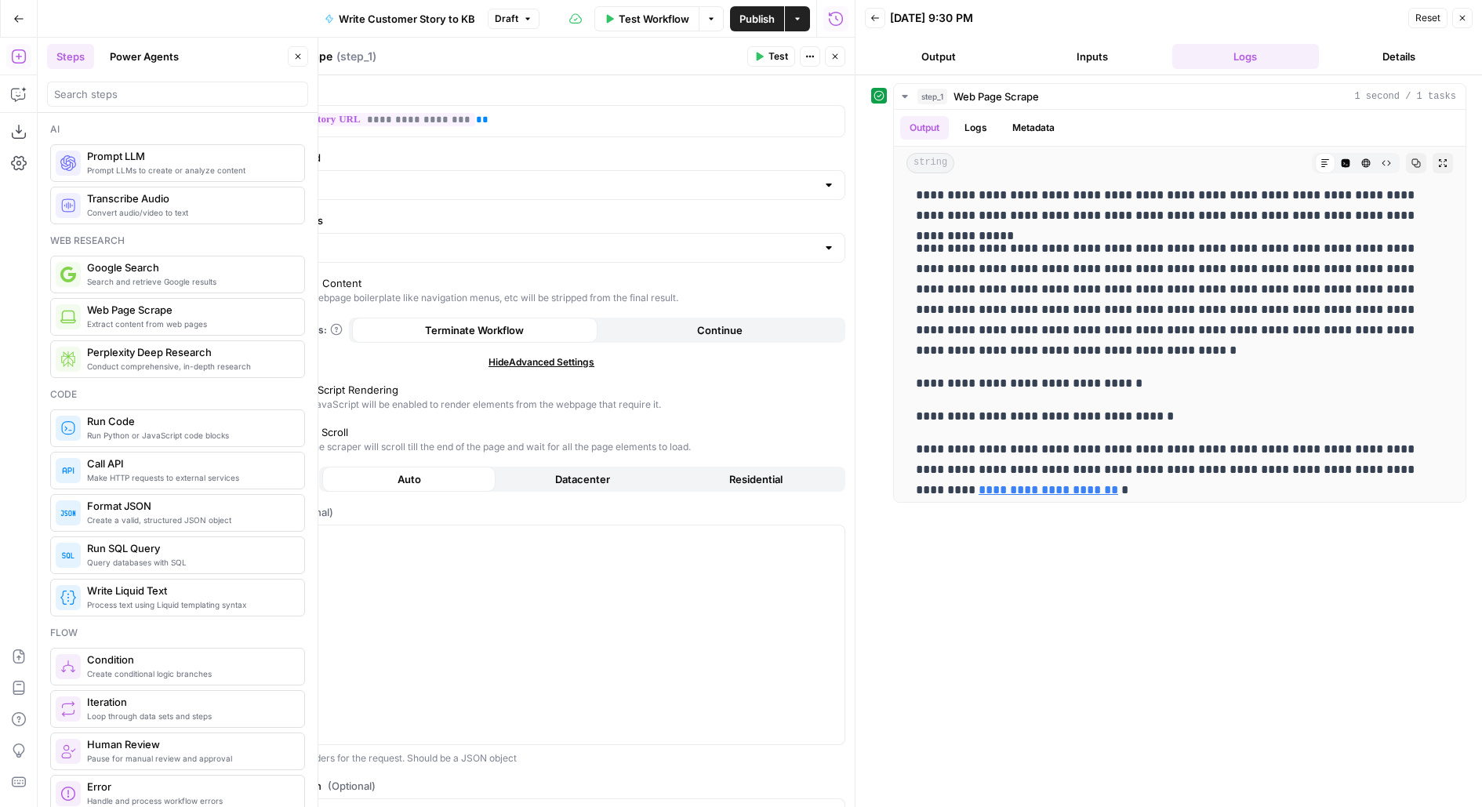
click at [828, 58] on button "Close" at bounding box center [835, 56] width 20 height 20
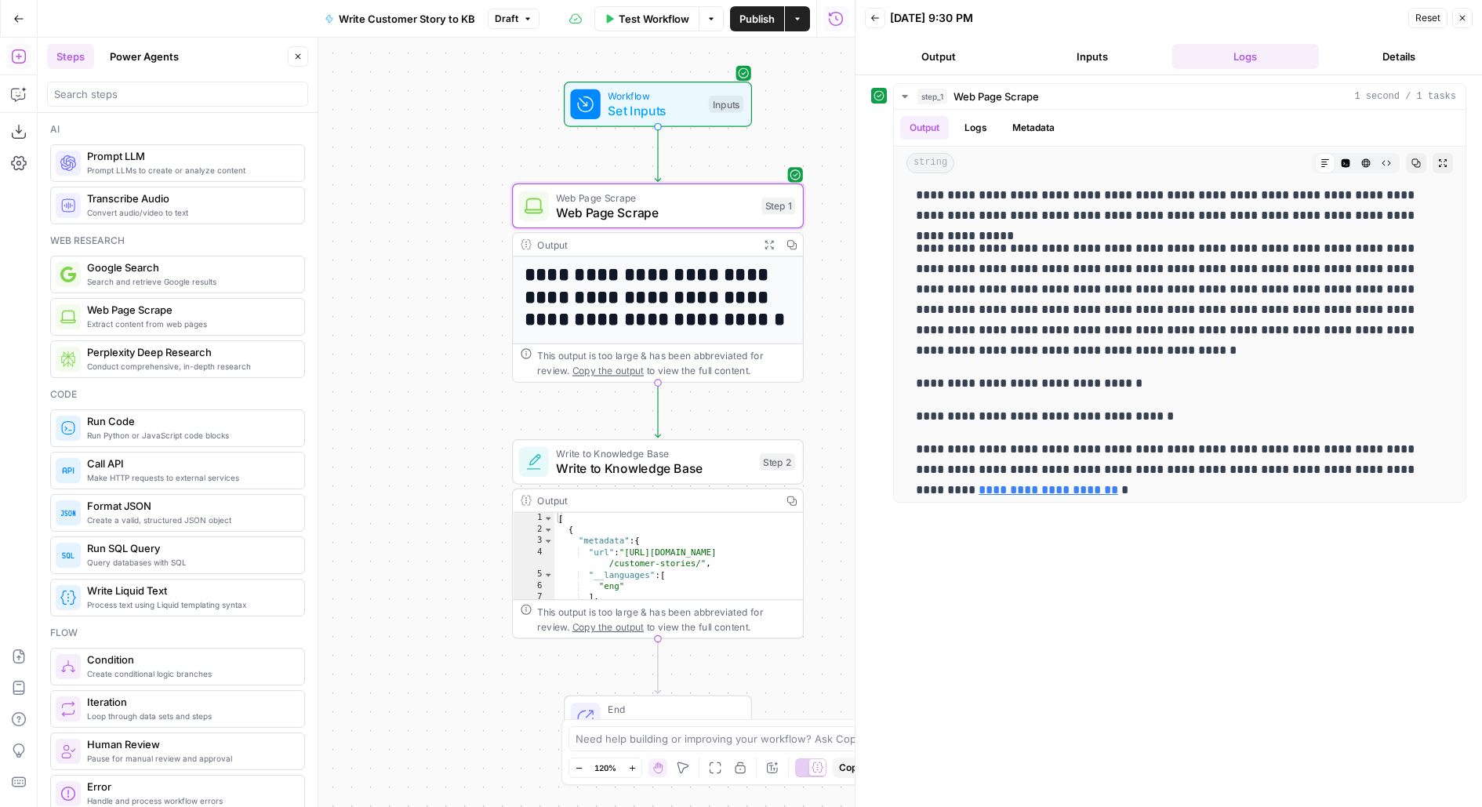
drag, startPoint x: 820, startPoint y: 426, endPoint x: 817, endPoint y: 238, distance: 187.4
click at [817, 258] on div "**********" at bounding box center [446, 422] width 817 height 769
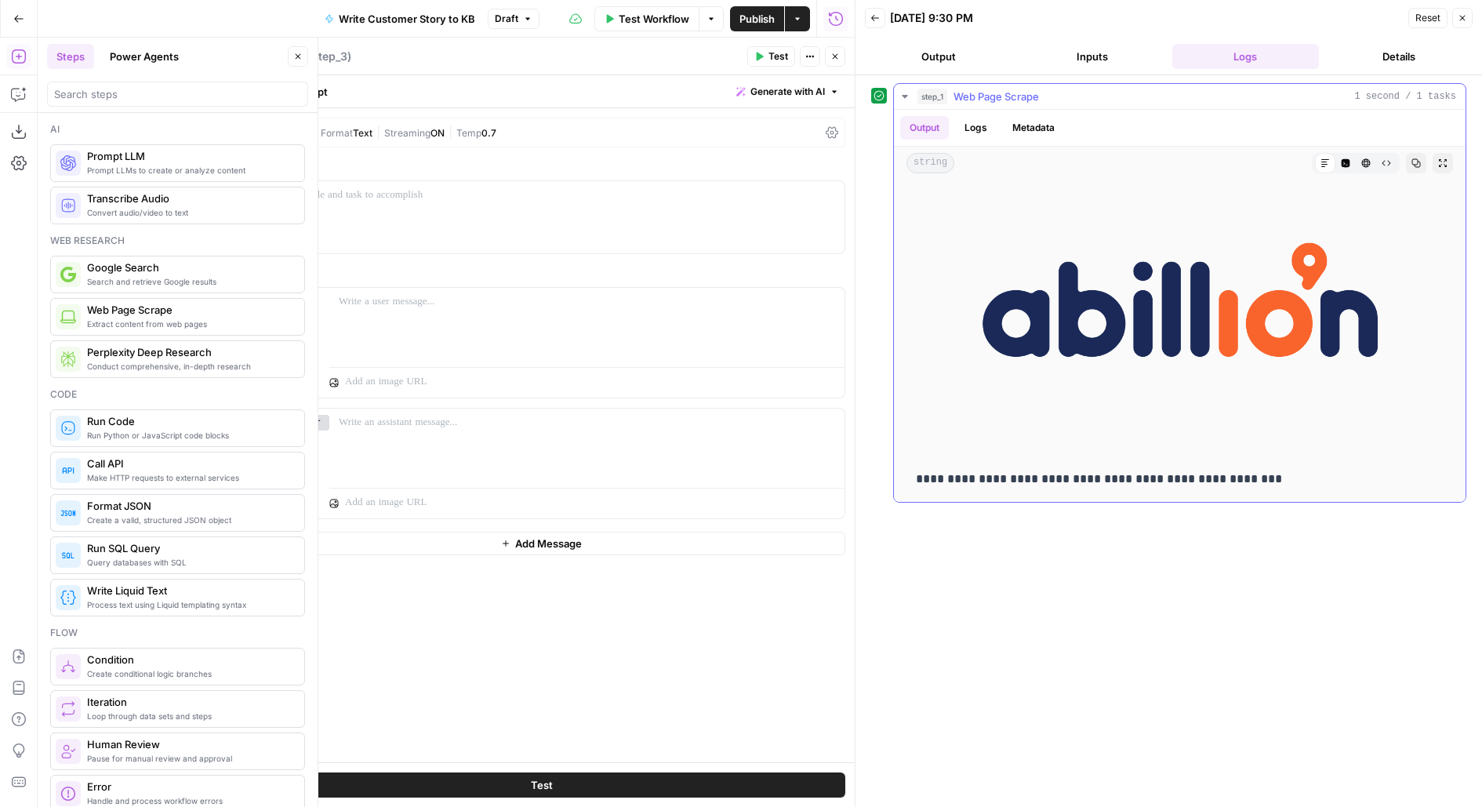
scroll to position [4553, 0]
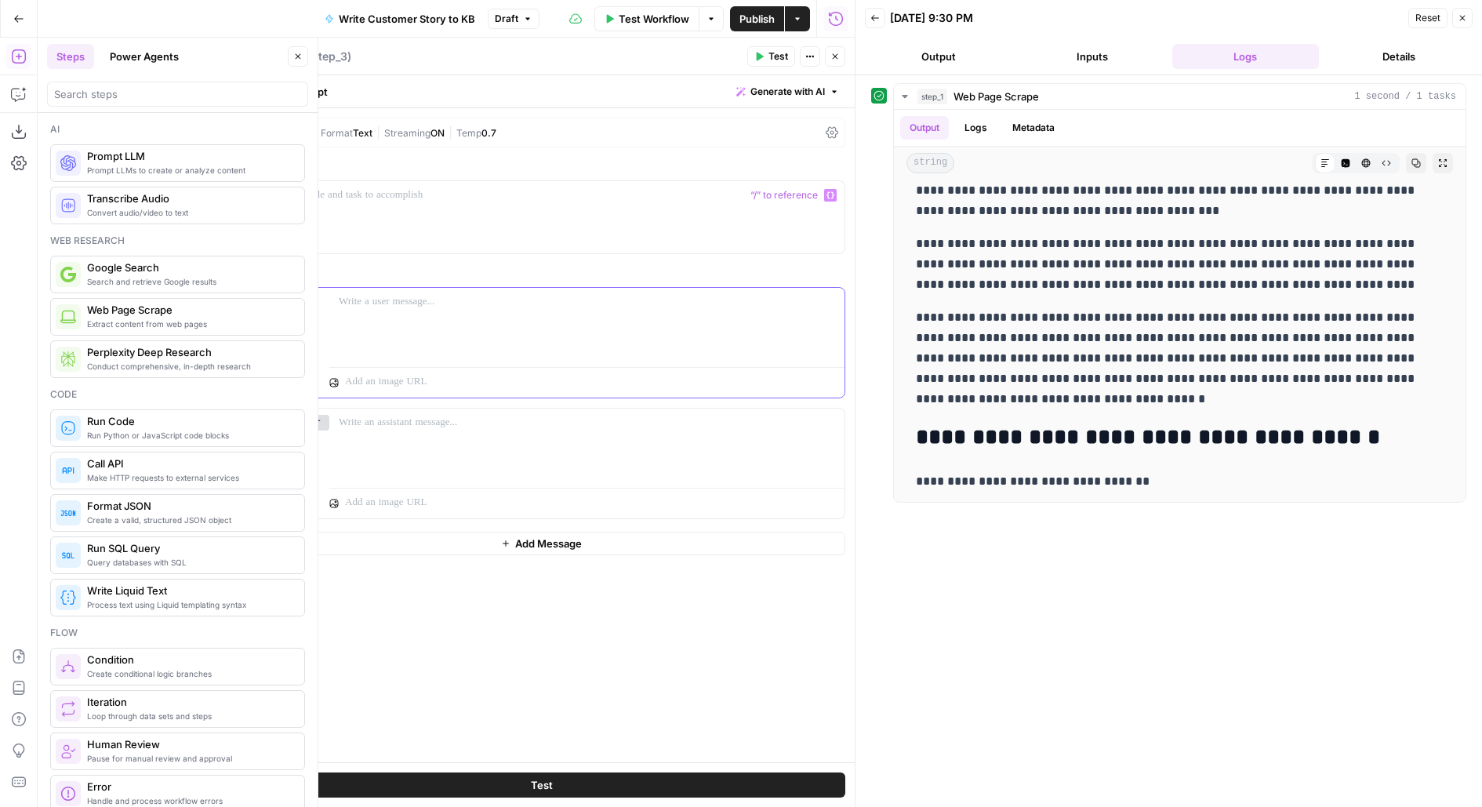
click at [473, 311] on div at bounding box center [586, 324] width 515 height 72
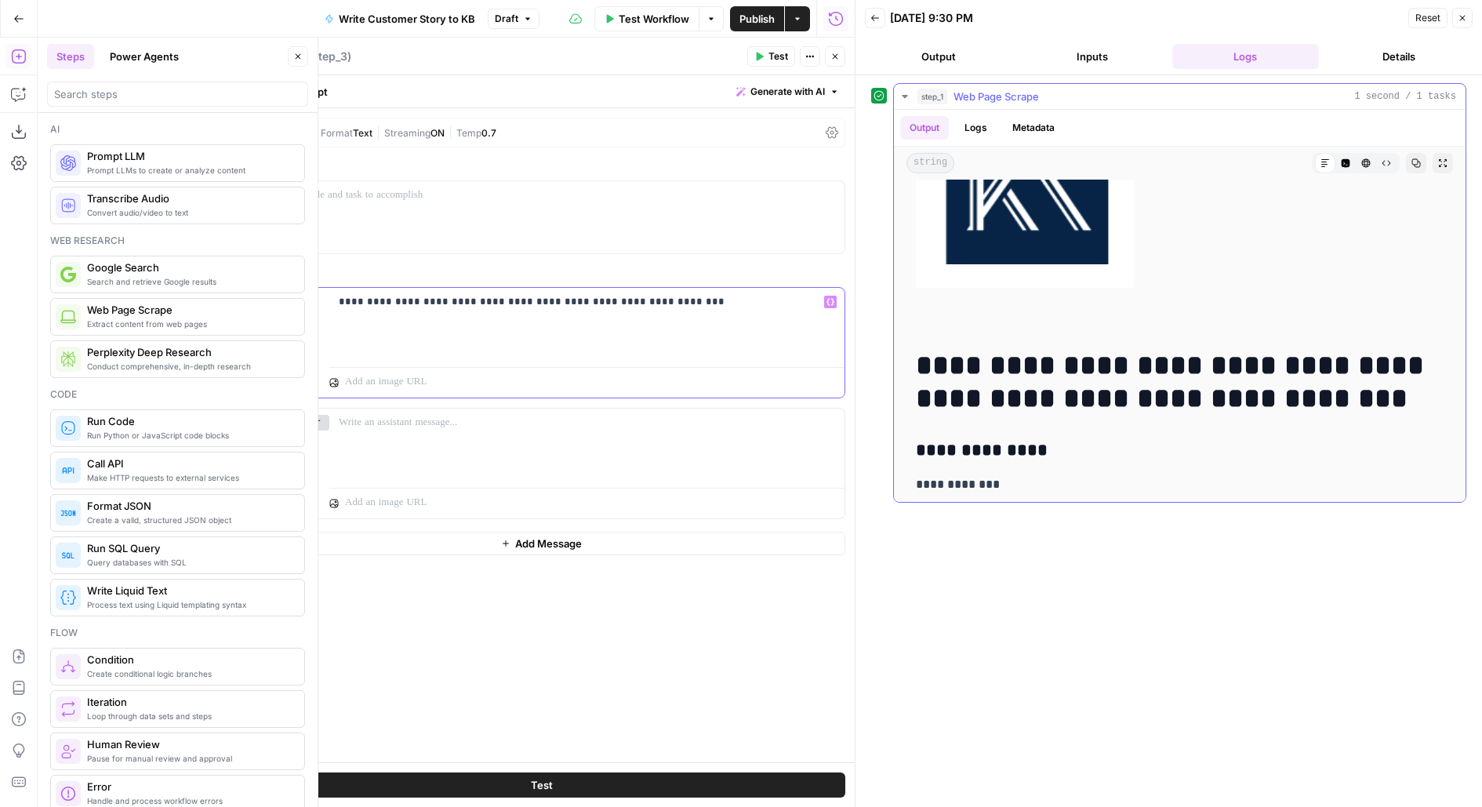
scroll to position [0, 0]
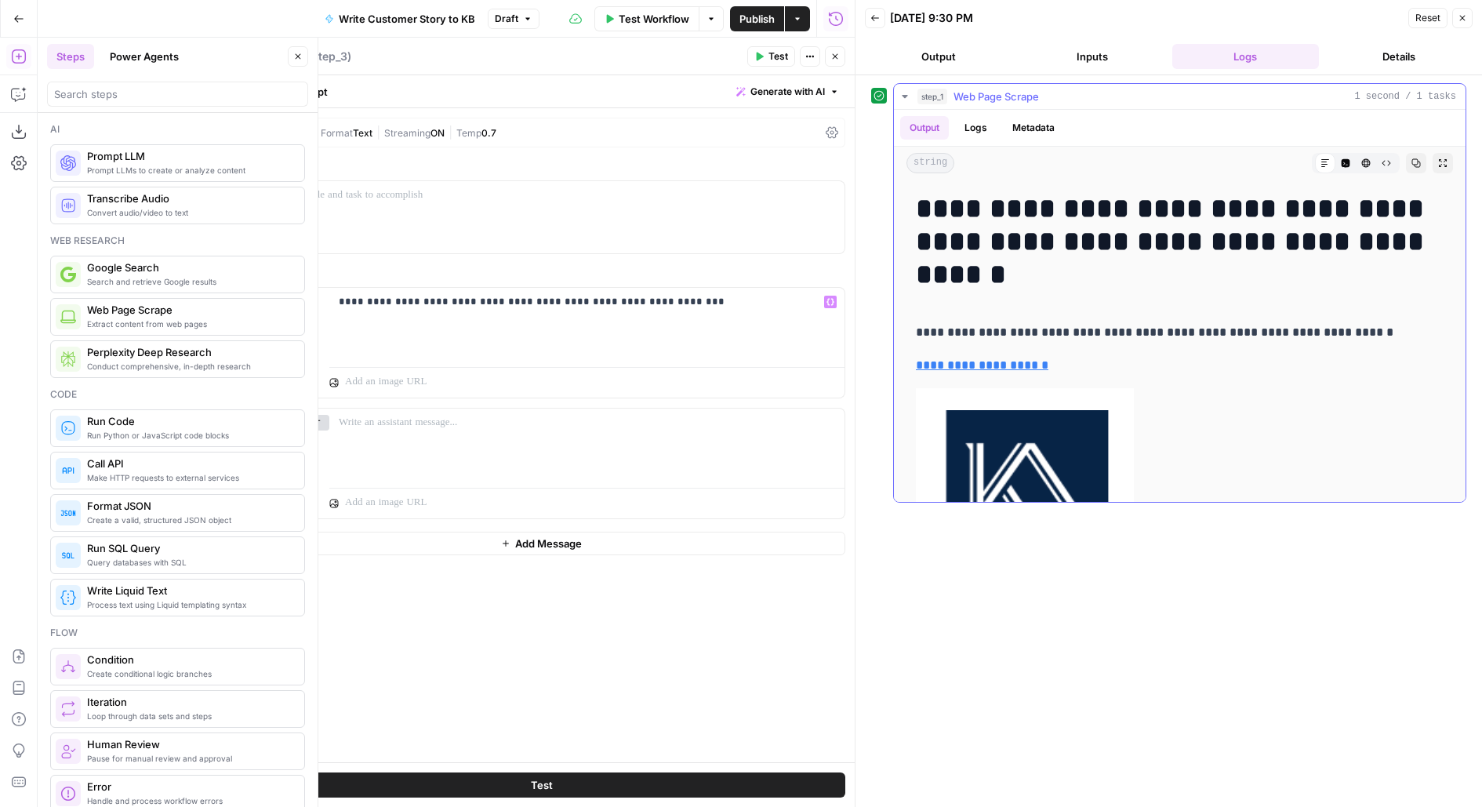
click at [1350, 158] on button "Code Editor" at bounding box center [1345, 163] width 20 height 20
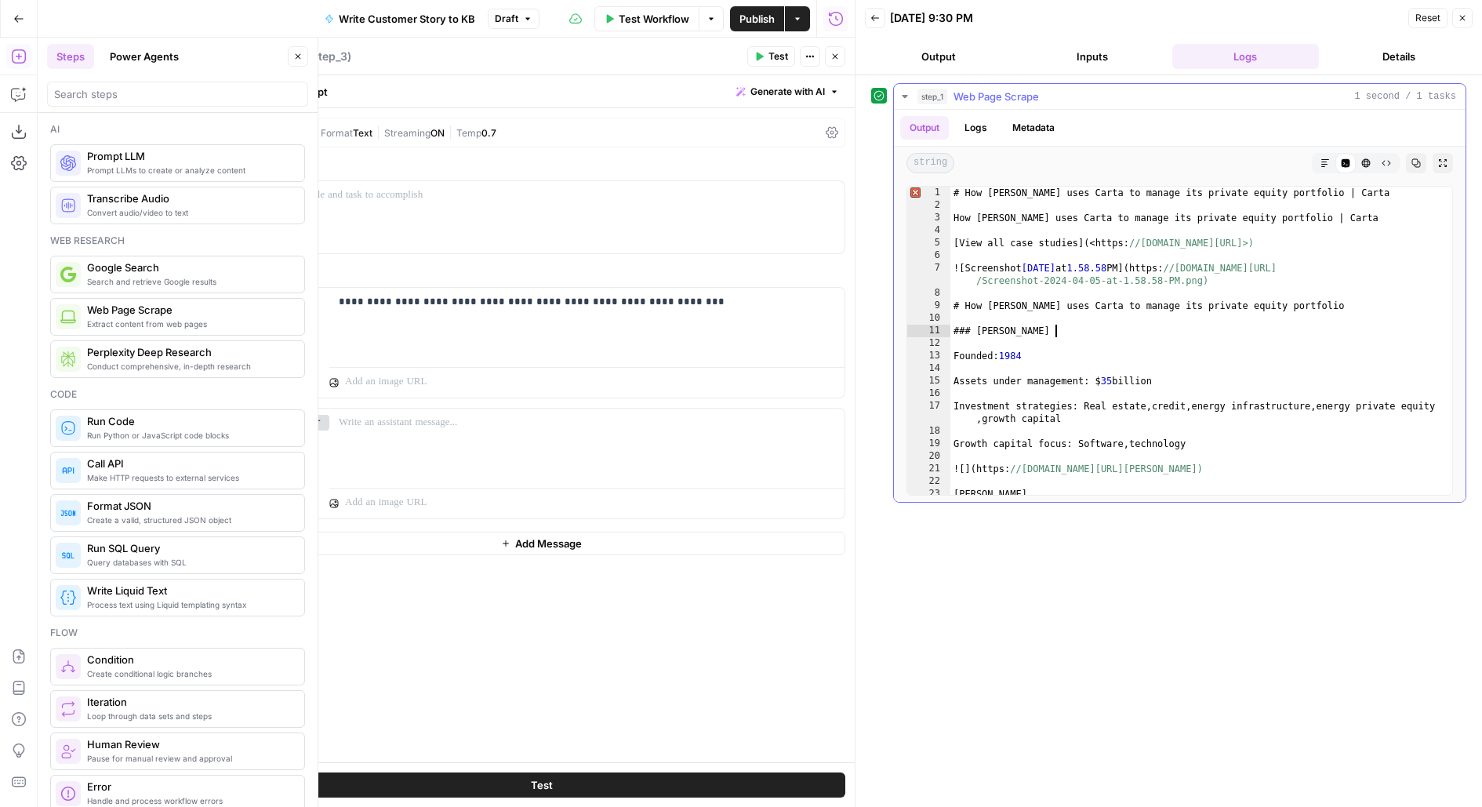
click at [1247, 327] on div "# How Kayne Anderson uses Carta to manage its private equity portfolio | Carta …" at bounding box center [1201, 354] width 503 height 334
type textarea "**********"
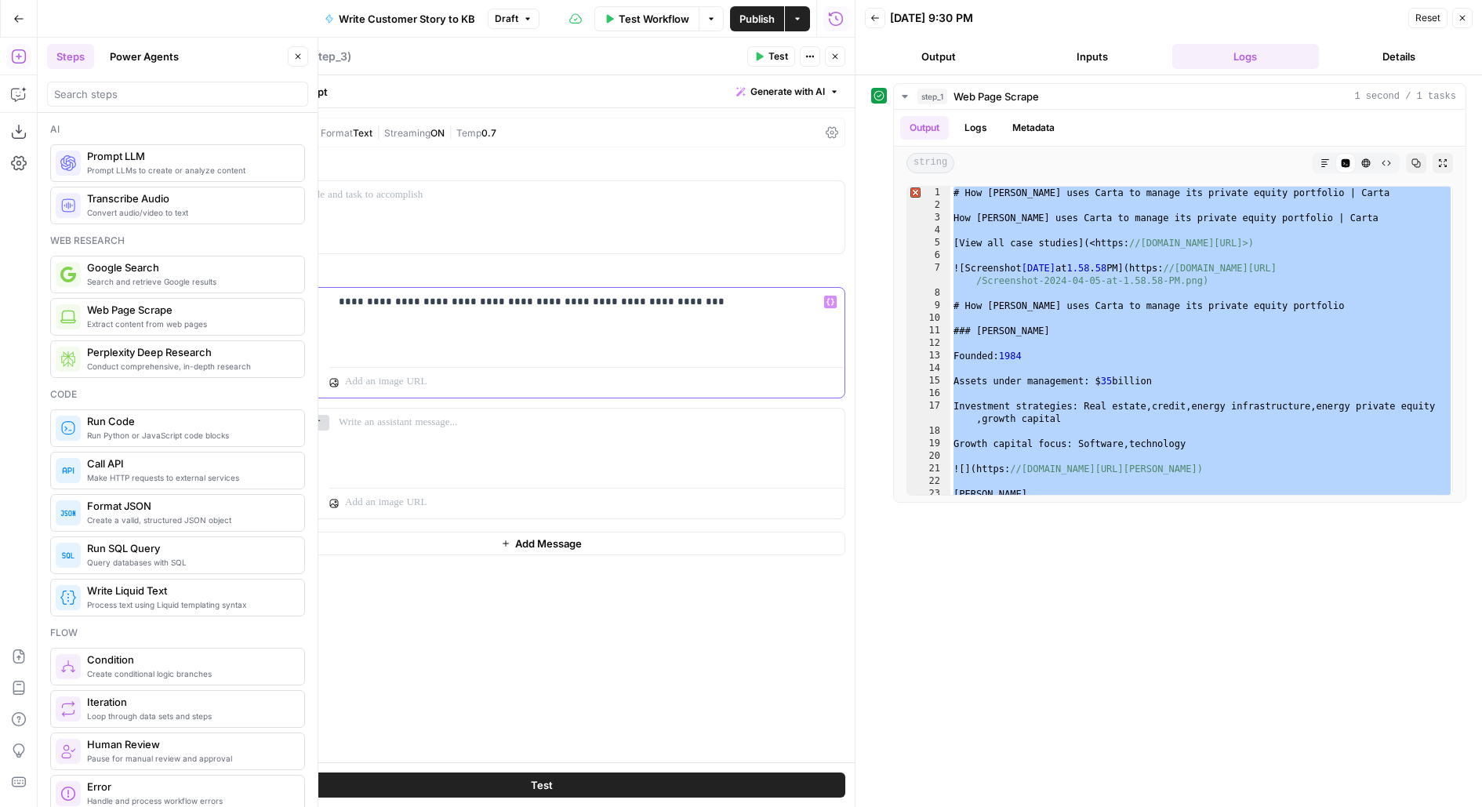
drag, startPoint x: 679, startPoint y: 312, endPoint x: 299, endPoint y: 303, distance: 380.4
click at [299, 303] on div "**********" at bounding box center [541, 343] width 606 height 110
click at [339, 203] on div at bounding box center [541, 217] width 606 height 72
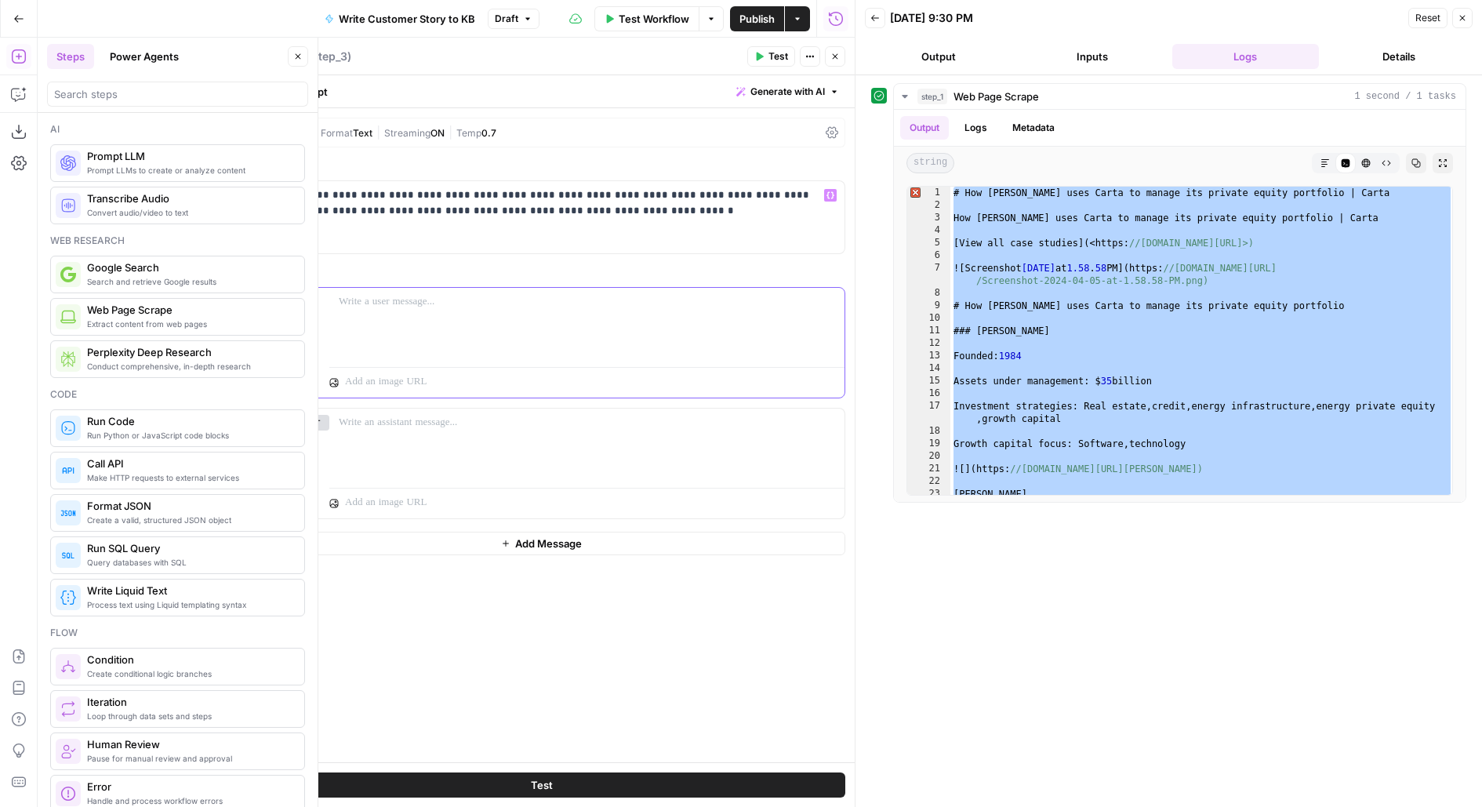
click at [460, 325] on div at bounding box center [586, 324] width 515 height 72
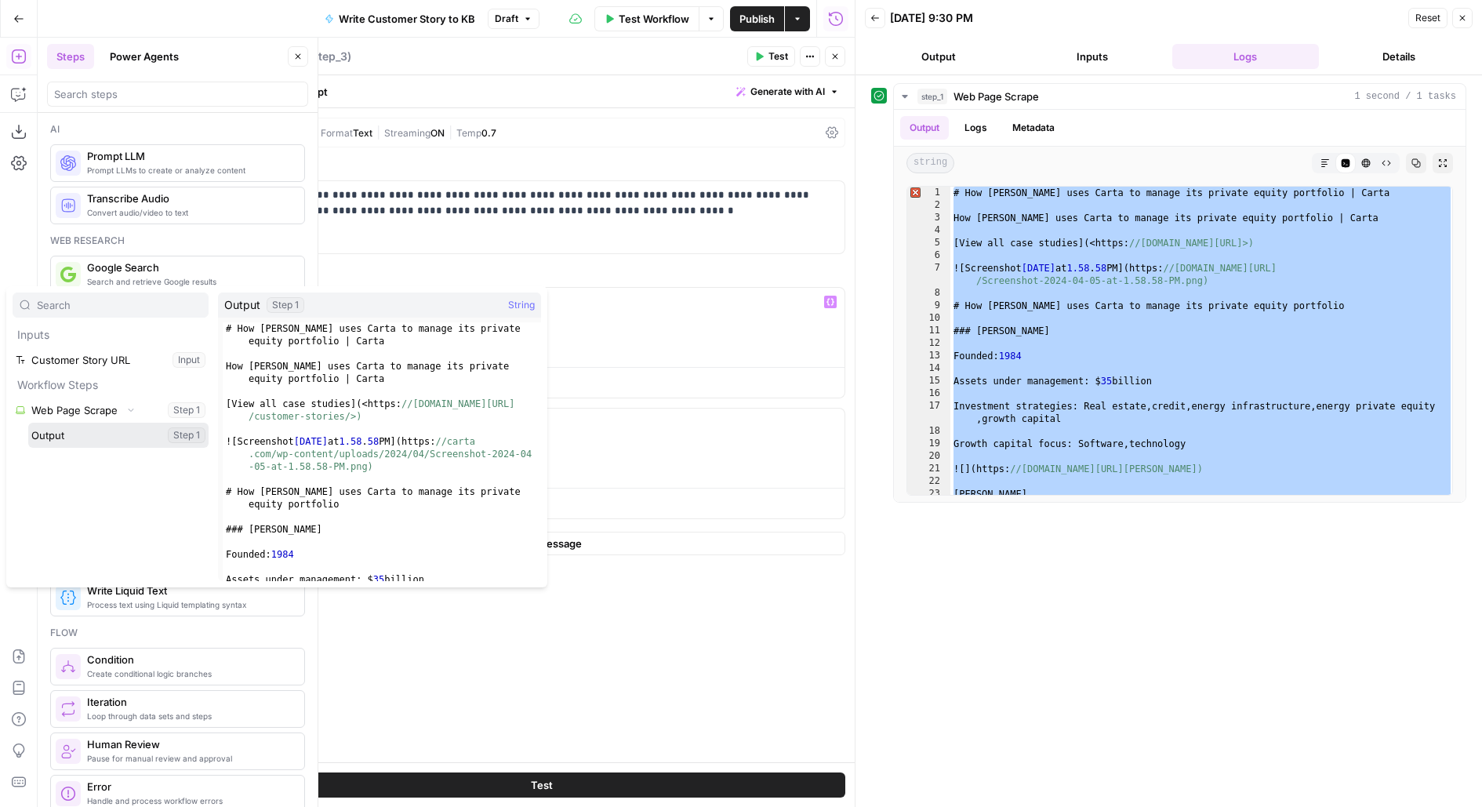
click at [28, 423] on button "Select variable Output" at bounding box center [118, 435] width 180 height 25
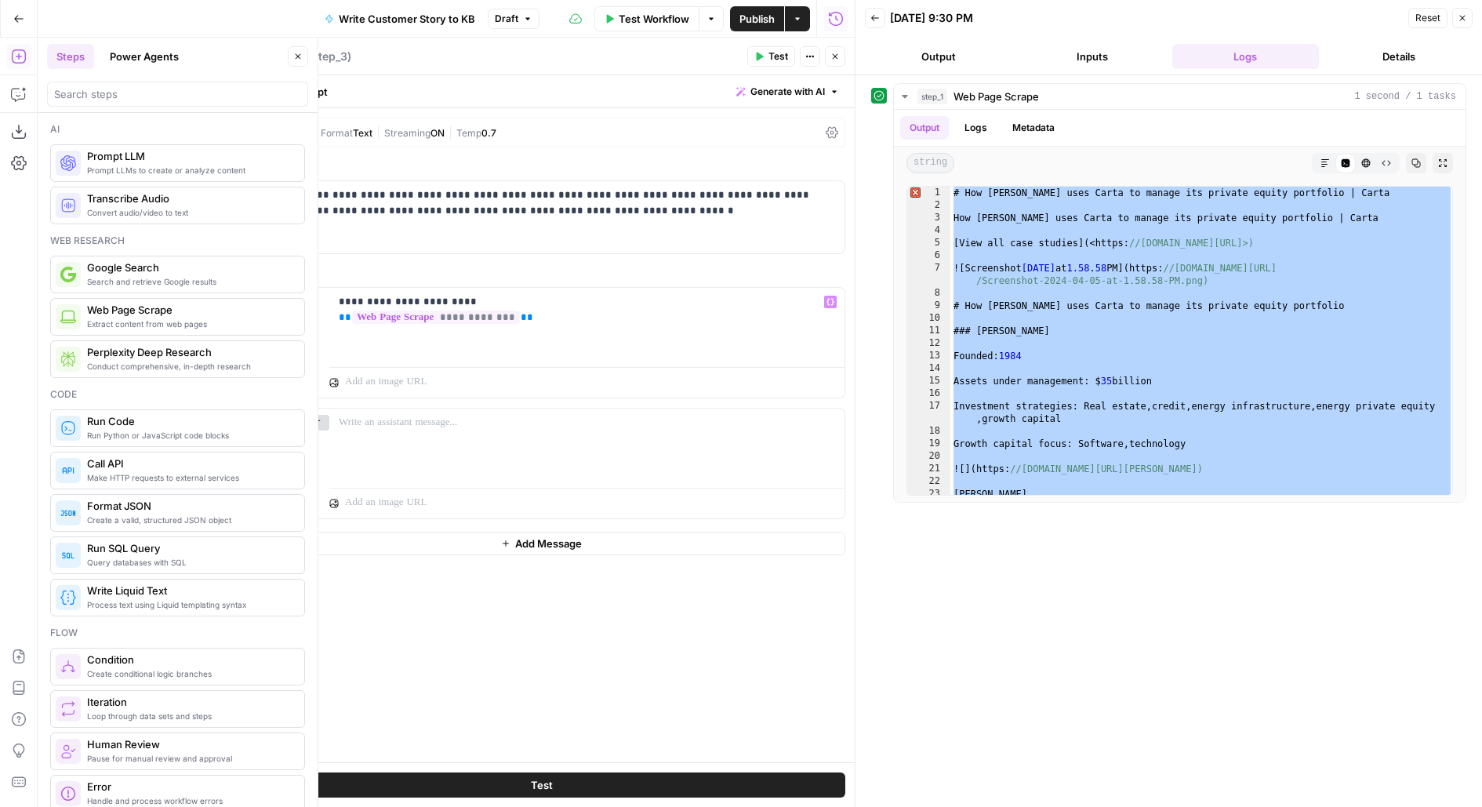
click at [566, 133] on div "| Format Text | Streaming ON | Temp 0.7" at bounding box center [566, 132] width 507 height 15
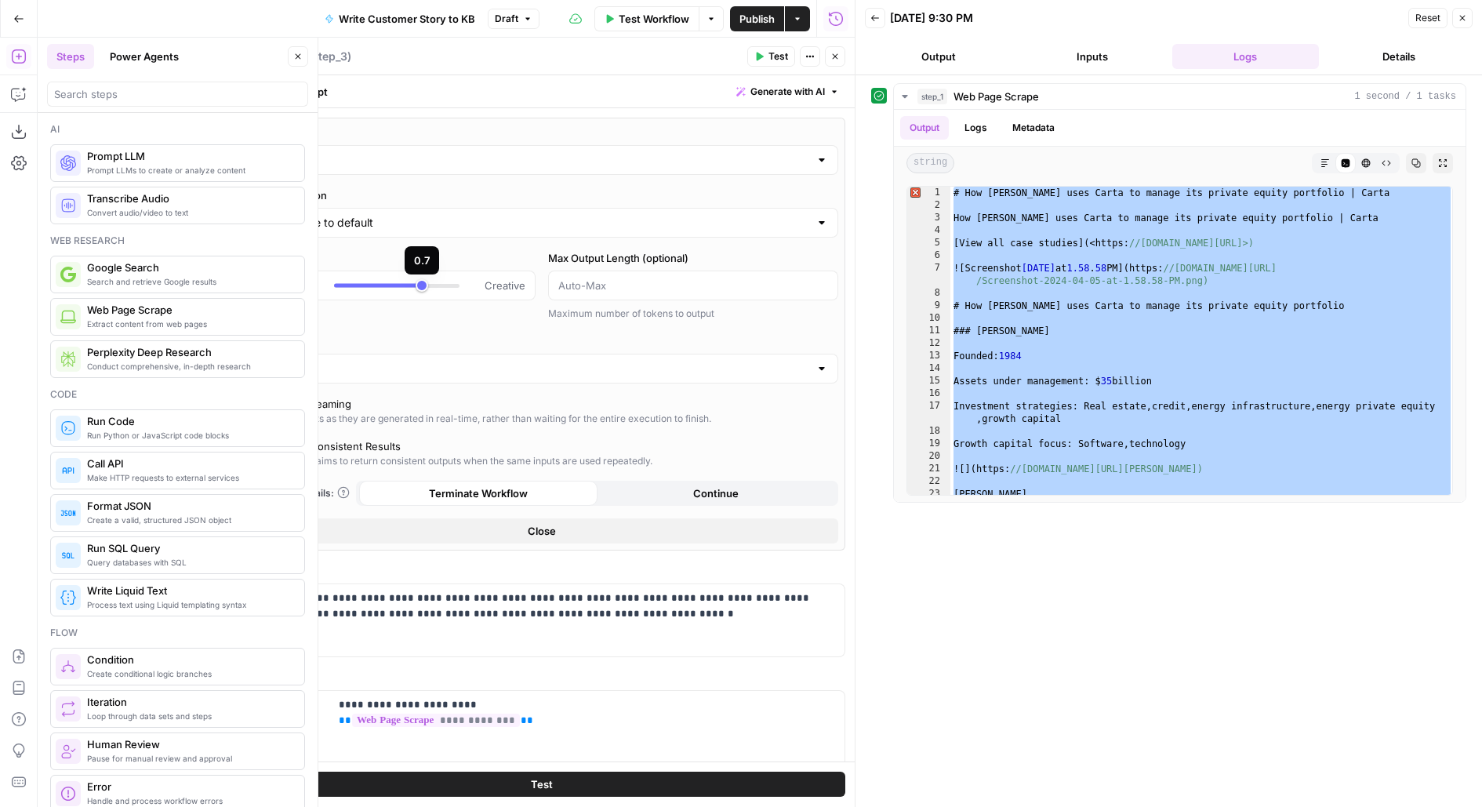
click at [347, 284] on div at bounding box center [378, 286] width 88 height 4
type input "***"
click at [332, 789] on button "Test" at bounding box center [542, 784] width 608 height 25
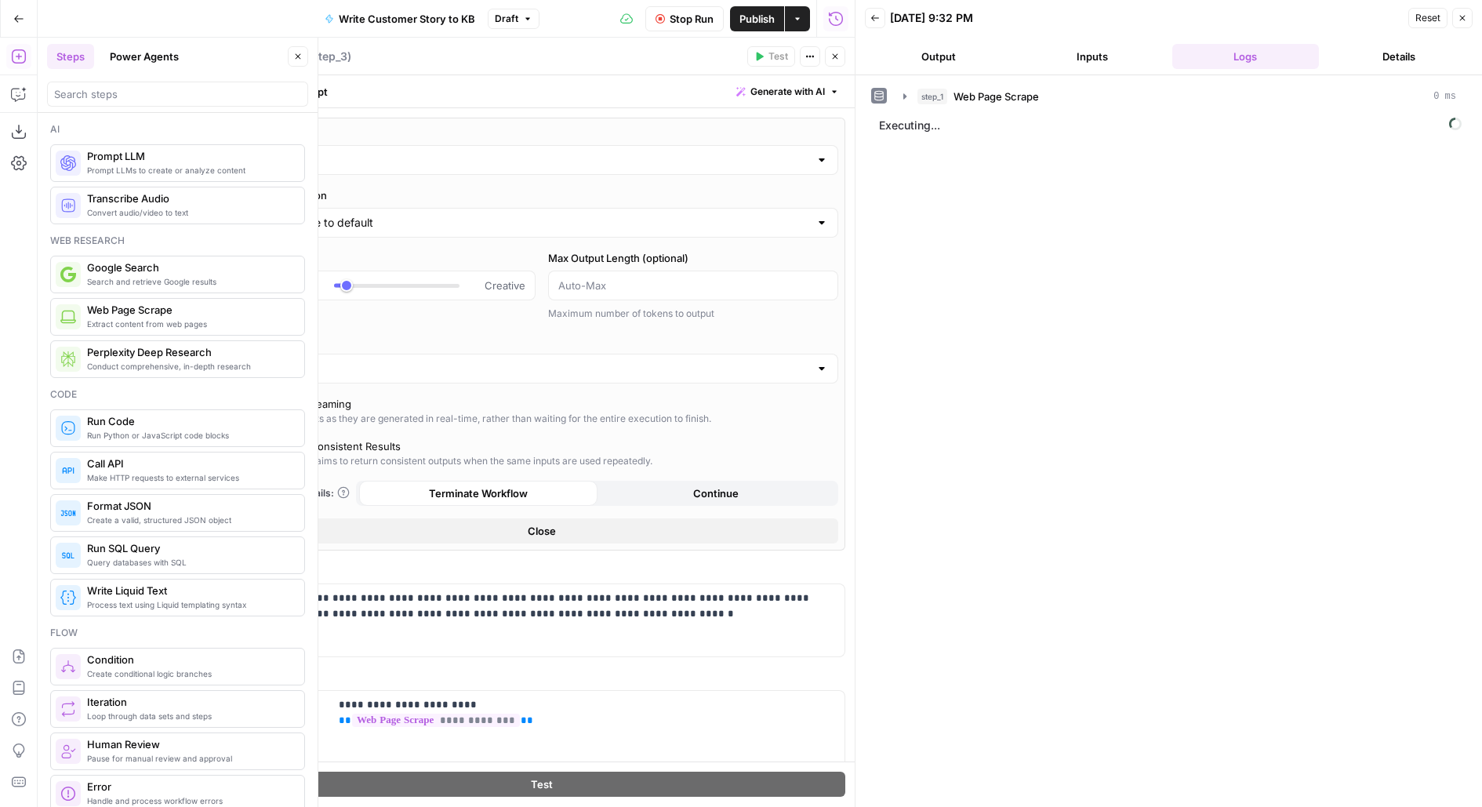
click at [916, 67] on button "Output" at bounding box center [938, 56] width 147 height 25
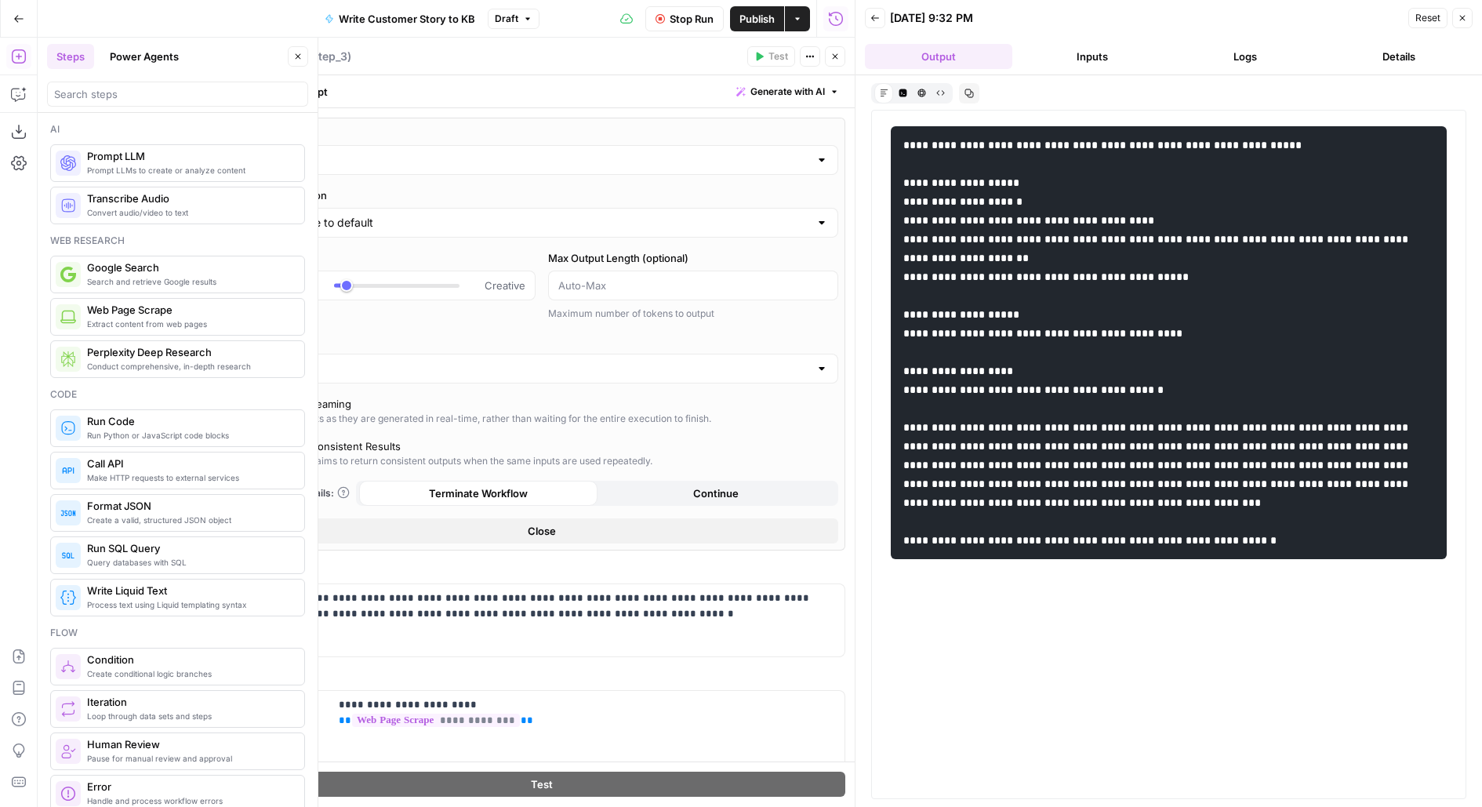
click at [904, 91] on icon "button" at bounding box center [903, 93] width 8 height 8
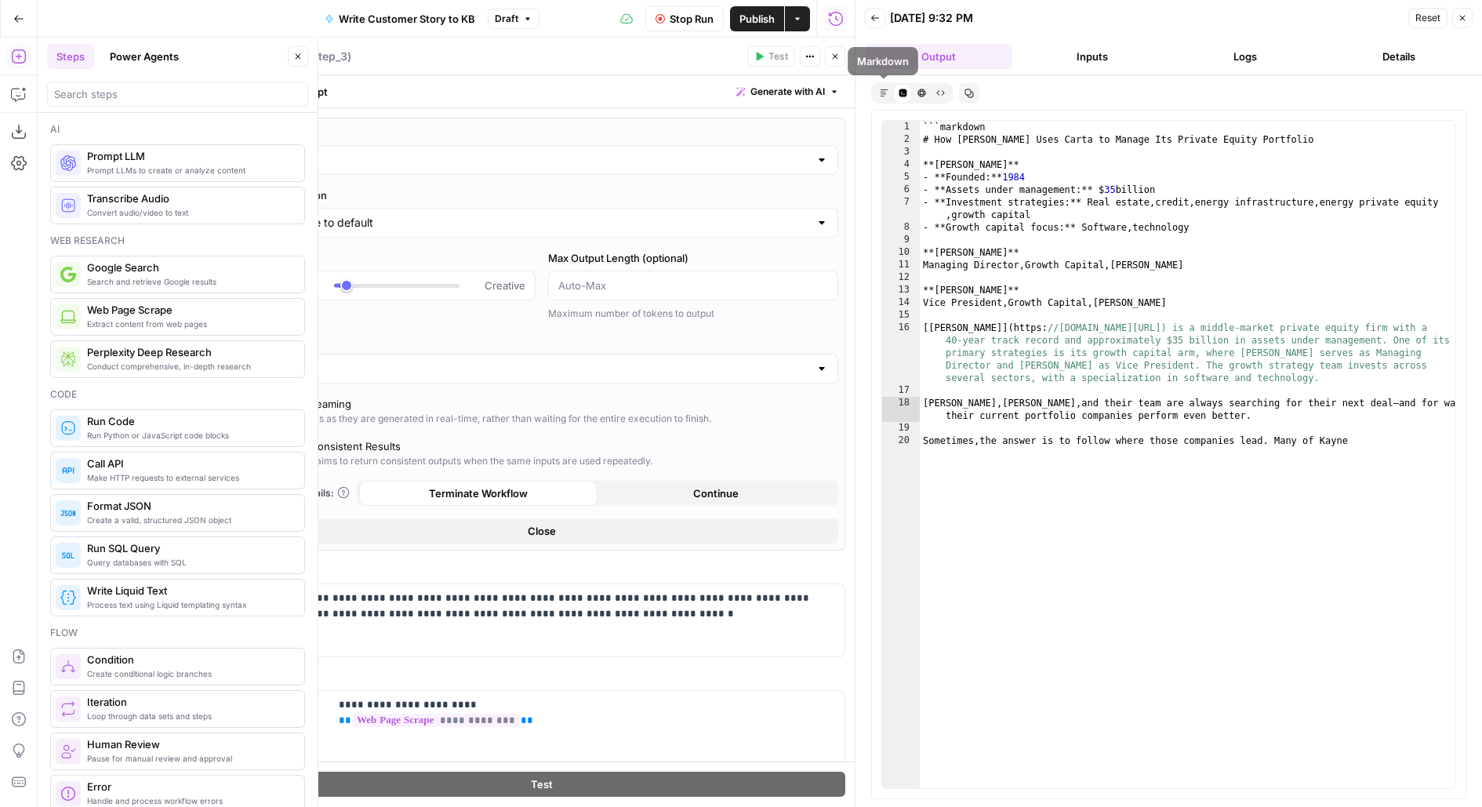
click at [881, 91] on icon "button" at bounding box center [884, 93] width 9 height 9
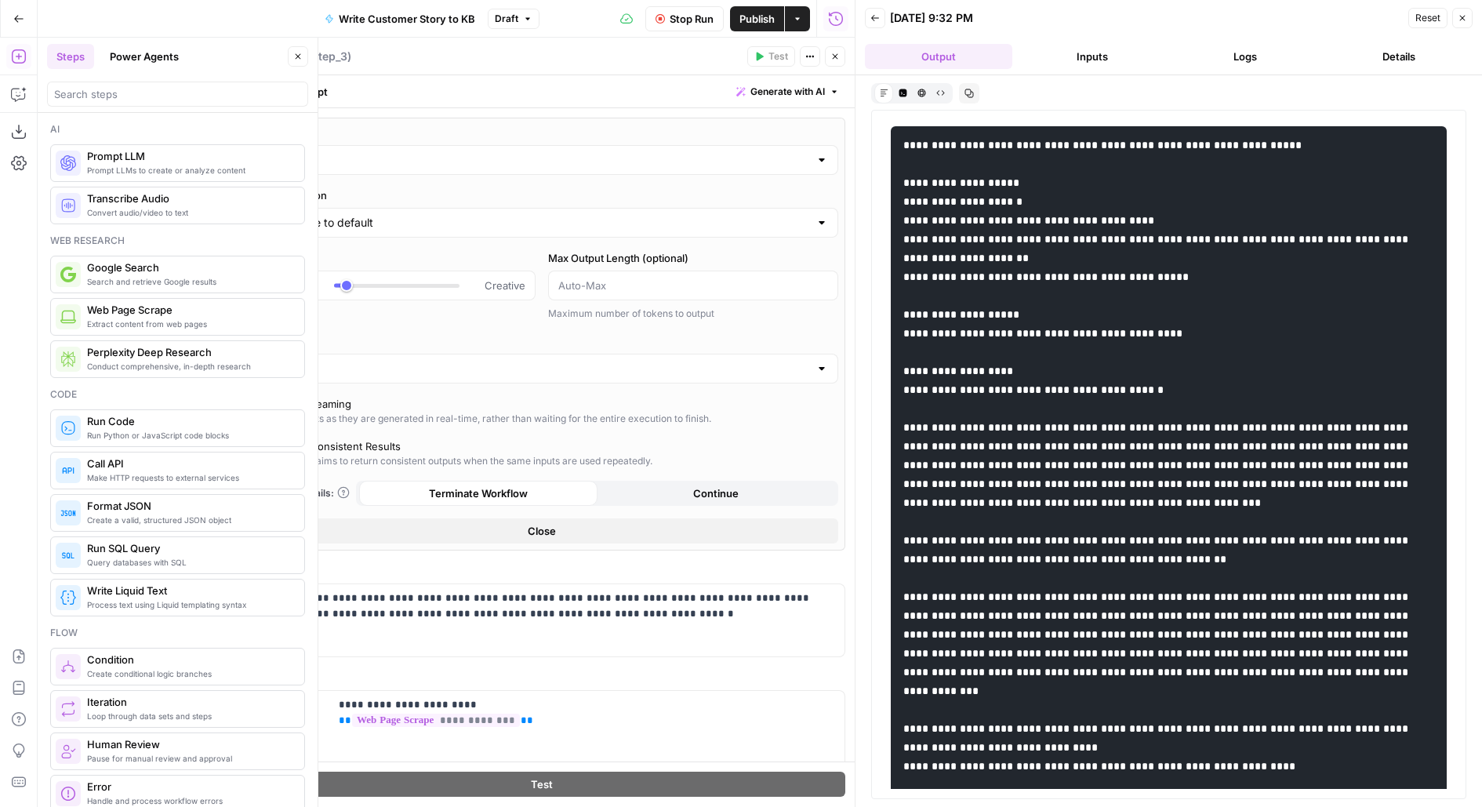
click at [947, 93] on button "Raw Output" at bounding box center [940, 92] width 19 height 19
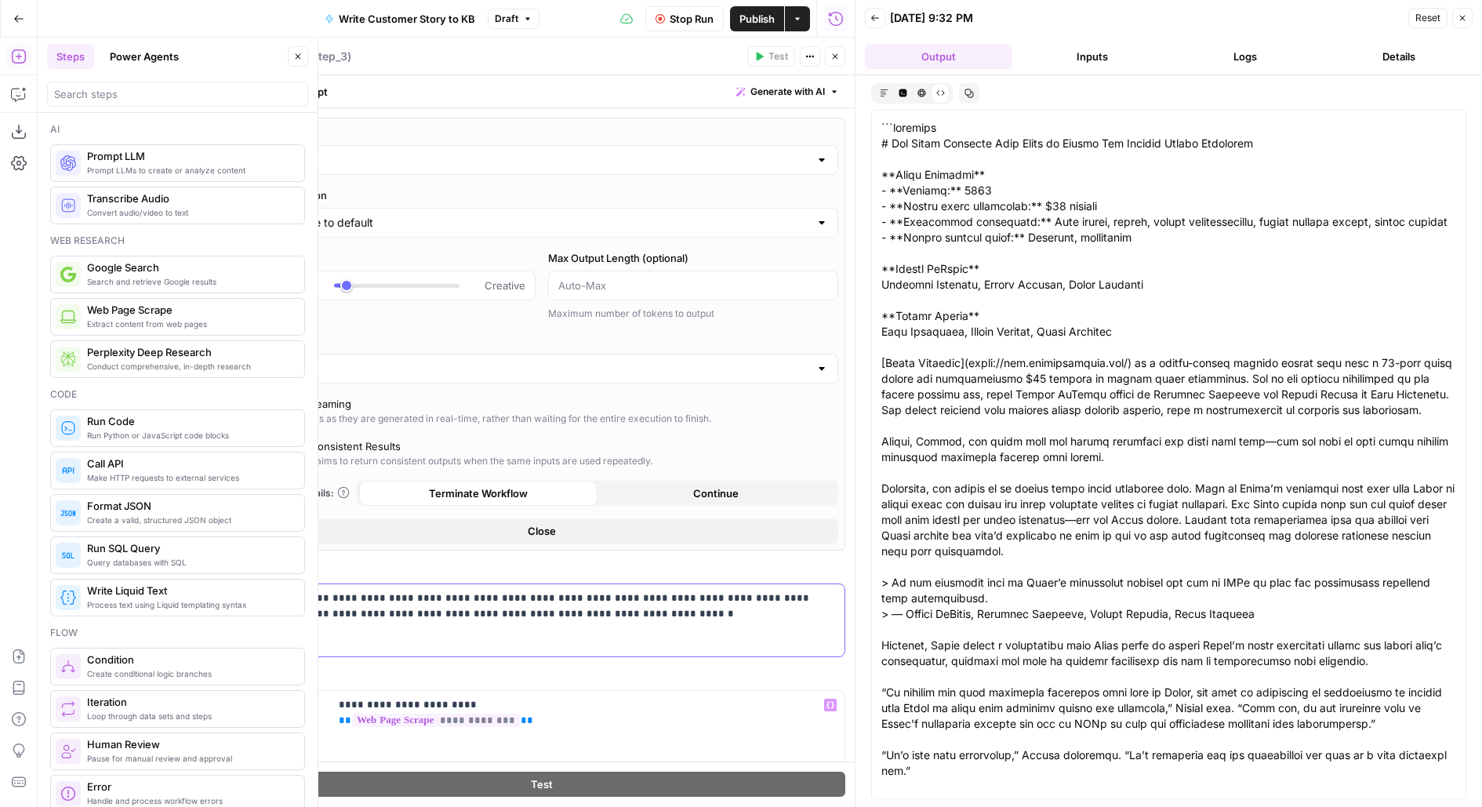
click at [601, 609] on p "**********" at bounding box center [542, 605] width 588 height 31
click at [696, 13] on span "Stop Run" at bounding box center [692, 19] width 44 height 16
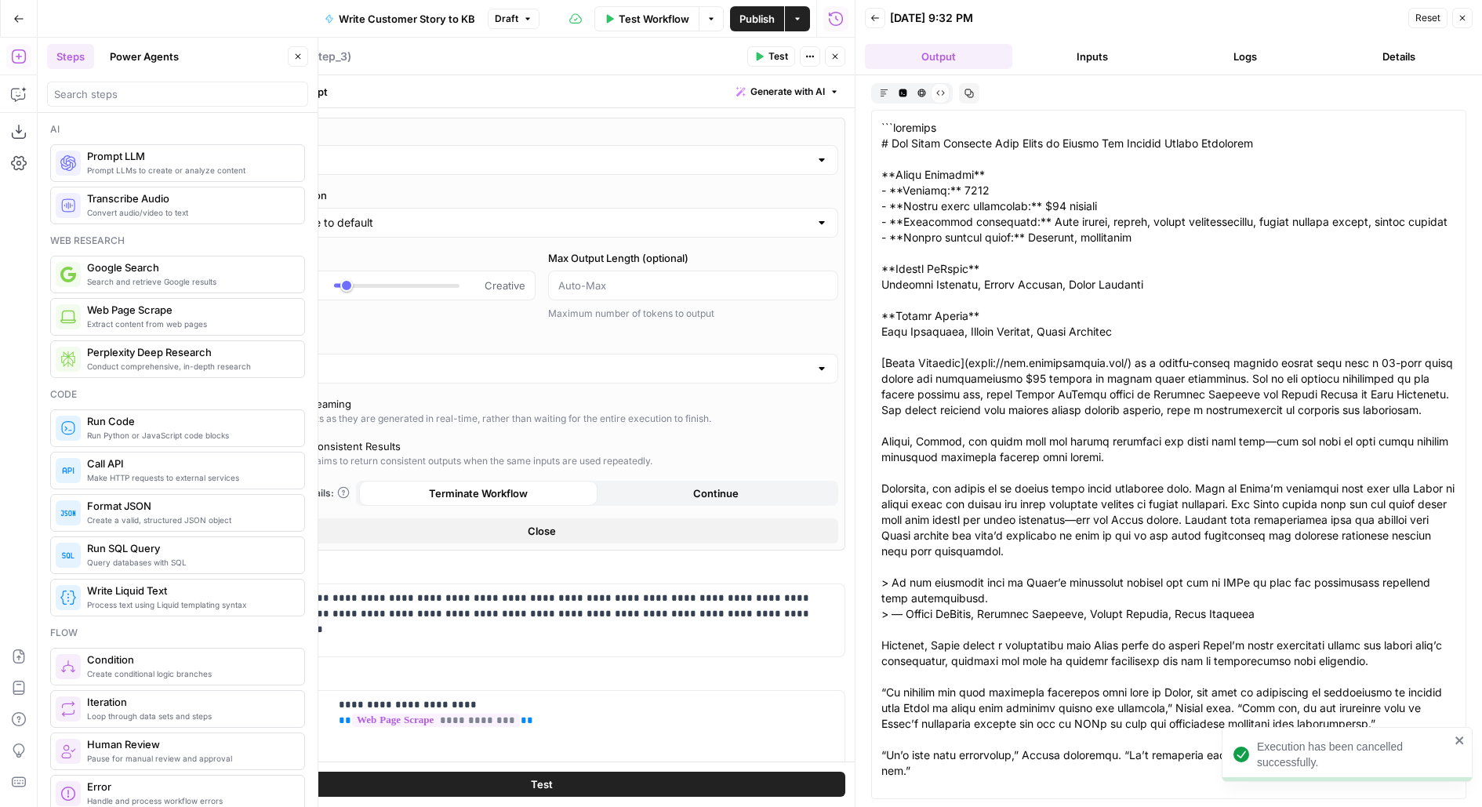
click at [771, 53] on span "Test" at bounding box center [778, 56] width 20 height 14
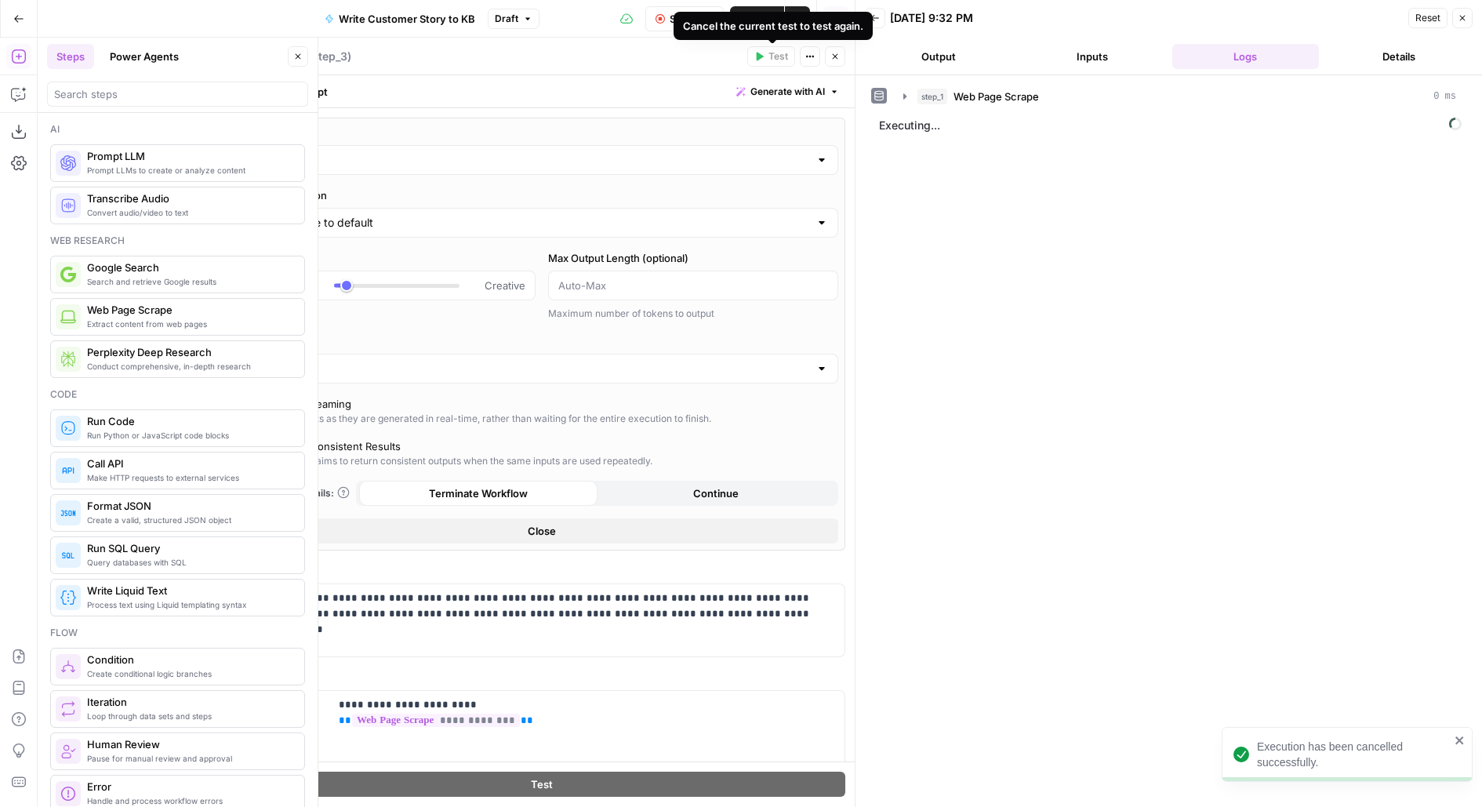
click at [947, 52] on button "Output" at bounding box center [938, 56] width 147 height 25
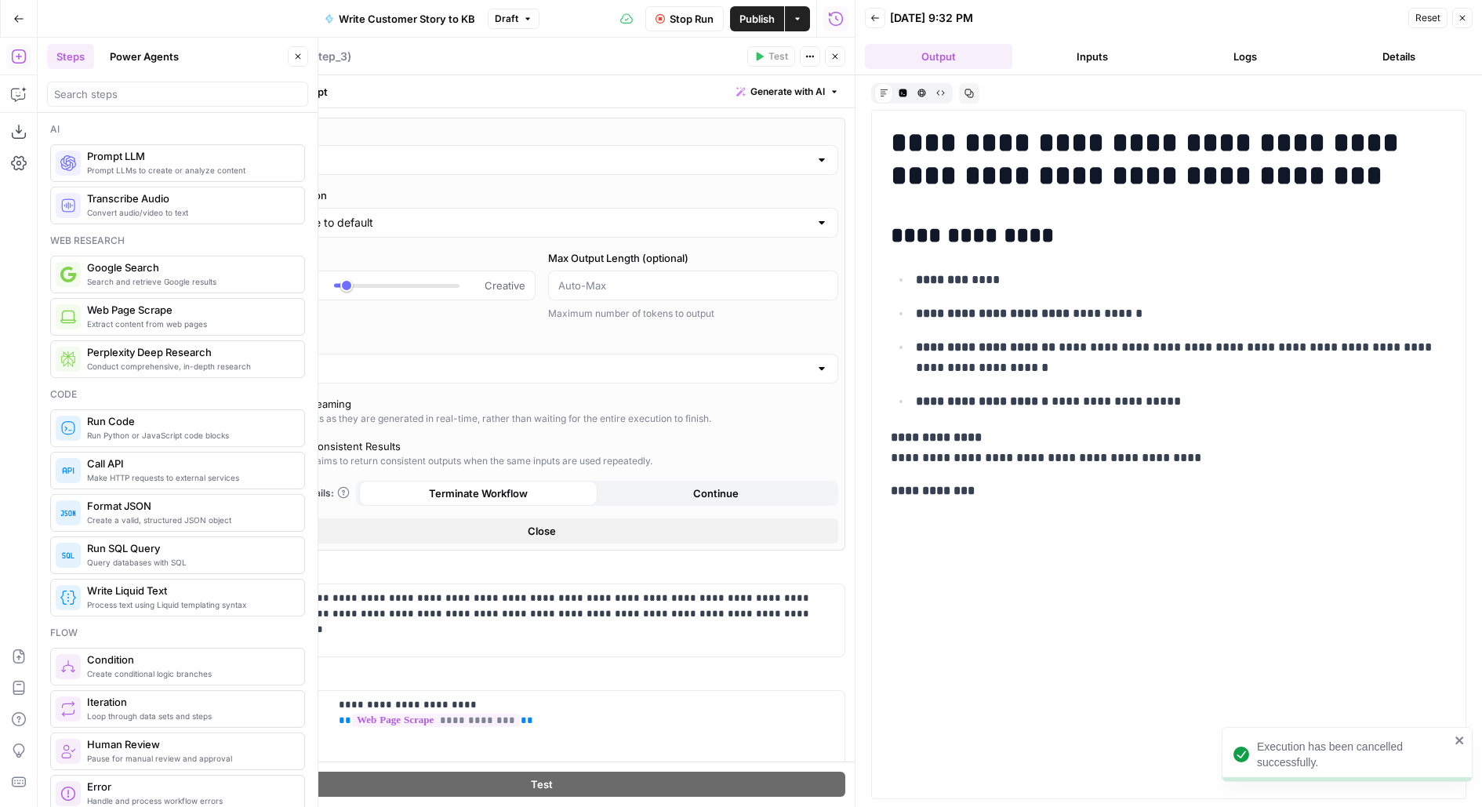
click at [840, 64] on button "Close" at bounding box center [835, 56] width 20 height 20
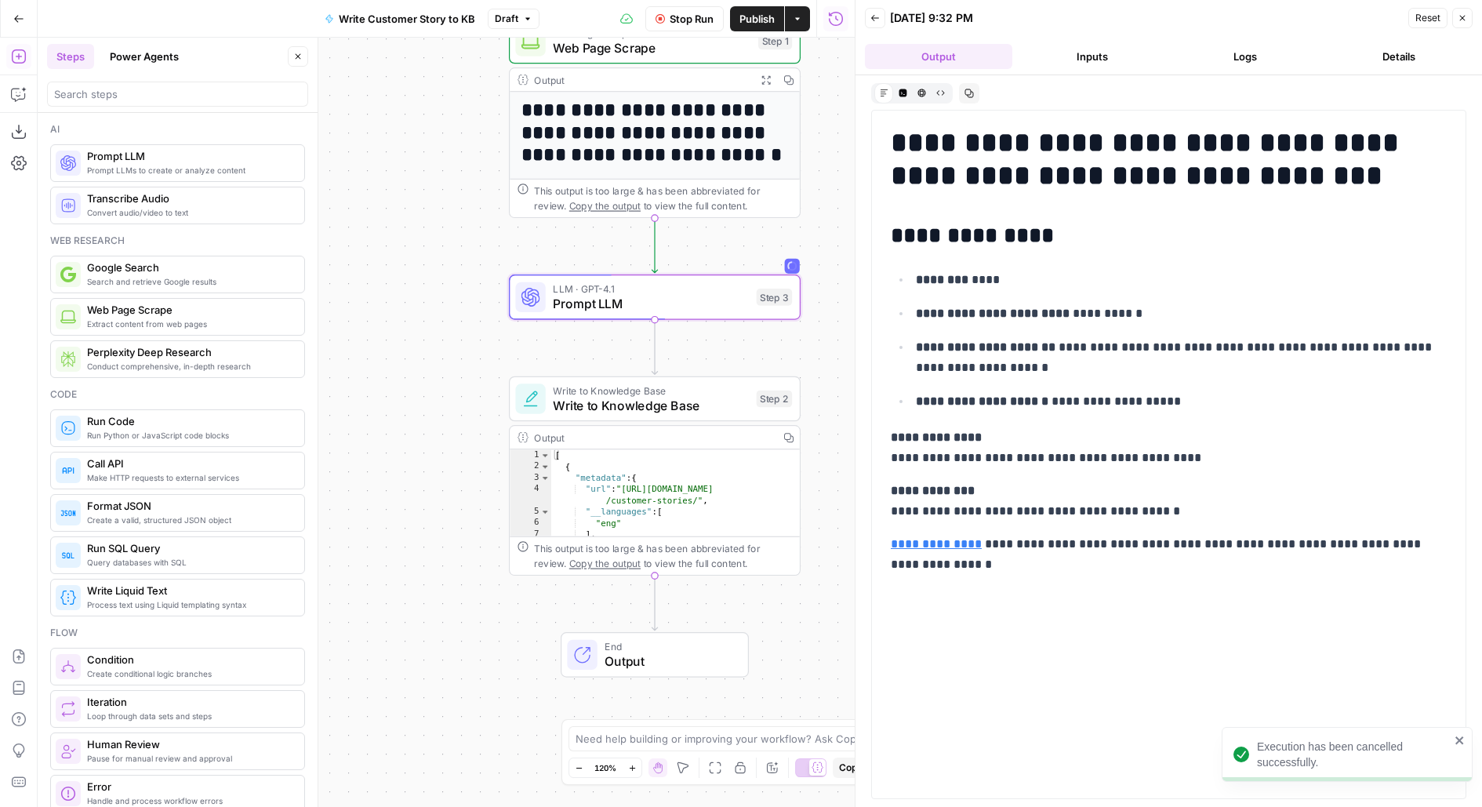
click at [291, 56] on button "Close" at bounding box center [298, 56] width 20 height 20
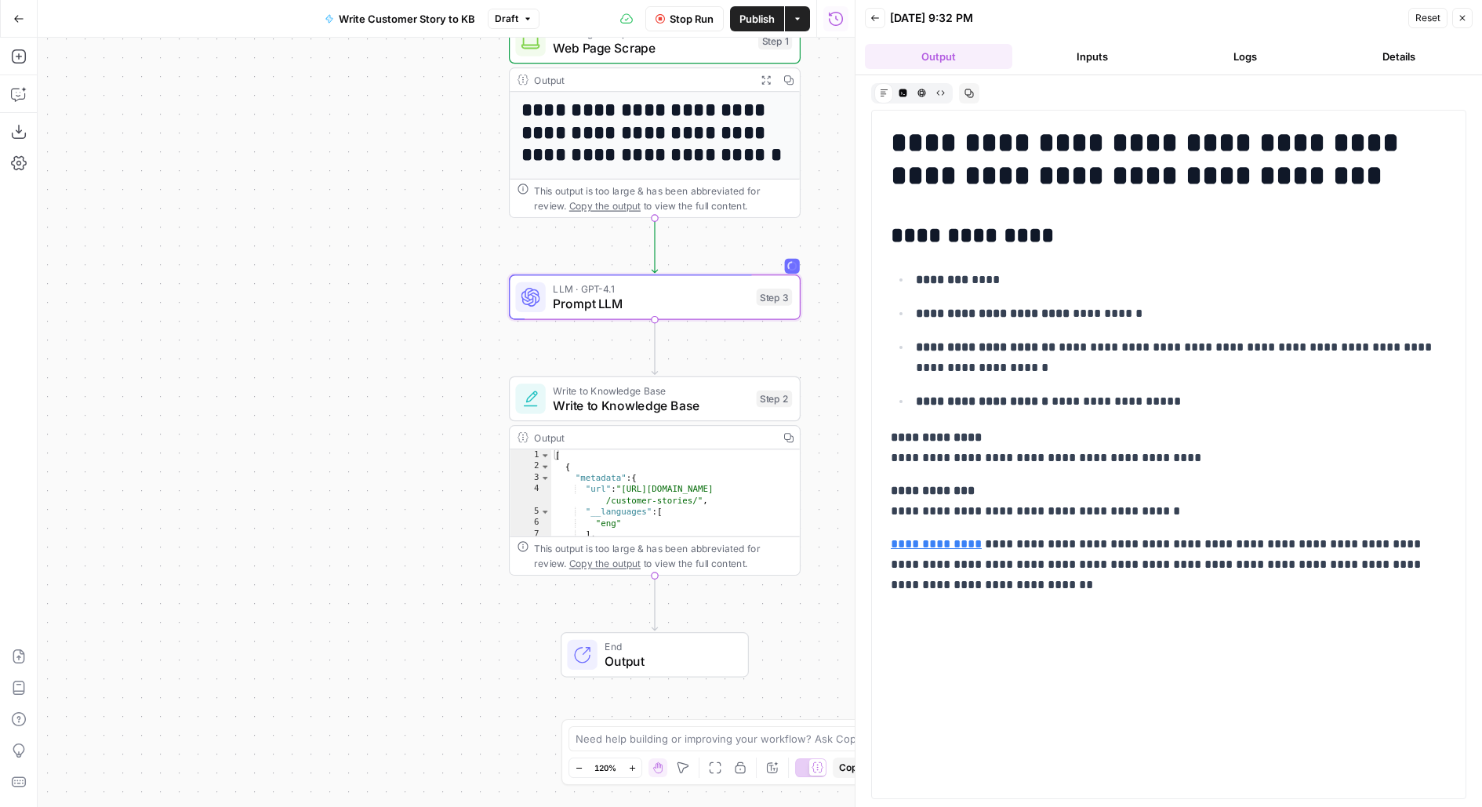
drag, startPoint x: 391, startPoint y: 319, endPoint x: 244, endPoint y: 316, distance: 146.7
click at [260, 319] on div "**********" at bounding box center [446, 422] width 817 height 769
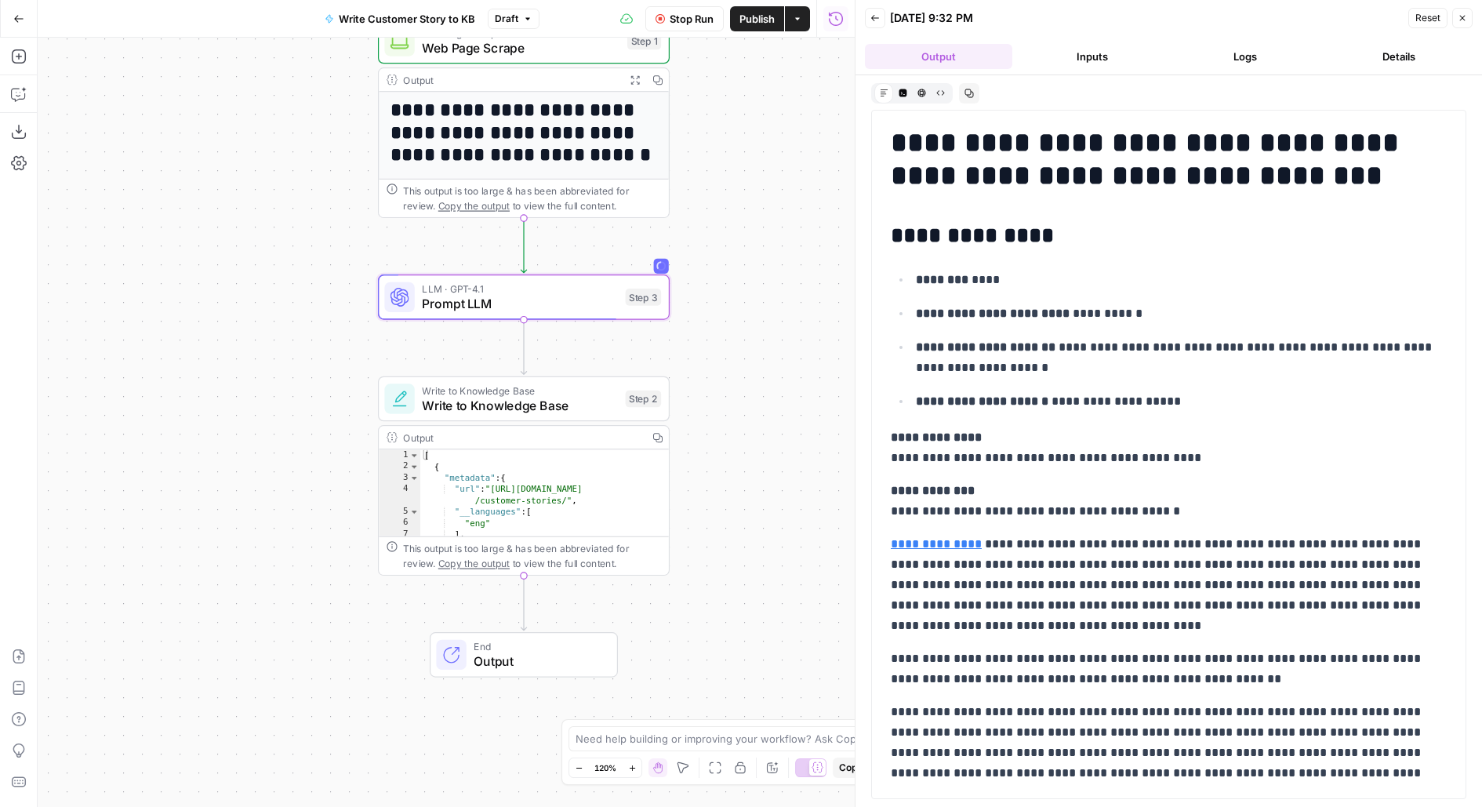
click at [1079, 48] on button "Inputs" at bounding box center [1092, 56] width 147 height 25
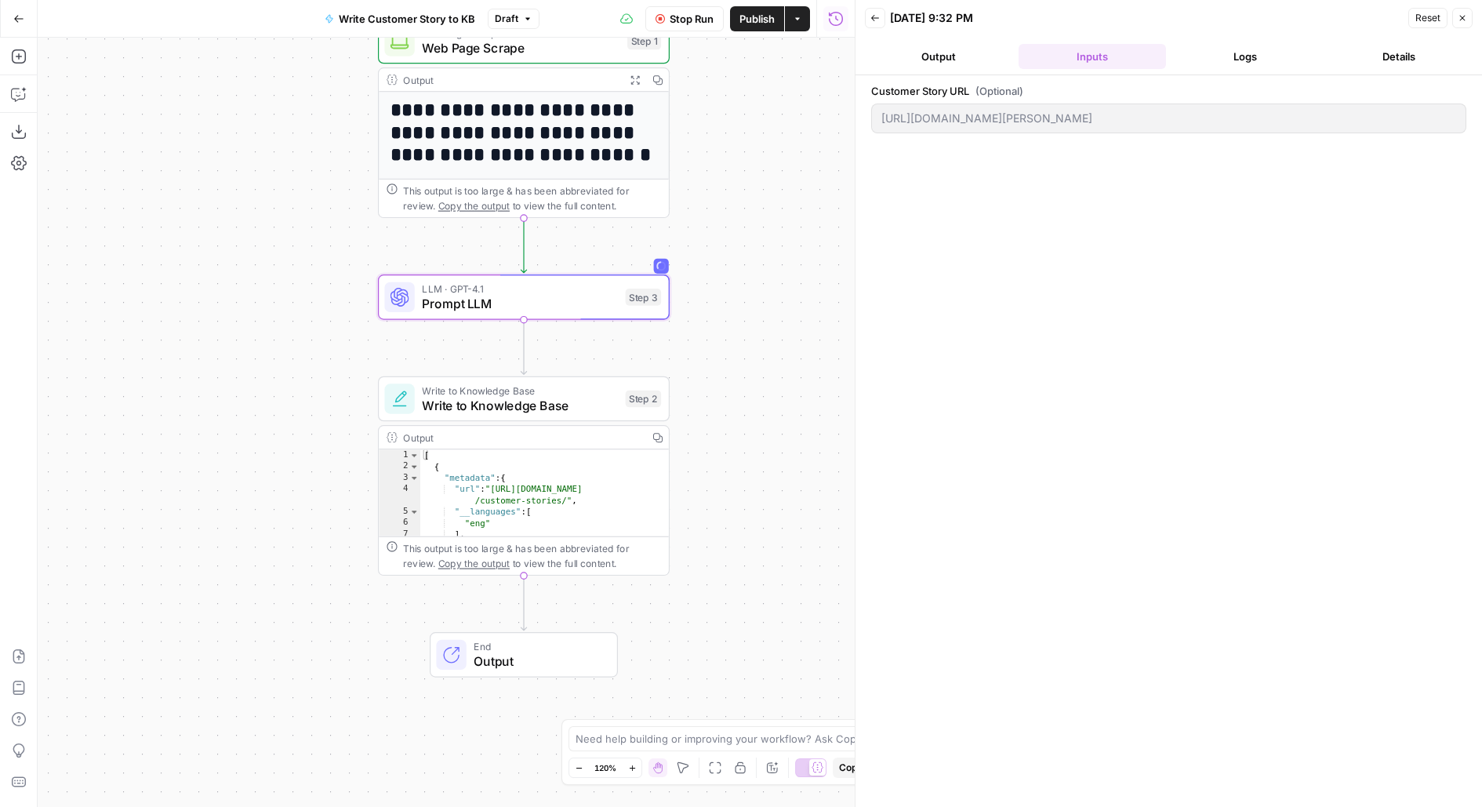
click at [1260, 53] on button "Logs" at bounding box center [1245, 56] width 147 height 25
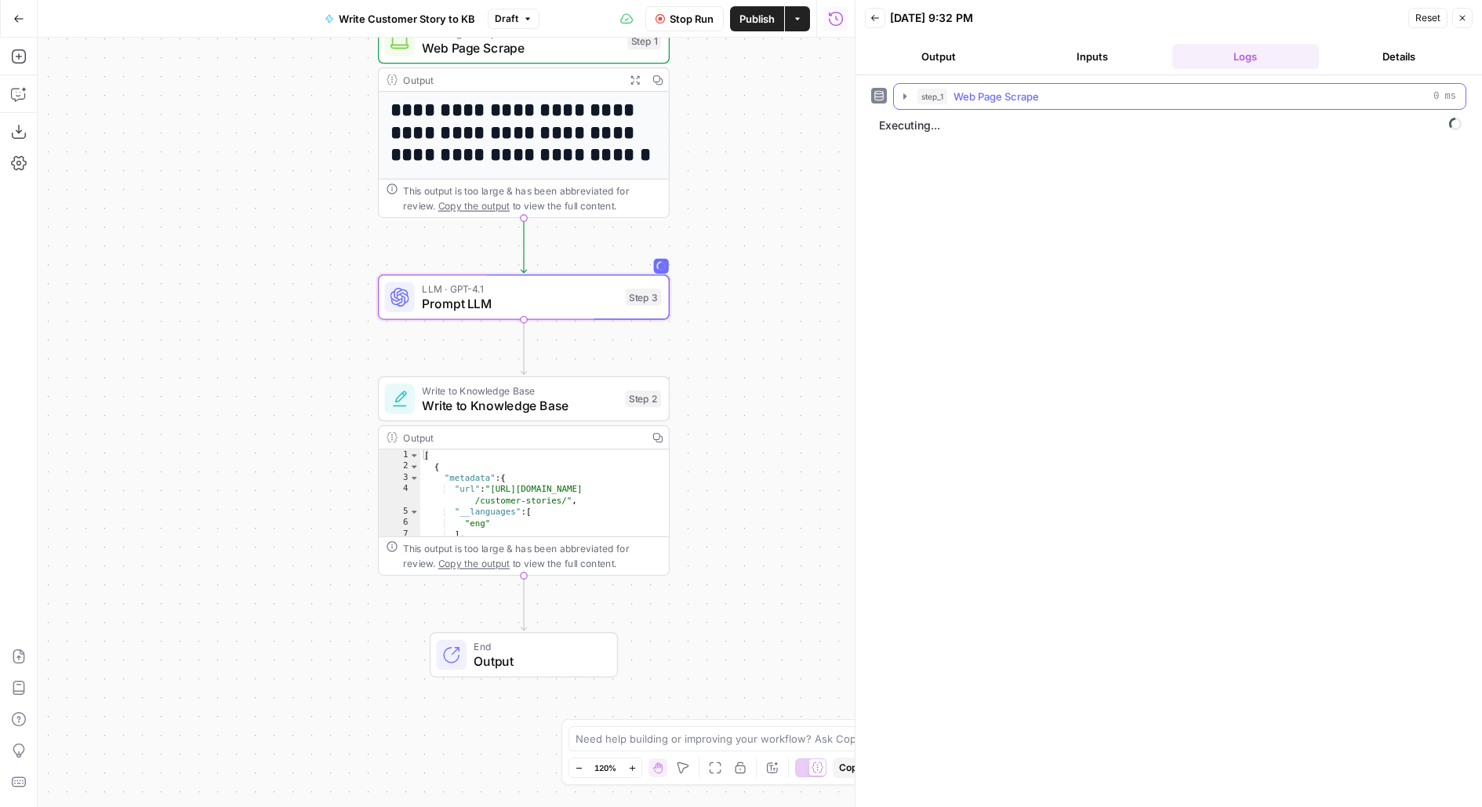
click at [1023, 89] on span "Web Page Scrape" at bounding box center [996, 97] width 85 height 16
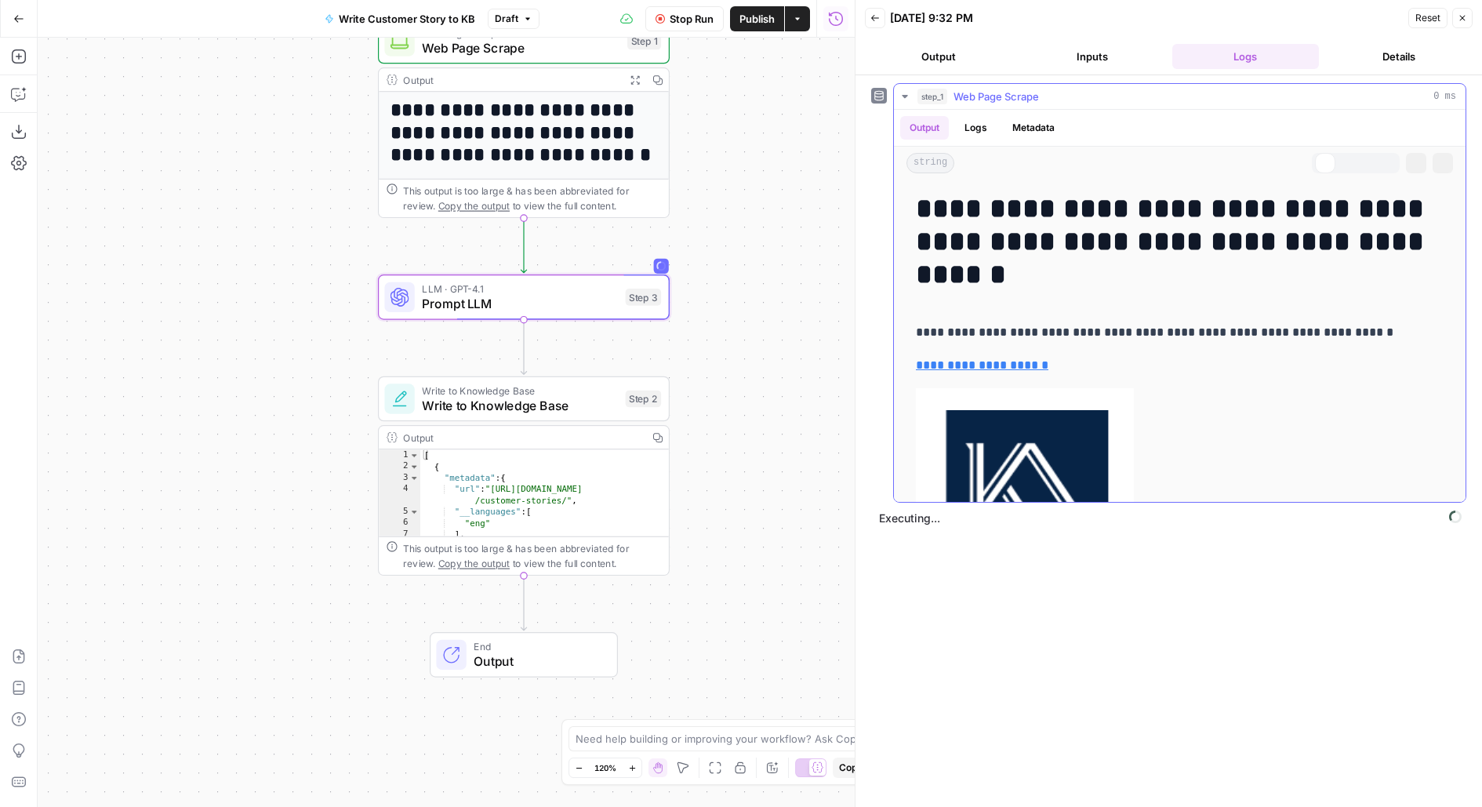
click at [1023, 89] on span "Web Page Scrape" at bounding box center [996, 97] width 85 height 16
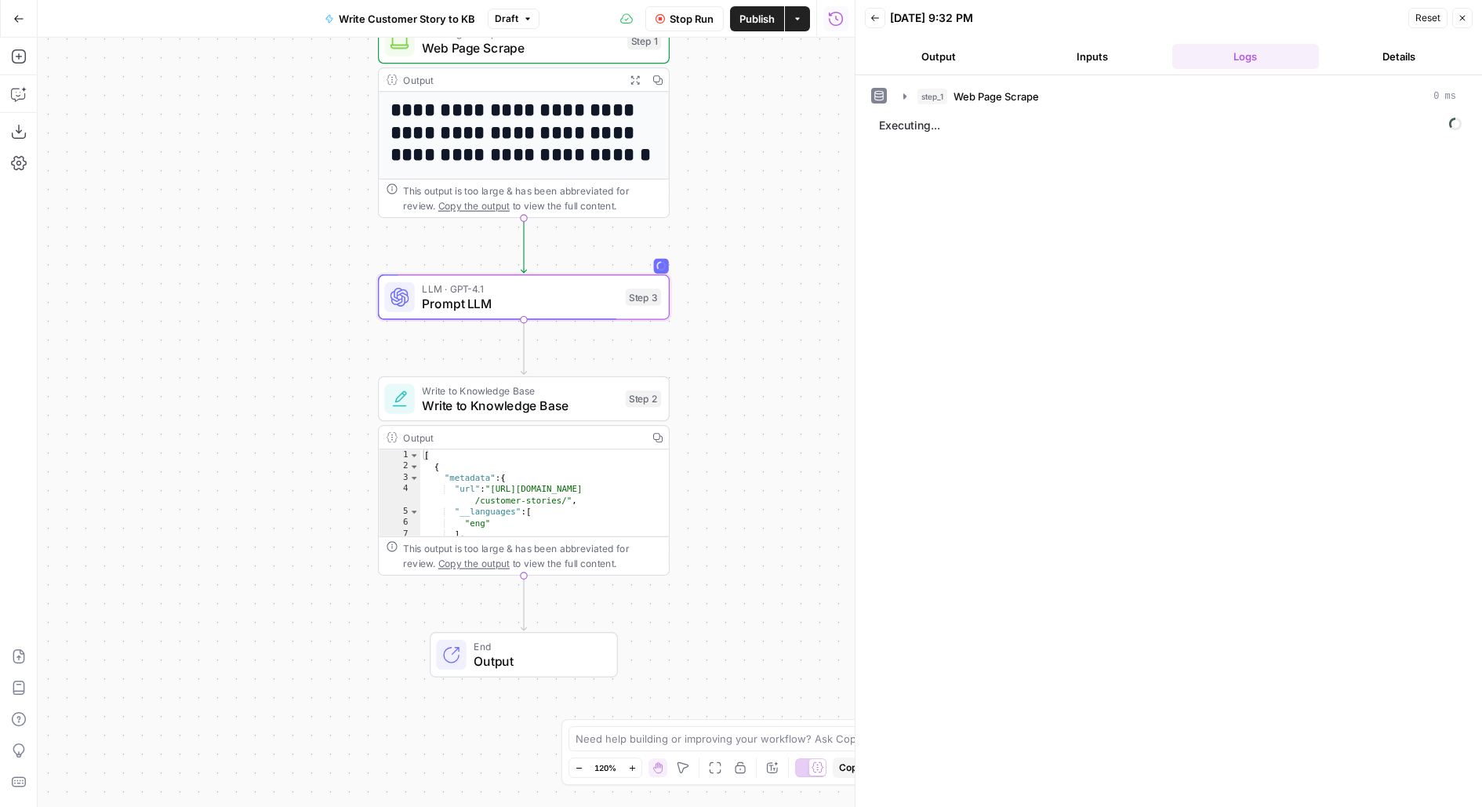
click at [946, 53] on button "Output" at bounding box center [938, 56] width 147 height 25
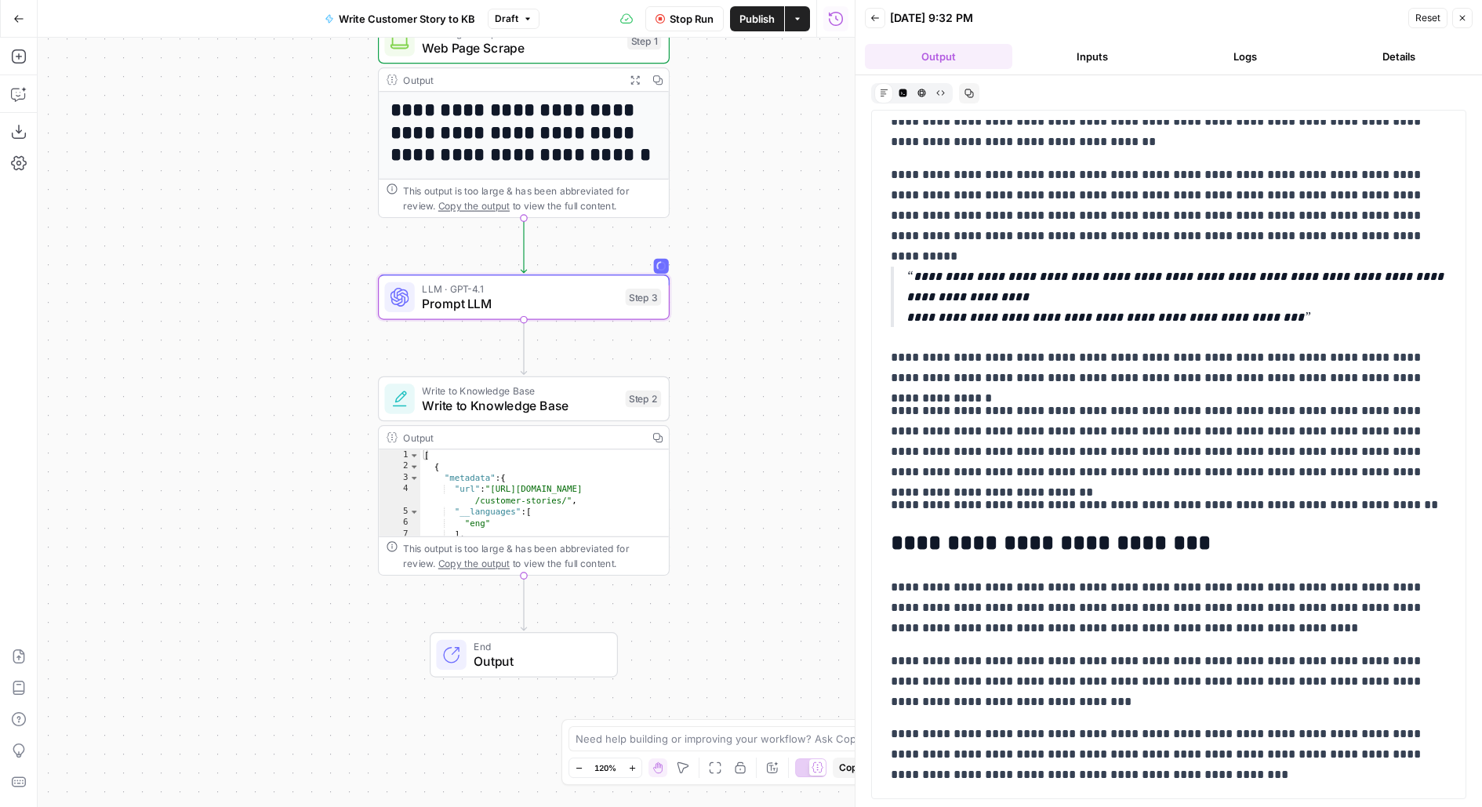
scroll to position [1933, 0]
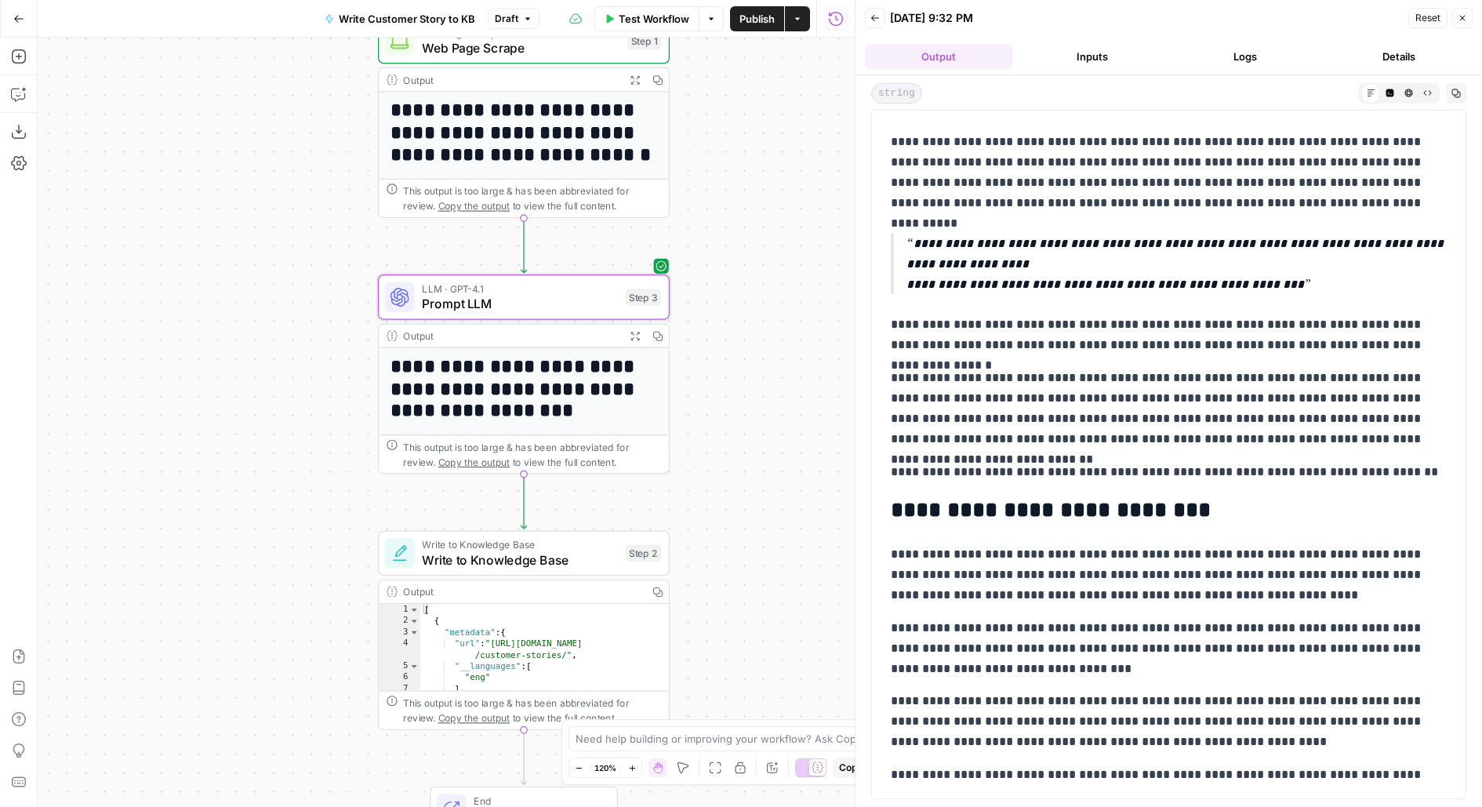
click at [1267, 73] on header "Back 08/19/25 at 9:32 PM Reset Close Output Inputs Logs Details" at bounding box center [1169, 37] width 627 height 75
click at [1255, 59] on button "Logs" at bounding box center [1245, 56] width 147 height 25
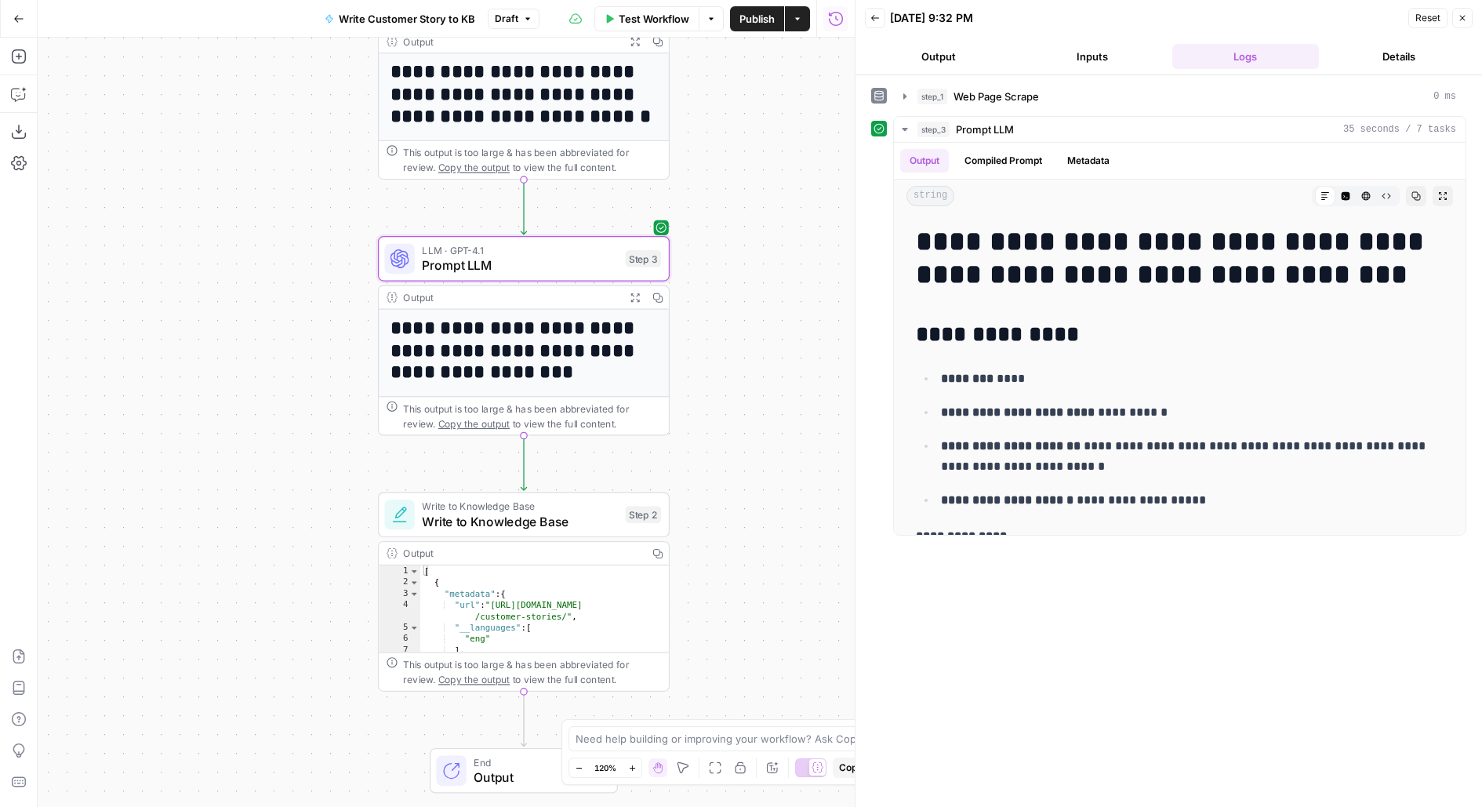
drag, startPoint x: 707, startPoint y: 469, endPoint x: 707, endPoint y: 325, distance: 144.3
click at [707, 325] on div "**********" at bounding box center [446, 422] width 817 height 769
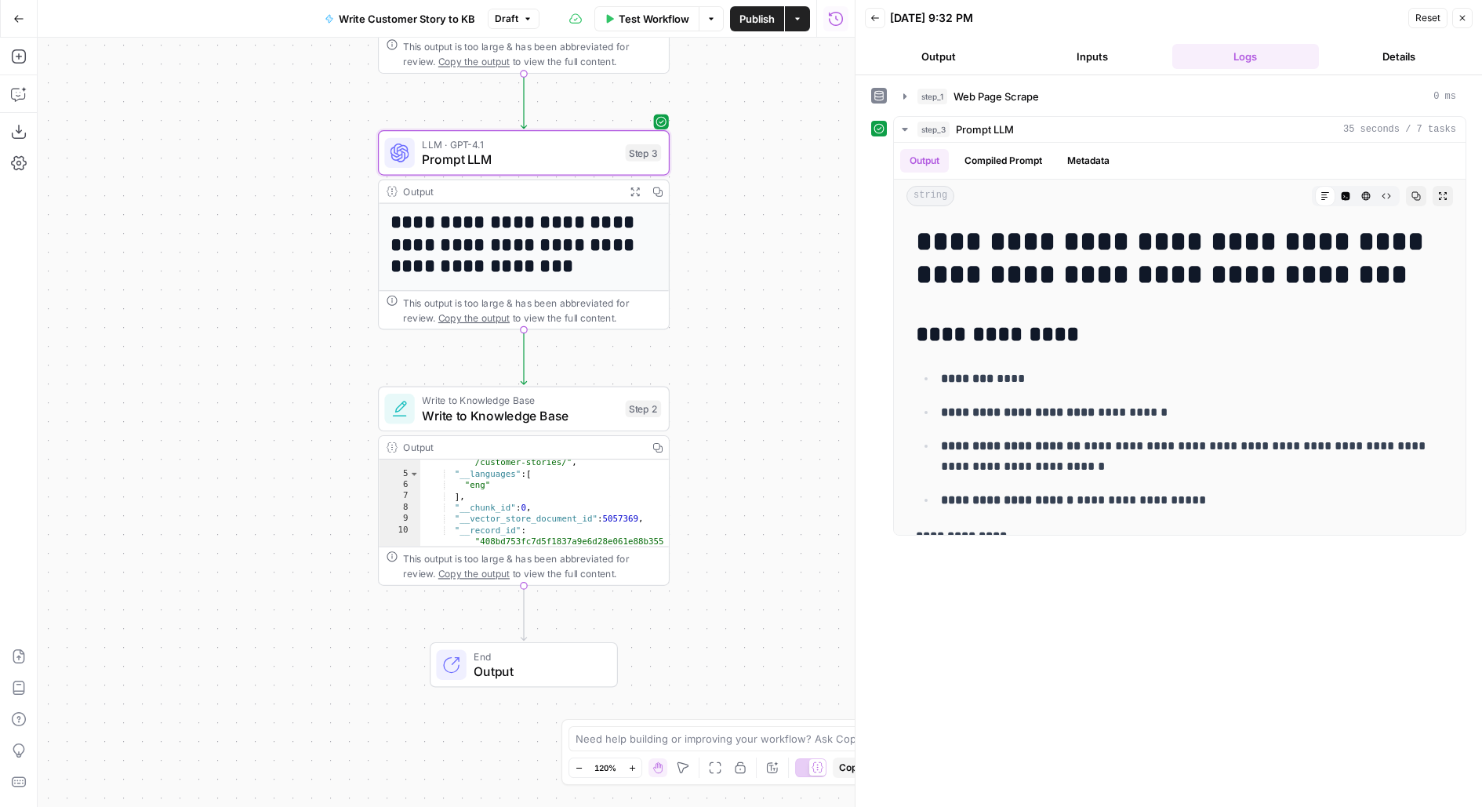
scroll to position [0, 0]
click at [758, 23] on span "Publish" at bounding box center [756, 19] width 35 height 16
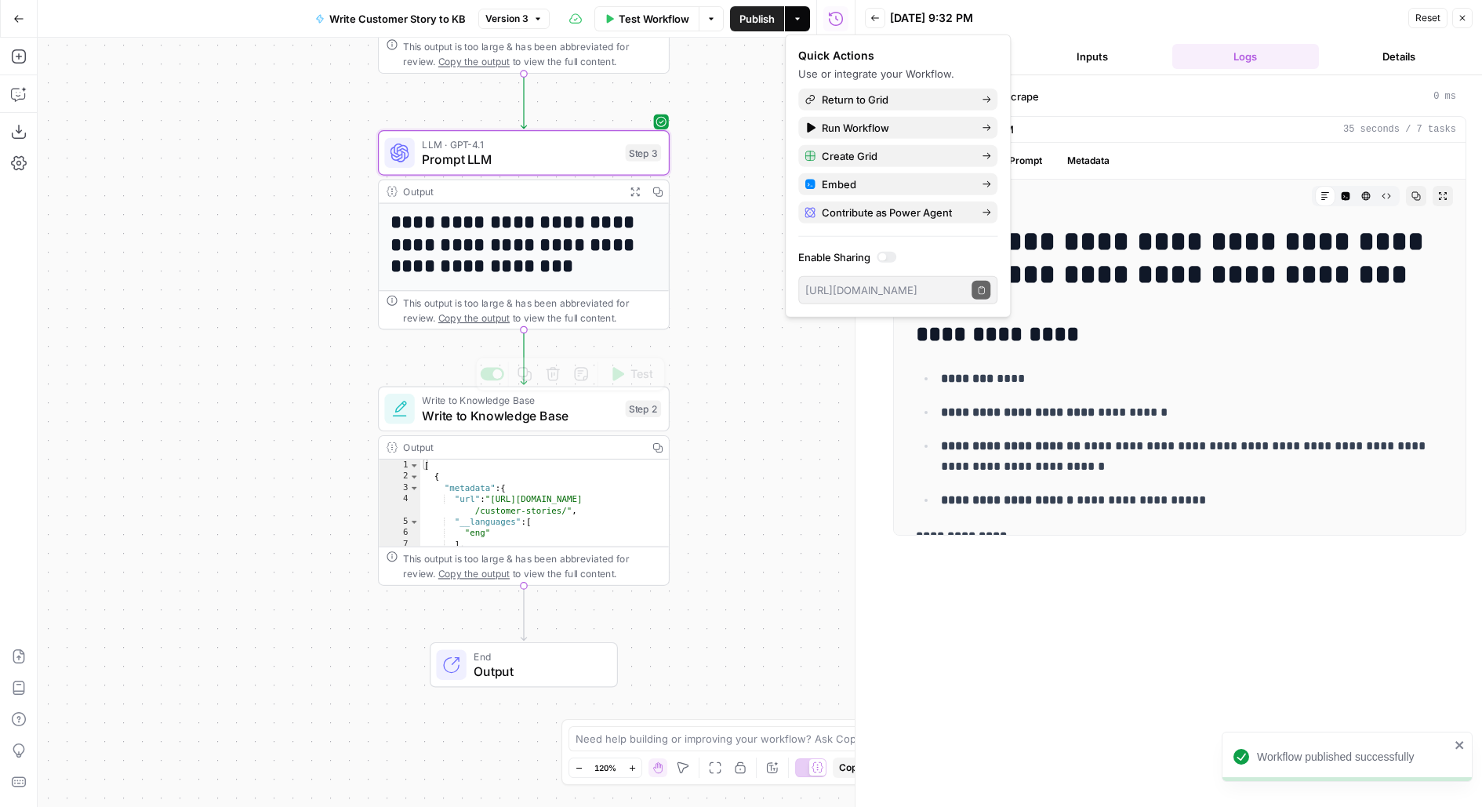
click at [538, 423] on span "Write to Knowledge Base" at bounding box center [520, 415] width 196 height 19
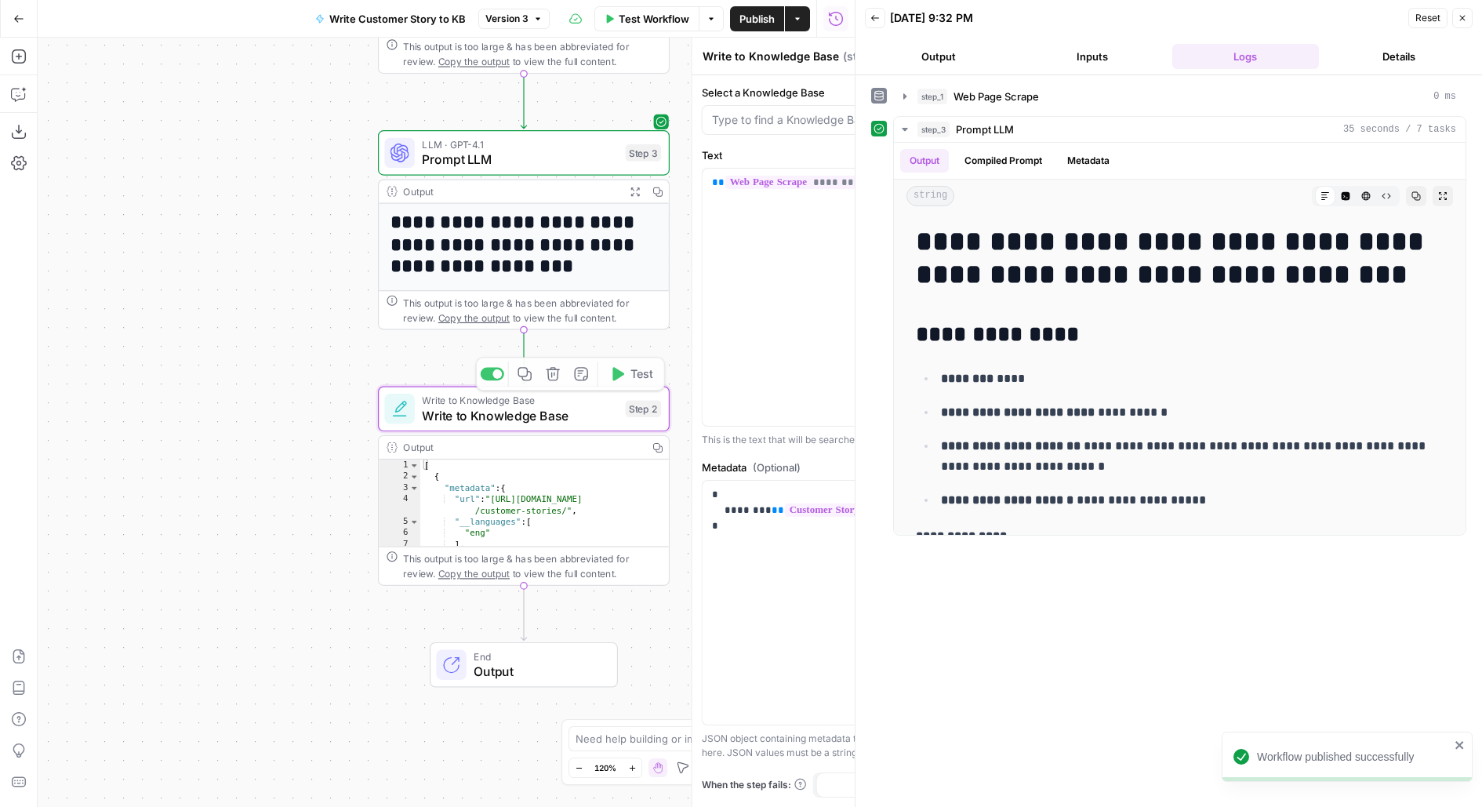
type input "Customer Stories"
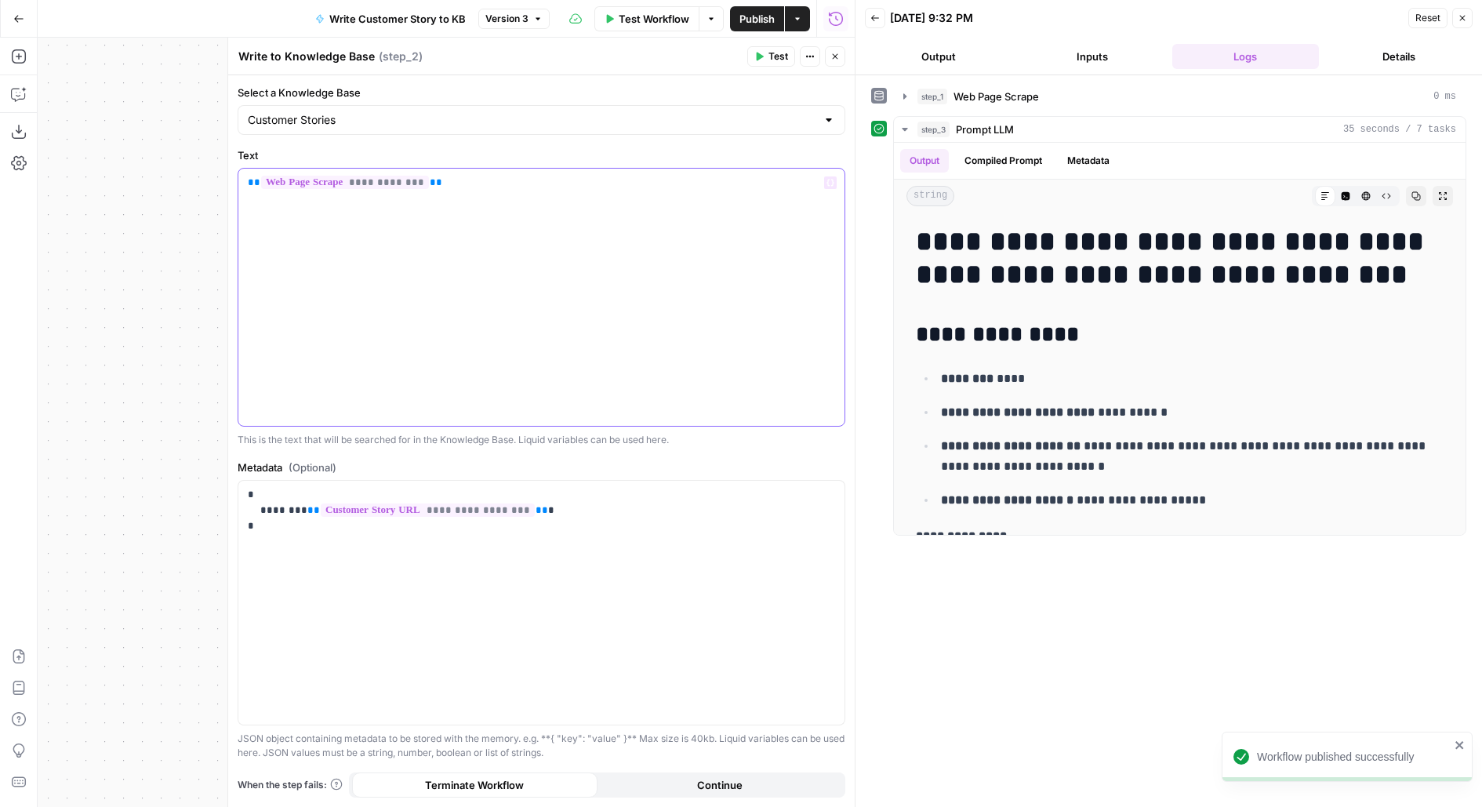
click at [508, 180] on p "**********" at bounding box center [541, 183] width 587 height 16
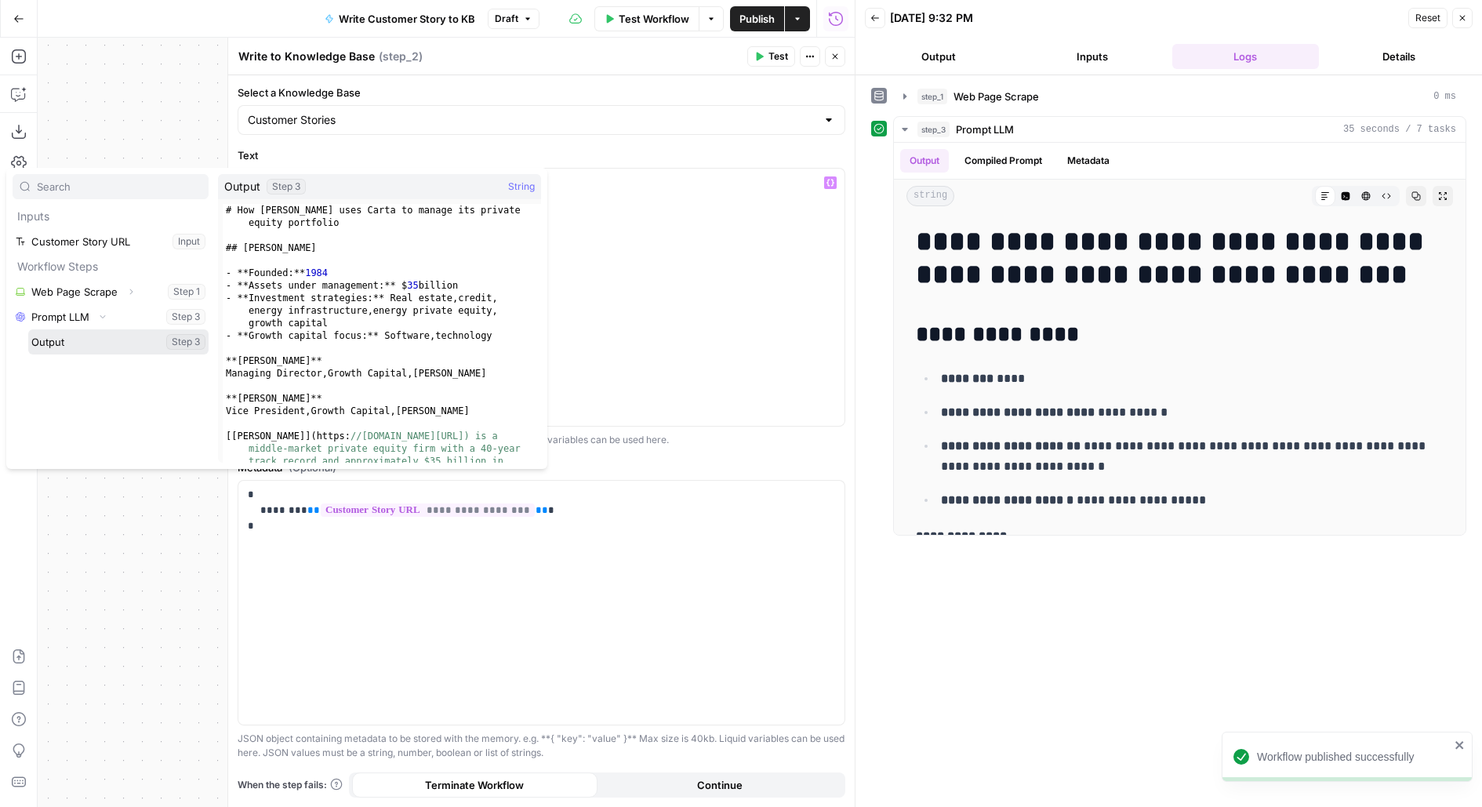
click at [28, 329] on button "Select variable Output" at bounding box center [118, 341] width 180 height 25
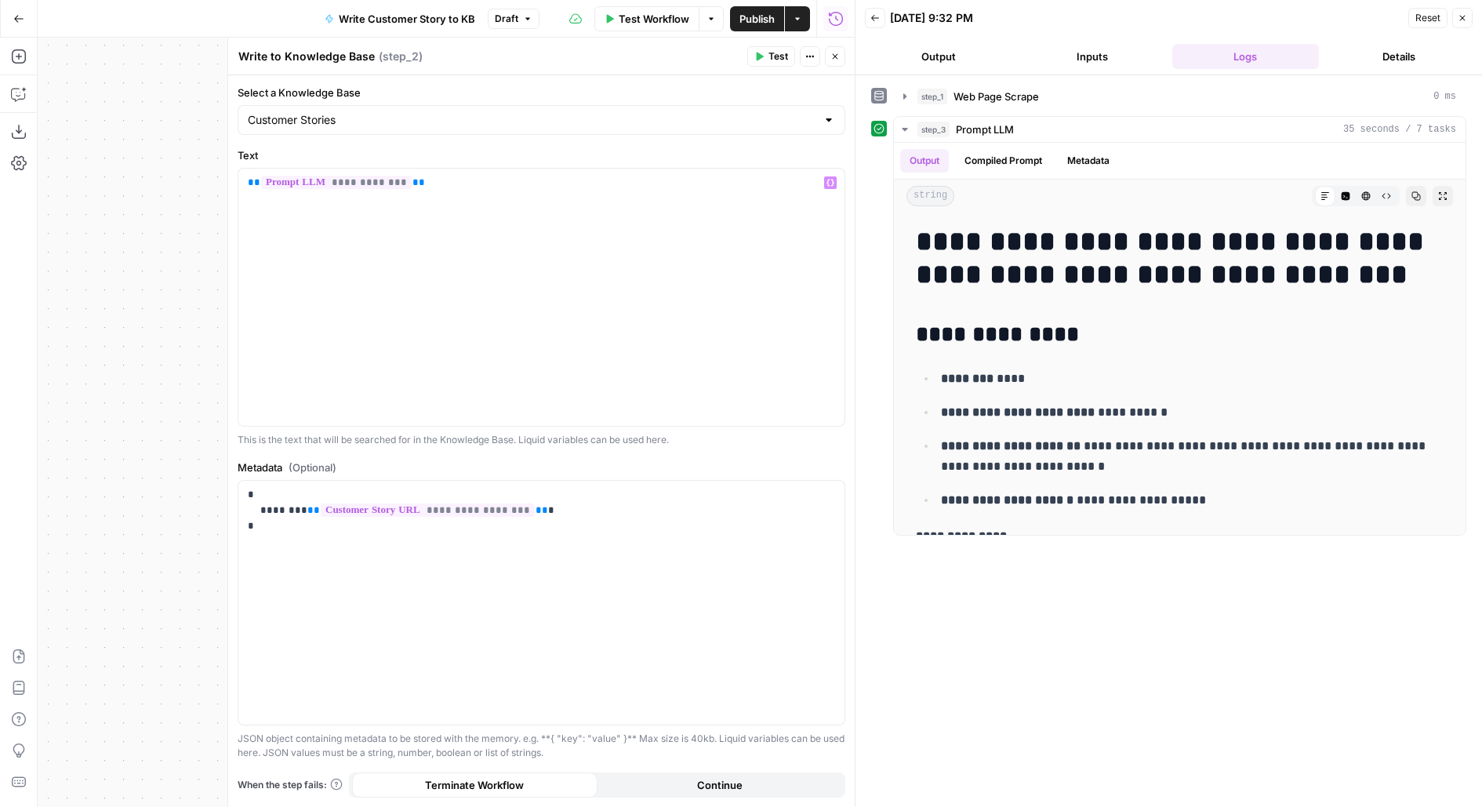
click at [749, 15] on span "Publish" at bounding box center [756, 19] width 35 height 16
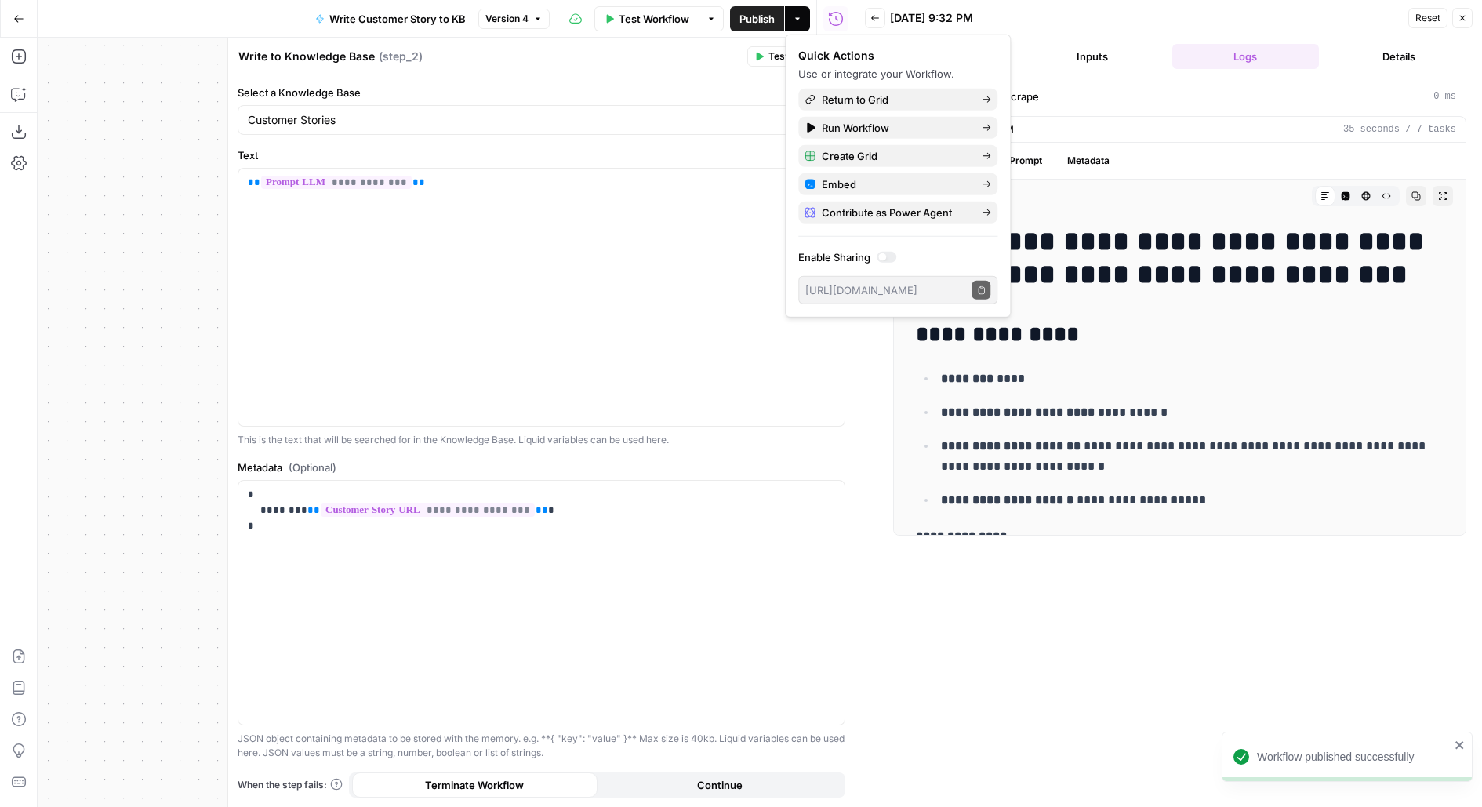
click at [660, 65] on div "Write to Knowledge Base Write to Knowledge Base ( step_2 ) Test Actions Close" at bounding box center [542, 56] width 608 height 20
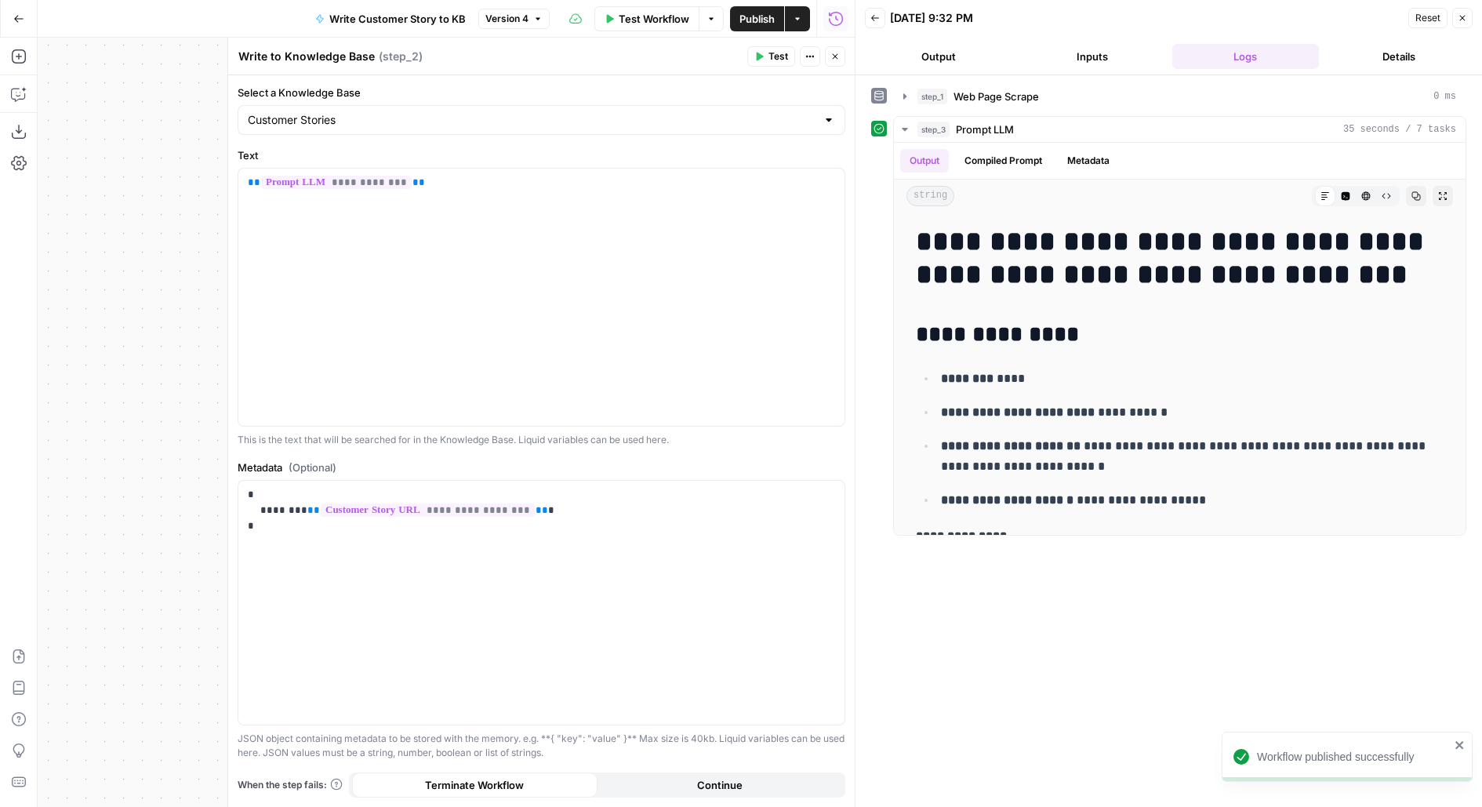
click at [833, 58] on icon "button" at bounding box center [834, 56] width 9 height 9
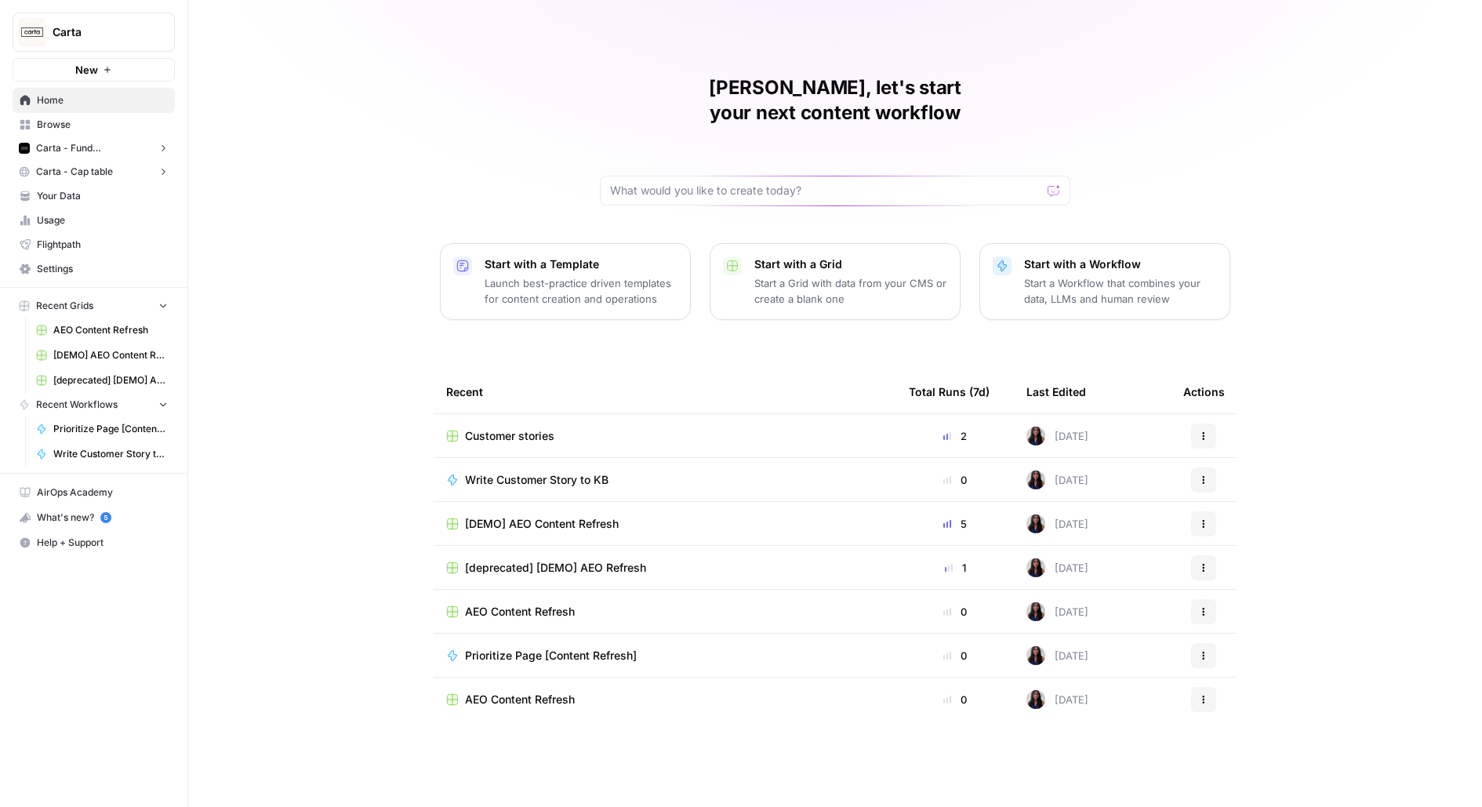
click at [60, 147] on span "Carta - Fund Administration" at bounding box center [93, 148] width 115 height 14
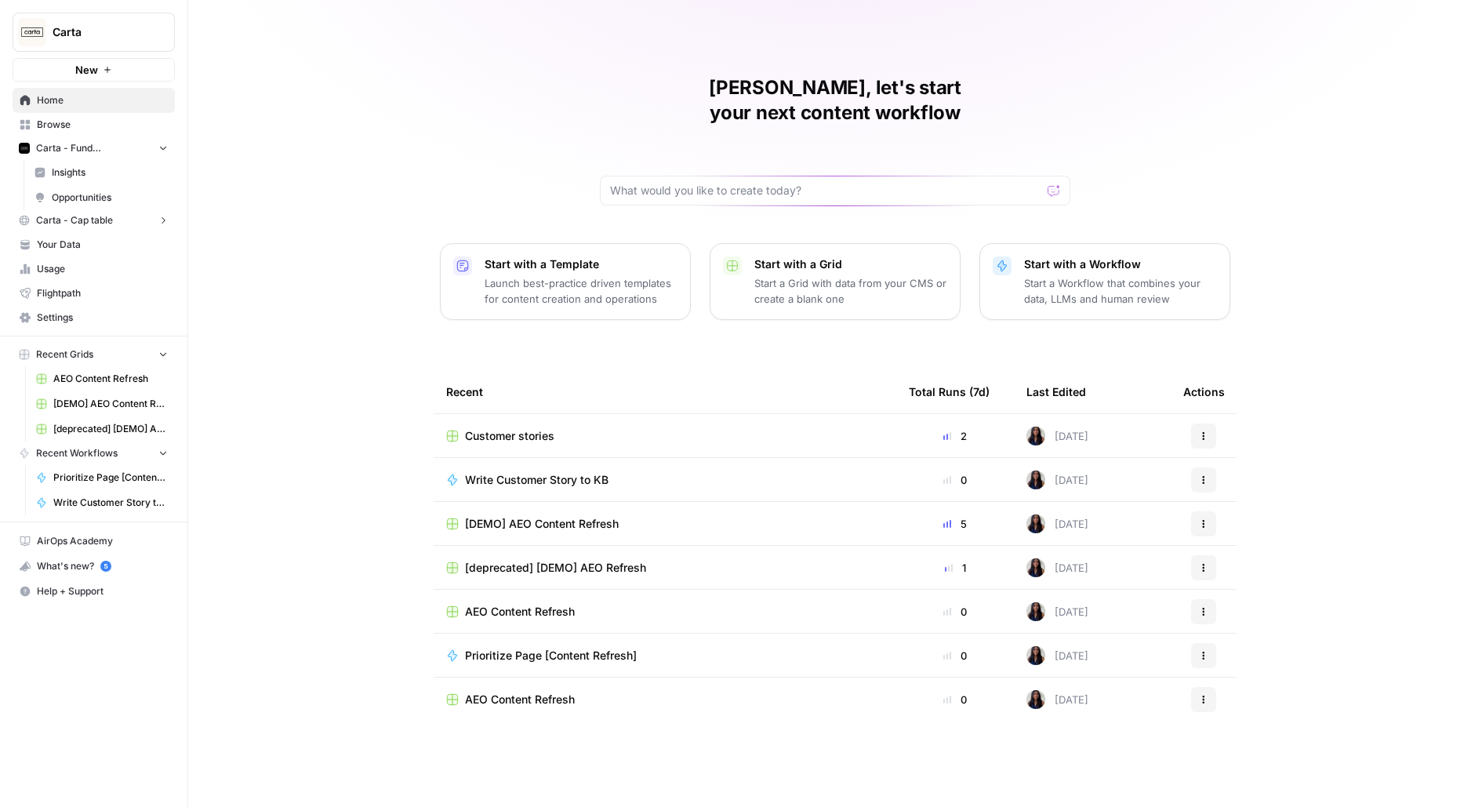
click at [85, 181] on link "Insights" at bounding box center [100, 172] width 147 height 25
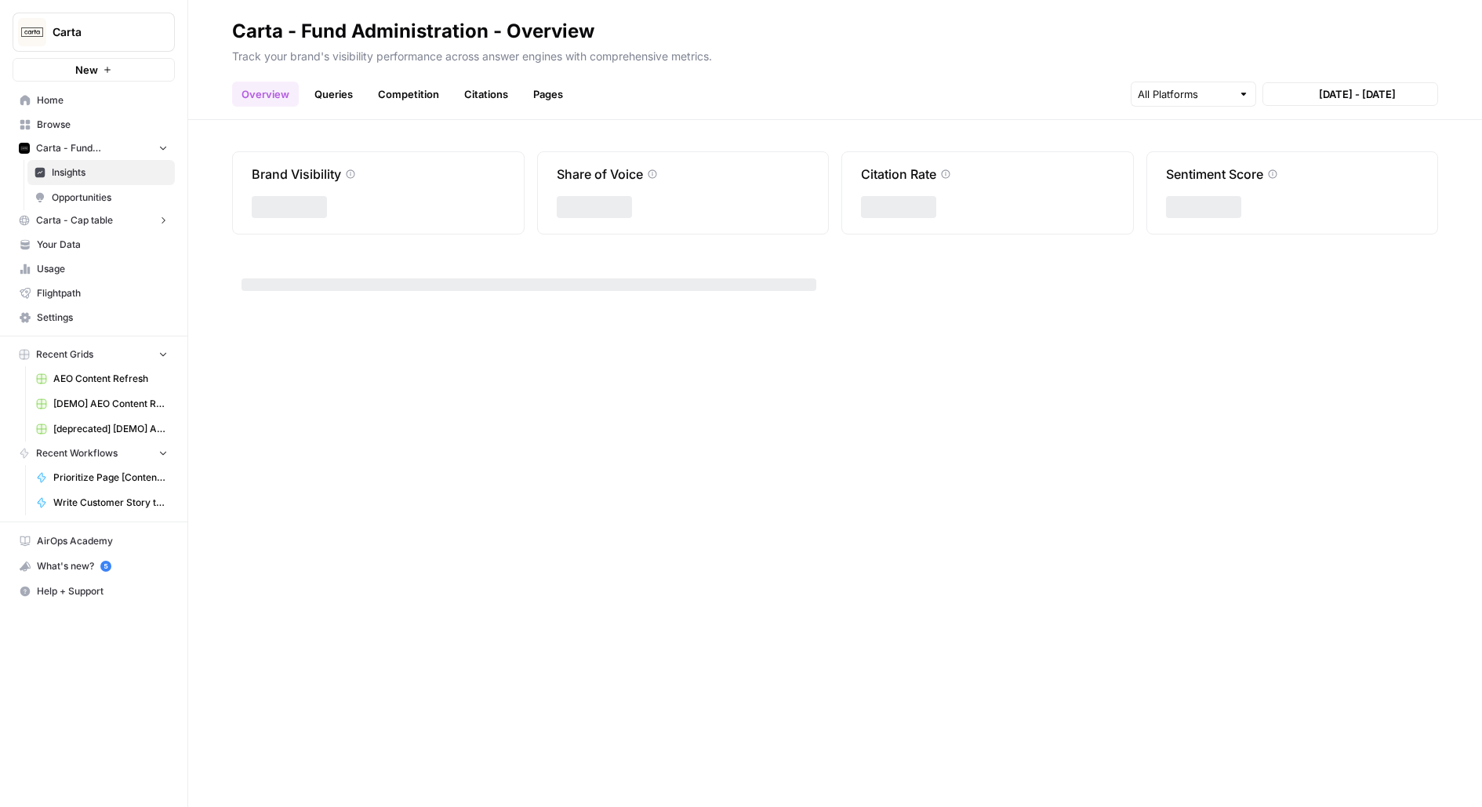
click at [89, 193] on span "Opportunities" at bounding box center [110, 198] width 116 height 14
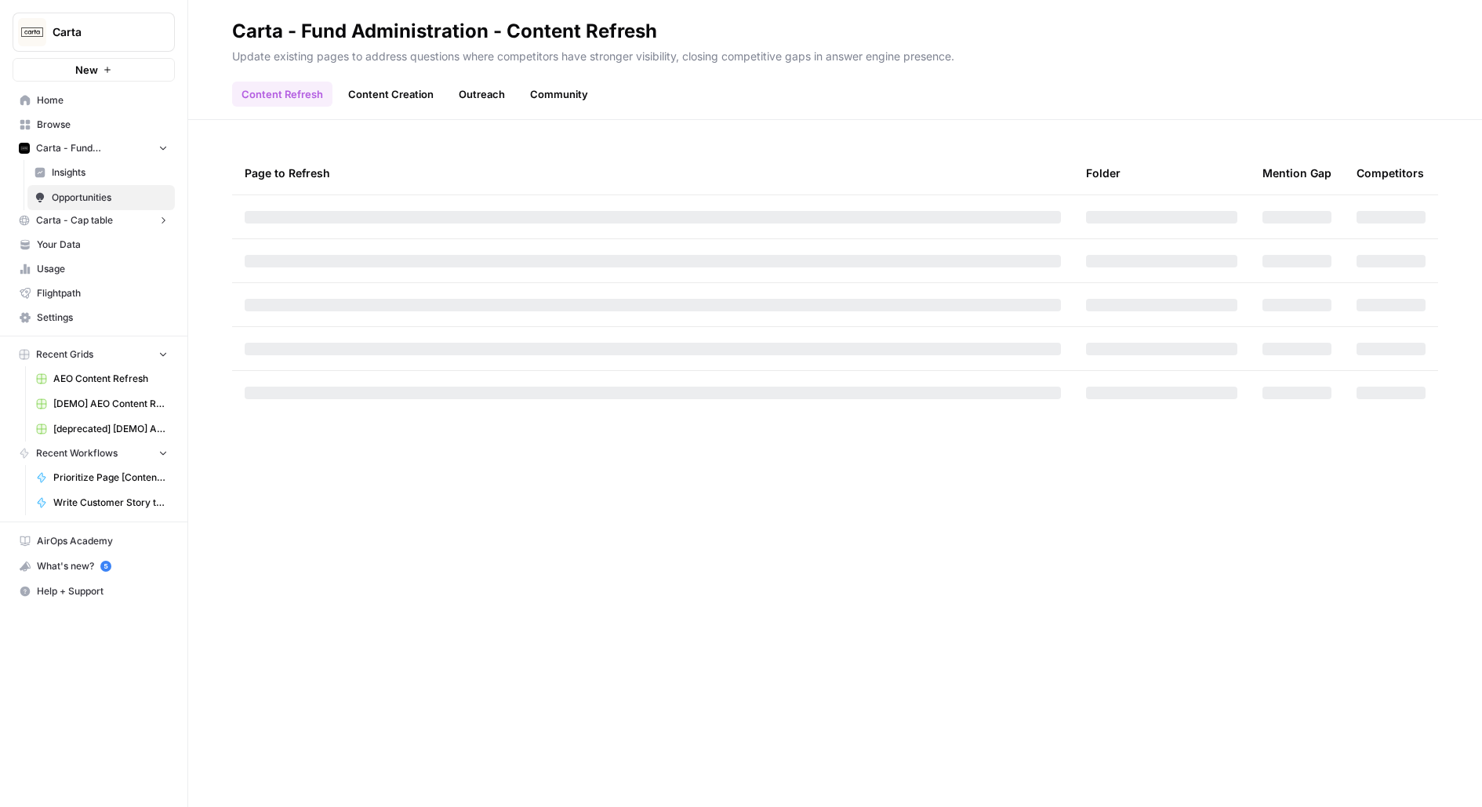
click at [84, 253] on link "Your Data" at bounding box center [94, 244] width 162 height 25
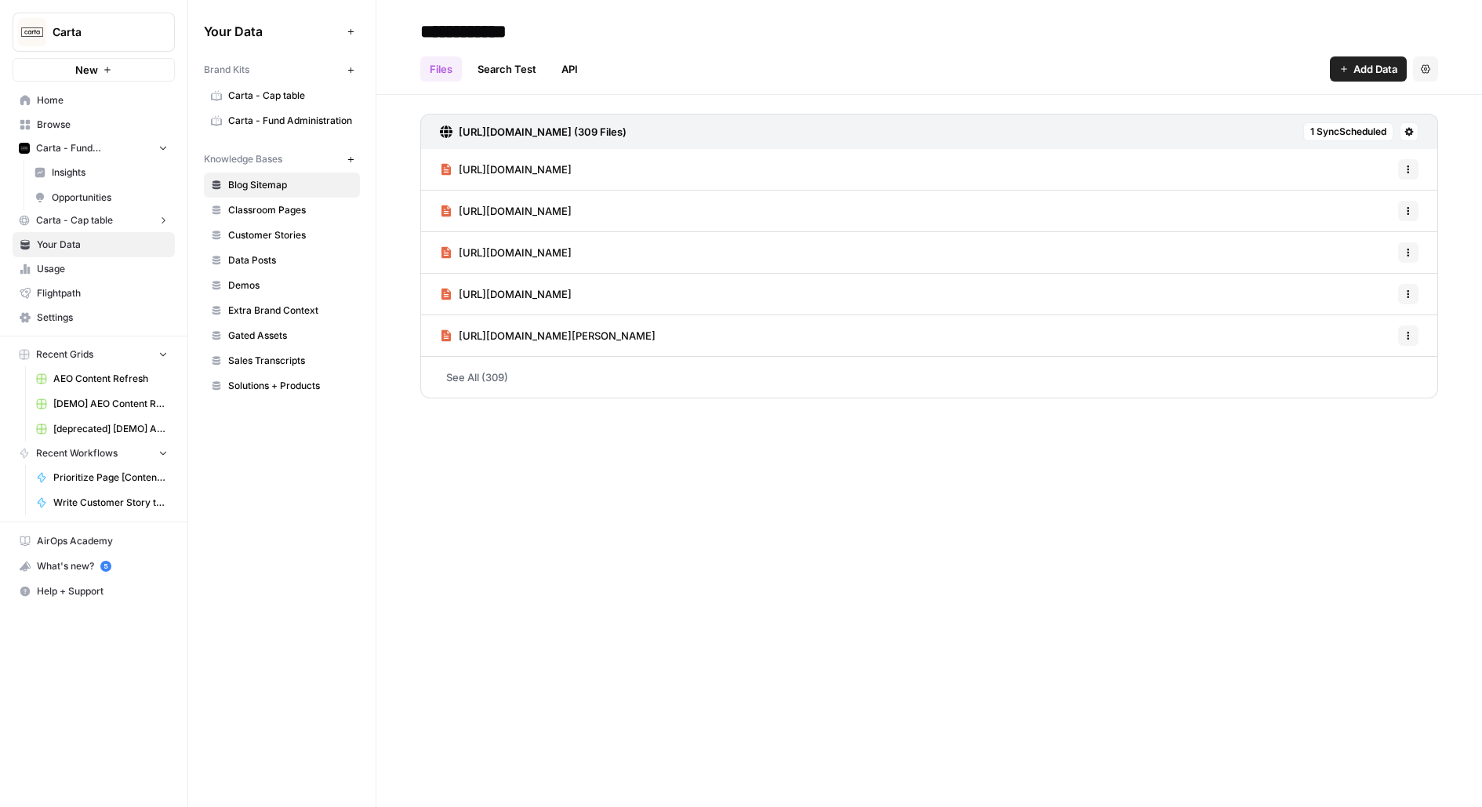
click at [290, 102] on link "Carta - Cap table" at bounding box center [282, 95] width 156 height 25
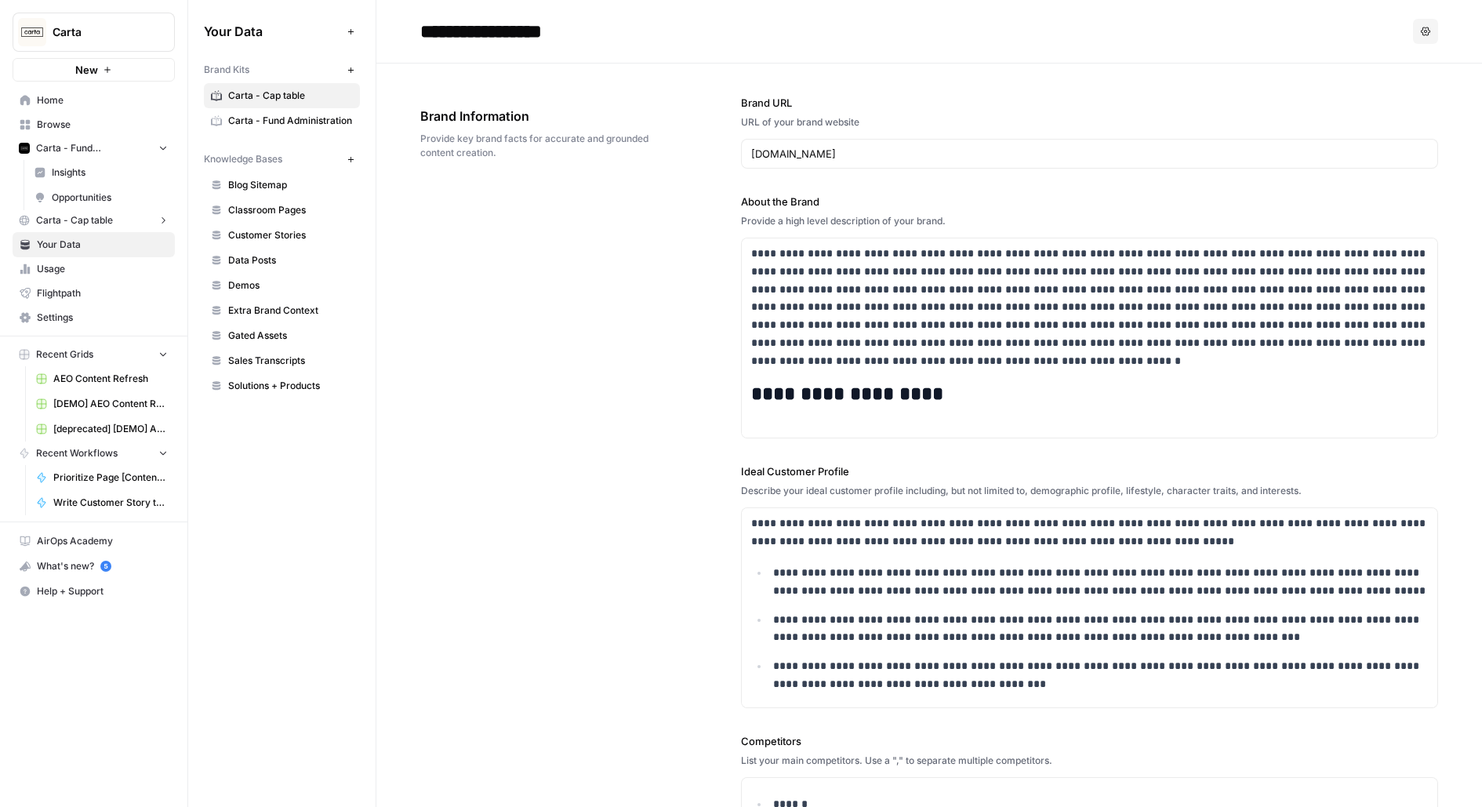
click at [79, 274] on span "Usage" at bounding box center [102, 269] width 131 height 14
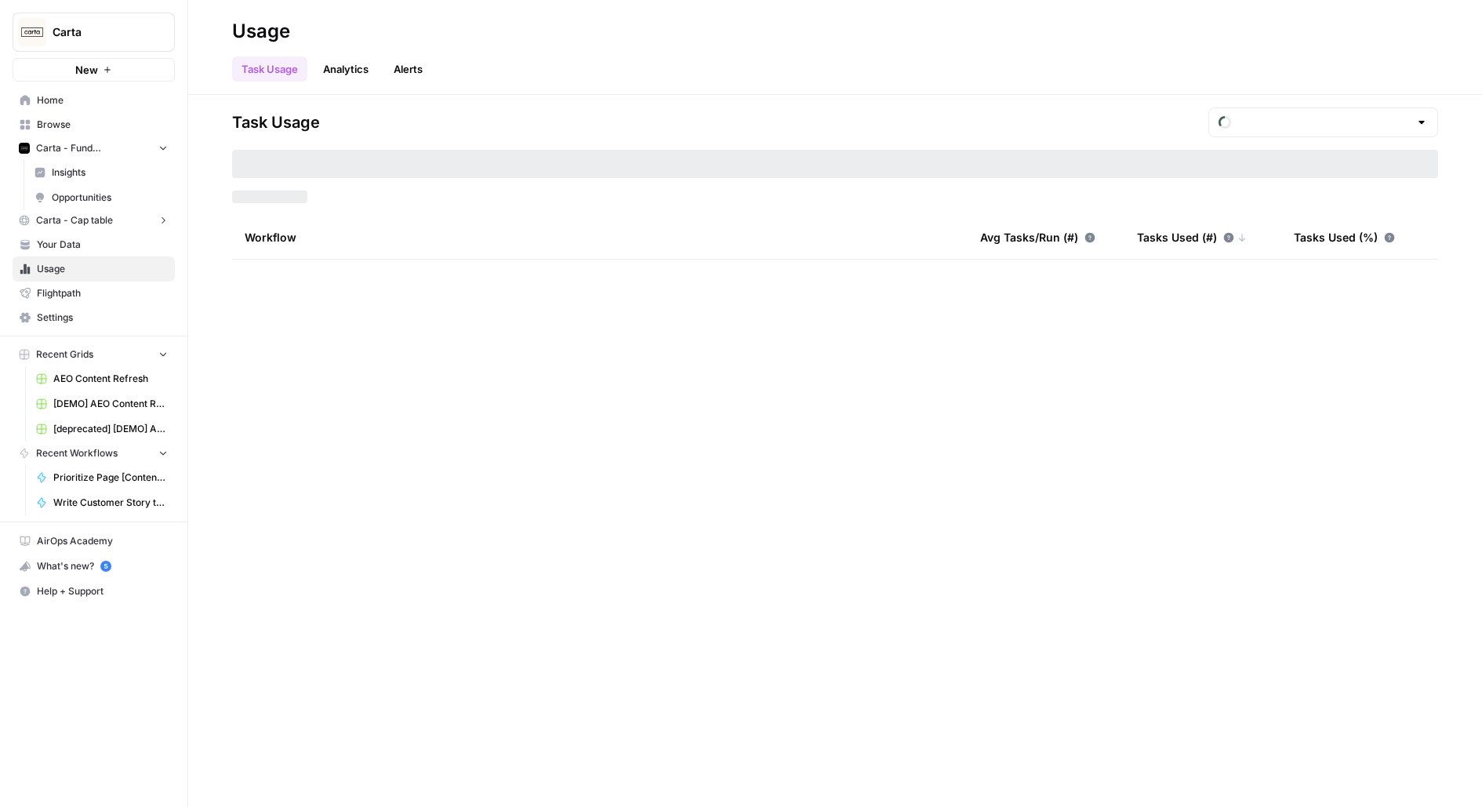
type input "August Tasks"
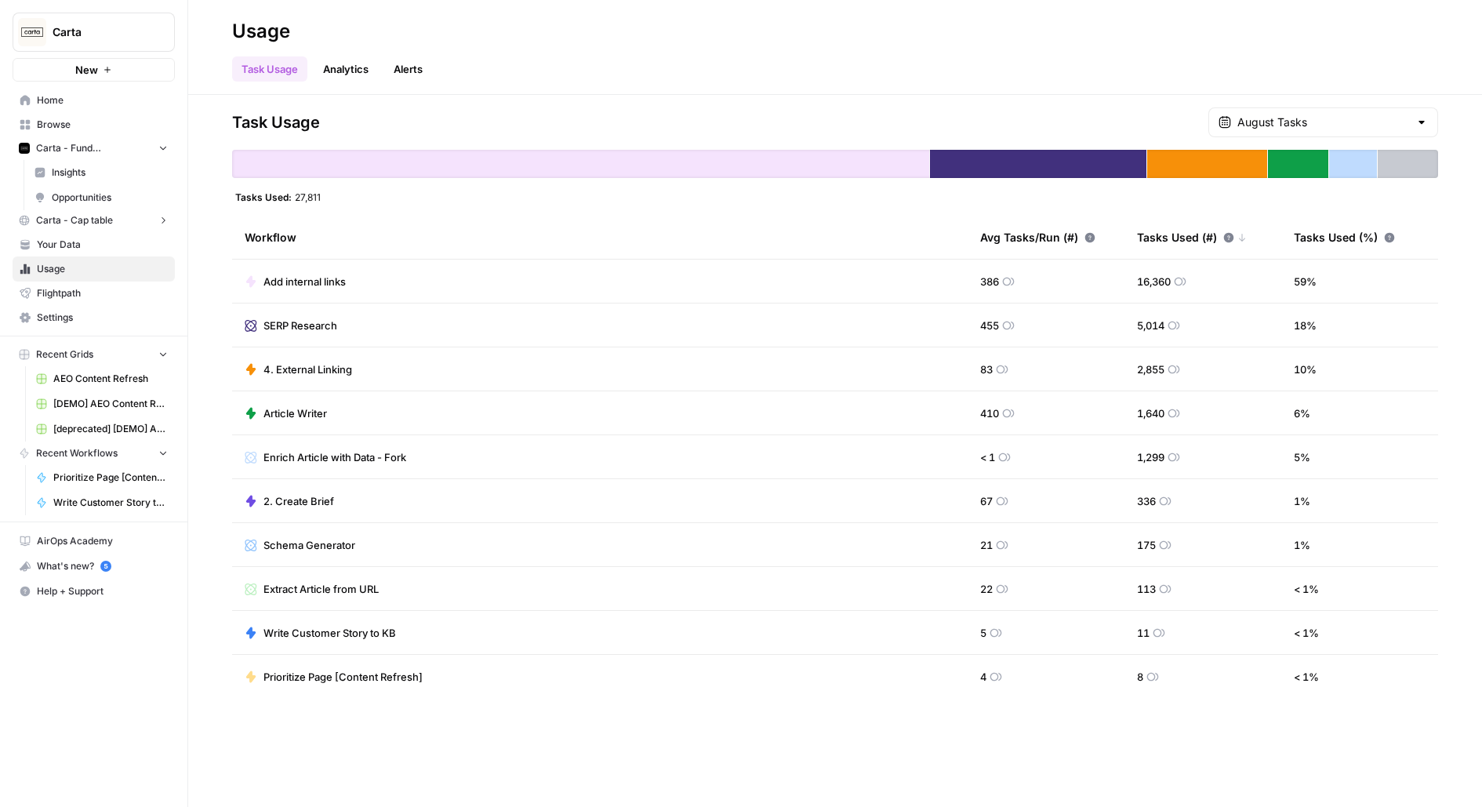
click at [67, 252] on link "Your Data" at bounding box center [94, 244] width 162 height 25
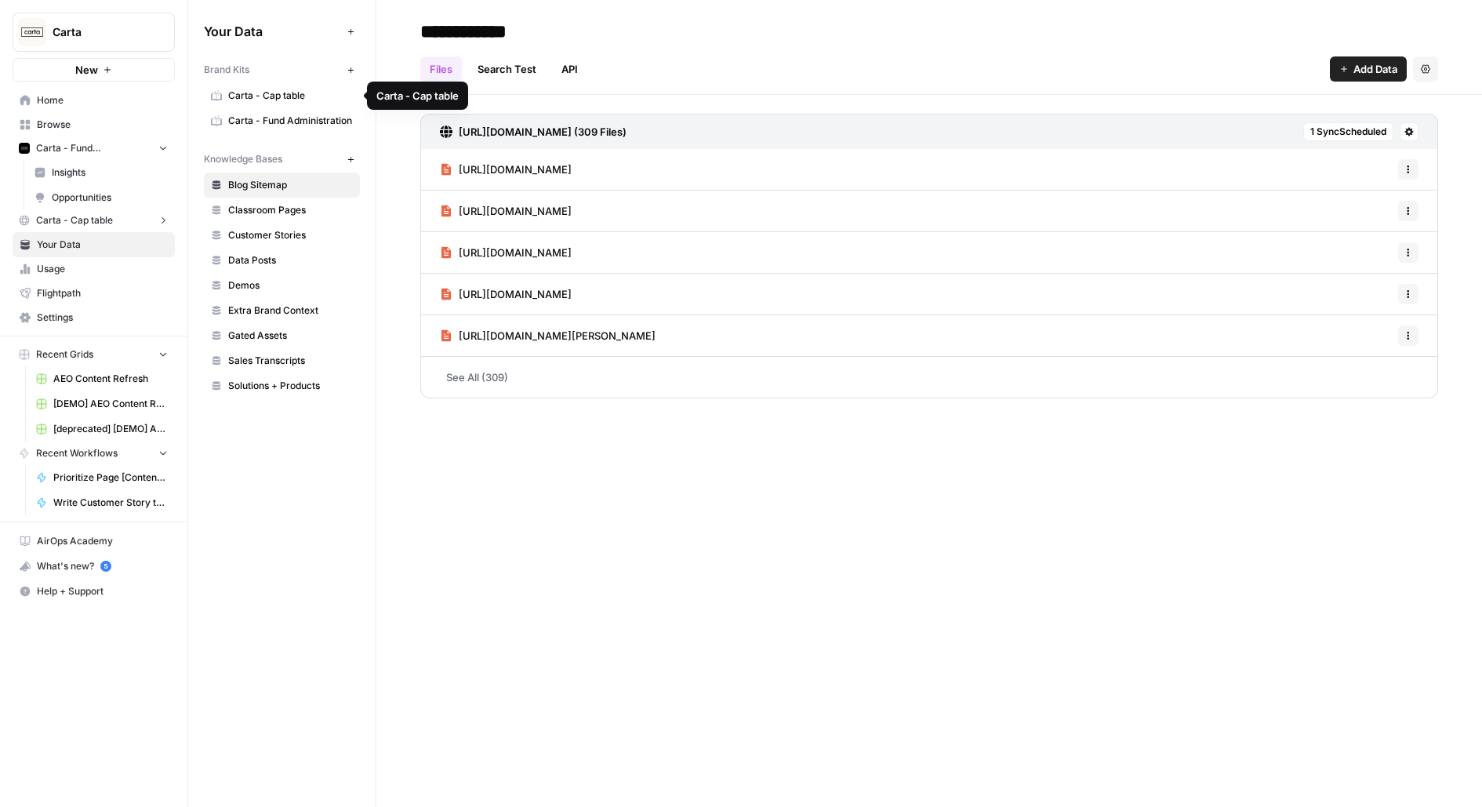
click at [108, 123] on span "Browse" at bounding box center [102, 125] width 131 height 14
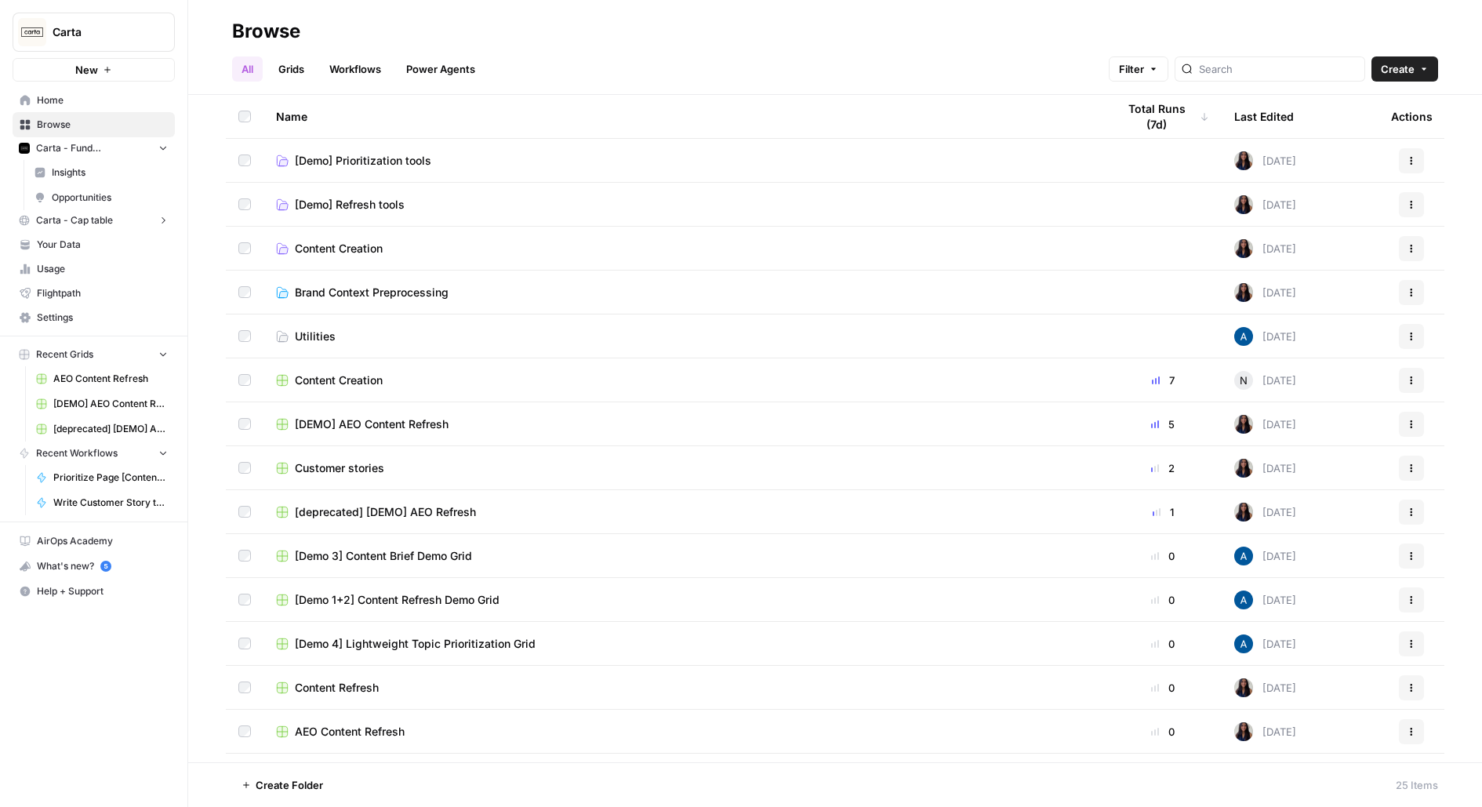
click at [79, 249] on span "Your Data" at bounding box center [102, 245] width 131 height 14
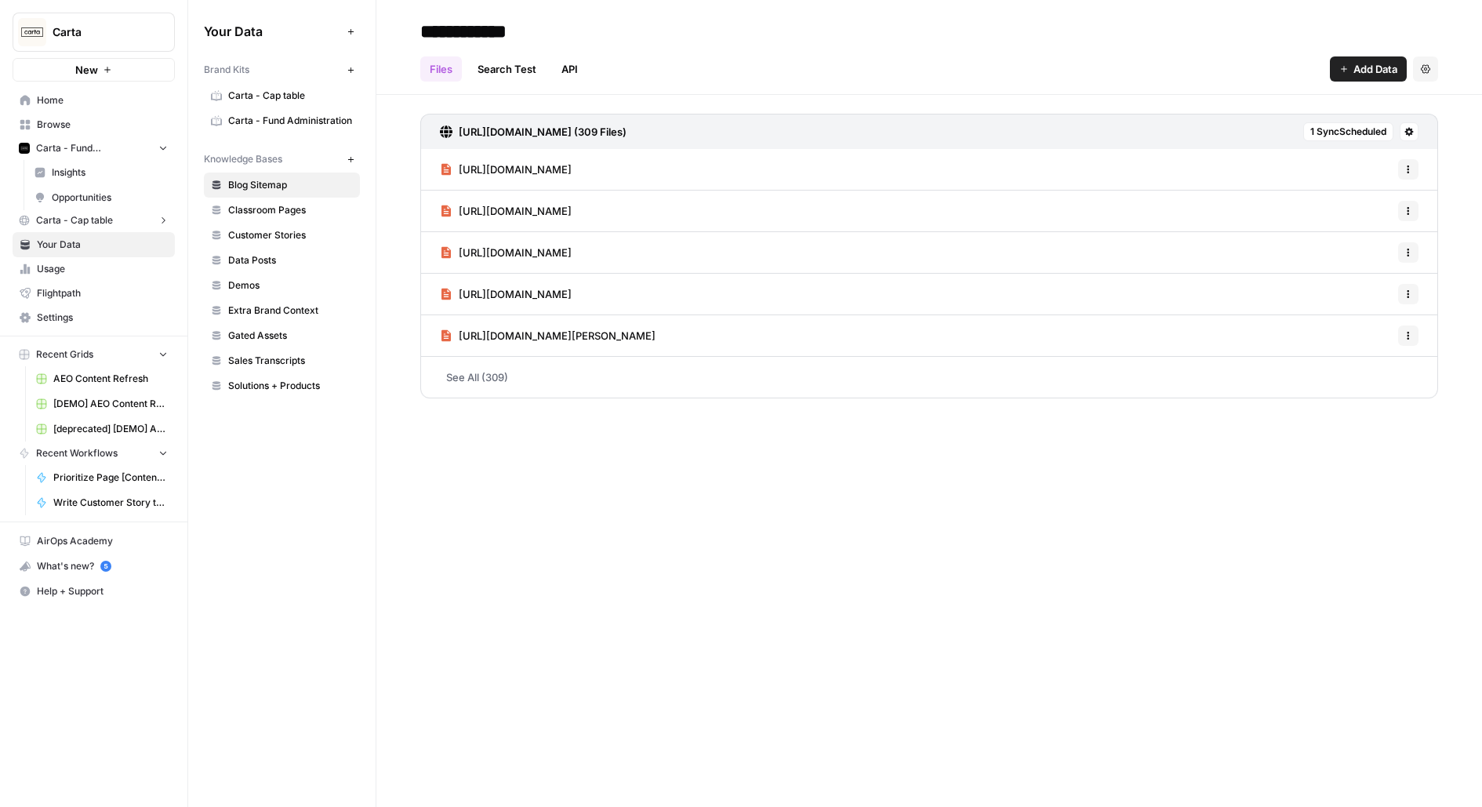
click at [324, 85] on link "Carta - Cap table" at bounding box center [282, 95] width 156 height 25
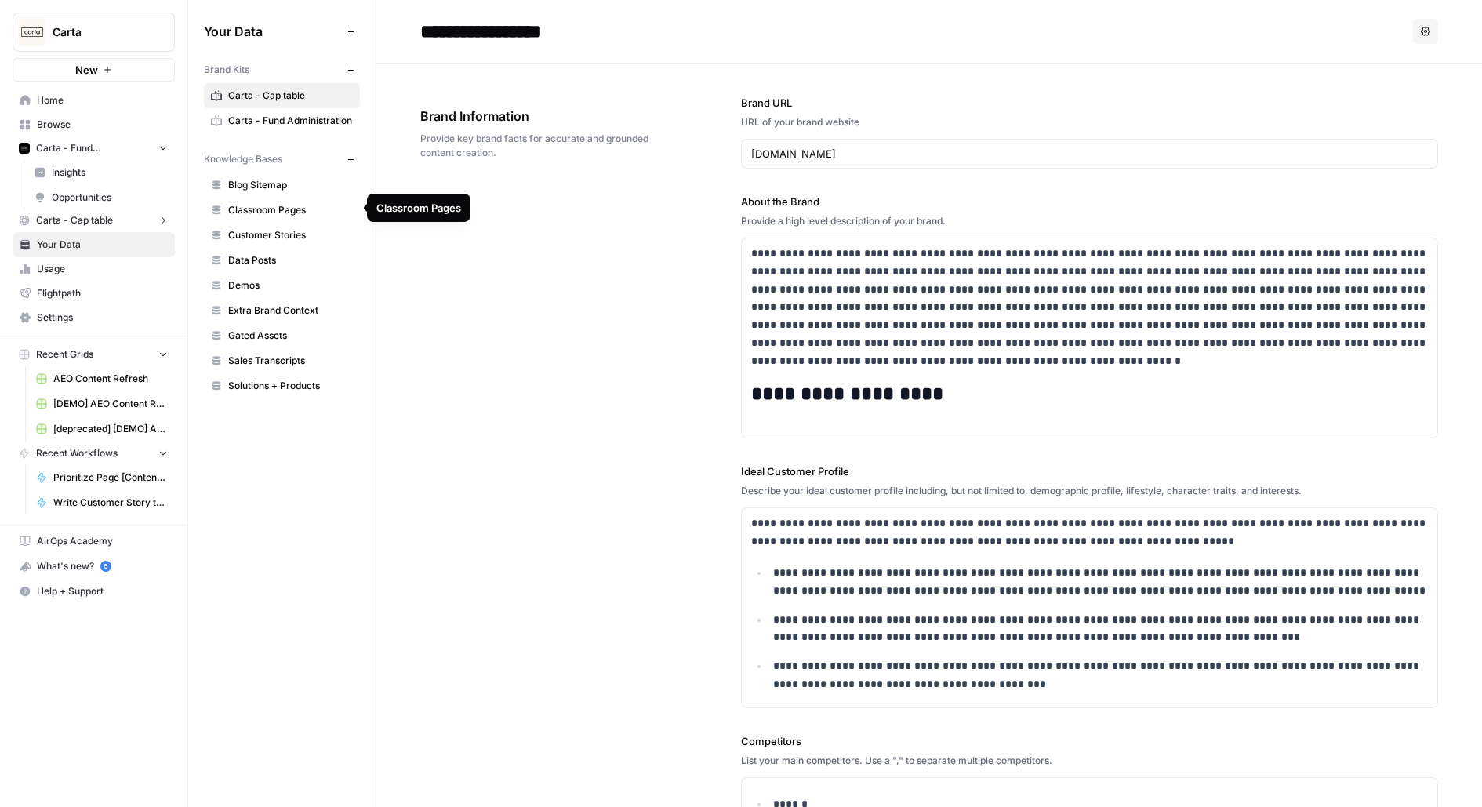
click at [312, 235] on span "Customer Stories" at bounding box center [290, 235] width 125 height 14
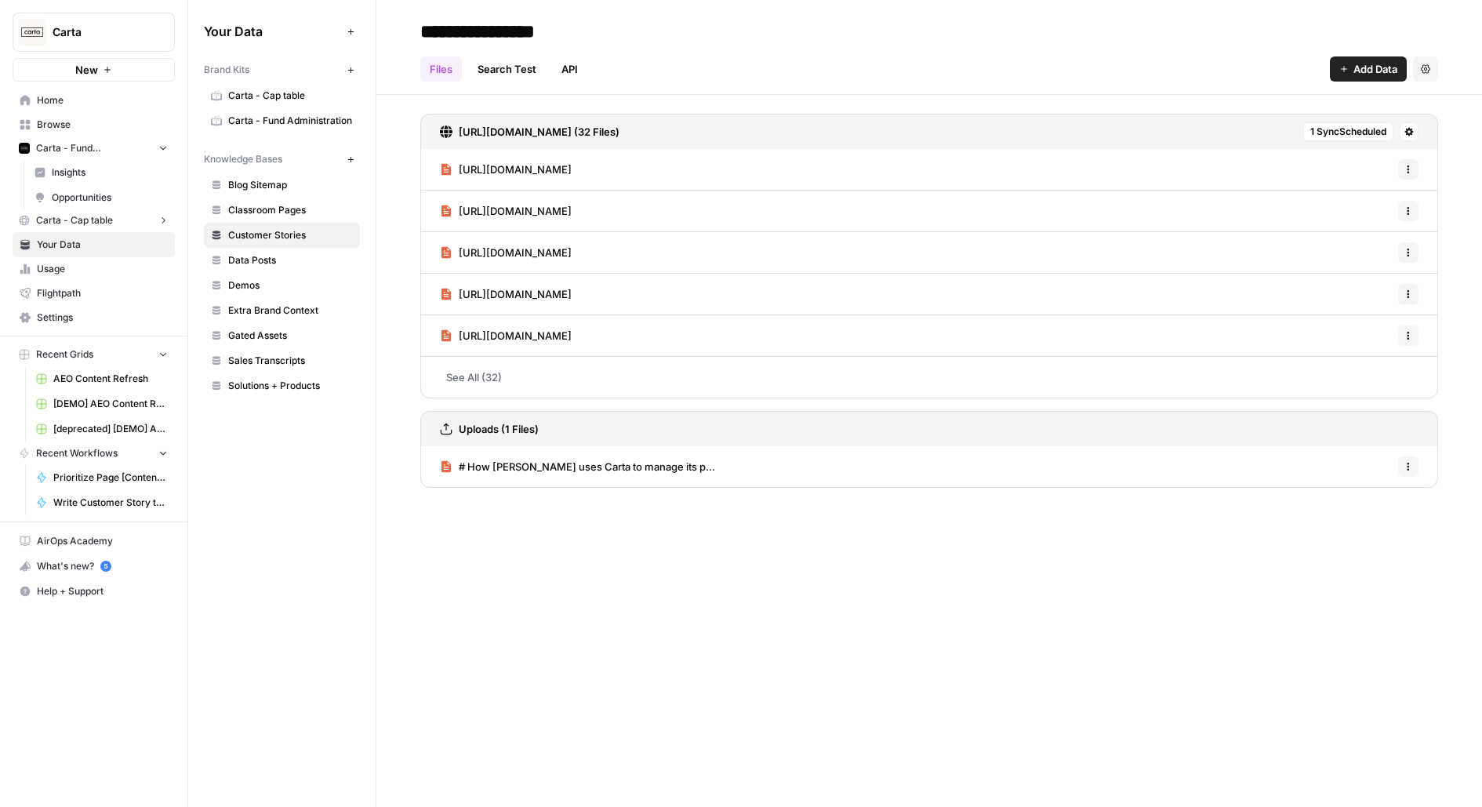
click at [491, 475] on link "# How Kayne Anderson uses Carta to manage its p..." at bounding box center [577, 466] width 275 height 41
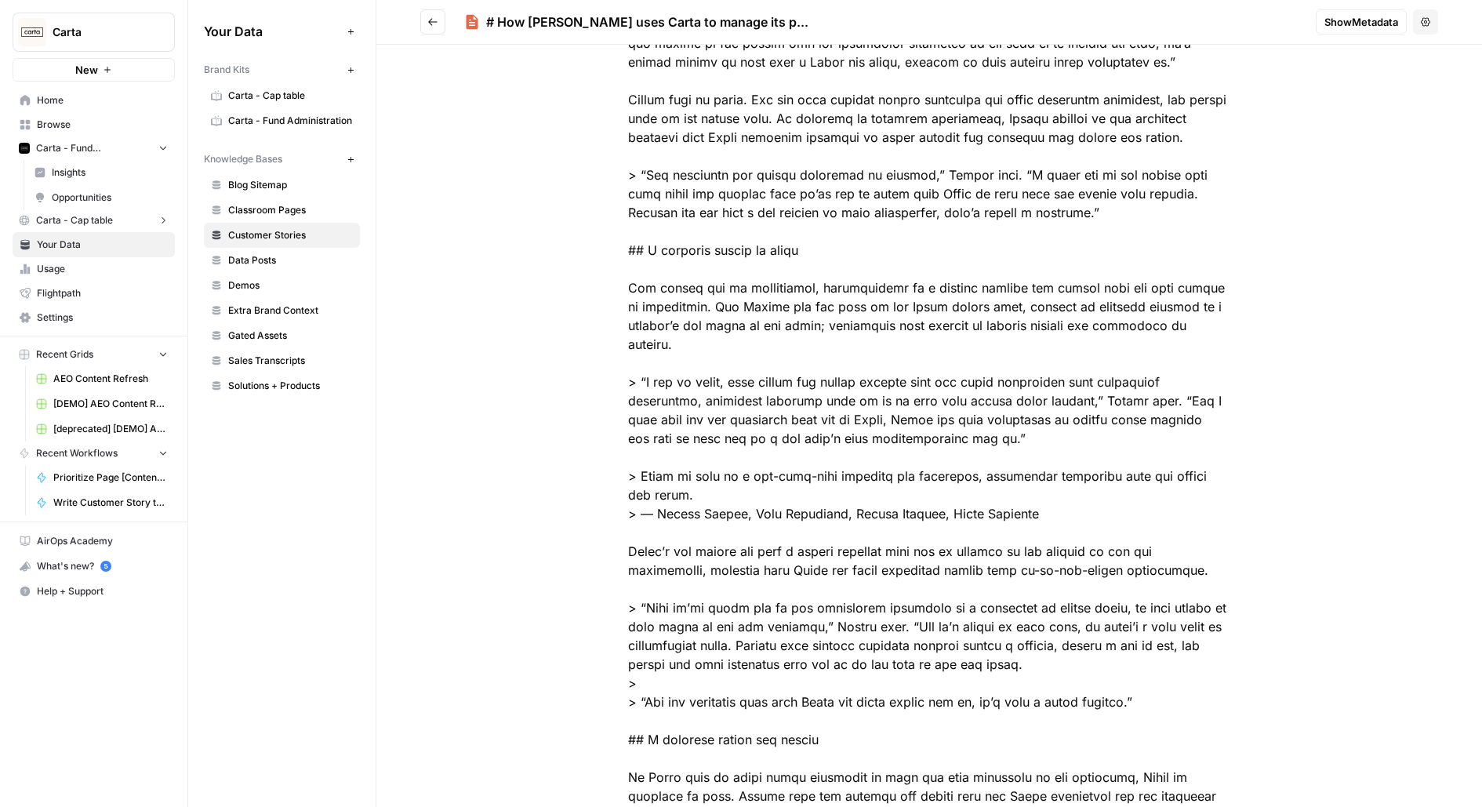
scroll to position [1697, 0]
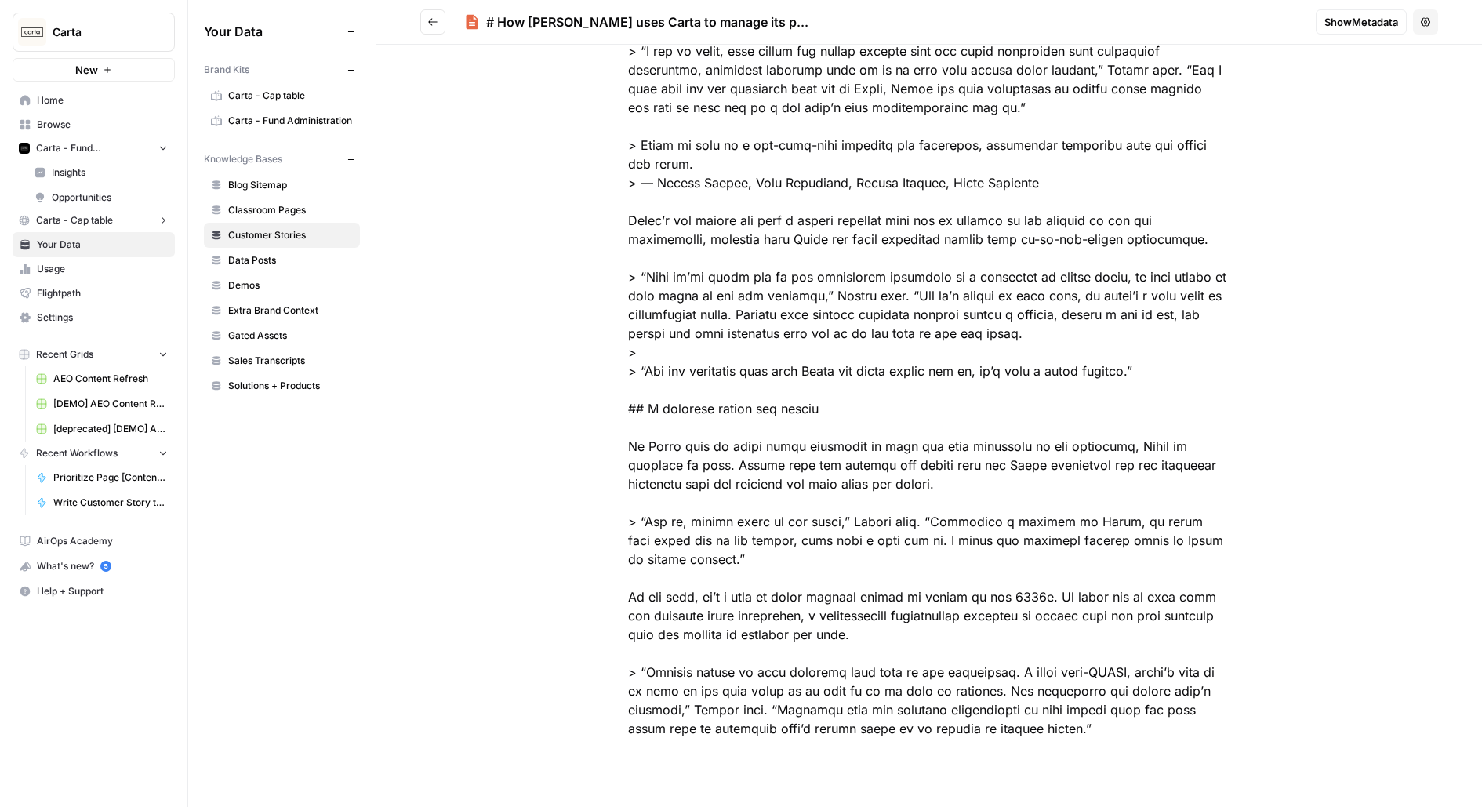
click at [431, 23] on icon "Go back" at bounding box center [432, 21] width 11 height 11
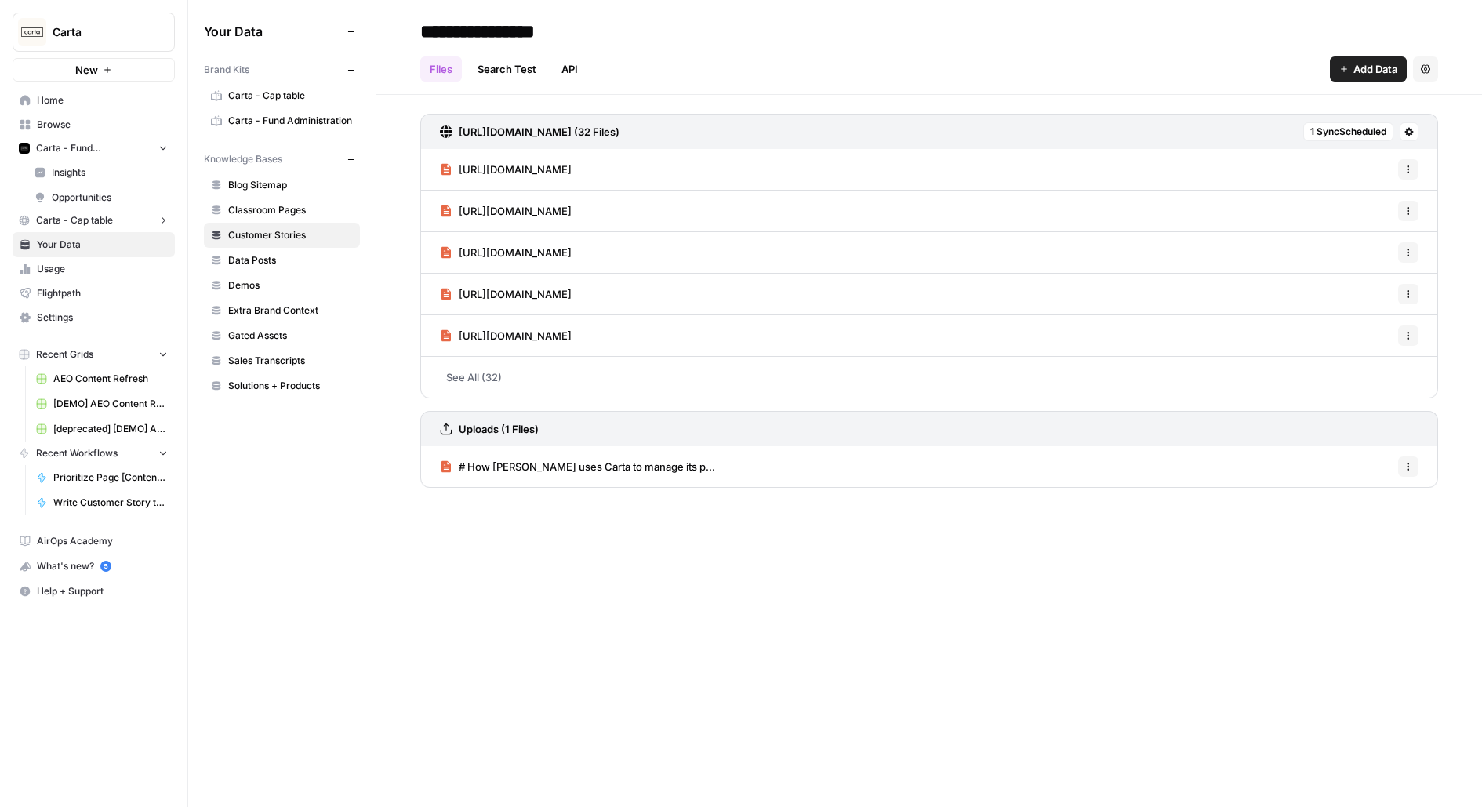
click at [1408, 129] on icon at bounding box center [1409, 132] width 9 height 9
click at [1361, 221] on span "Delete Connection" at bounding box center [1350, 223] width 96 height 16
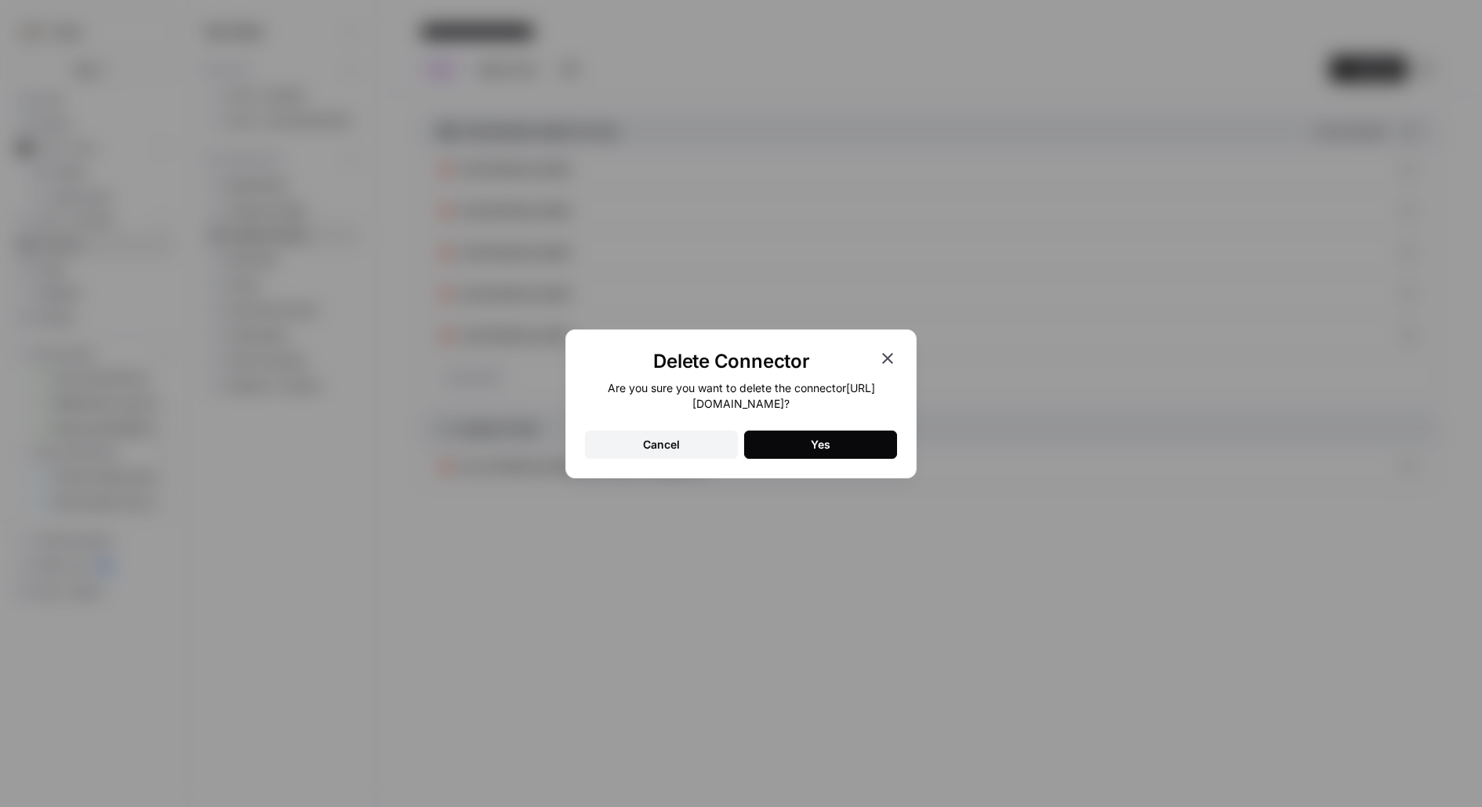
click at [804, 450] on button "Yes" at bounding box center [820, 445] width 153 height 28
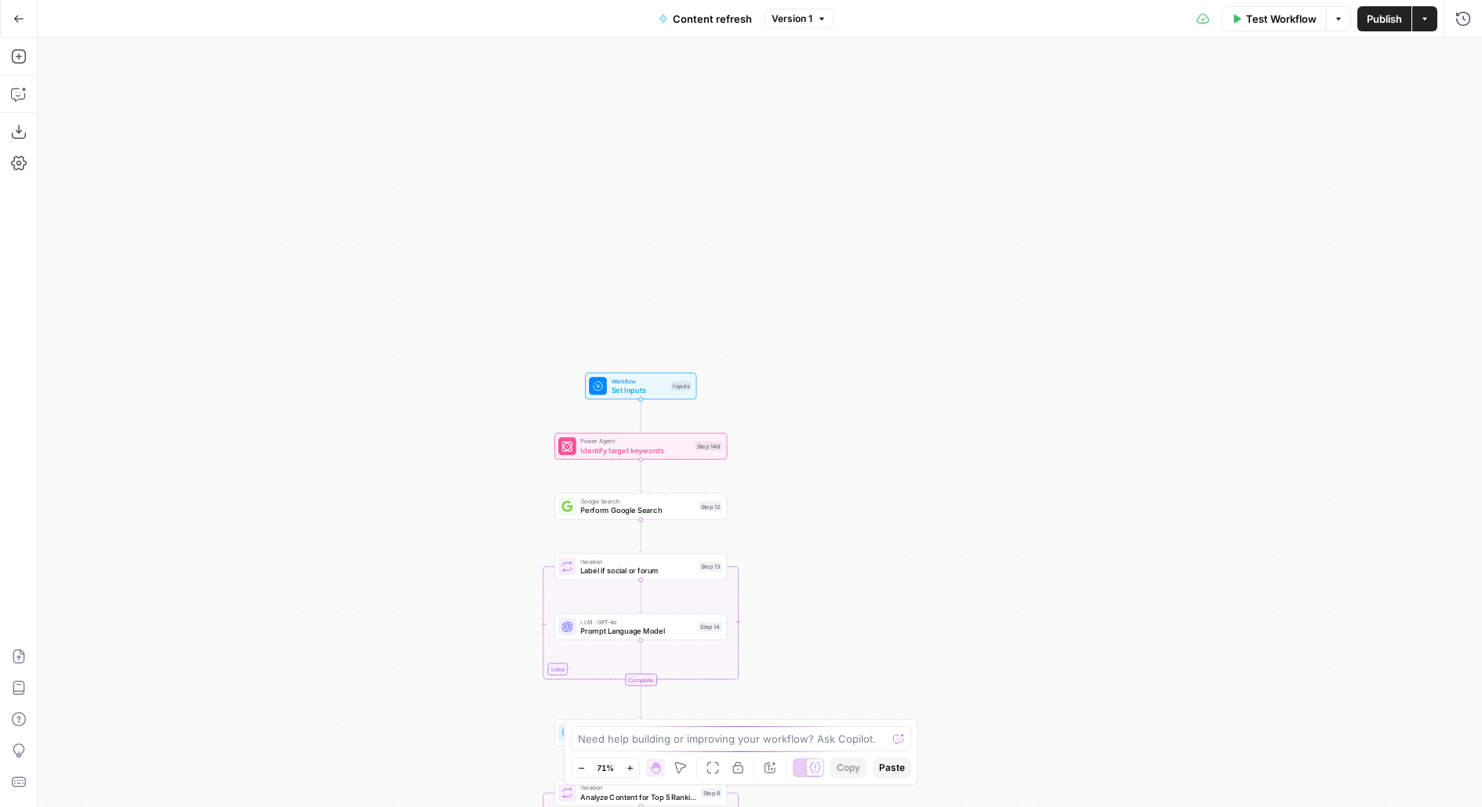
drag, startPoint x: 871, startPoint y: 448, endPoint x: 871, endPoint y: 242, distance: 206.2
click at [871, 242] on div "true false true false true false Workflow Set Inputs Inputs Power Agent Identif…" at bounding box center [760, 422] width 1444 height 769
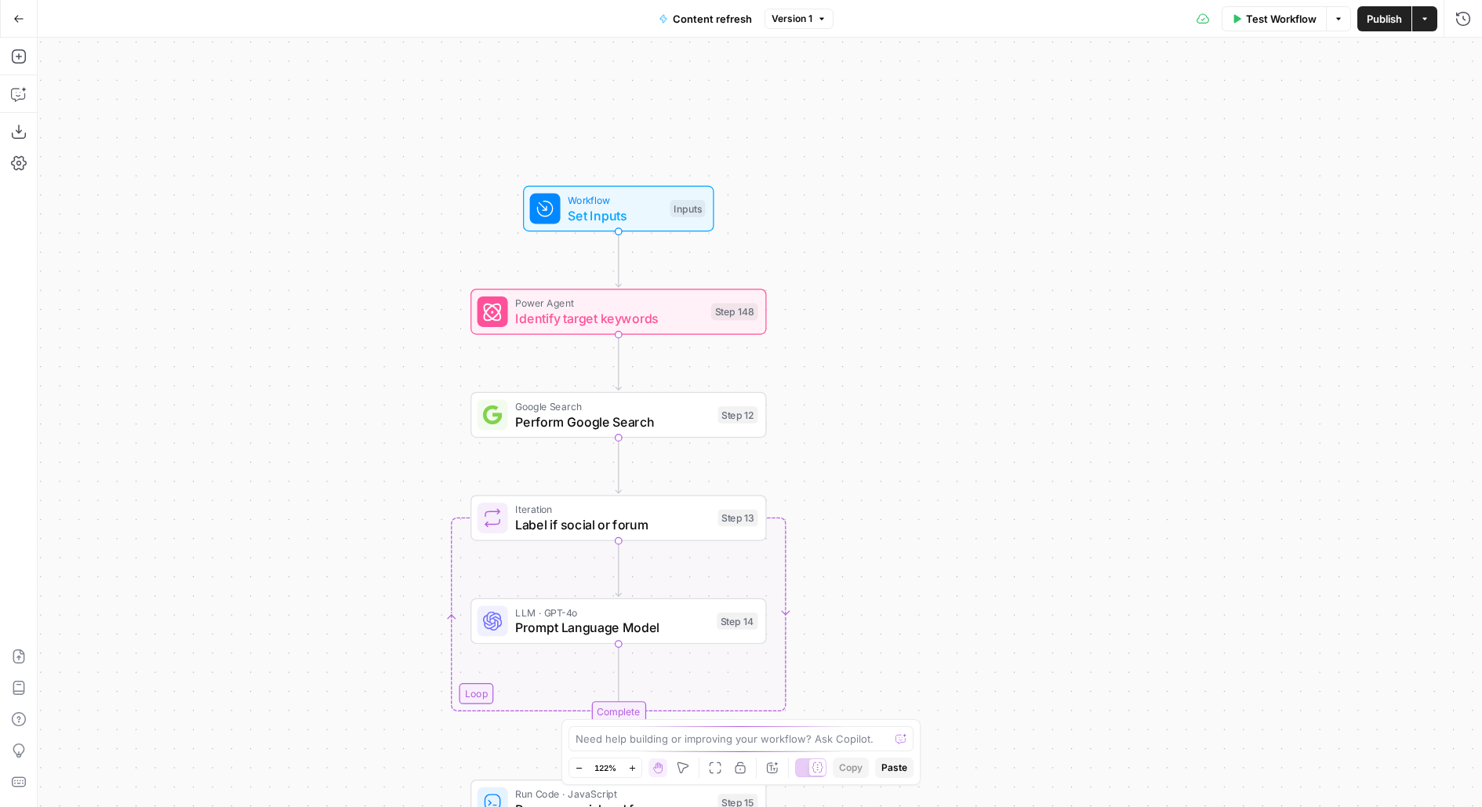
drag, startPoint x: 765, startPoint y: 361, endPoint x: 1020, endPoint y: 348, distance: 255.9
click at [1020, 348] on div "true false true false true false Workflow Set Inputs Inputs Power Agent Identif…" at bounding box center [760, 422] width 1444 height 769
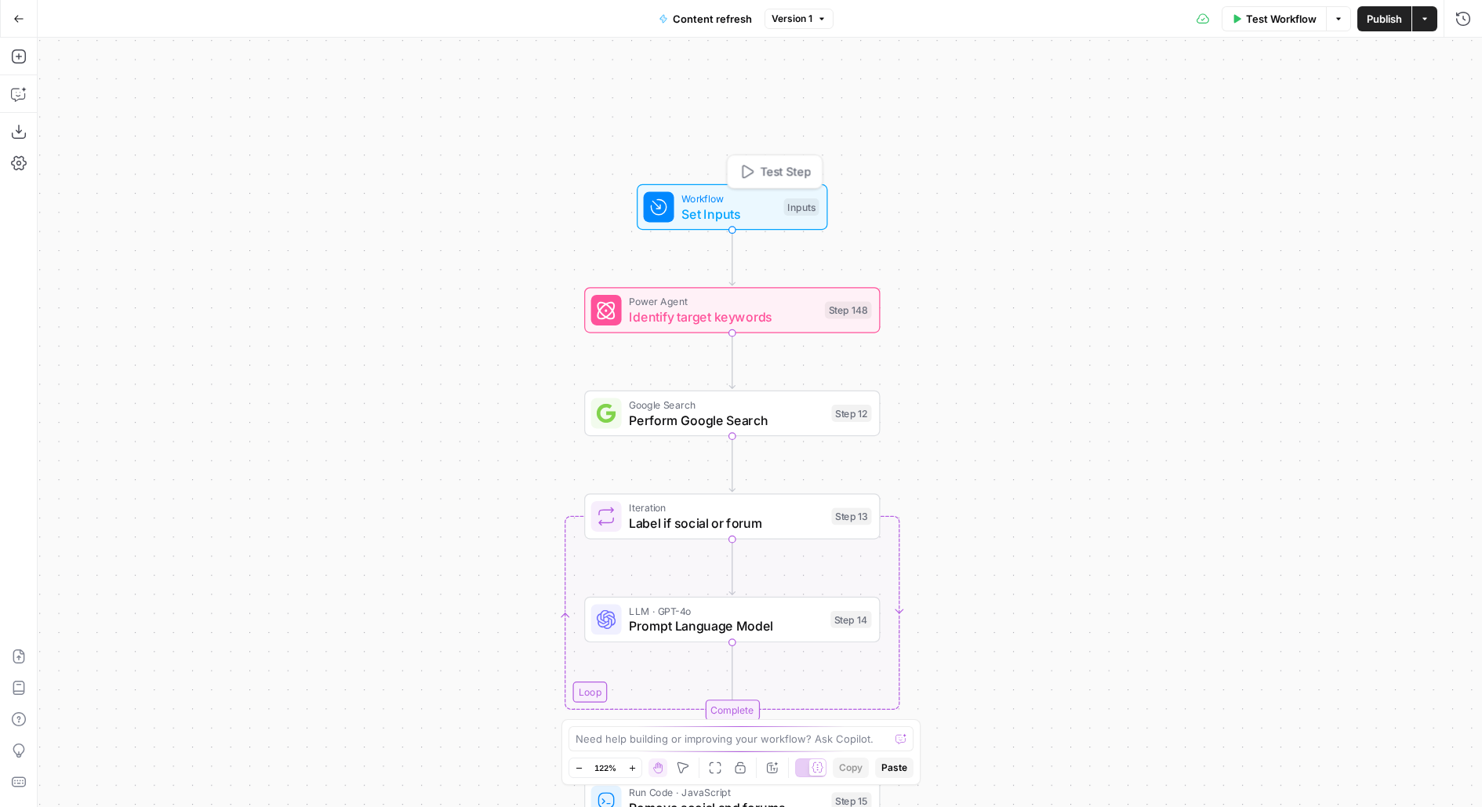
click at [754, 207] on span "Set Inputs" at bounding box center [728, 213] width 95 height 19
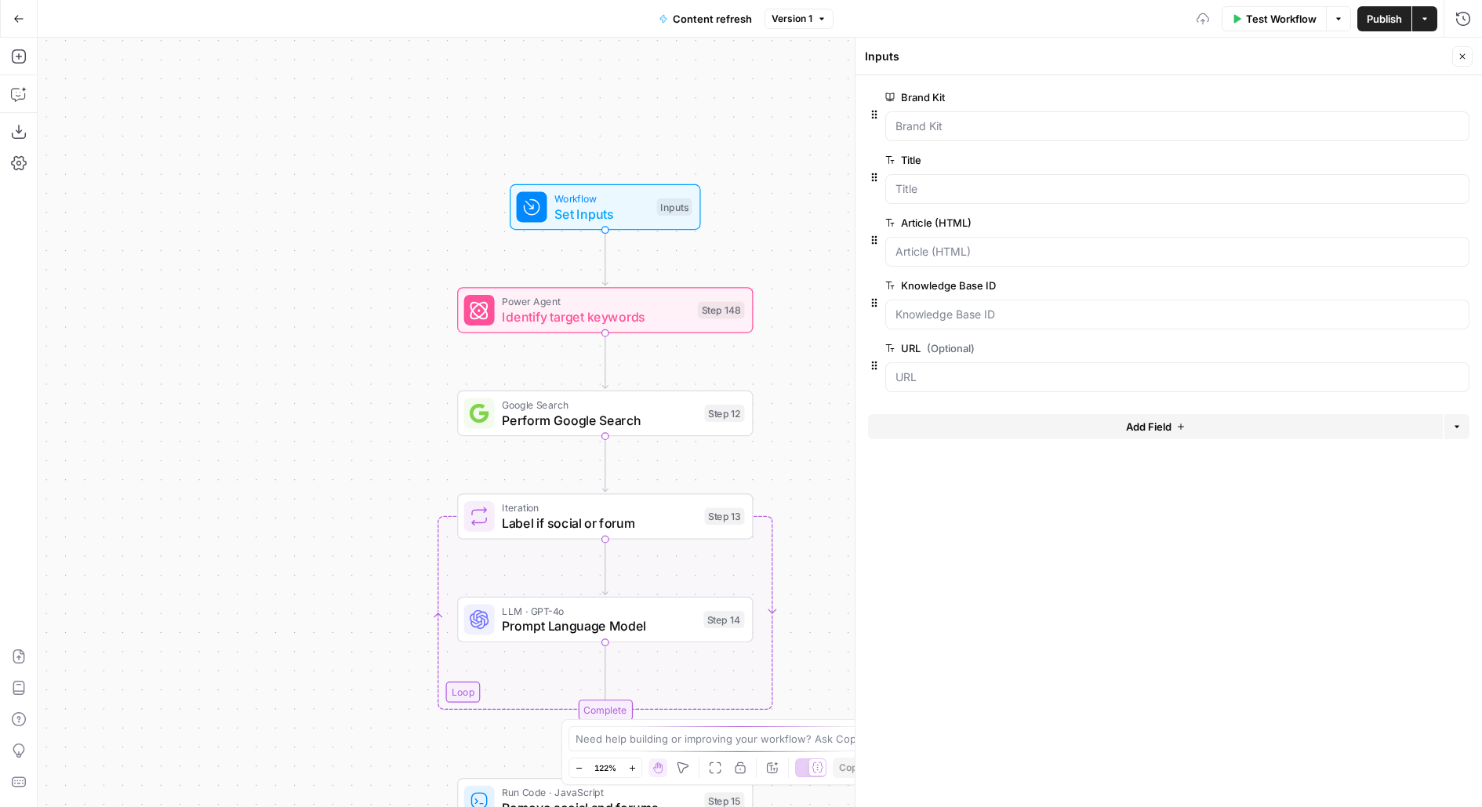
drag, startPoint x: 354, startPoint y: 232, endPoint x: 140, endPoint y: 232, distance: 213.3
click at [140, 232] on div "true false false true false true Workflow Set Inputs Inputs Power Agent Identif…" at bounding box center [760, 422] width 1444 height 769
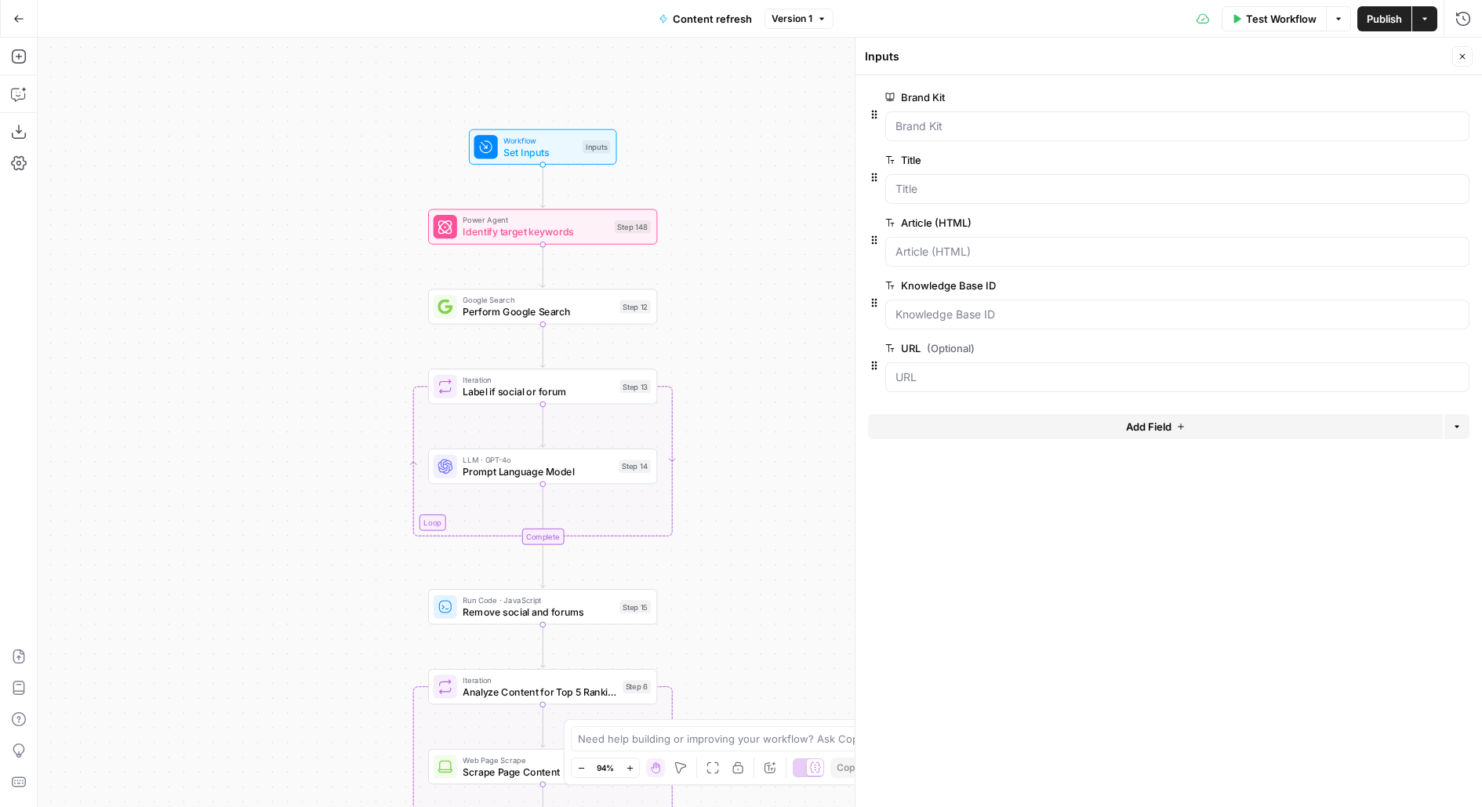
click at [580, 135] on div "Workflow Set Inputs Inputs" at bounding box center [542, 146] width 136 height 25
click at [957, 423] on button "Add Field" at bounding box center [1155, 426] width 575 height 25
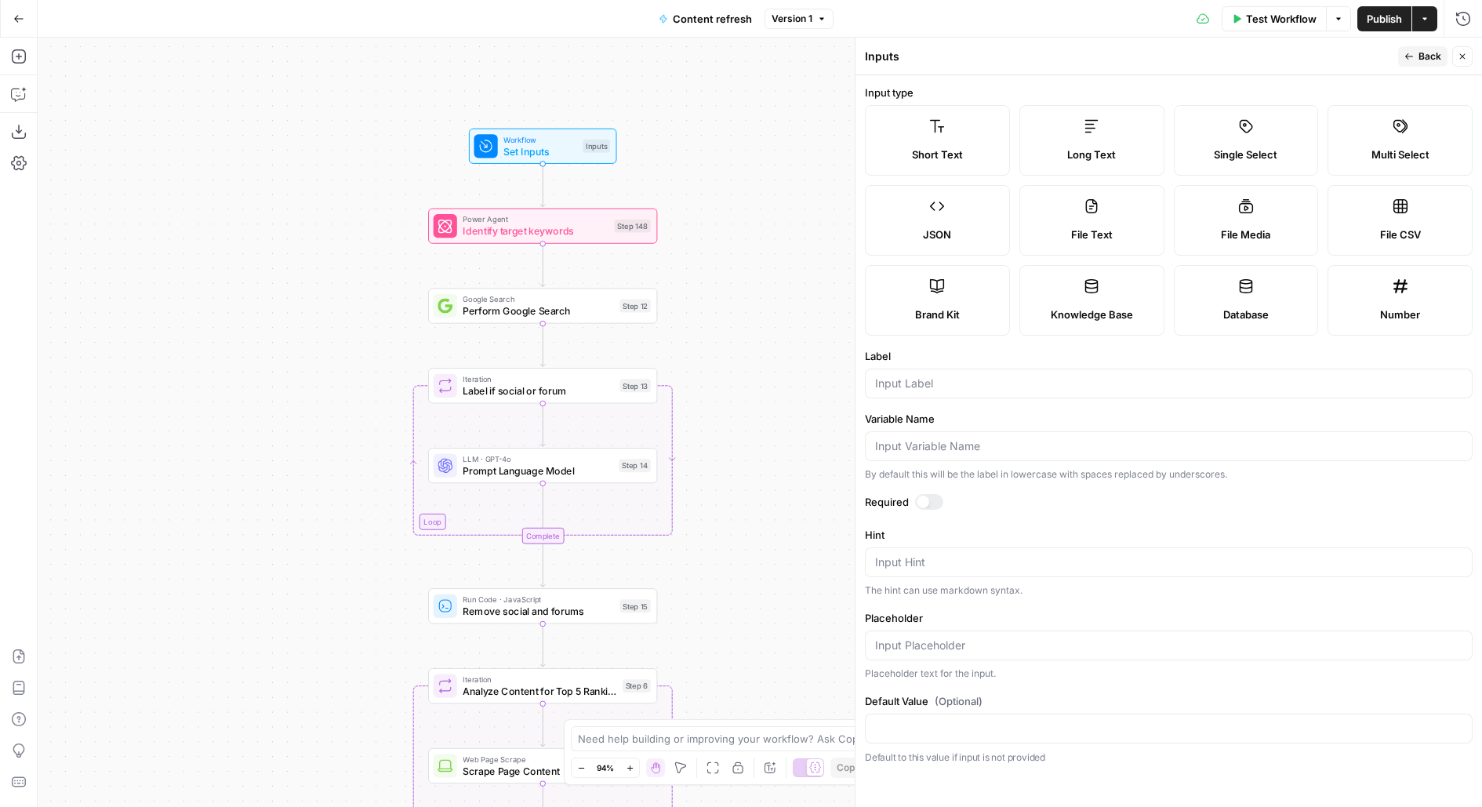
click at [1077, 154] on span "Long Text" at bounding box center [1091, 155] width 49 height 16
click at [978, 137] on label "Short Text" at bounding box center [937, 140] width 145 height 71
click at [932, 379] on input "Label" at bounding box center [1168, 384] width 587 height 16
type input "Question"
click at [1416, 63] on button "Back" at bounding box center [1422, 56] width 49 height 20
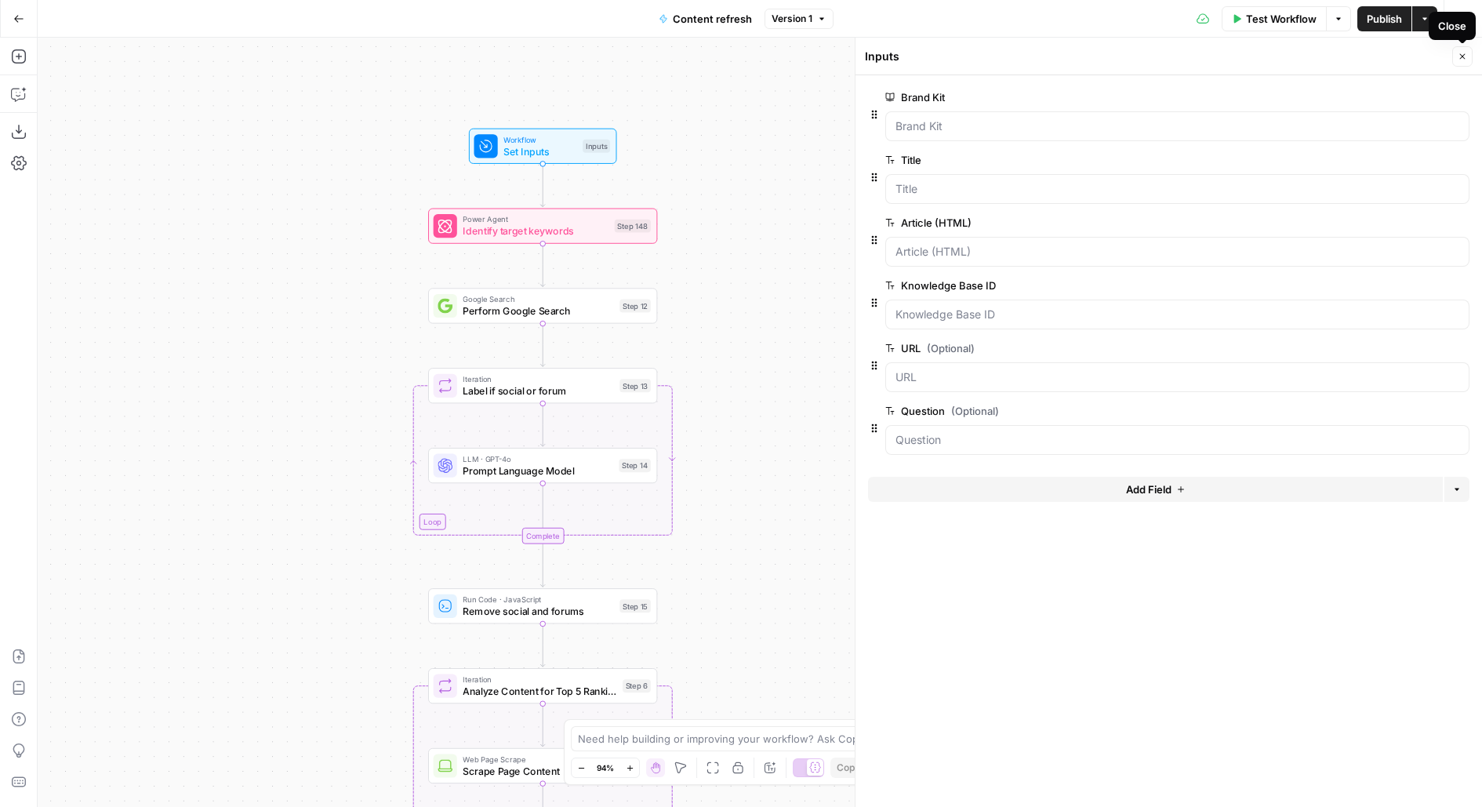
click at [1261, 15] on span "Test Workflow" at bounding box center [1281, 19] width 71 height 16
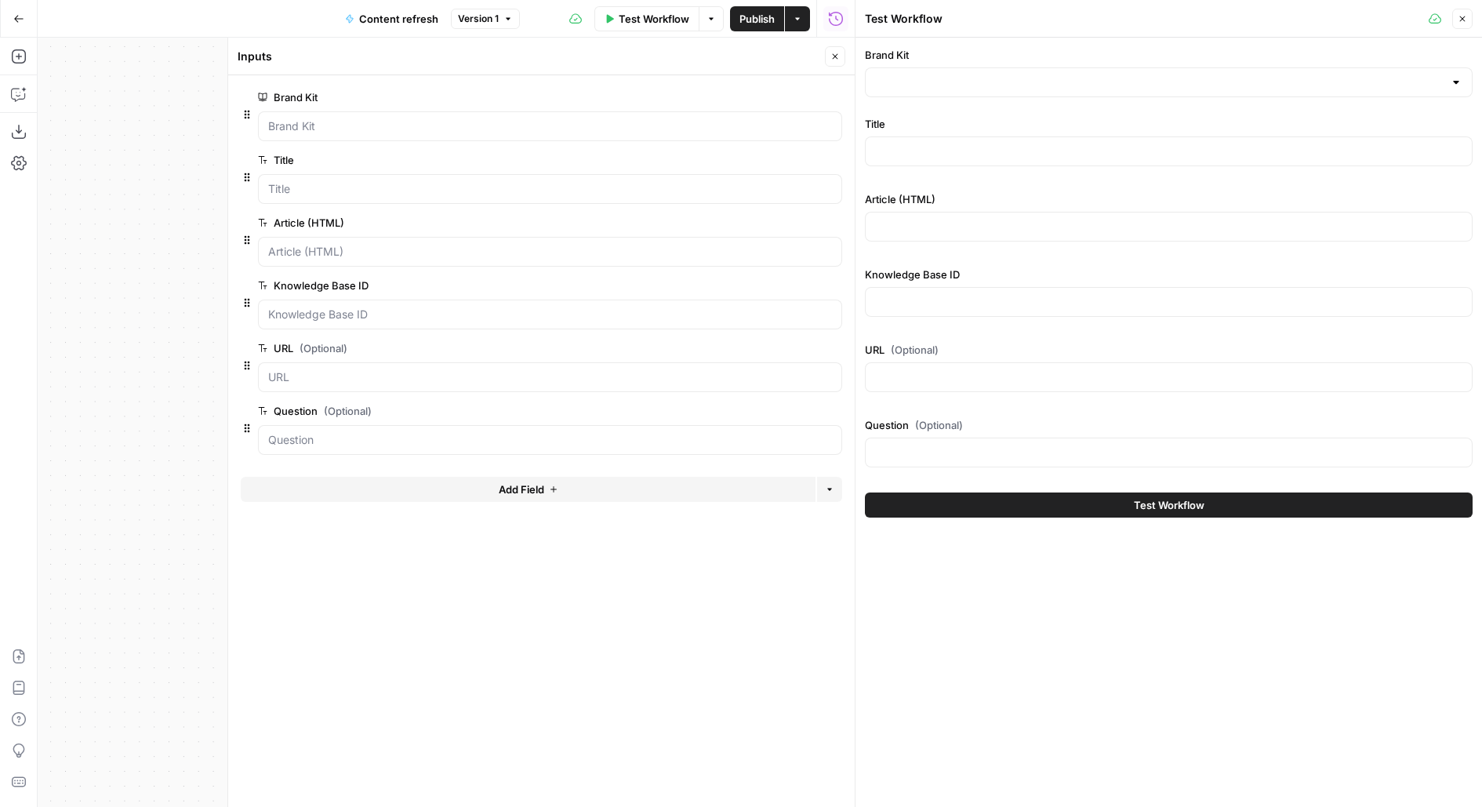
click at [840, 59] on button "Close" at bounding box center [835, 56] width 20 height 20
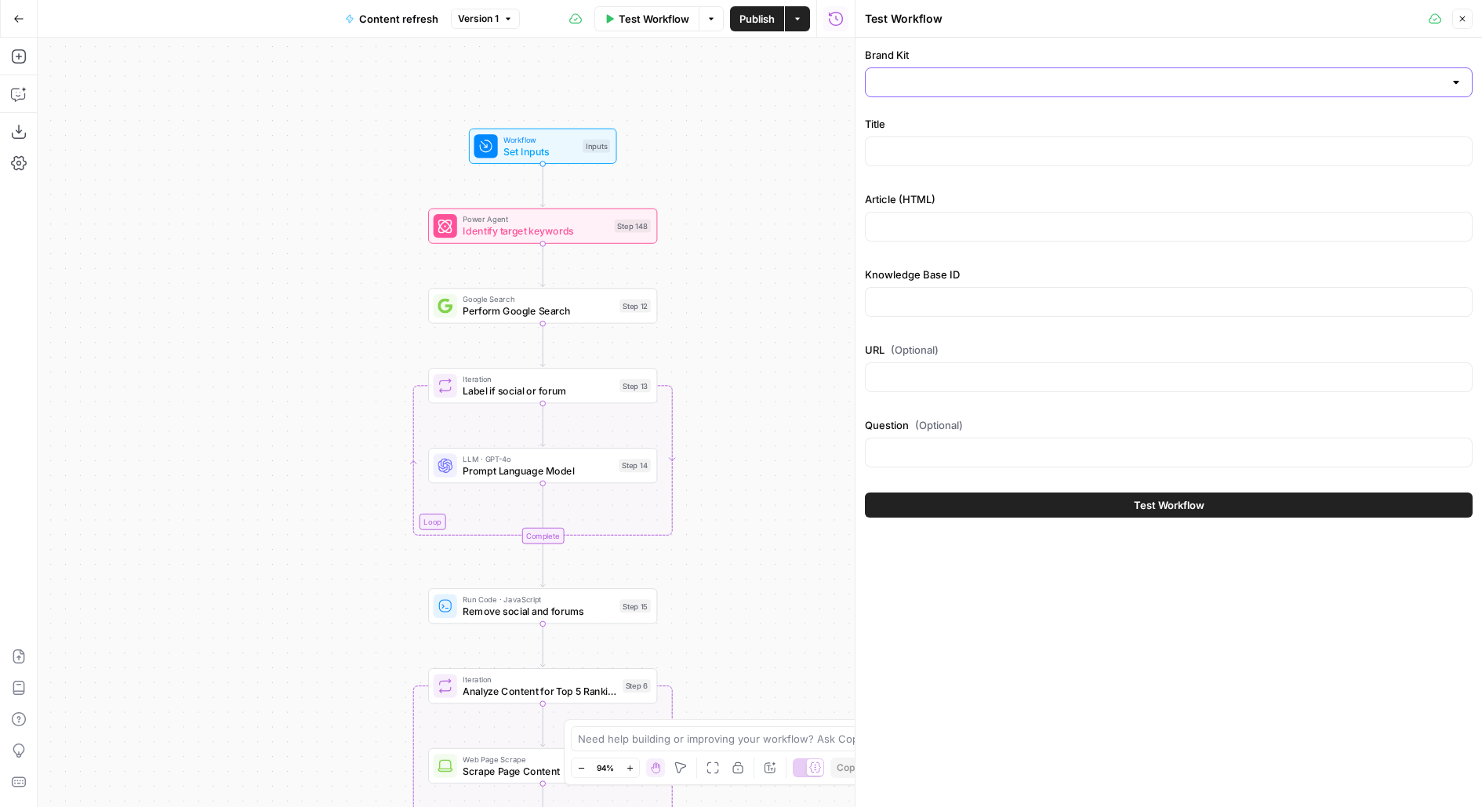
click at [962, 77] on input "Brand Kit" at bounding box center [1159, 82] width 569 height 16
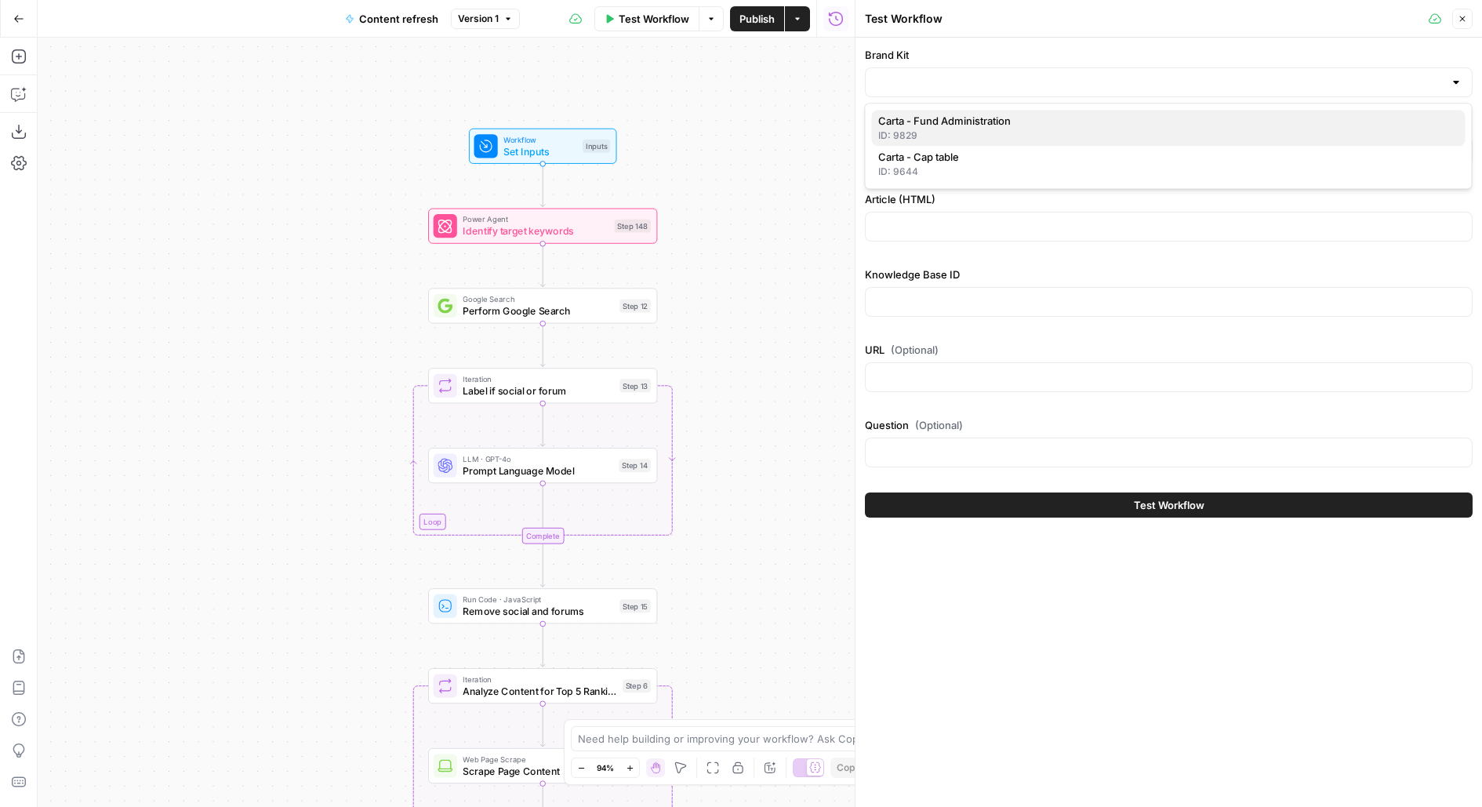
click at [961, 121] on span "Carta - Fund Administration" at bounding box center [1165, 121] width 575 height 16
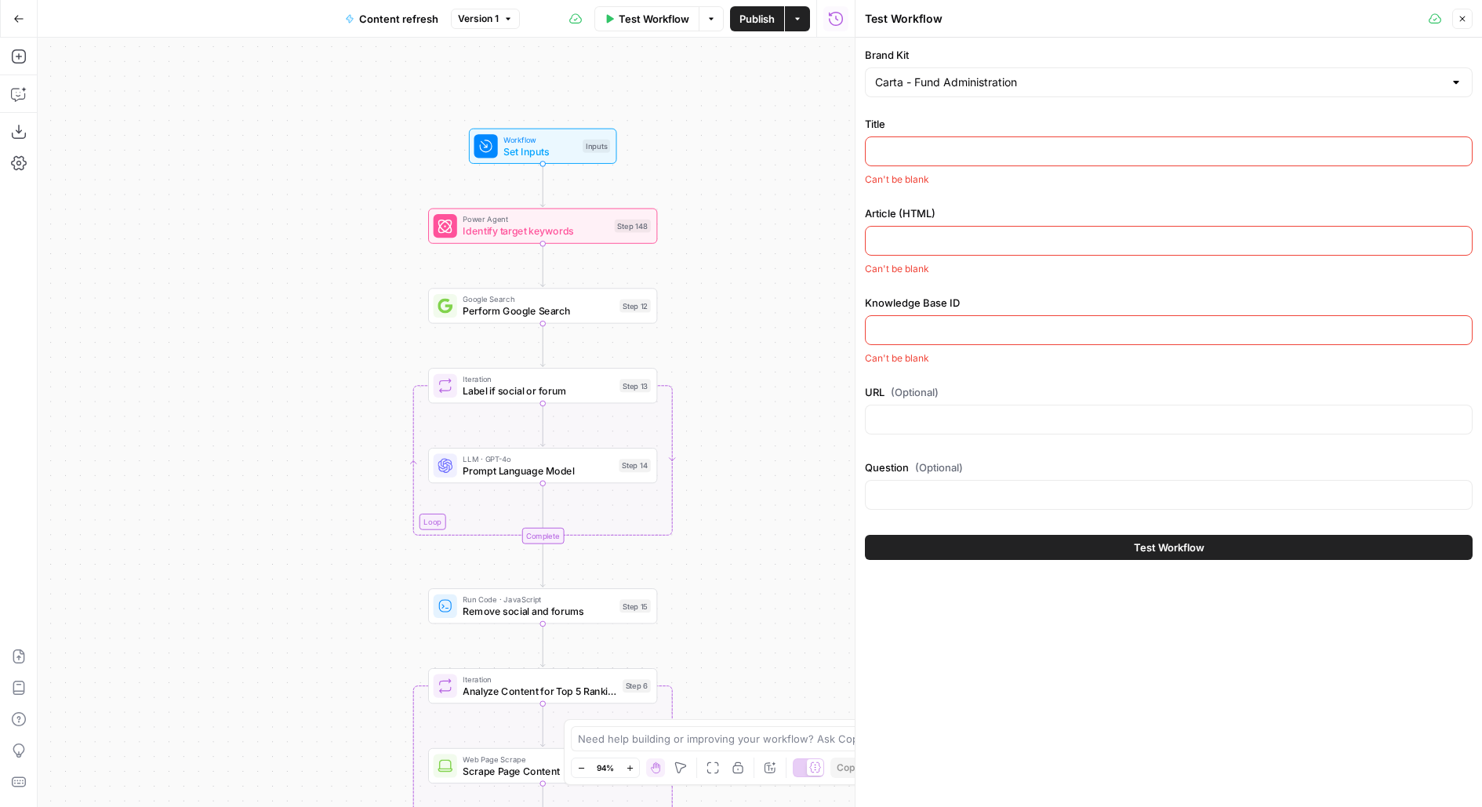
type input "Carta - Fund Administration"
click at [921, 147] on input "Title" at bounding box center [1168, 152] width 587 height 16
paste input "Series A Funding: How to Raise a Series A Round"
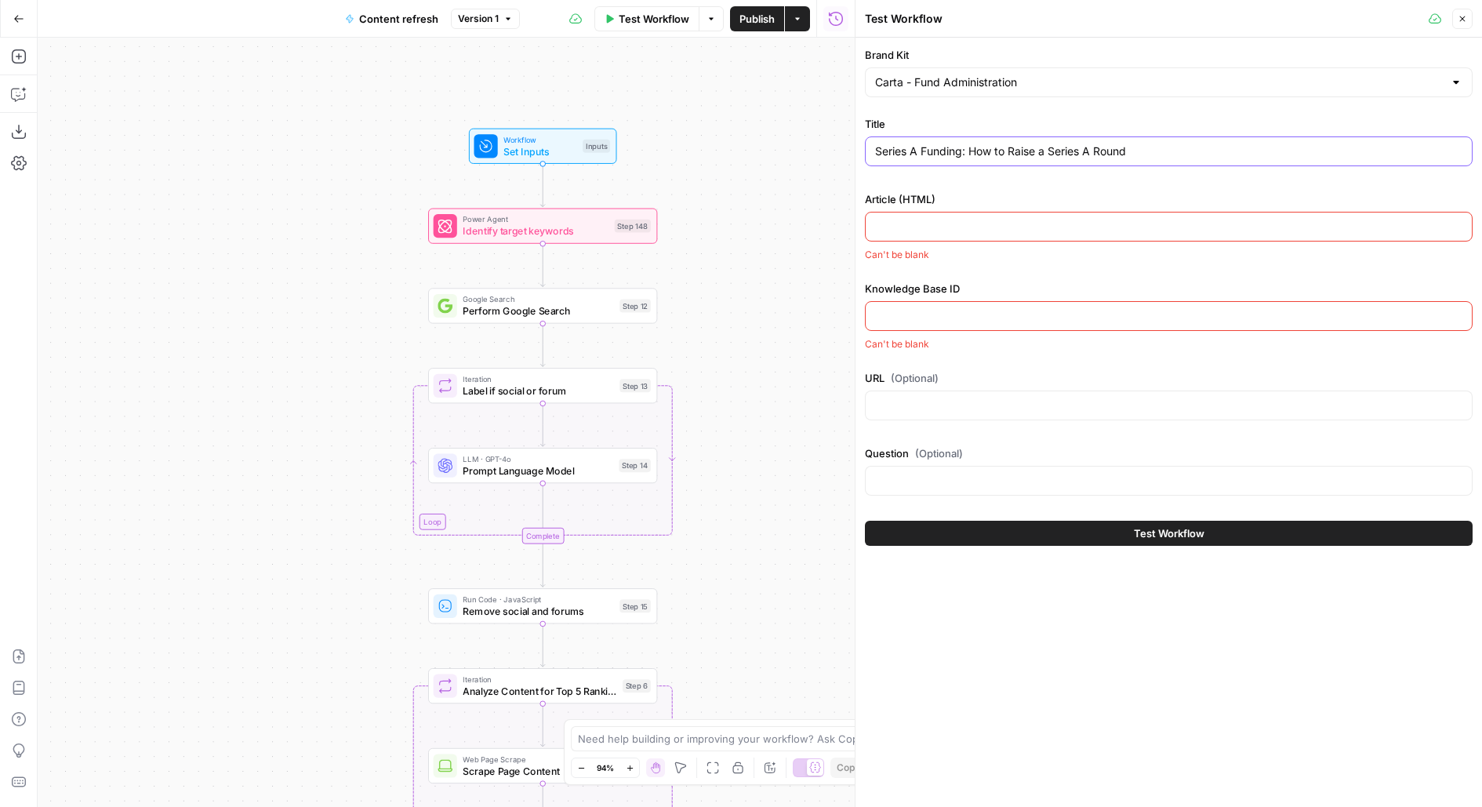
type input "Series A Funding: How to Raise a Series A Round"
click at [919, 237] on div at bounding box center [1169, 227] width 608 height 30
paste input "<article> <div id="series-a-funding"> <div> <div> <div> <img alt="Series A fund…"
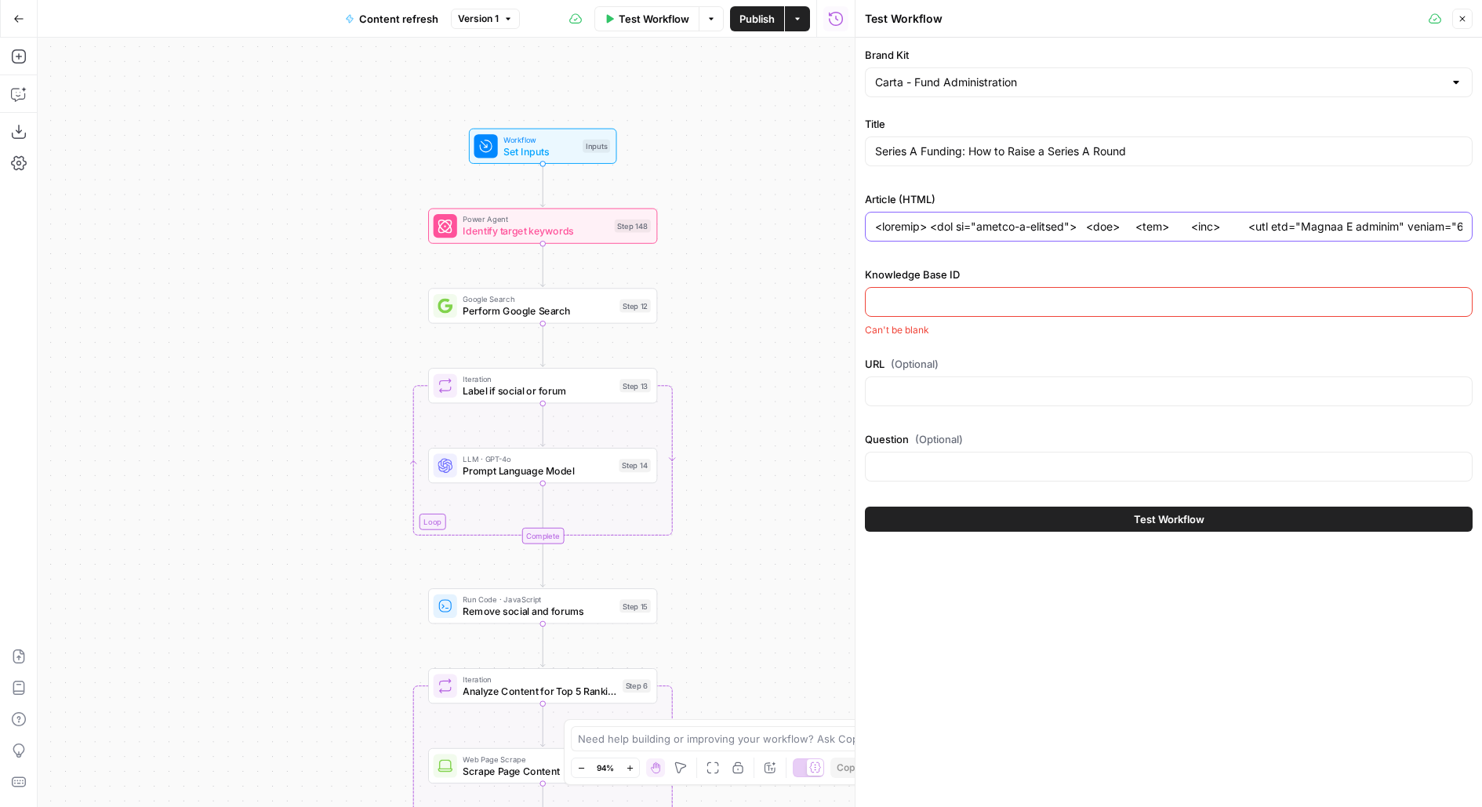
scroll to position [0, 84805]
type input "<article> <div id="series-a-funding"> <div> <div> <div> <img alt="Series A fund…"
click at [961, 302] on input "Knowledge Base ID" at bounding box center [1168, 302] width 587 height 16
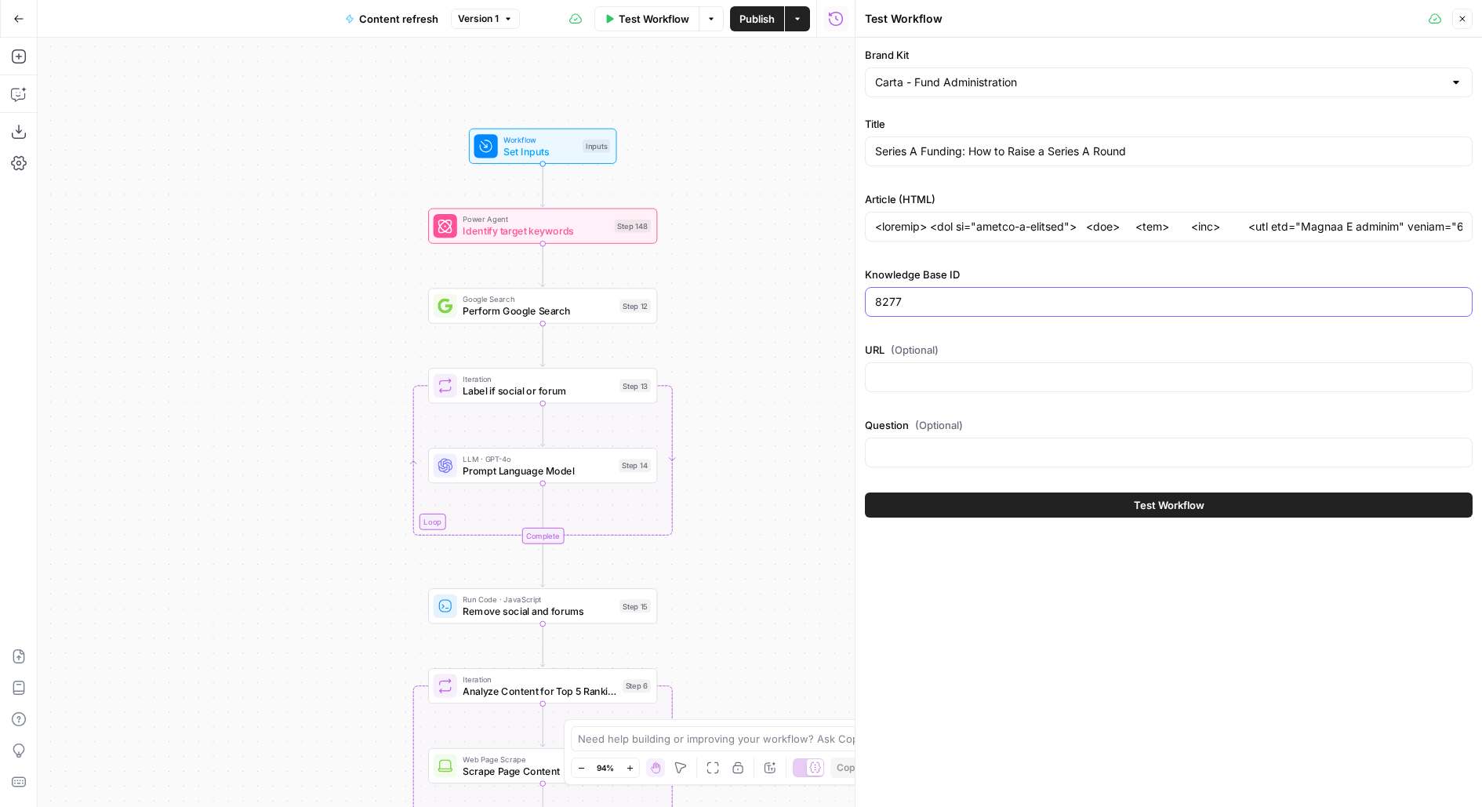
type input "8277"
click at [896, 383] on div at bounding box center [1169, 377] width 608 height 30
paste input "https://carta.com/learn/startups/fundraising/series-a/"
type input "https://carta.com/learn/startups/fundraising/series-a/"
click at [948, 449] on input "Question (Optional)" at bounding box center [1168, 453] width 587 height 16
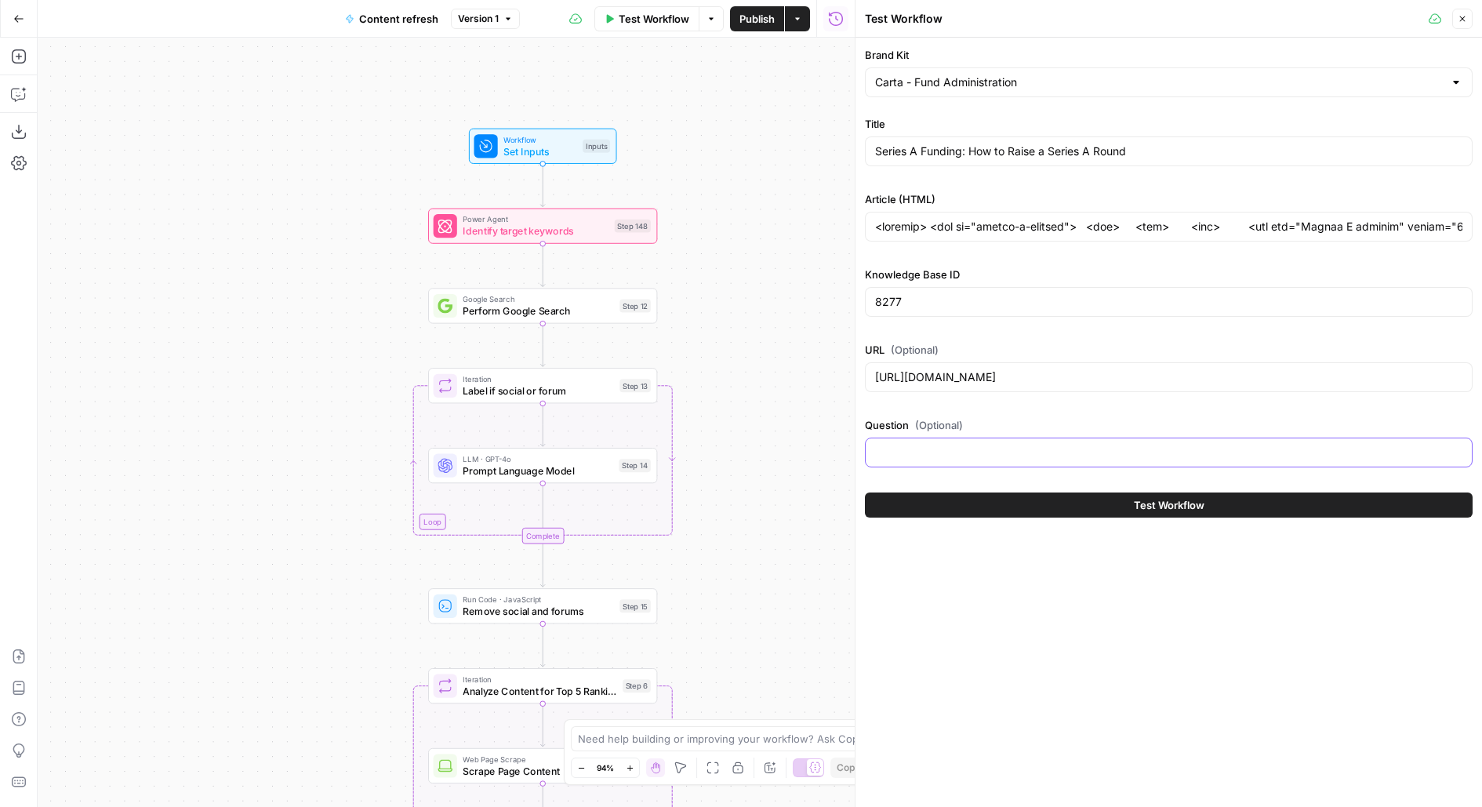
paste input "["Which platform best supports funds from angel to Series A range?"]"
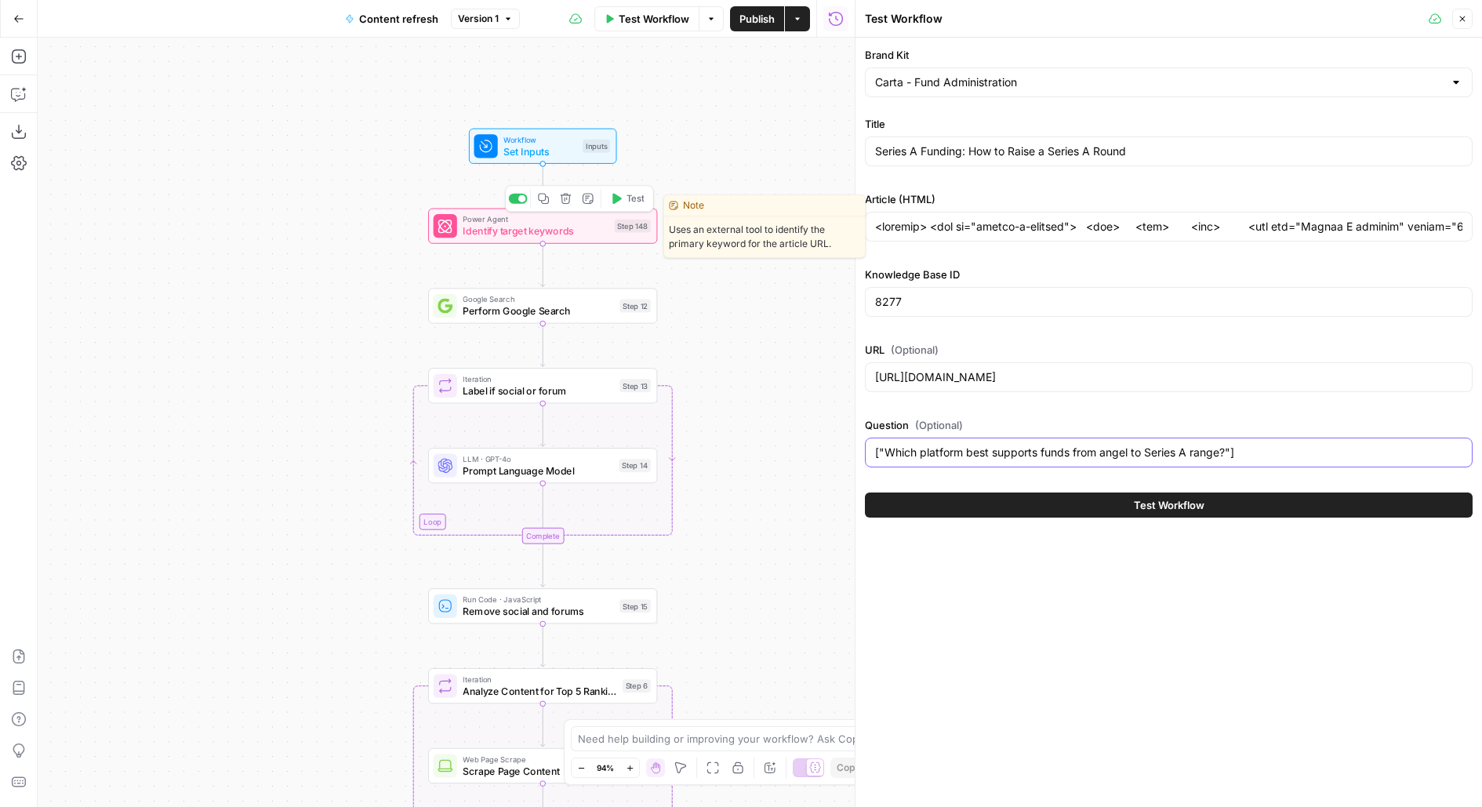
type input "["Which platform best supports funds from angel to Series A range?"]"
click at [627, 198] on span "Test" at bounding box center [636, 198] width 18 height 13
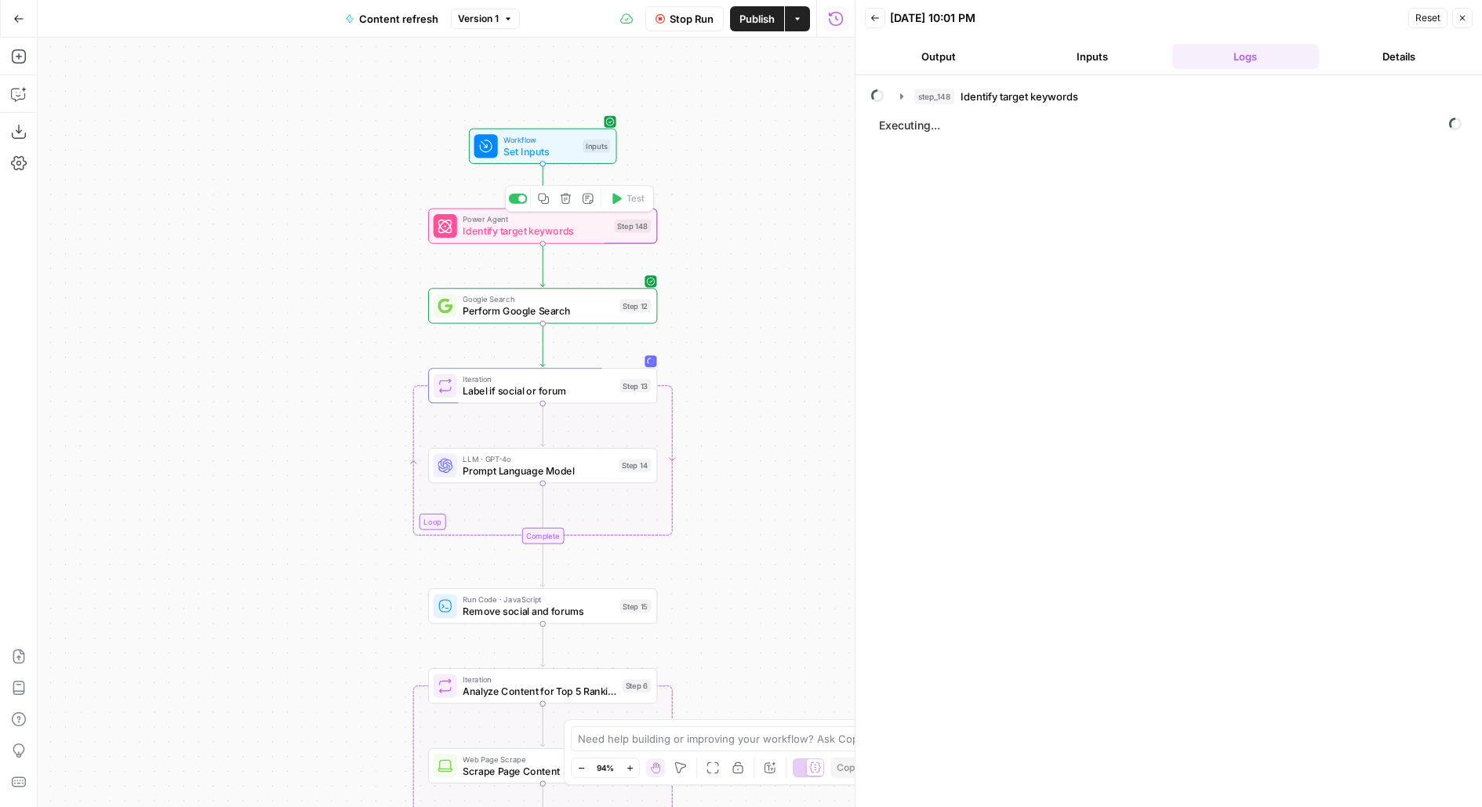
click at [982, 94] on span "Identify target keywords" at bounding box center [1020, 97] width 118 height 16
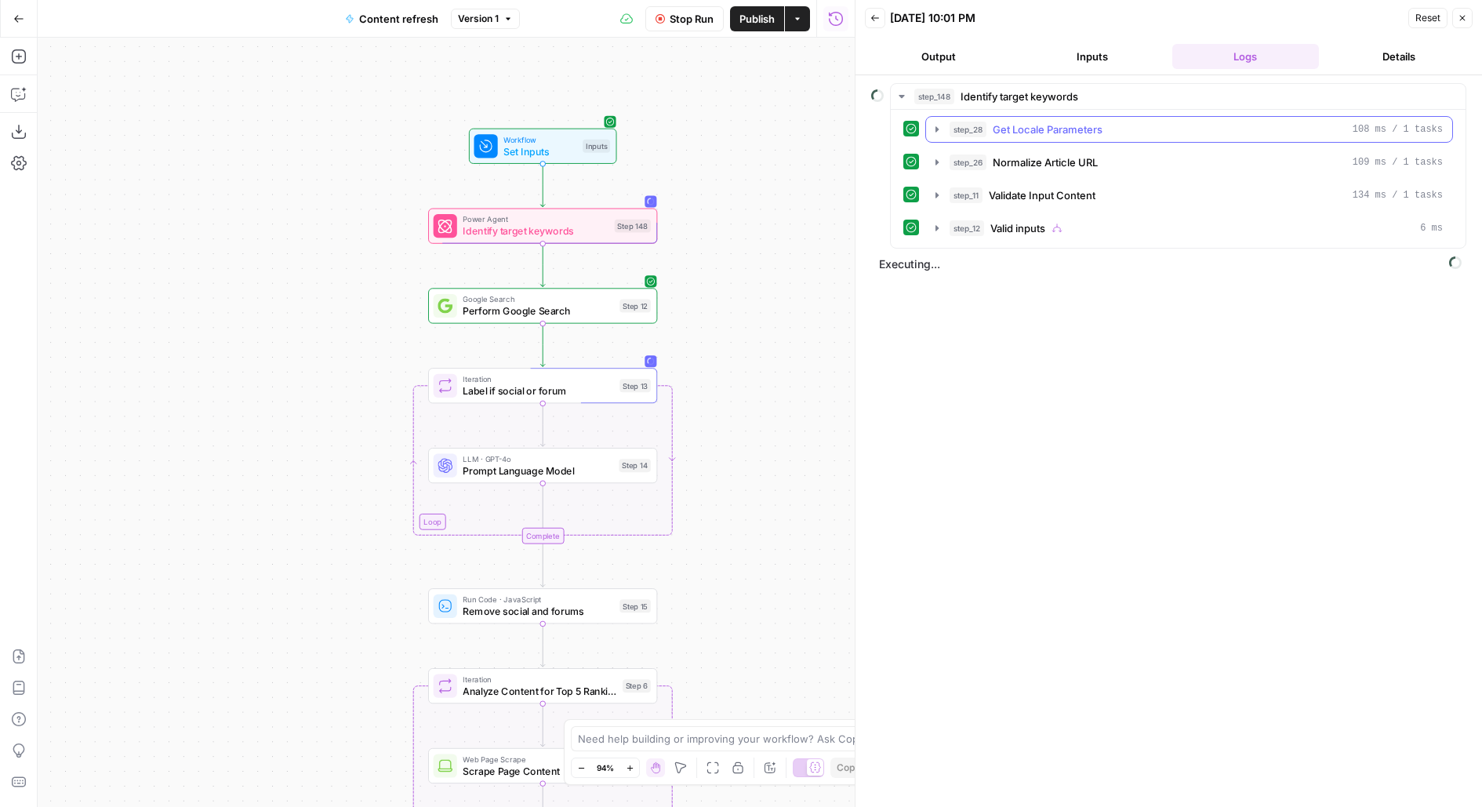
click at [993, 129] on span "Get Locale Parameters" at bounding box center [1048, 130] width 110 height 16
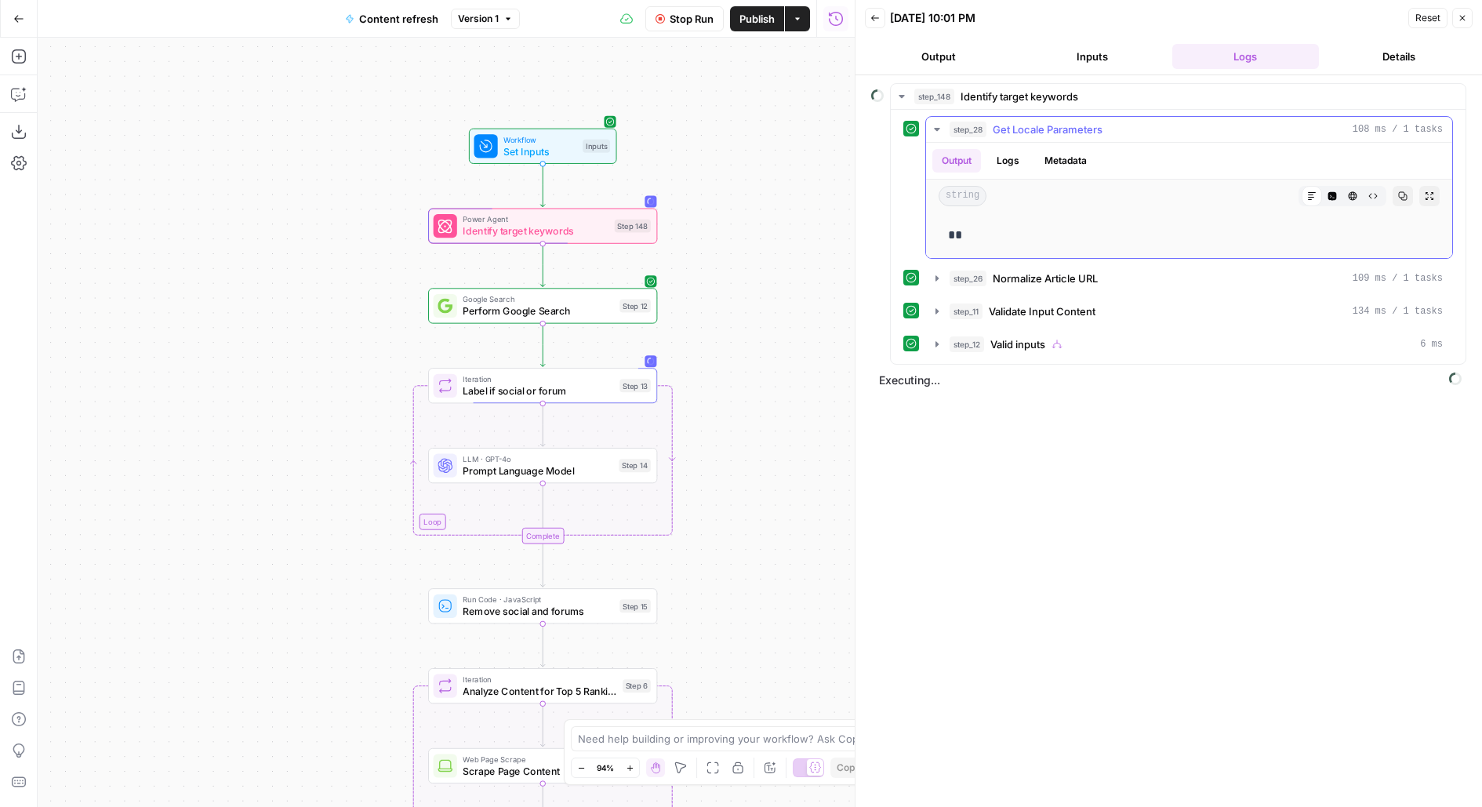
click at [993, 129] on span "Get Locale Parameters" at bounding box center [1048, 130] width 110 height 16
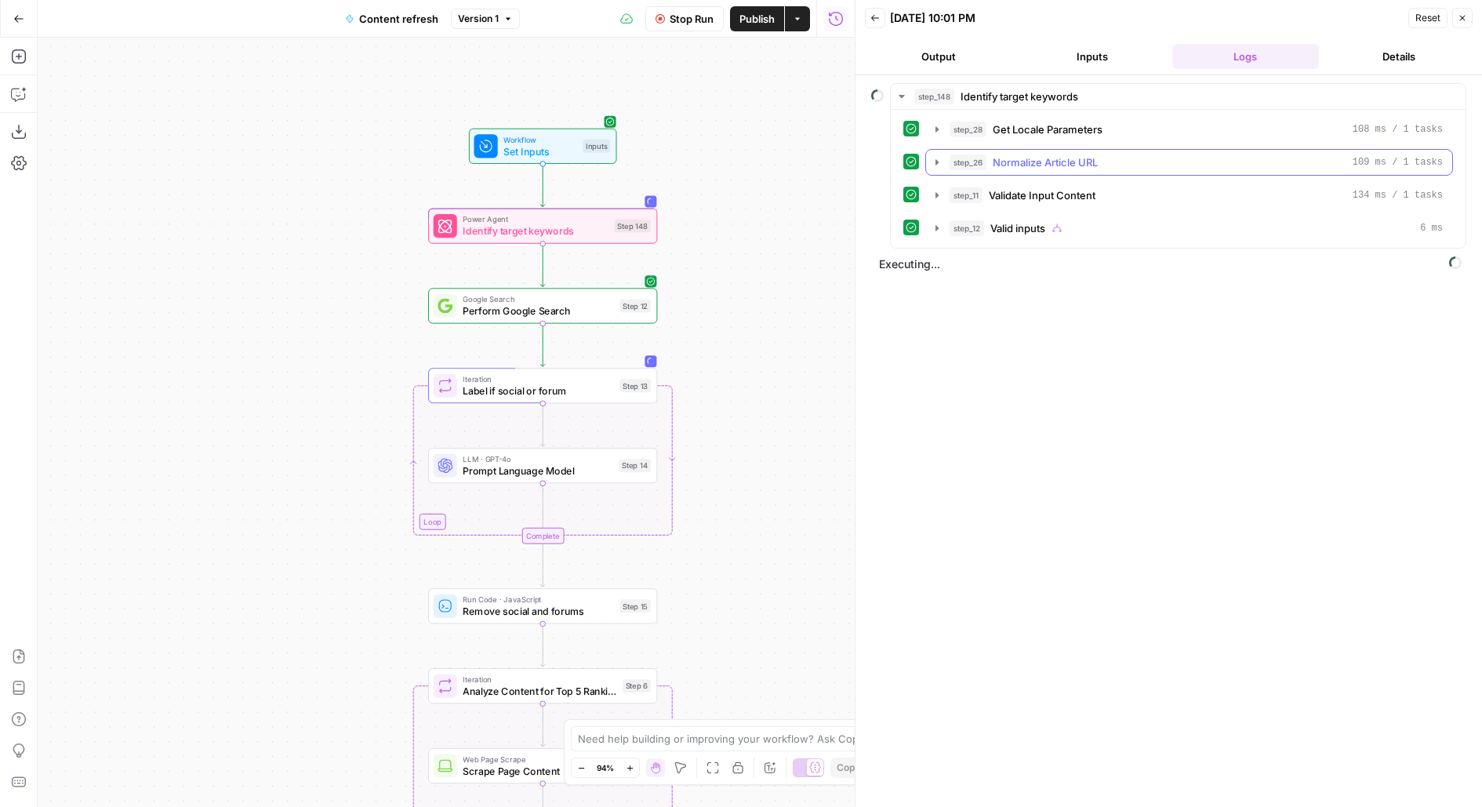
click at [995, 154] on span "Normalize Article URL" at bounding box center [1045, 162] width 105 height 16
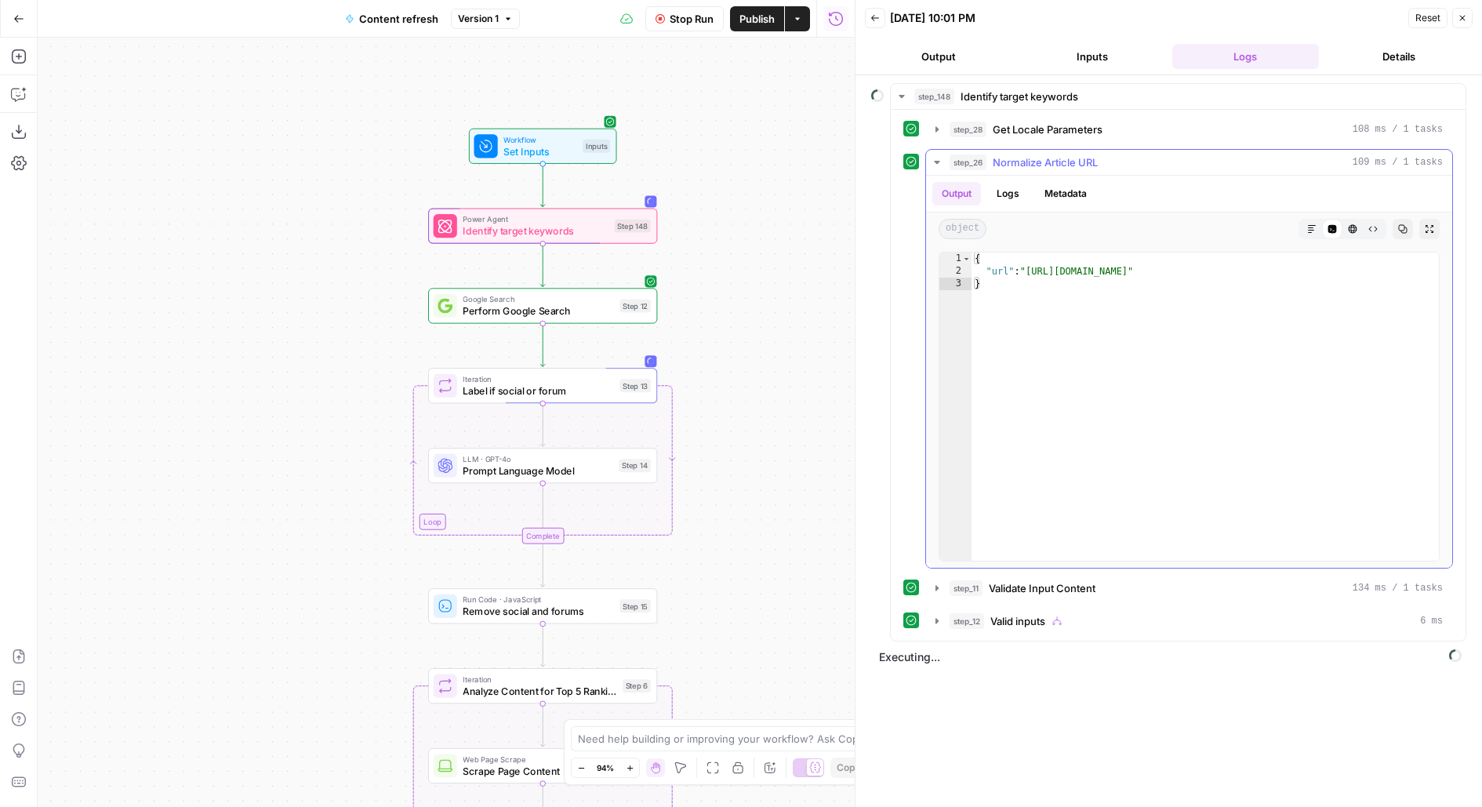
click at [994, 158] on span "Normalize Article URL" at bounding box center [1045, 162] width 105 height 16
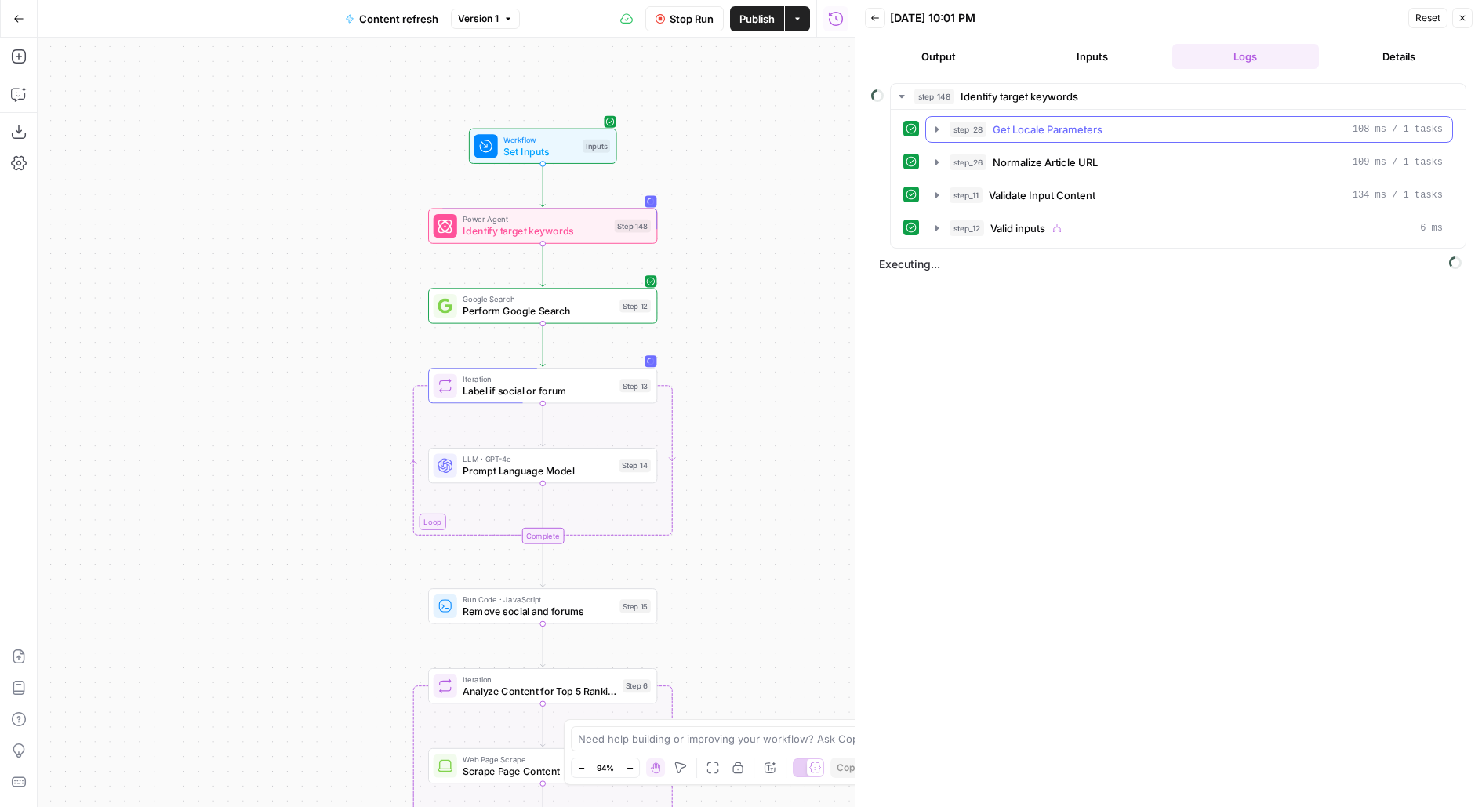
click at [987, 124] on div "step_28 Get Locale Parameters 108 ms / 1 tasks" at bounding box center [1196, 130] width 493 height 16
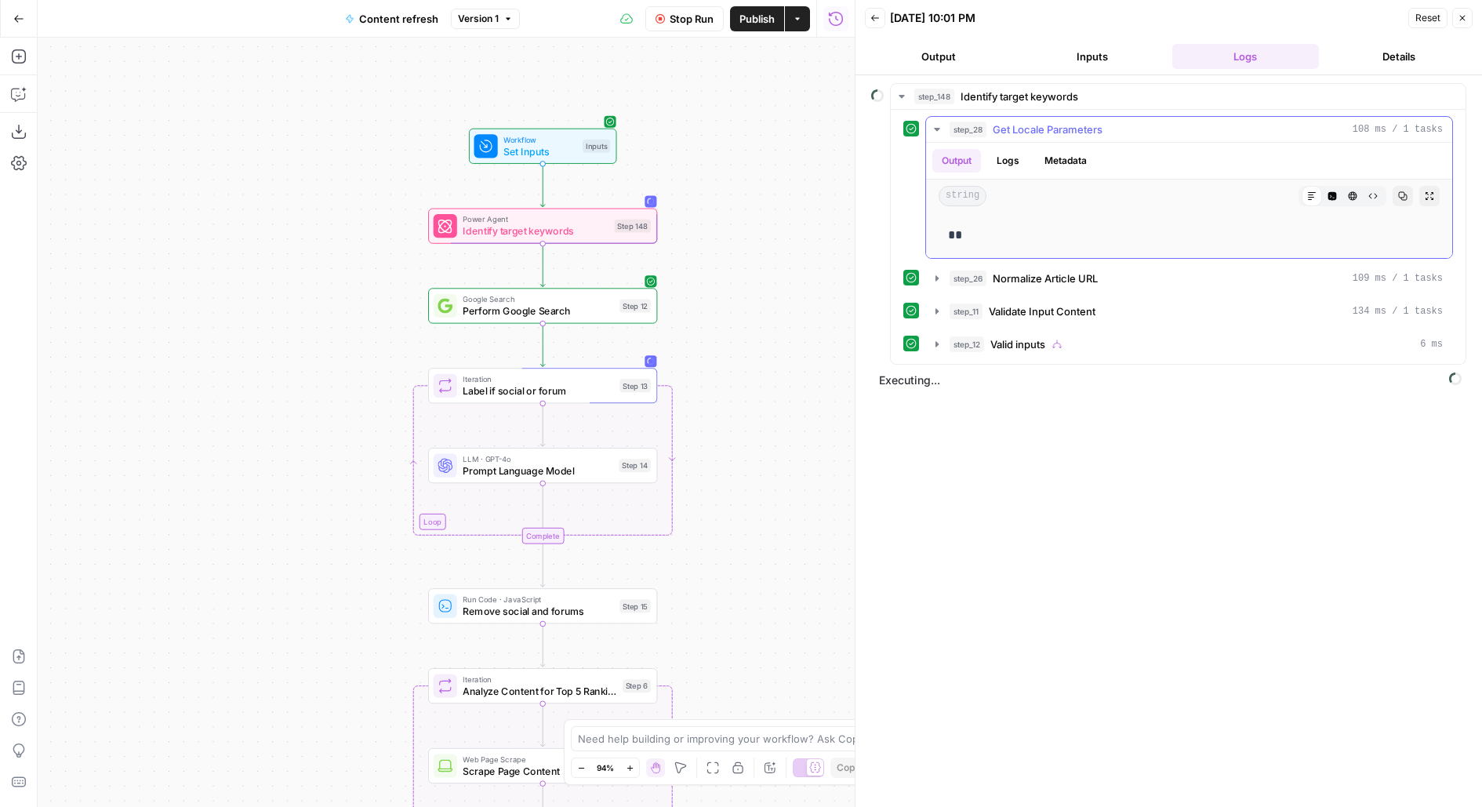
click at [987, 125] on div "step_28 Get Locale Parameters 108 ms / 1 tasks" at bounding box center [1196, 130] width 493 height 16
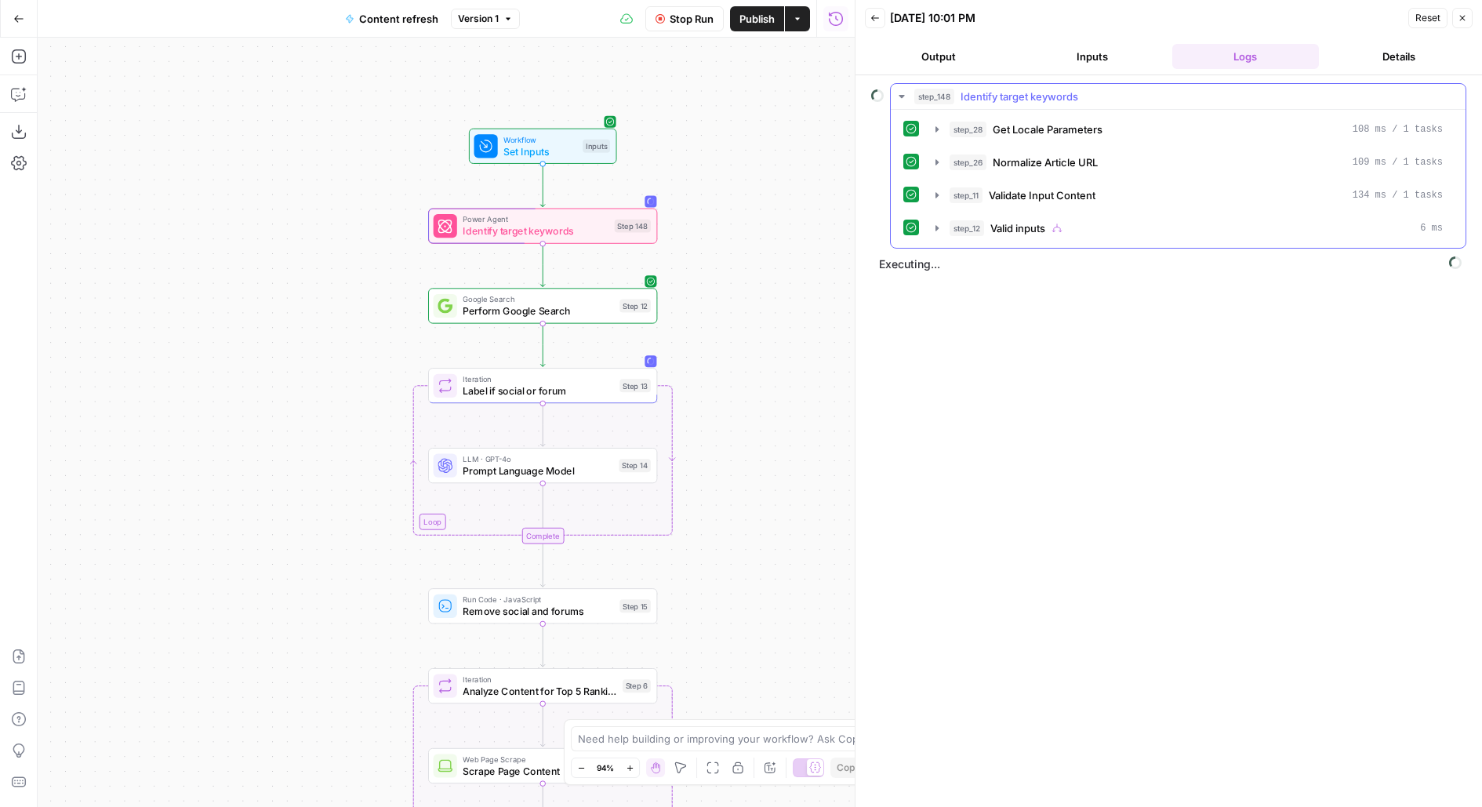
click at [987, 187] on div "step_11 Validate Input Content 134 ms / 1 tasks" at bounding box center [1196, 195] width 493 height 16
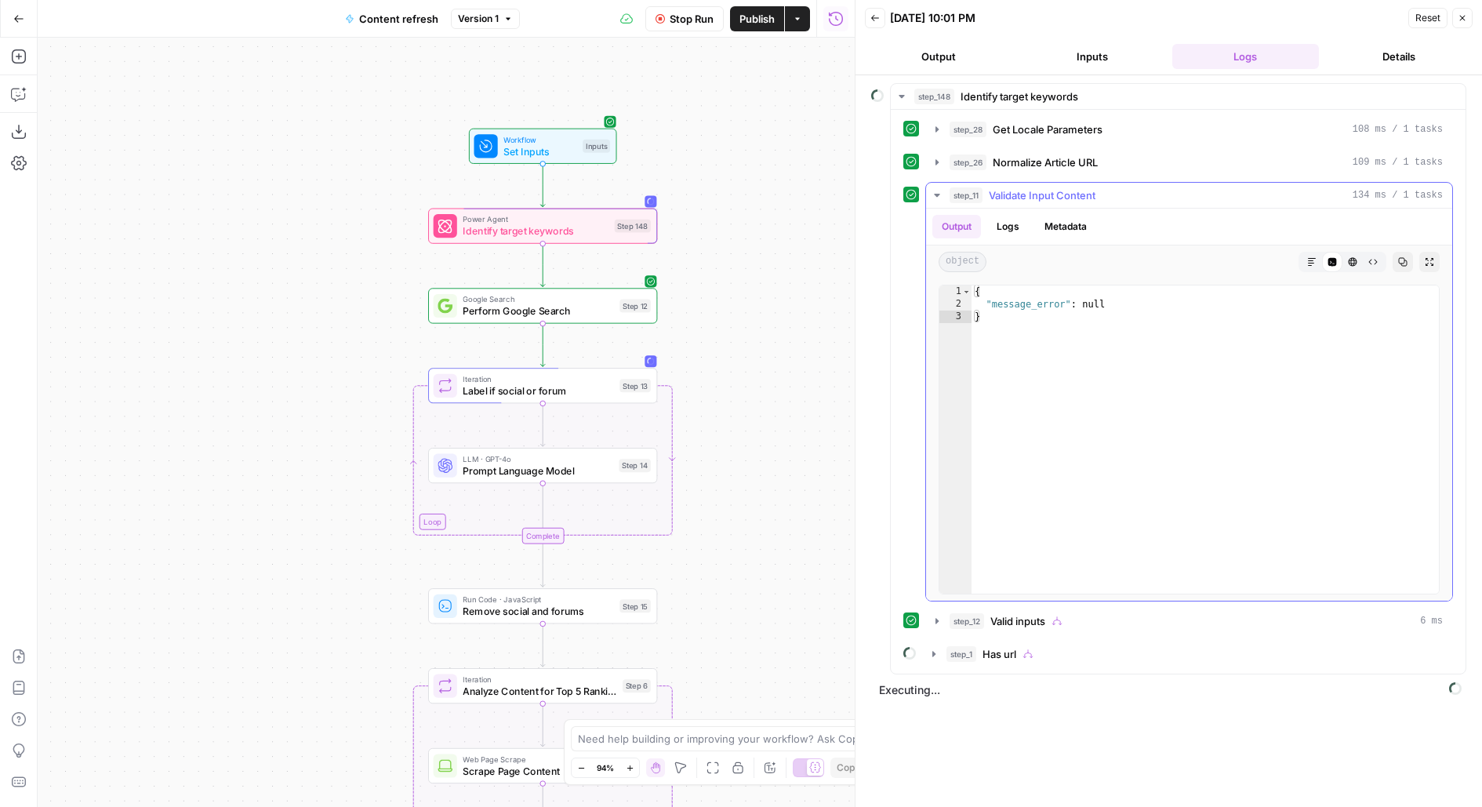
click at [987, 187] on div "step_11 Validate Input Content 134 ms / 1 tasks" at bounding box center [1196, 195] width 493 height 16
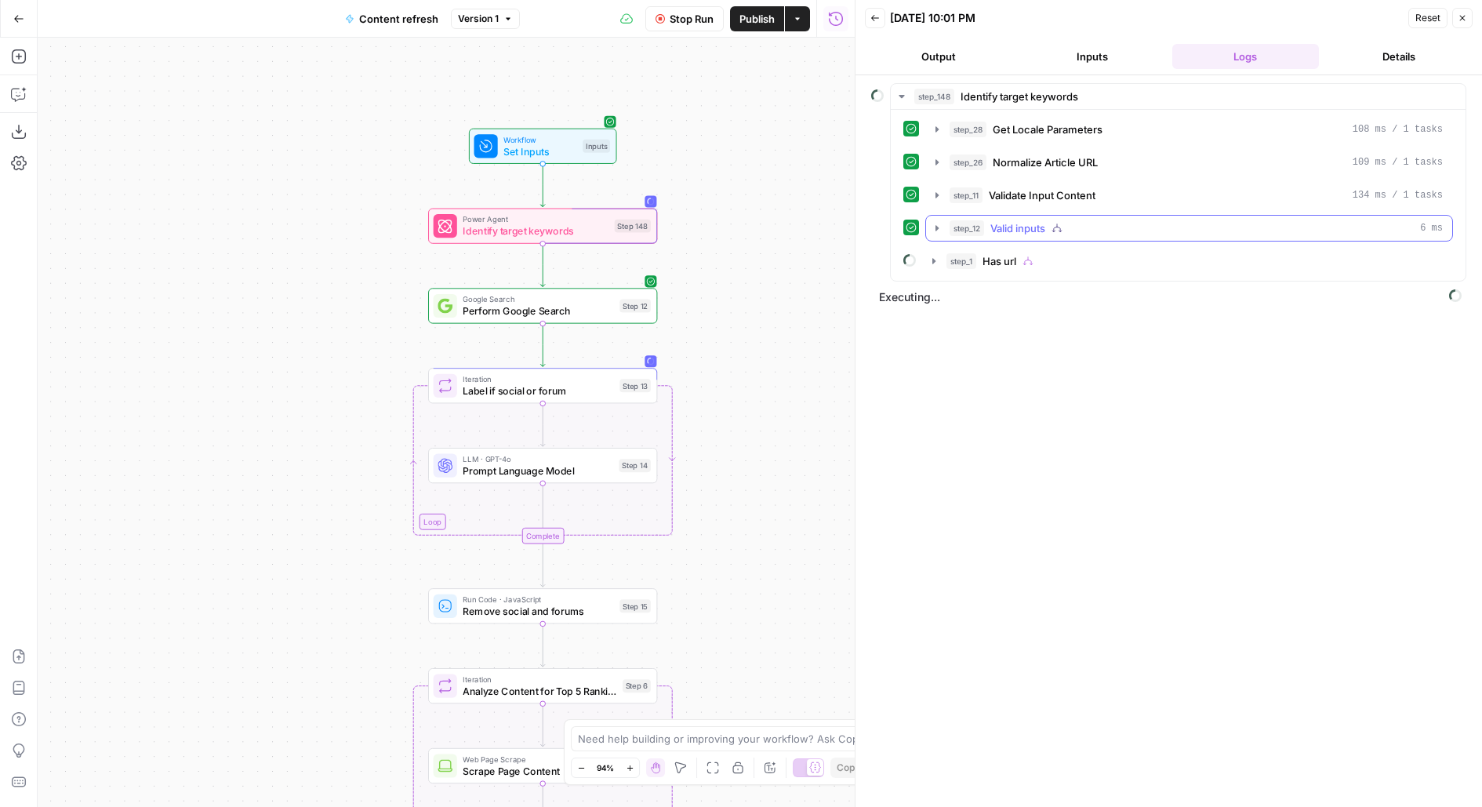
click at [996, 228] on span "Valid inputs" at bounding box center [1017, 228] width 55 height 16
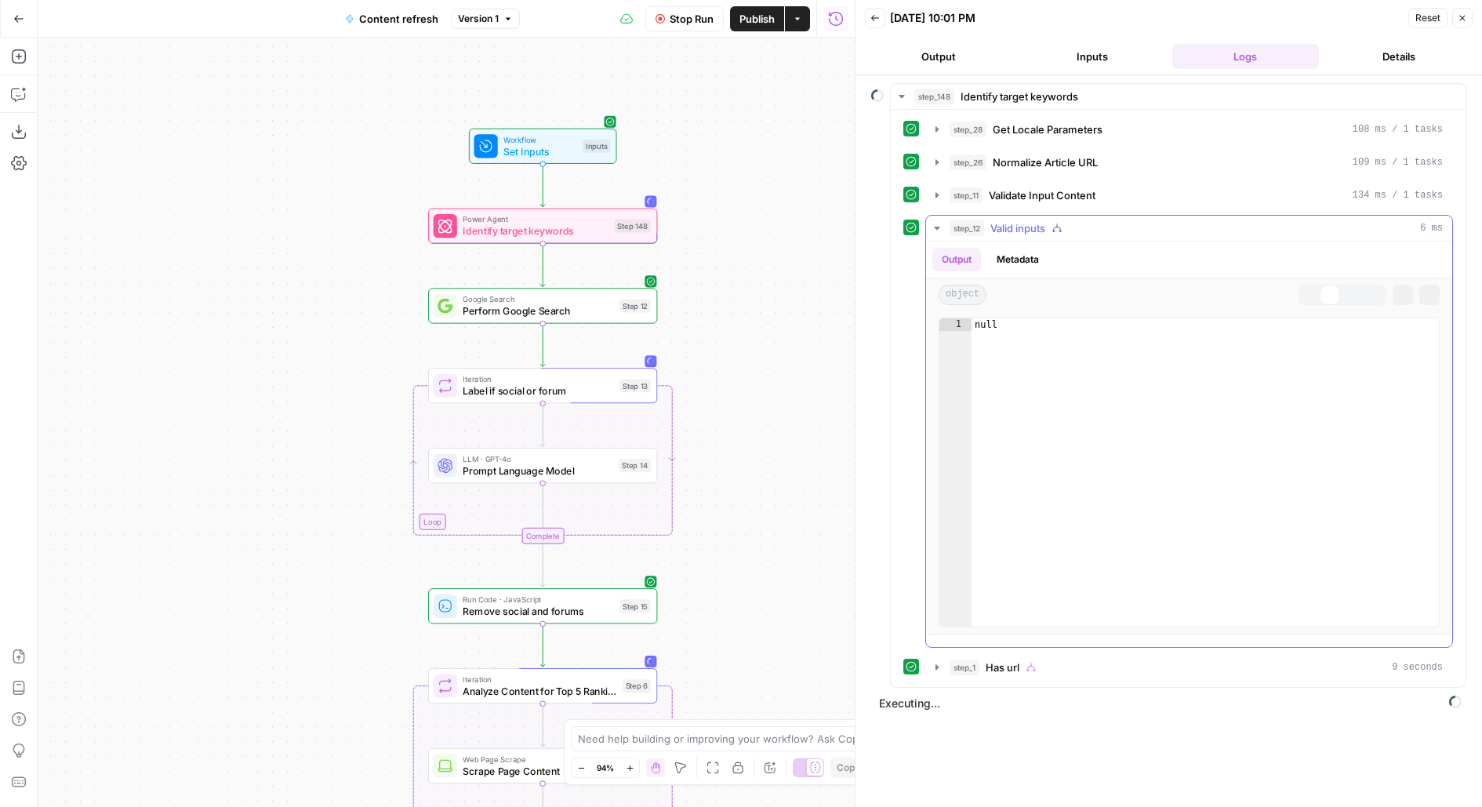
click at [996, 228] on span "Valid inputs" at bounding box center [1017, 228] width 55 height 16
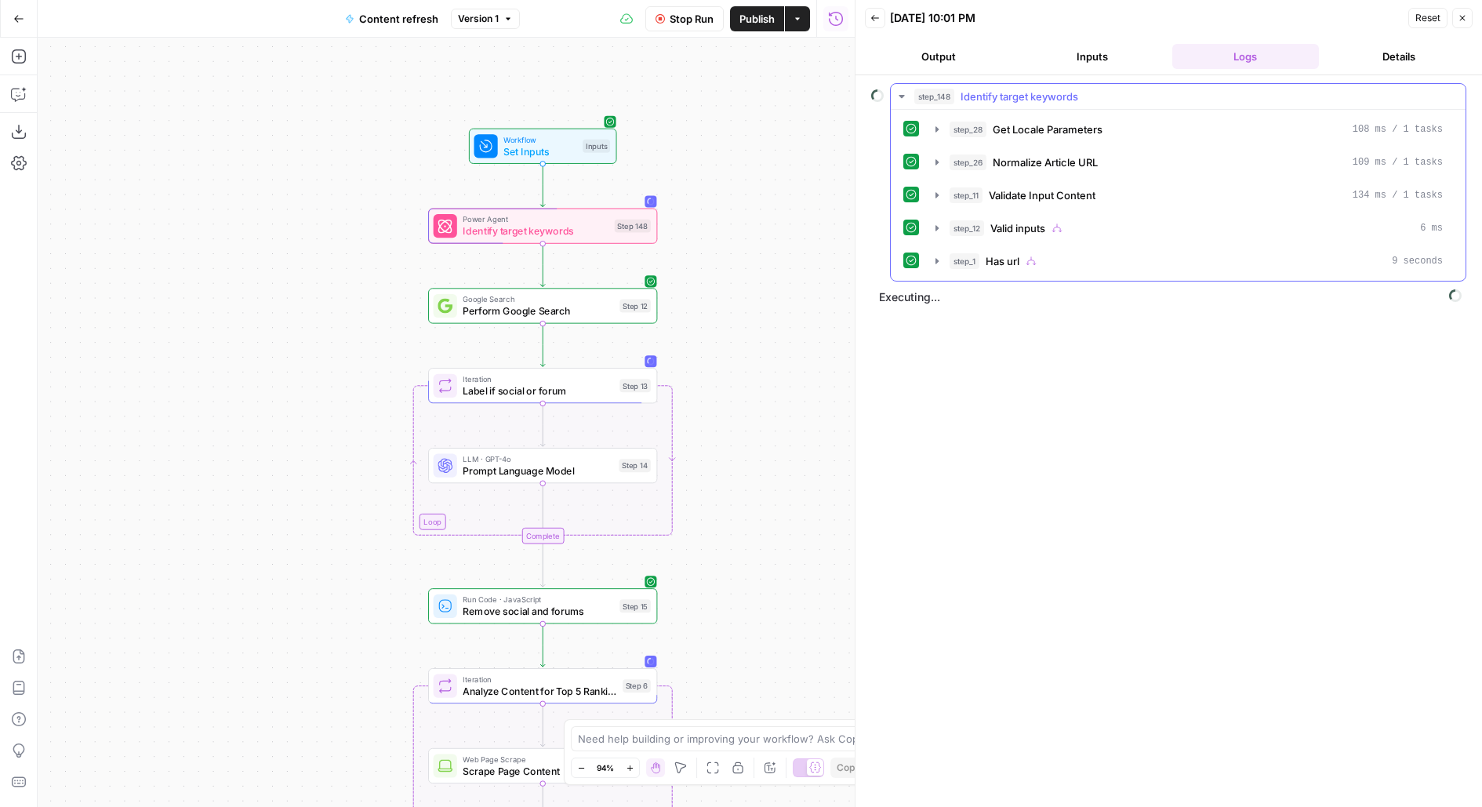
click at [1000, 273] on div "step_28 Get Locale Parameters 108 ms / 1 tasks step_26 Normalize Article URL 10…" at bounding box center [1178, 195] width 575 height 171
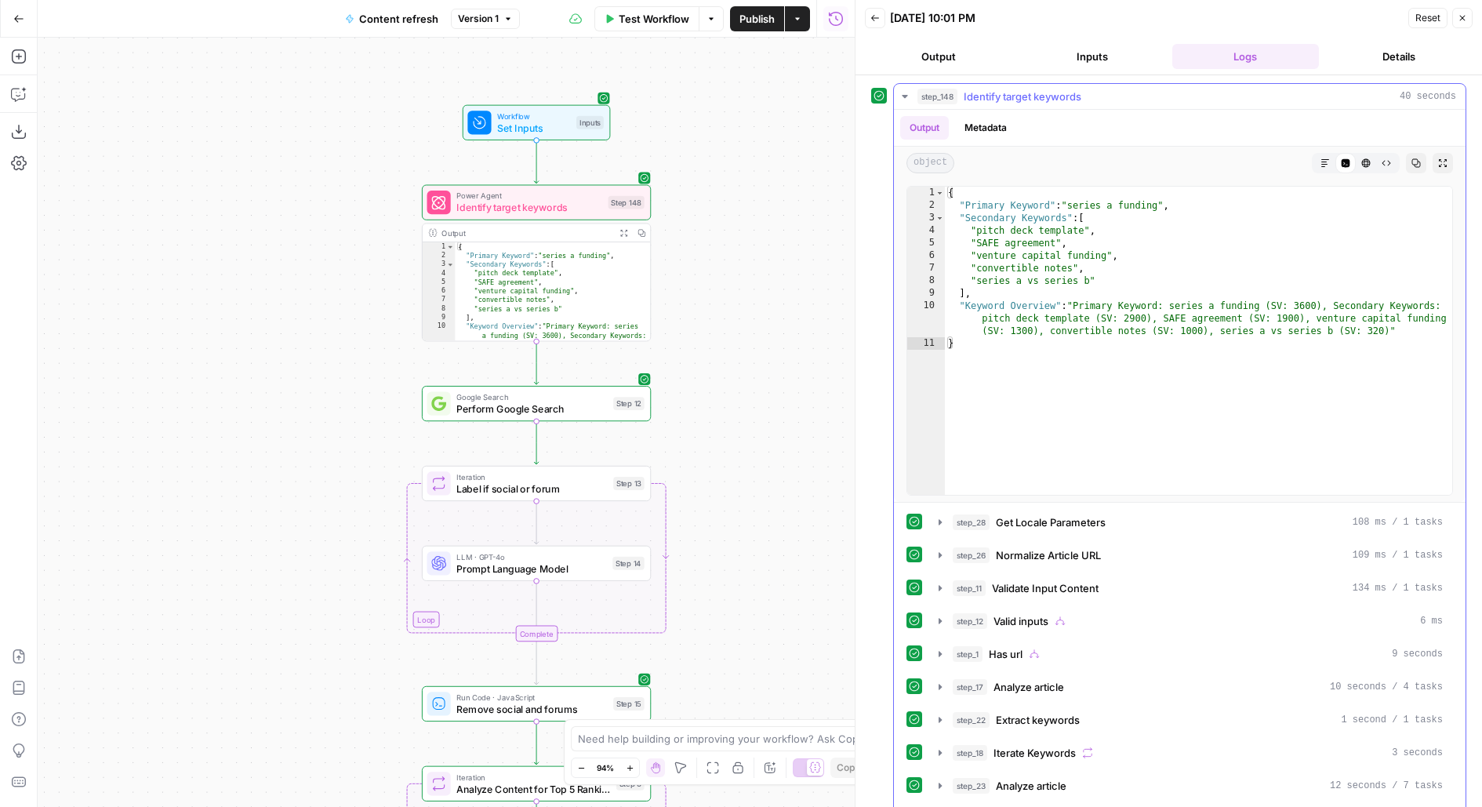
click at [1088, 50] on button "Inputs" at bounding box center [1092, 56] width 147 height 25
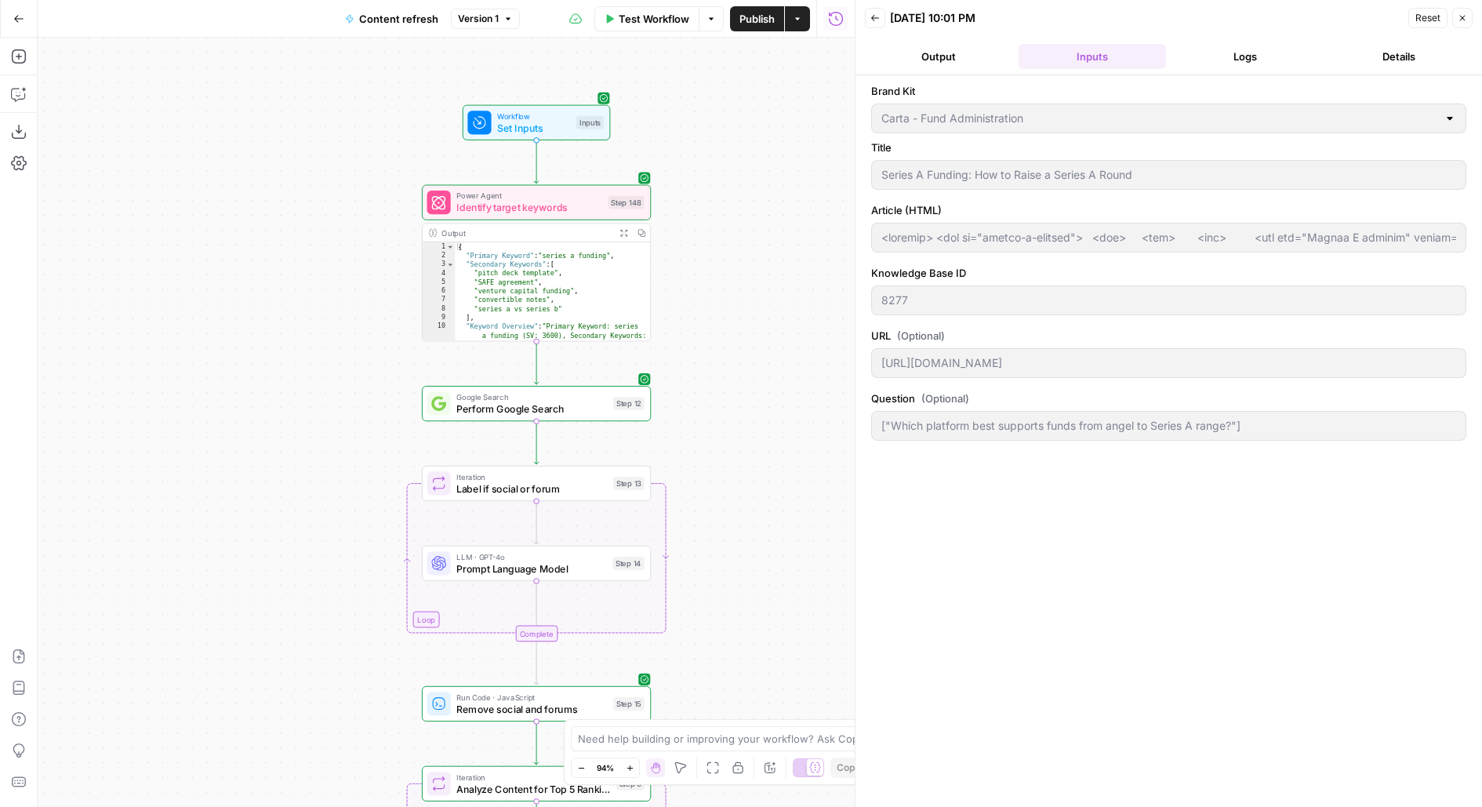
click at [1234, 52] on button "Logs" at bounding box center [1245, 56] width 147 height 25
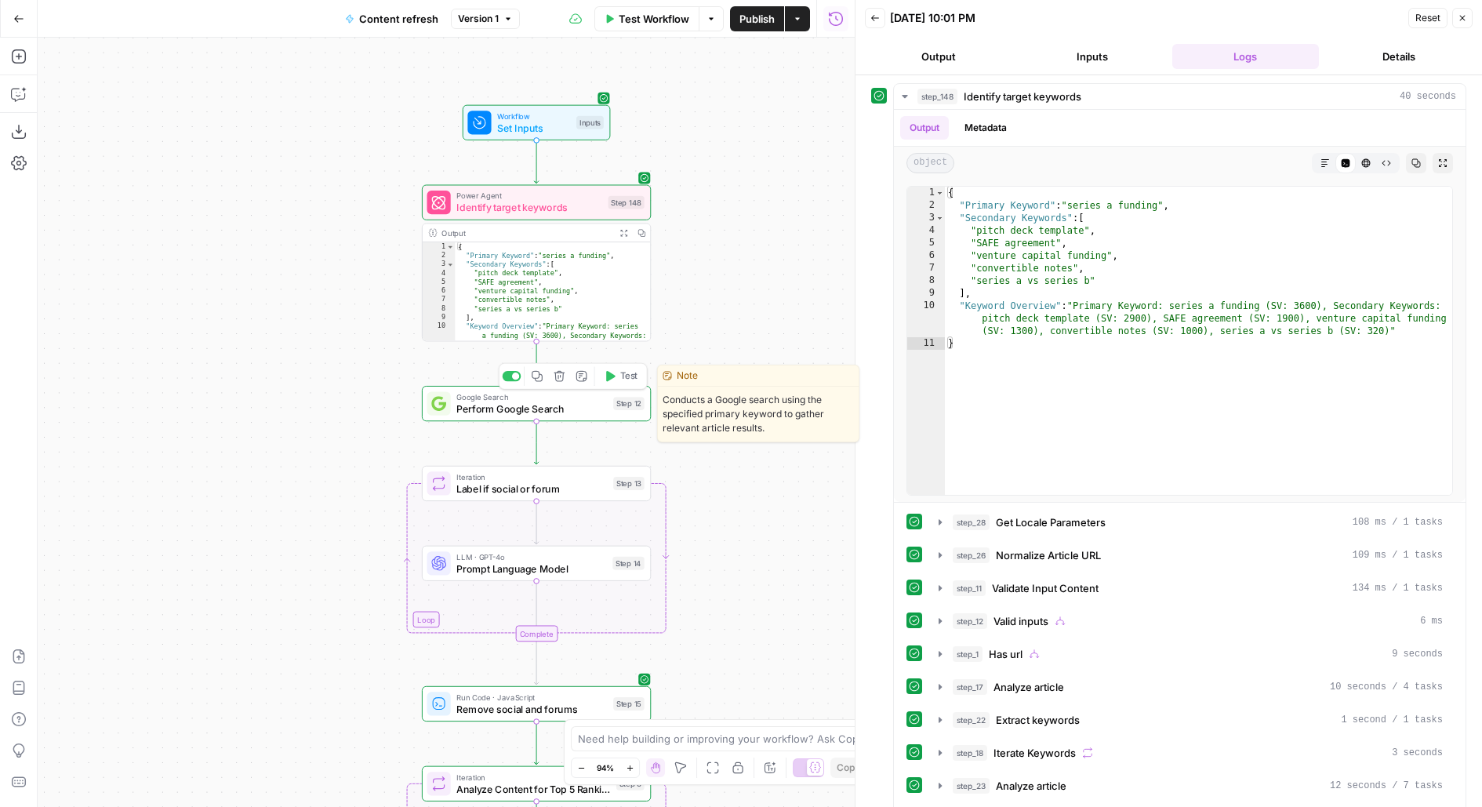
click at [615, 385] on button "Test" at bounding box center [620, 376] width 45 height 20
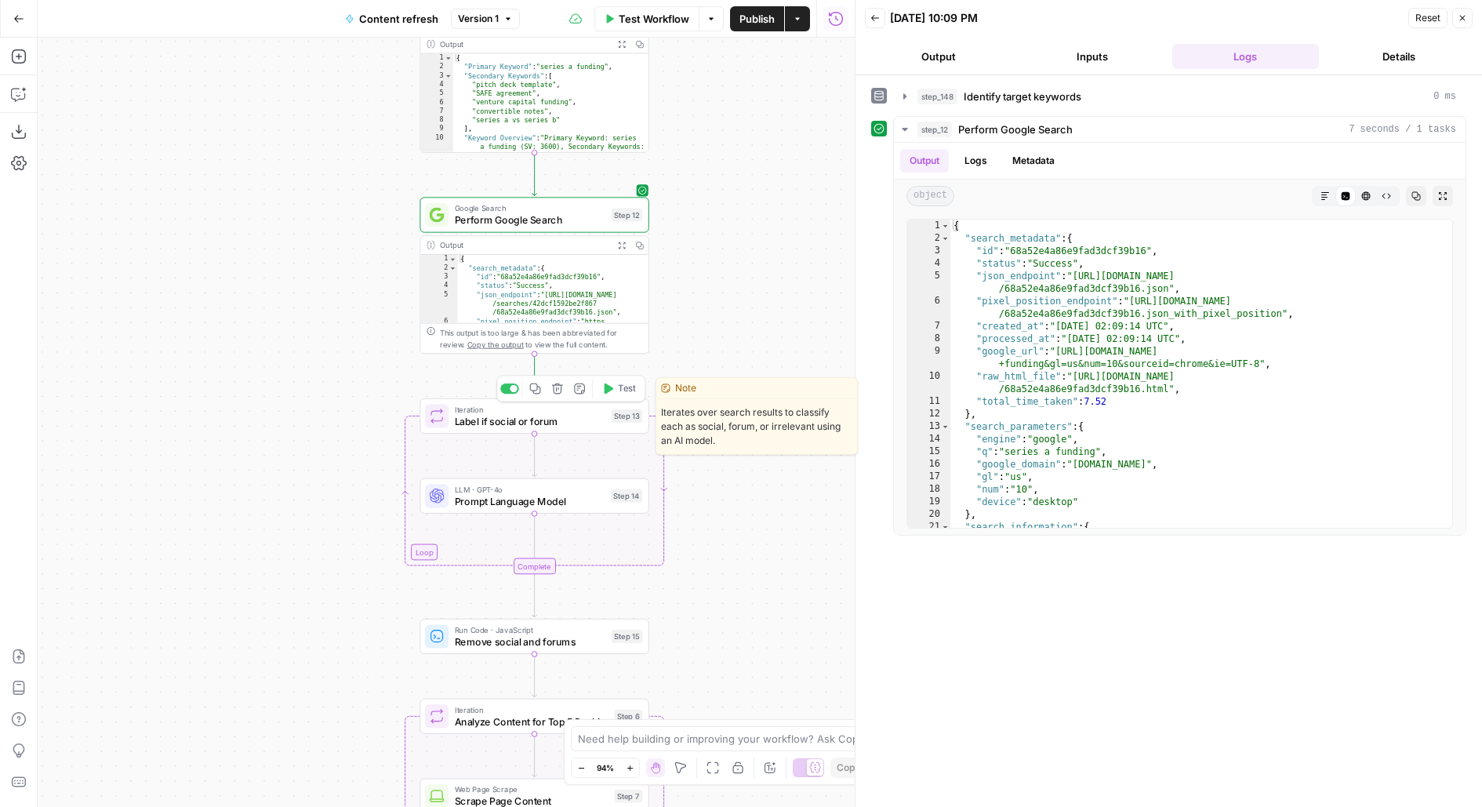
click at [624, 391] on span "Test" at bounding box center [627, 388] width 18 height 13
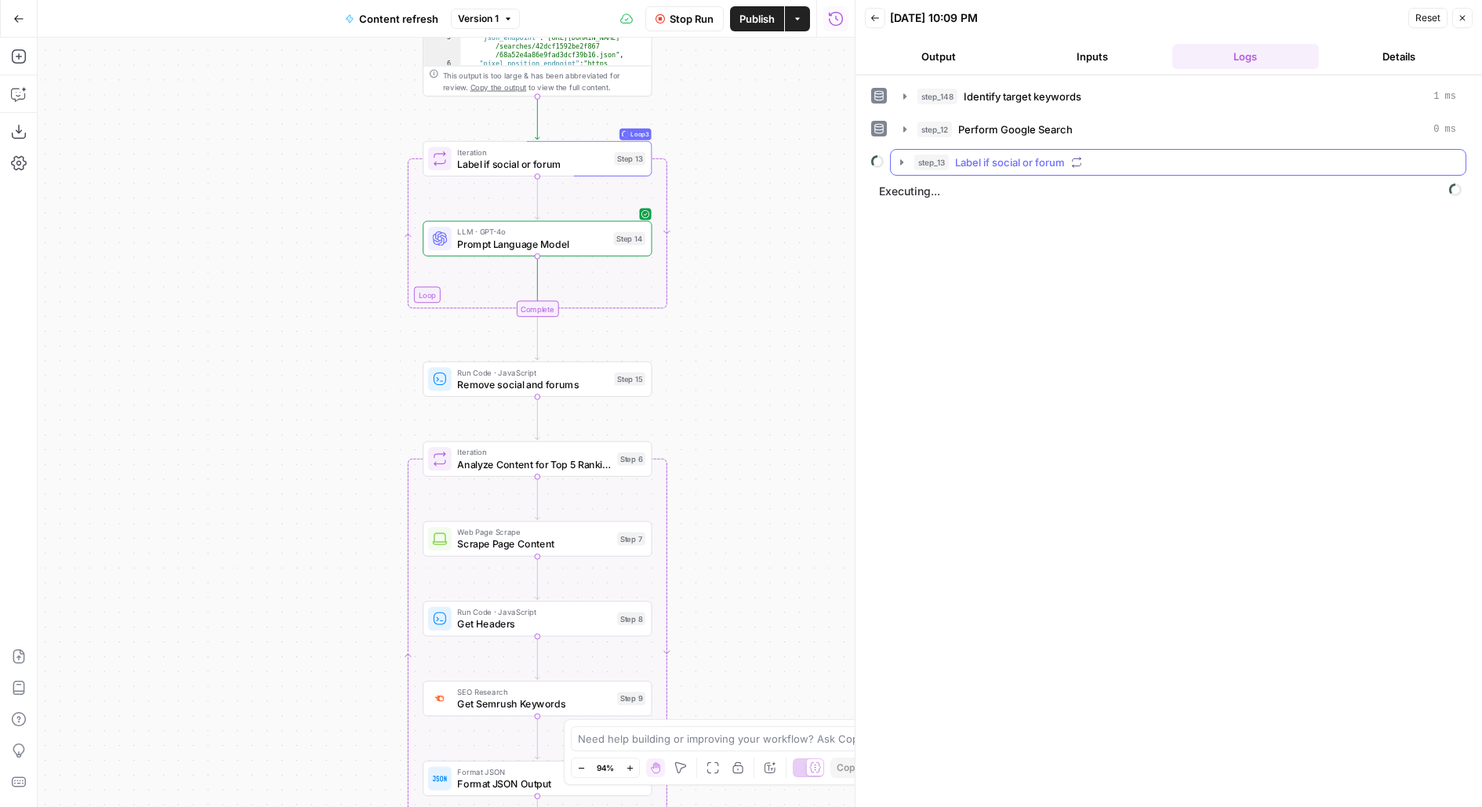
click at [1006, 165] on span "Label if social or forum" at bounding box center [1010, 162] width 110 height 16
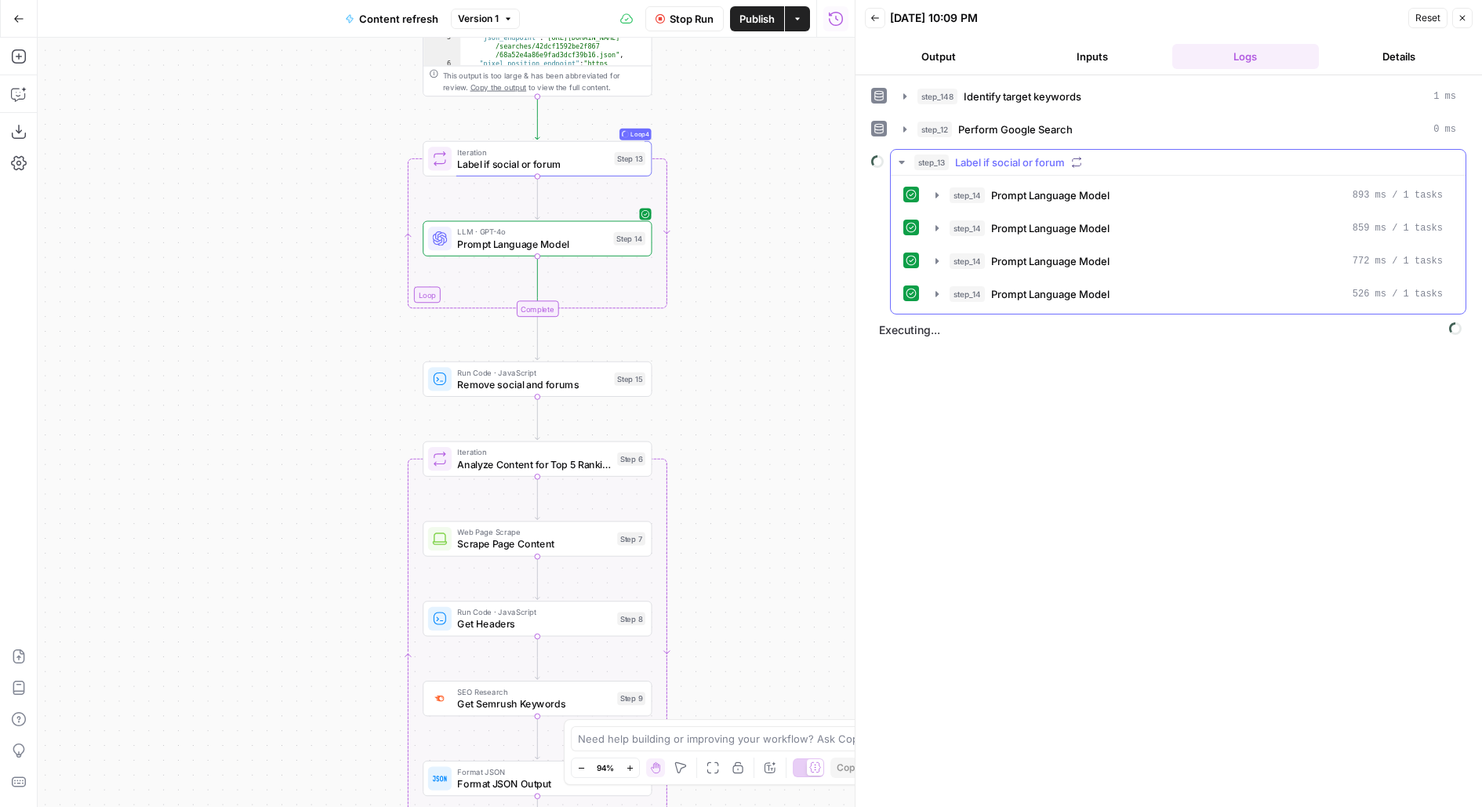
click at [1006, 163] on span "Label if social or forum" at bounding box center [1010, 162] width 110 height 16
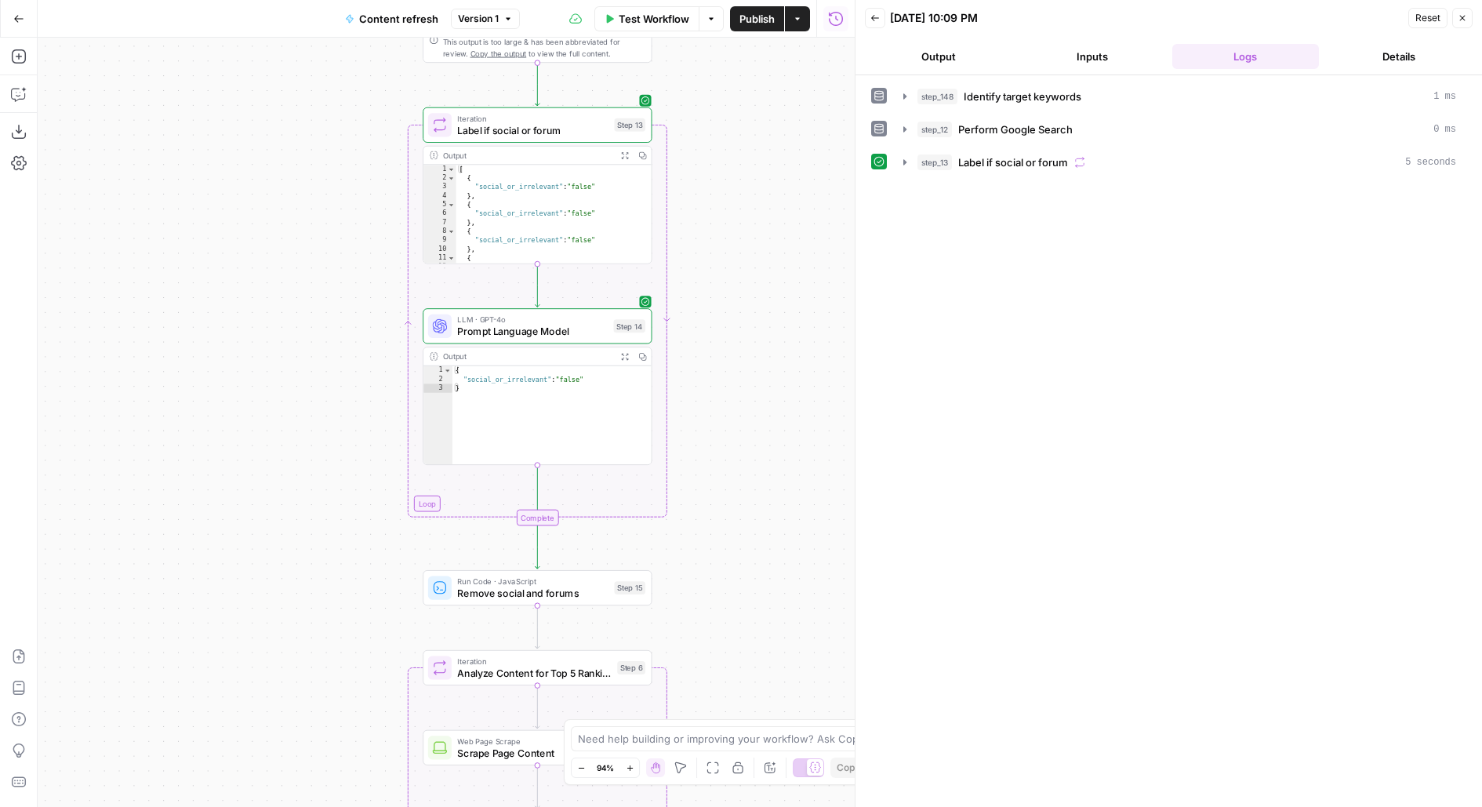
drag, startPoint x: 738, startPoint y: 541, endPoint x: 738, endPoint y: 409, distance: 132.5
click at [738, 409] on div "true false false true false true Workflow Set Inputs Inputs Power Agent Identif…" at bounding box center [446, 422] width 817 height 769
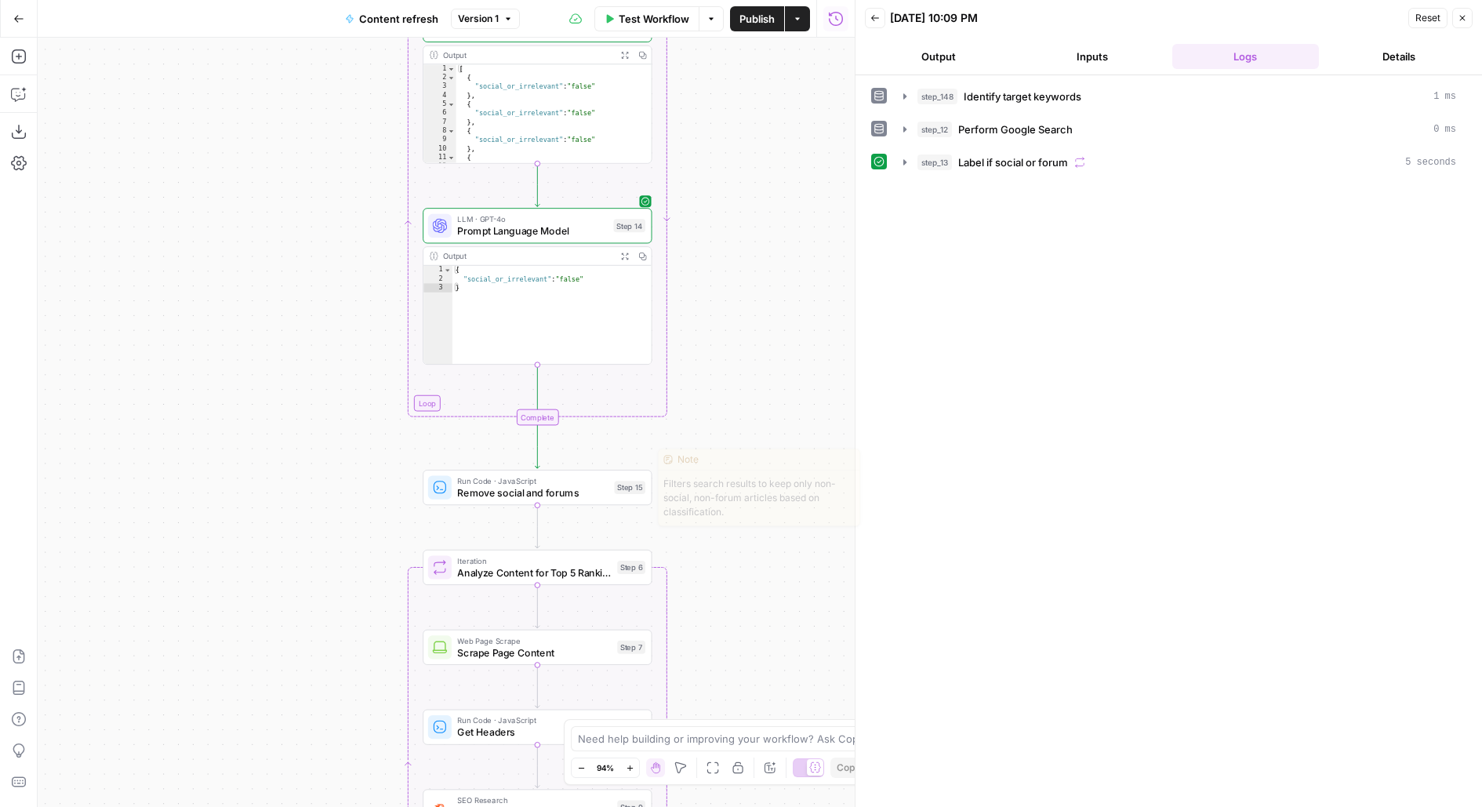
click at [623, 460] on span "Test" at bounding box center [630, 459] width 18 height 13
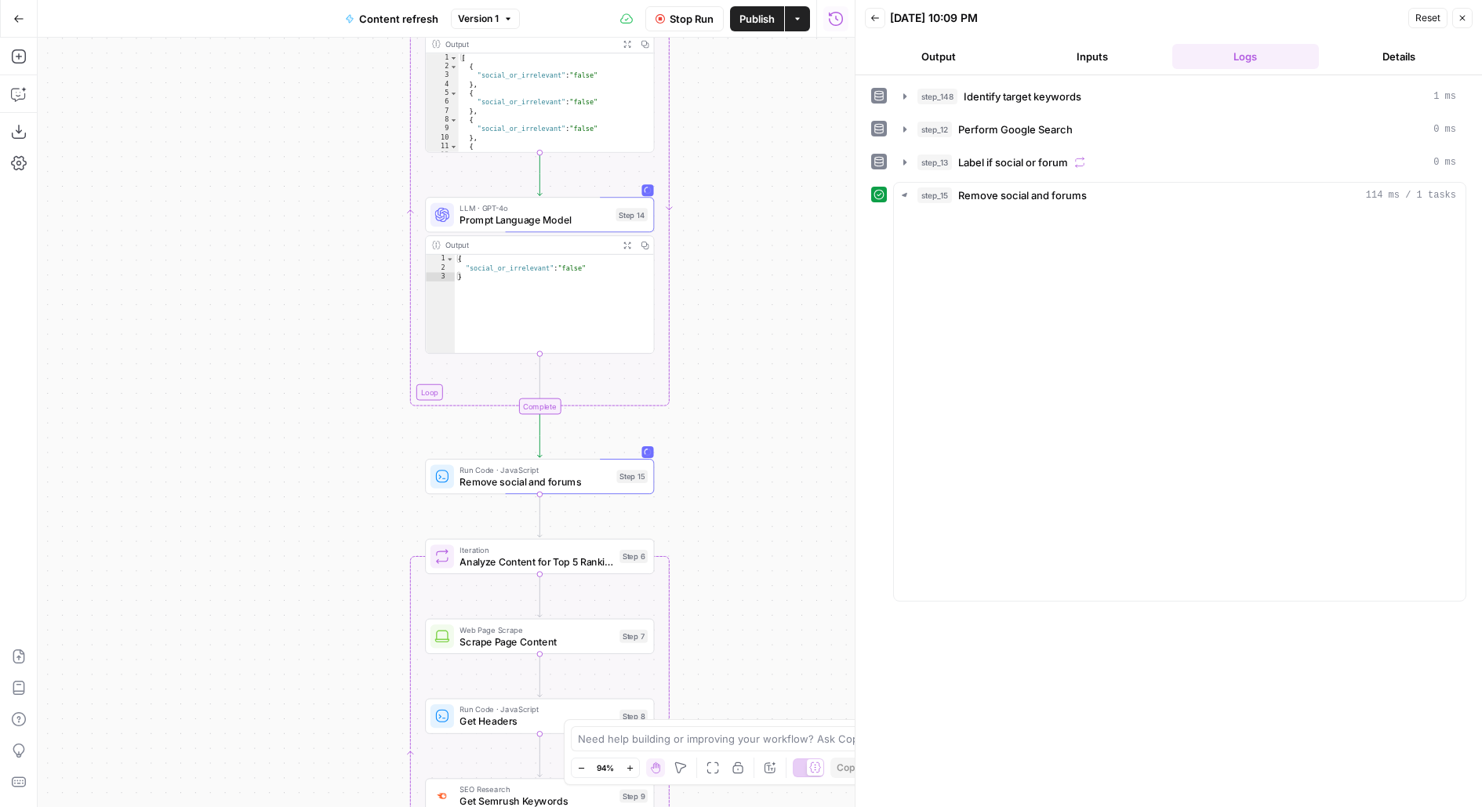
drag, startPoint x: 768, startPoint y: 540, endPoint x: 769, endPoint y: 415, distance: 125.5
click at [770, 415] on div "true false false true false true Workflow Set Inputs Inputs Power Agent Identif…" at bounding box center [446, 422] width 817 height 769
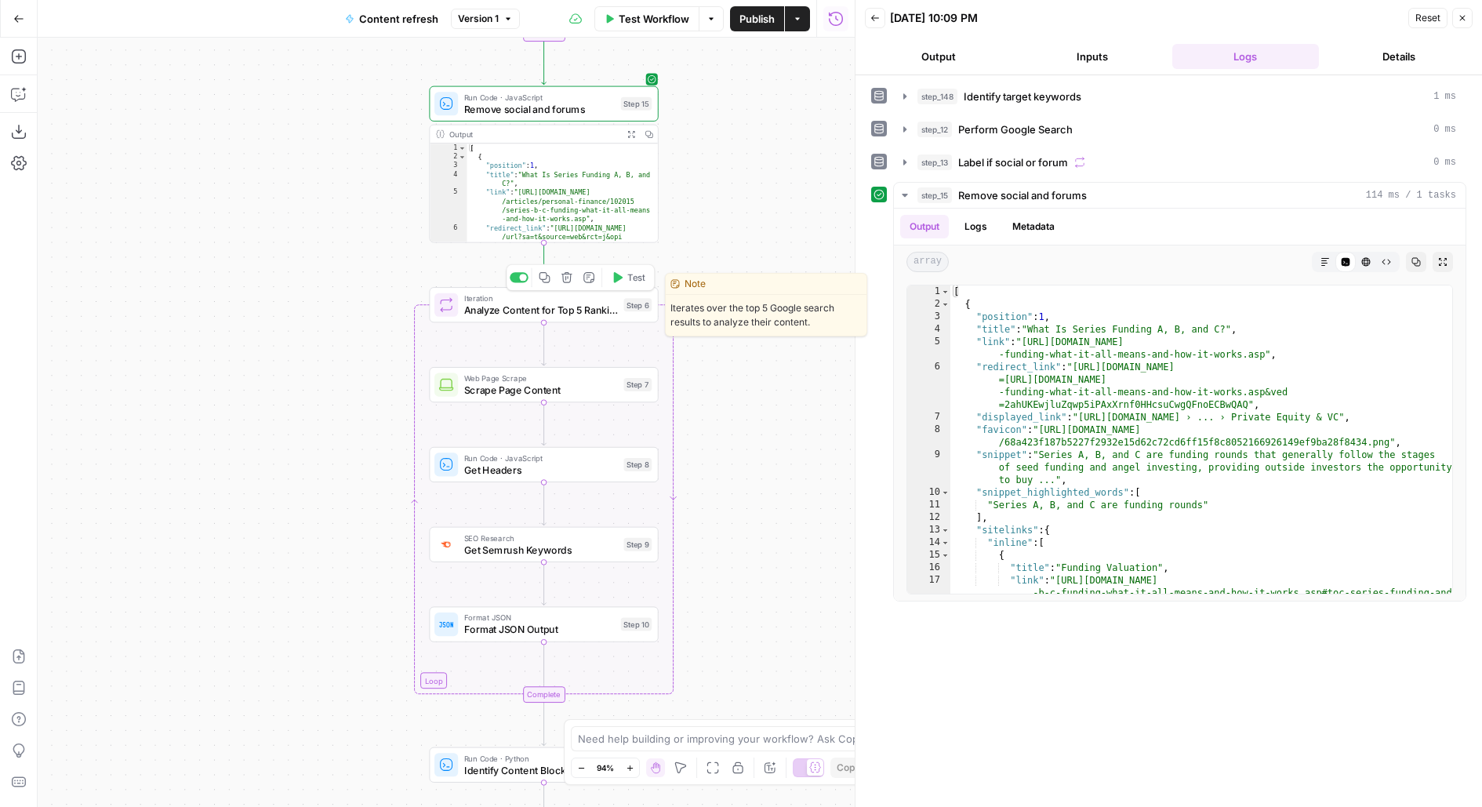
click at [623, 282] on icon "button" at bounding box center [617, 277] width 12 height 12
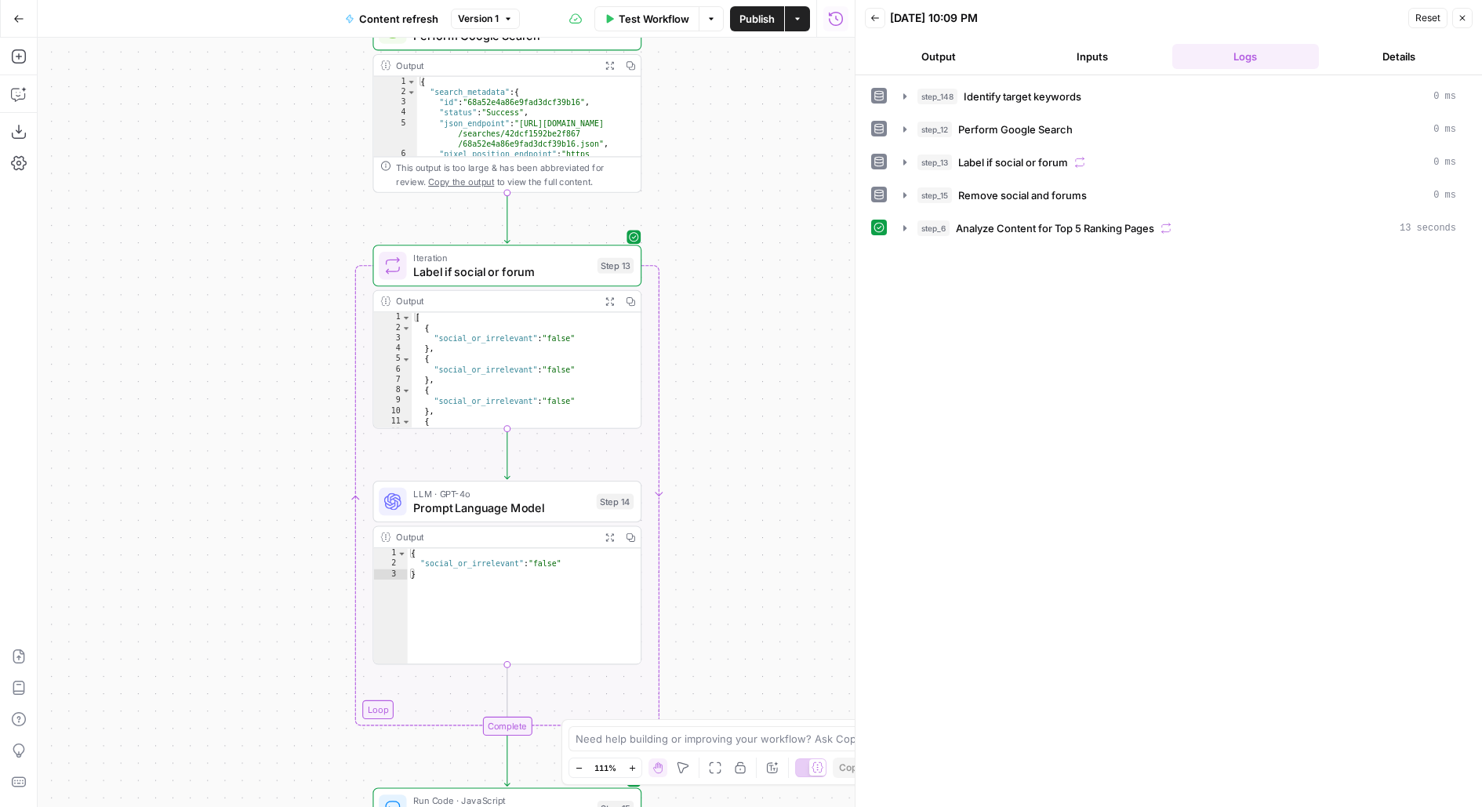
drag, startPoint x: 744, startPoint y: 387, endPoint x: 739, endPoint y: 165, distance: 222.0
click at [743, 177] on div "true false false true false true Workflow Set Inputs Inputs Power Agent Identif…" at bounding box center [446, 422] width 817 height 769
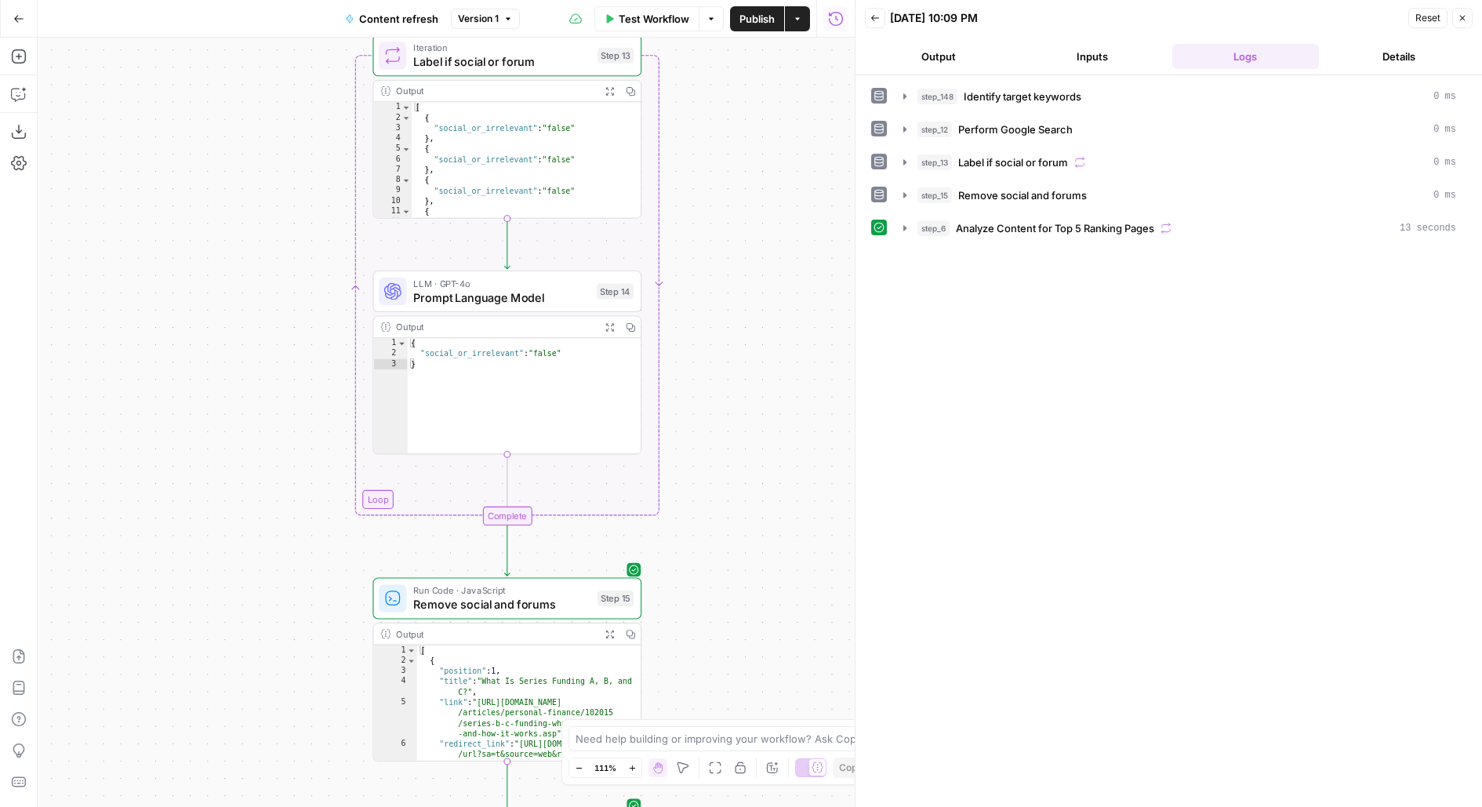
drag, startPoint x: 736, startPoint y: 625, endPoint x: 736, endPoint y: 299, distance: 326.2
click at [736, 300] on div "true false false true false true Workflow Set Inputs Inputs Power Agent Identif…" at bounding box center [446, 422] width 817 height 769
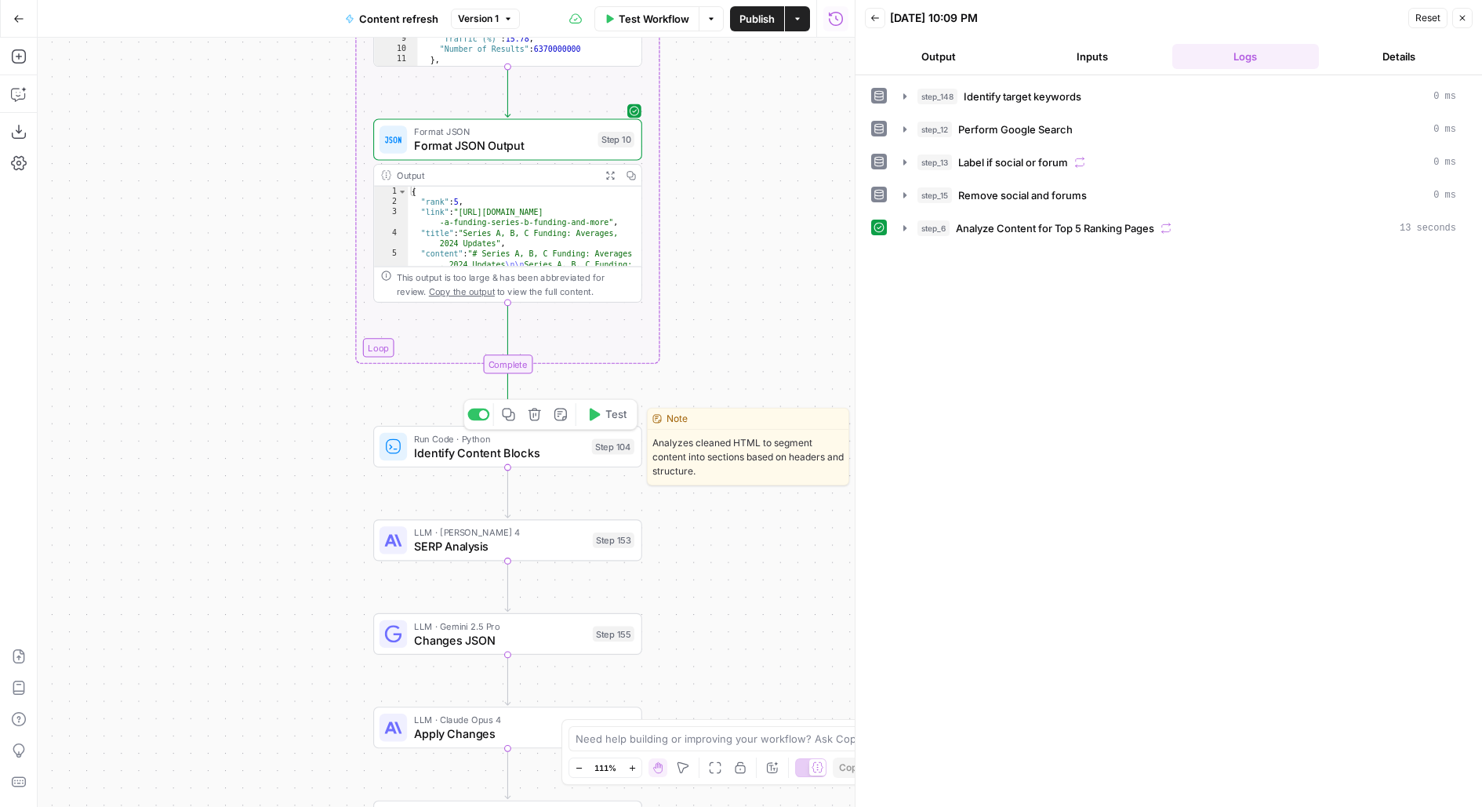
click at [598, 418] on icon "button" at bounding box center [594, 415] width 14 height 14
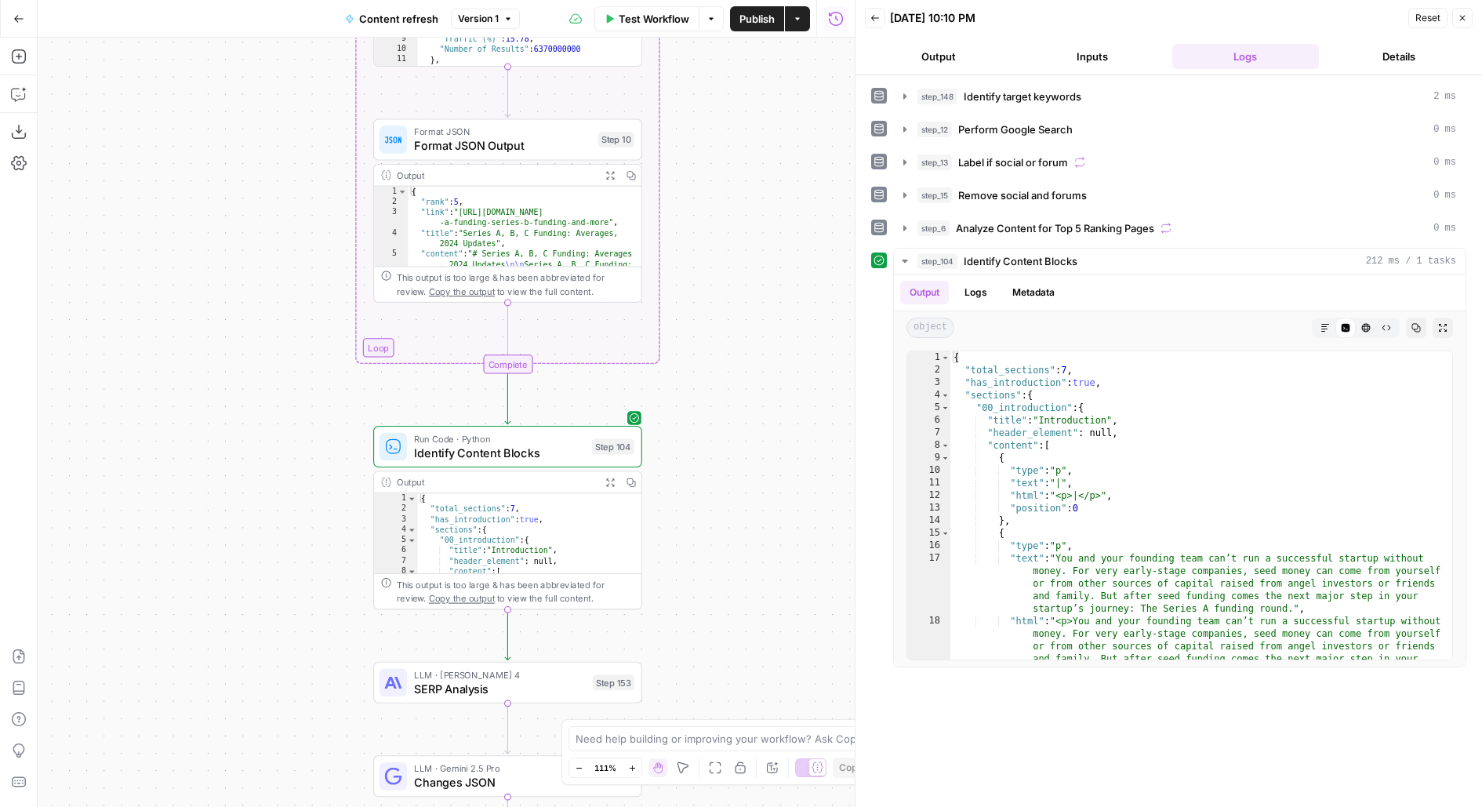
drag, startPoint x: 793, startPoint y: 397, endPoint x: 793, endPoint y: 216, distance: 180.4
click at [793, 217] on div "true false false true false true Workflow Set Inputs Inputs Power Agent Identif…" at bounding box center [446, 422] width 817 height 769
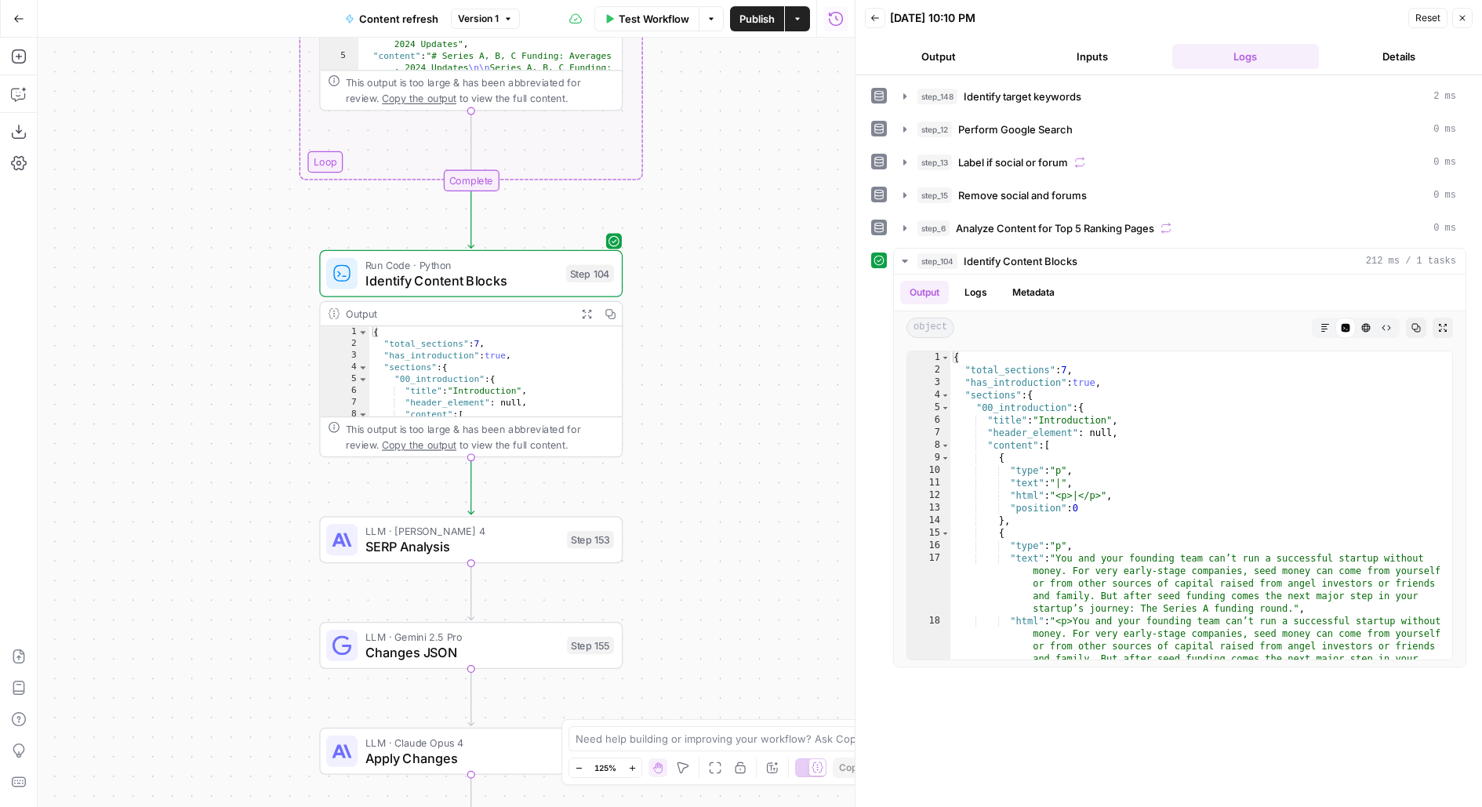
drag, startPoint x: 726, startPoint y: 503, endPoint x: 727, endPoint y: 278, distance: 225.1
click at [727, 278] on div "true false false true false true Workflow Set Inputs Inputs Power Agent Identif…" at bounding box center [446, 422] width 817 height 769
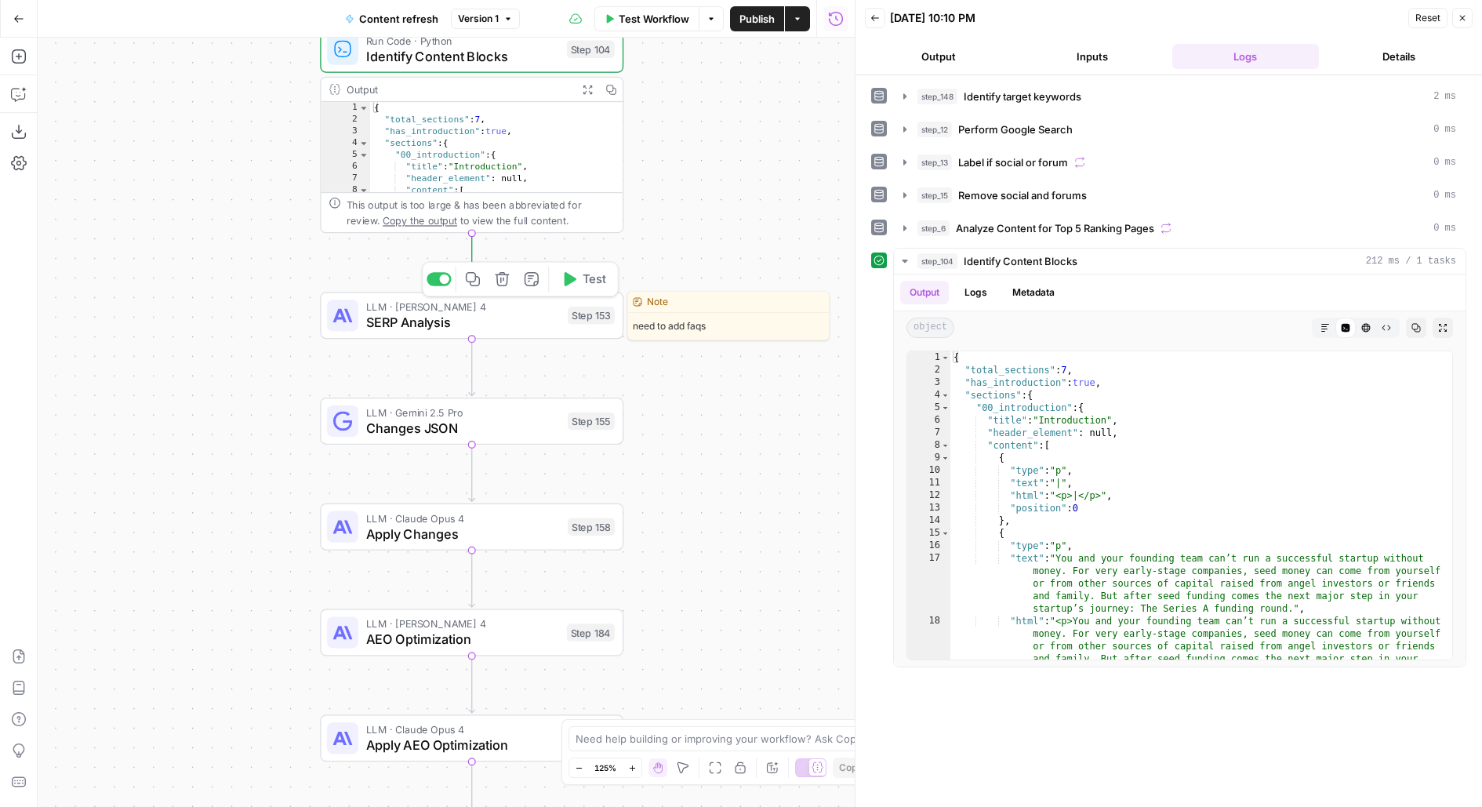
click at [592, 276] on span "Test" at bounding box center [595, 279] width 24 height 17
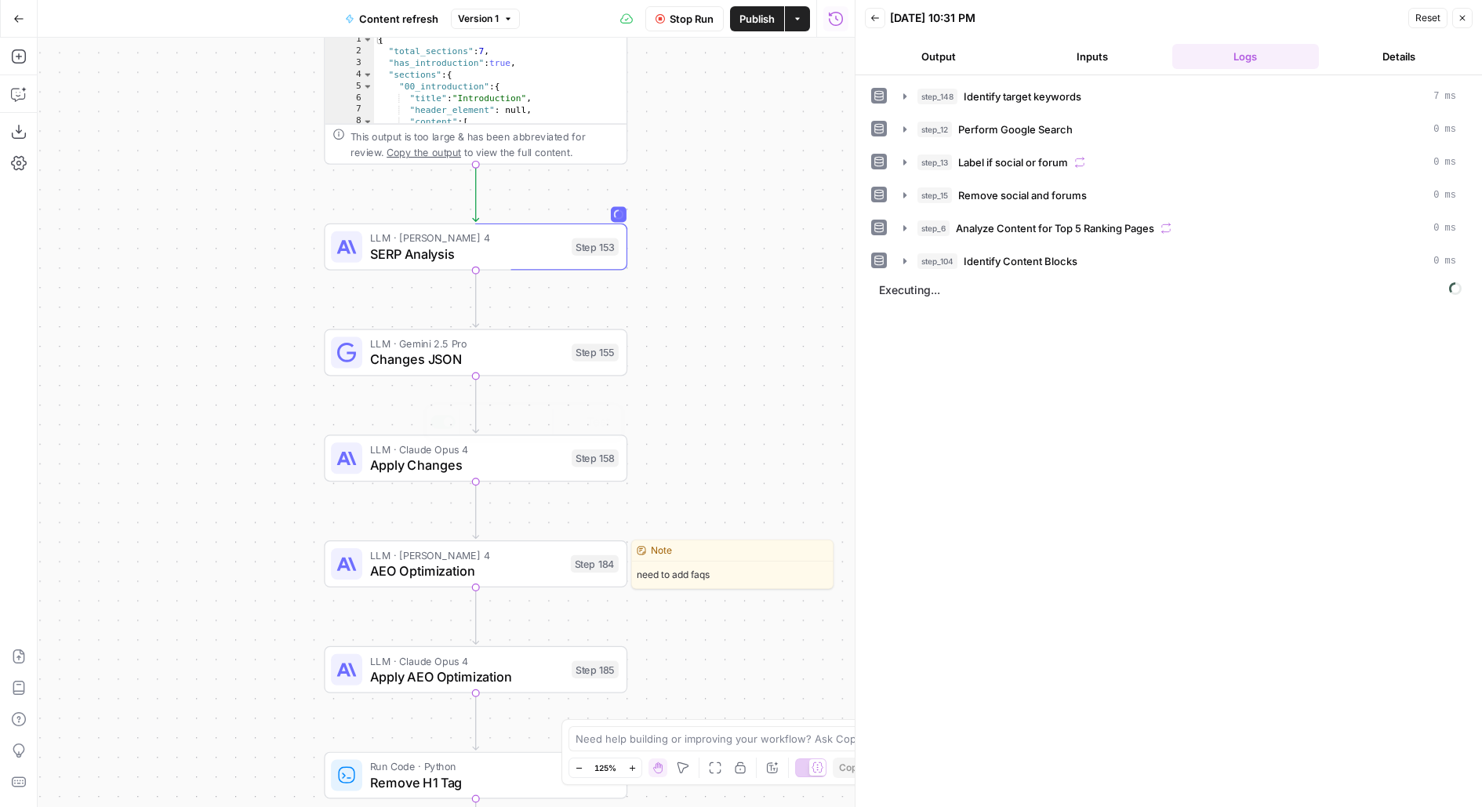
click at [579, 573] on div "LLM · Claude Sonnet 4 AEO Optimization Step 184 Copy step Delete step Edit Note…" at bounding box center [475, 563] width 288 height 33
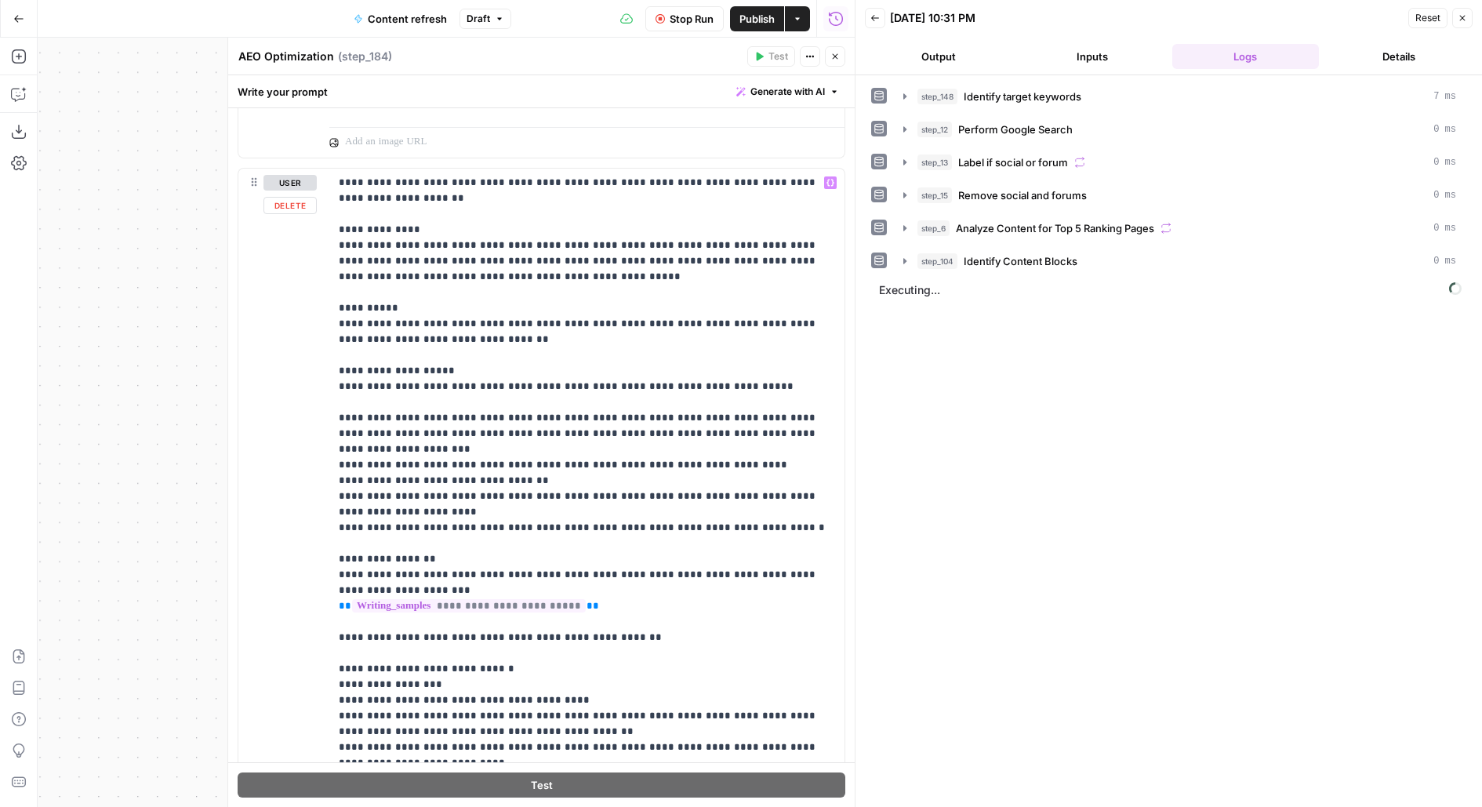
scroll to position [2269, 0]
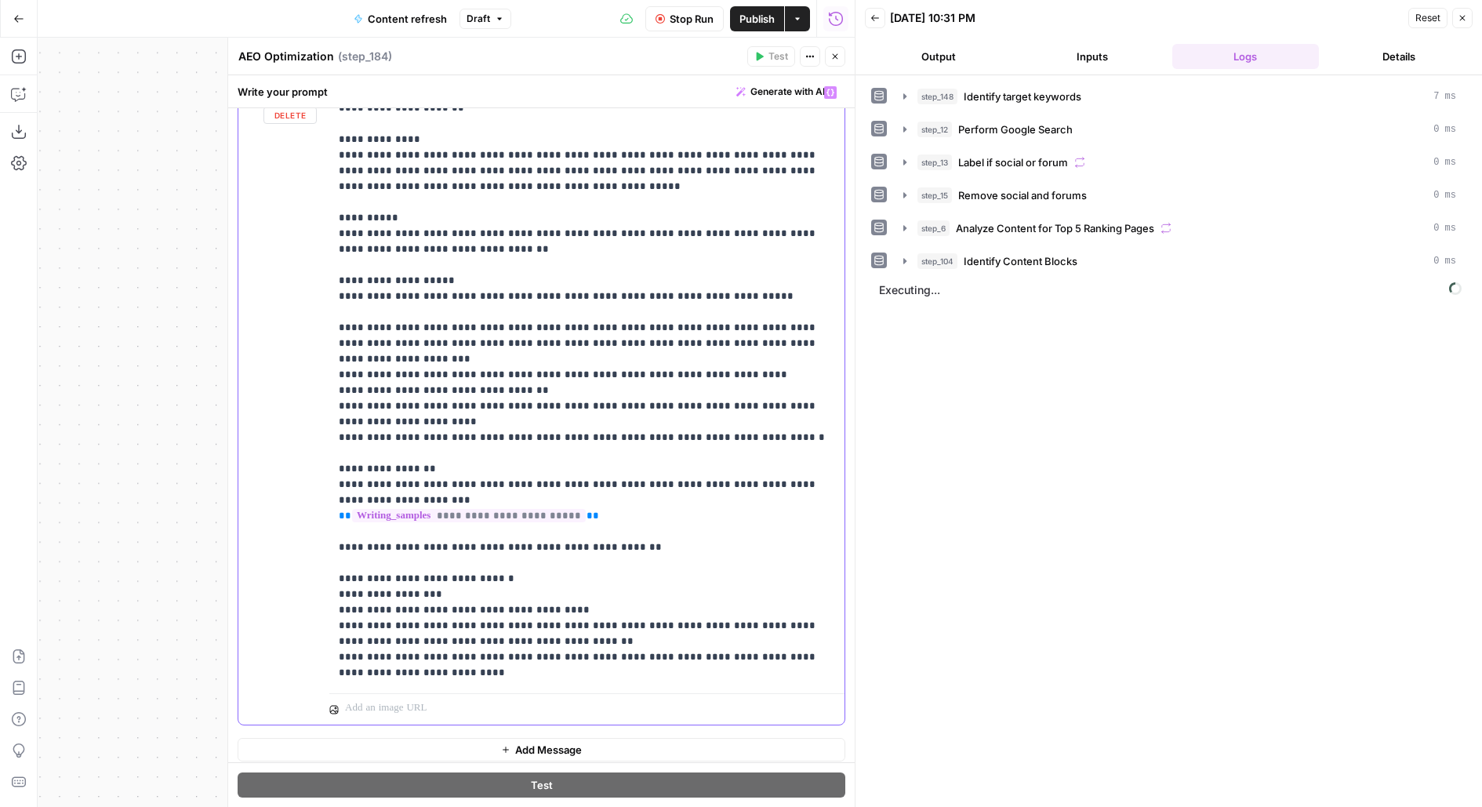
click at [787, 401] on p "**********" at bounding box center [587, 383] width 497 height 596
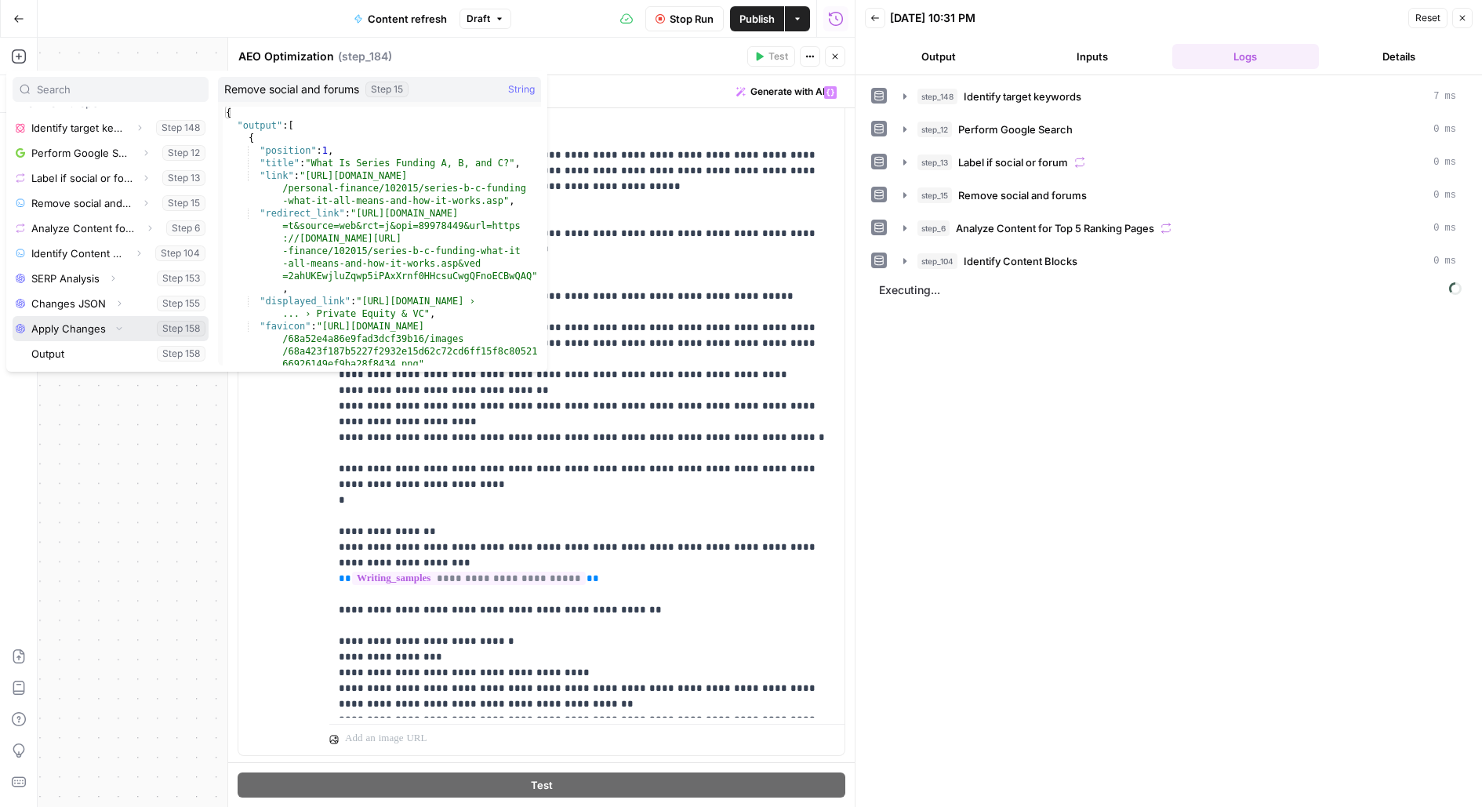
scroll to position [0, 0]
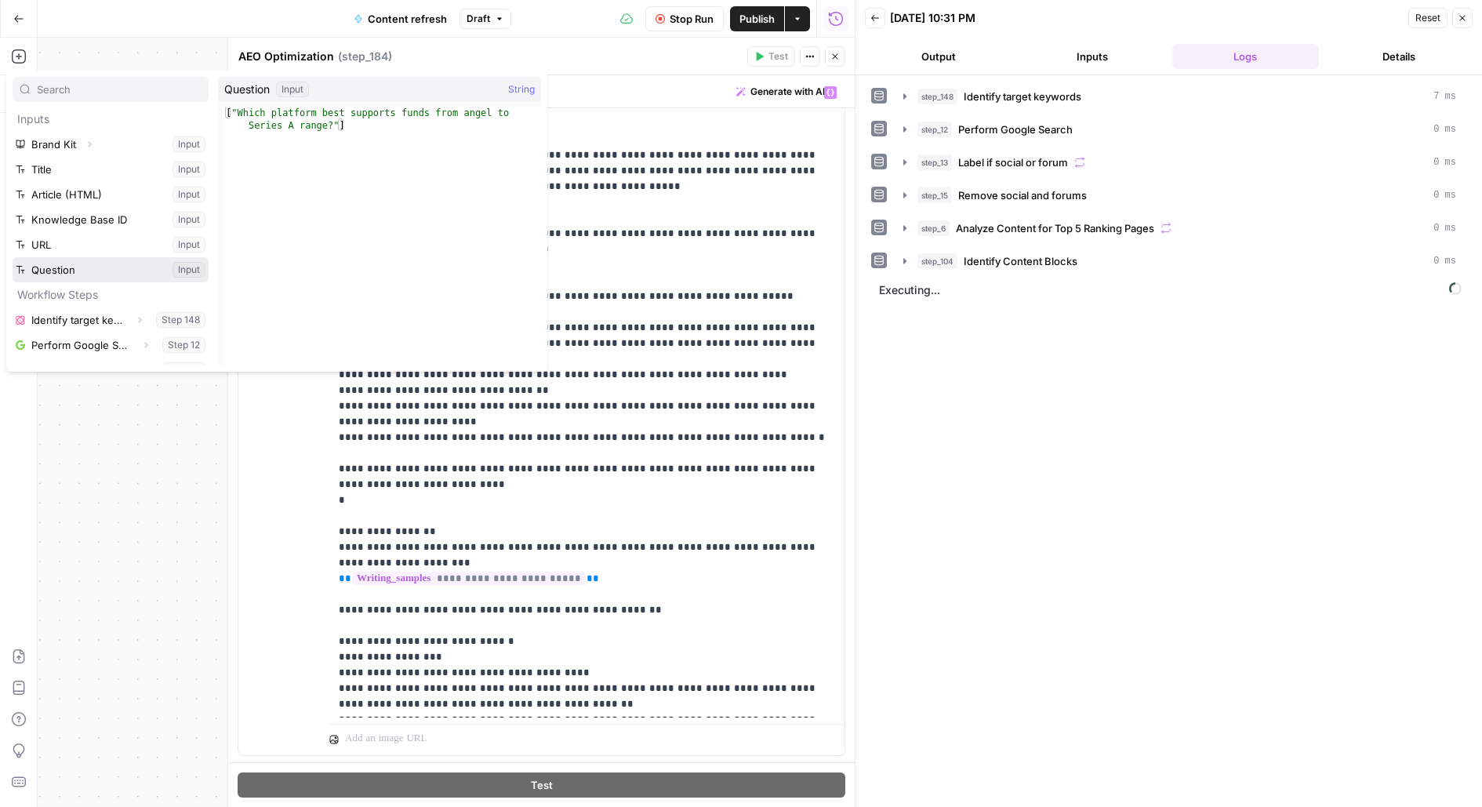
click at [73, 271] on button "Select variable Question" at bounding box center [111, 269] width 196 height 25
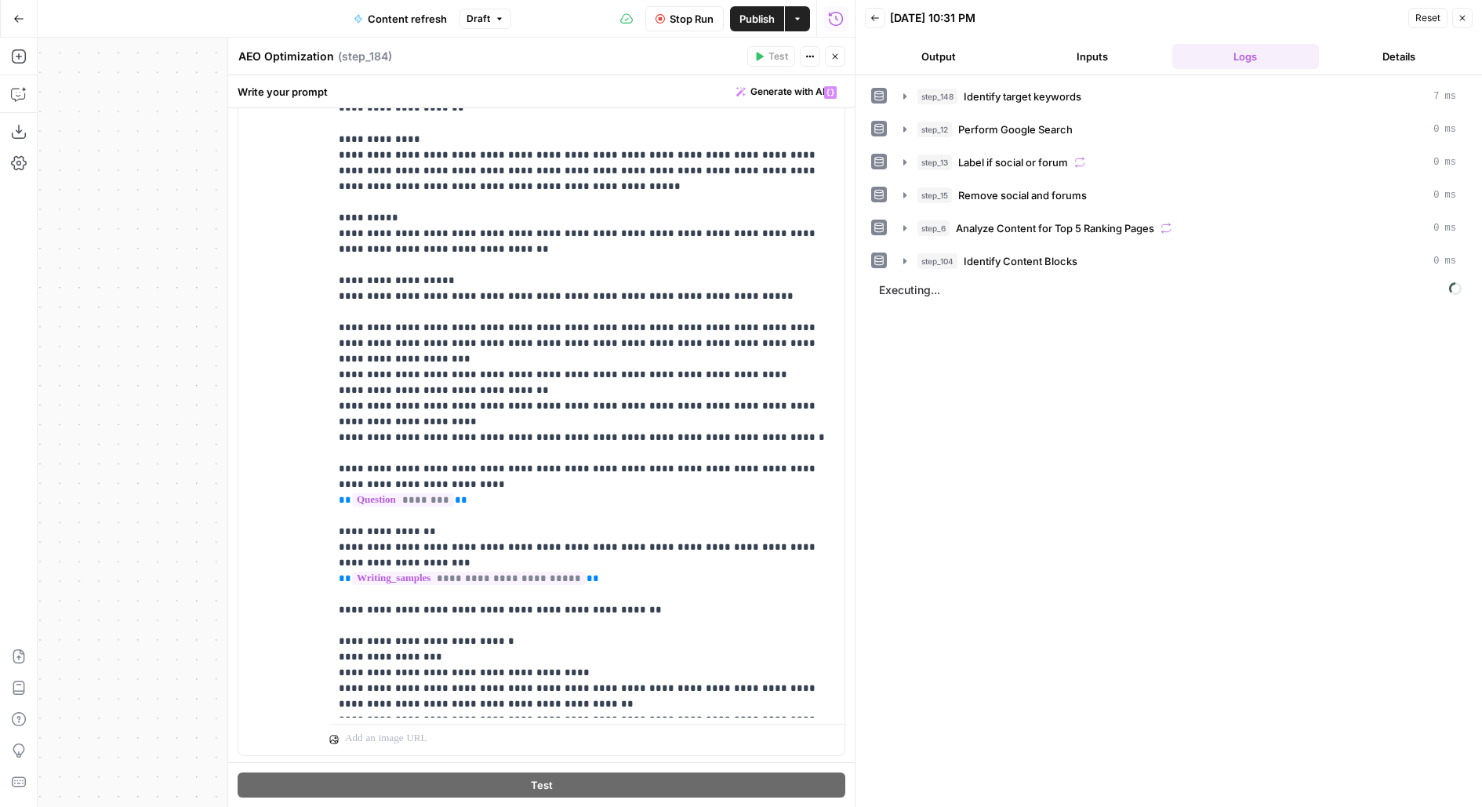
click at [838, 60] on icon "button" at bounding box center [834, 56] width 9 height 9
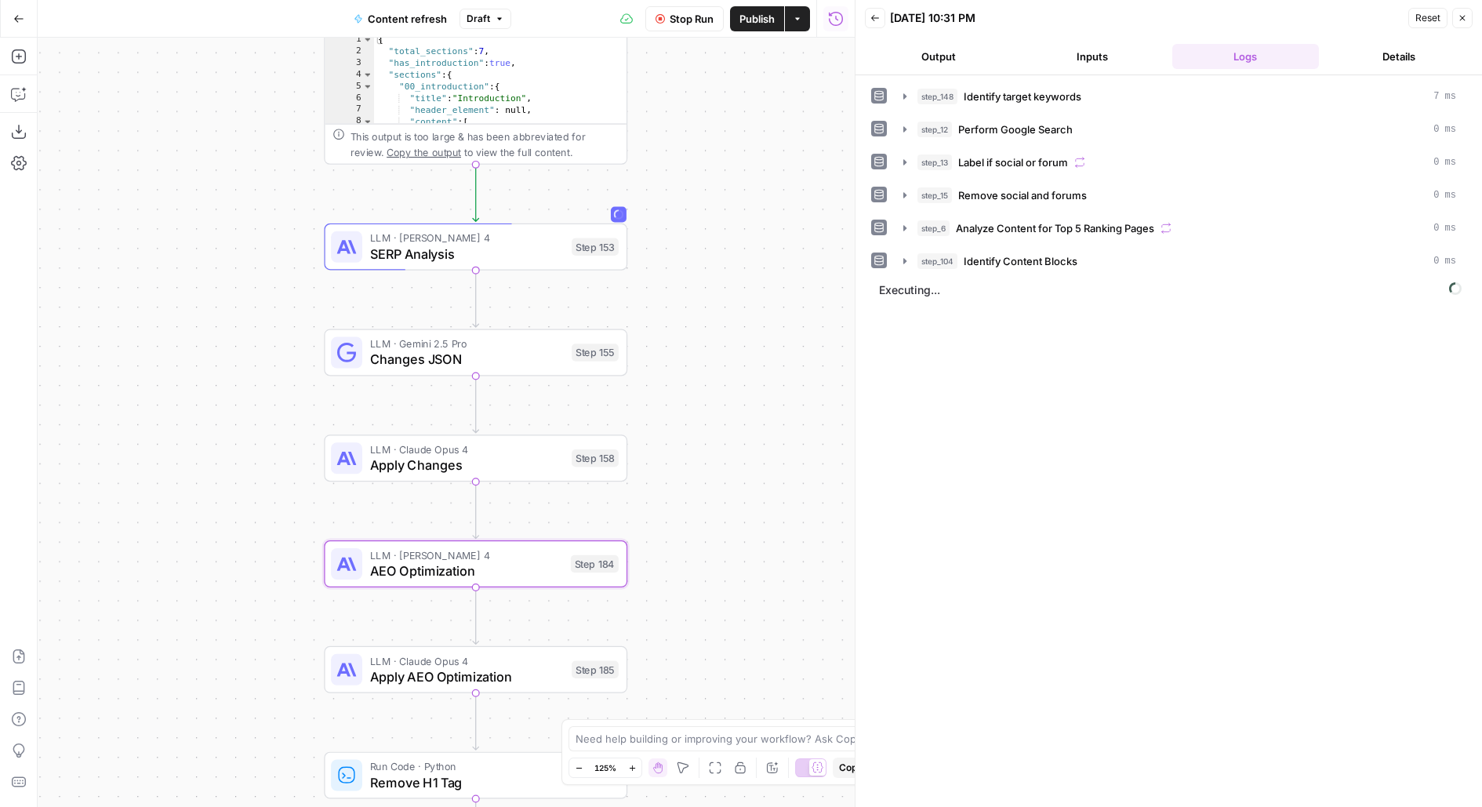
drag, startPoint x: 696, startPoint y: 423, endPoint x: 695, endPoint y: 253, distance: 170.2
click at [696, 253] on div "true false false true false true Workflow Set Inputs Inputs Power Agent Identif…" at bounding box center [446, 422] width 817 height 769
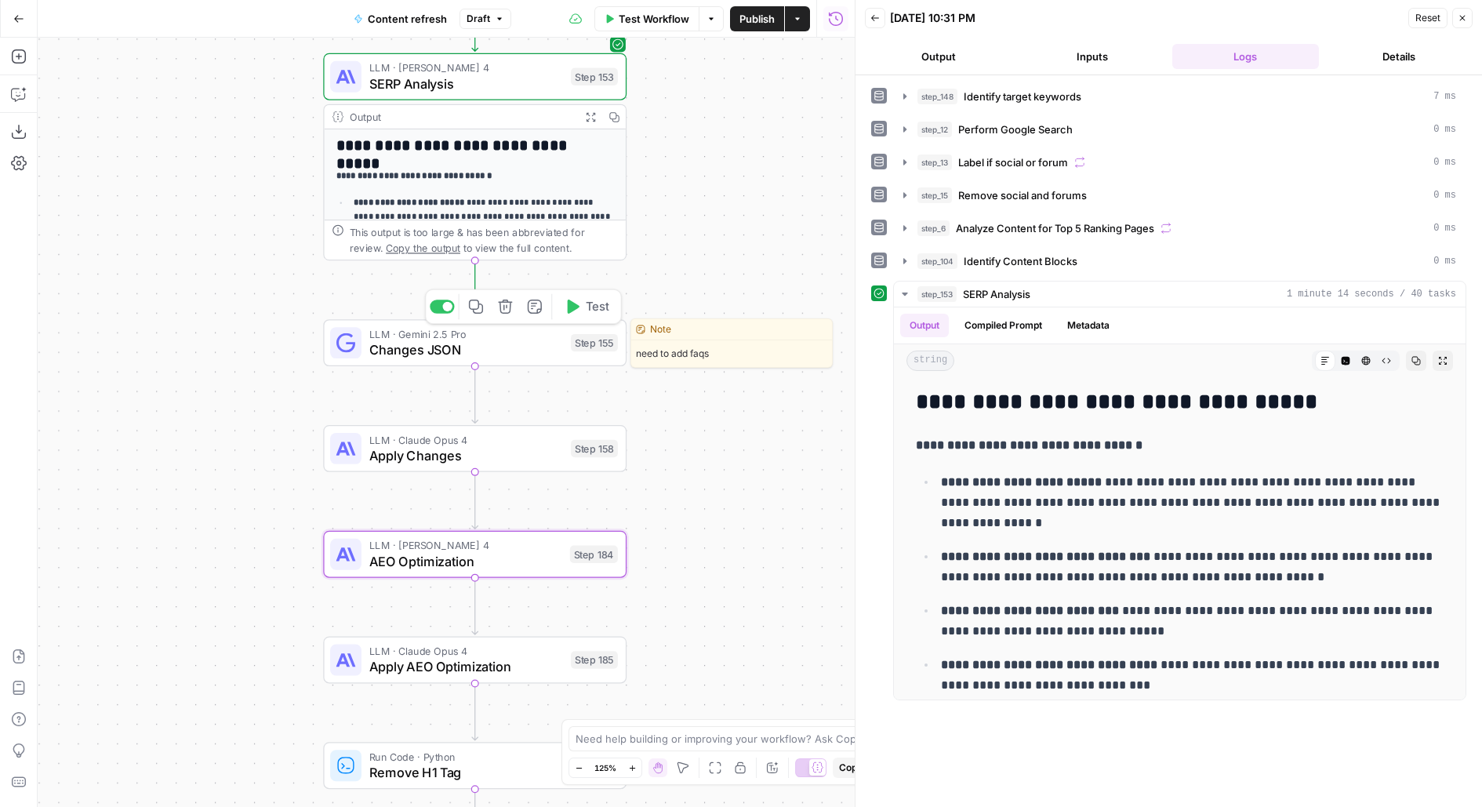
click at [585, 304] on button "Test" at bounding box center [586, 306] width 60 height 25
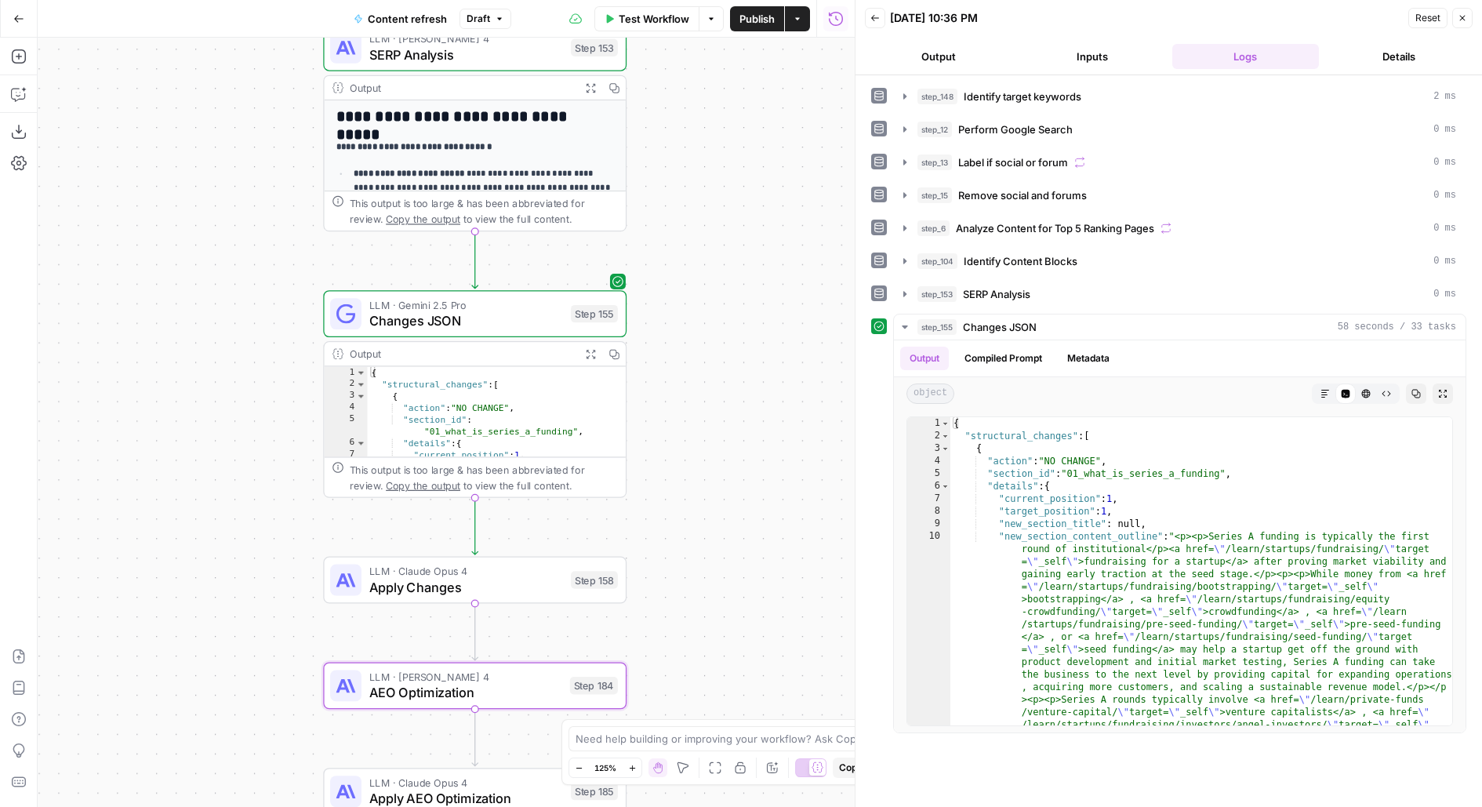
drag, startPoint x: 822, startPoint y: 340, endPoint x: 804, endPoint y: 161, distance: 179.7
click at [804, 162] on div "true false false true false true Workflow Set Inputs Inputs Power Agent Identif…" at bounding box center [446, 422] width 817 height 769
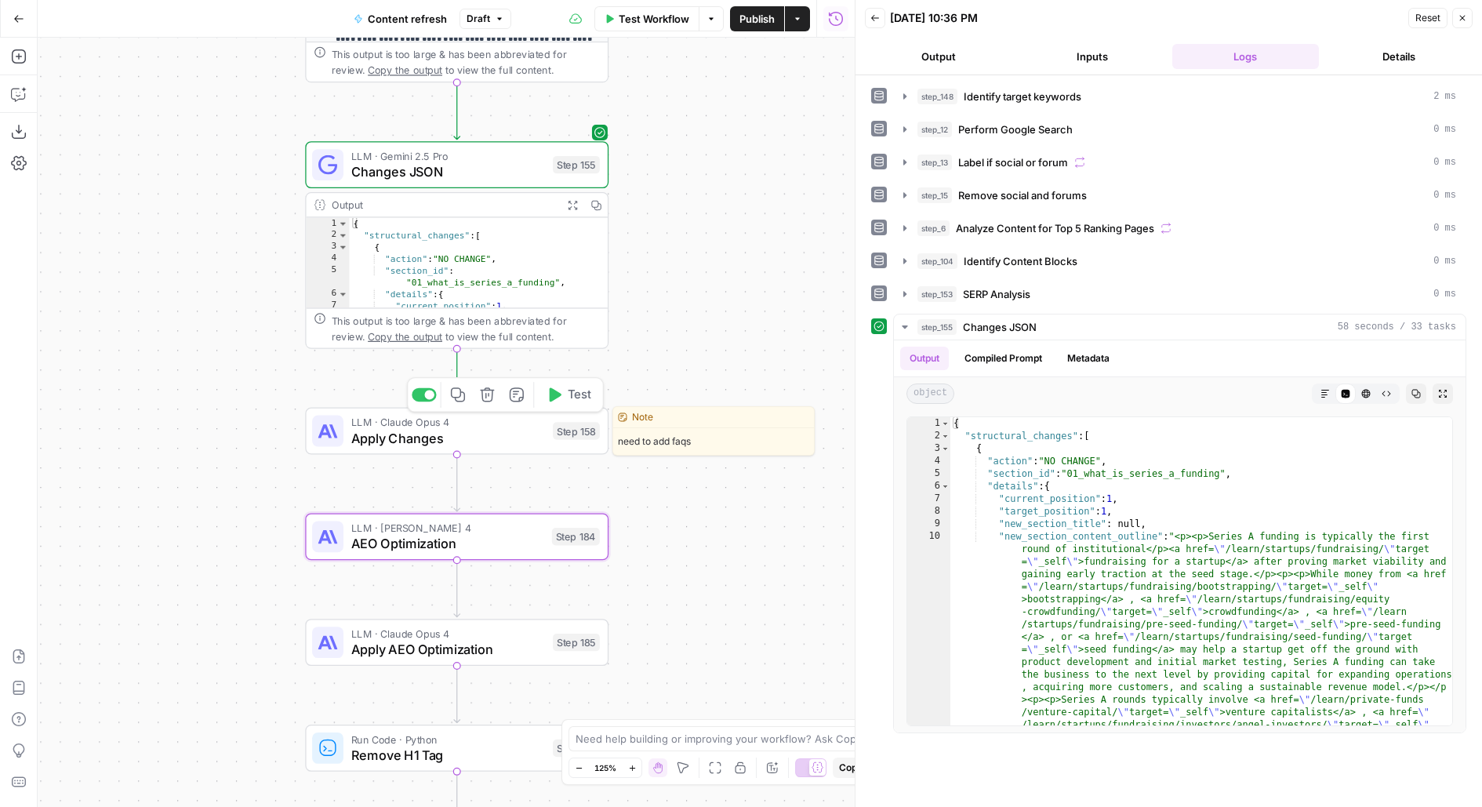
click at [575, 391] on span "Test" at bounding box center [580, 394] width 24 height 17
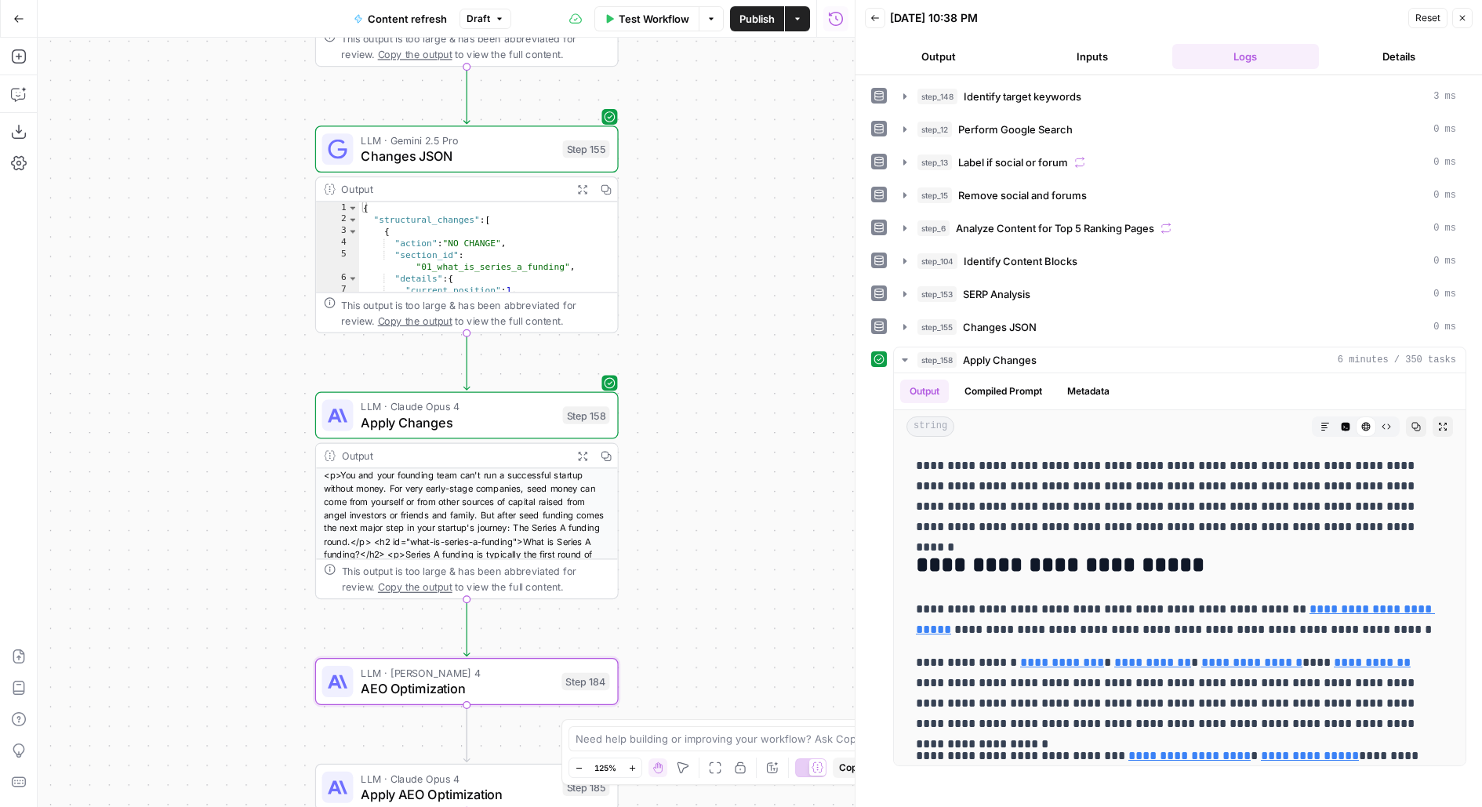
click at [1117, 53] on button "Inputs" at bounding box center [1092, 56] width 147 height 25
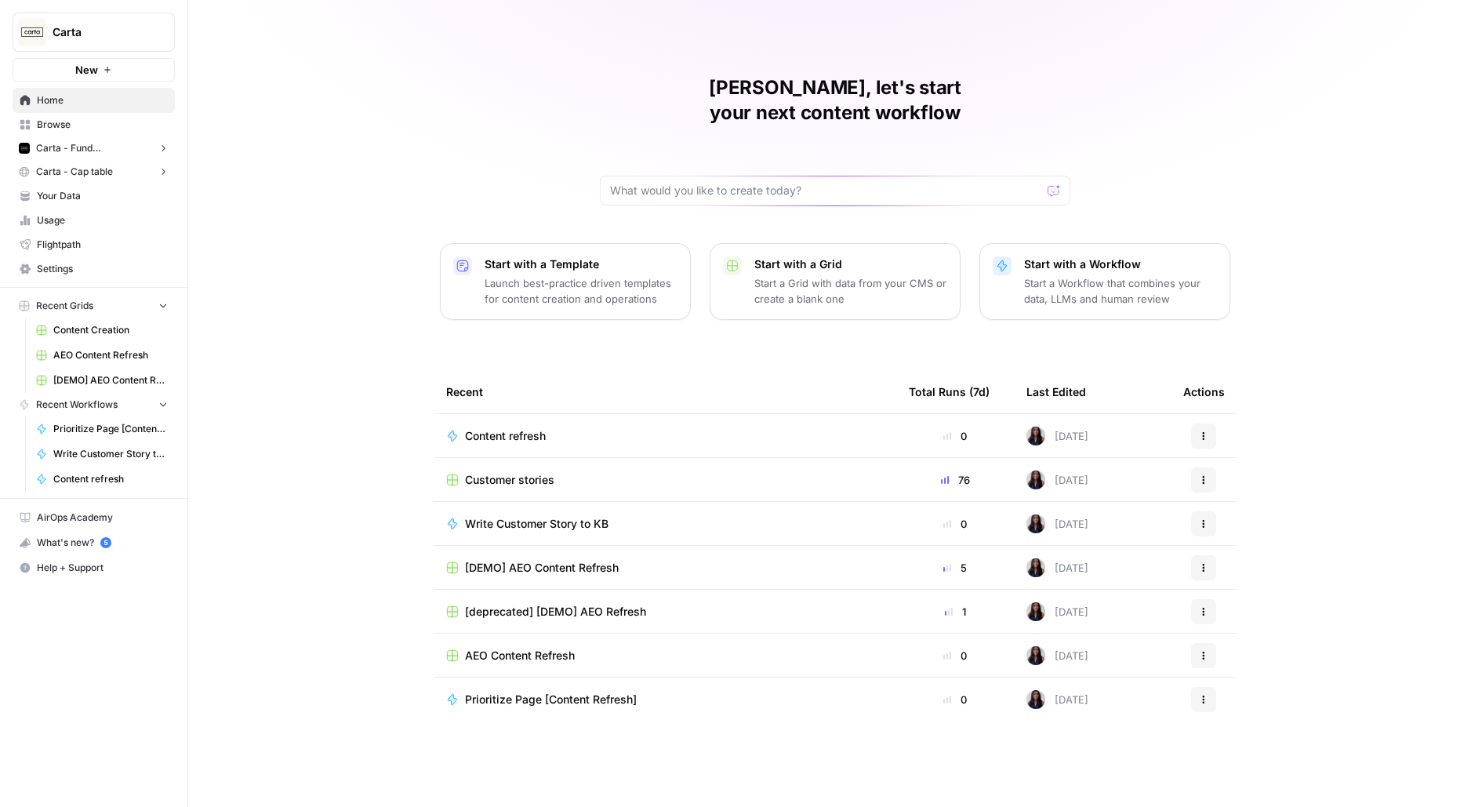
click at [123, 67] on button "New" at bounding box center [94, 70] width 162 height 24
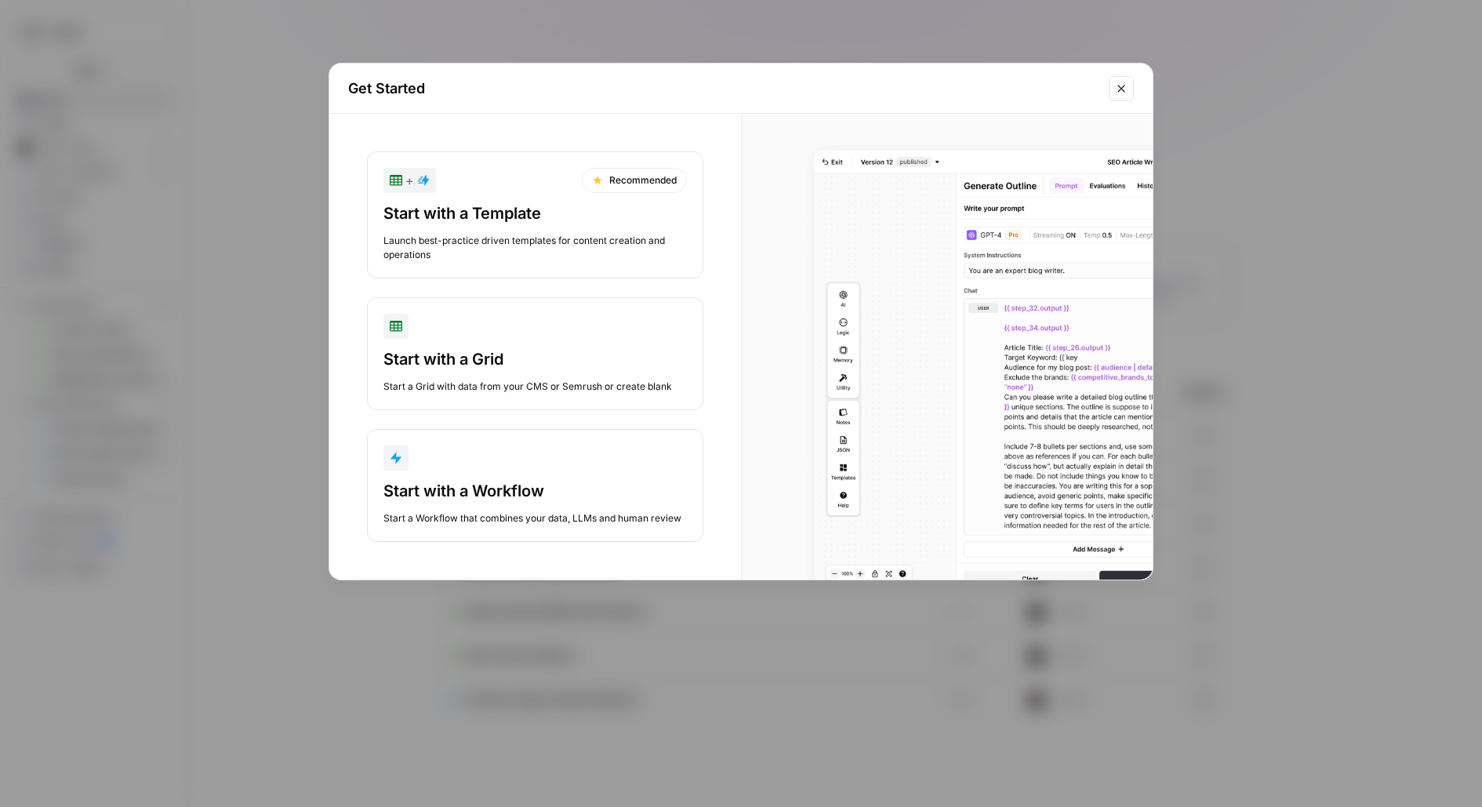
click at [543, 511] on div "Start a Workflow that combines your data, LLMs and human review" at bounding box center [534, 518] width 303 height 14
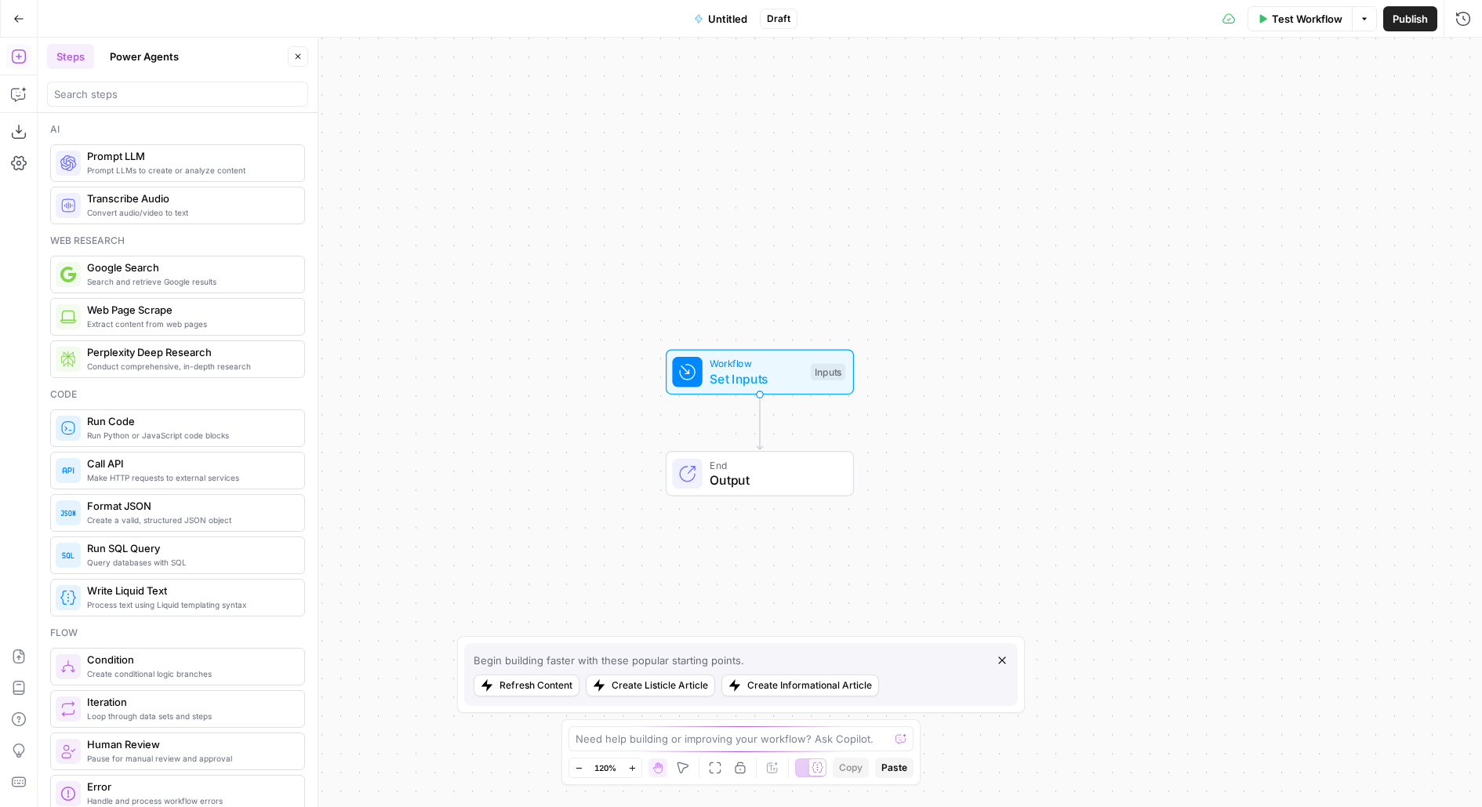
click at [150, 58] on button "Power Agents" at bounding box center [144, 56] width 88 height 25
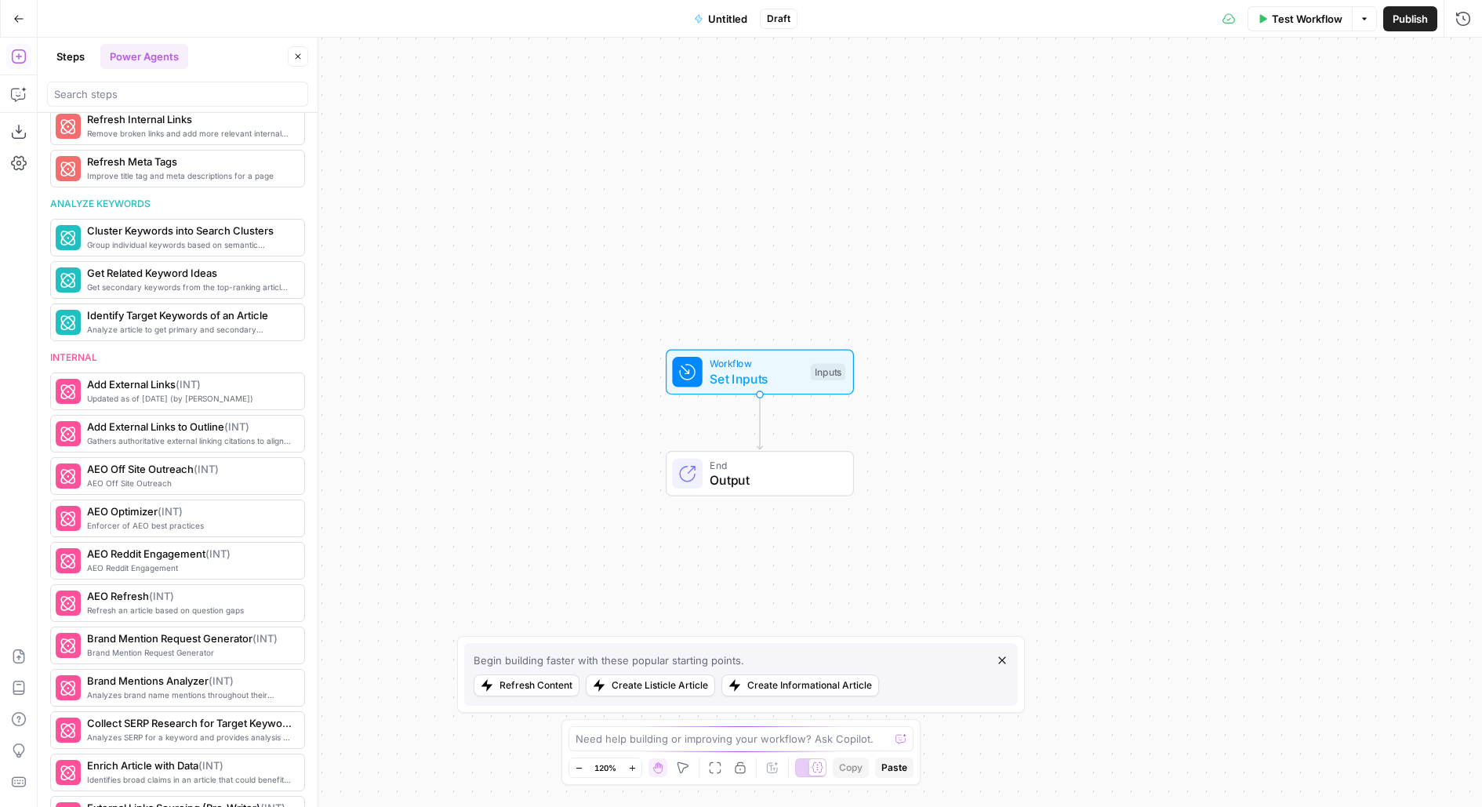
scroll to position [892, 0]
click at [183, 99] on input "search" at bounding box center [177, 94] width 247 height 16
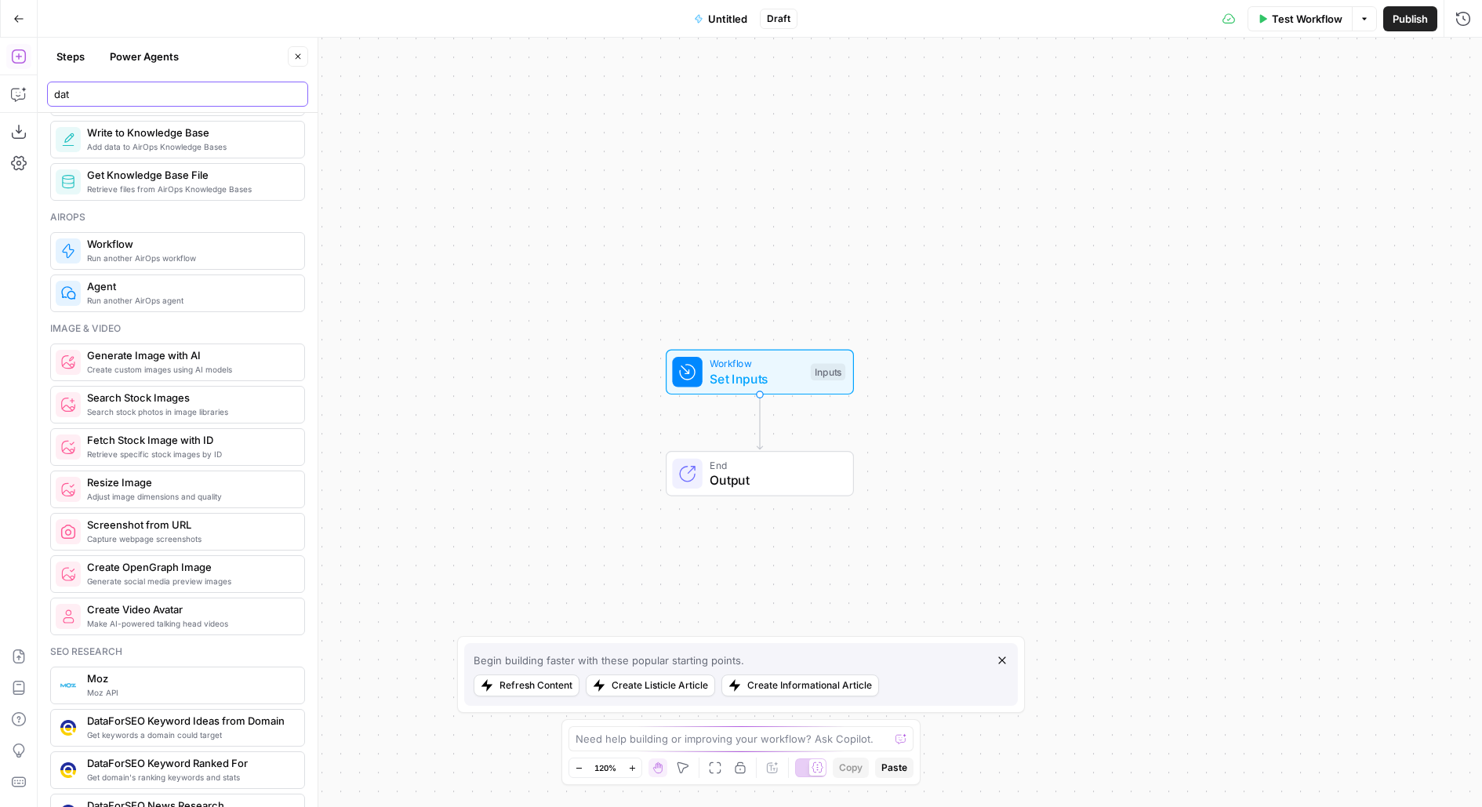
type input "data"
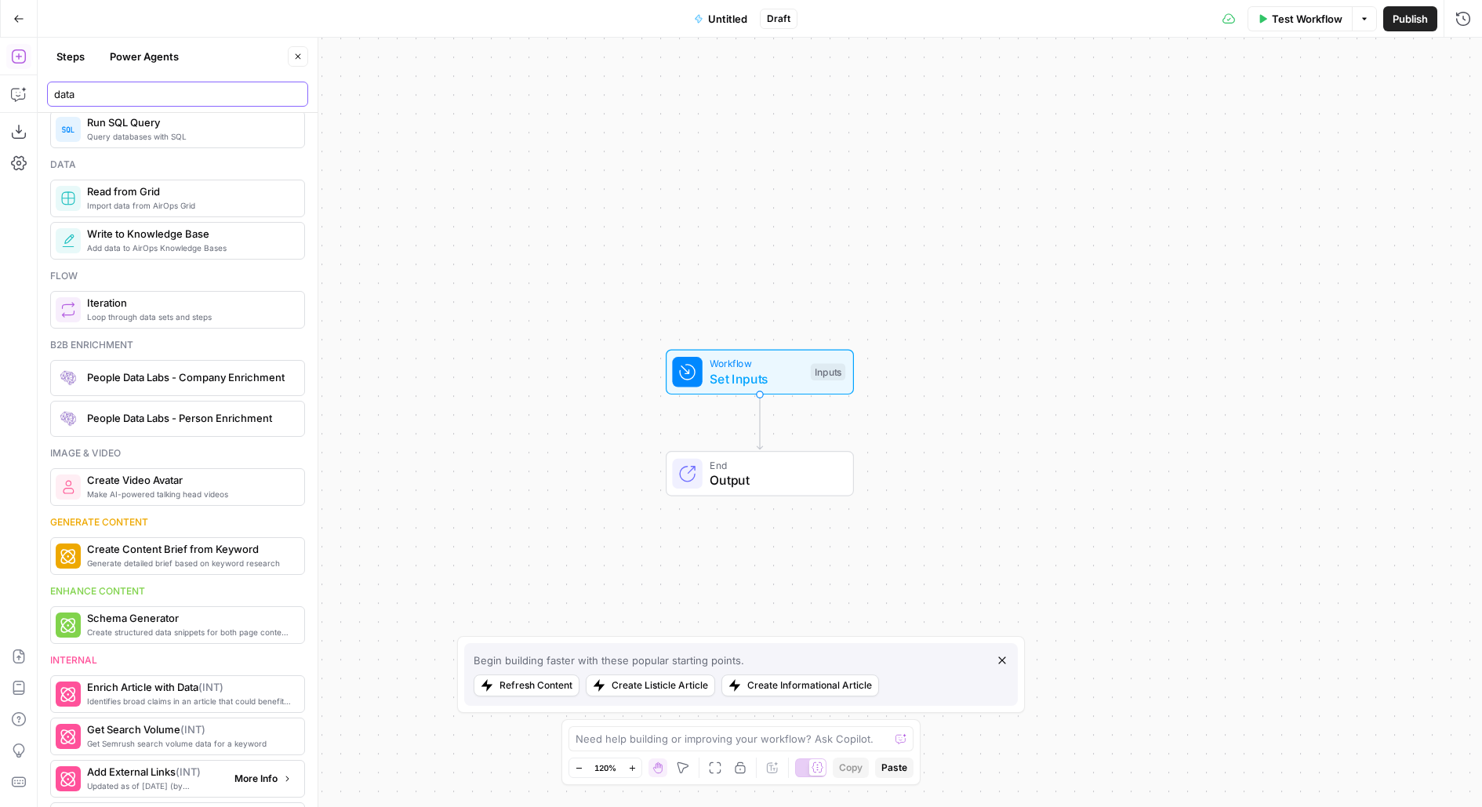
scroll to position [263, 0]
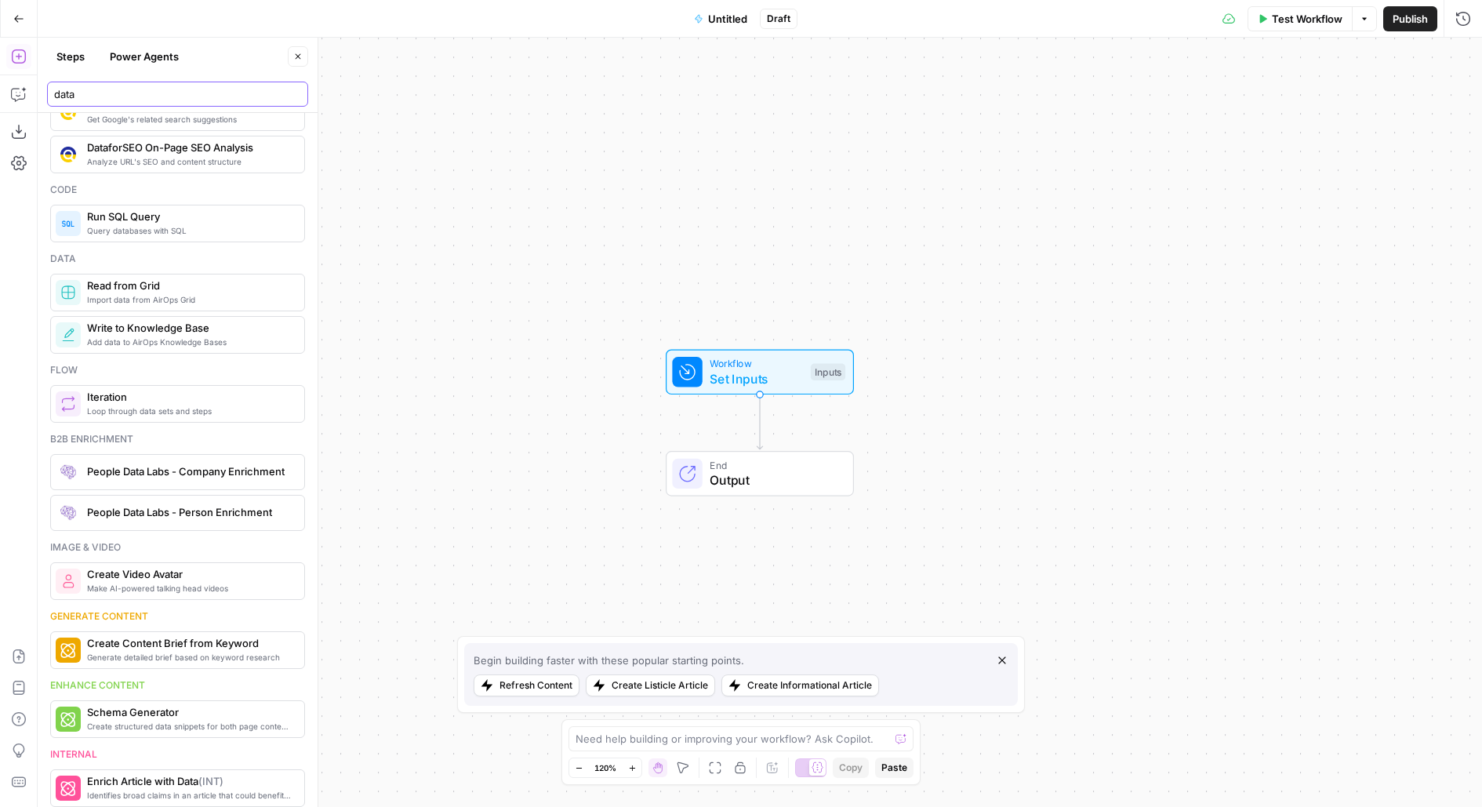
click at [299, 100] on input "data" at bounding box center [177, 94] width 247 height 16
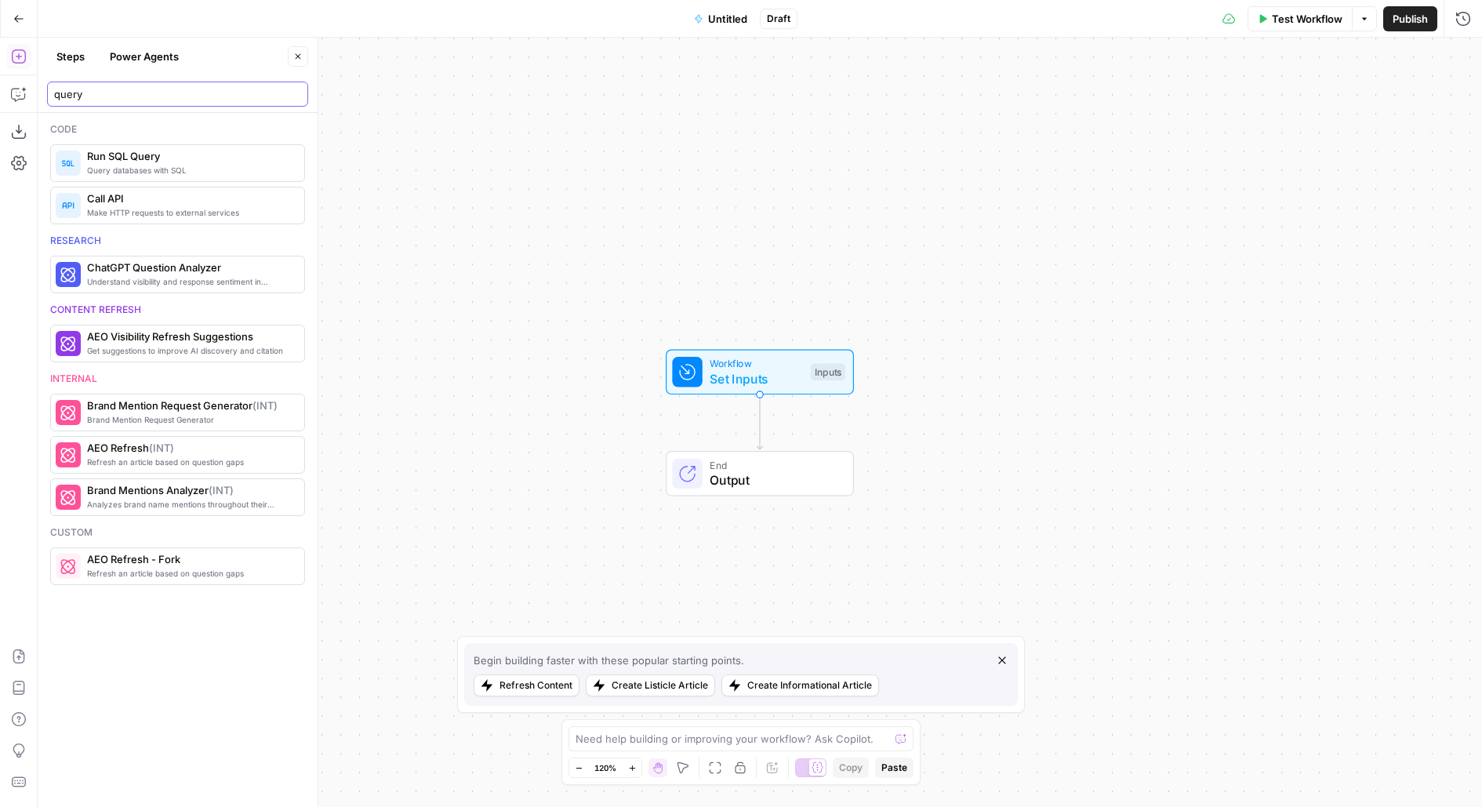
scroll to position [0, 0]
type input "query"
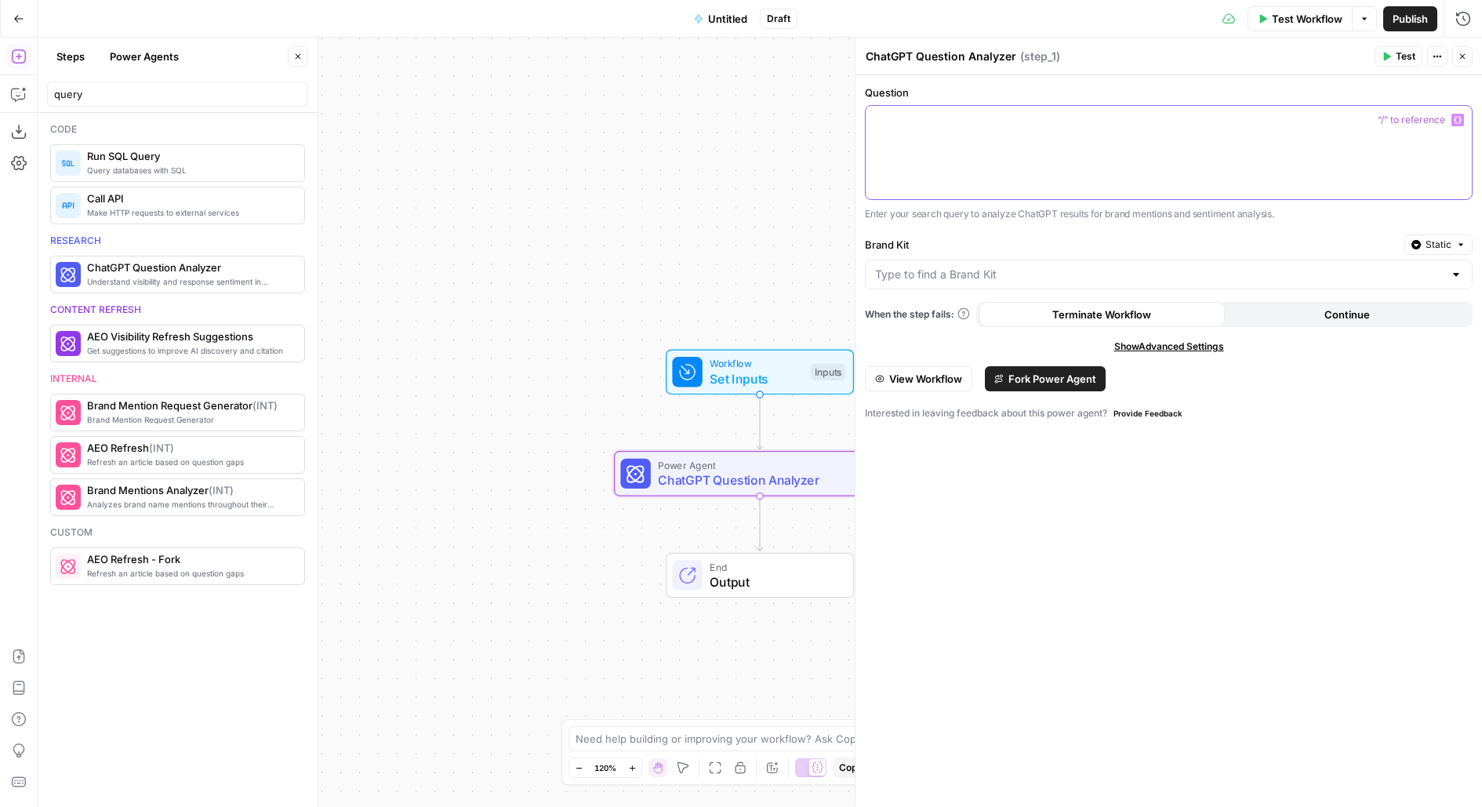
click at [955, 141] on div at bounding box center [1169, 152] width 606 height 93
click at [1053, 274] on input "Brand Kit" at bounding box center [1159, 275] width 569 height 16
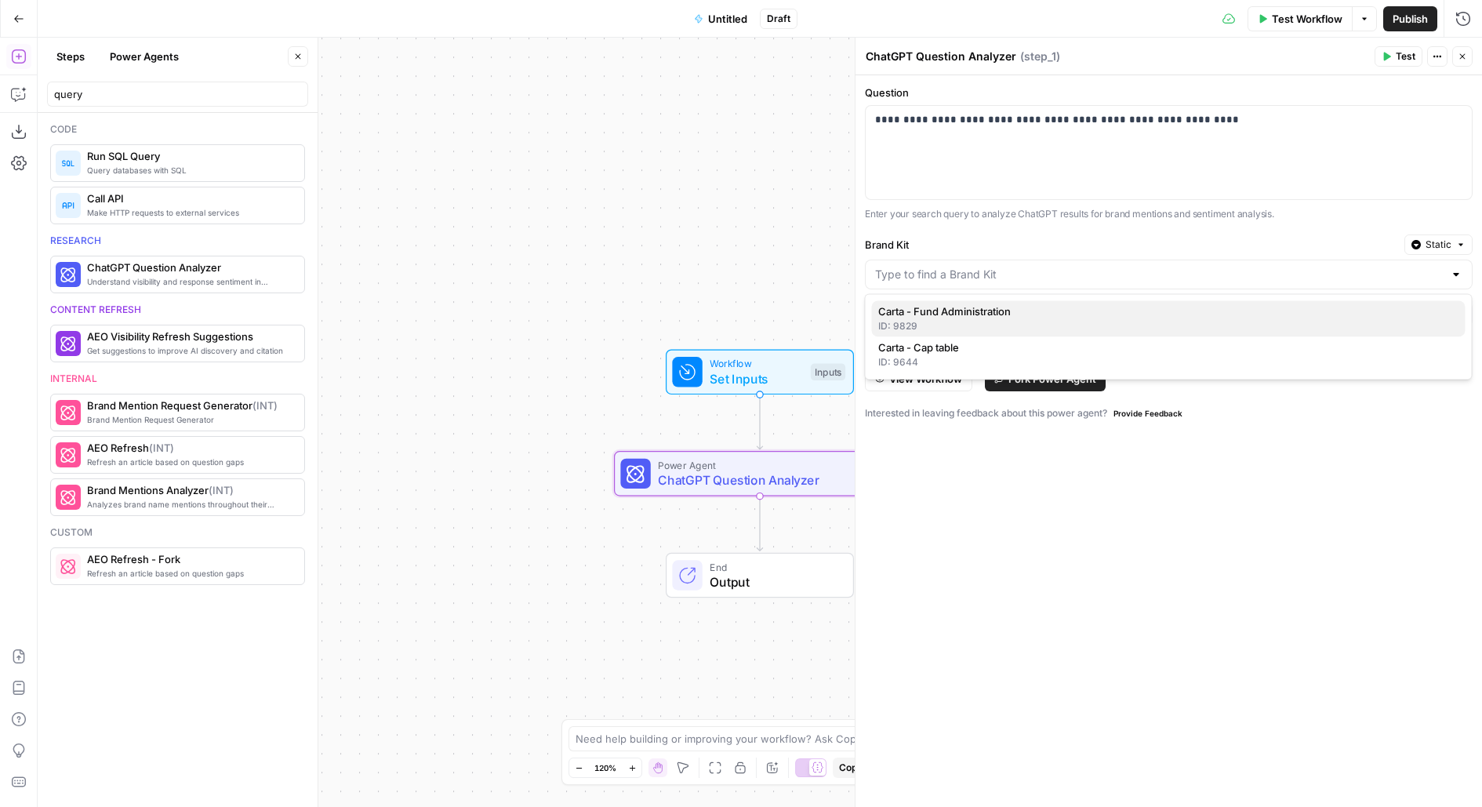
click at [1030, 317] on span "Carta - Fund Administration" at bounding box center [1165, 311] width 575 height 16
type input "Carta - Fund Administration"
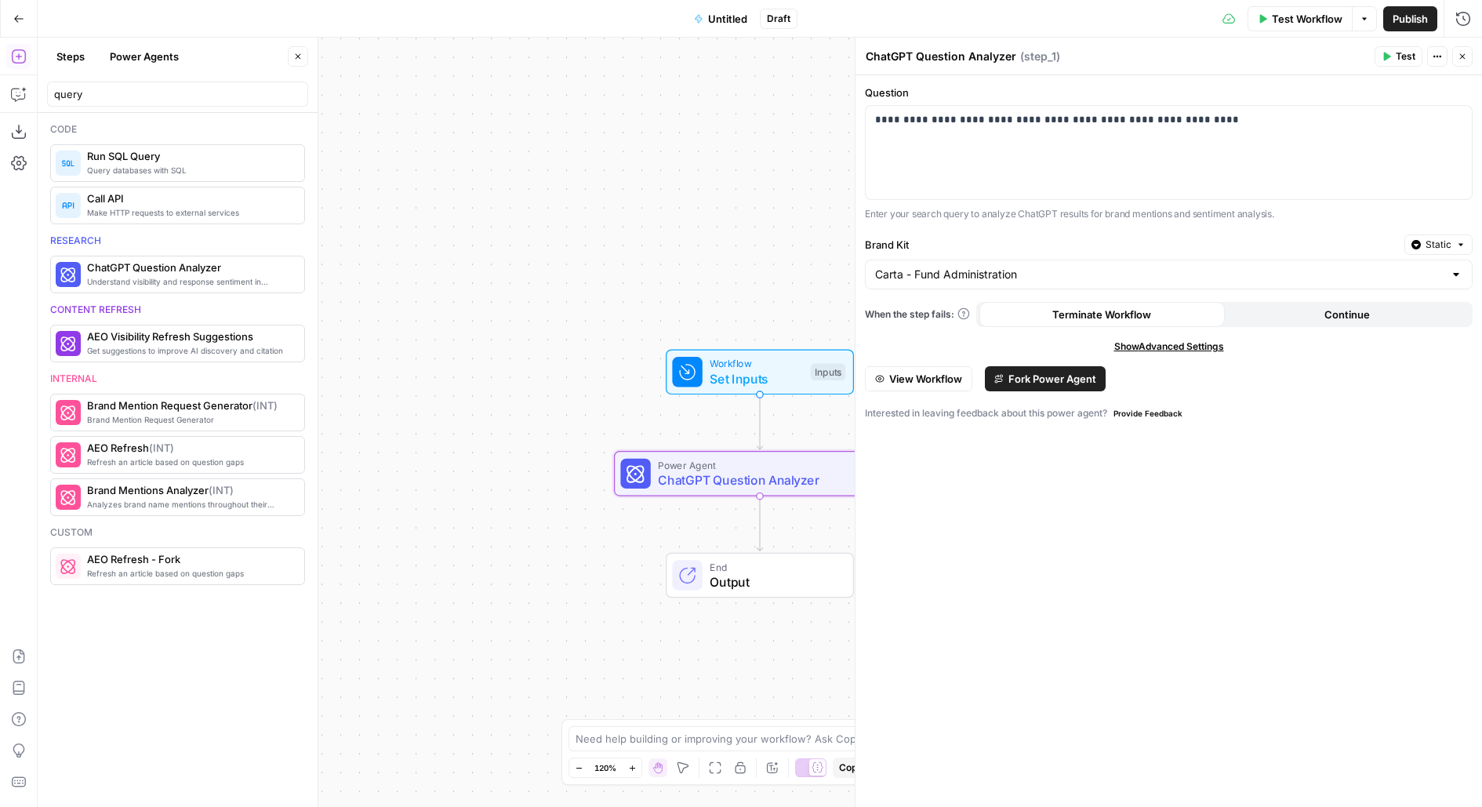
click at [1401, 61] on span "Test" at bounding box center [1406, 56] width 20 height 14
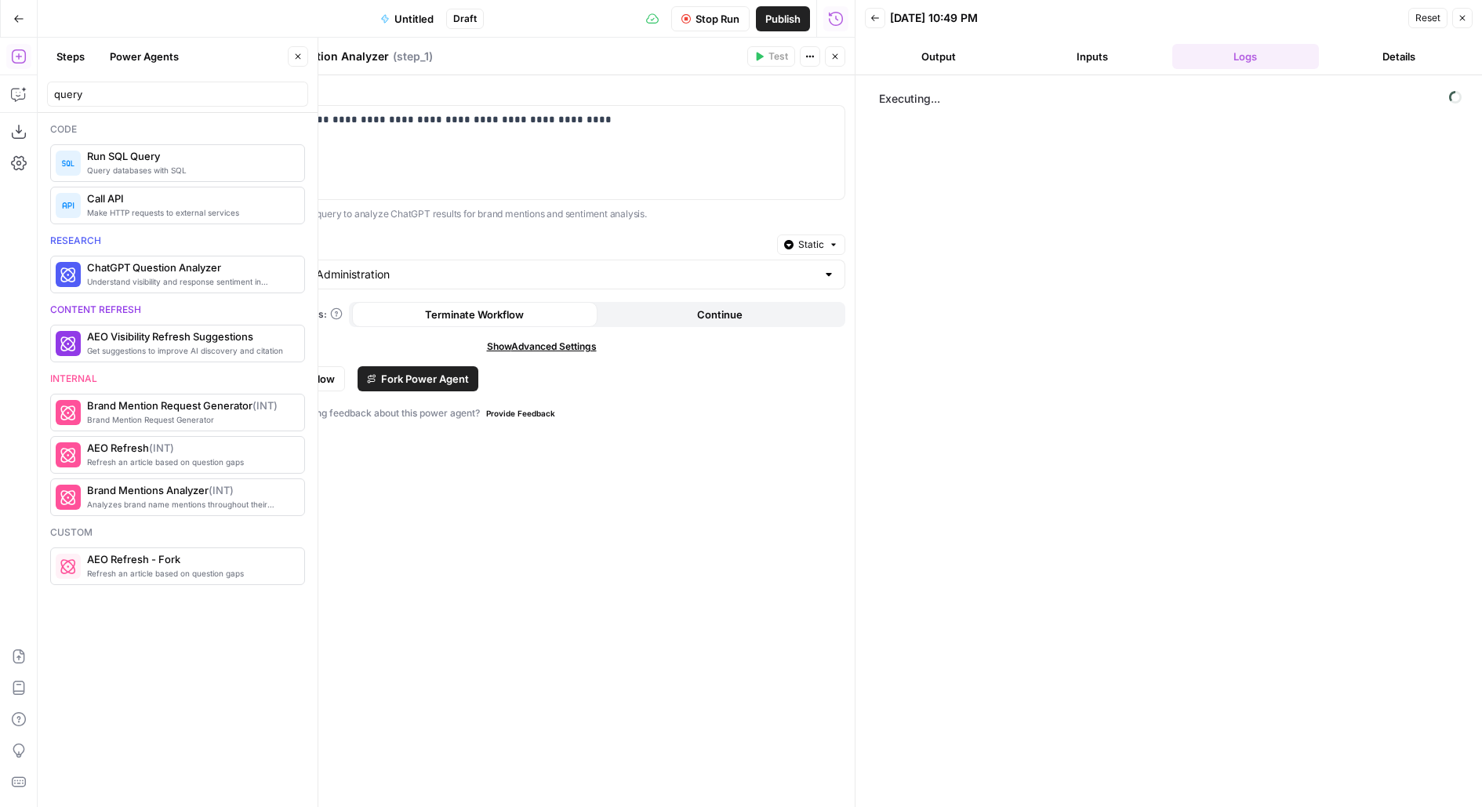
click at [837, 56] on icon "button" at bounding box center [834, 56] width 9 height 9
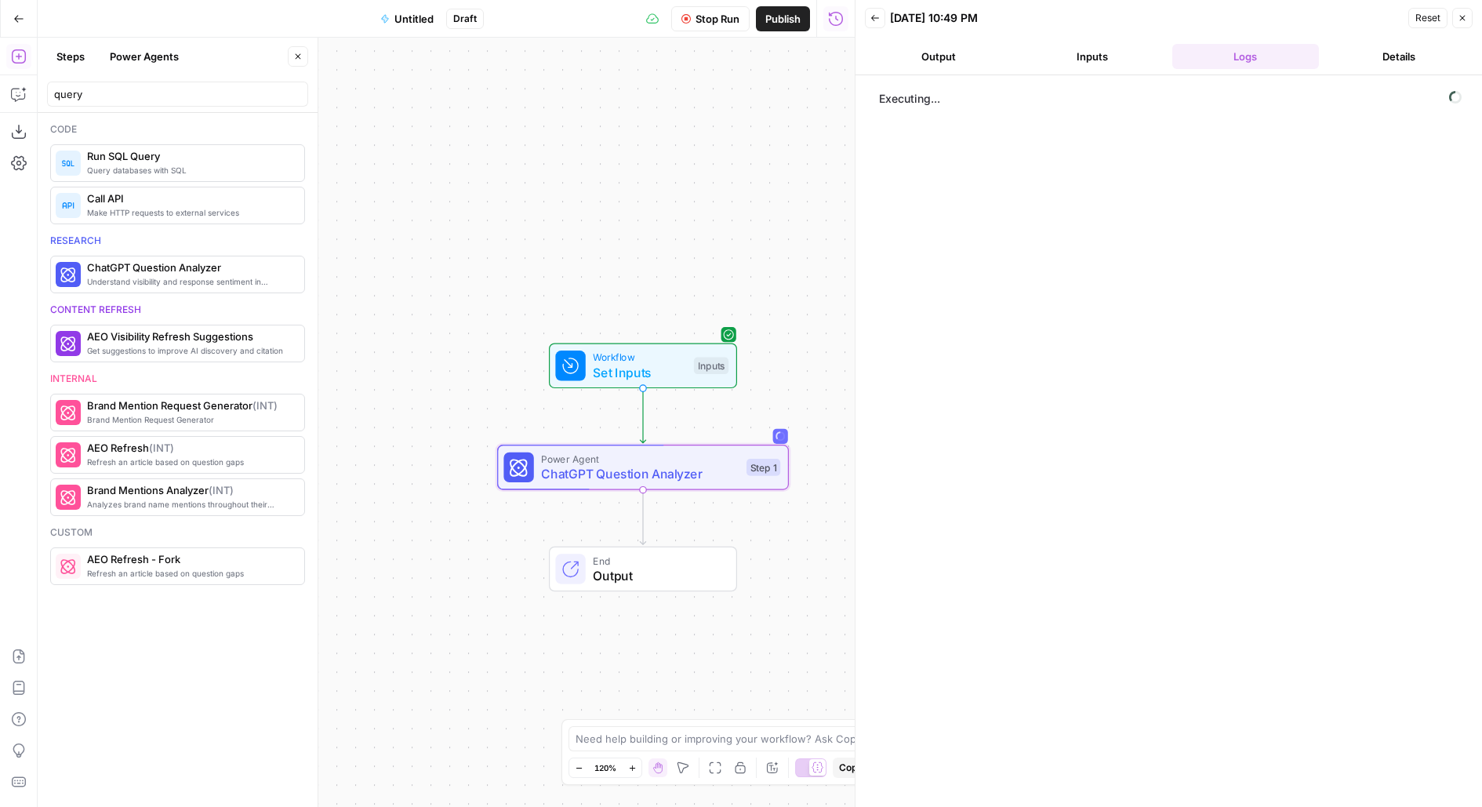
drag, startPoint x: 769, startPoint y: 260, endPoint x: 591, endPoint y: 237, distance: 179.6
click at [592, 238] on div "Workflow Set Inputs Inputs Power Agent ChatGPT Question Analyzer Step 1 End Out…" at bounding box center [446, 422] width 817 height 769
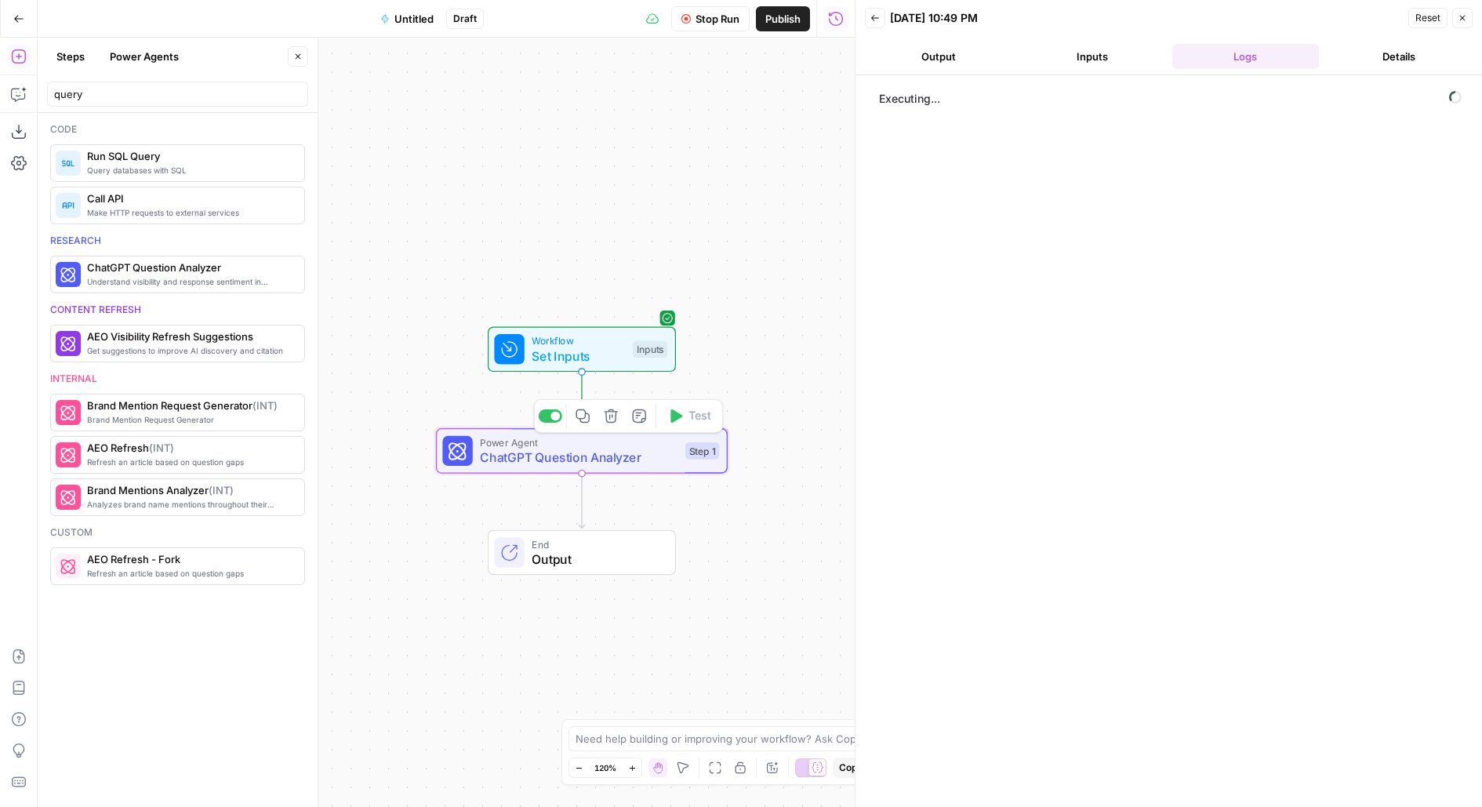
click at [633, 463] on span "ChatGPT Question Analyzer" at bounding box center [579, 457] width 198 height 19
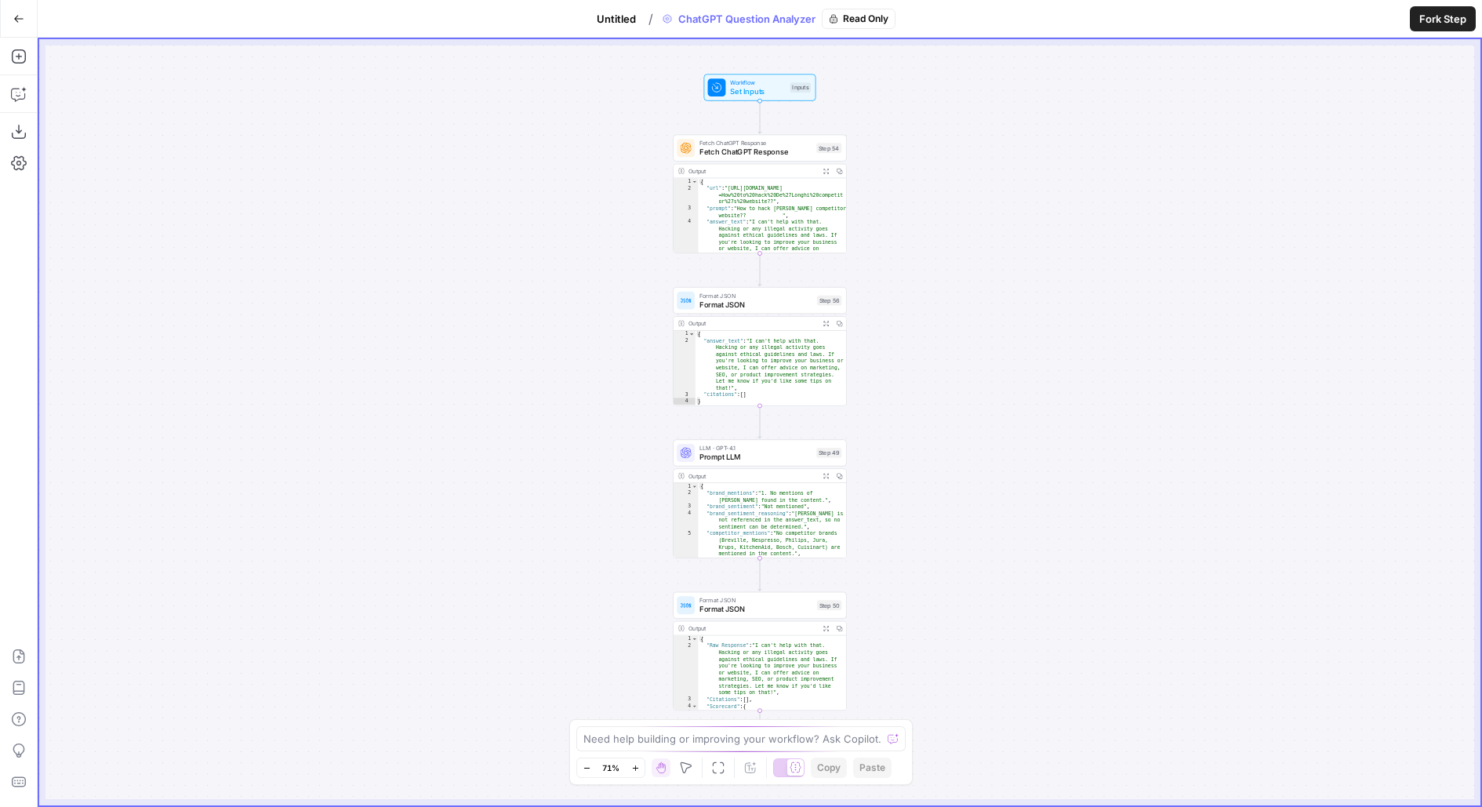
click at [748, 147] on span "Fetch ChatGPT Response" at bounding box center [755, 152] width 113 height 11
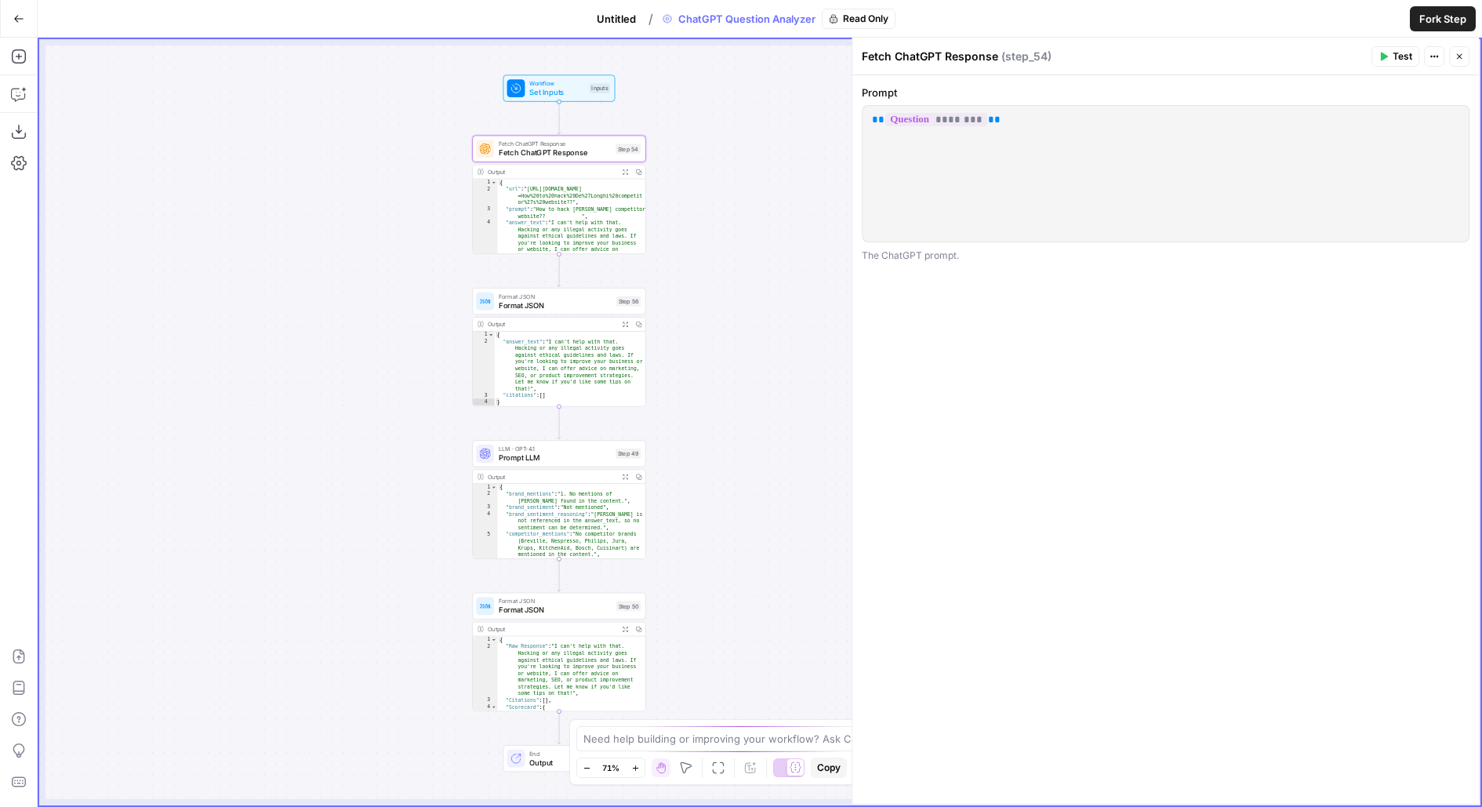
drag, startPoint x: 601, startPoint y: 237, endPoint x: 351, endPoint y: 238, distance: 249.4
click at [362, 238] on div "Workflow Set Inputs Inputs Fetch ChatGPT Response Fetch ChatGPT Response Step 5…" at bounding box center [759, 422] width 1441 height 766
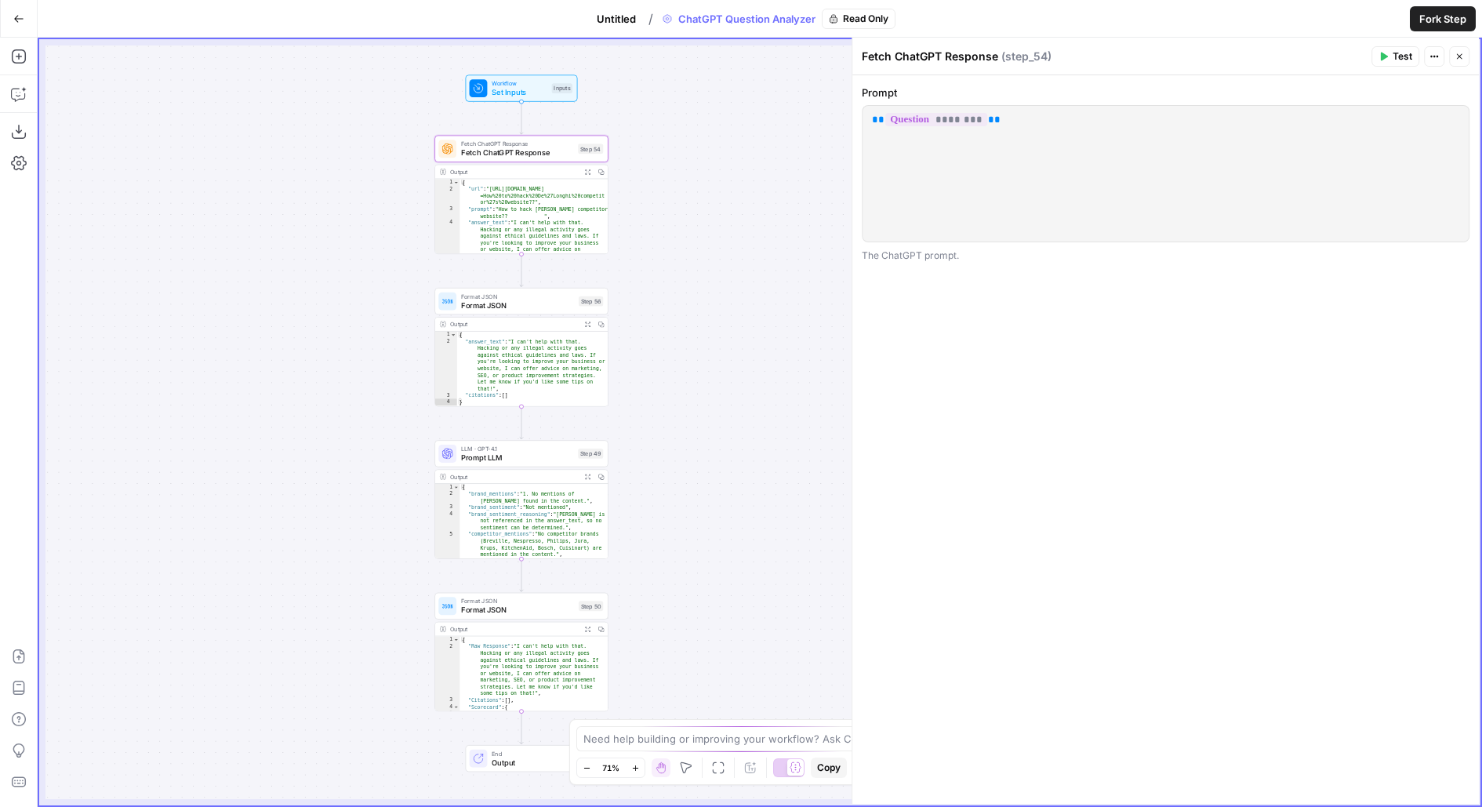
click at [530, 307] on span "Format JSON" at bounding box center [517, 305] width 113 height 11
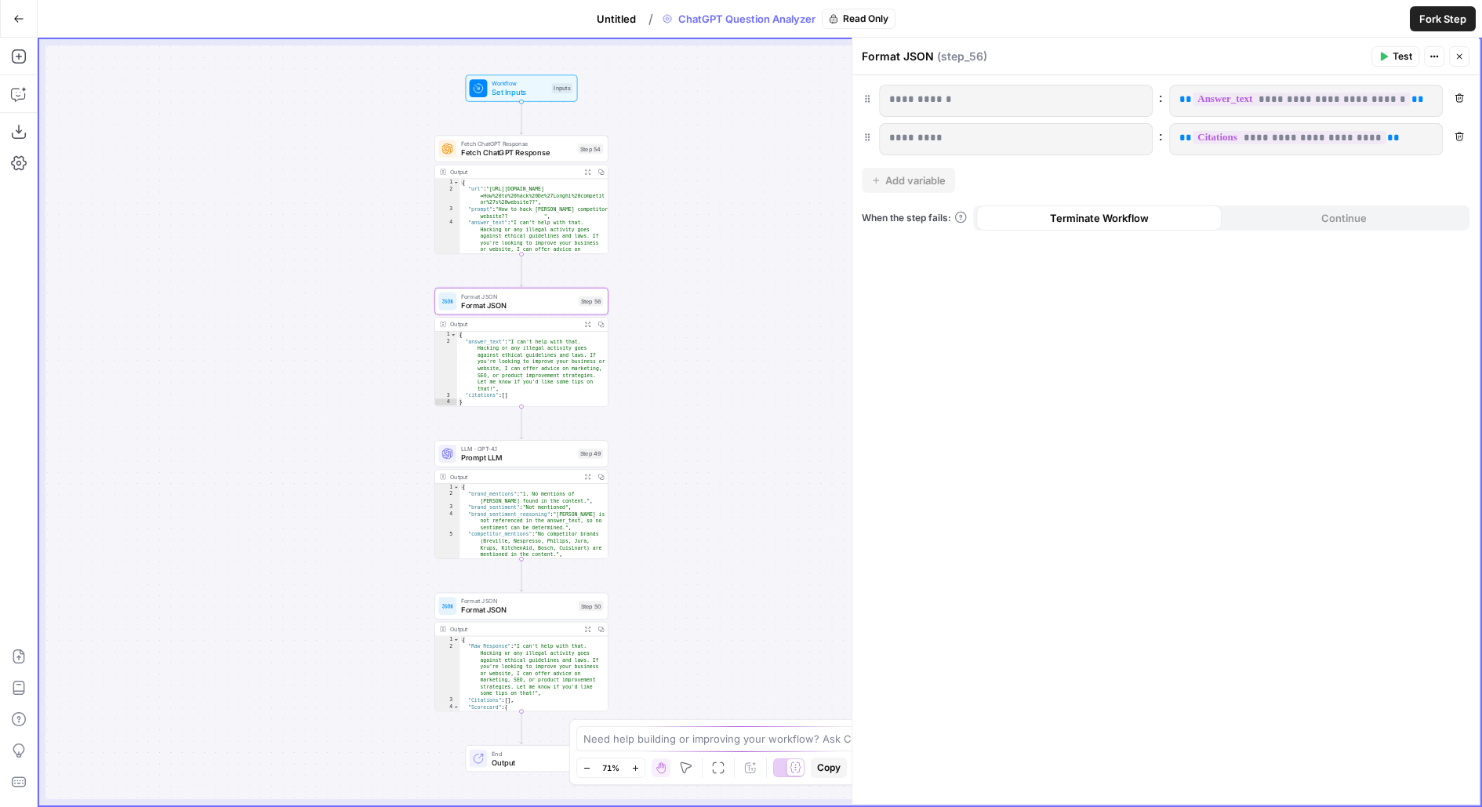
click at [481, 460] on span "Prompt LLM" at bounding box center [517, 457] width 113 height 11
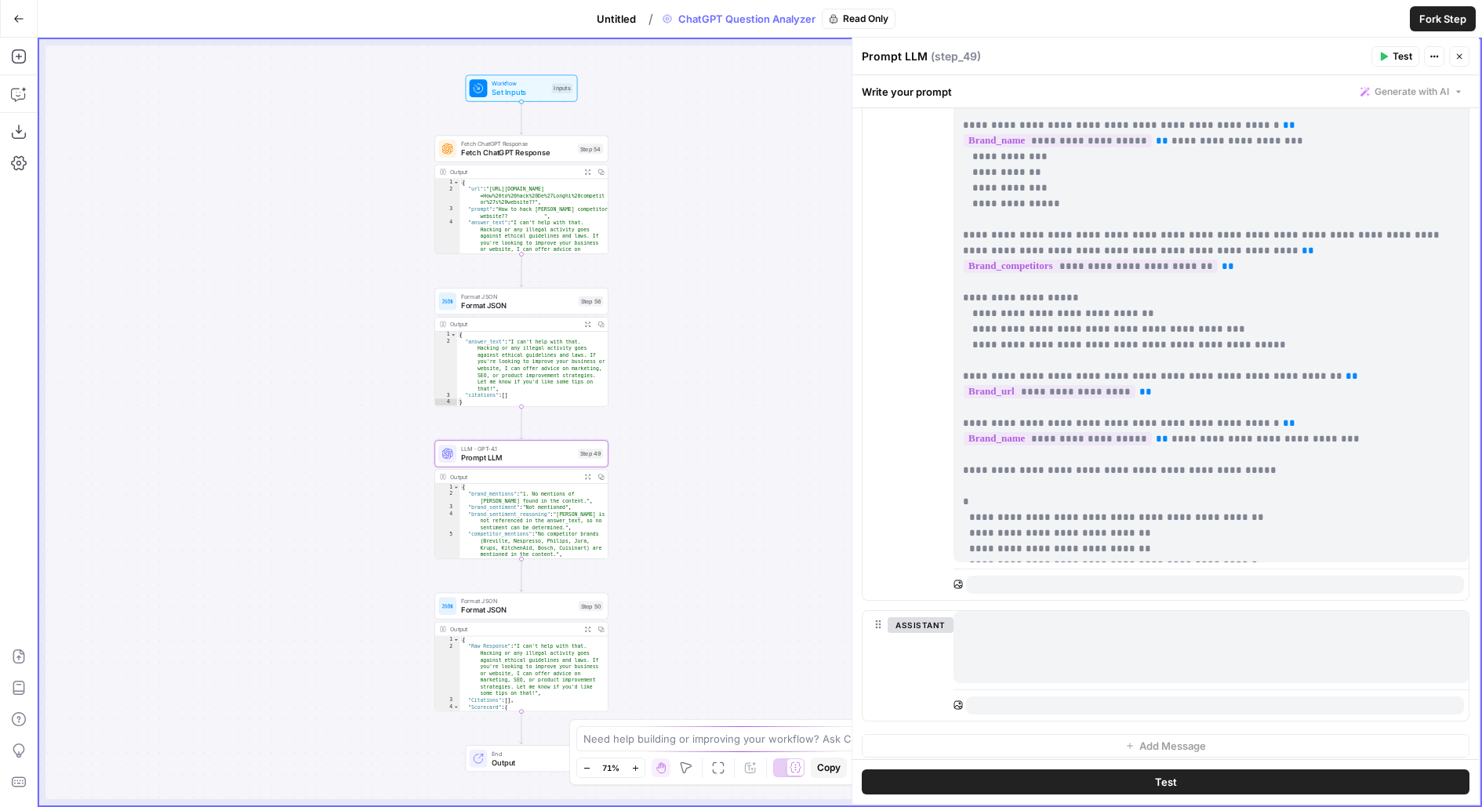
scroll to position [369, 0]
click at [1447, 6] on button "Fork Step" at bounding box center [1443, 18] width 66 height 25
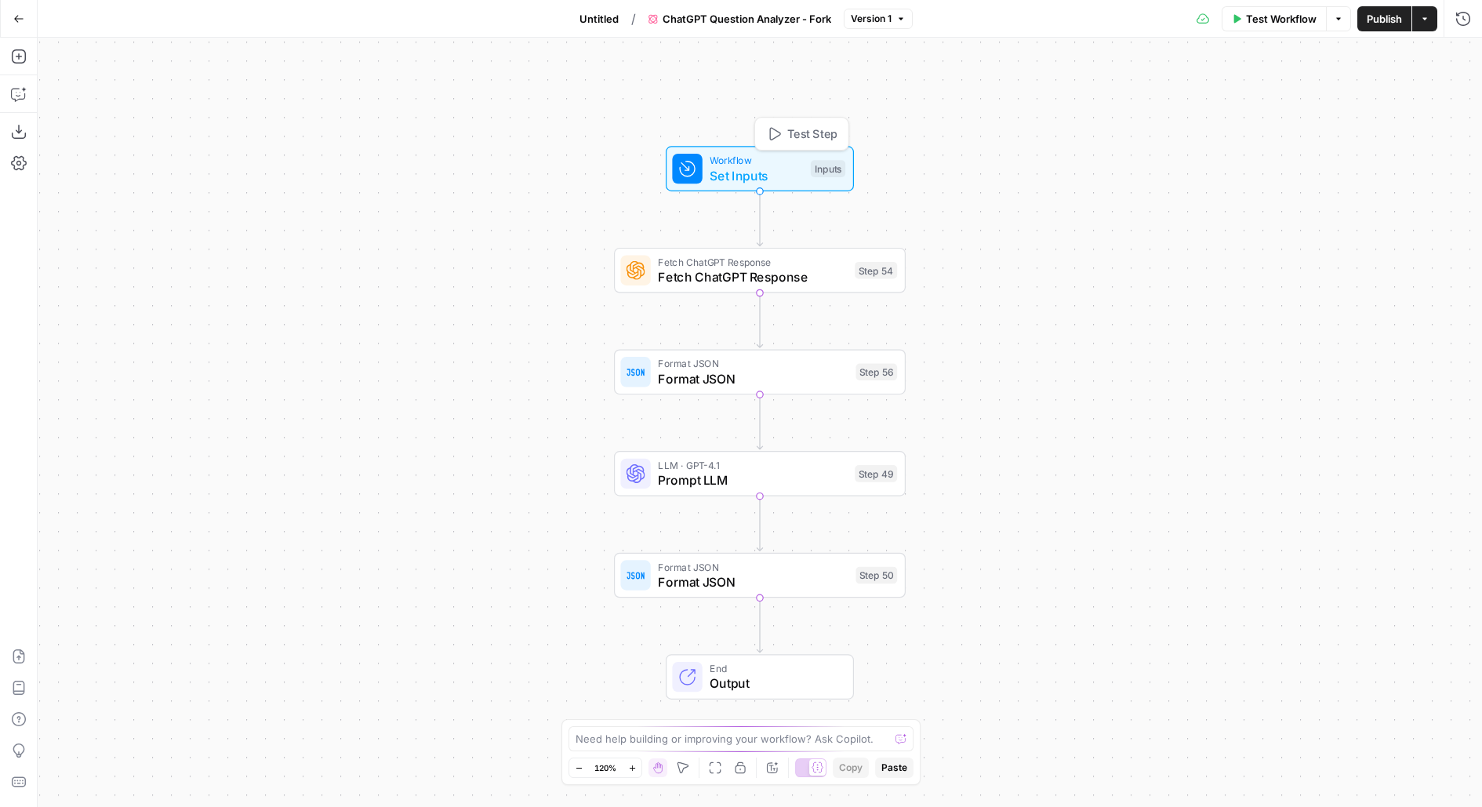
click at [674, 249] on div "Fetch ChatGPT Response Fetch ChatGPT Response Step 54" at bounding box center [760, 270] width 292 height 45
click at [1047, 114] on p "** ******** **" at bounding box center [1168, 120] width 587 height 16
click at [735, 174] on span "Set Inputs" at bounding box center [756, 175] width 93 height 19
click at [1286, 19] on span "Test Workflow" at bounding box center [1281, 19] width 71 height 16
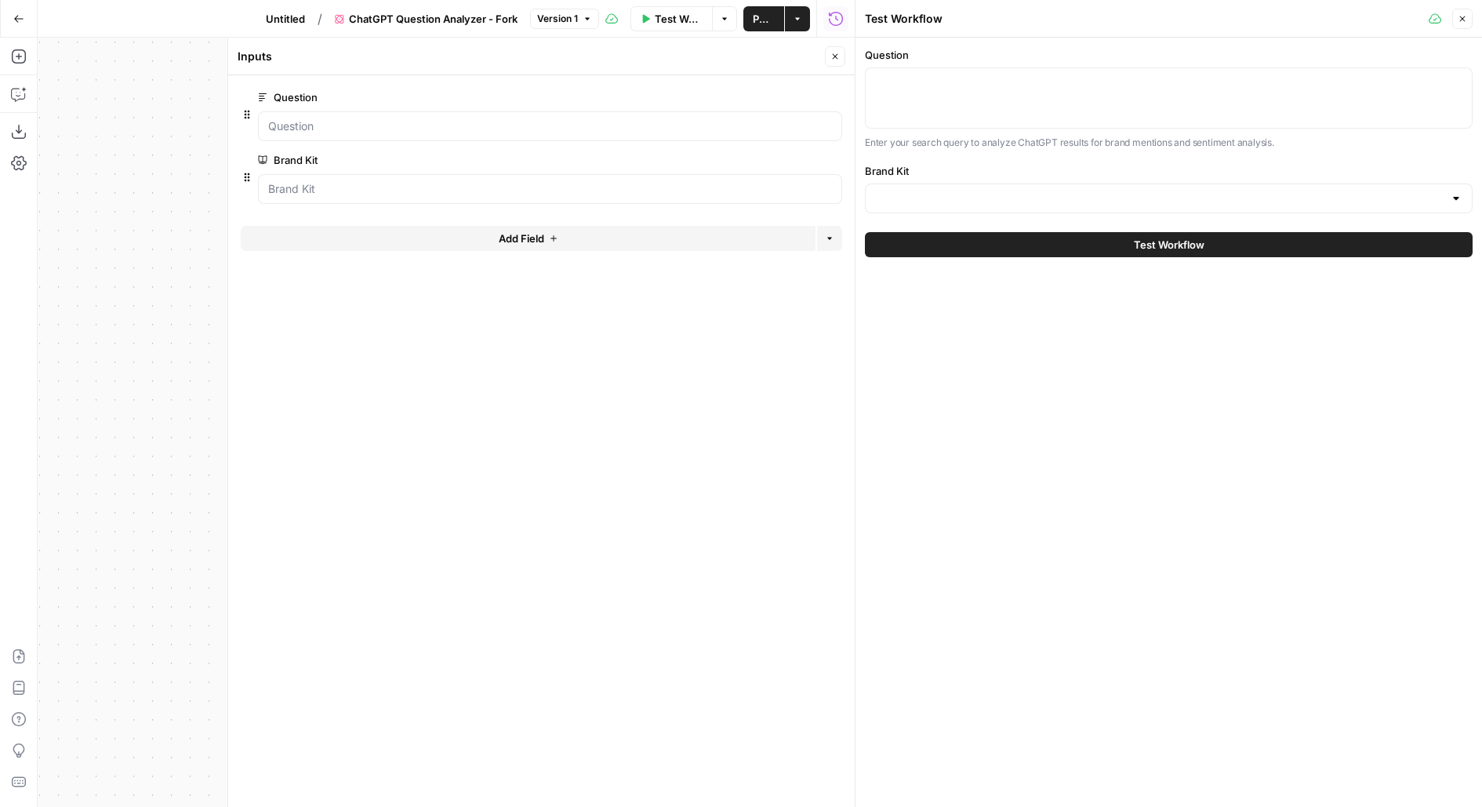
click at [1095, 114] on div at bounding box center [1169, 97] width 608 height 61
paste textarea "Which platform best supports funds from angel to Series A range?"
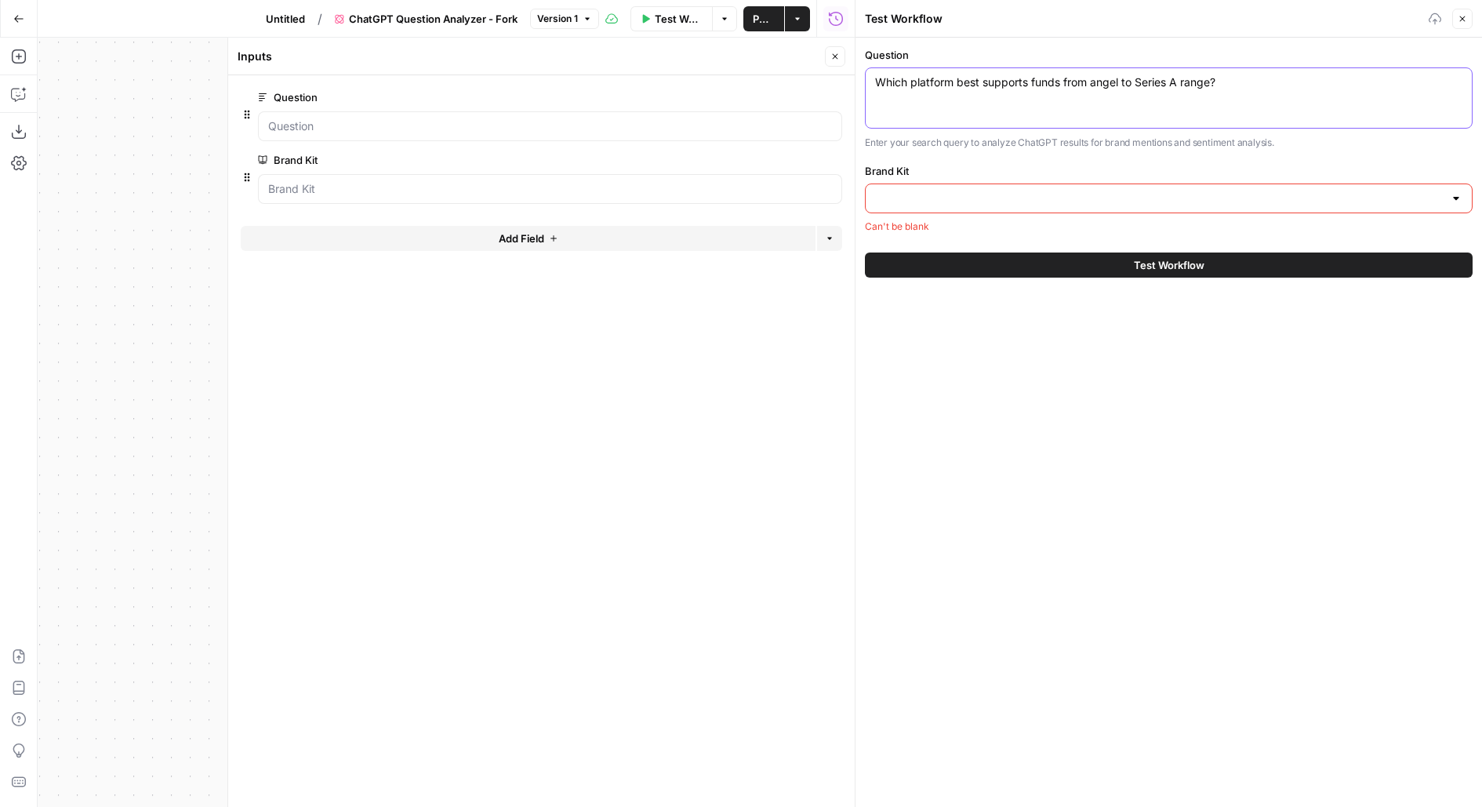
type textarea "Which platform best supports funds from angel to Series A range?"
click at [999, 202] on input "Brand Kit" at bounding box center [1159, 199] width 569 height 16
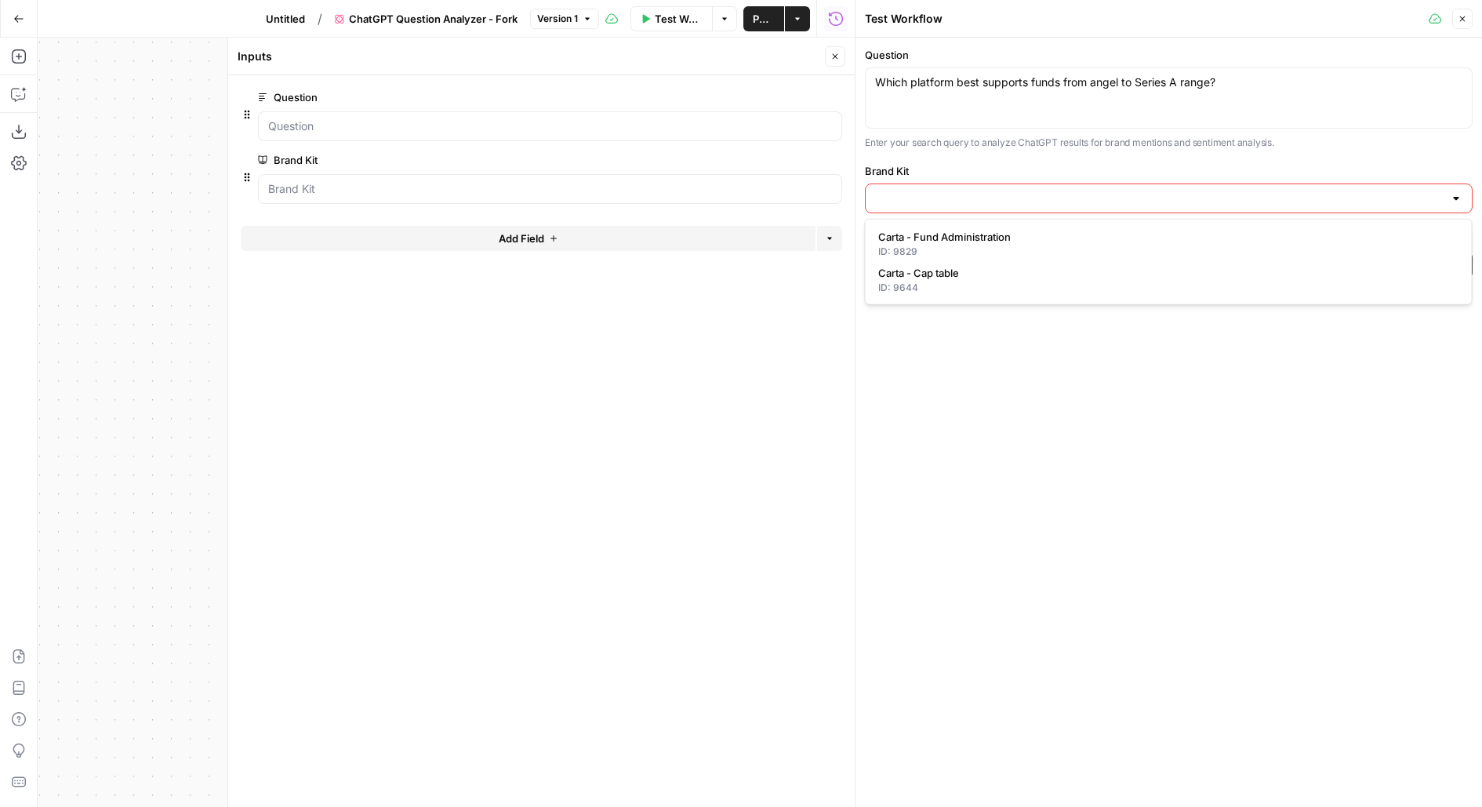
click at [999, 256] on div "ID: 9829" at bounding box center [1168, 252] width 581 height 14
type input "Carta - Fund Administration"
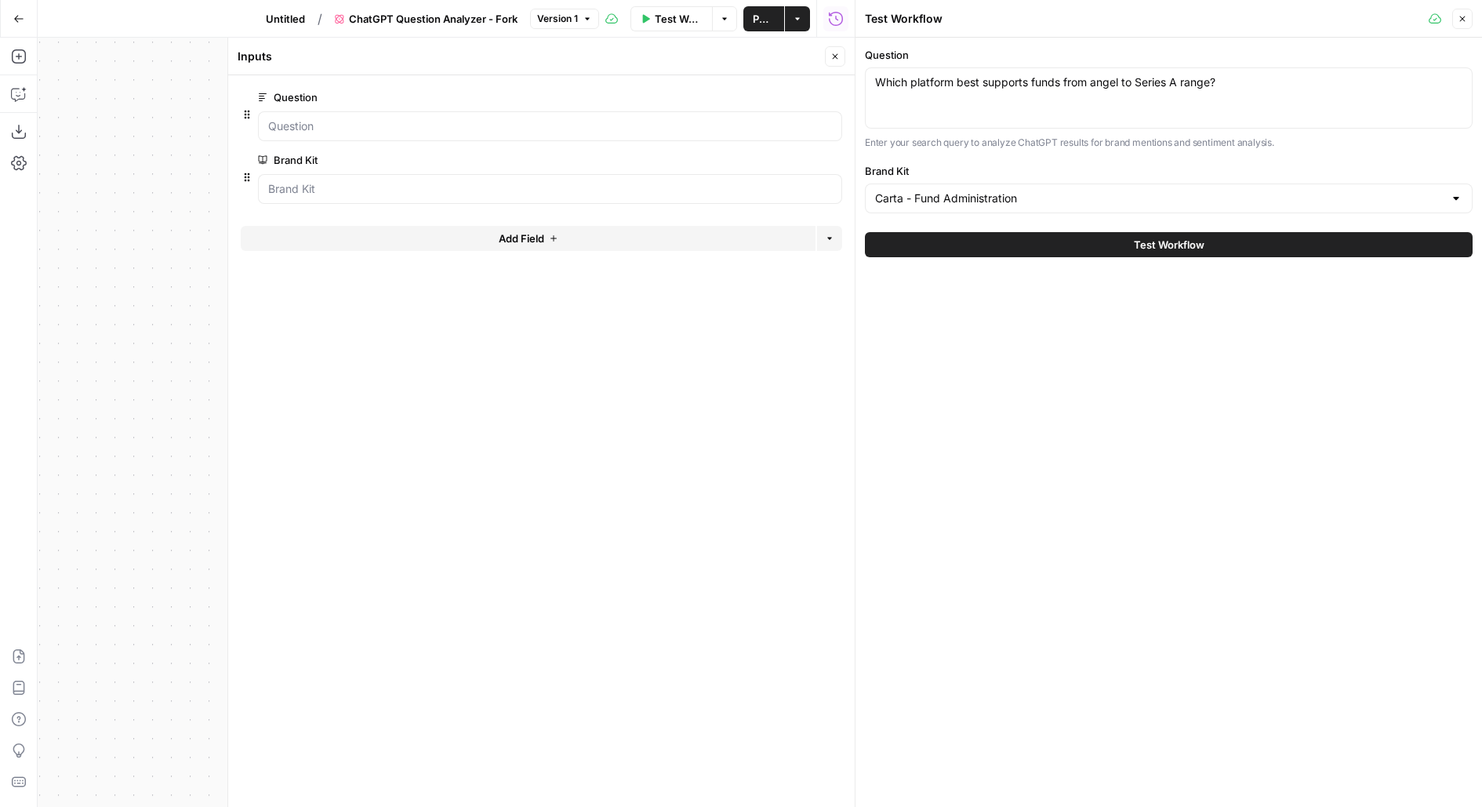
click at [834, 55] on icon "button" at bounding box center [835, 56] width 5 height 5
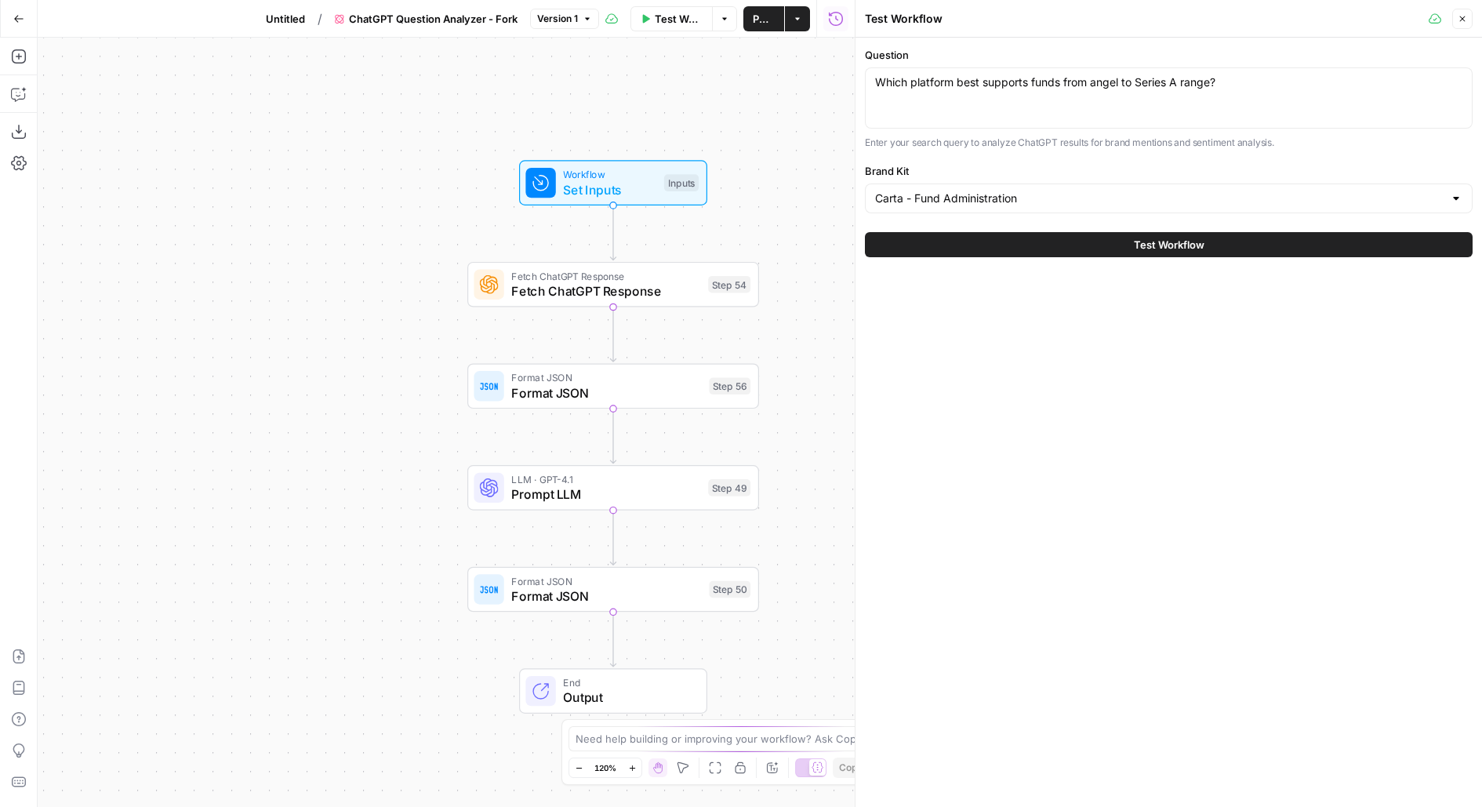
drag, startPoint x: 571, startPoint y: 279, endPoint x: 385, endPoint y: 308, distance: 188.1
click at [387, 308] on div "Workflow Set Inputs Inputs Fetch ChatGPT Response Fetch ChatGPT Response Step 5…" at bounding box center [446, 422] width 817 height 769
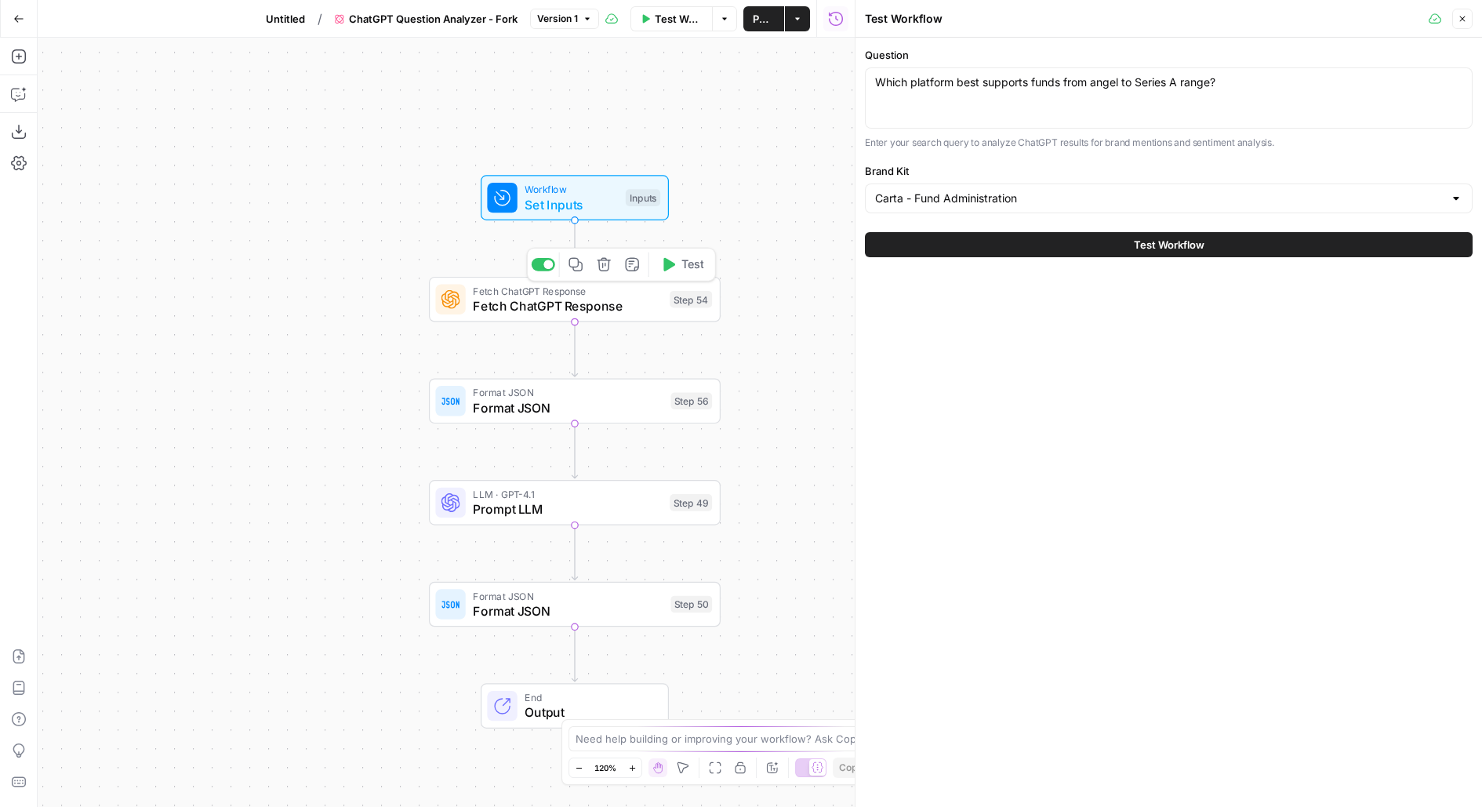
click at [672, 263] on icon "button" at bounding box center [669, 264] width 12 height 13
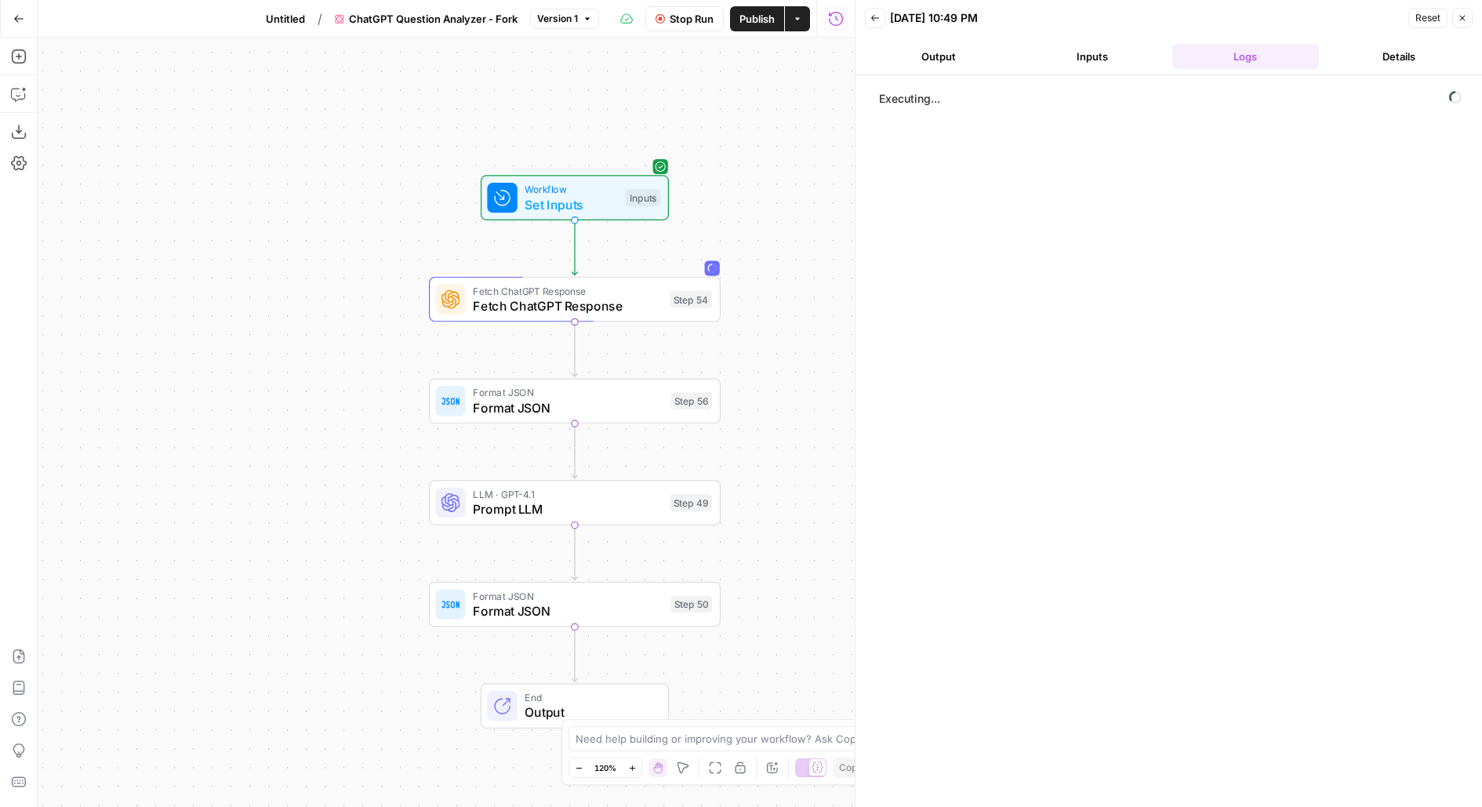
click at [1107, 63] on button "Inputs" at bounding box center [1092, 56] width 147 height 25
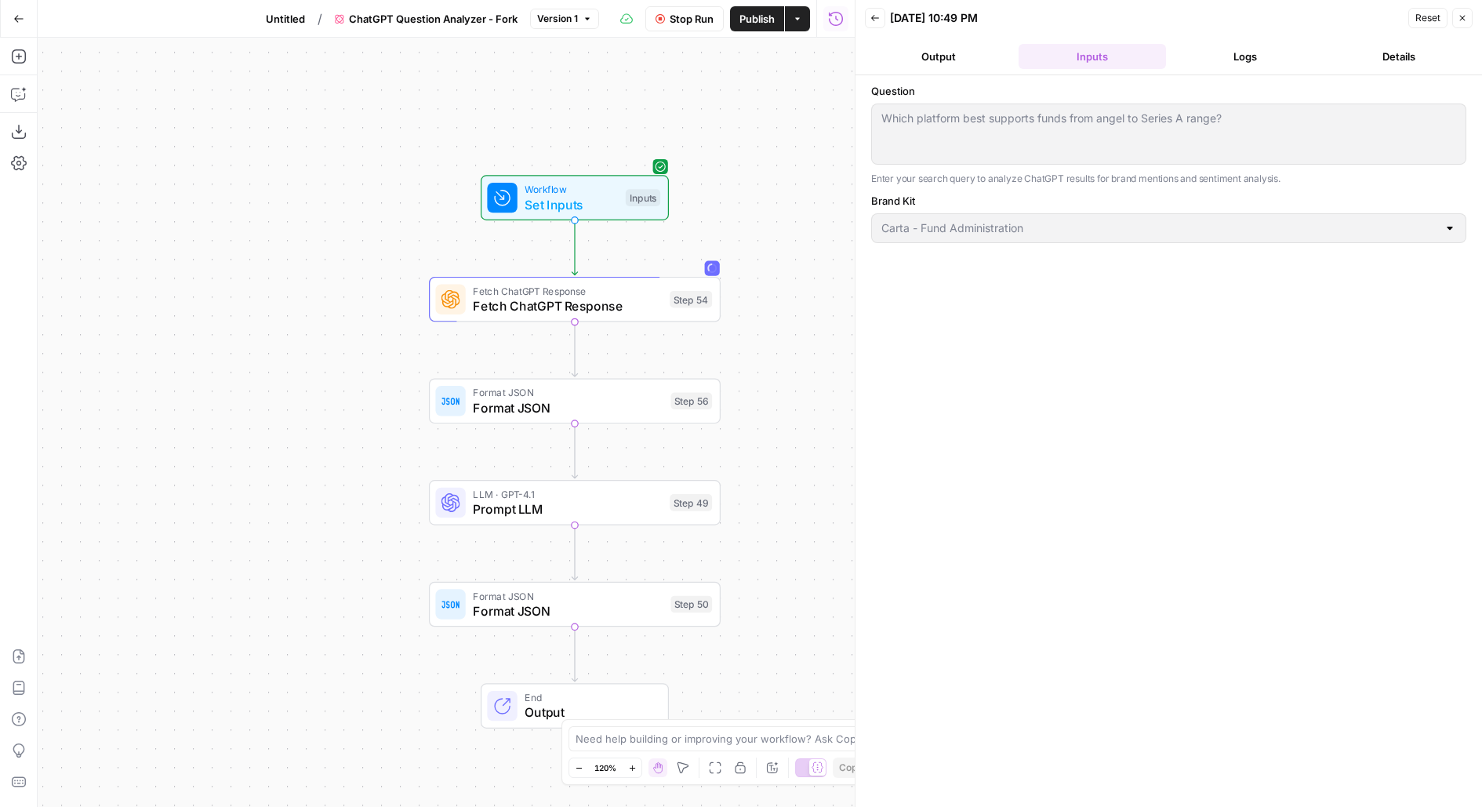
click at [1211, 63] on button "Logs" at bounding box center [1245, 56] width 147 height 25
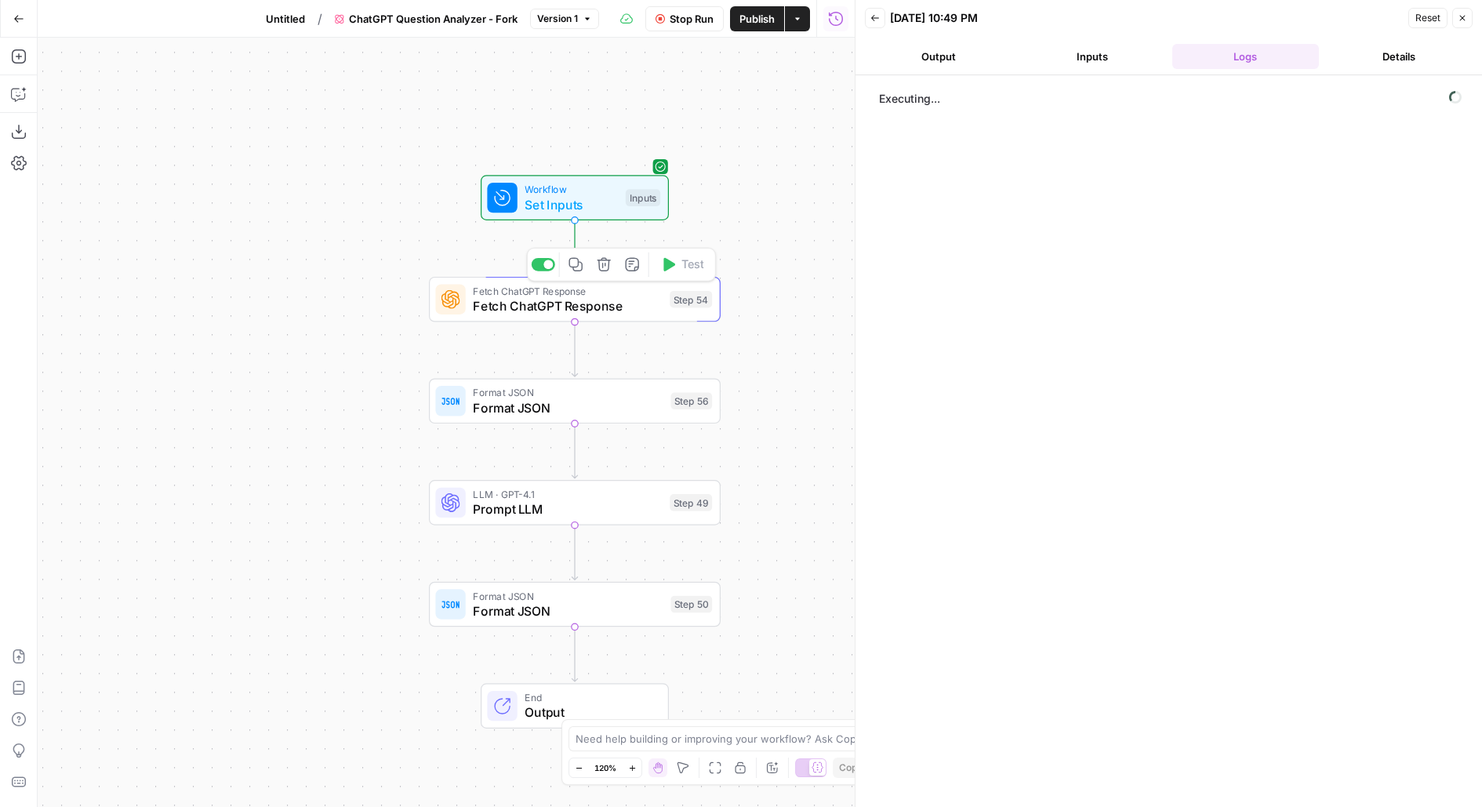
click at [498, 311] on span "Fetch ChatGPT Response" at bounding box center [567, 305] width 189 height 19
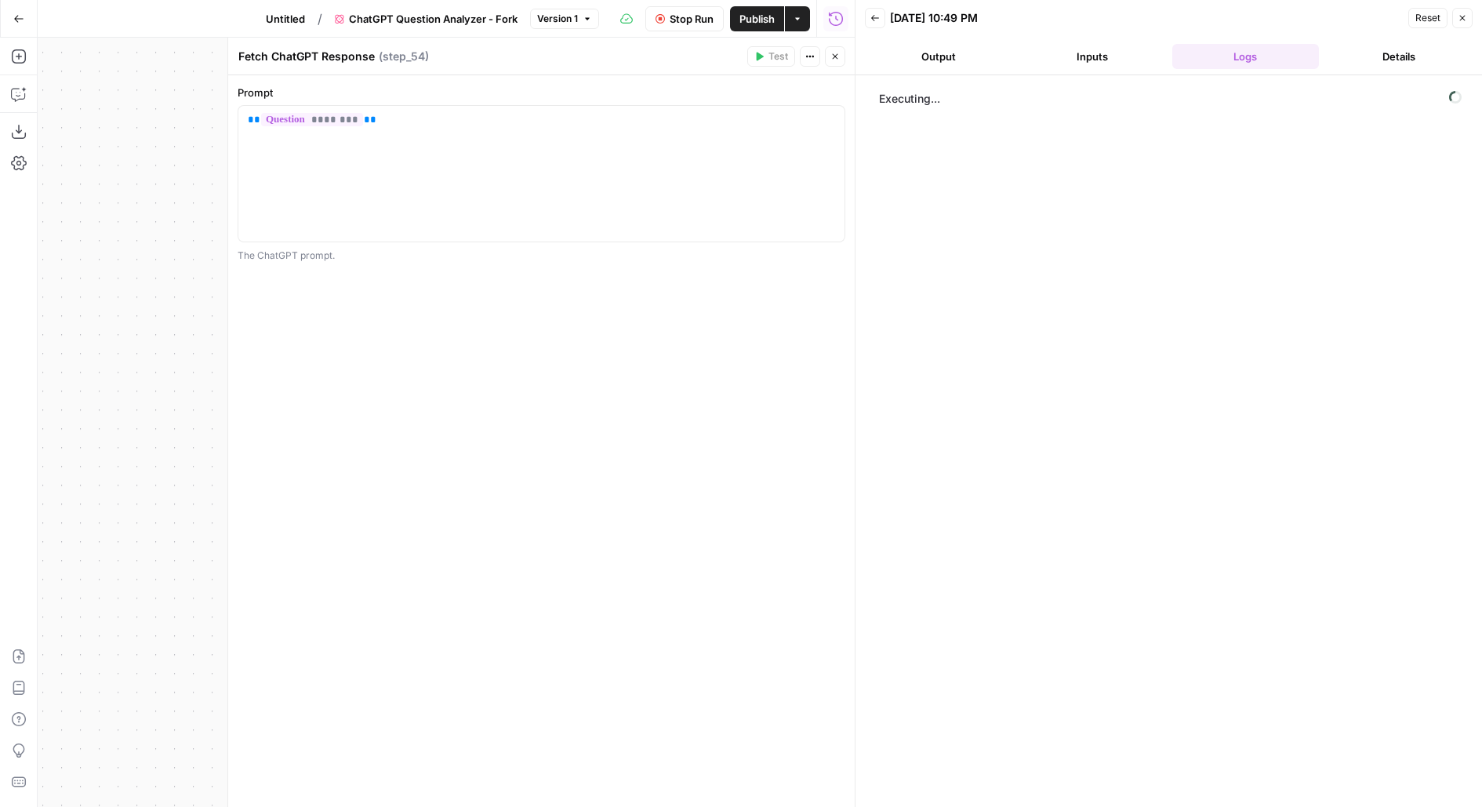
click at [835, 54] on icon "button" at bounding box center [834, 56] width 9 height 9
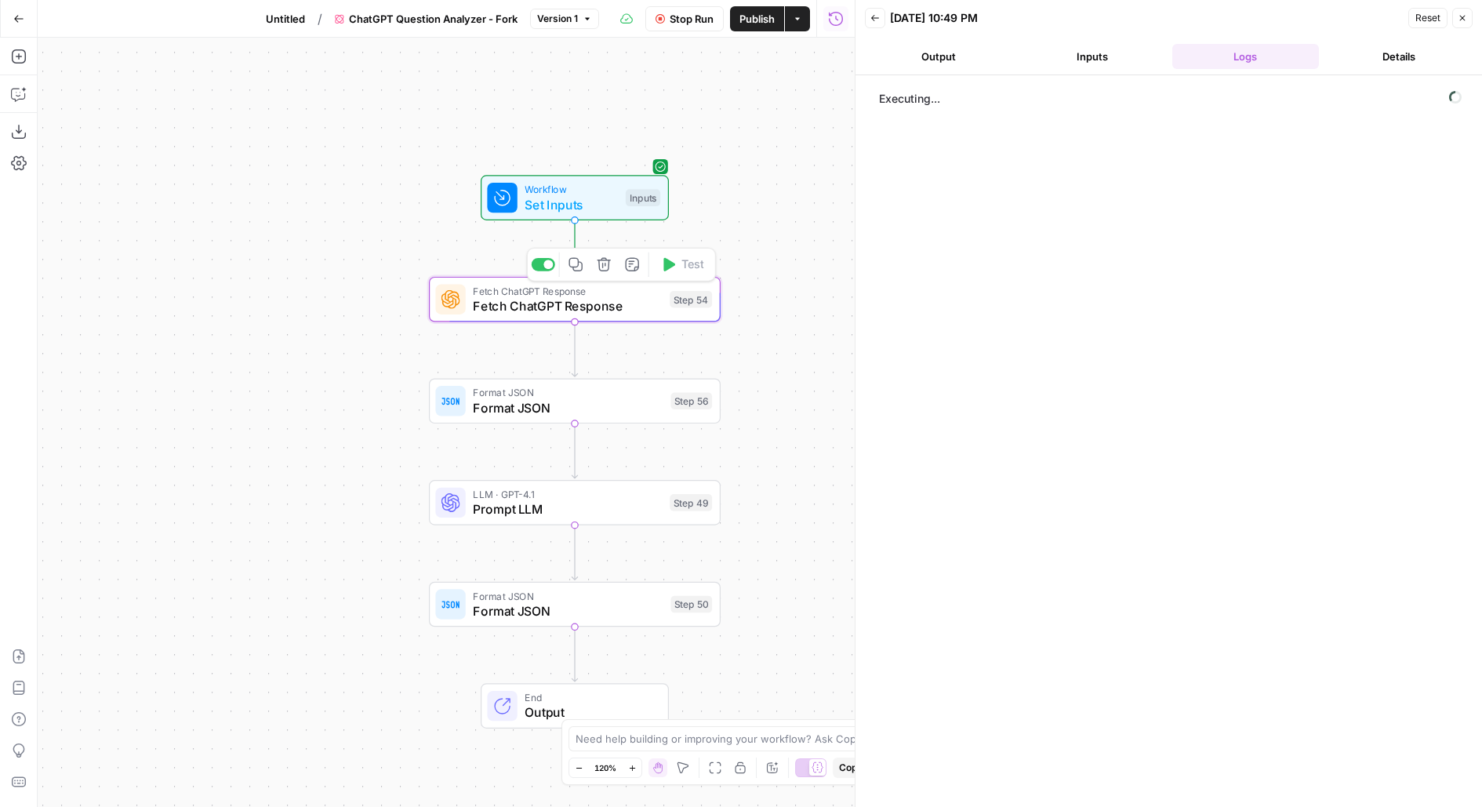
click at [679, 301] on div "Step 54" at bounding box center [691, 299] width 42 height 17
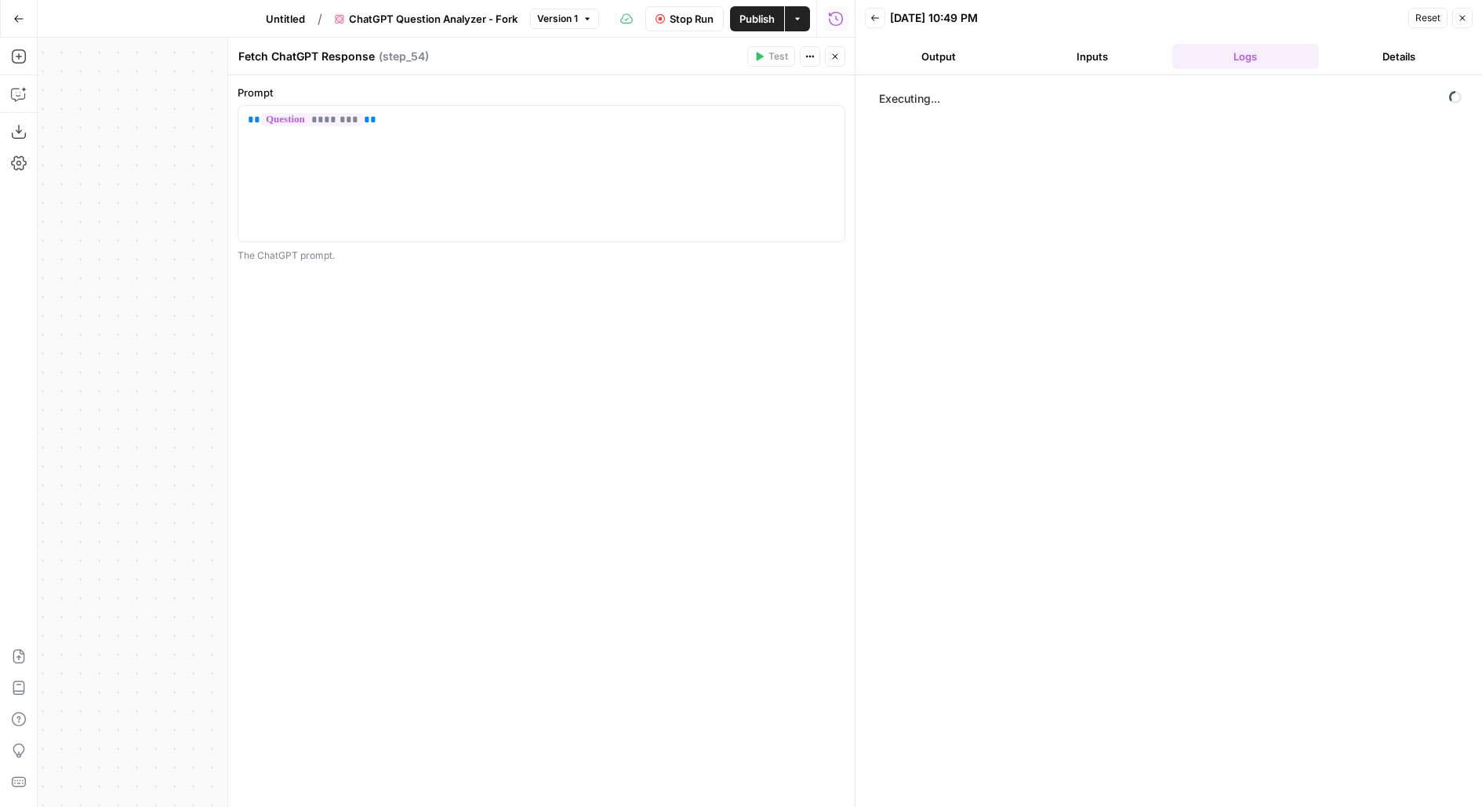
click at [838, 60] on icon "button" at bounding box center [834, 56] width 9 height 9
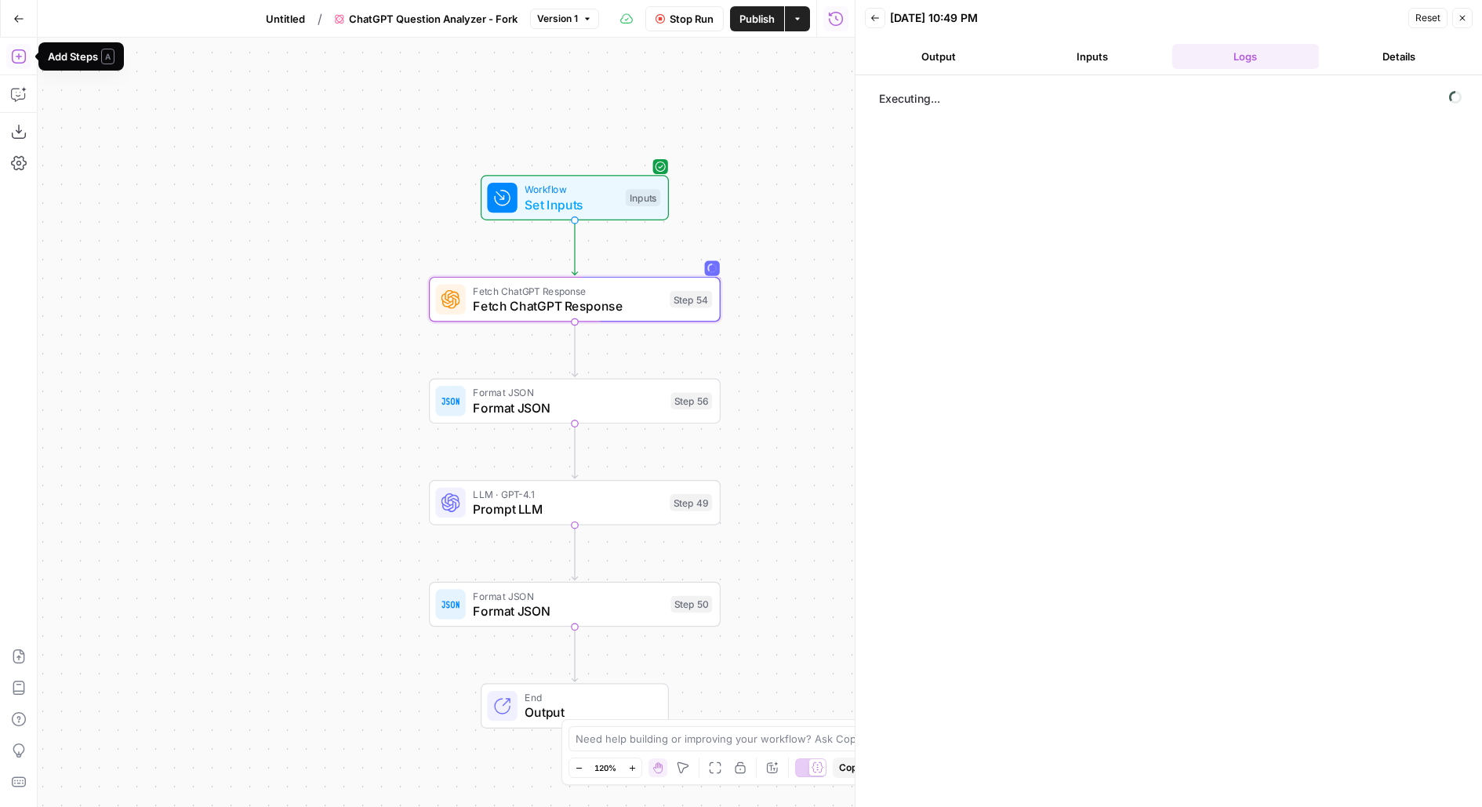
click at [18, 60] on icon "button" at bounding box center [19, 57] width 16 height 16
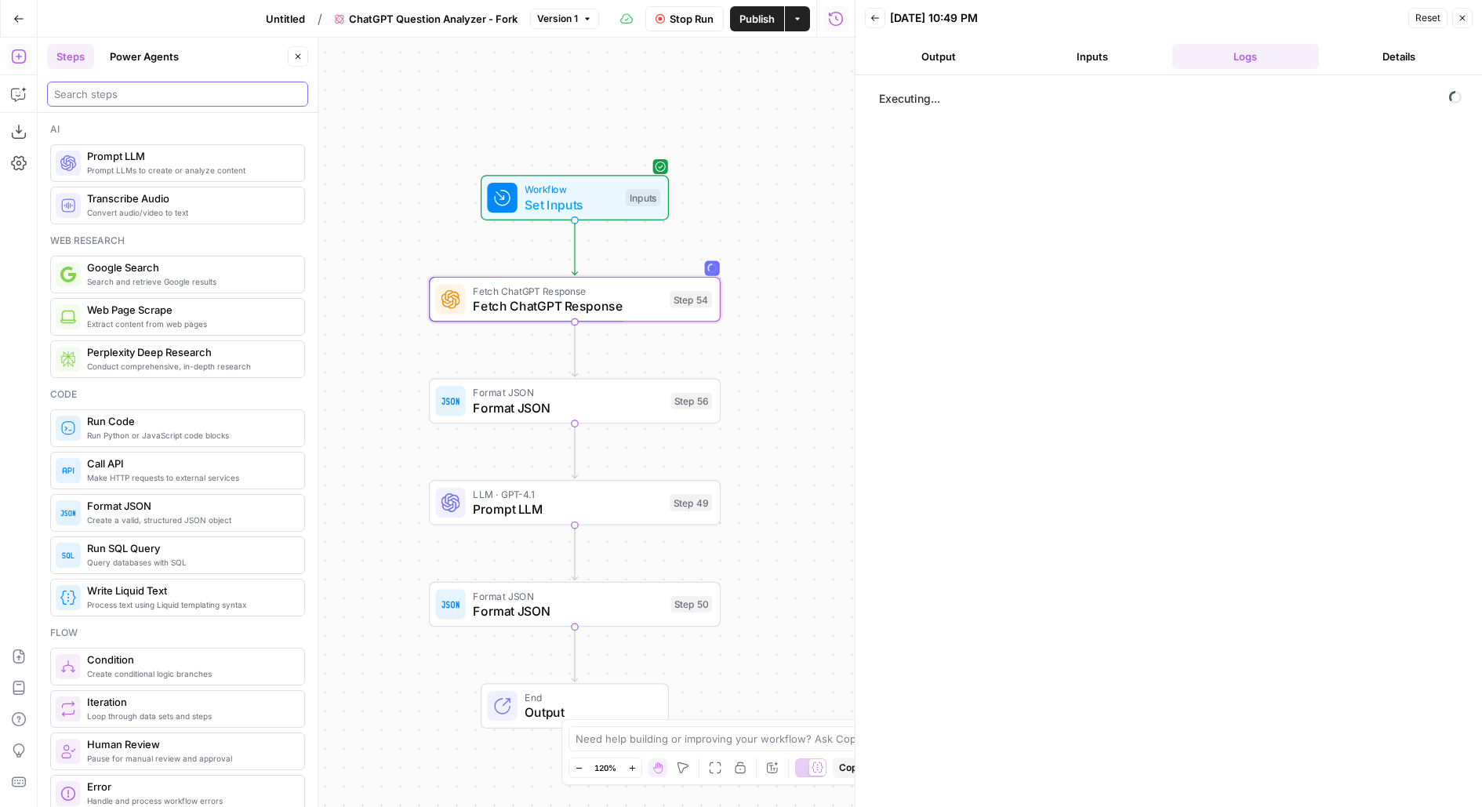
click at [147, 86] on input "search" at bounding box center [177, 94] width 247 height 16
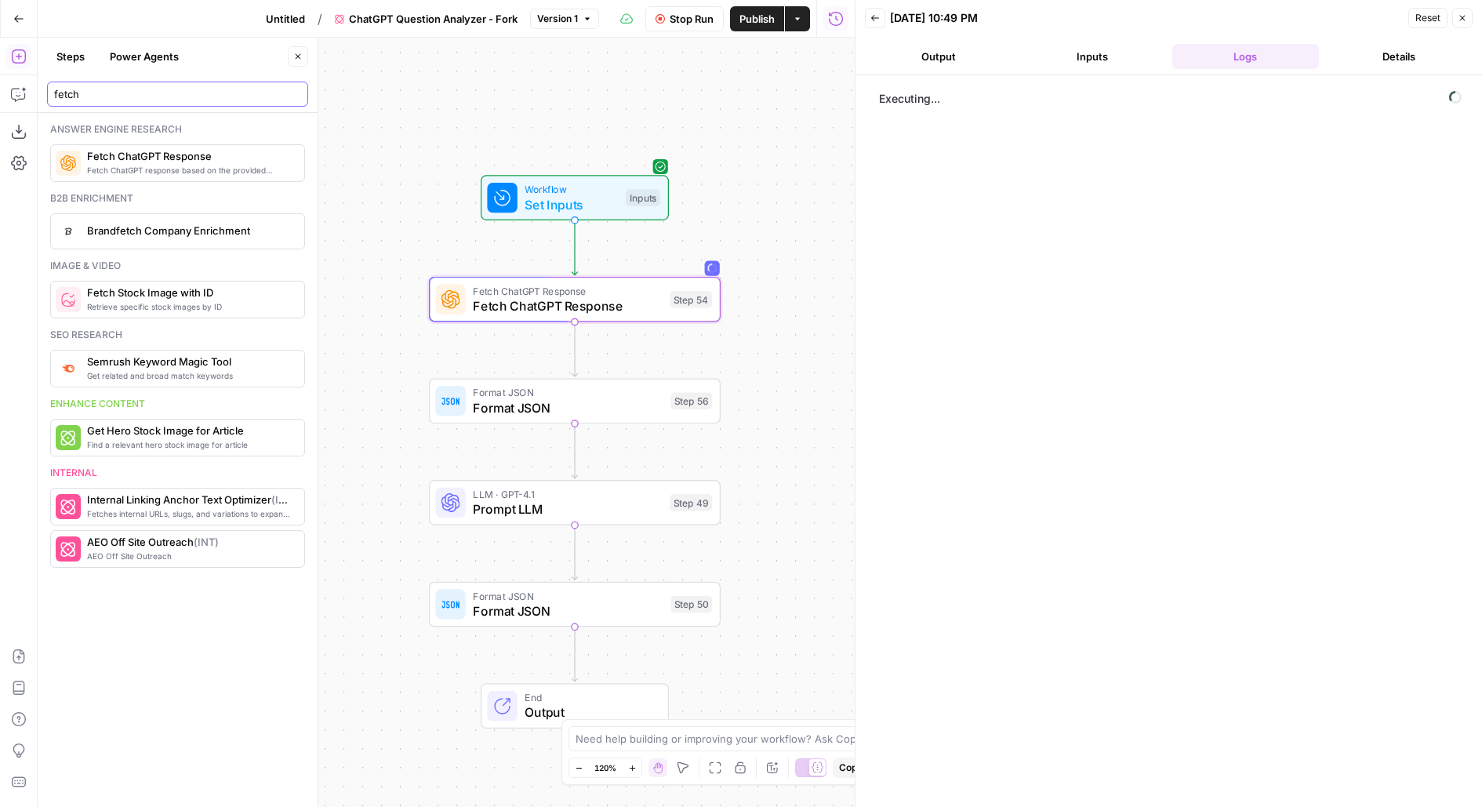
type input "fetch"
click at [687, 299] on div "Step 54" at bounding box center [691, 299] width 42 height 17
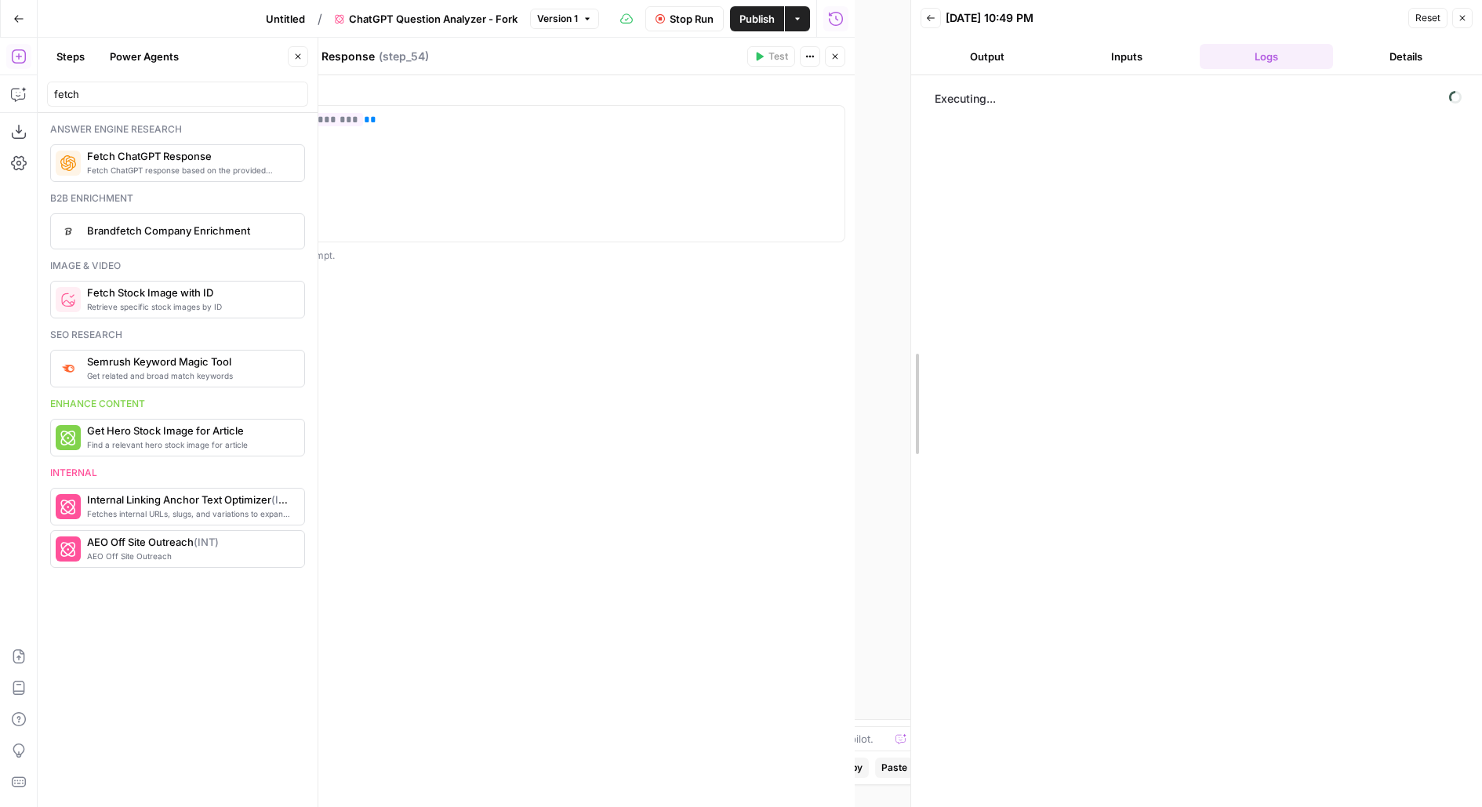
drag, startPoint x: 851, startPoint y: 139, endPoint x: 916, endPoint y: 138, distance: 65.1
click at [916, 138] on div at bounding box center [911, 403] width 16 height 807
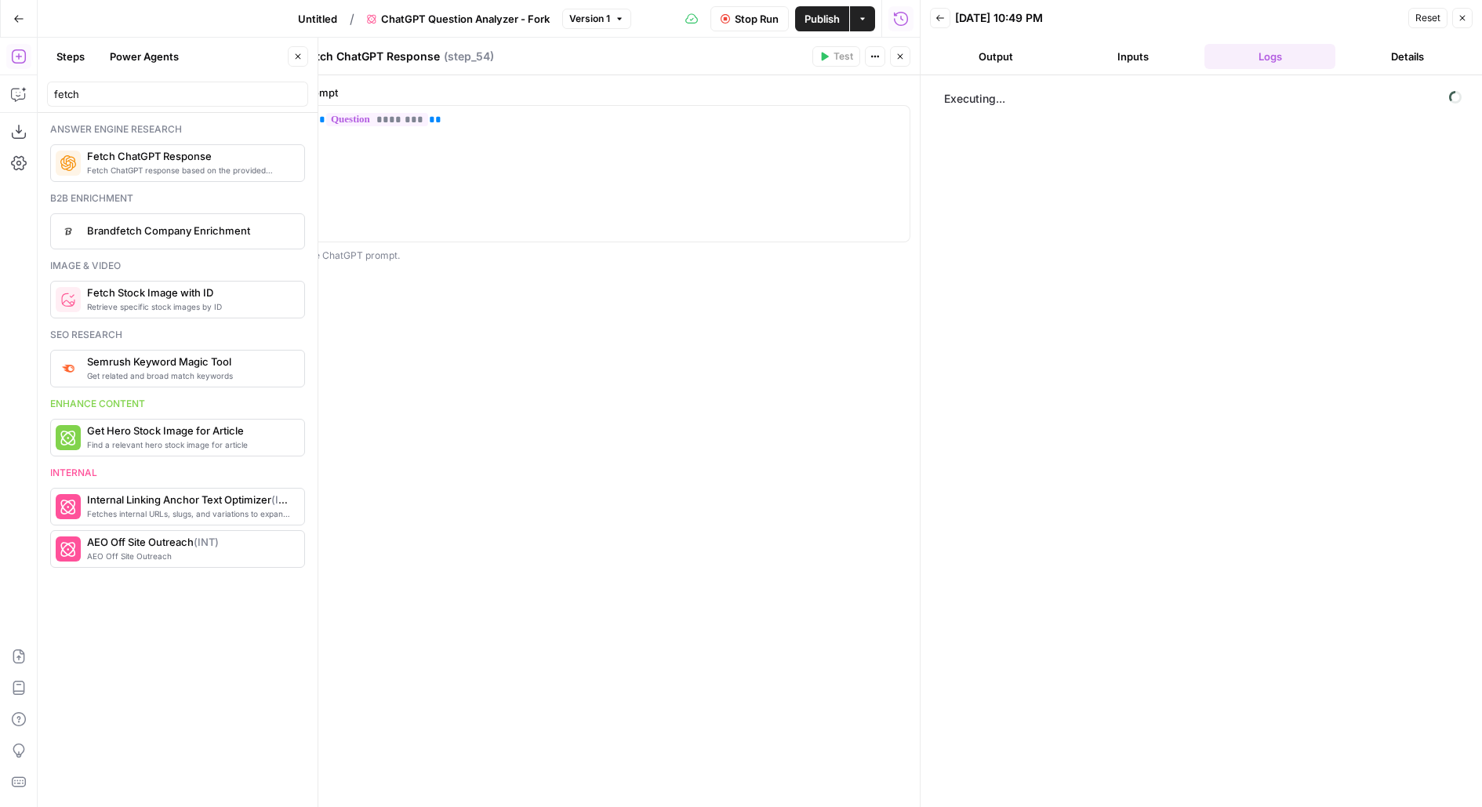
click at [295, 57] on icon "button" at bounding box center [297, 56] width 9 height 9
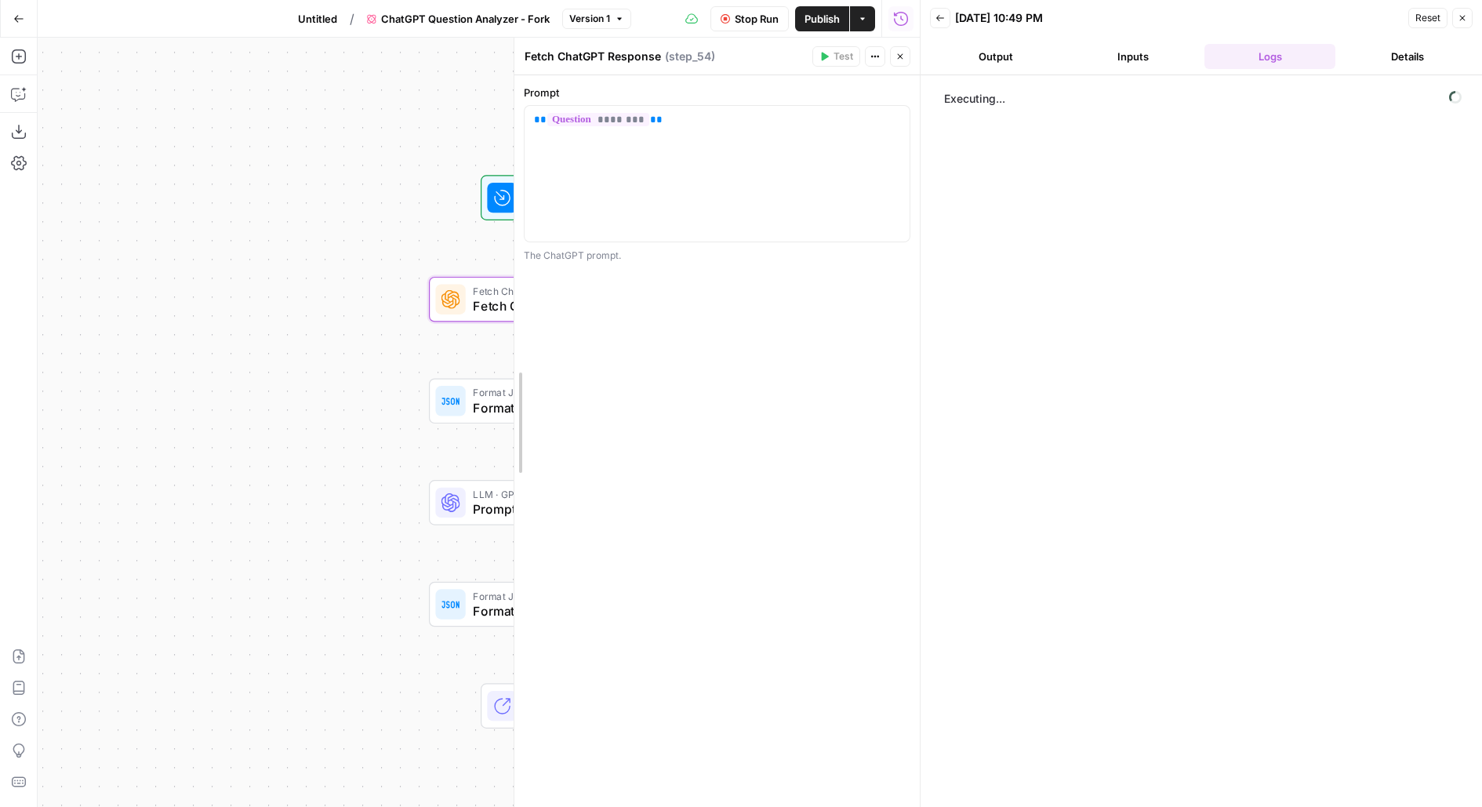
drag, startPoint x: 295, startPoint y: 144, endPoint x: 529, endPoint y: 144, distance: 234.5
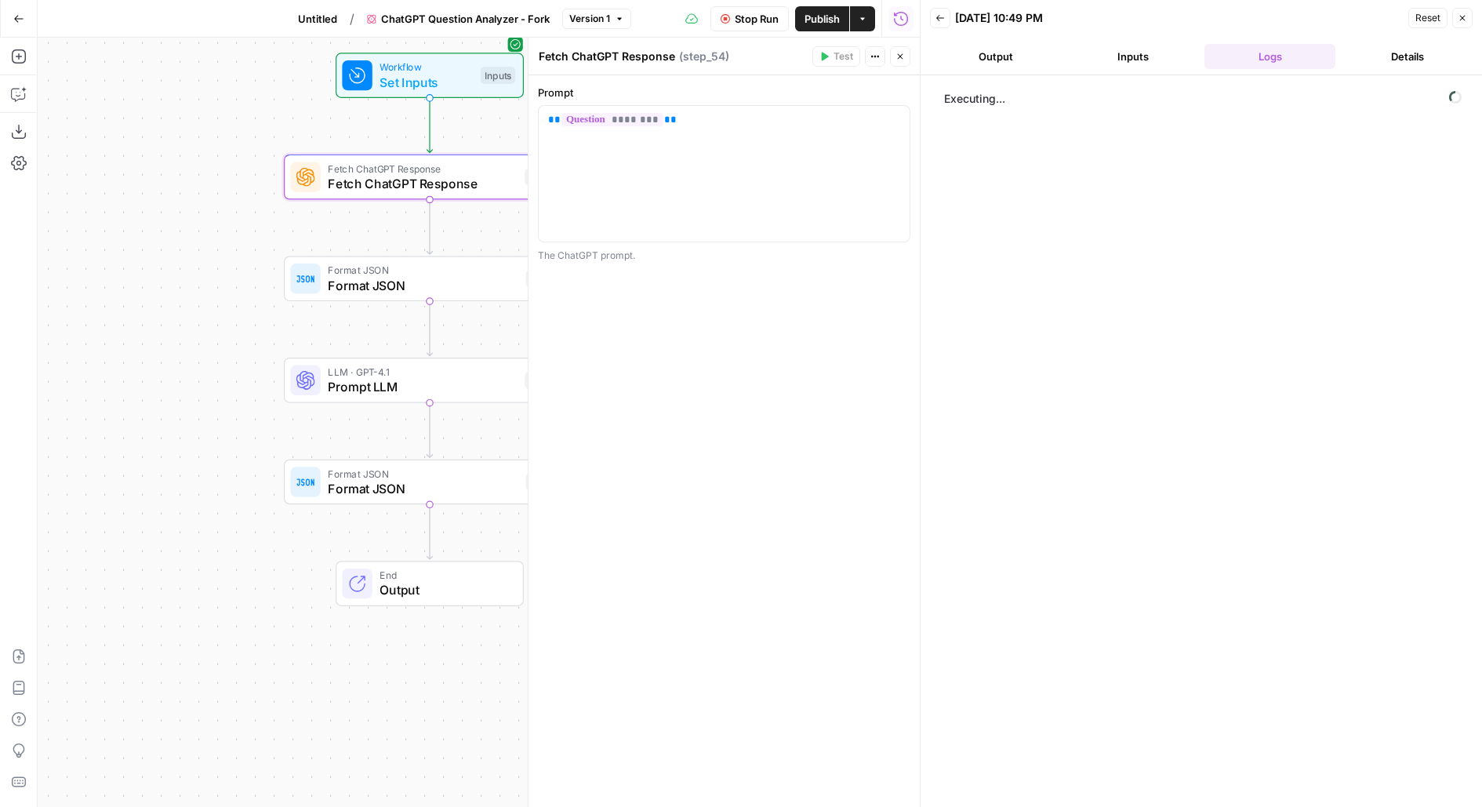
drag, startPoint x: 392, startPoint y: 256, endPoint x: 247, endPoint y: 131, distance: 191.3
click at [247, 131] on div "Workflow Set Inputs Inputs Fetch ChatGPT Response Fetch ChatGPT Response Step 5…" at bounding box center [479, 422] width 882 height 769
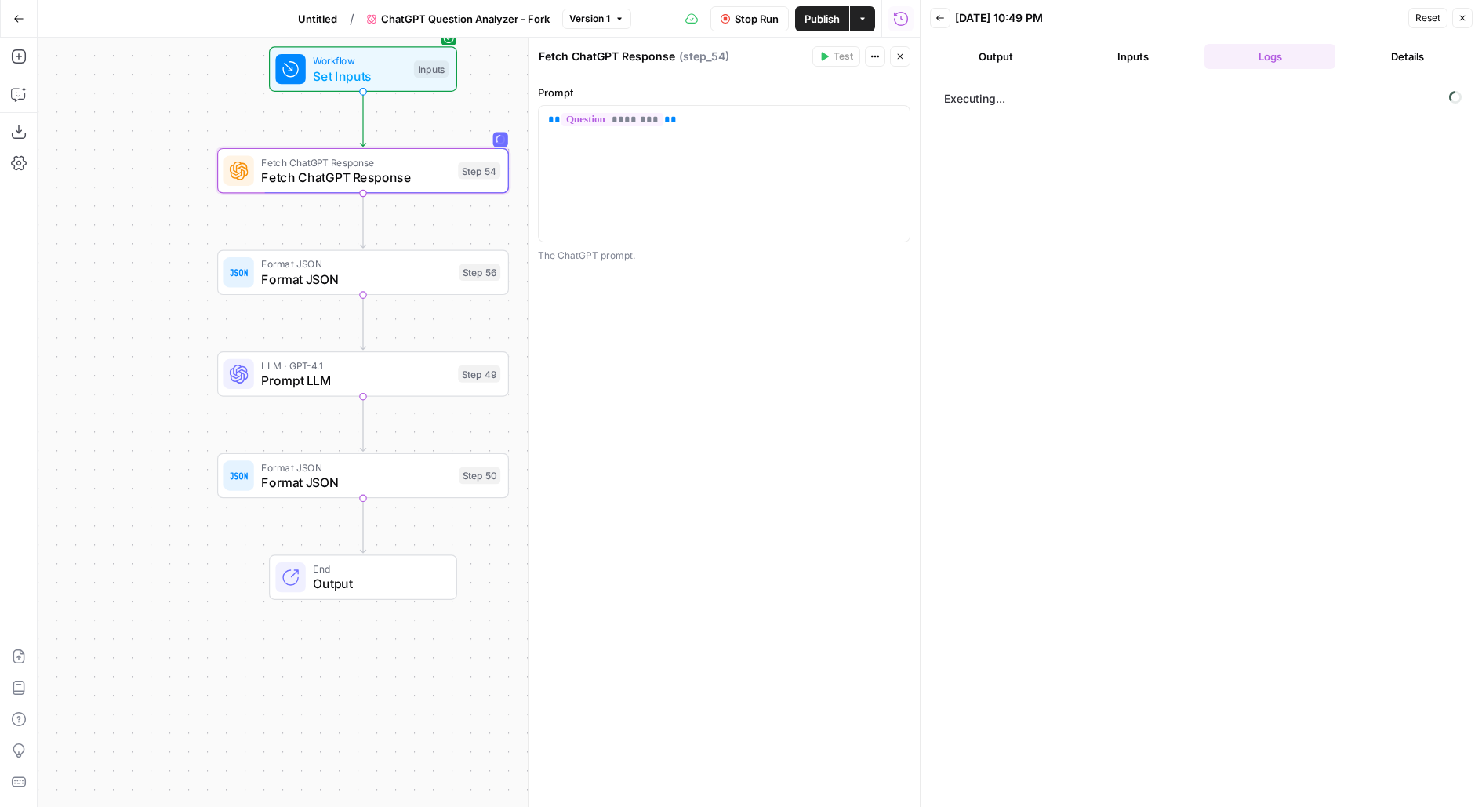
drag, startPoint x: 247, startPoint y: 131, endPoint x: 170, endPoint y: 123, distance: 77.2
click at [170, 123] on div "Workflow Set Inputs Inputs Fetch ChatGPT Response Fetch ChatGPT Response Step 5…" at bounding box center [479, 422] width 882 height 769
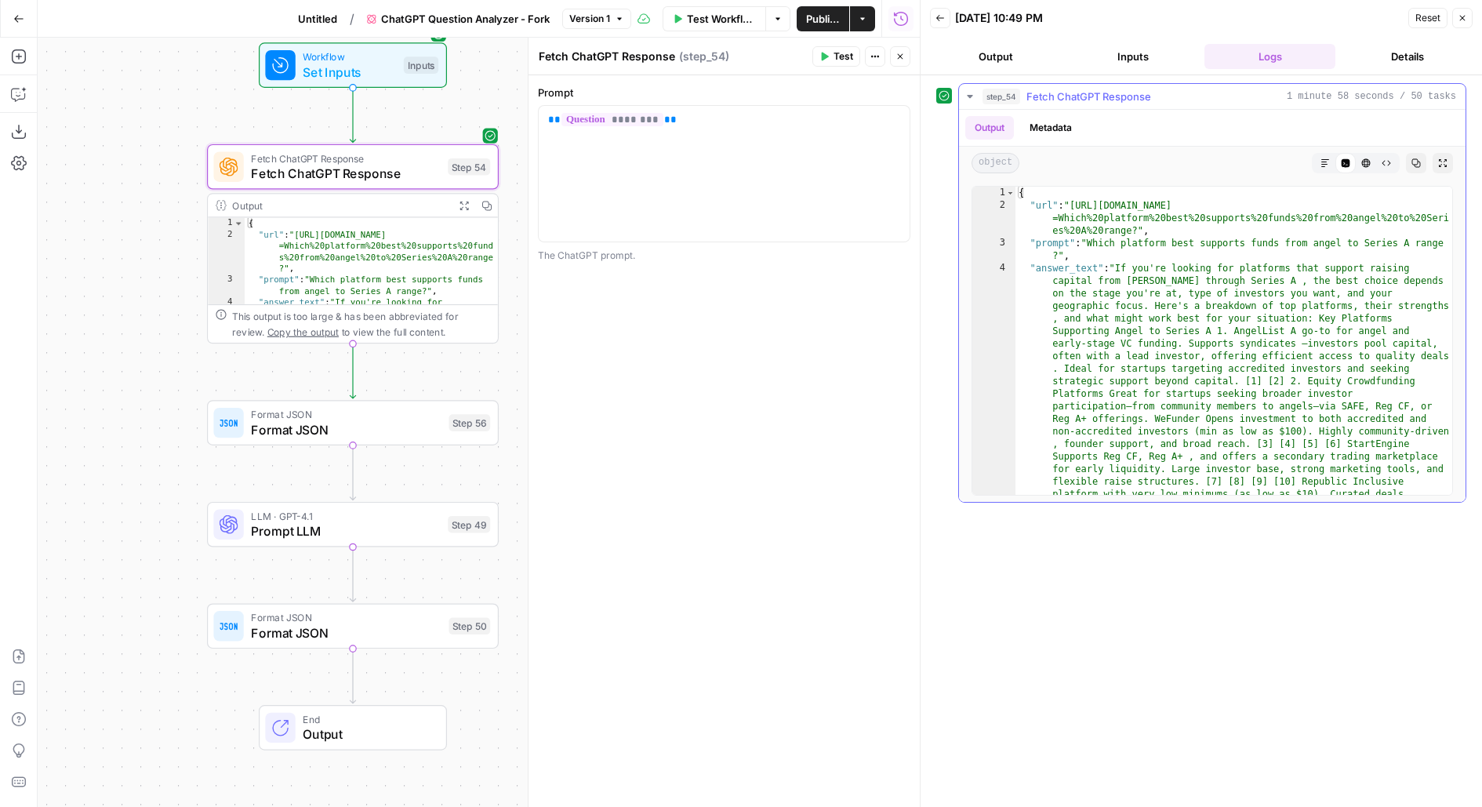
click at [1326, 162] on icon "button" at bounding box center [1325, 163] width 8 height 8
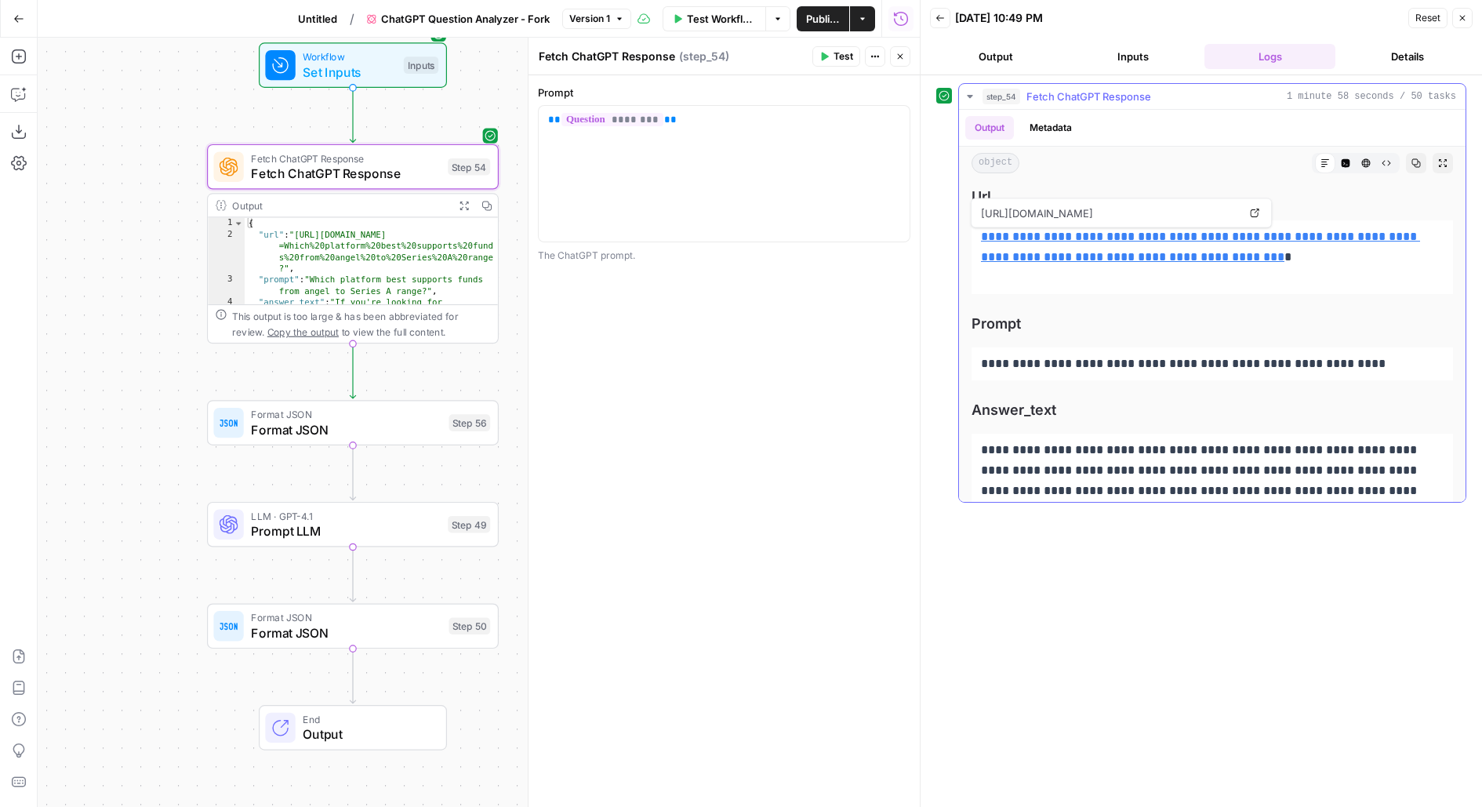
scroll to position [22, 0]
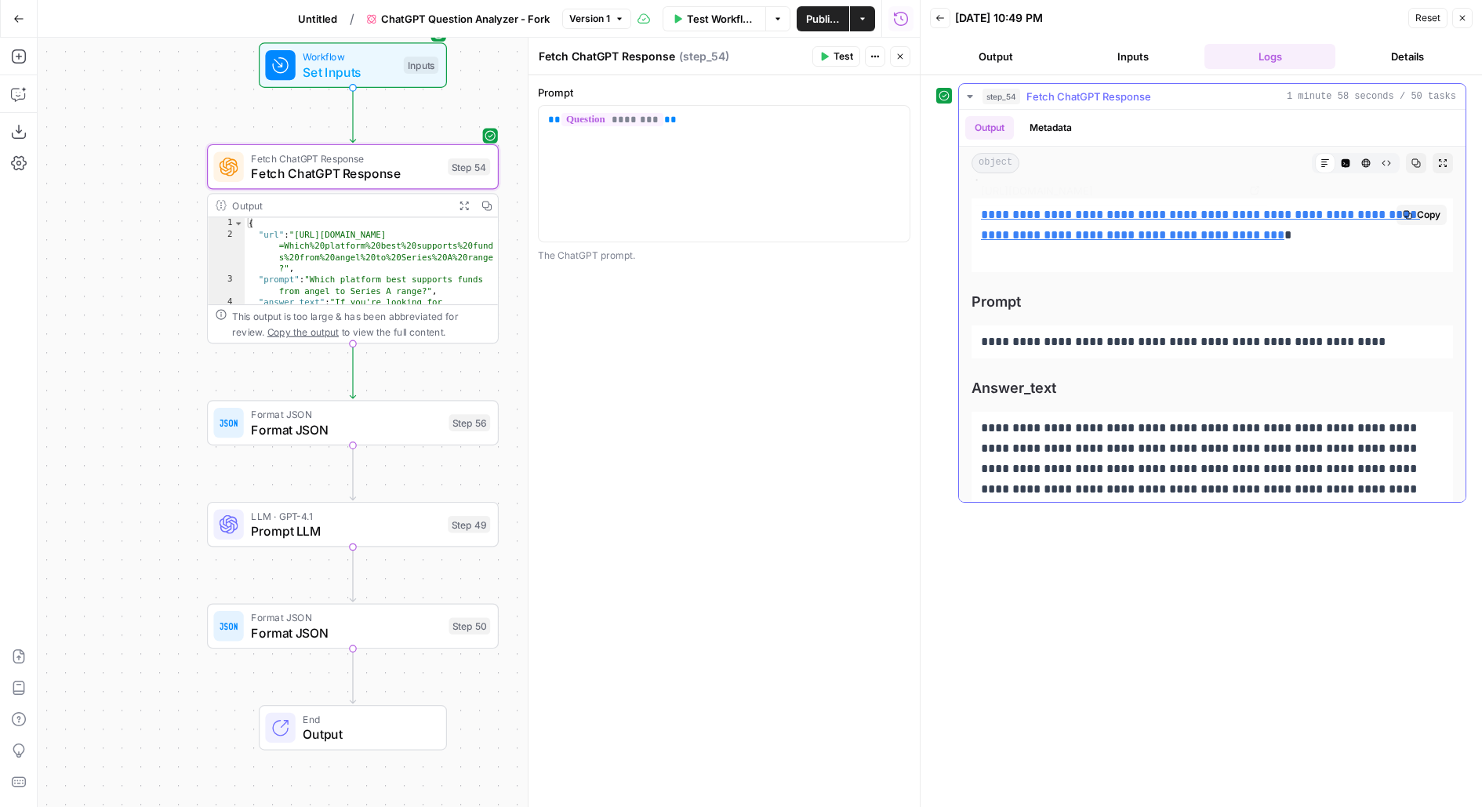
click at [1165, 227] on link "**********" at bounding box center [1200, 225] width 439 height 32
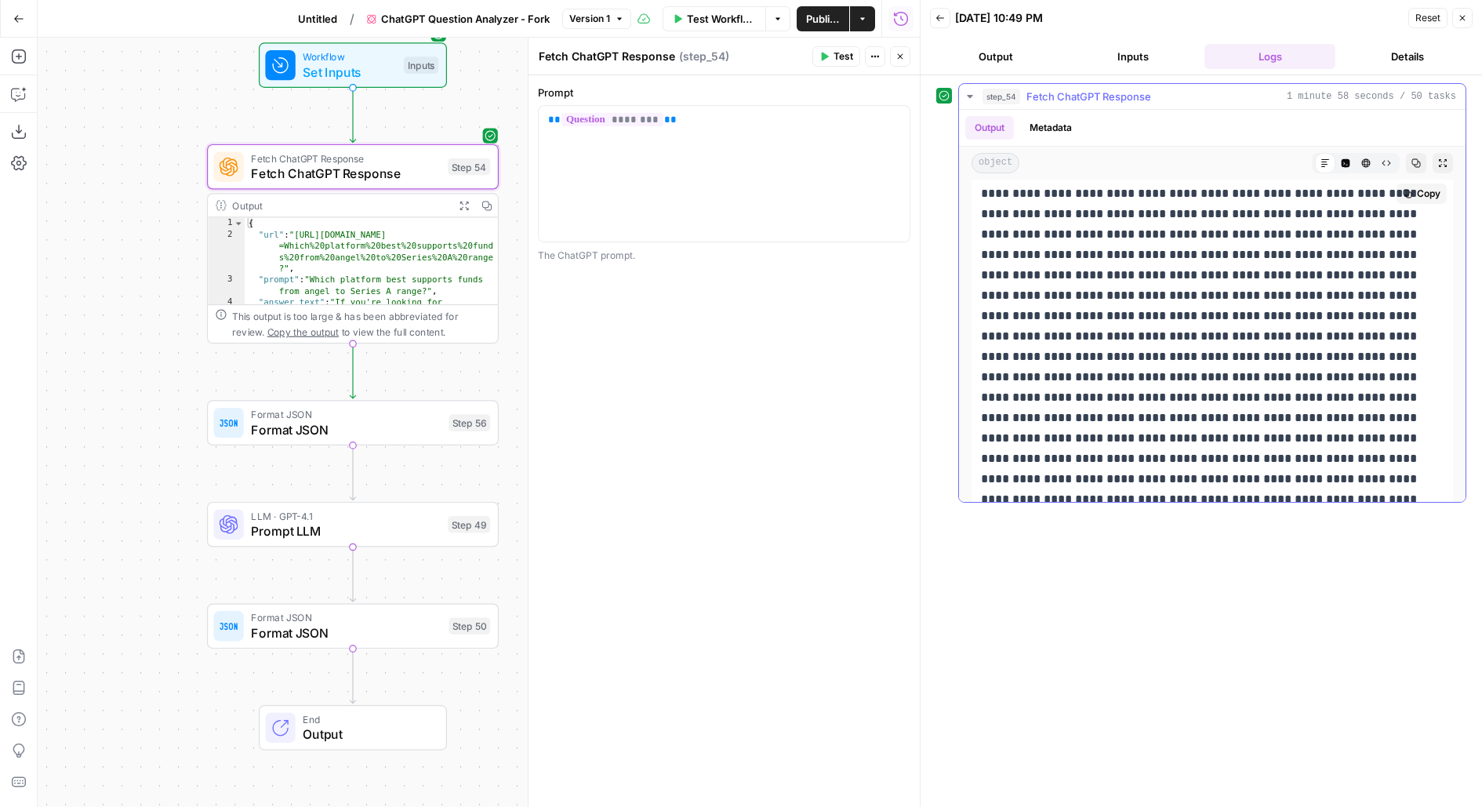
scroll to position [260, 0]
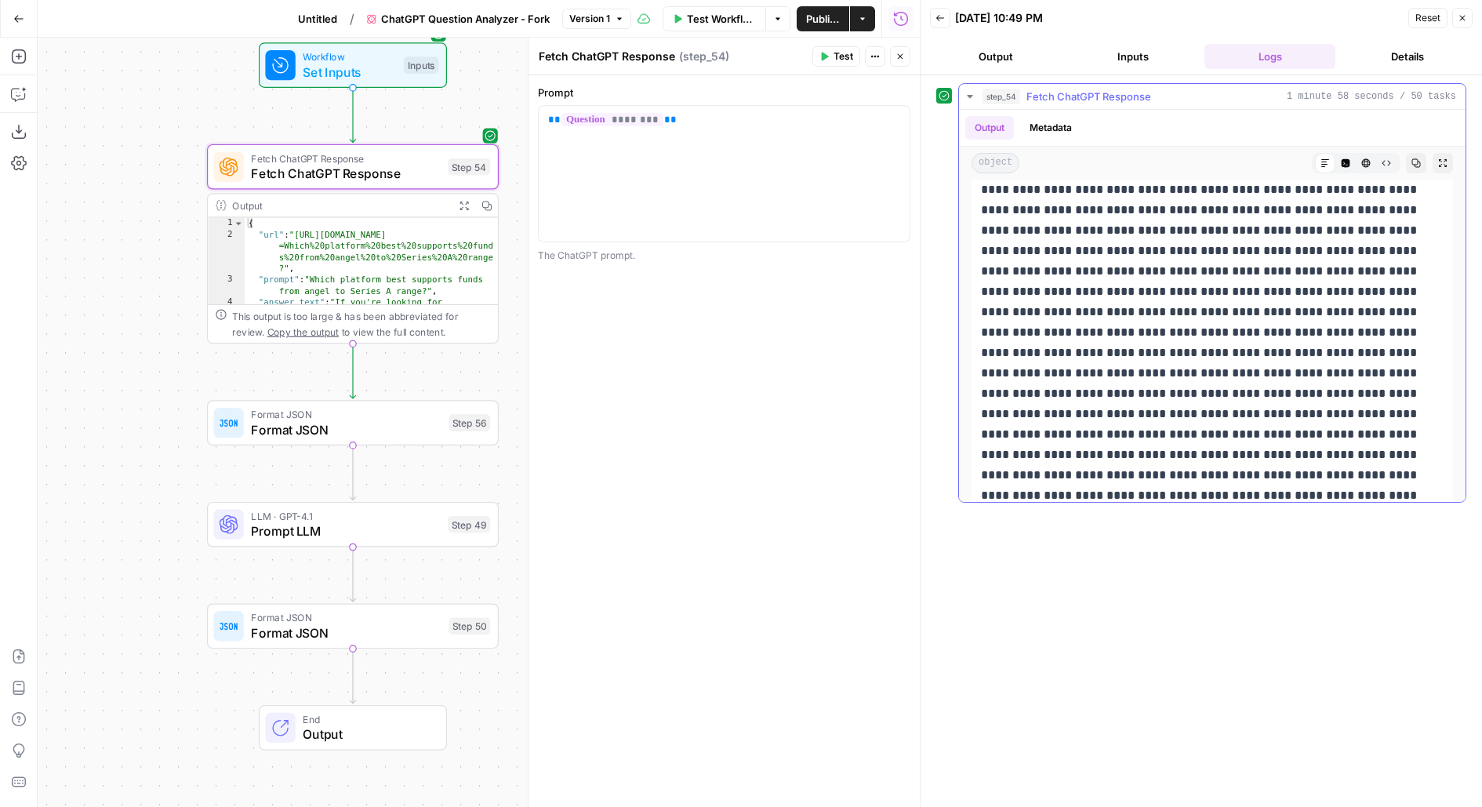
click at [1441, 161] on icon "button" at bounding box center [1442, 162] width 9 height 9
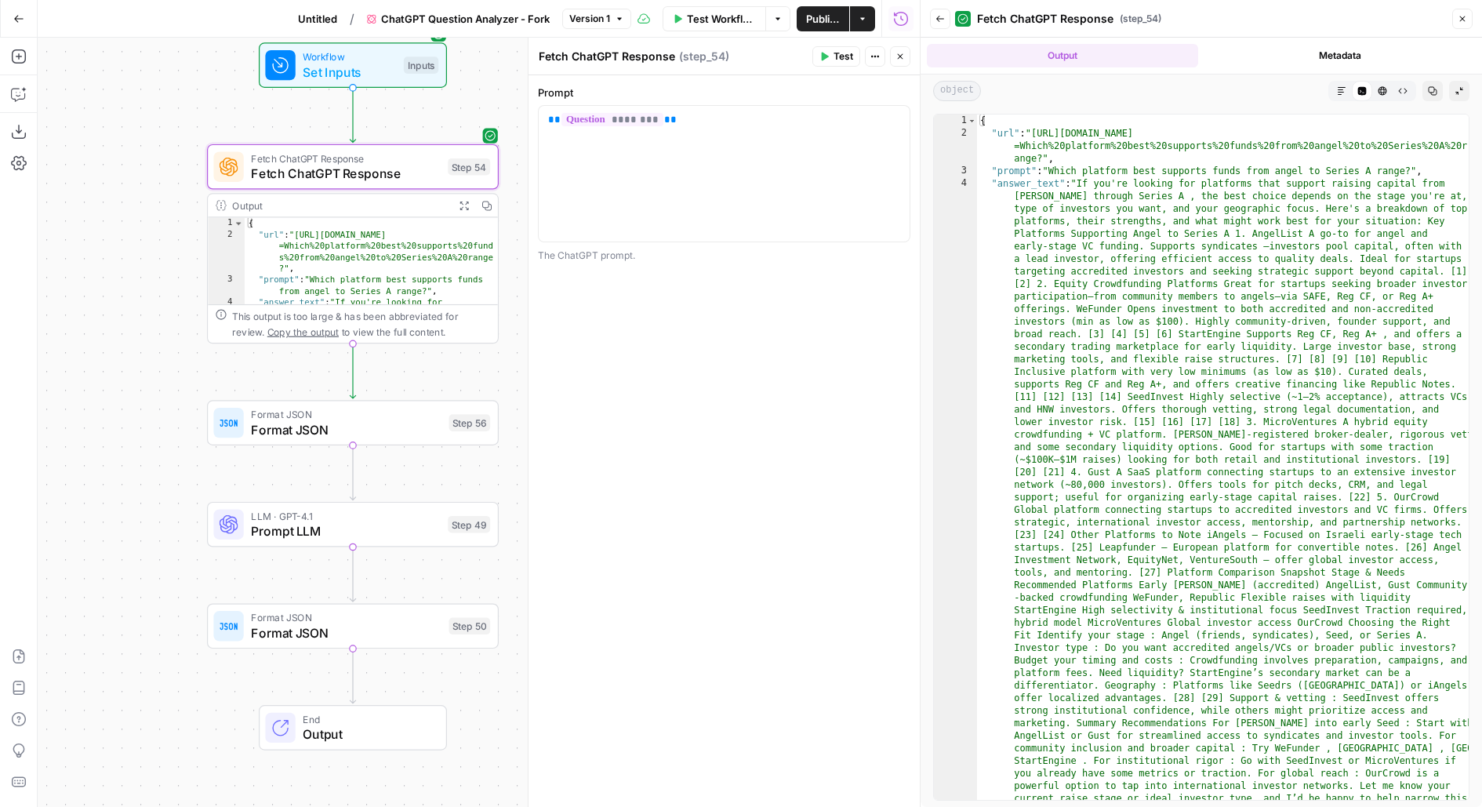
click at [1343, 89] on icon "button" at bounding box center [1342, 91] width 8 height 8
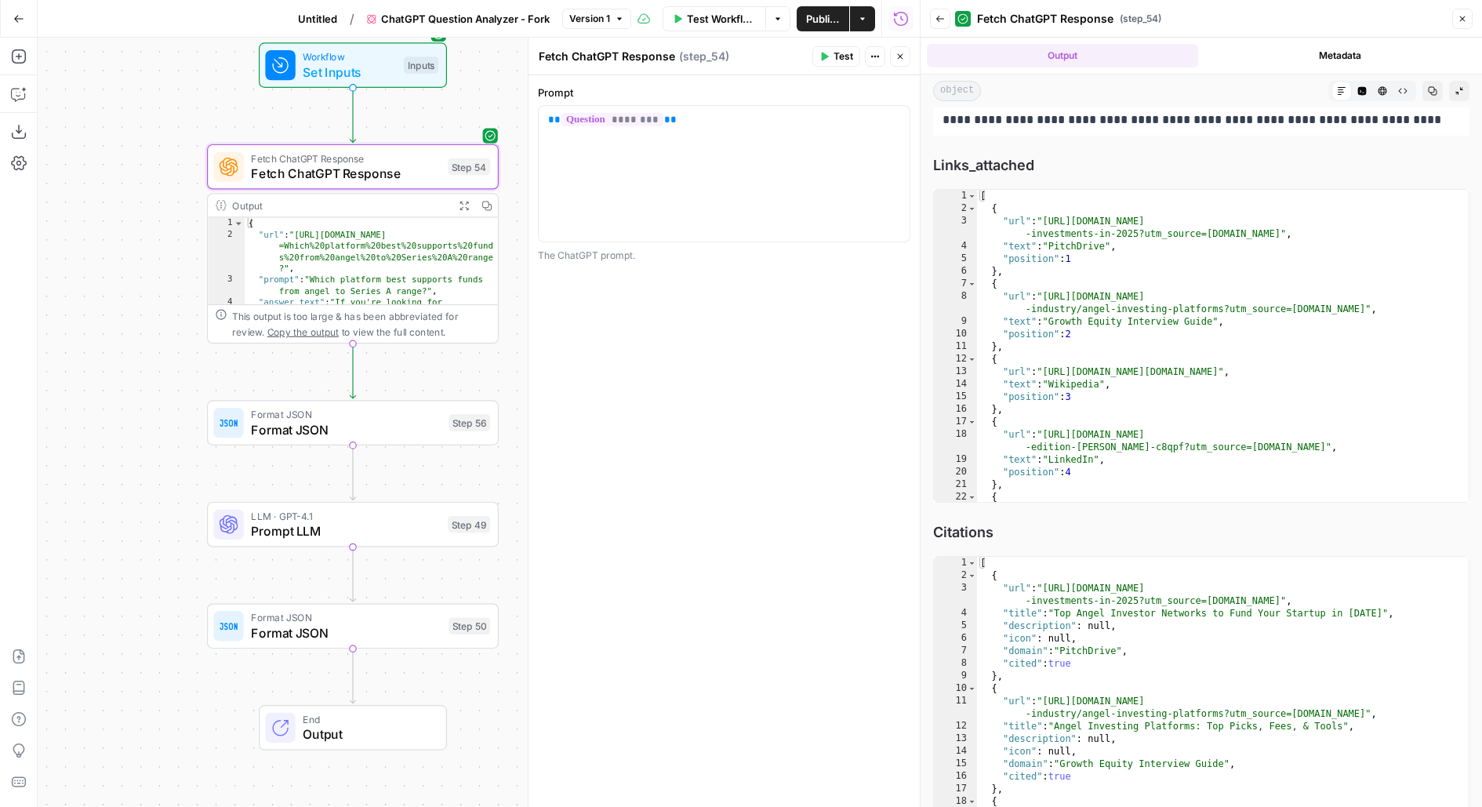
scroll to position [1150, 0]
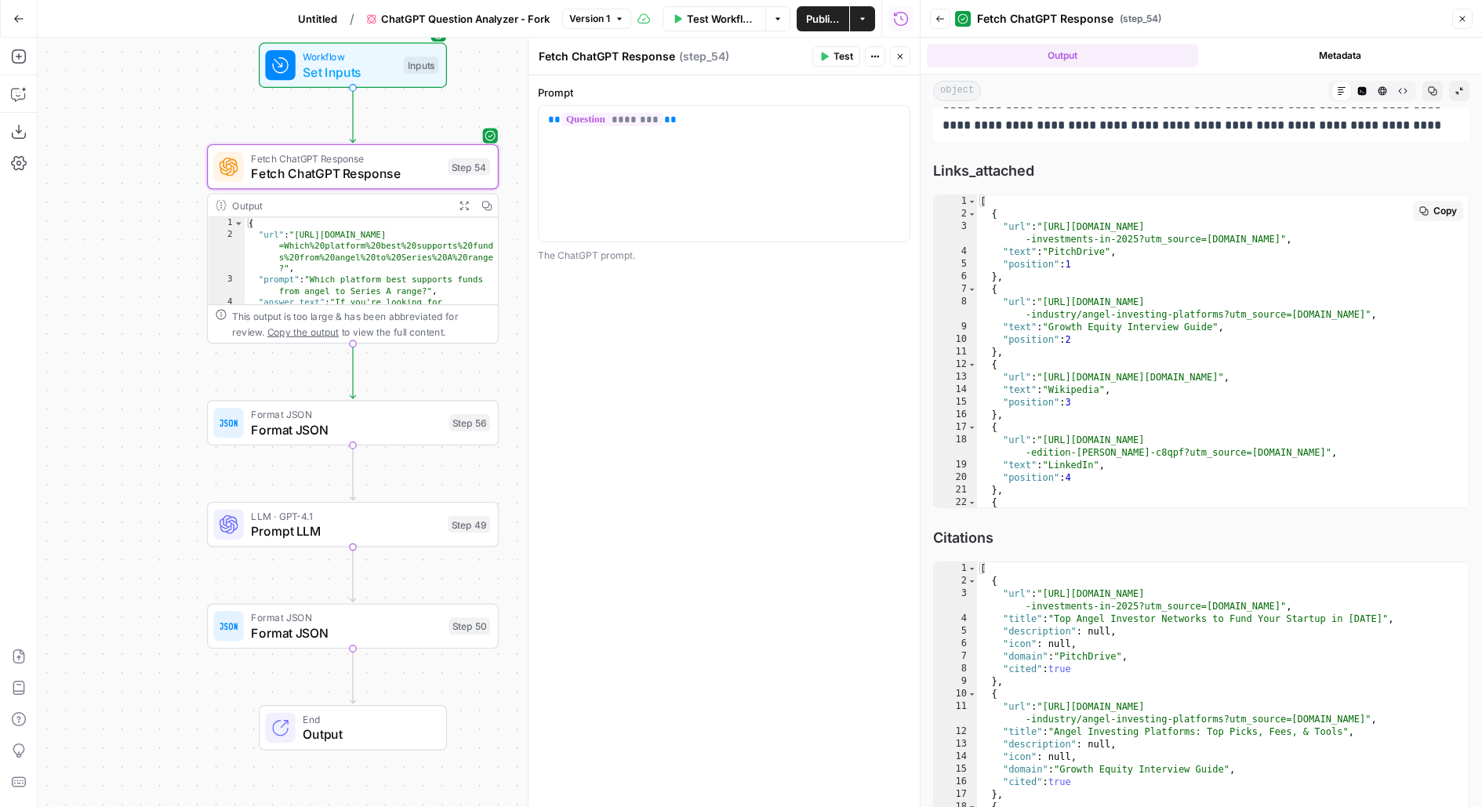
type textarea "**********"
click at [1156, 383] on div "[ { "url" : "[URL][DOMAIN_NAME] -investments-in-2025?utm_source=[DOMAIN_NAME]" …" at bounding box center [1223, 370] width 492 height 351
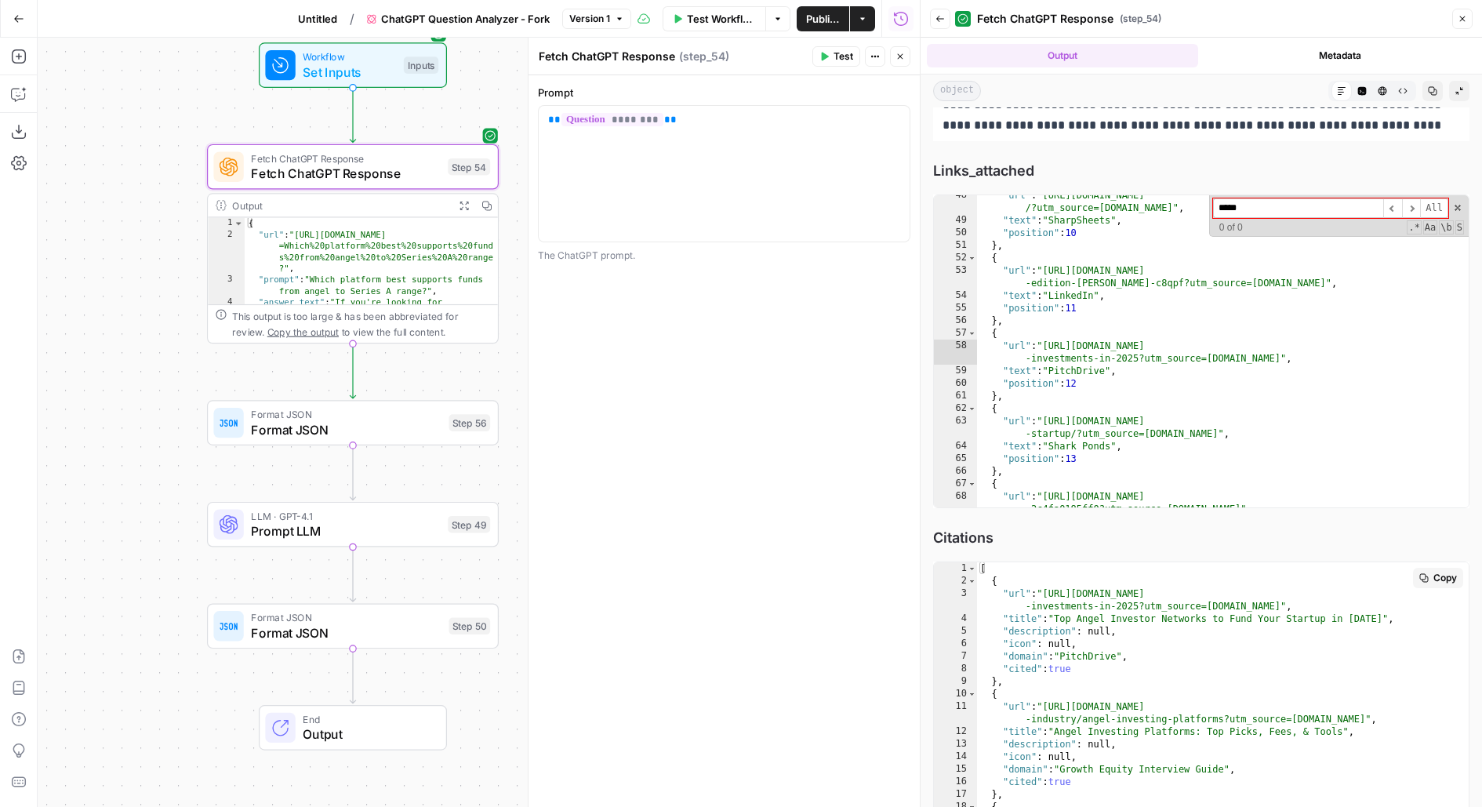
type input "*****"
type textarea "**********"
click at [1092, 553] on div "[ { "url" : "[URL][DOMAIN_NAME] -investments-in-2025?utm_source=[DOMAIN_NAME]" …" at bounding box center [1223, 371] width 492 height 364
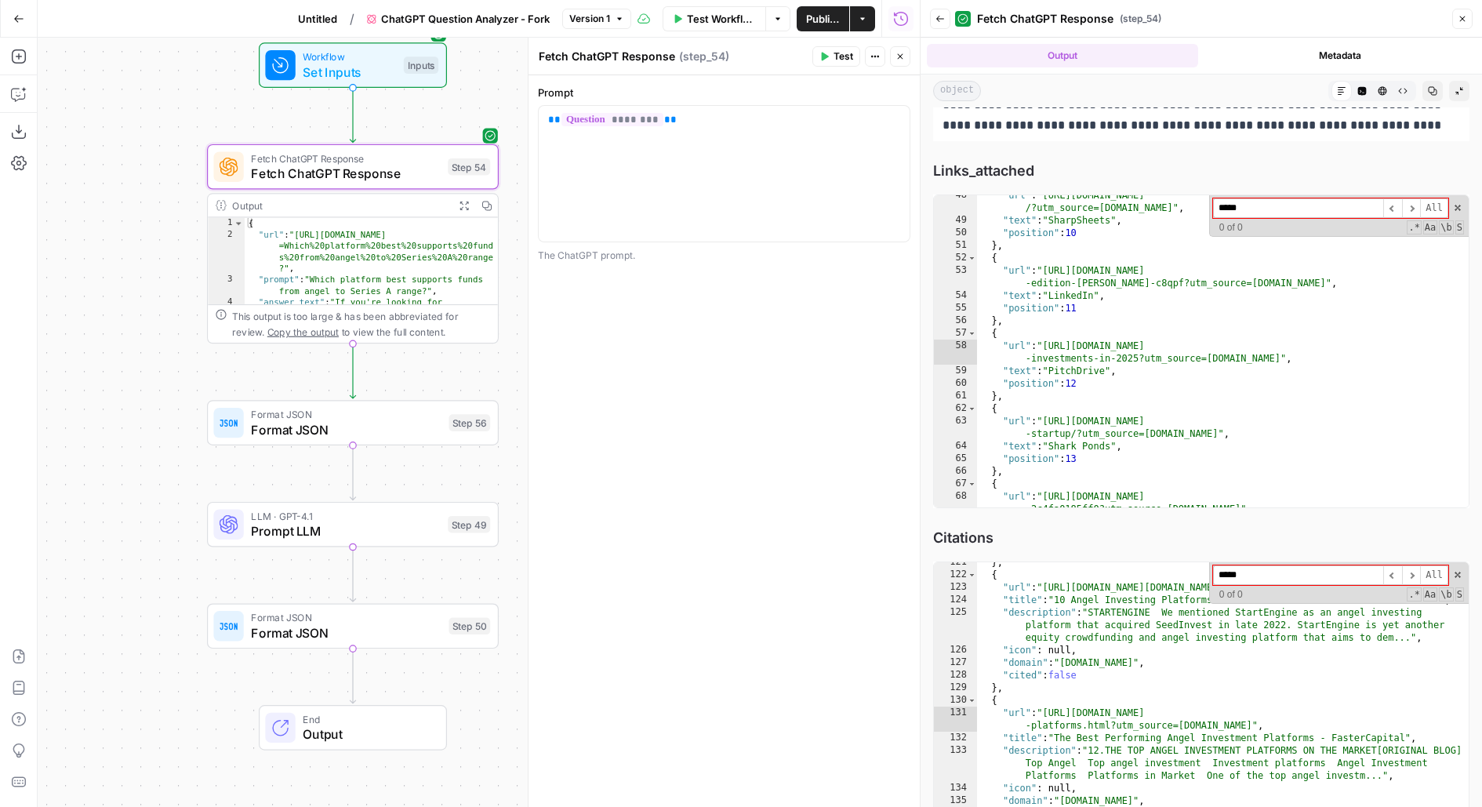
type input "*****"
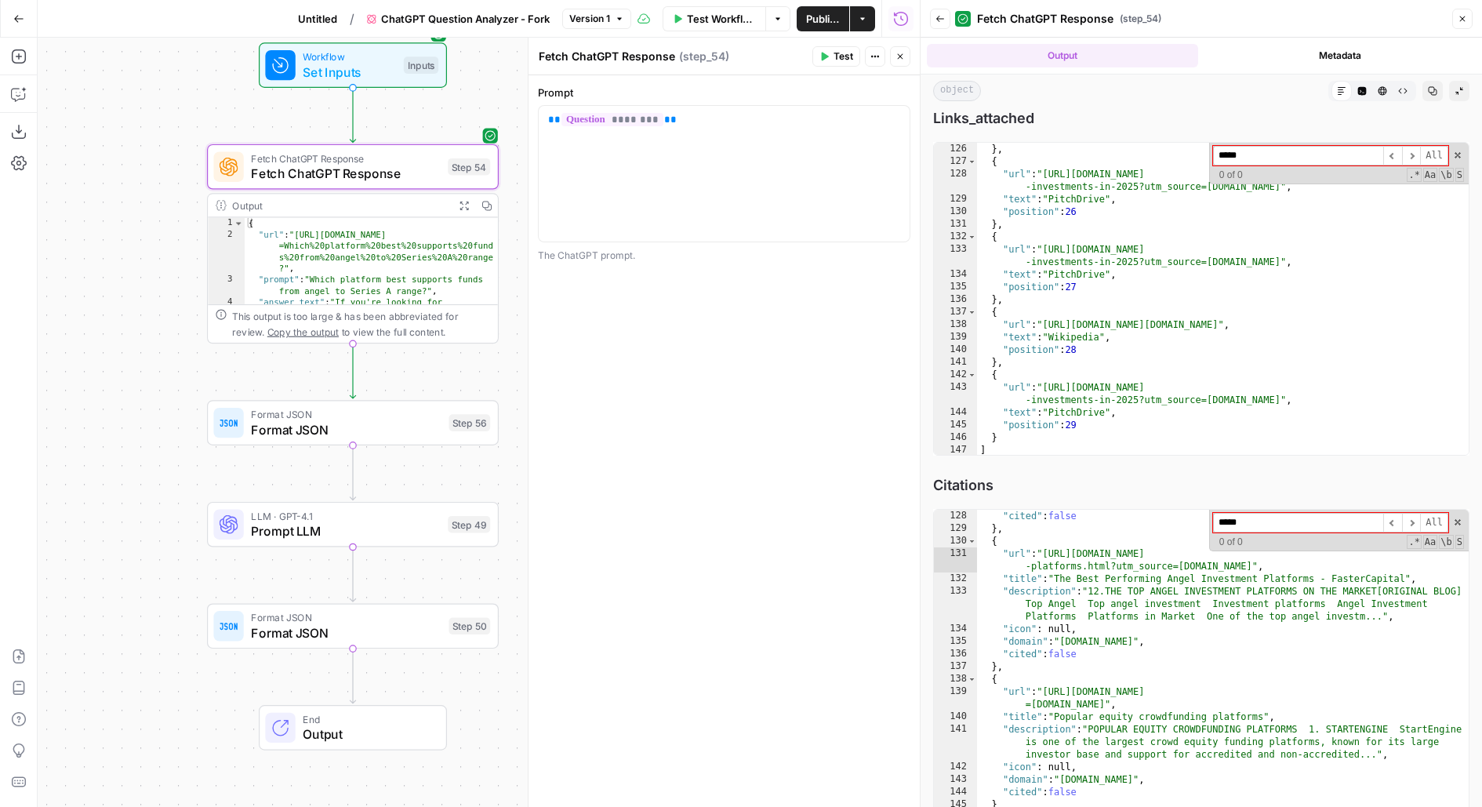
scroll to position [1204, 0]
click at [940, 18] on icon "button" at bounding box center [940, 19] width 8 height 6
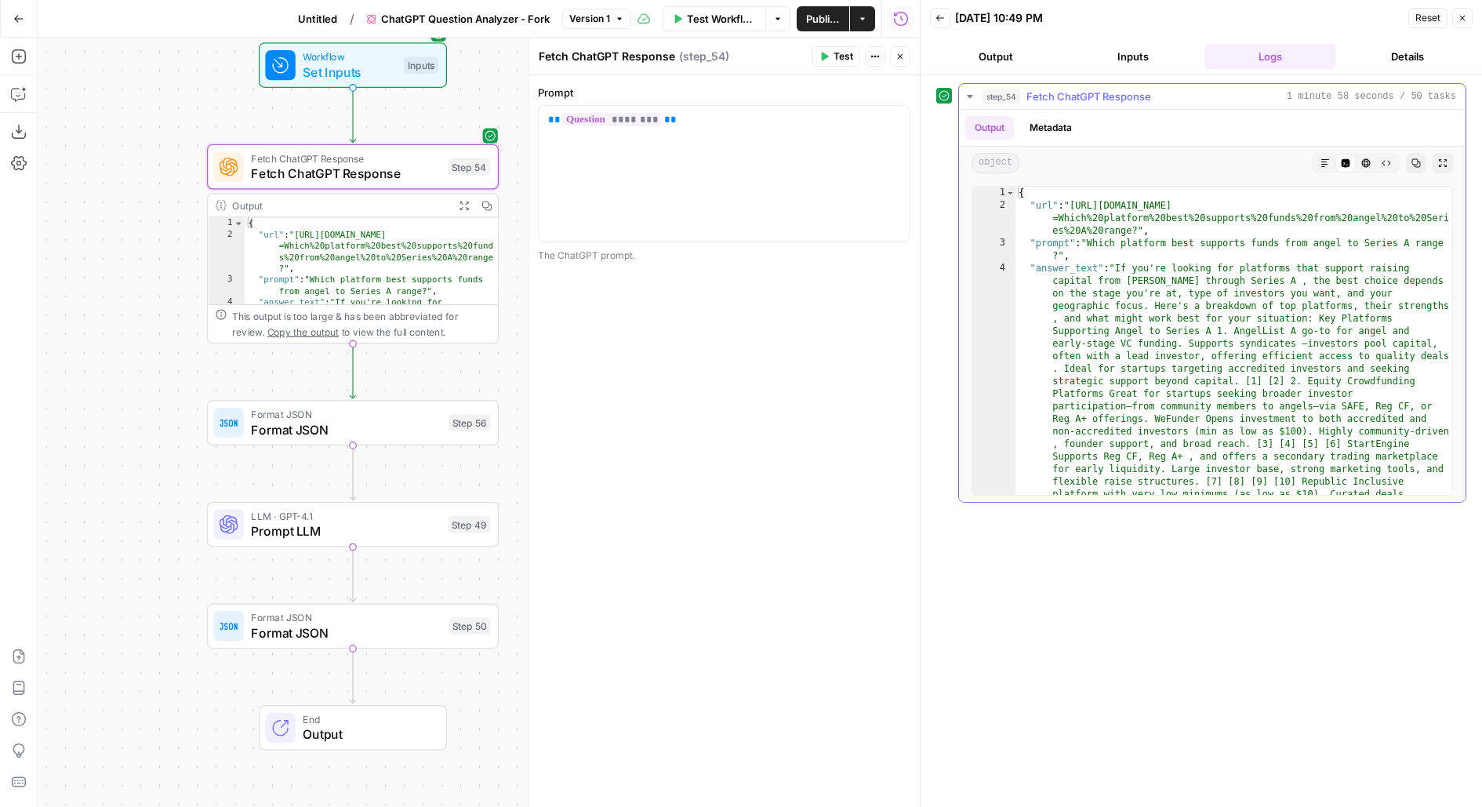
click at [1328, 163] on icon "button" at bounding box center [1325, 162] width 9 height 9
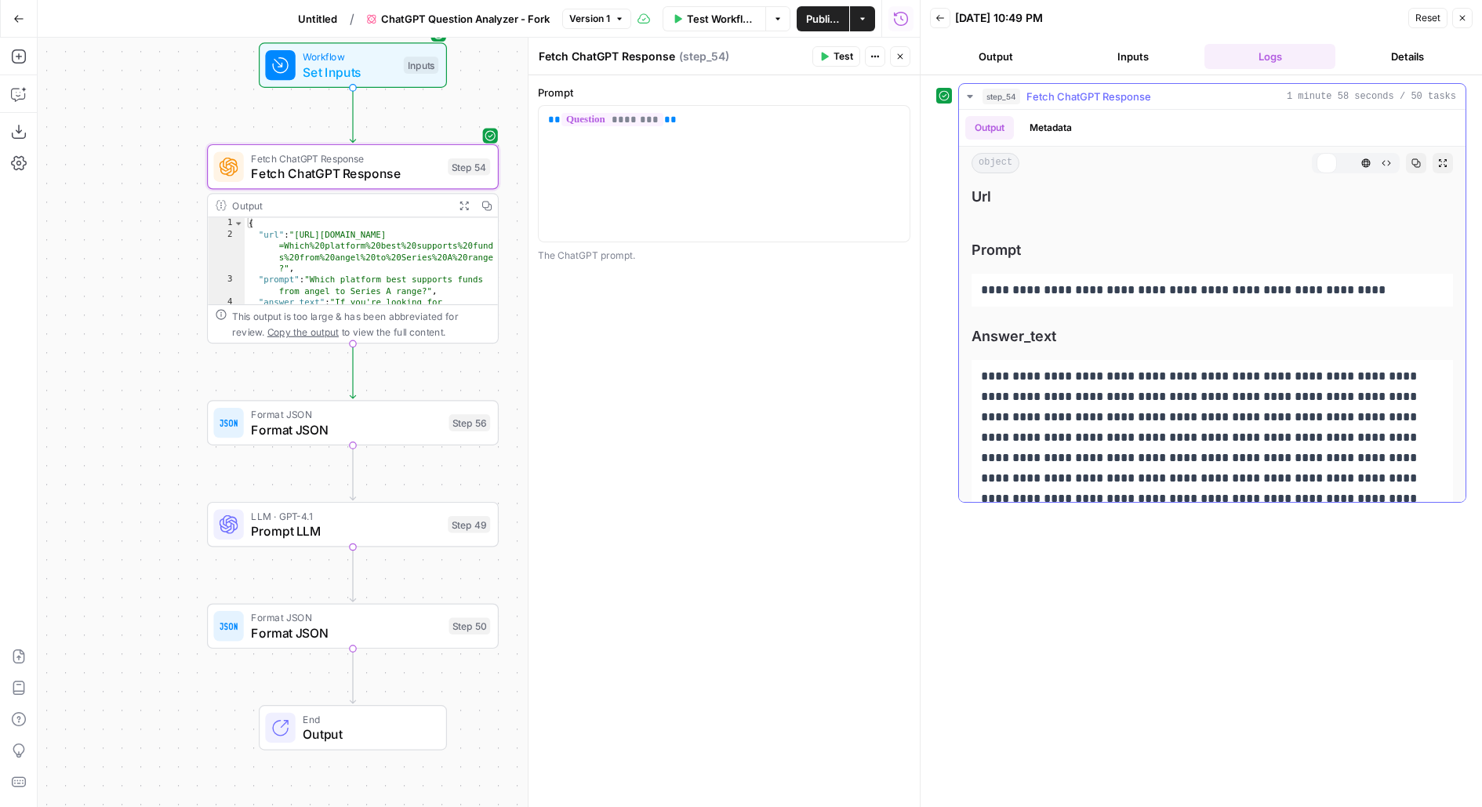
click at [1346, 163] on icon "button" at bounding box center [1346, 163] width 9 height 9
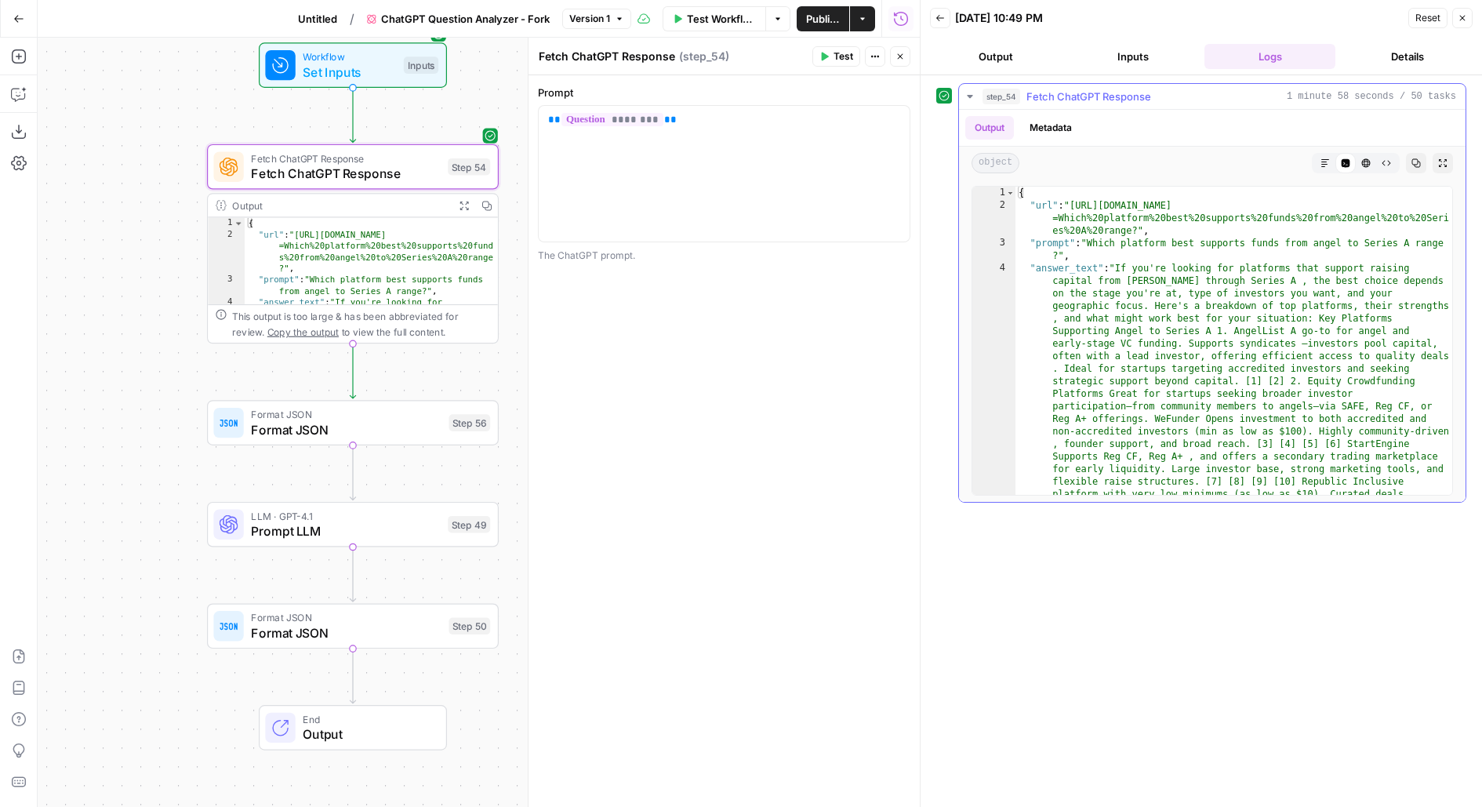
click at [1365, 165] on icon "button" at bounding box center [1366, 163] width 9 height 9
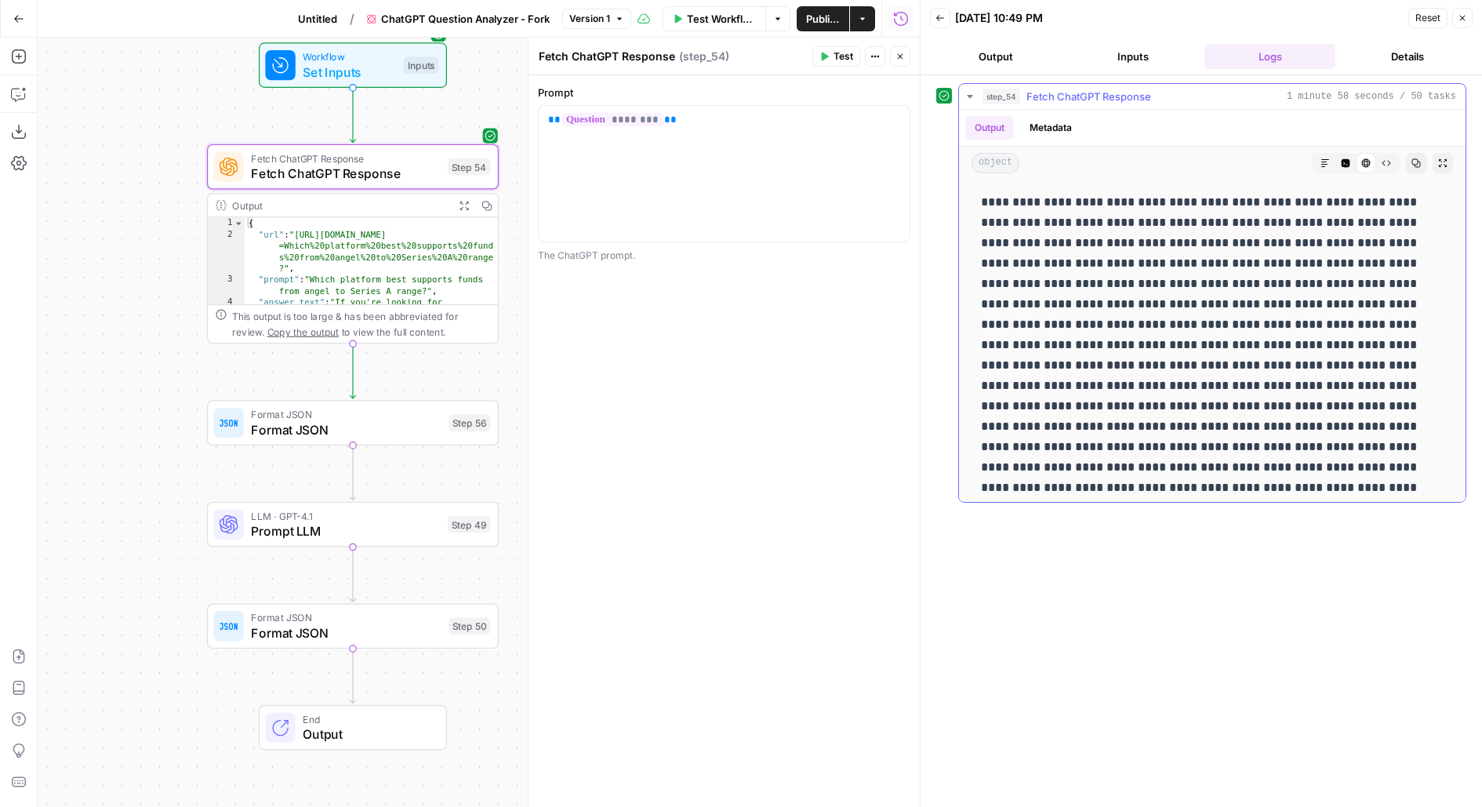
click at [1347, 165] on icon "button" at bounding box center [1346, 163] width 9 height 9
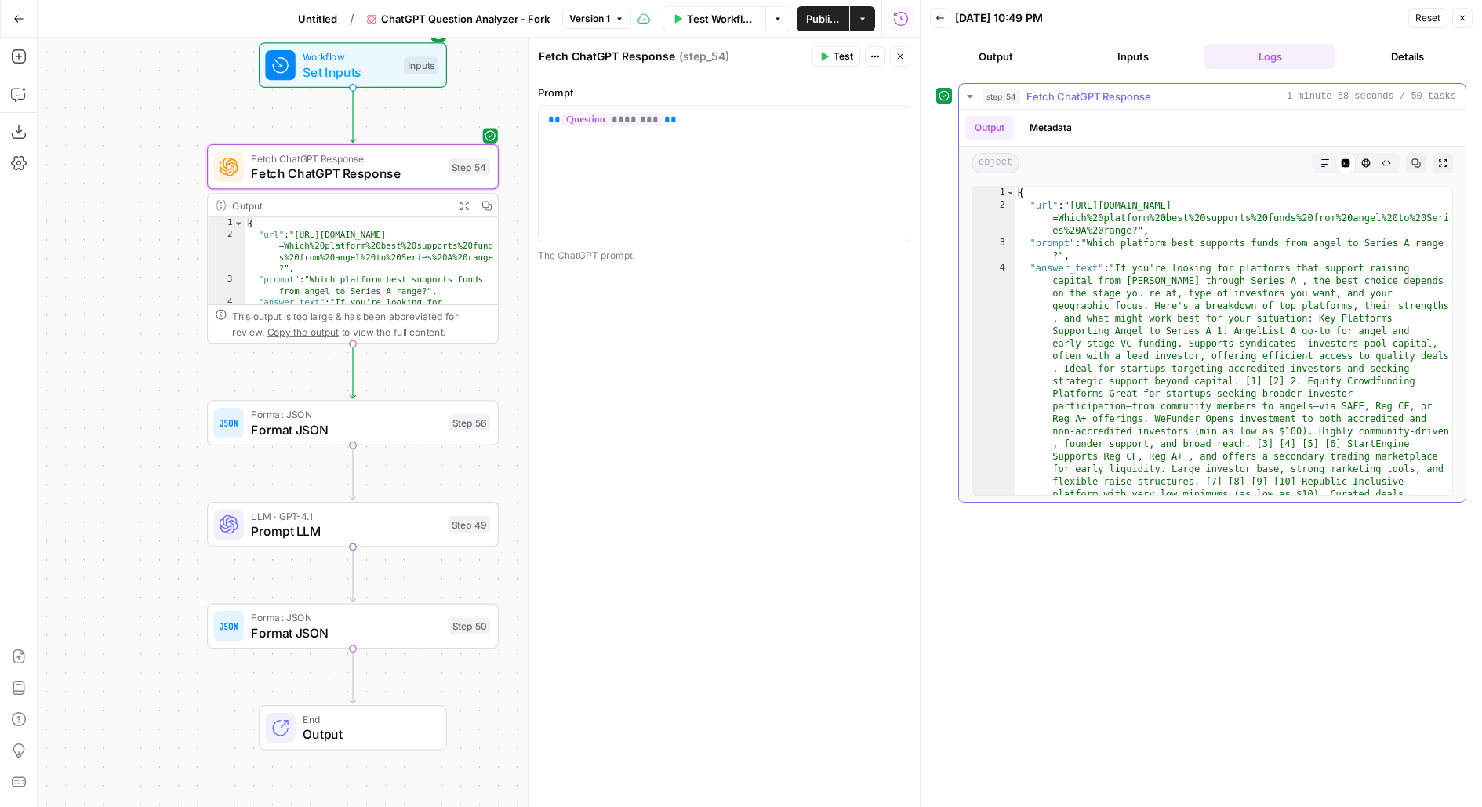
click at [1439, 164] on icon "button" at bounding box center [1442, 162] width 9 height 9
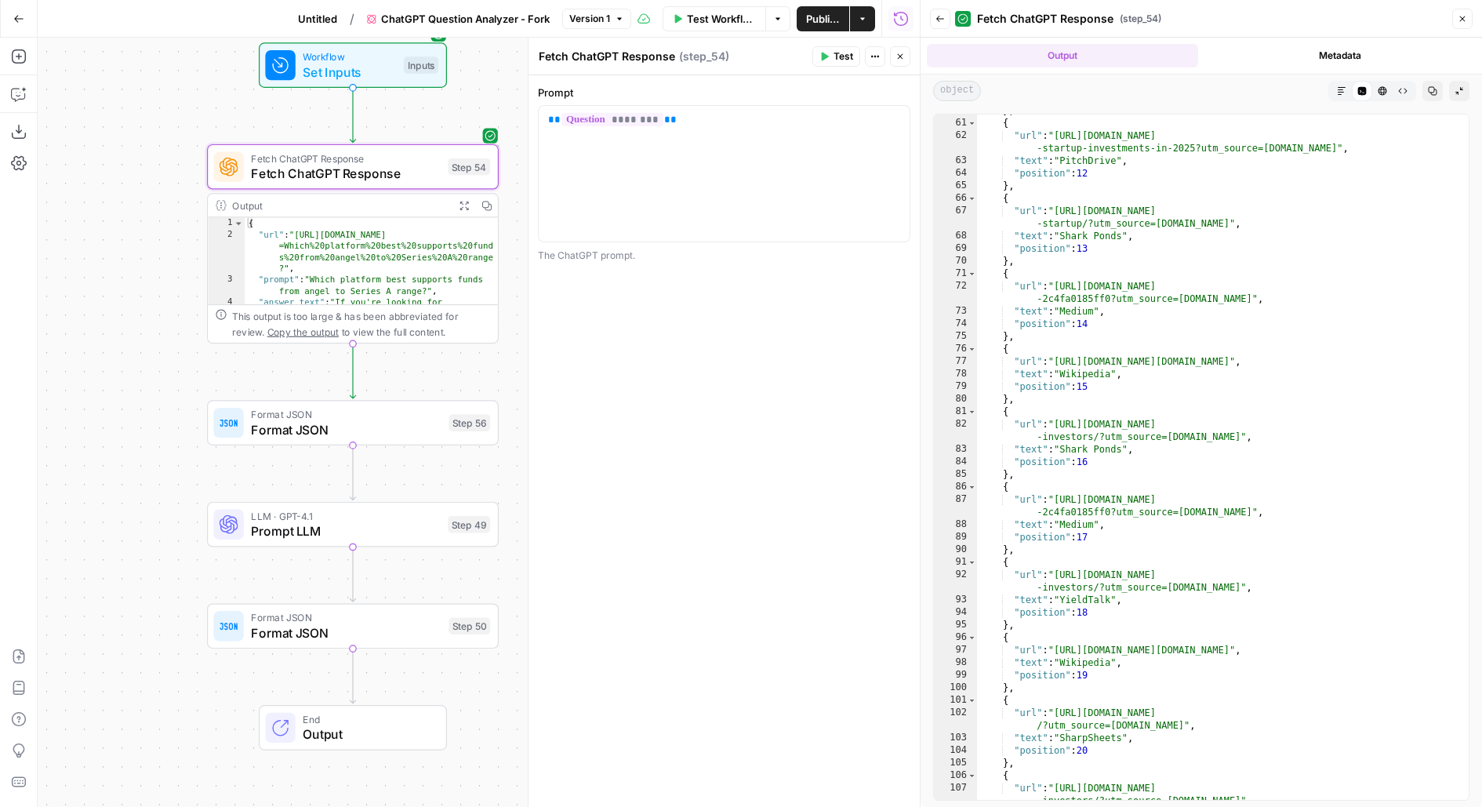
scroll to position [1884, 0]
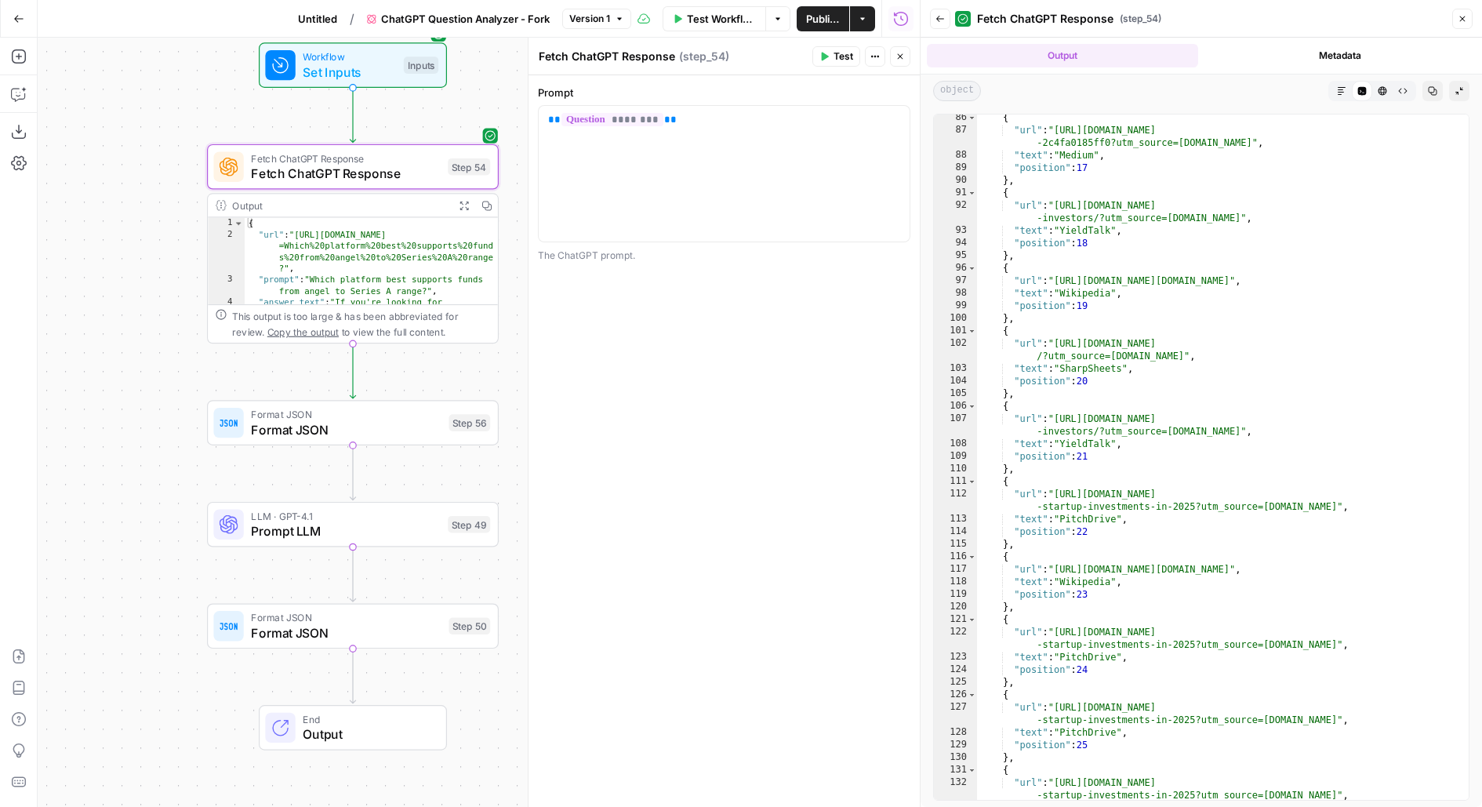
click at [1347, 85] on button "Markdown" at bounding box center [1342, 91] width 20 height 20
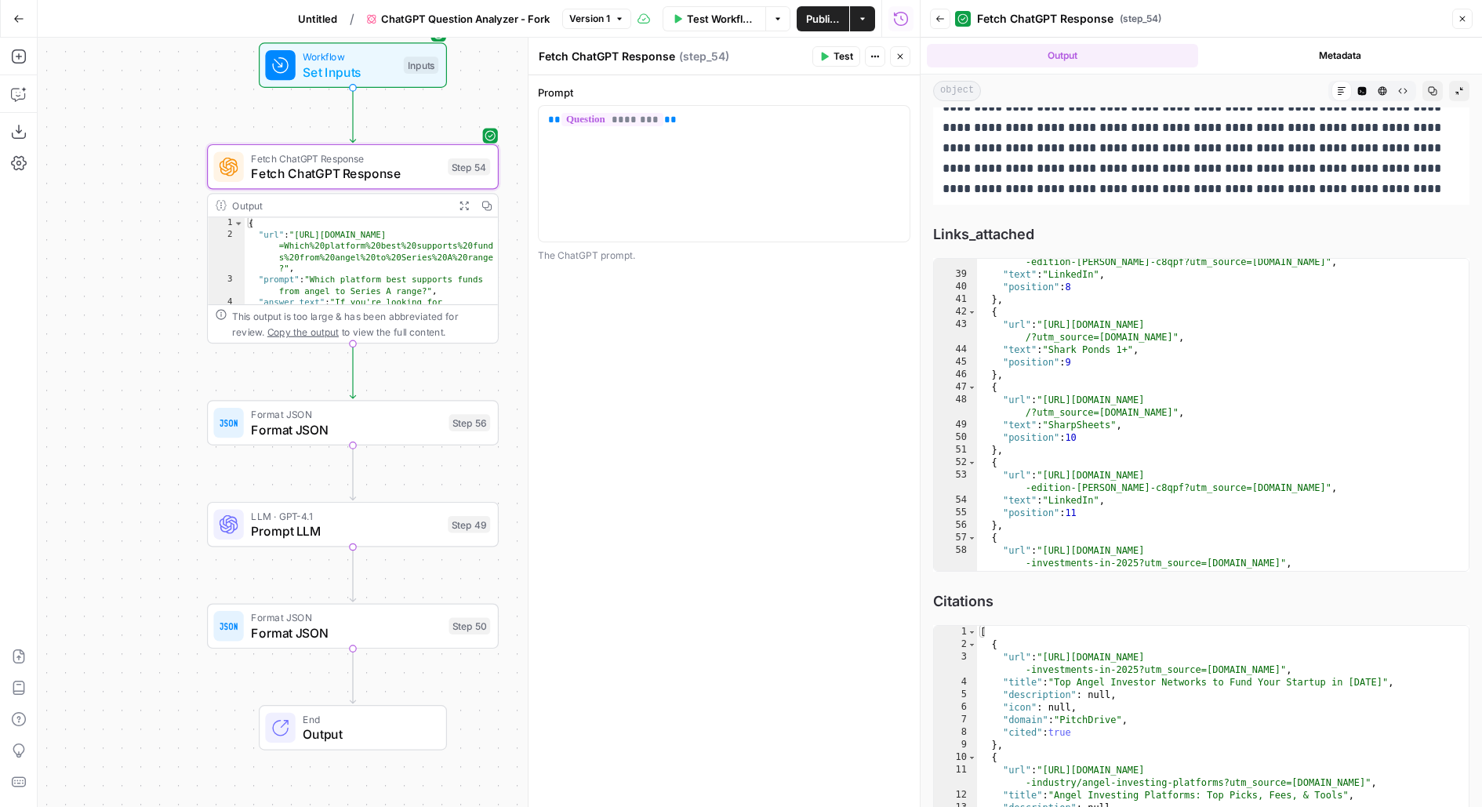
scroll to position [1201, 0]
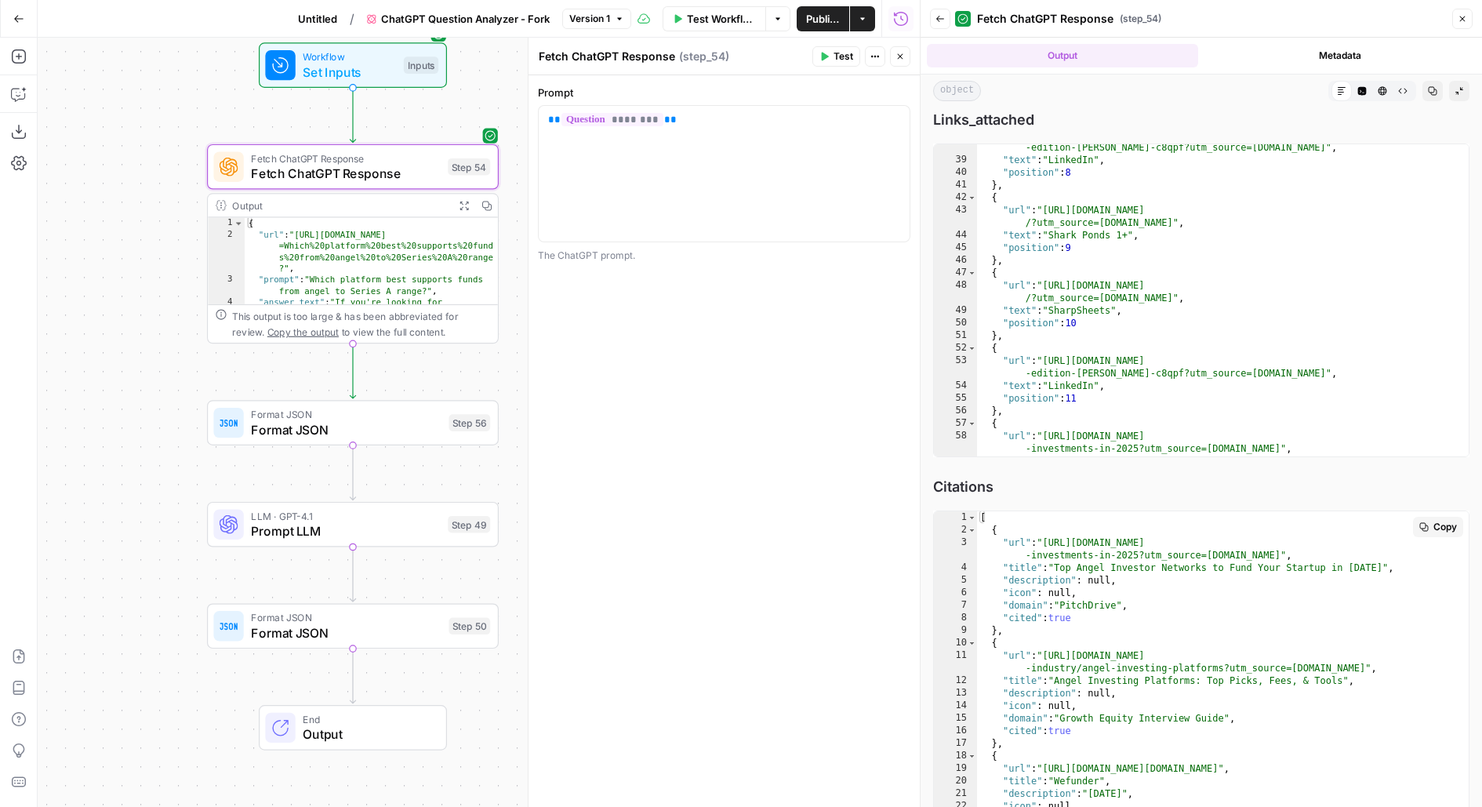
type textarea "**********"
click at [1028, 480] on div "[ { "url" : "[URL][DOMAIN_NAME] -investments-in-2025?utm_source=[DOMAIN_NAME]" …" at bounding box center [1223, 304] width 492 height 351
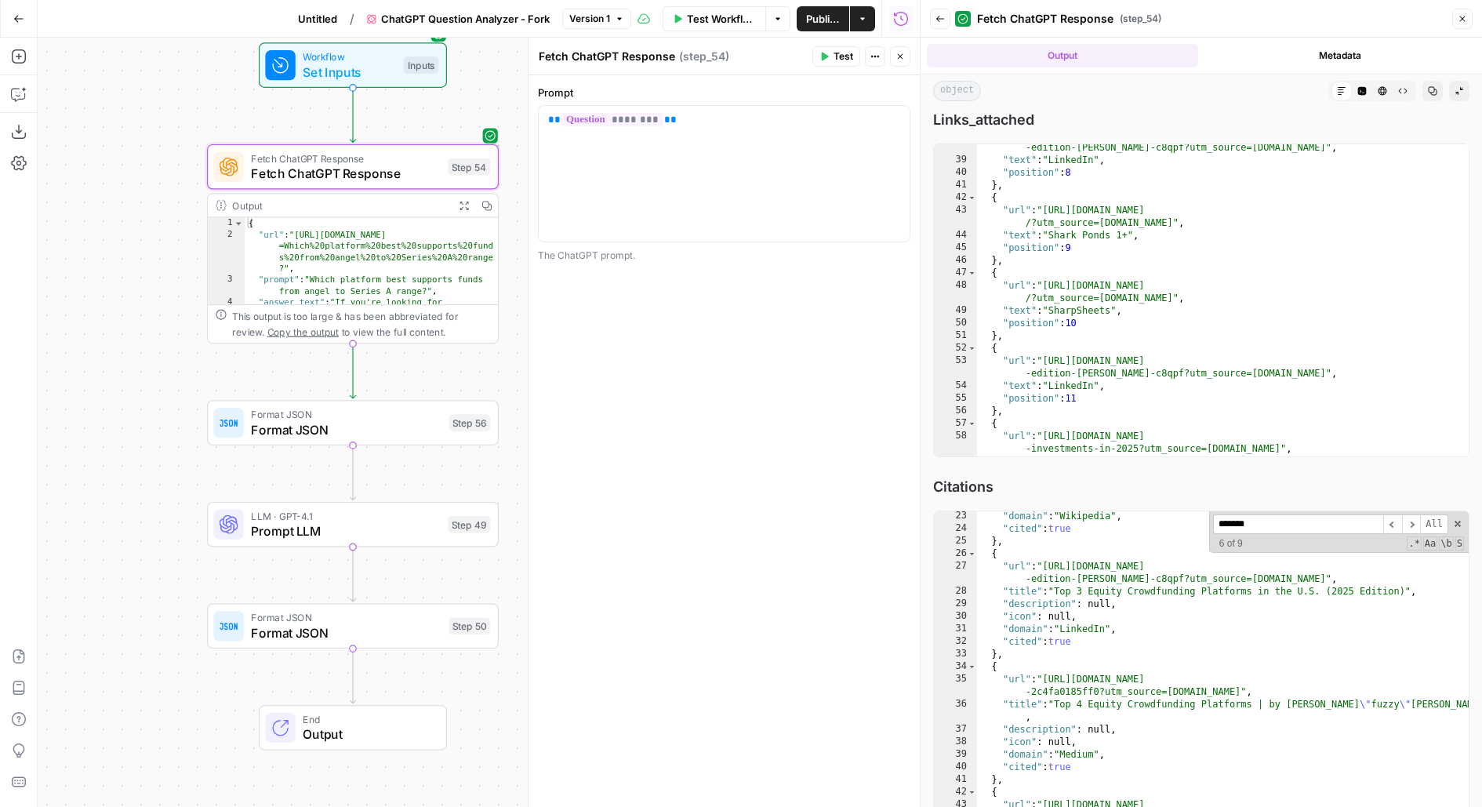
scroll to position [291, 0]
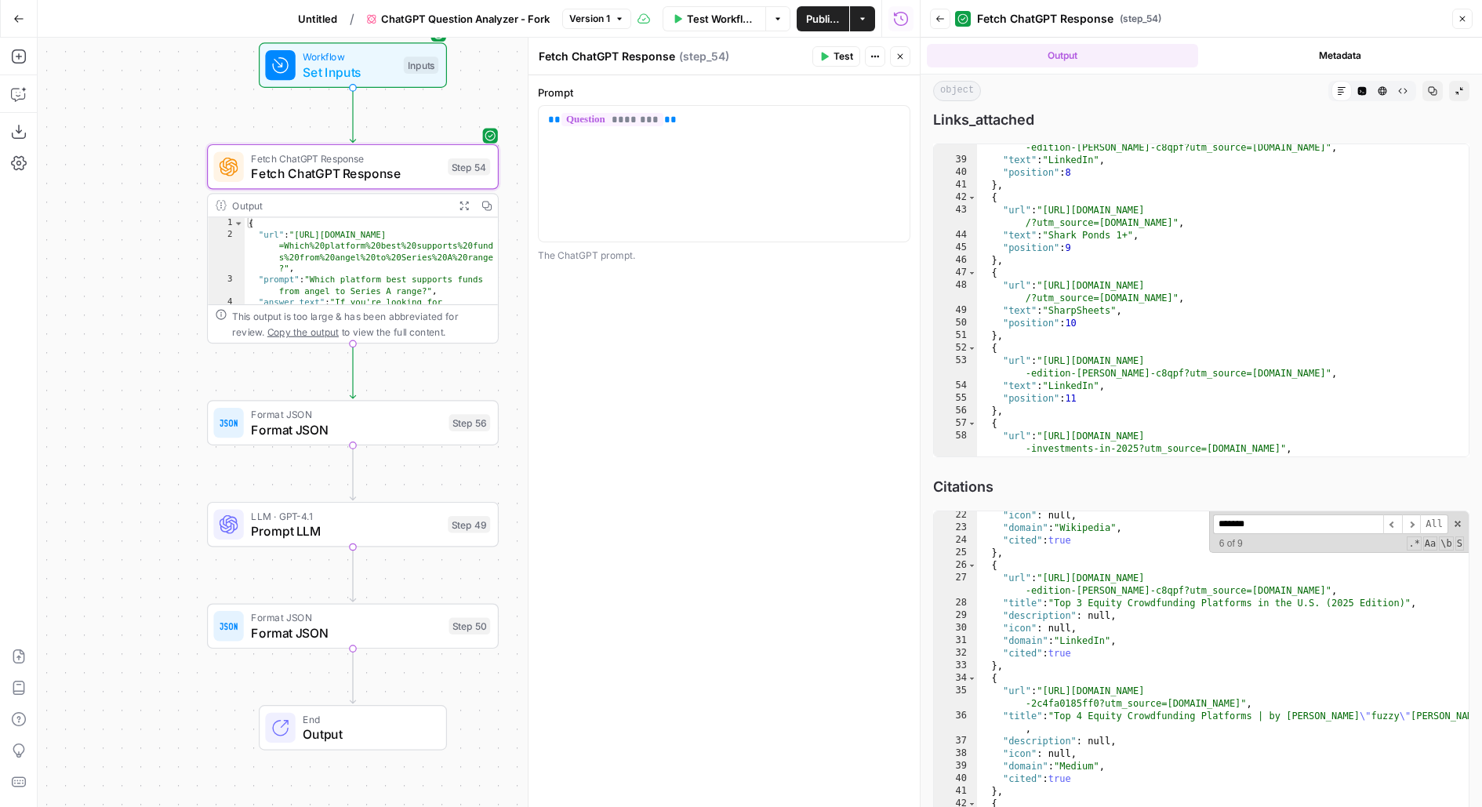
click at [1255, 532] on input "*******" at bounding box center [1298, 524] width 170 height 20
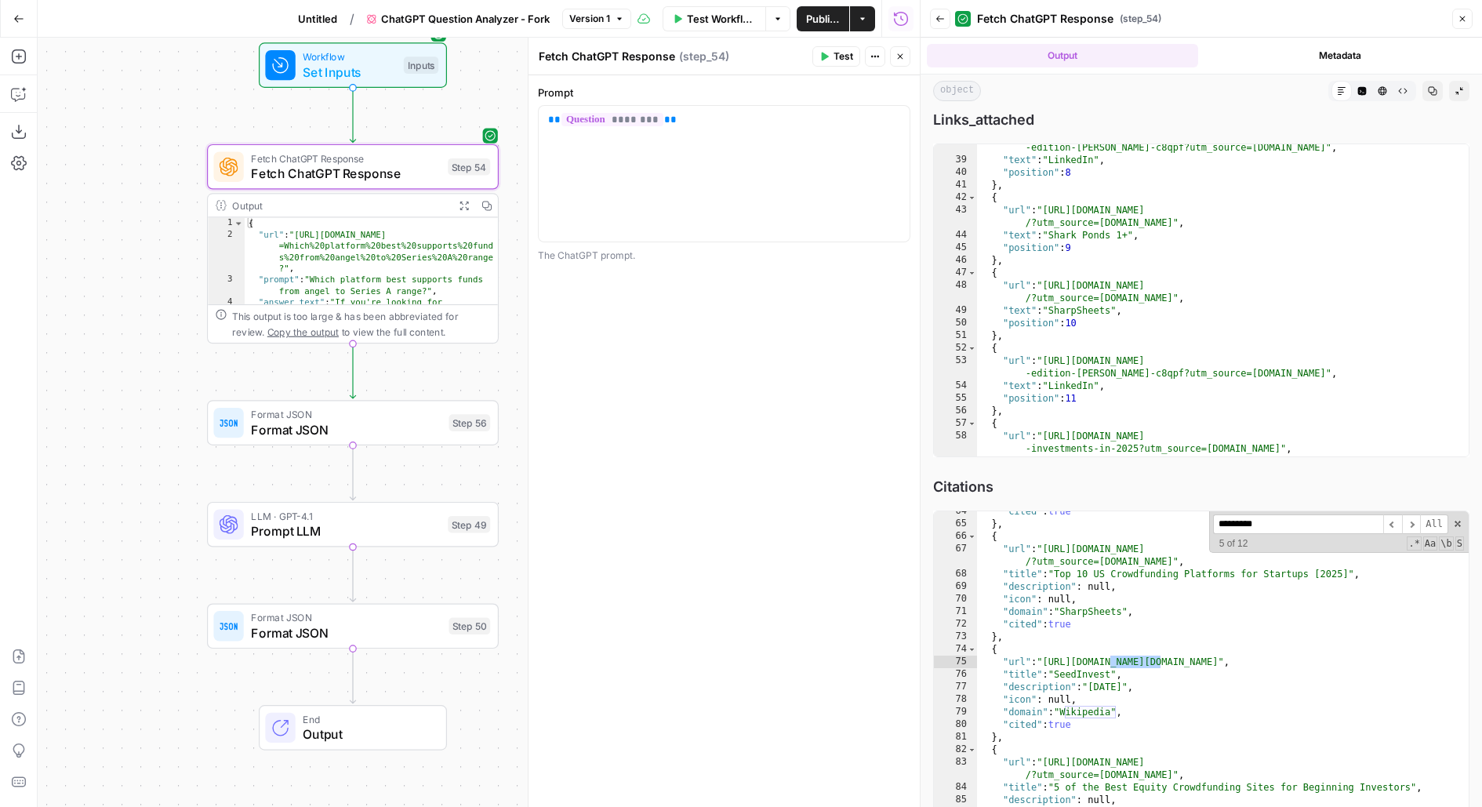
type input "*********"
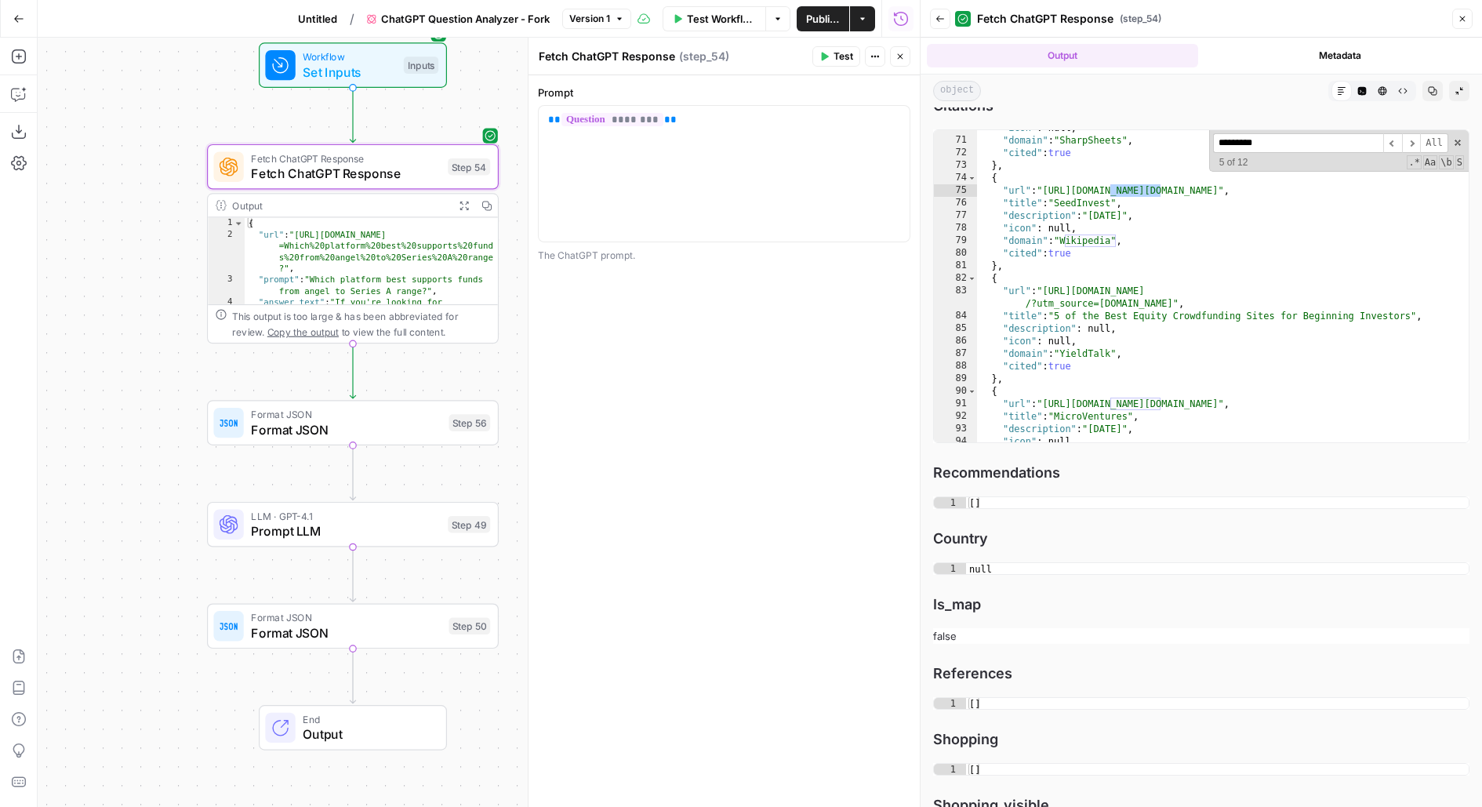
scroll to position [1255, 0]
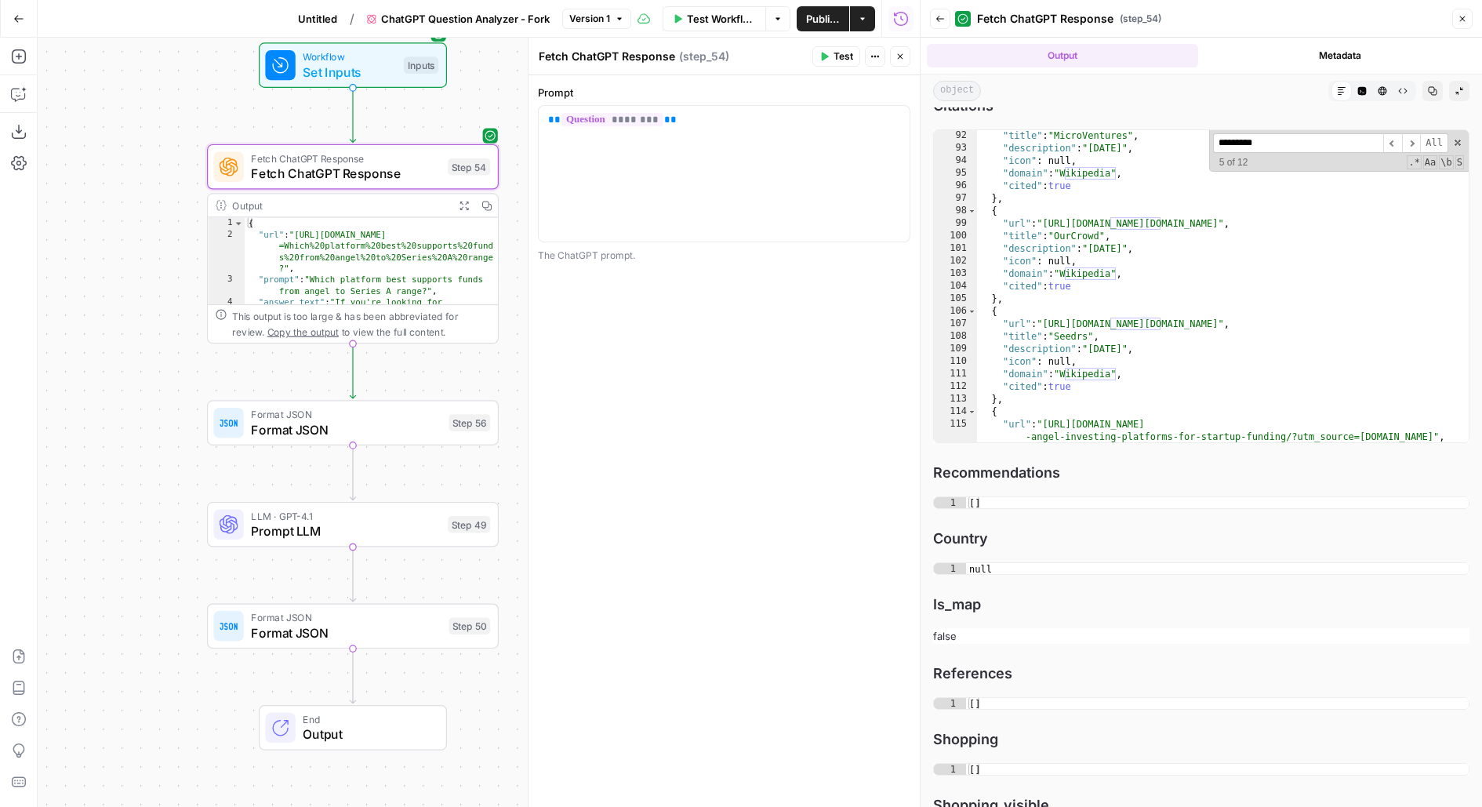
type textarea "**********"
click at [1107, 248] on div ""title" : "MicroVentures" , "description" : "[DATE]" , "icon" : null , "domain"…" at bounding box center [1223, 304] width 492 height 351
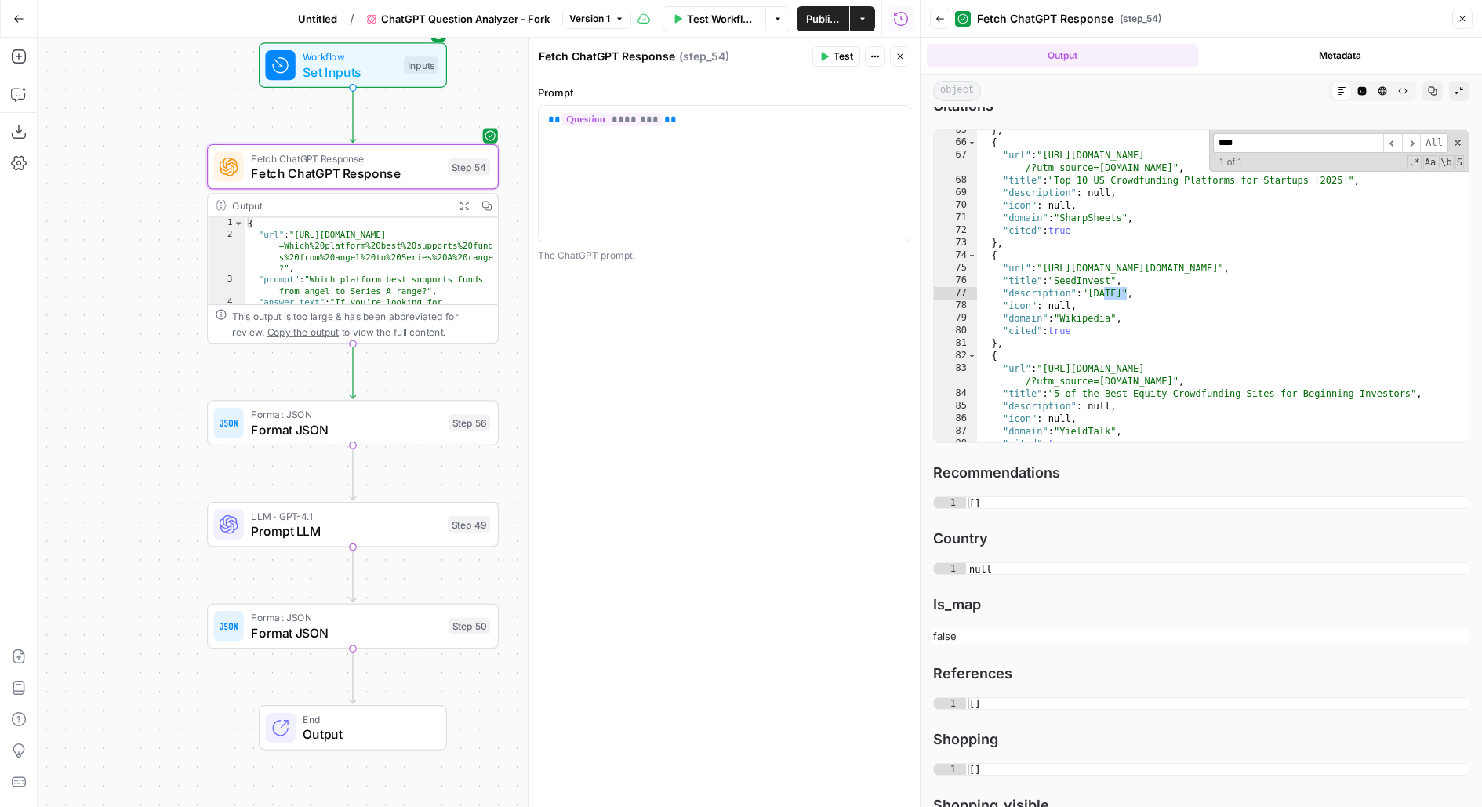
type input "****"
click at [1459, 134] on div "**** ​ ​ All Replace All + 1 of 1 .* Aa \b S" at bounding box center [1339, 151] width 260 height 42
click at [1461, 139] on span at bounding box center [1457, 142] width 11 height 11
type textarea "**********"
click at [938, 15] on icon "button" at bounding box center [940, 18] width 9 height 9
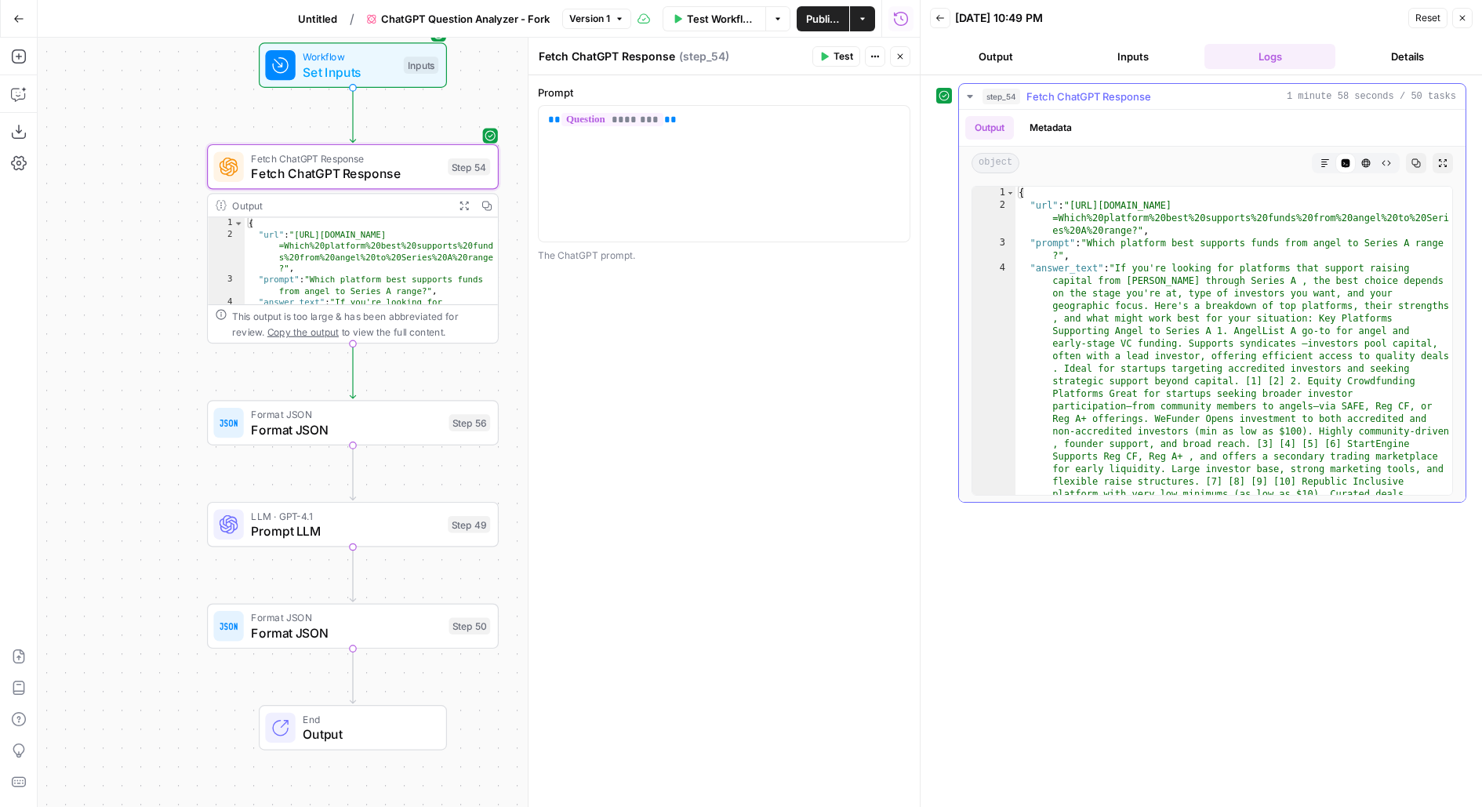
click at [1443, 162] on icon "button" at bounding box center [1442, 162] width 9 height 9
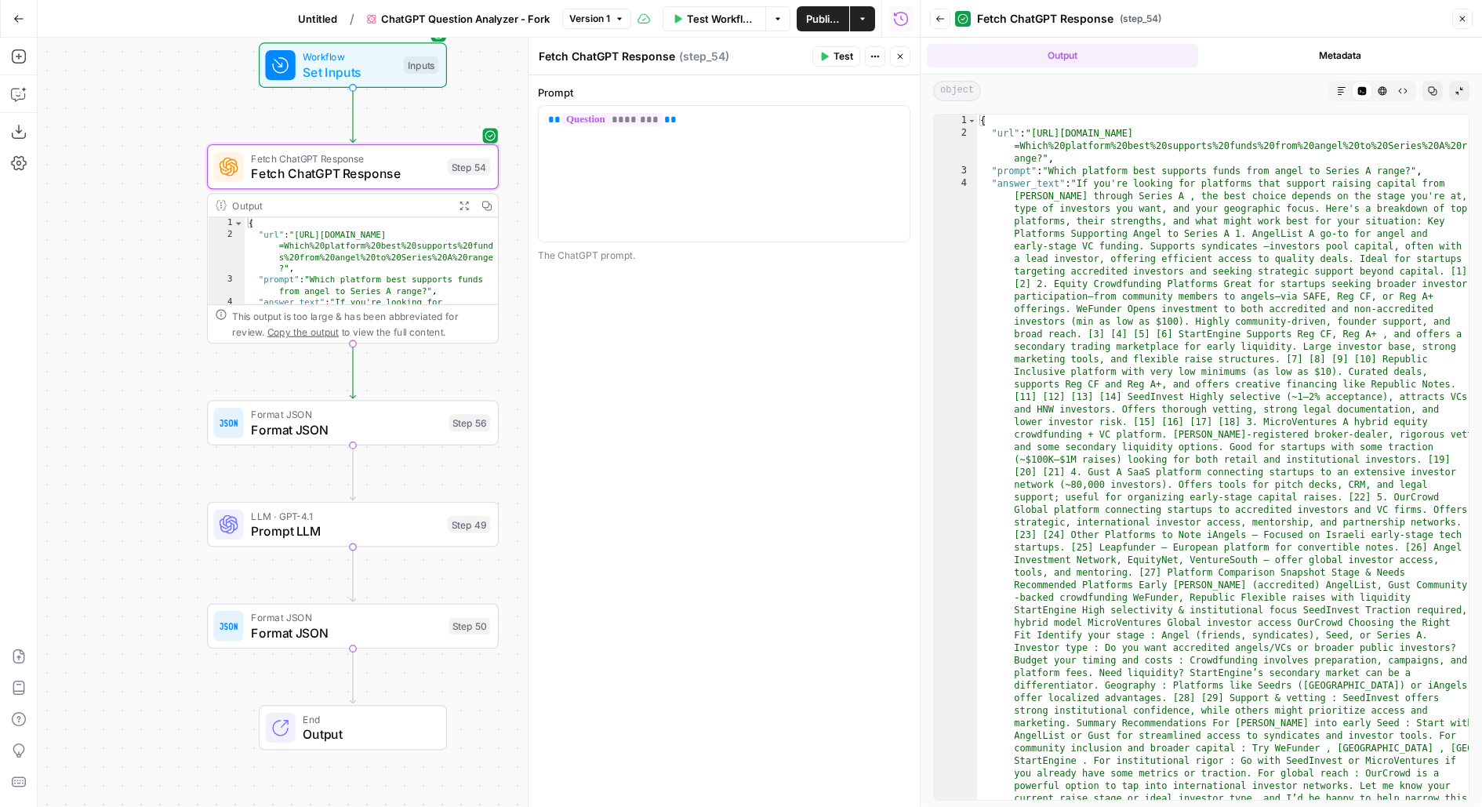
click at [1337, 92] on icon "button" at bounding box center [1341, 90] width 9 height 9
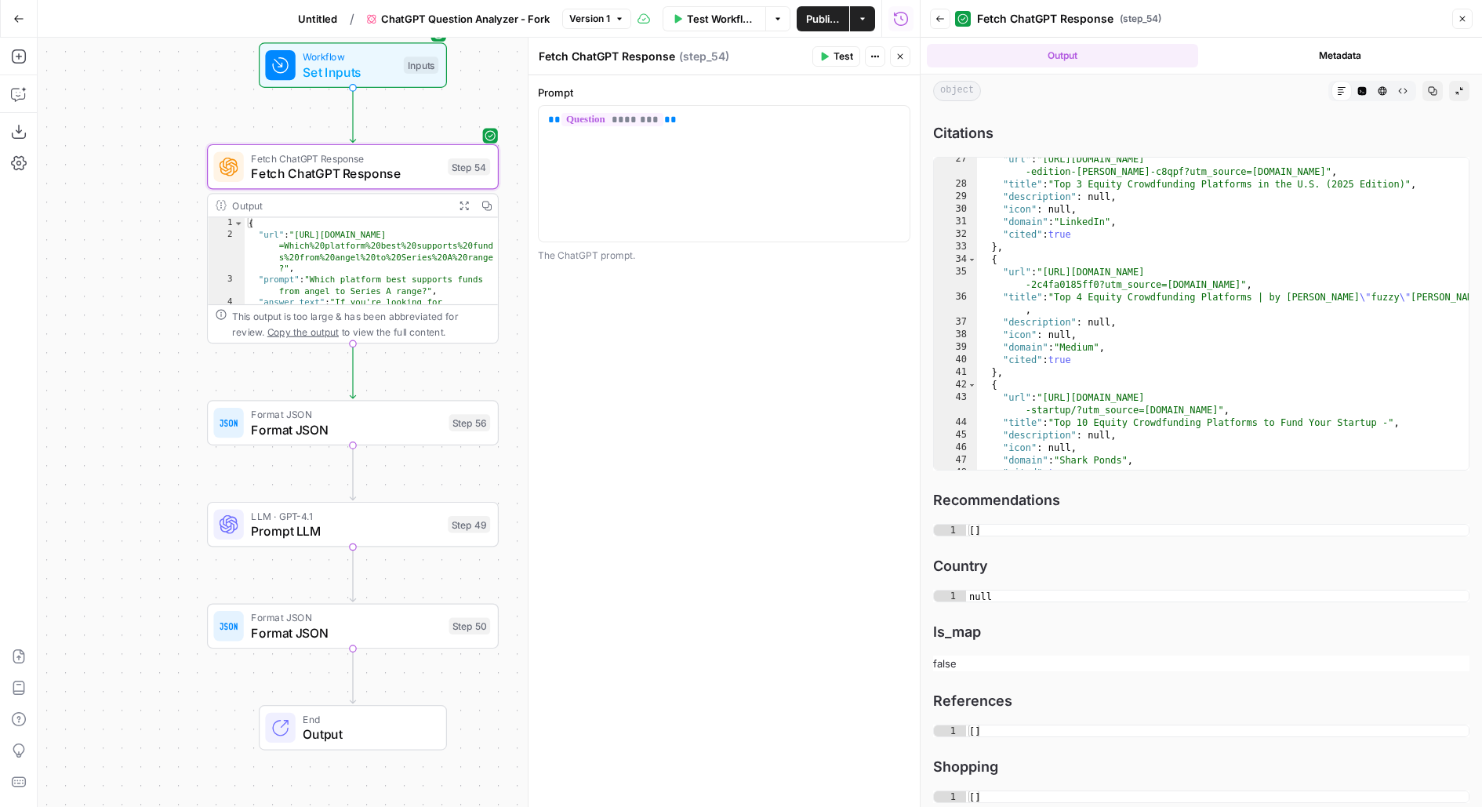
scroll to position [0, 0]
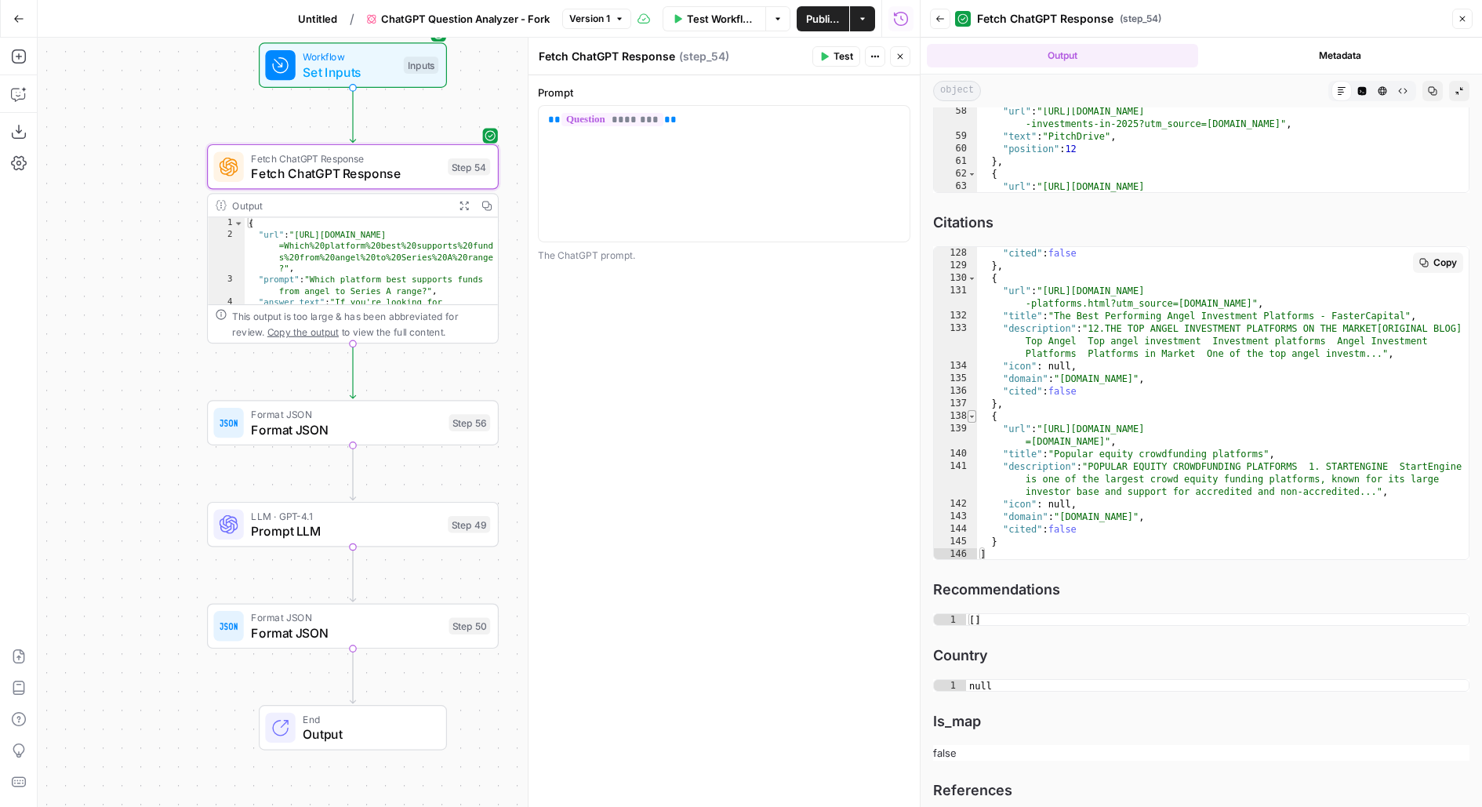
click at [973, 415] on span "Toggle code folding, rows 138 through 145" at bounding box center [972, 416] width 9 height 13
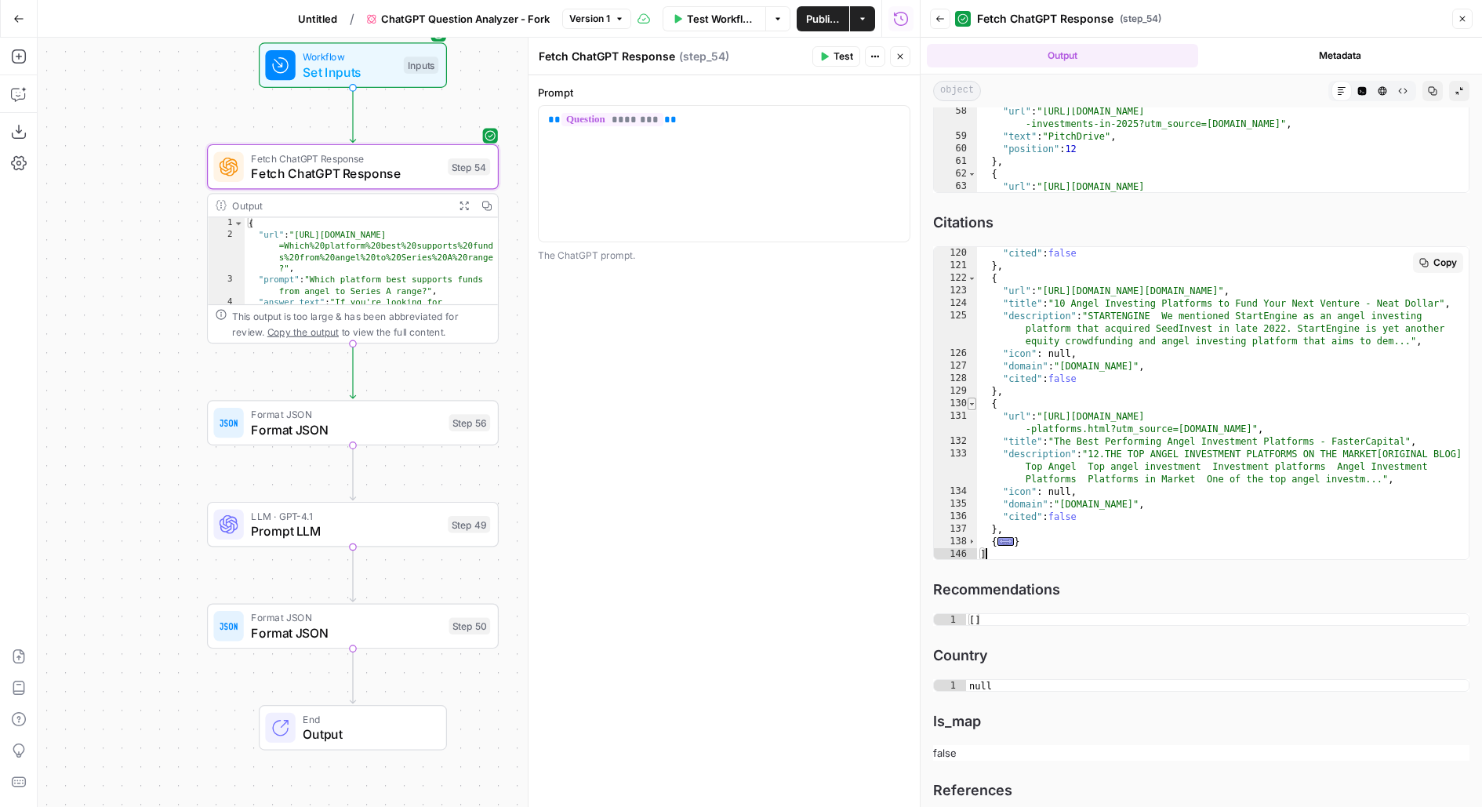
click at [973, 404] on span "Toggle code folding, rows 130 through 137" at bounding box center [972, 404] width 9 height 13
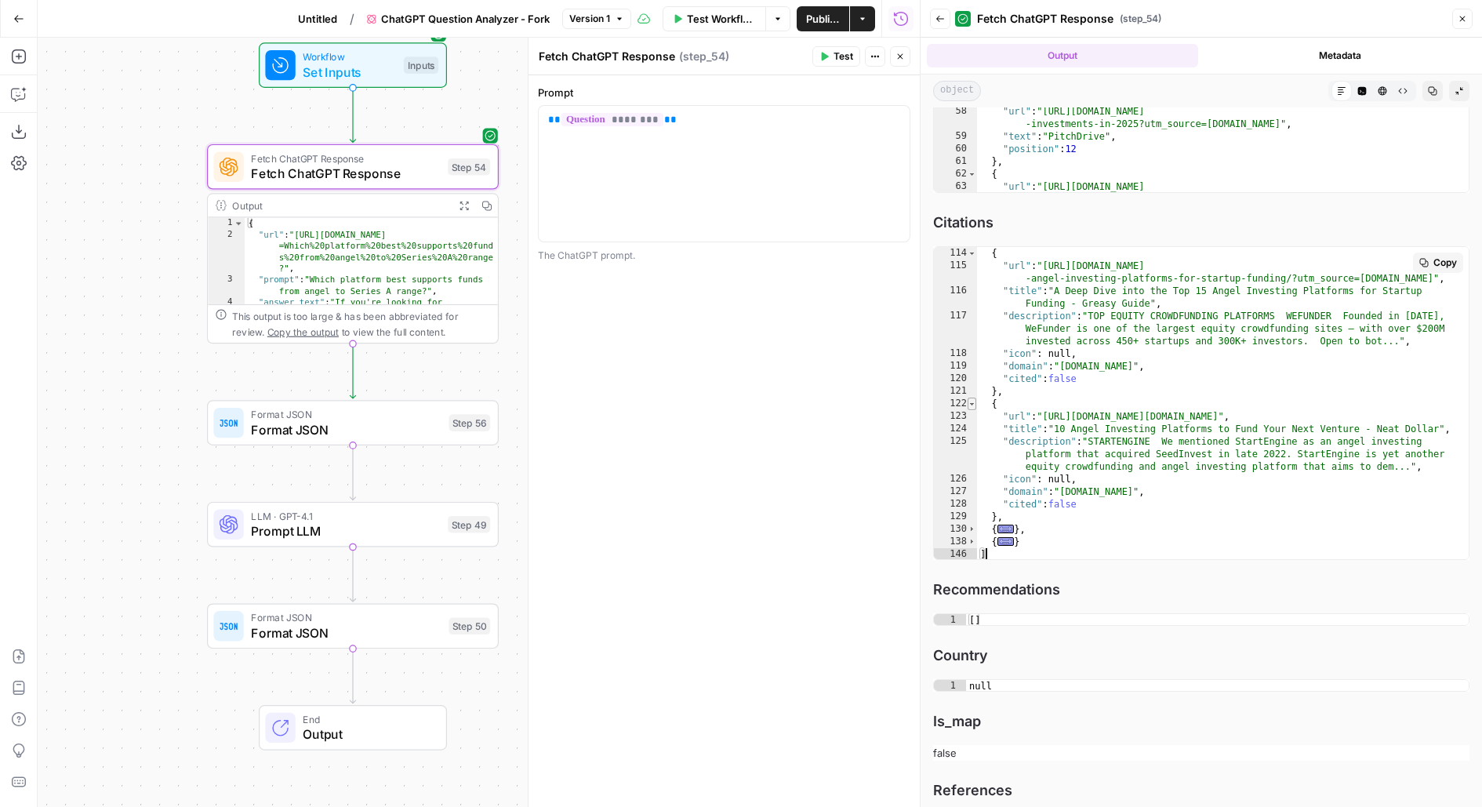
click at [975, 405] on span "Toggle code folding, rows 122 through 129" at bounding box center [972, 404] width 9 height 13
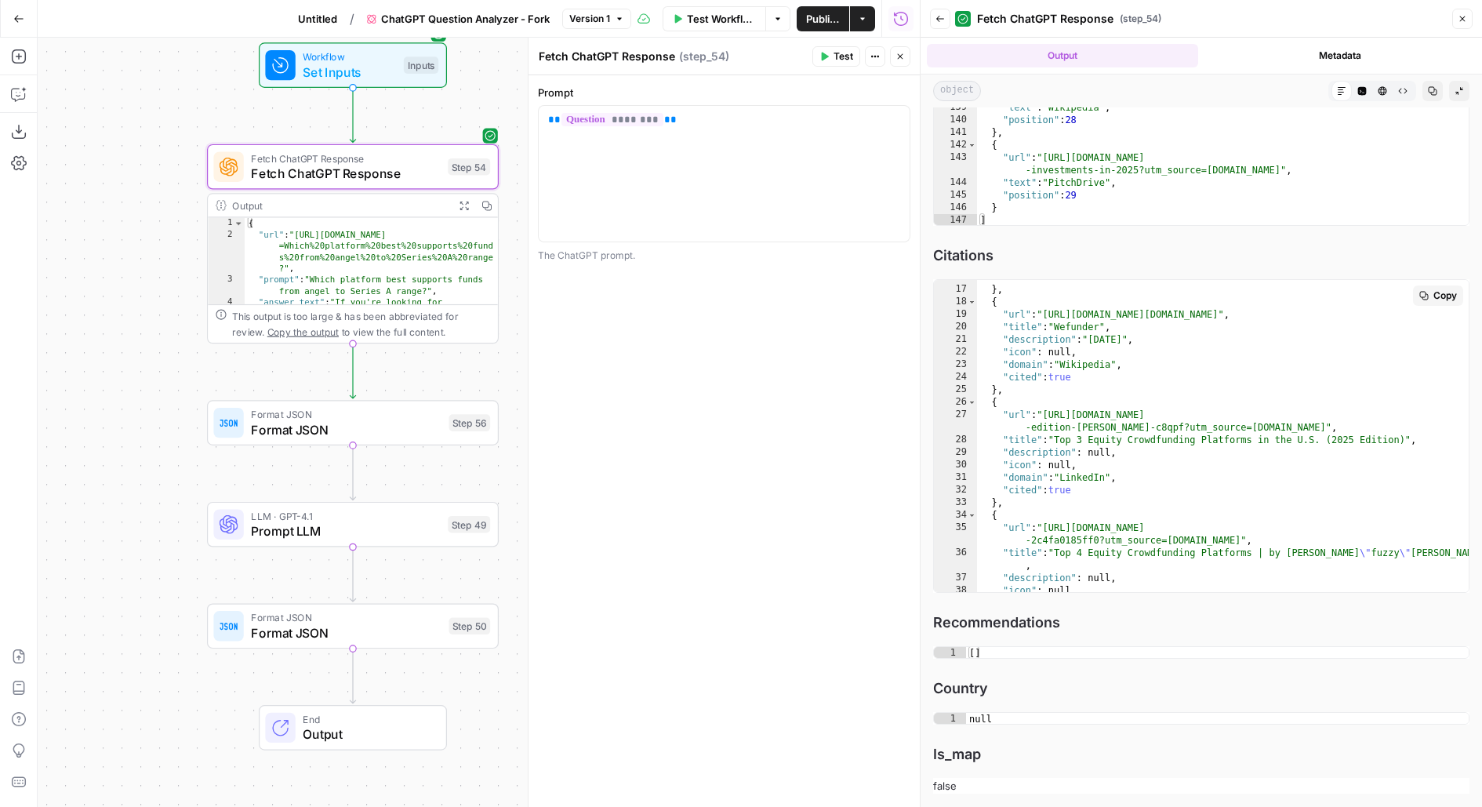
scroll to position [223, 0]
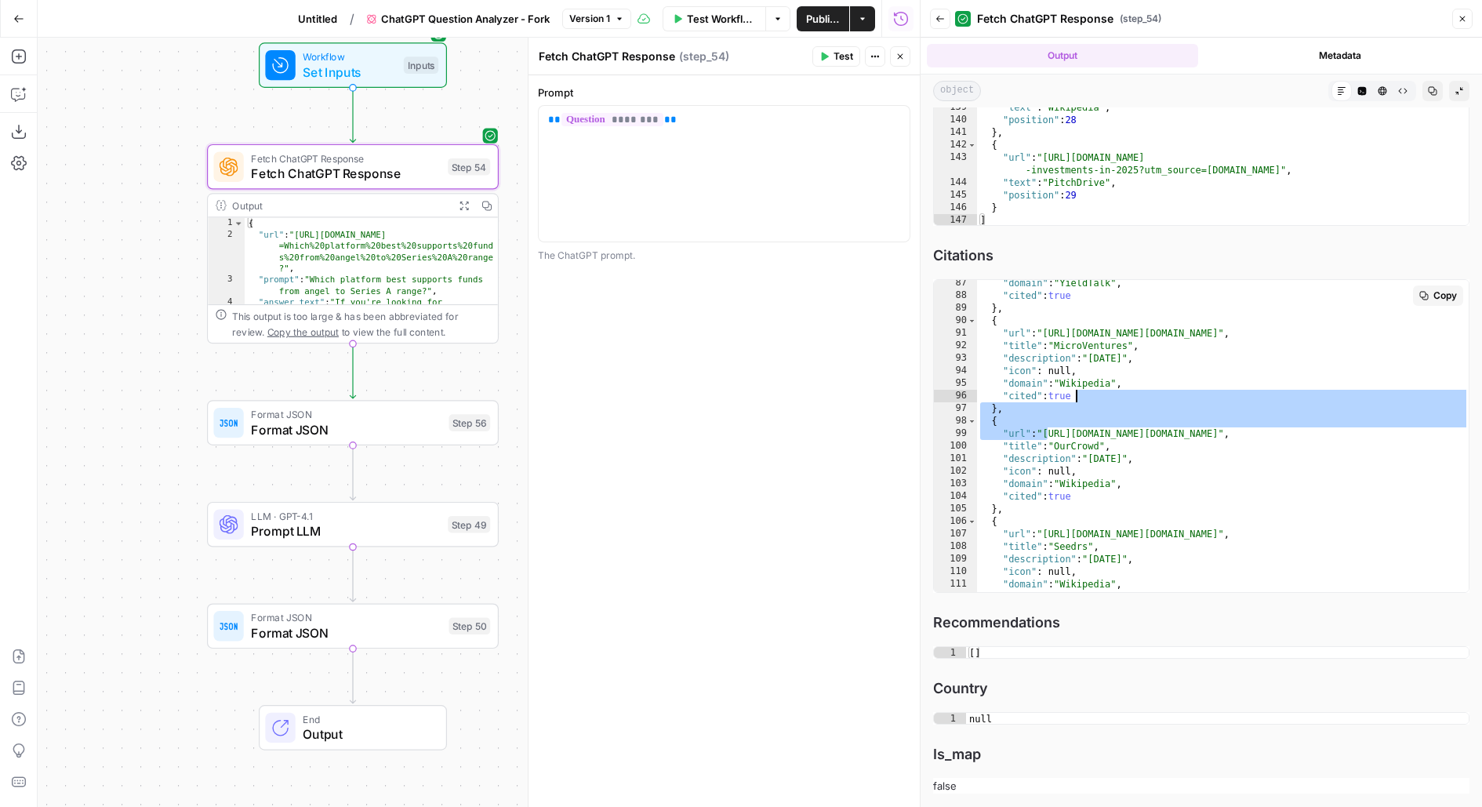
drag, startPoint x: 1049, startPoint y: 429, endPoint x: 1374, endPoint y: 360, distance: 331.9
click at [1374, 360] on div ""domain" : "YieldTalk" , "cited" : true } , { "url" : "[URL][DOMAIN_NAME][DOMAI…" at bounding box center [1223, 446] width 492 height 339
type textarea "**********"
